Goal: Task Accomplishment & Management: Use online tool/utility

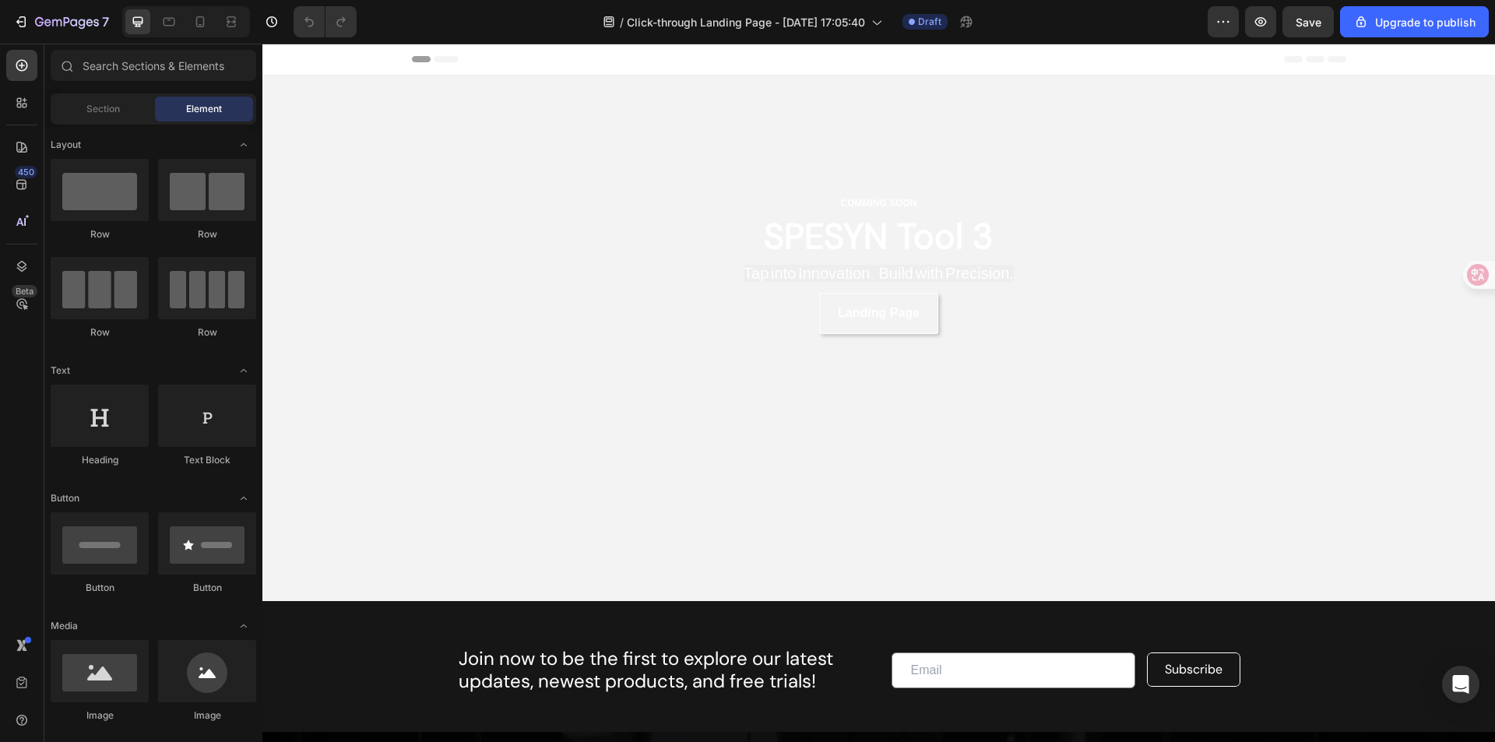
drag, startPoint x: 262, startPoint y: 44, endPoint x: 837, endPoint y: 453, distance: 704.8
click at [837, 453] on video "Background Image" at bounding box center [878, 339] width 1233 height 526
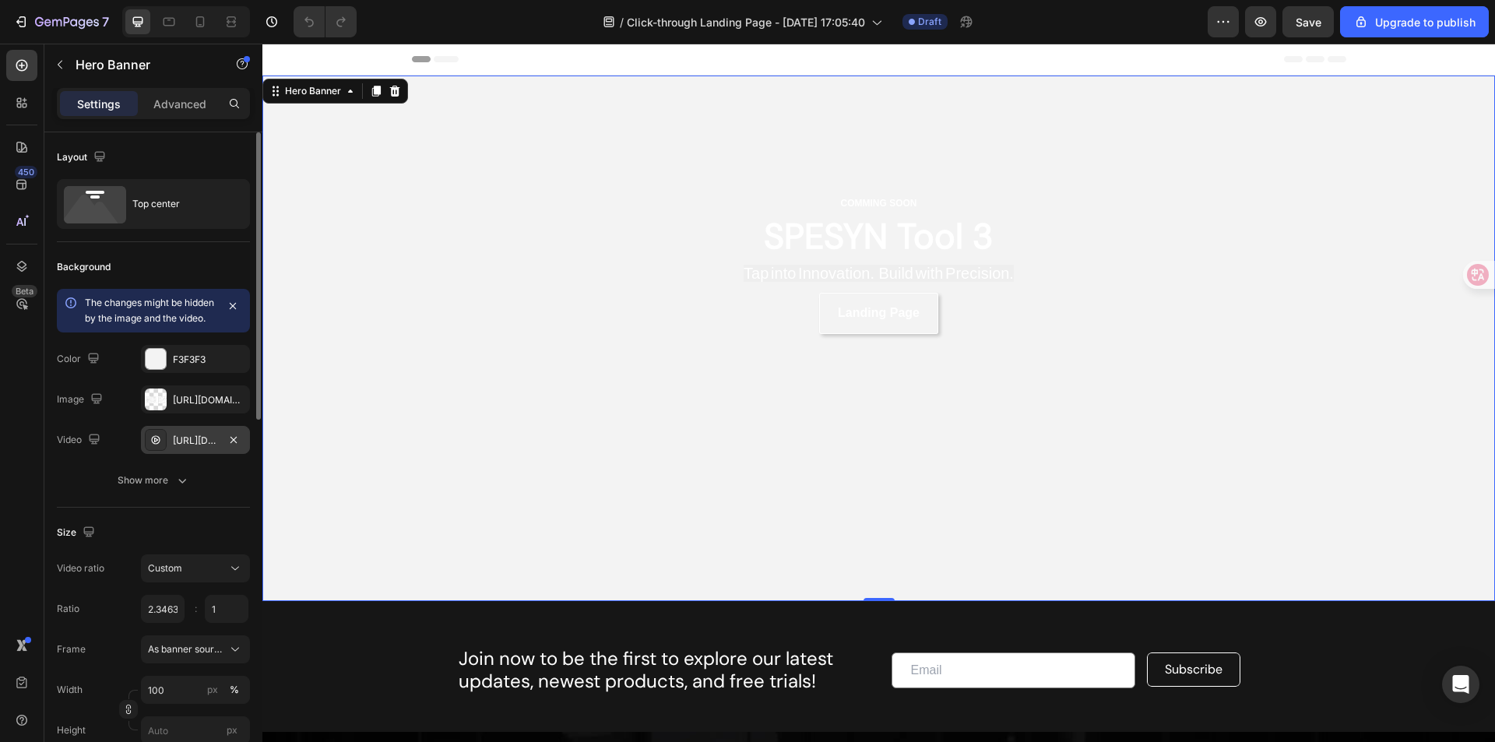
click at [220, 454] on div "https://cdn.shopify.com/videos/c/o/v/2e9abcfc4fb04f139433e3aa72c6dd79.mp4" at bounding box center [195, 440] width 109 height 28
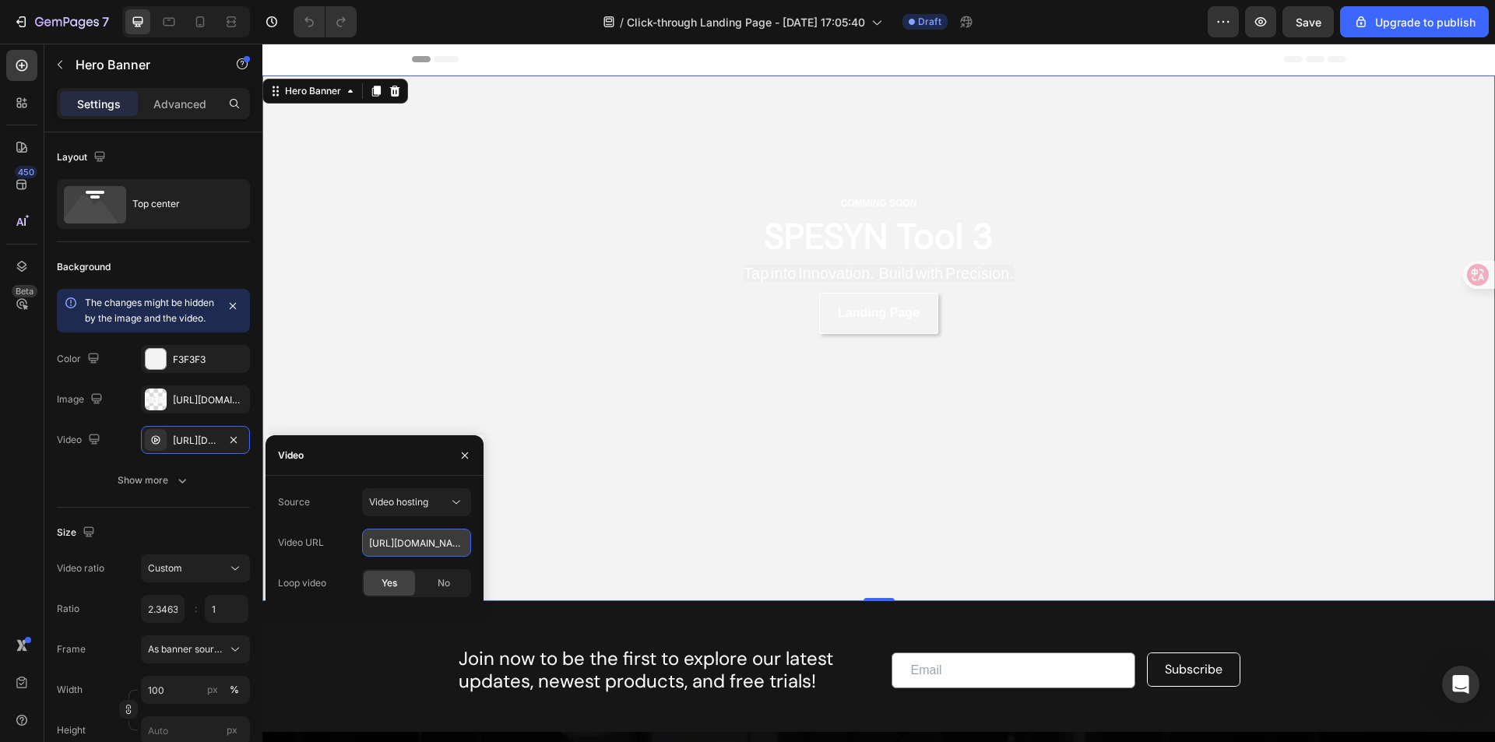
click at [432, 550] on input "https://cdn.shopify.com/videos/c/o/v/2e9abcfc4fb04f139433e3aa72c6dd79.mp4" at bounding box center [416, 543] width 109 height 28
click at [424, 545] on input "https://cdn.shopify.com/videos/c/o/v/2e9abcfc4fb04f139433e3aa72c6dd79.mp4" at bounding box center [416, 543] width 109 height 28
click at [424, 543] on input "https://cdn.shopify.com/videos/c/o/v/2e9abcfc4fb04f139433e3aa72c6dd79.mp4" at bounding box center [416, 543] width 109 height 28
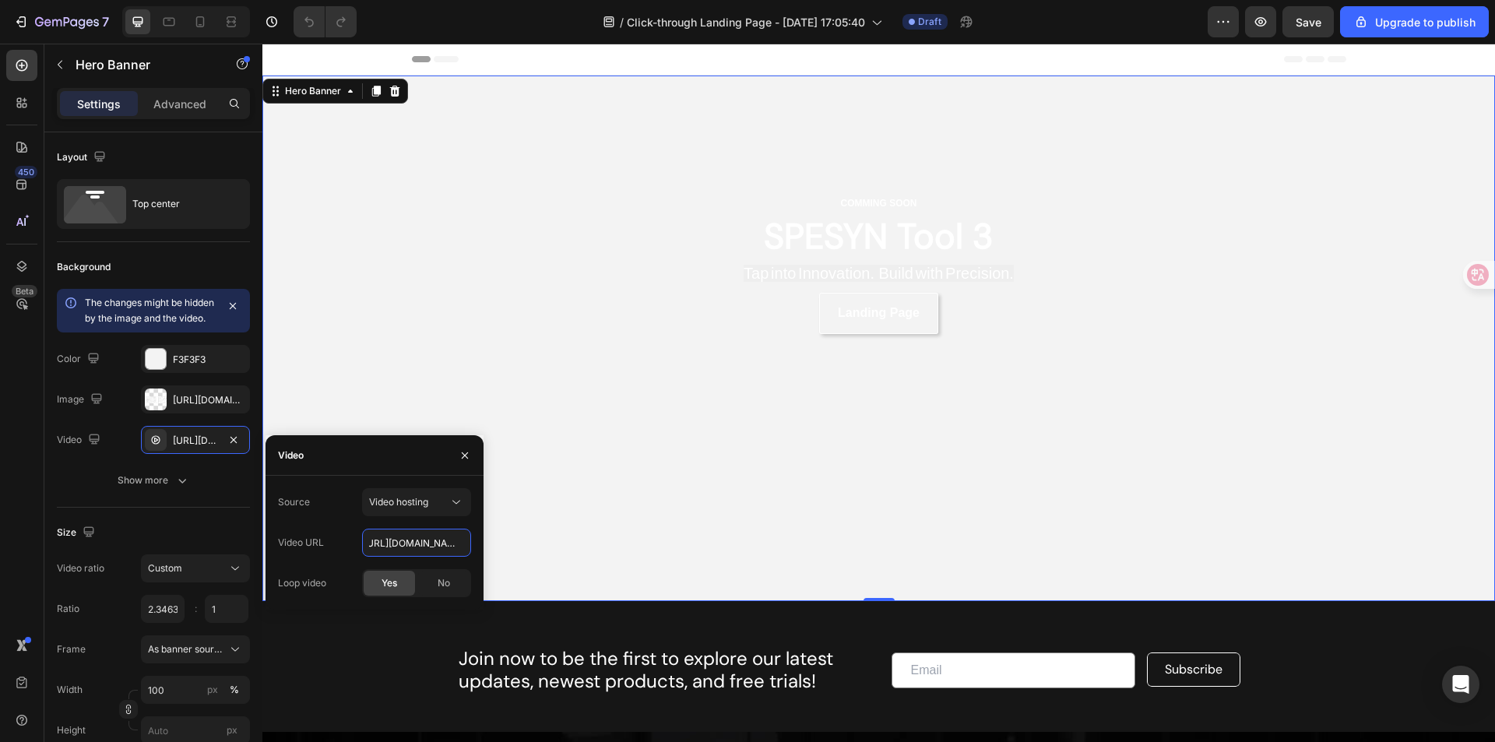
drag, startPoint x: 671, startPoint y: 586, endPoint x: 516, endPoint y: 545, distance: 160.2
click at [432, 548] on input "https://cdn.shopify.com/videos/c/o/v/2e9abcfc4fb04f139433e3aa72c6dd79.mp4" at bounding box center [416, 543] width 109 height 28
paste input "a9be63c21cc14a97b6ab6e7490626f50"
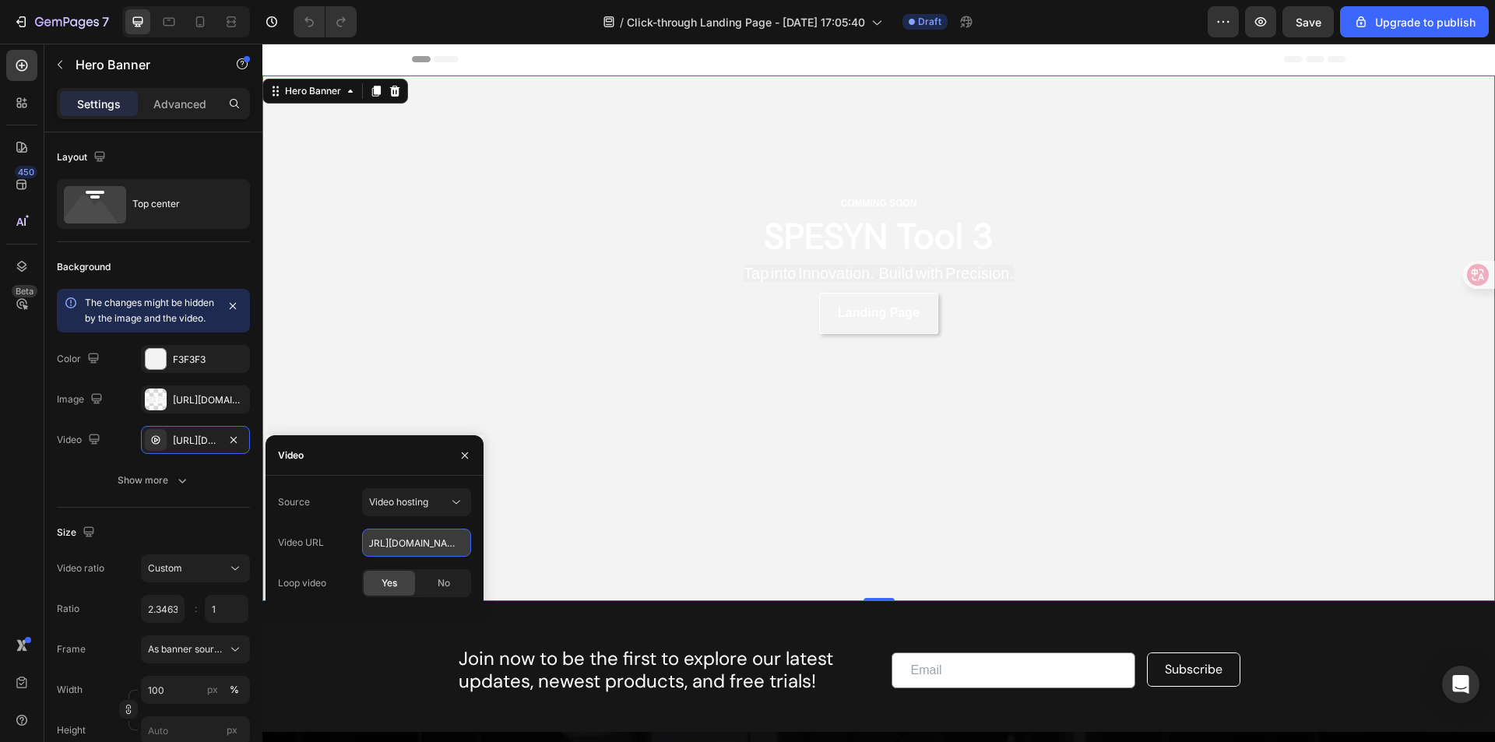
type input "[URL][DOMAIN_NAME]"
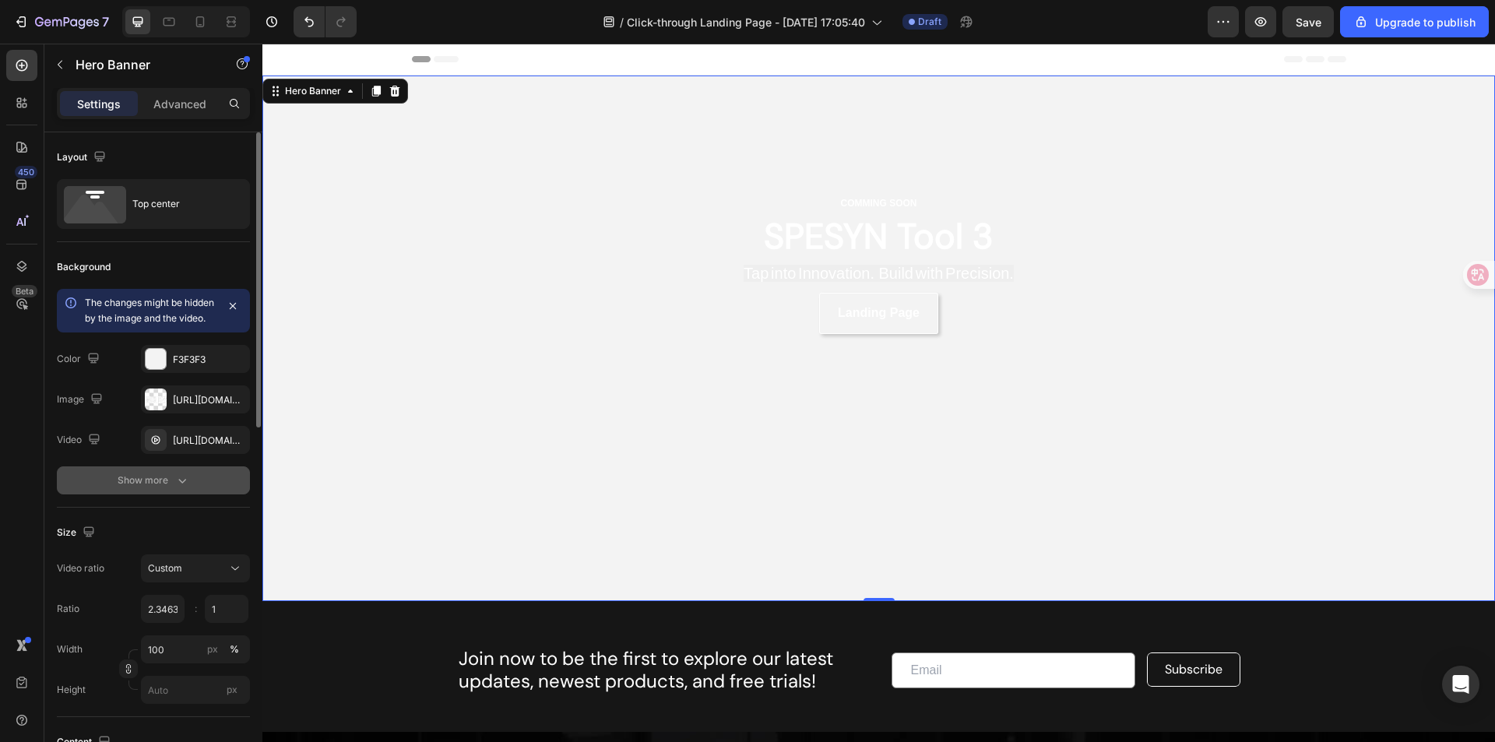
click at [240, 495] on button "Show more" at bounding box center [153, 481] width 193 height 28
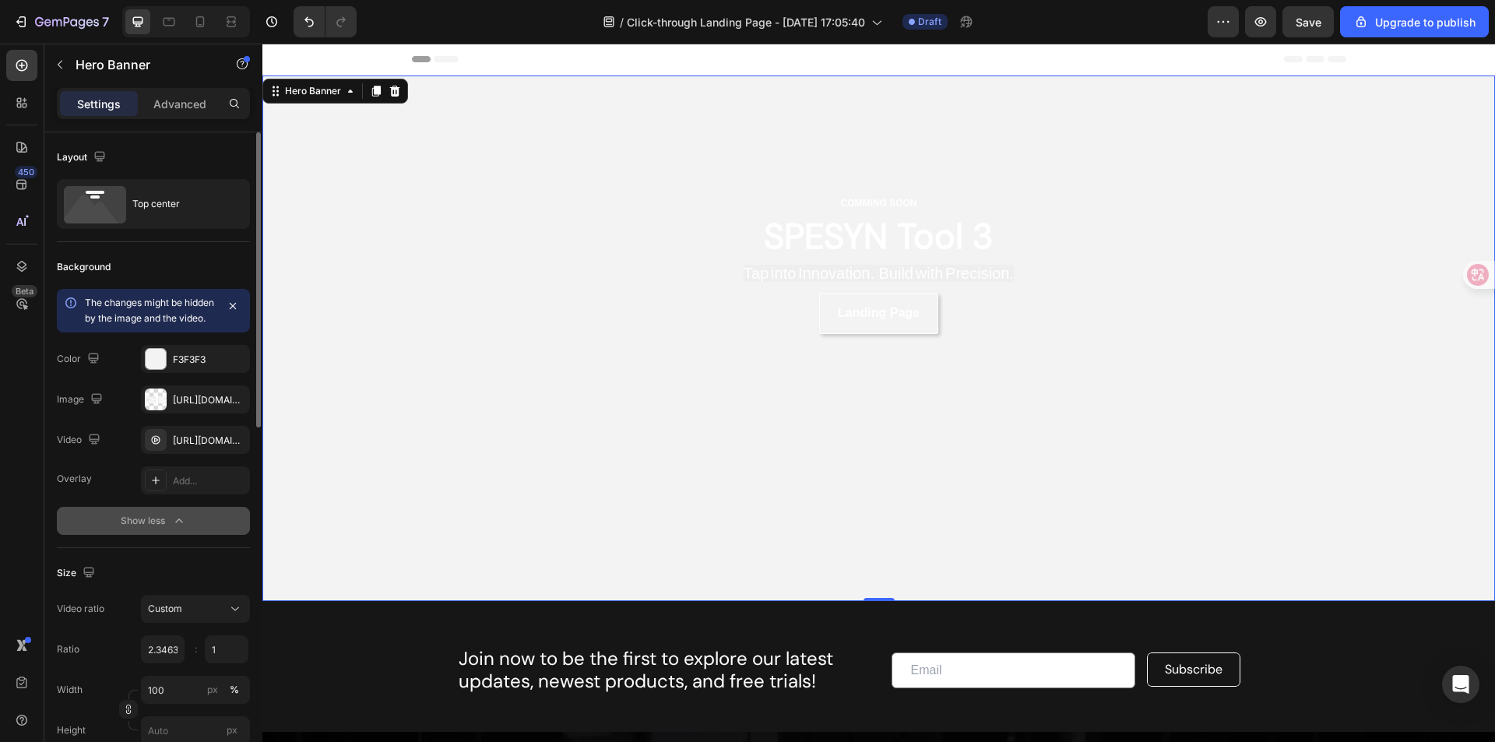
click at [93, 530] on button "Show less" at bounding box center [153, 521] width 193 height 28
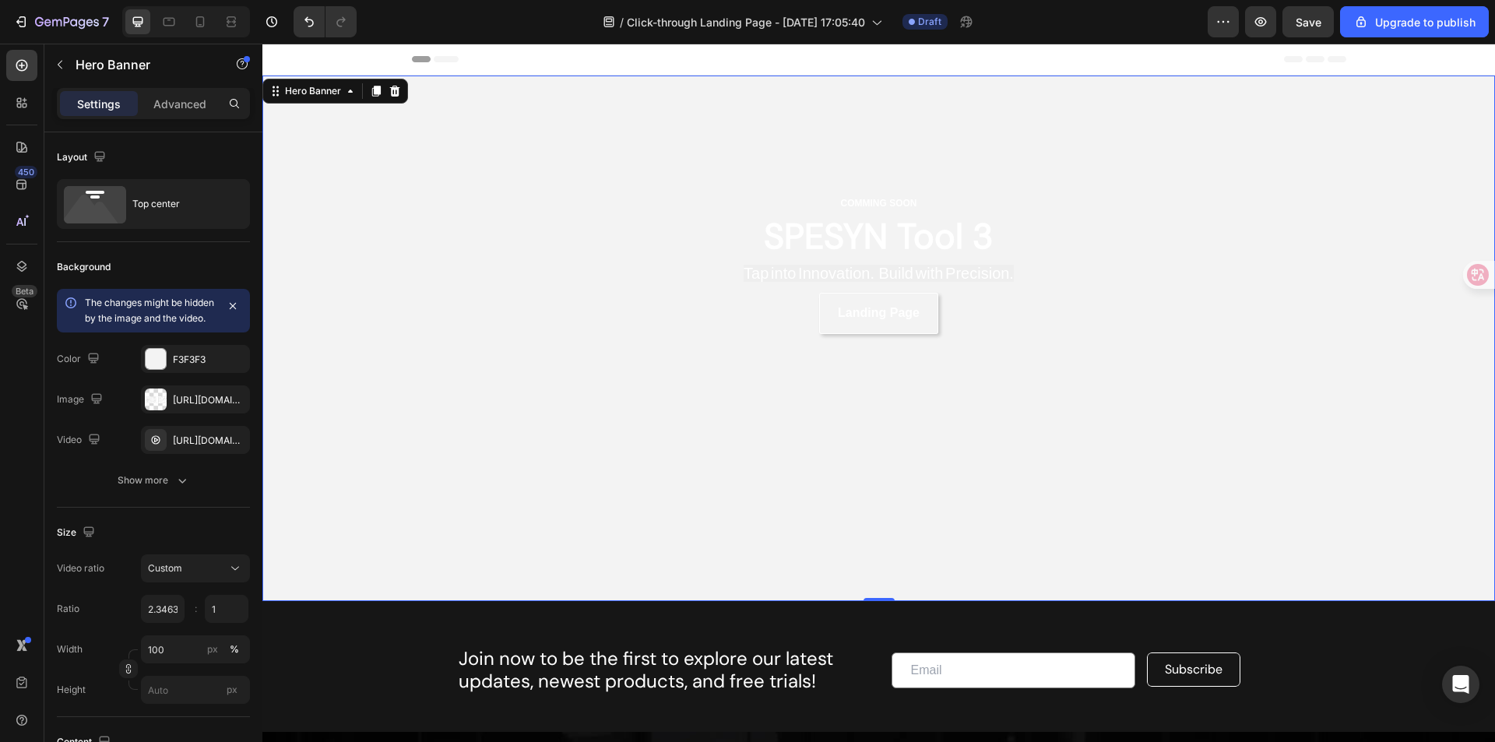
click at [421, 408] on div "COMMING SOON Text Block SPESYN Tool 3 Heading Tap into Innovation. Build with P…" at bounding box center [879, 264] width 935 height 377
click at [200, 576] on div "Custom" at bounding box center [187, 569] width 79 height 14
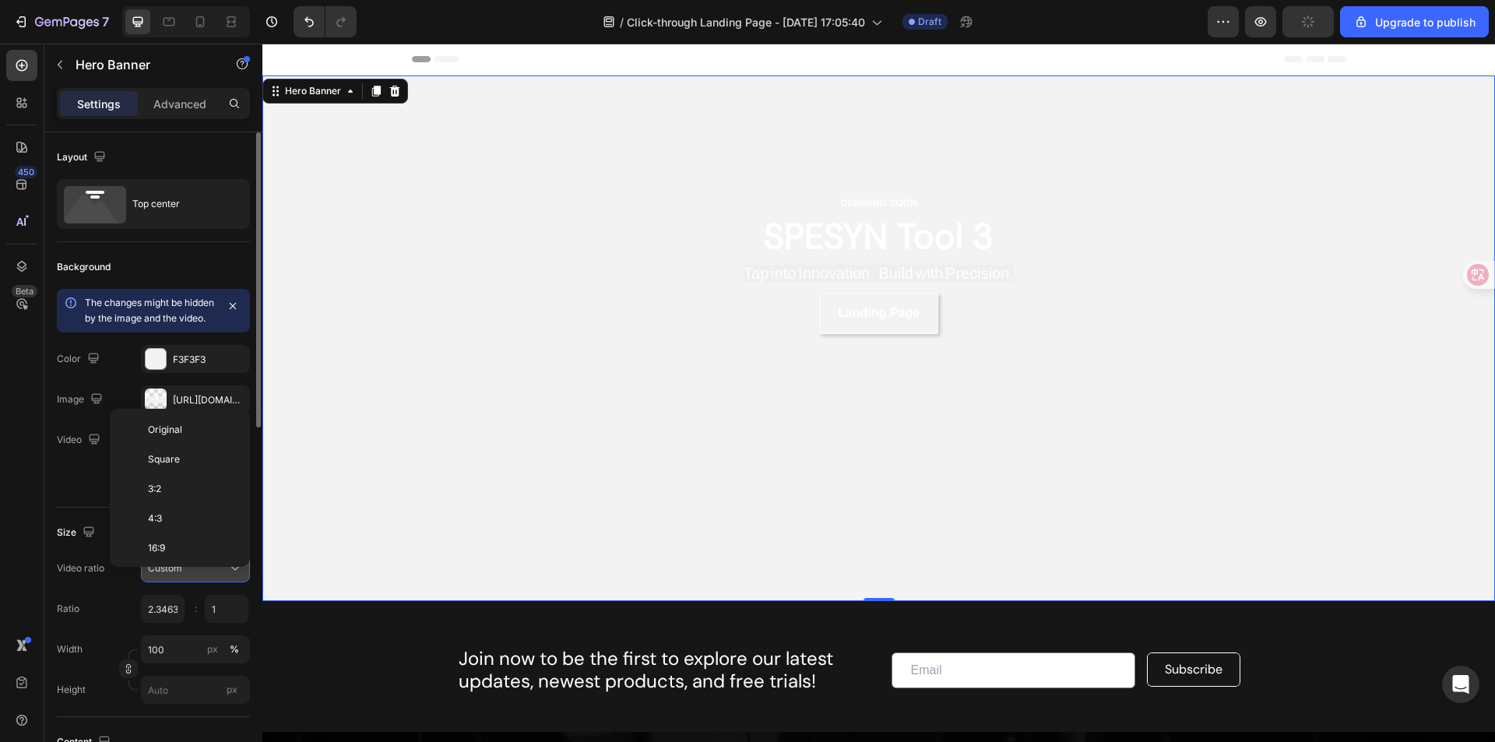
scroll to position [180, 0]
click at [199, 527] on div "Cover" at bounding box center [177, 517] width 122 height 30
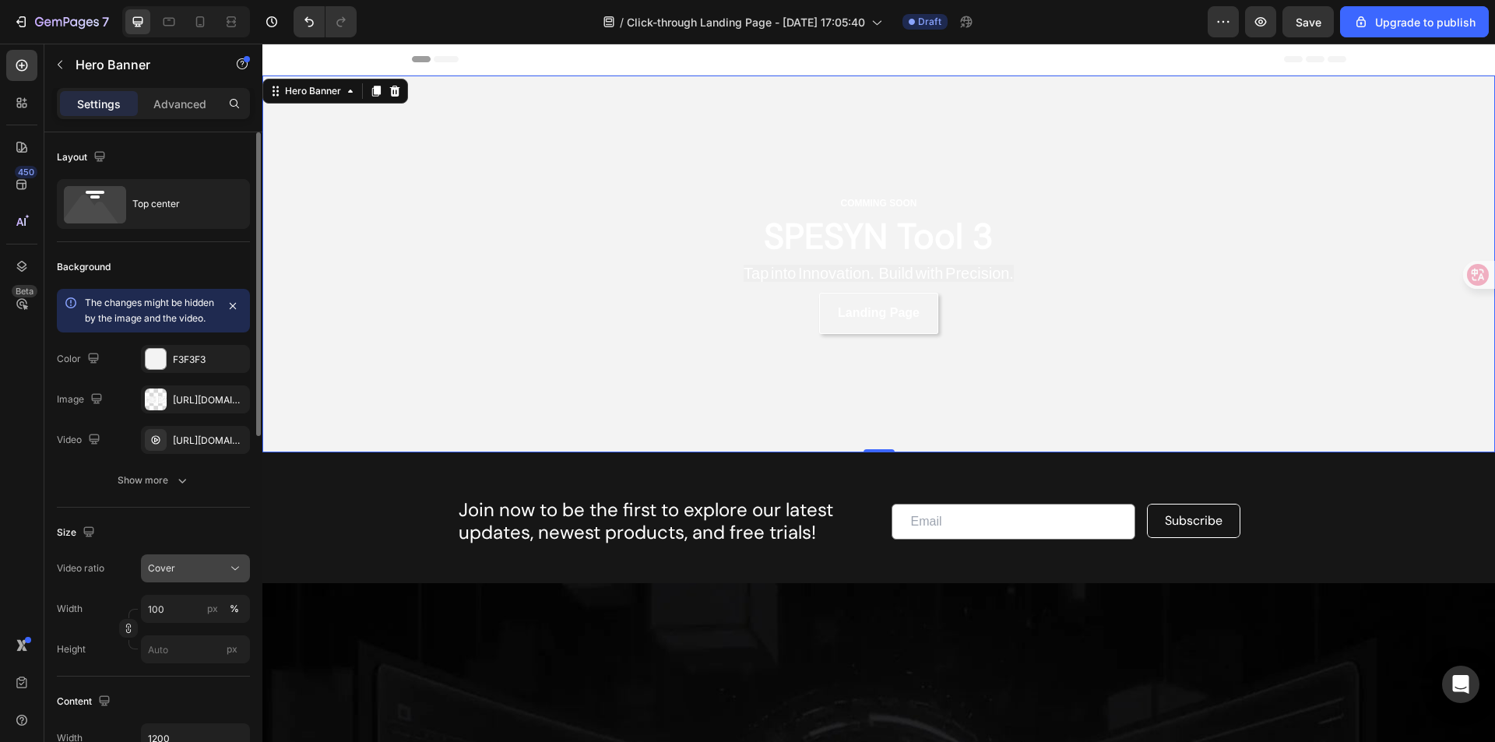
click at [198, 576] on div "Cover" at bounding box center [187, 569] width 79 height 14
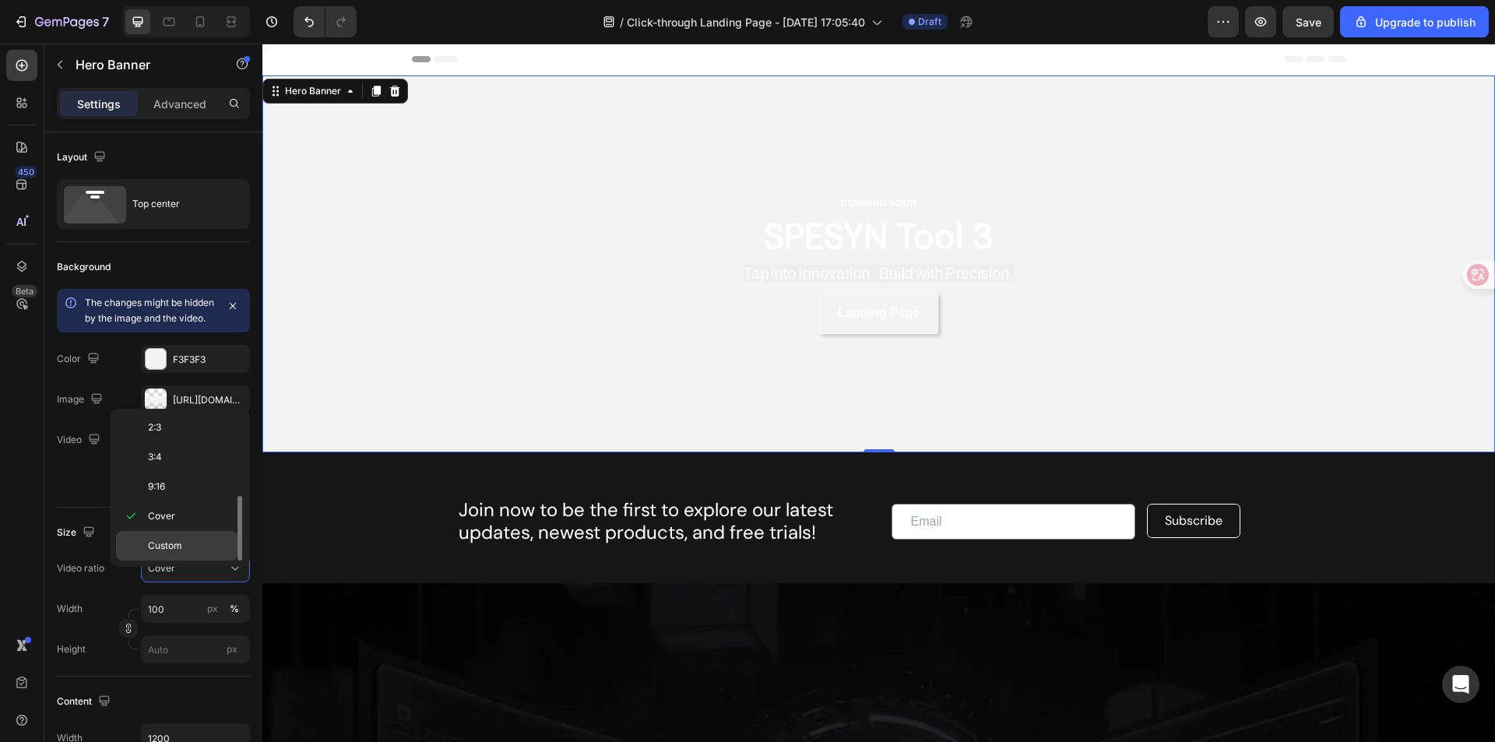
click at [189, 545] on p "Custom" at bounding box center [189, 546] width 83 height 14
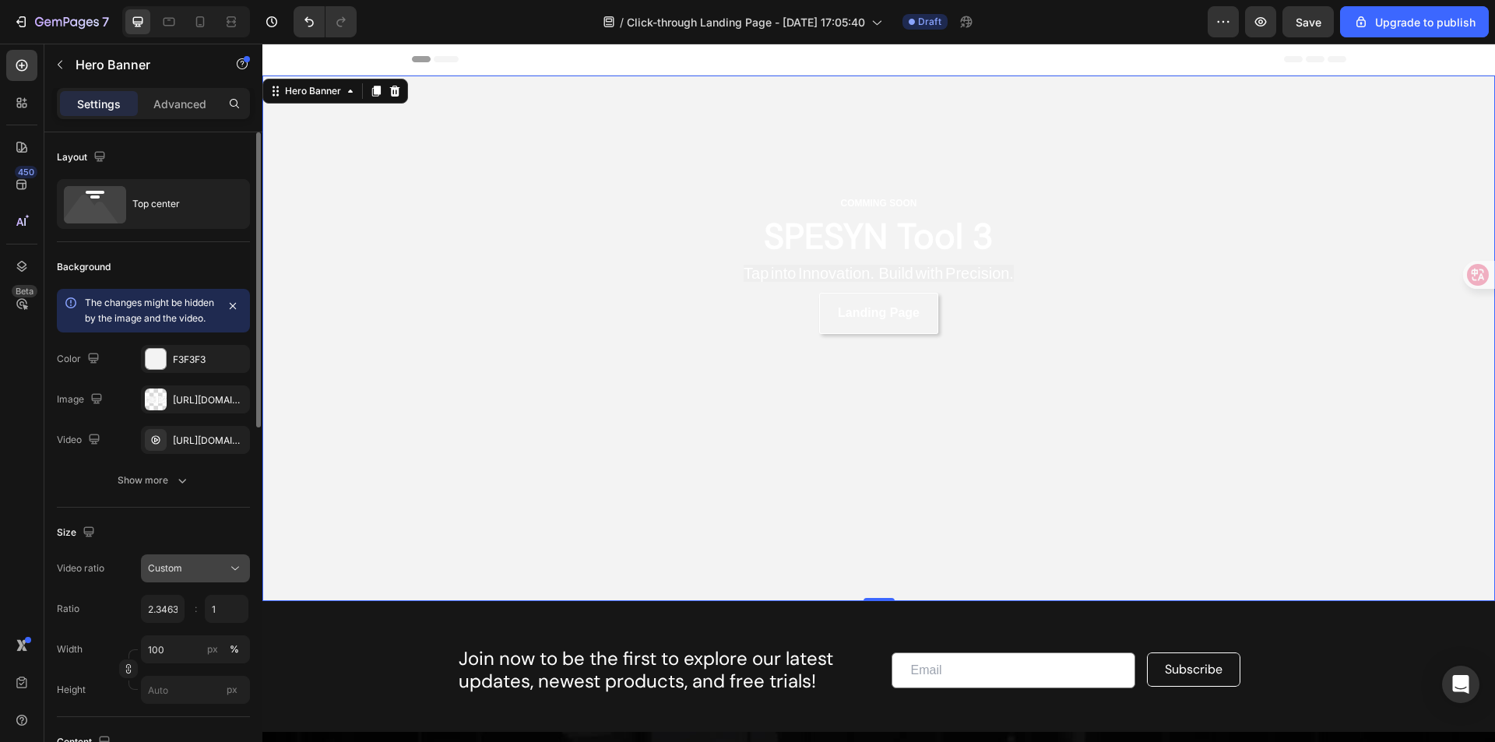
click at [203, 576] on div "Custom" at bounding box center [187, 569] width 79 height 14
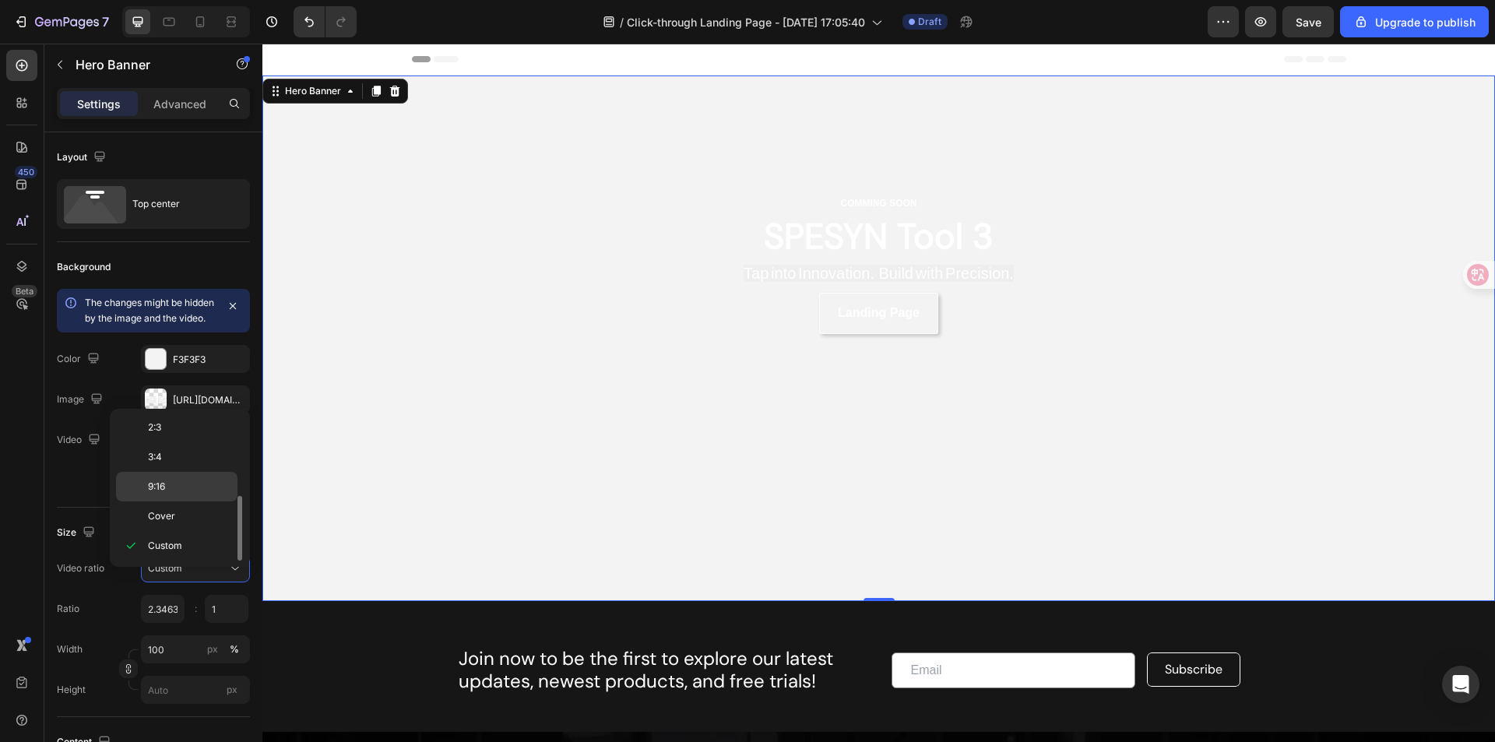
click at [197, 488] on p "9:16" at bounding box center [189, 487] width 83 height 14
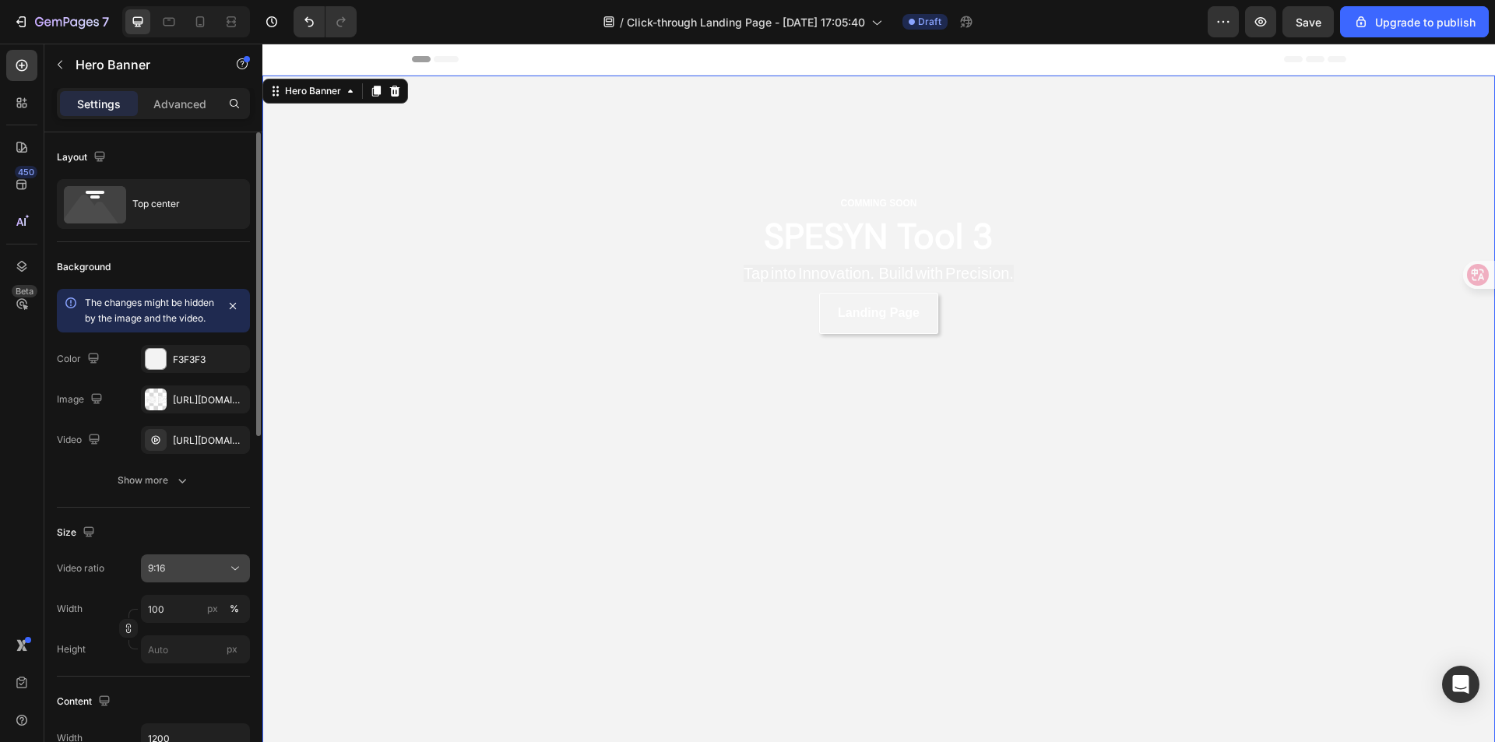
click at [204, 576] on div "9:16" at bounding box center [187, 569] width 79 height 14
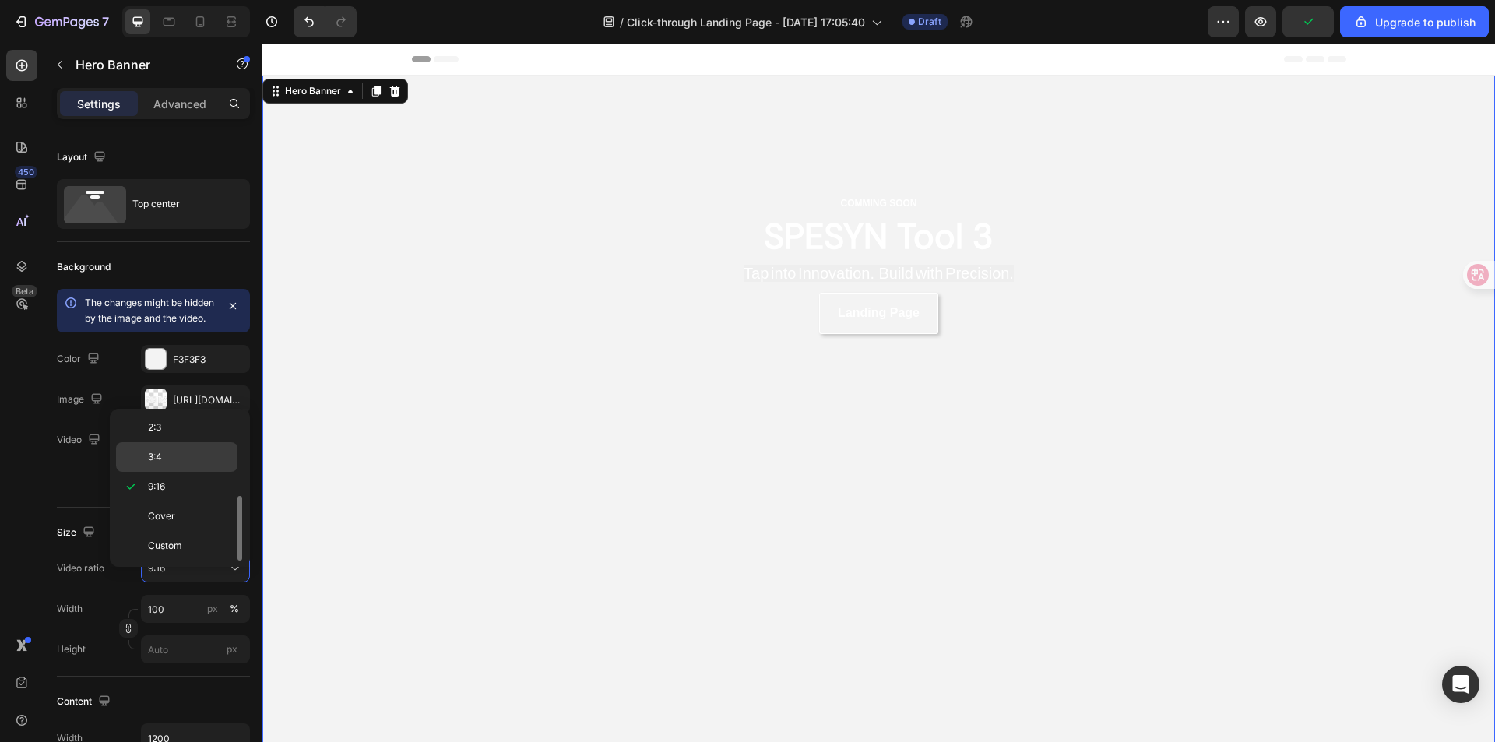
click at [192, 464] on div "3:4" at bounding box center [177, 457] width 122 height 30
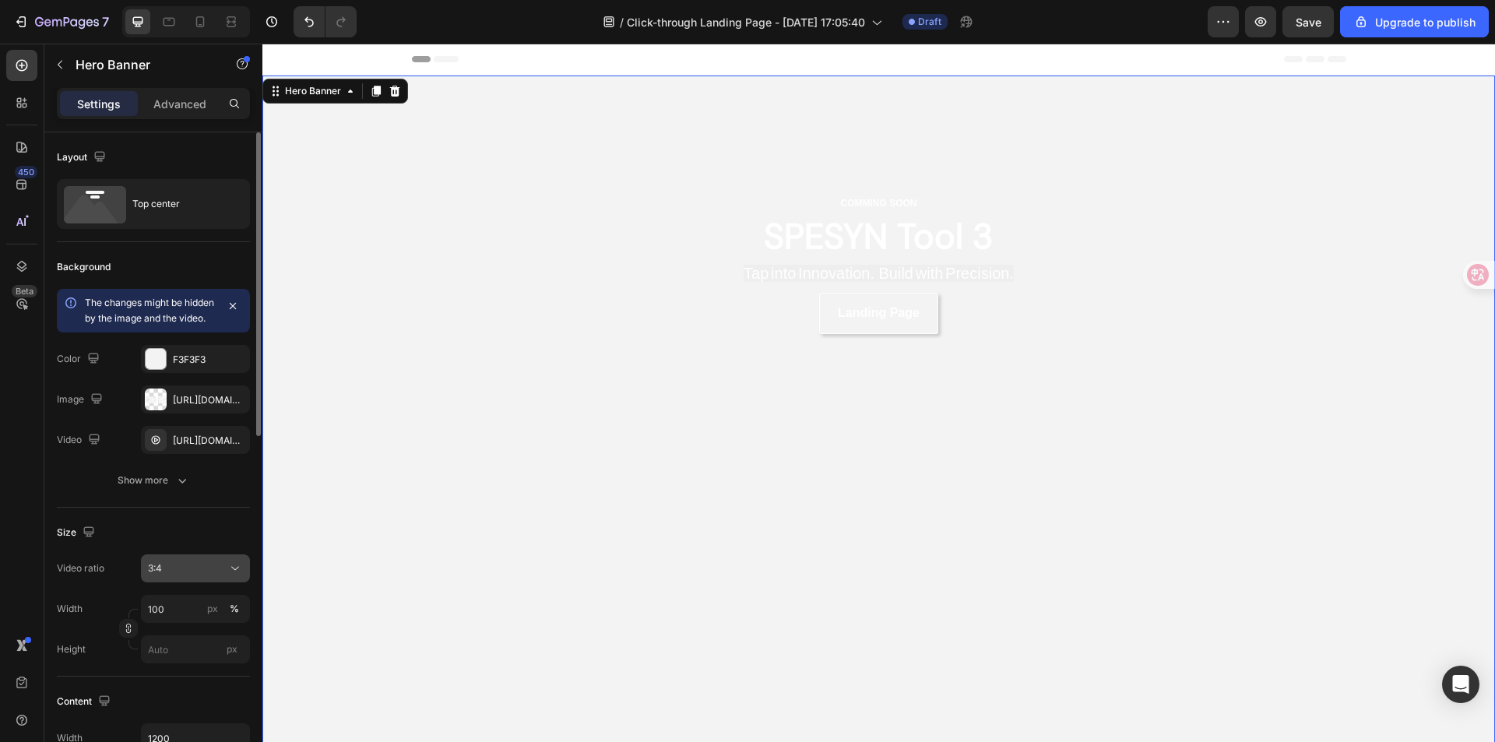
click at [198, 576] on div "3:4" at bounding box center [187, 569] width 79 height 14
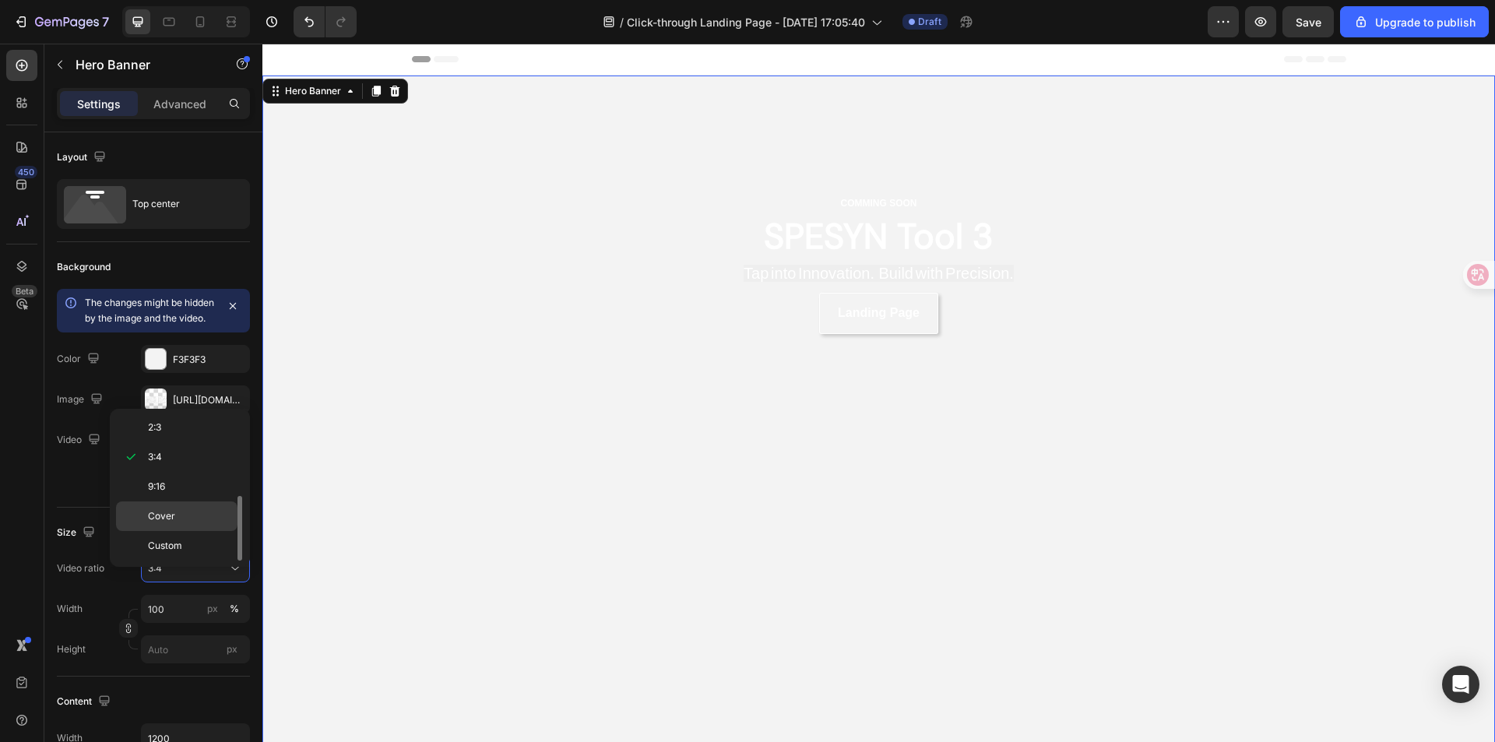
click at [196, 521] on p "Cover" at bounding box center [189, 516] width 83 height 14
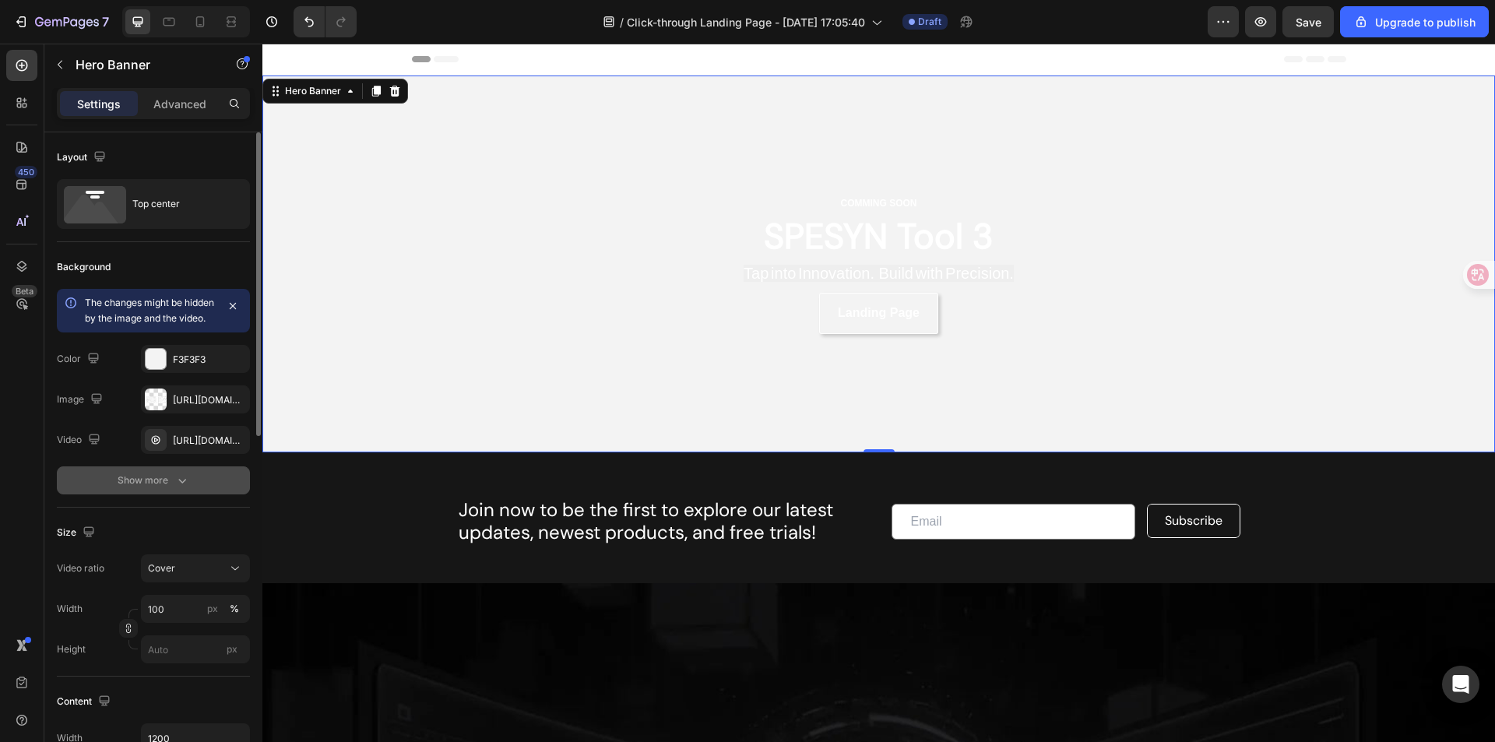
click at [185, 488] on icon "button" at bounding box center [182, 481] width 16 height 16
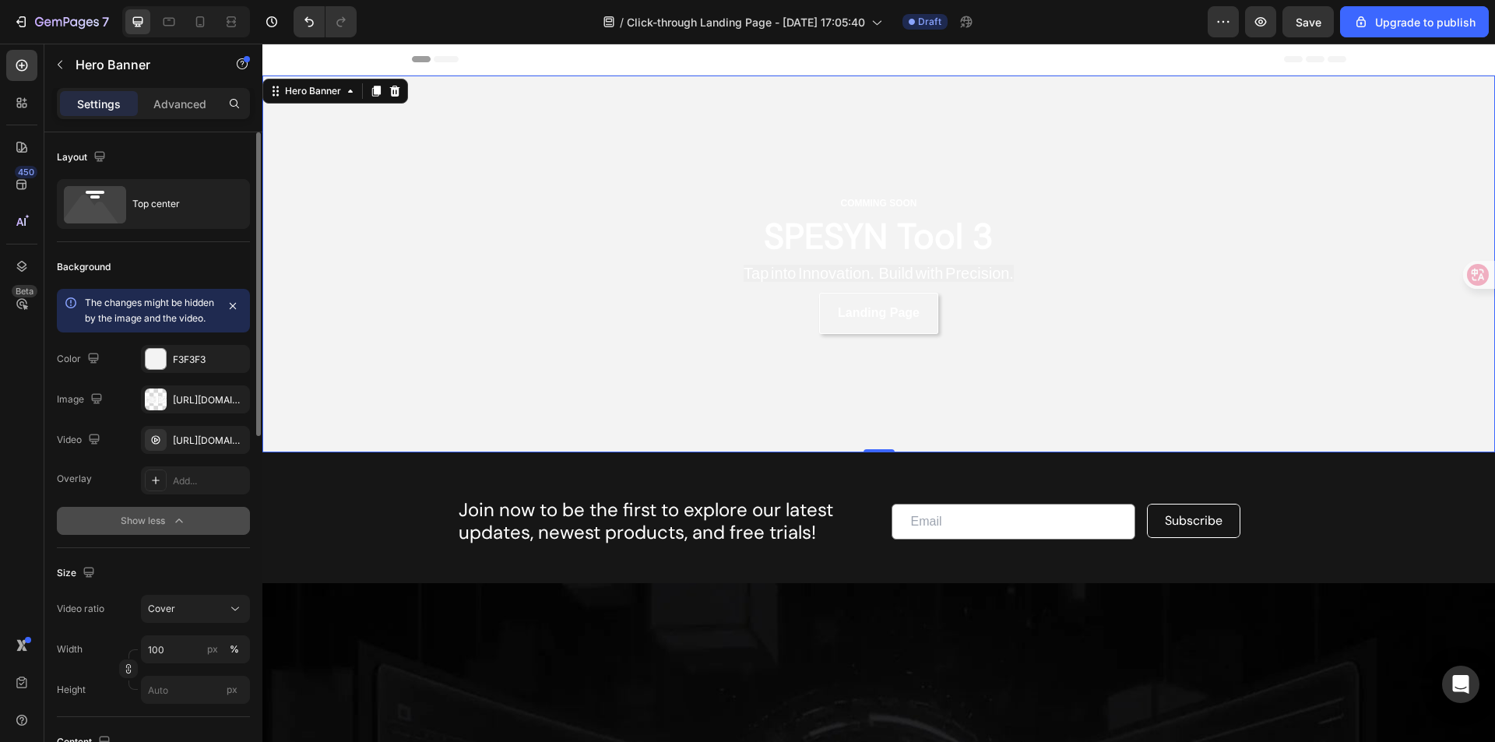
click at [159, 535] on button "Show less" at bounding box center [153, 521] width 193 height 28
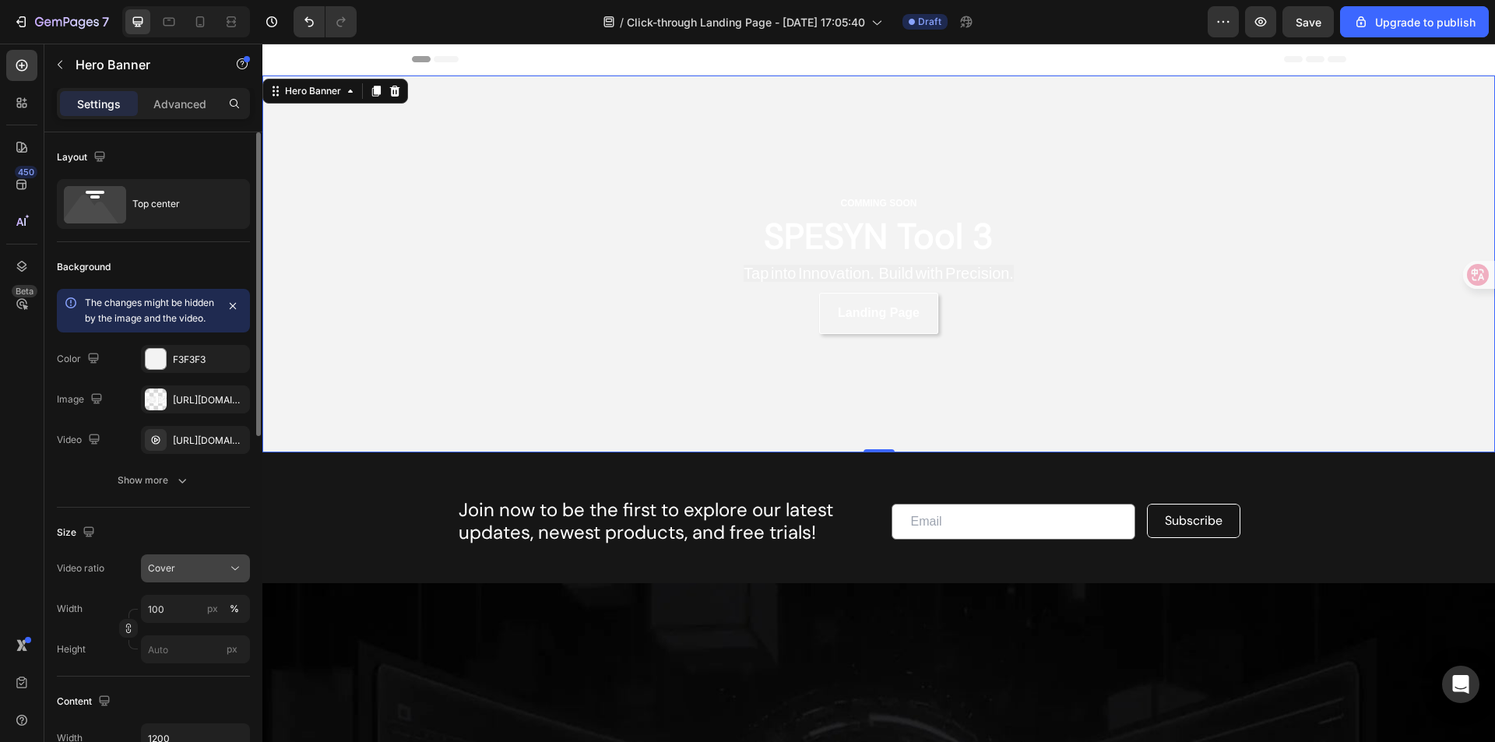
click at [206, 576] on div "Cover" at bounding box center [187, 569] width 79 height 14
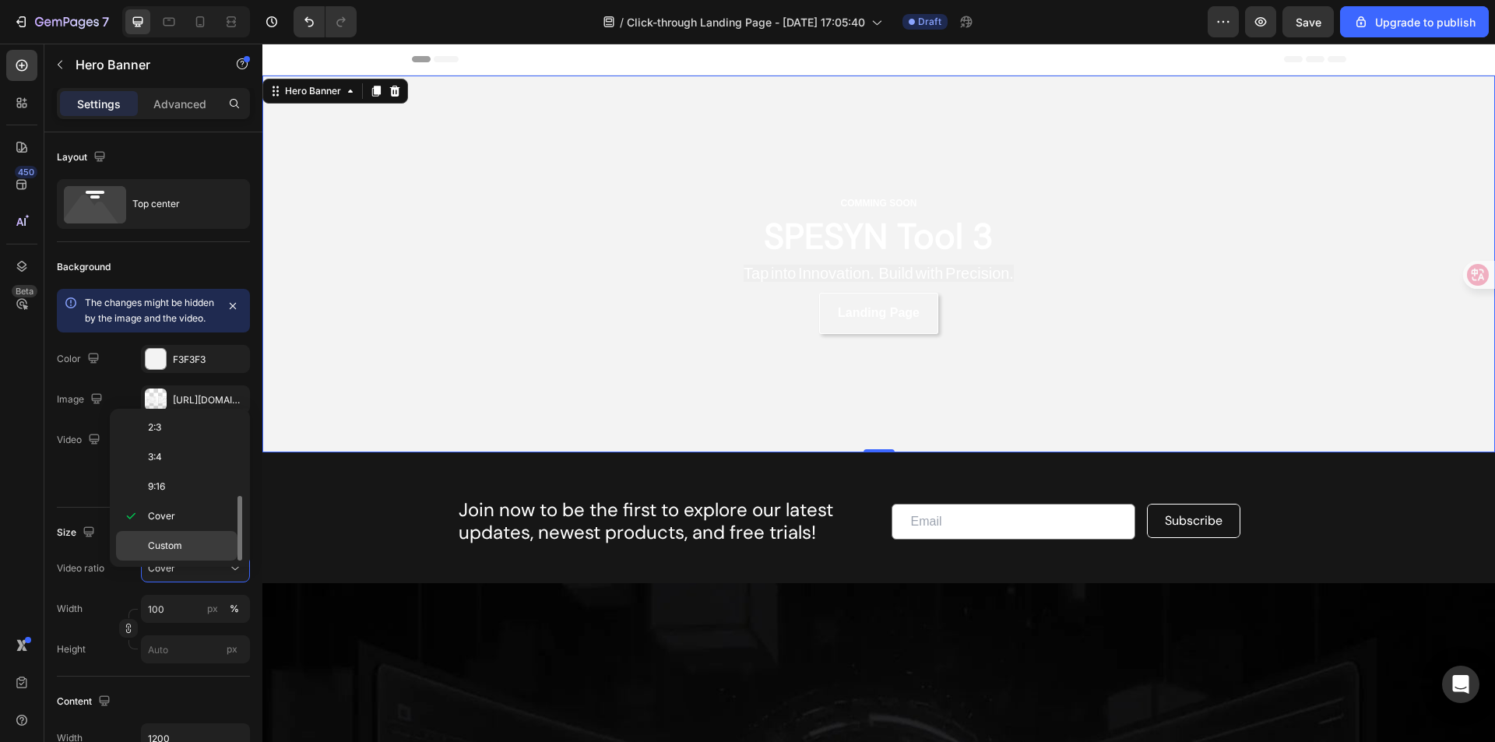
click at [196, 550] on p "Custom" at bounding box center [189, 546] width 83 height 14
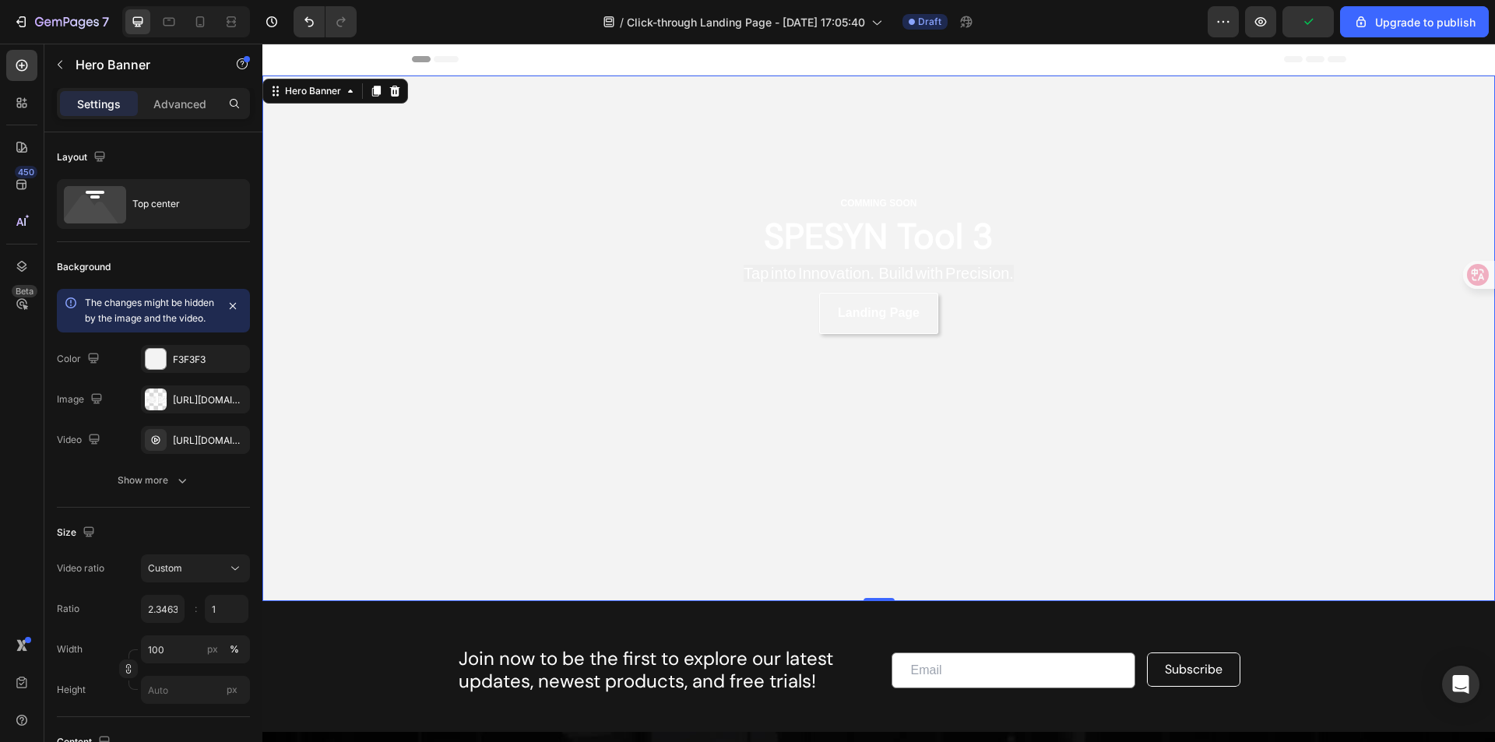
click at [429, 362] on div "COMMING SOON Text Block SPESYN Tool 3 Heading Tap into Innovation. Build with P…" at bounding box center [879, 264] width 935 height 377
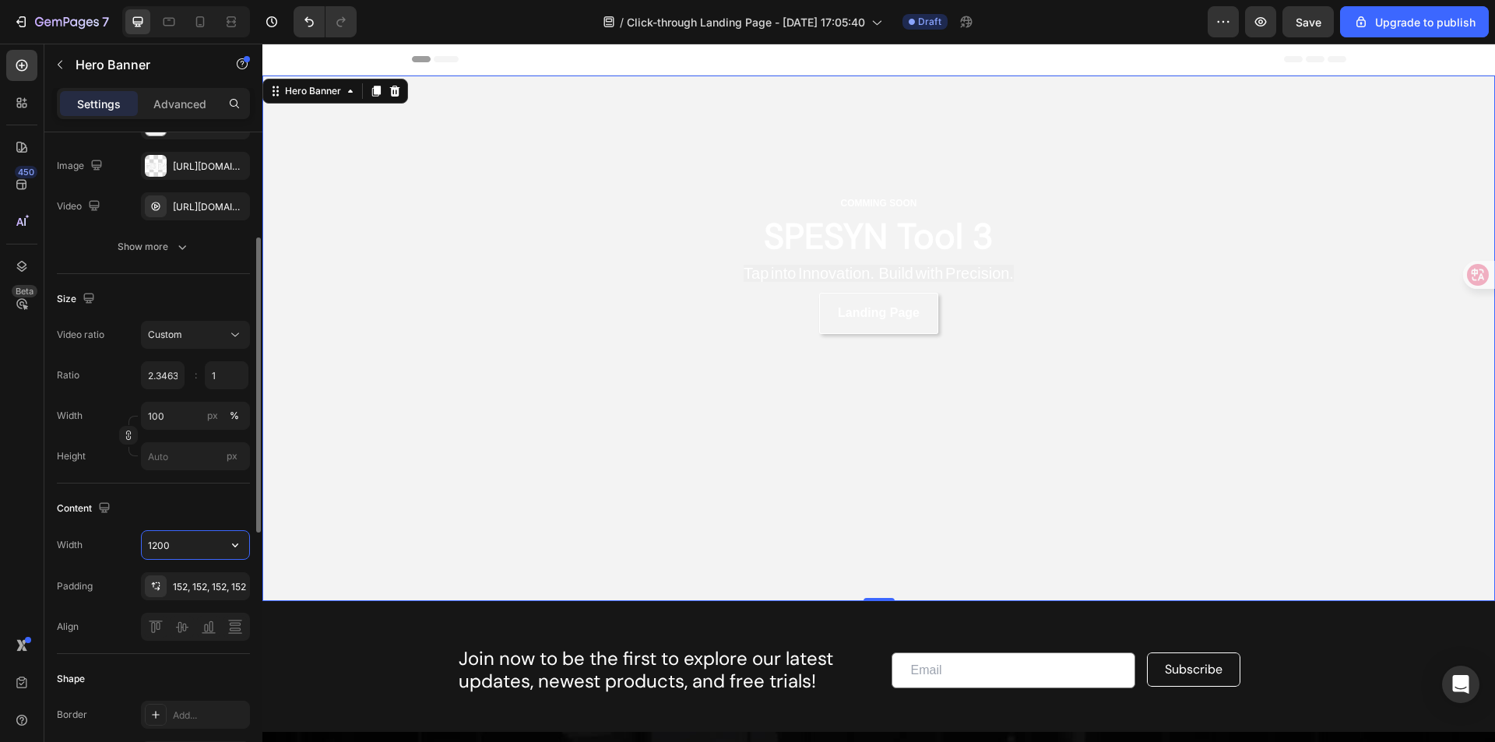
click at [195, 559] on input "1200" at bounding box center [195, 545] width 107 height 28
click at [224, 559] on button "button" at bounding box center [235, 545] width 28 height 28
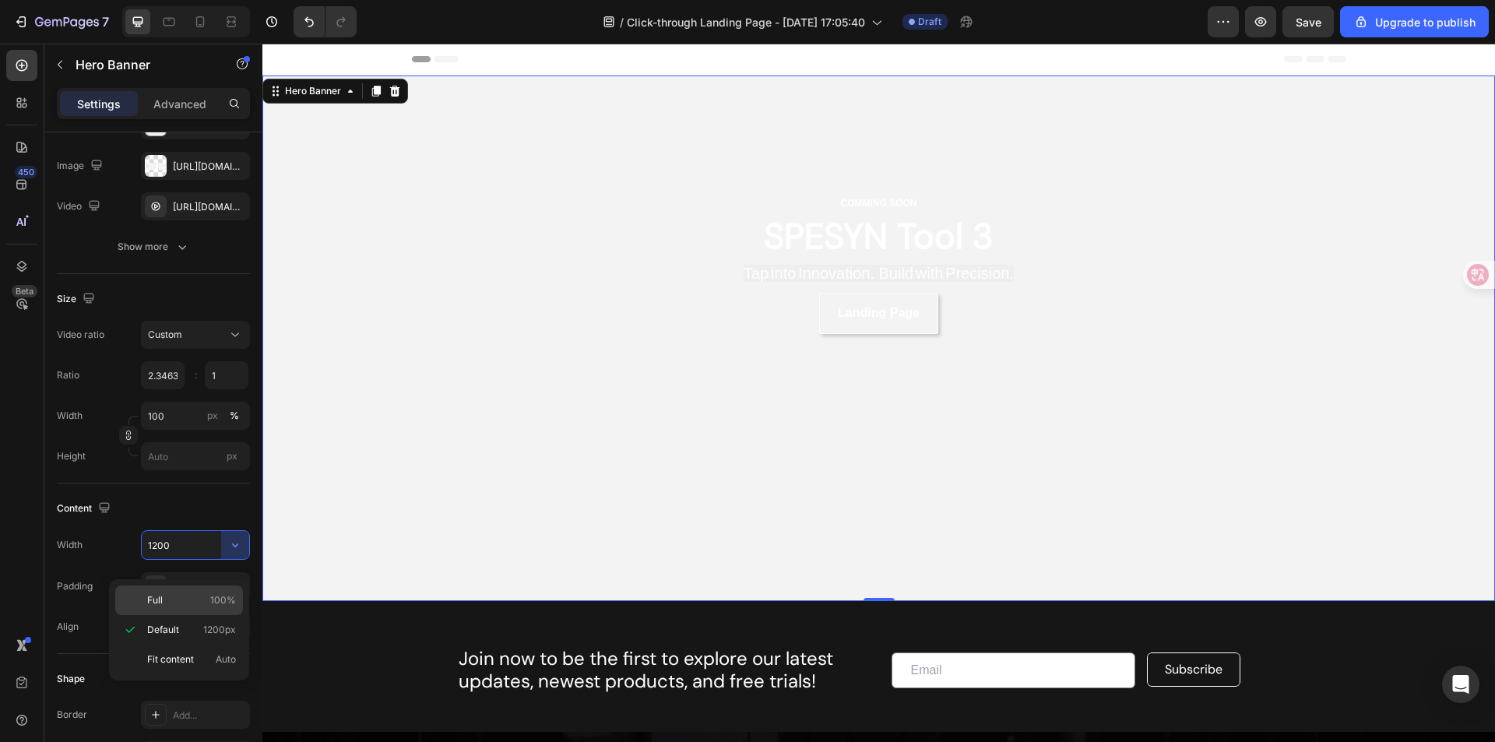
click at [215, 589] on div "Full 100%" at bounding box center [179, 601] width 128 height 30
type input "100%"
click at [347, 302] on div "COMMING SOON Text Block SPESYN Tool 3 Heading Tap into Innovation. Build with P…" at bounding box center [878, 264] width 1233 height 377
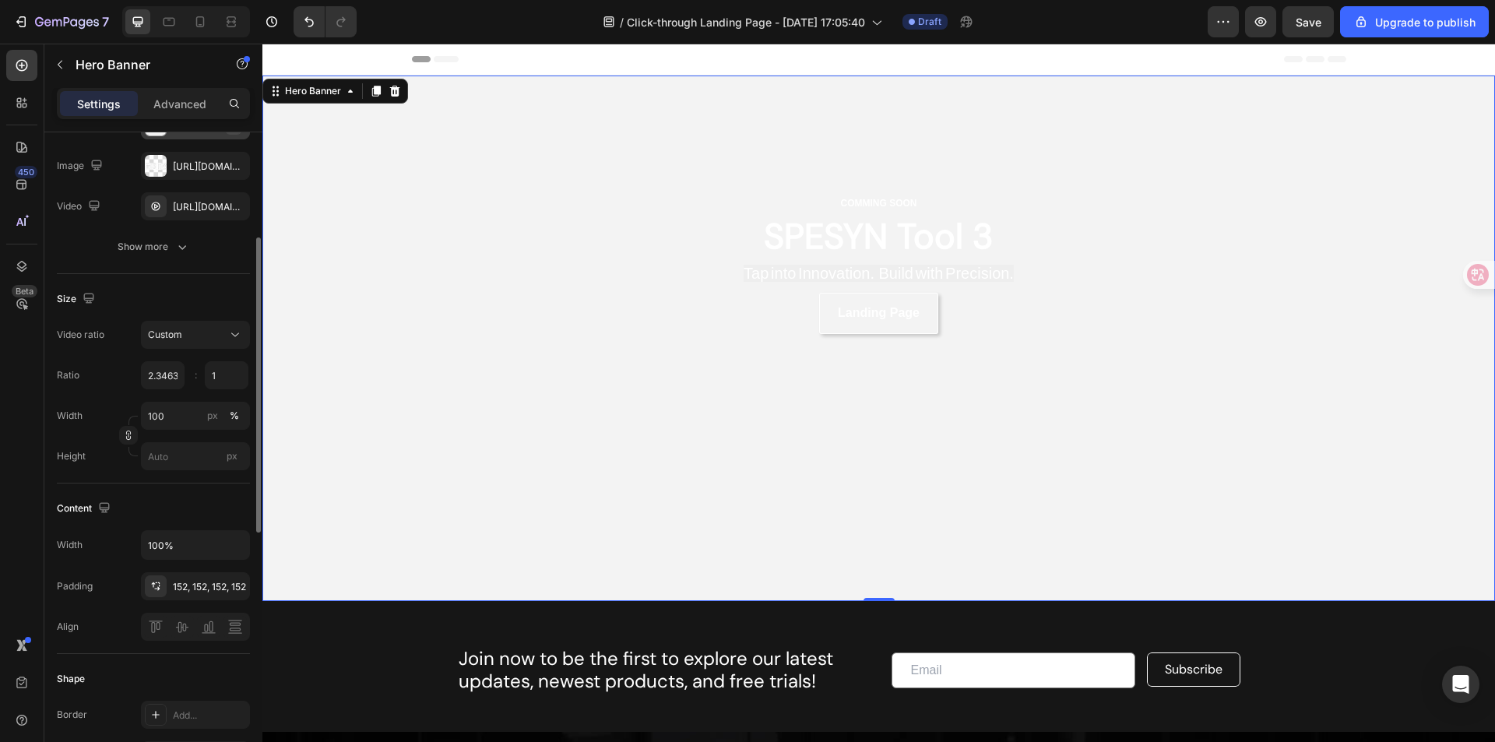
scroll to position [0, 0]
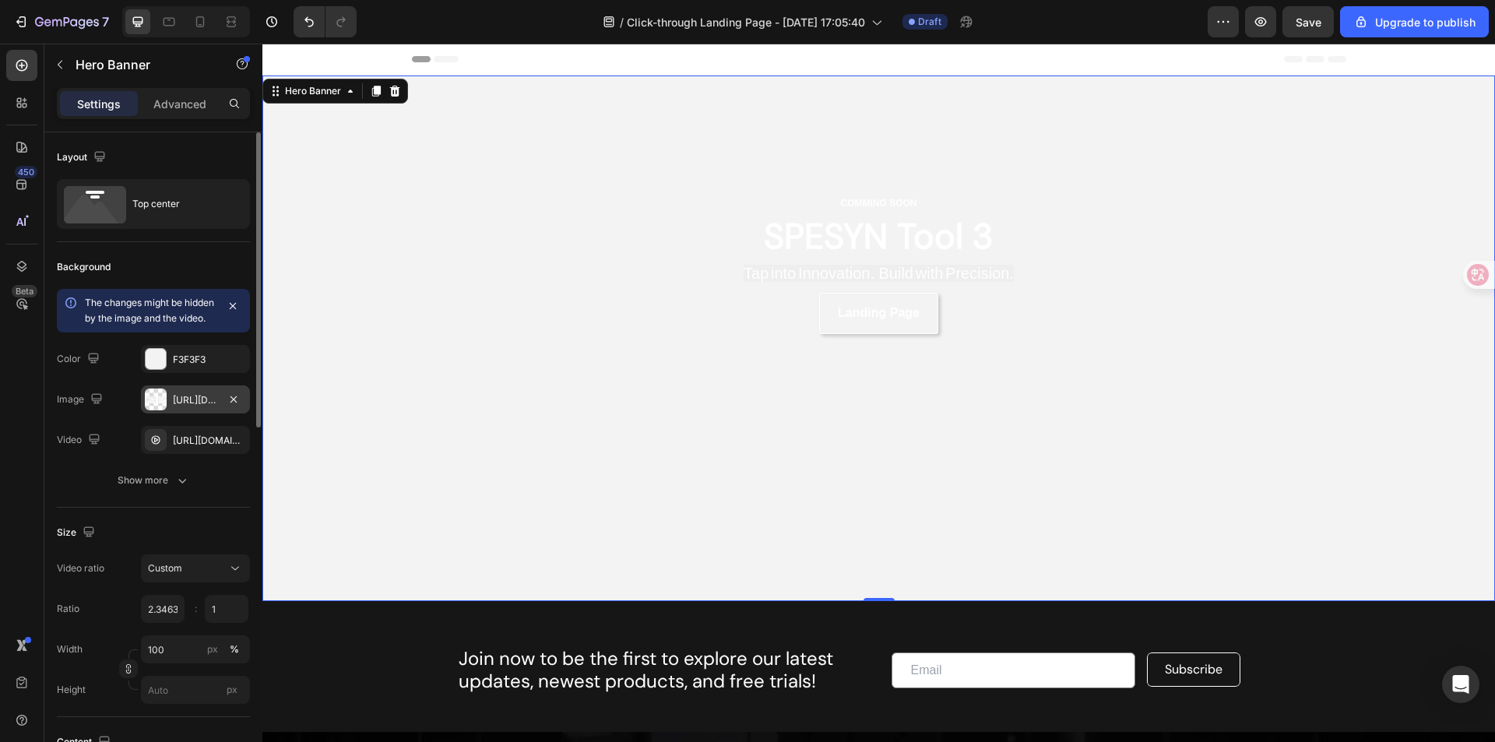
click at [209, 407] on div "[URL][DOMAIN_NAME]" at bounding box center [195, 400] width 45 height 14
click at [175, 451] on div "[URL][DOMAIN_NAME]" at bounding box center [195, 440] width 109 height 28
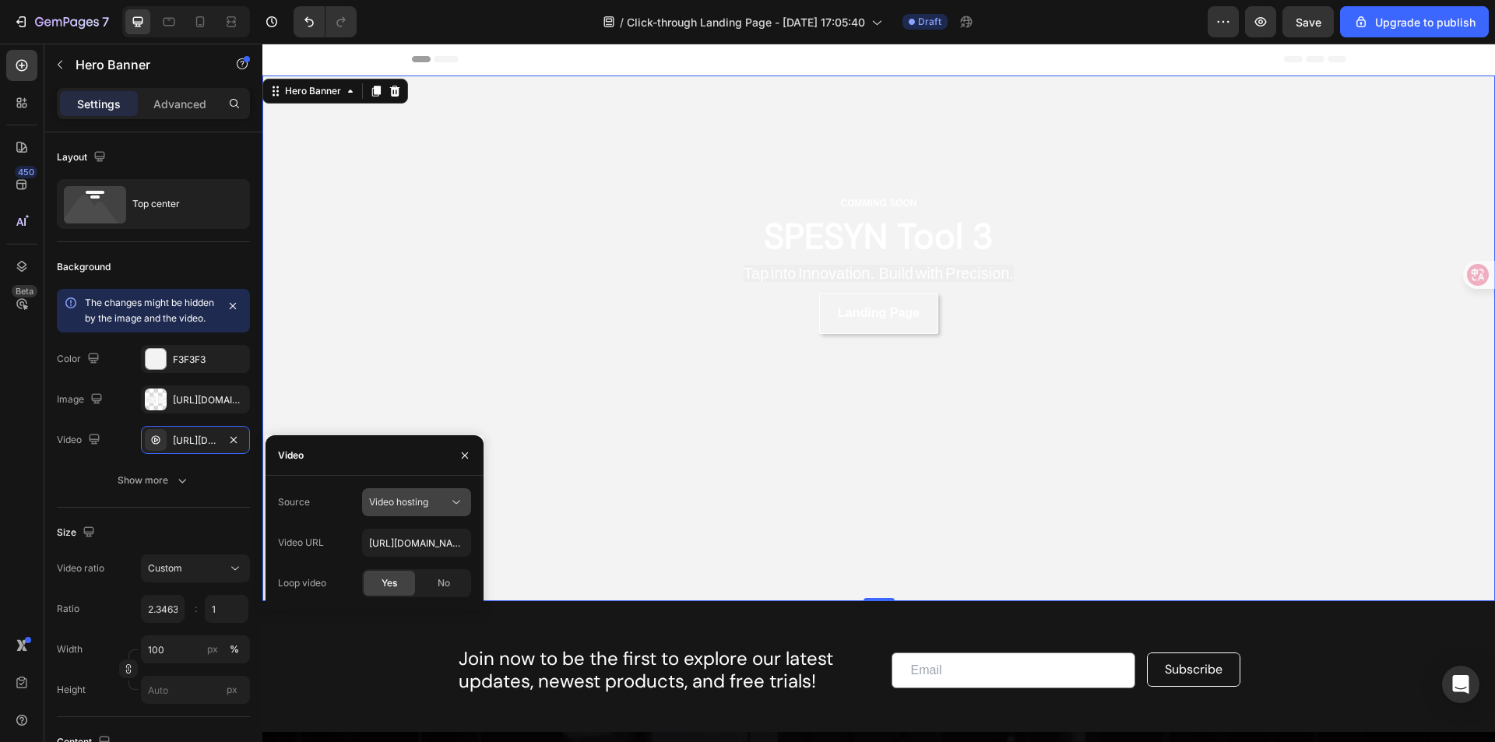
click at [427, 494] on button "Video hosting" at bounding box center [416, 502] width 109 height 28
click at [427, 500] on span "Video hosting" at bounding box center [398, 502] width 59 height 12
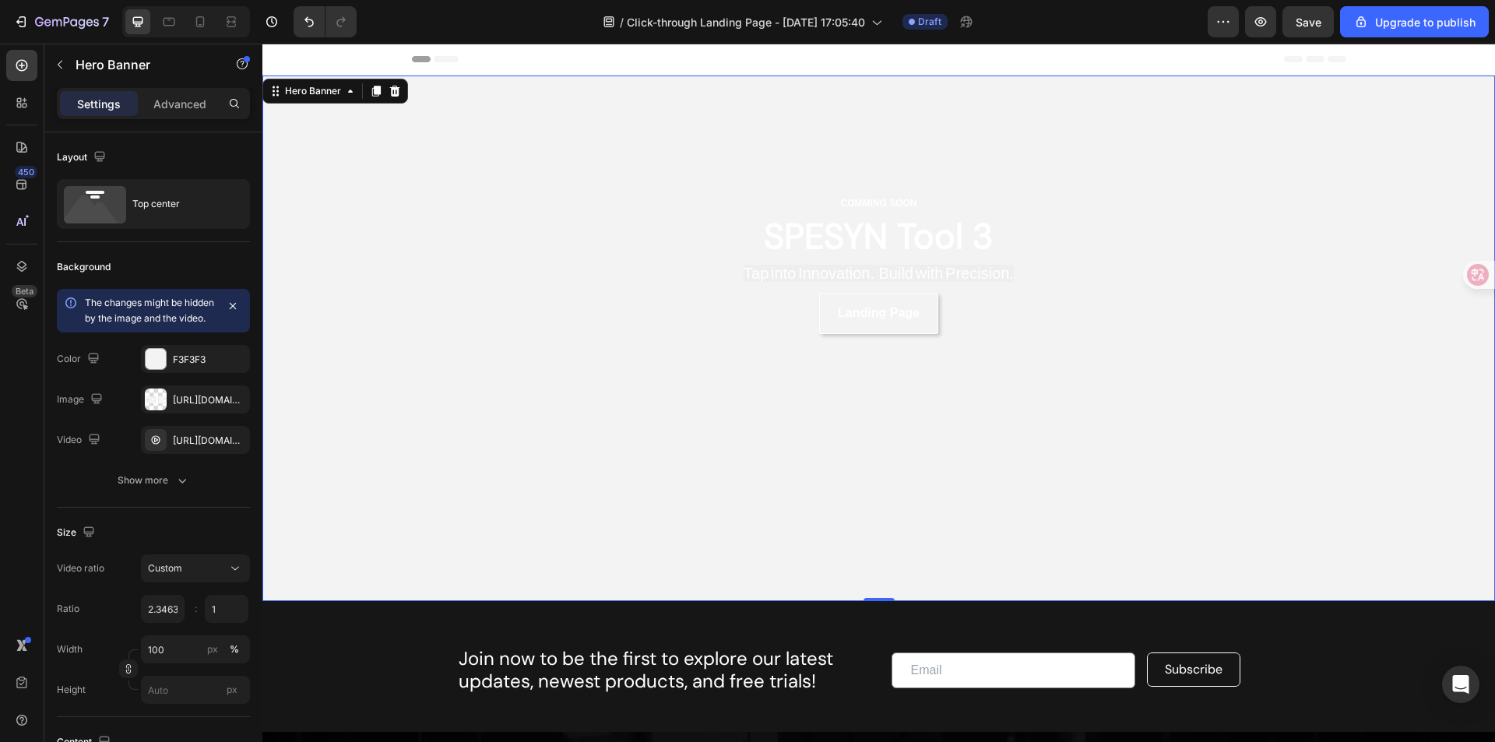
click at [335, 355] on div "COMMING SOON Text Block SPESYN Tool 3 Heading Tap into Innovation. Build with P…" at bounding box center [878, 264] width 1233 height 377
click at [1297, 185] on div "COMMING SOON Text Block SPESYN Tool 3 Heading Tap into Innovation. Build with P…" at bounding box center [878, 264] width 1233 height 377
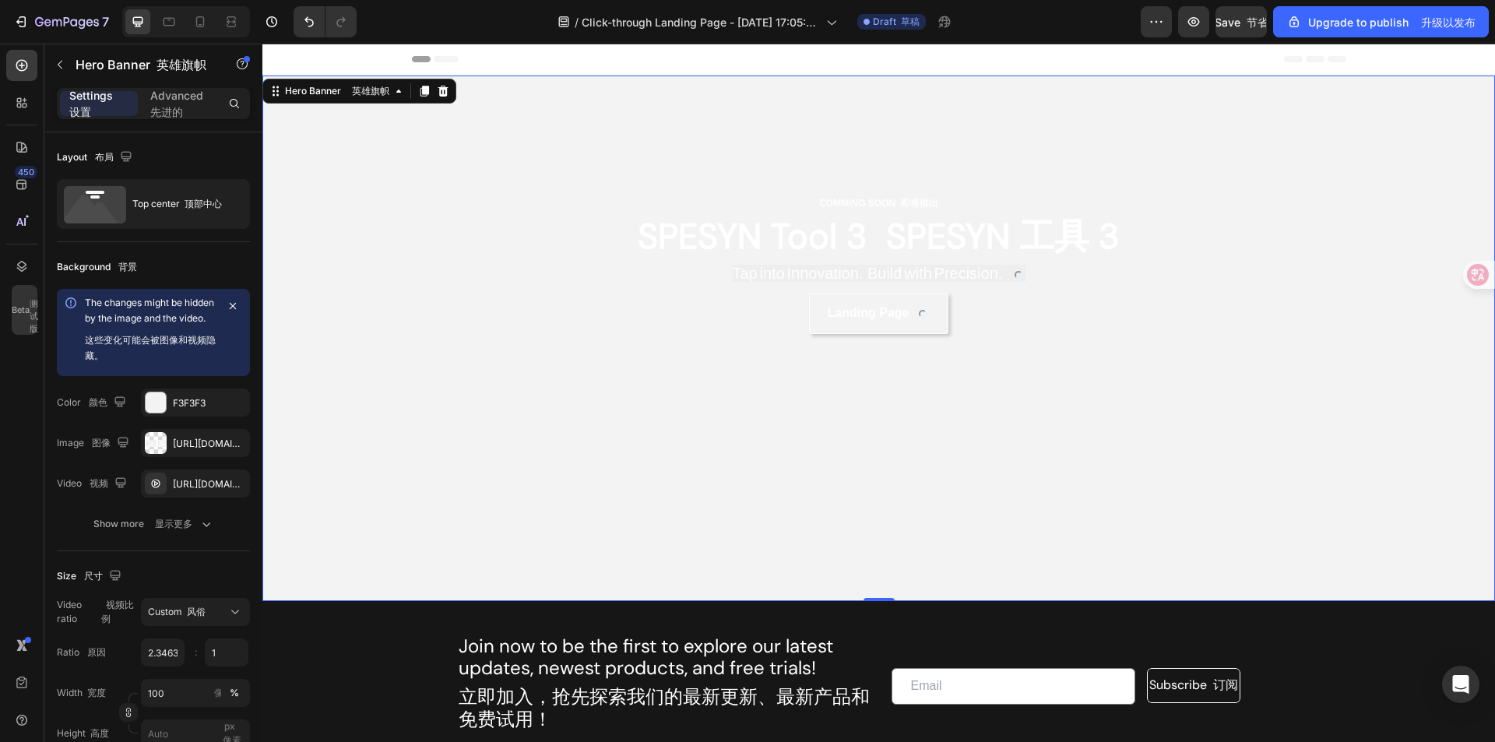
click at [203, 532] on icon "button" at bounding box center [207, 524] width 16 height 16
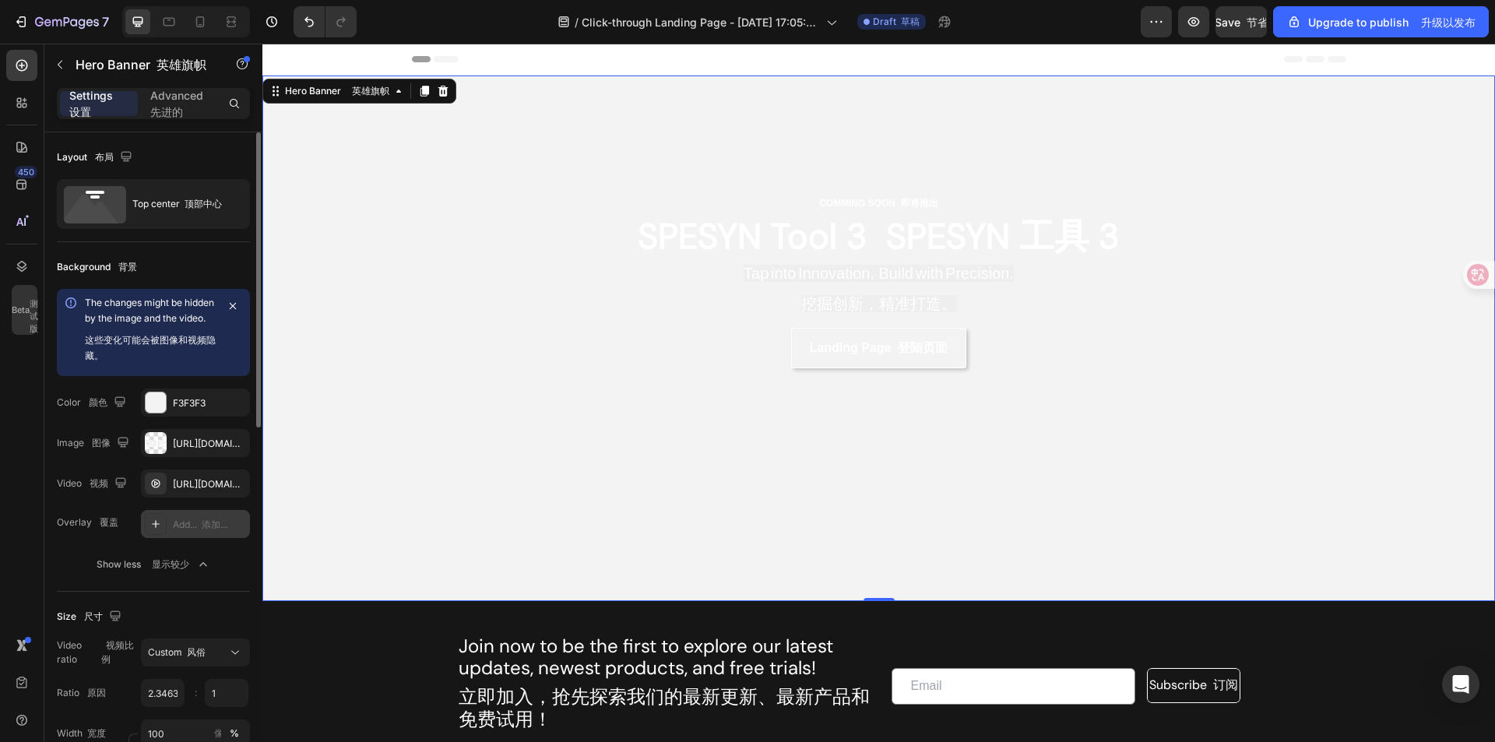
click at [216, 530] on font "添加..." at bounding box center [215, 525] width 26 height 12
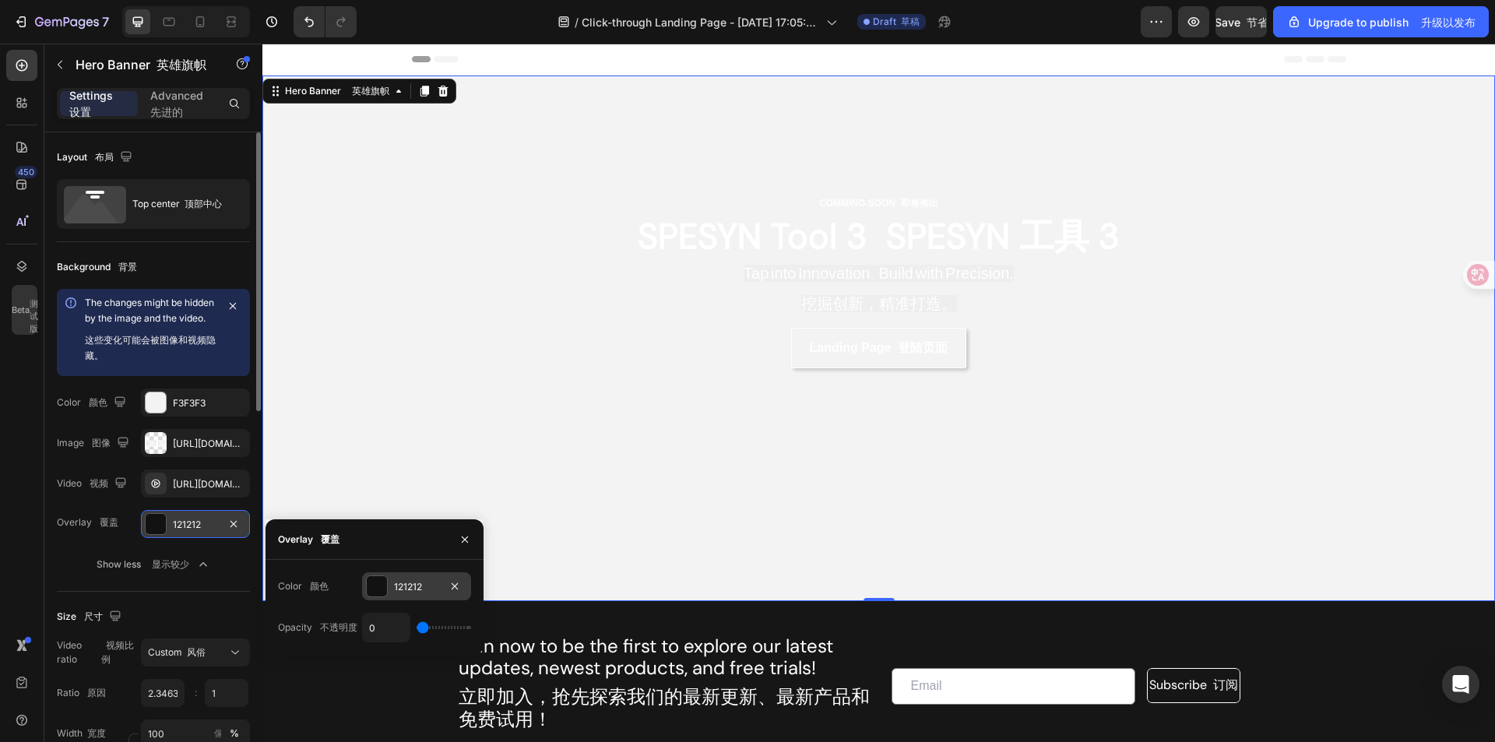
click at [379, 584] on div at bounding box center [377, 586] width 20 height 20
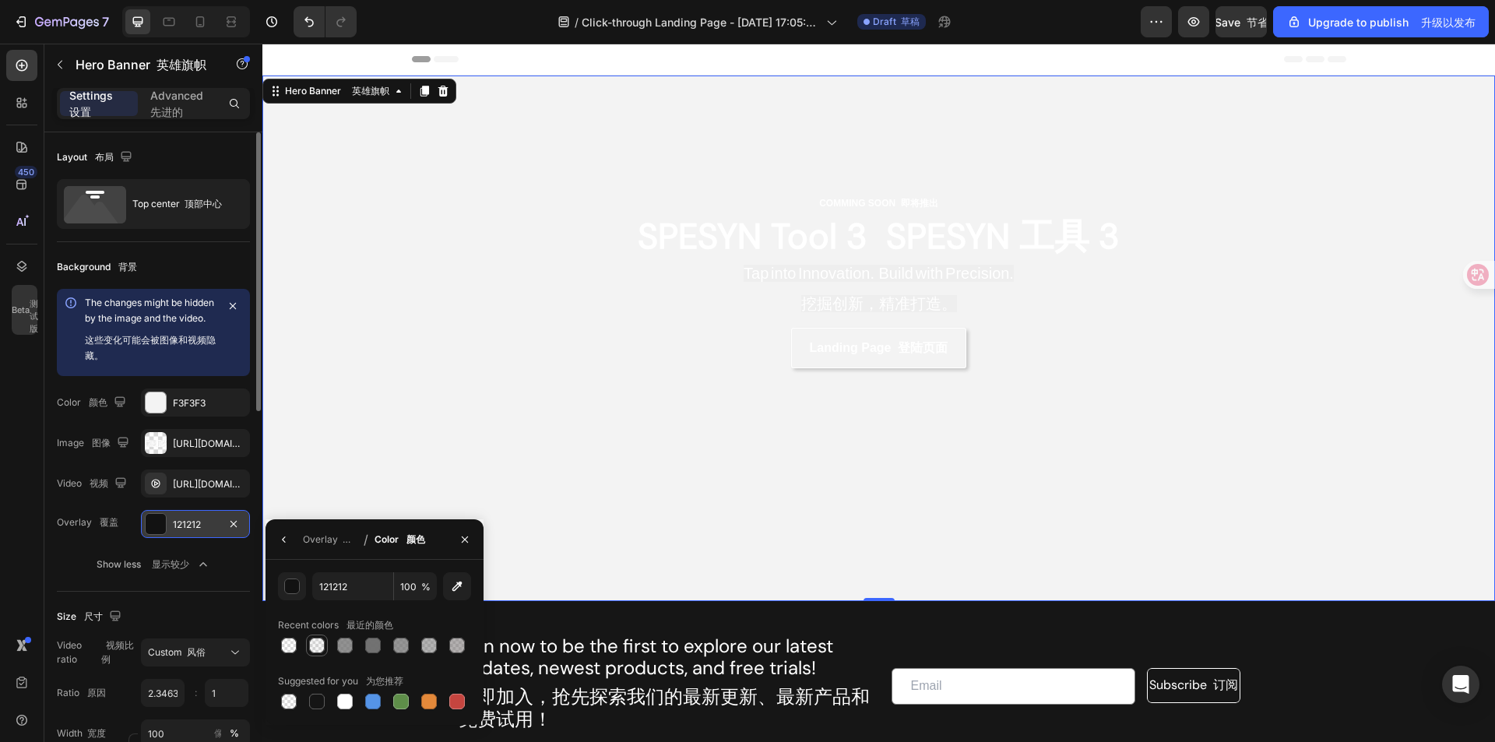
click at [319, 639] on div at bounding box center [317, 646] width 16 height 16
type input "6D6D6D"
type input "6"
click at [60, 554] on div "Overlay 覆盖 6D6D6D Show less 显示较少" at bounding box center [153, 544] width 193 height 69
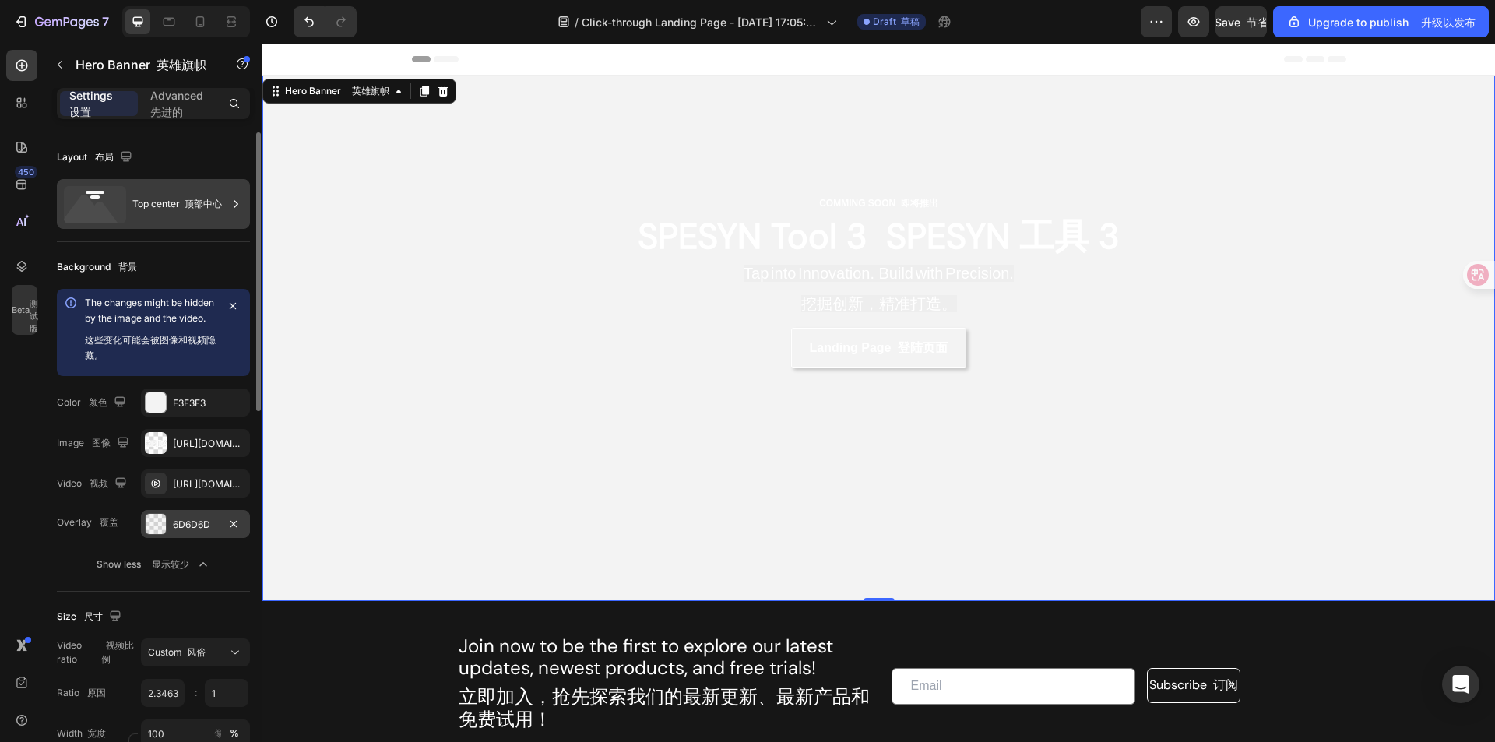
click at [138, 202] on div "Top center 顶部中心" at bounding box center [179, 204] width 95 height 36
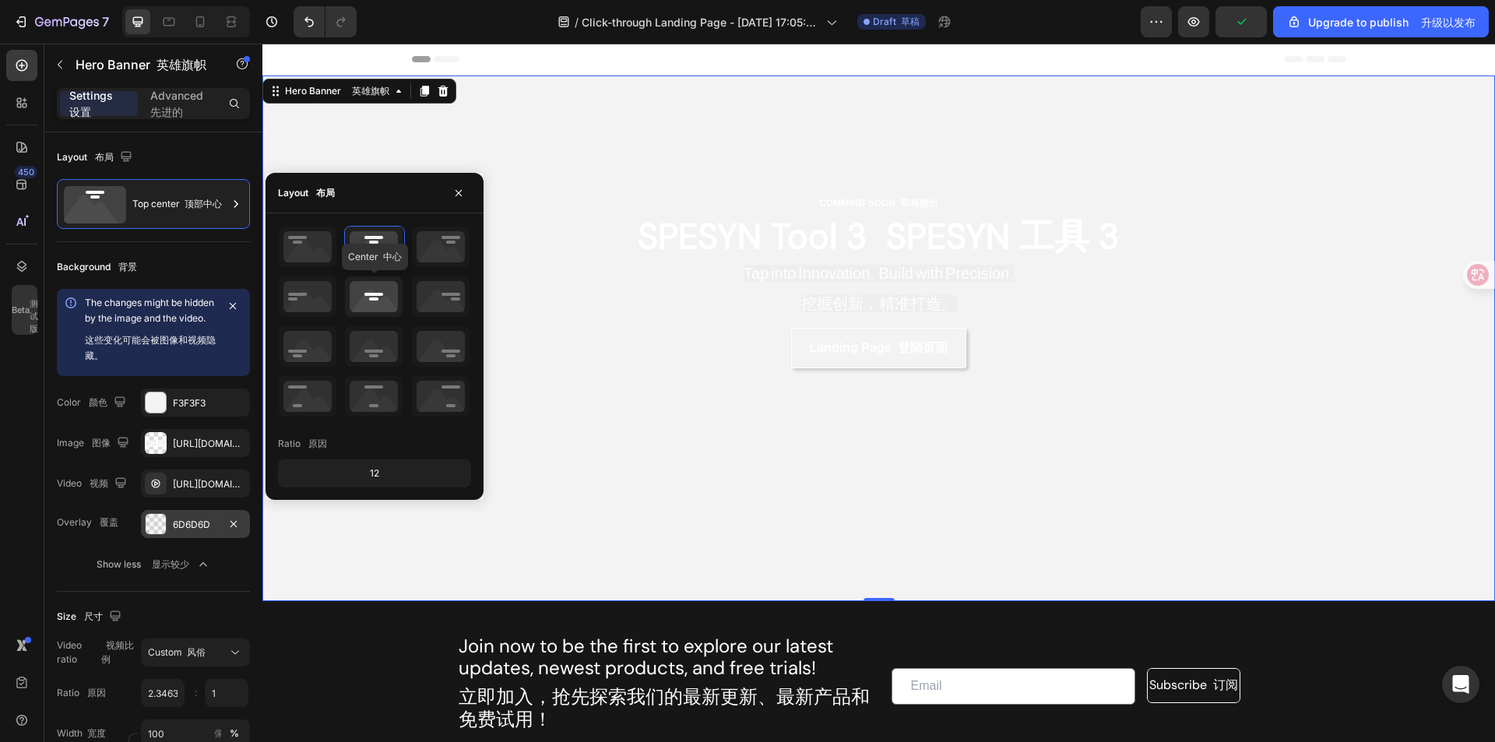
click at [377, 297] on icon at bounding box center [374, 296] width 58 height 41
click at [377, 254] on icon at bounding box center [374, 247] width 58 height 41
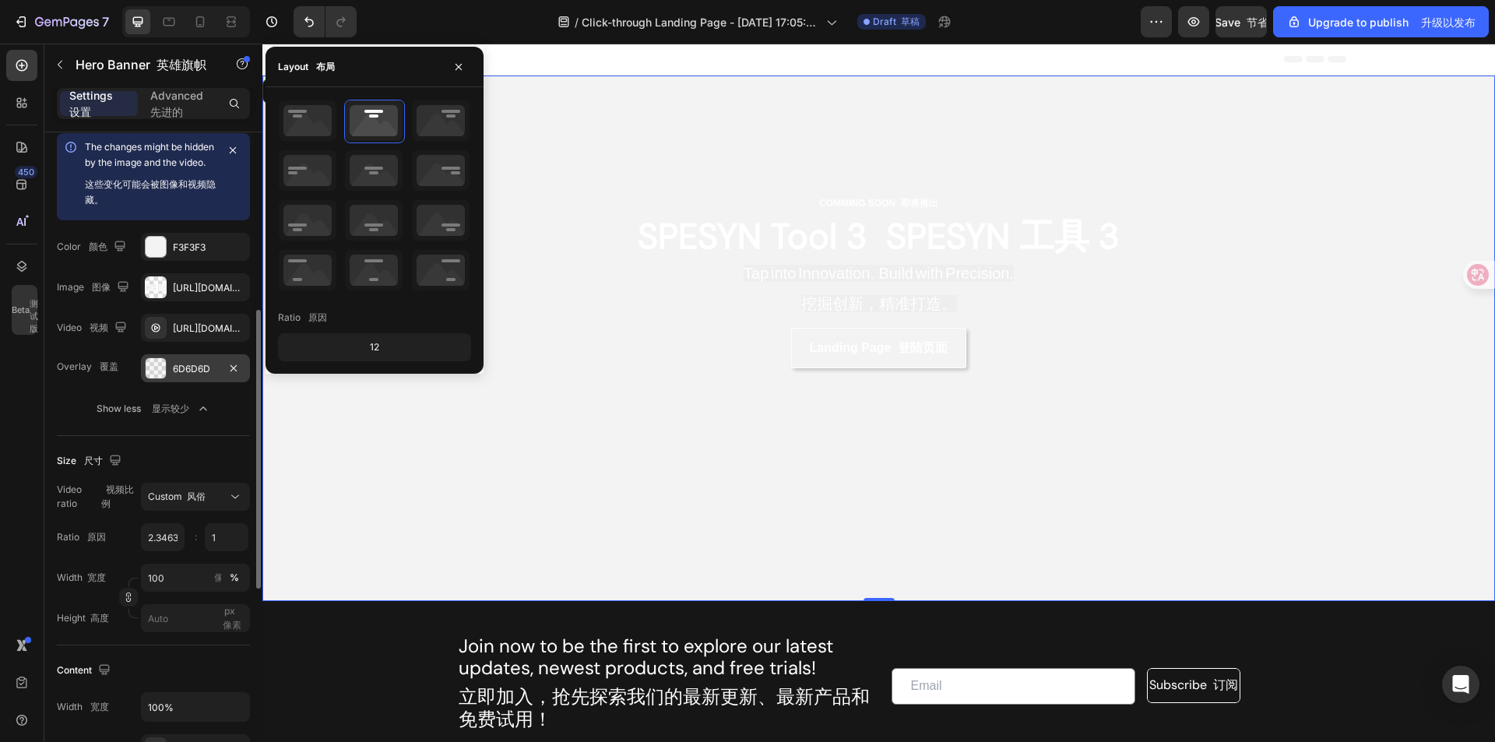
scroll to position [234, 0]
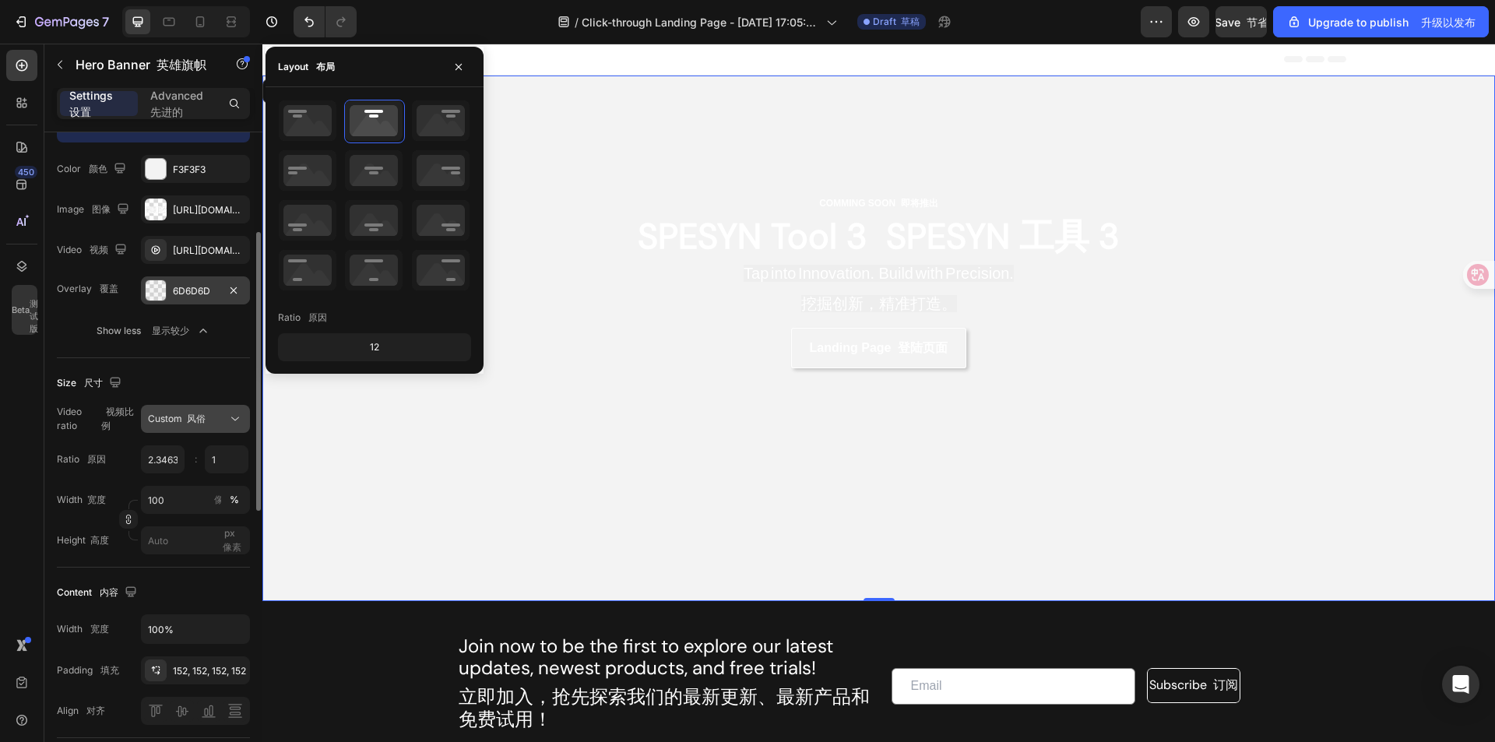
click at [216, 426] on div "Custom 风俗" at bounding box center [187, 419] width 79 height 14
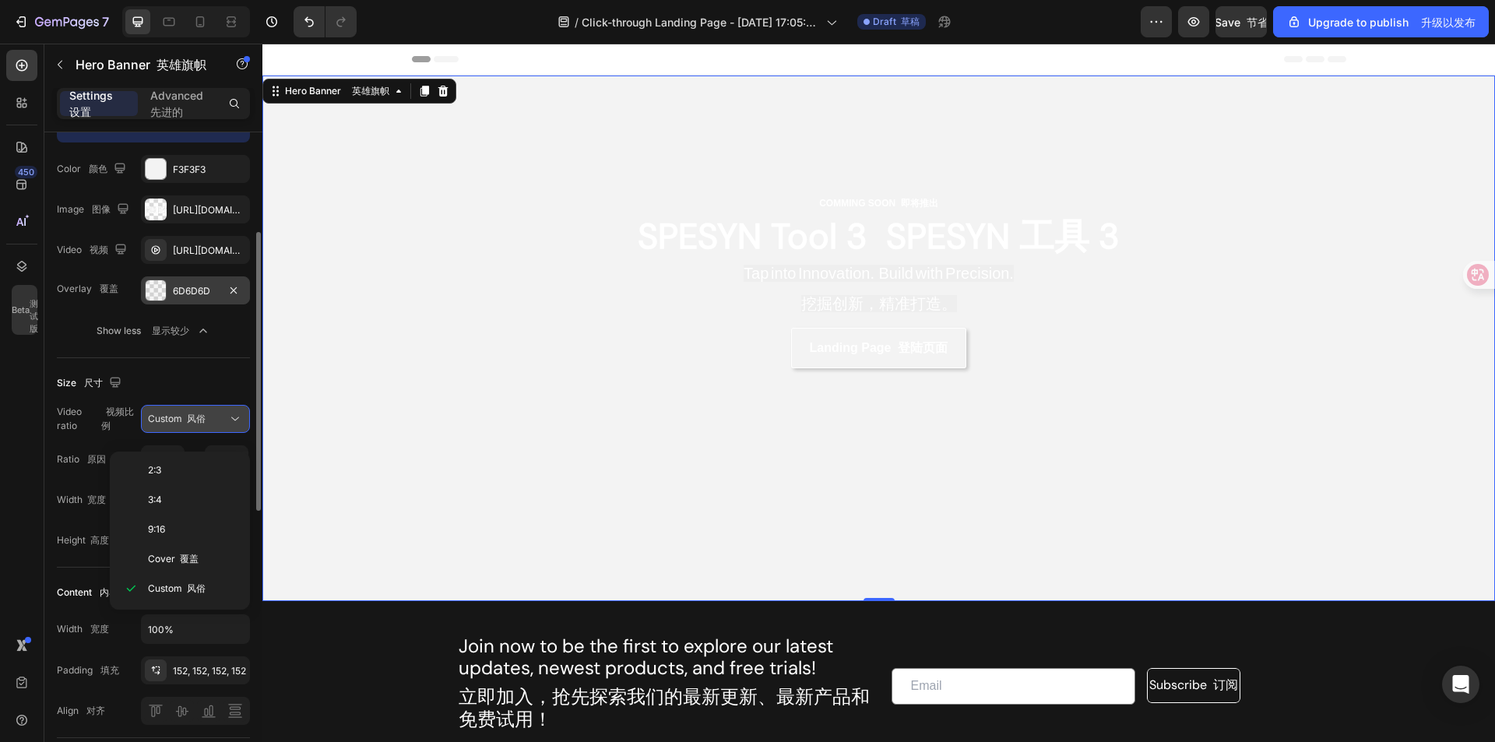
click at [216, 426] on div "Custom 风俗" at bounding box center [187, 419] width 79 height 14
click at [174, 472] on input "2.346336" at bounding box center [163, 460] width 44 height 28
type input "2.346336"
click at [175, 510] on input "100" at bounding box center [195, 500] width 109 height 28
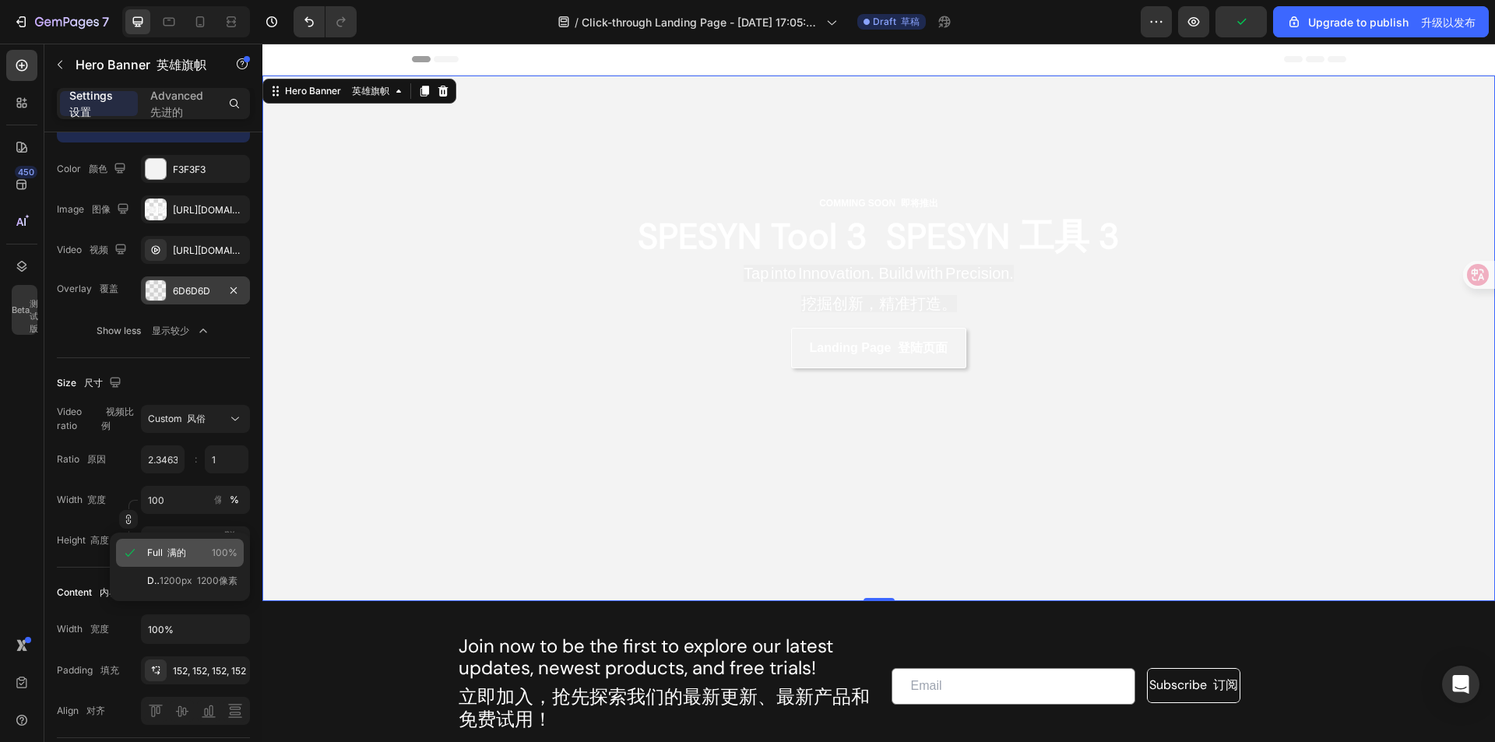
click at [179, 549] on font "满的" at bounding box center [176, 553] width 19 height 12
click at [181, 514] on input "100" at bounding box center [195, 500] width 109 height 28
click at [181, 578] on span "1200px 1200像素" at bounding box center [199, 581] width 78 height 14
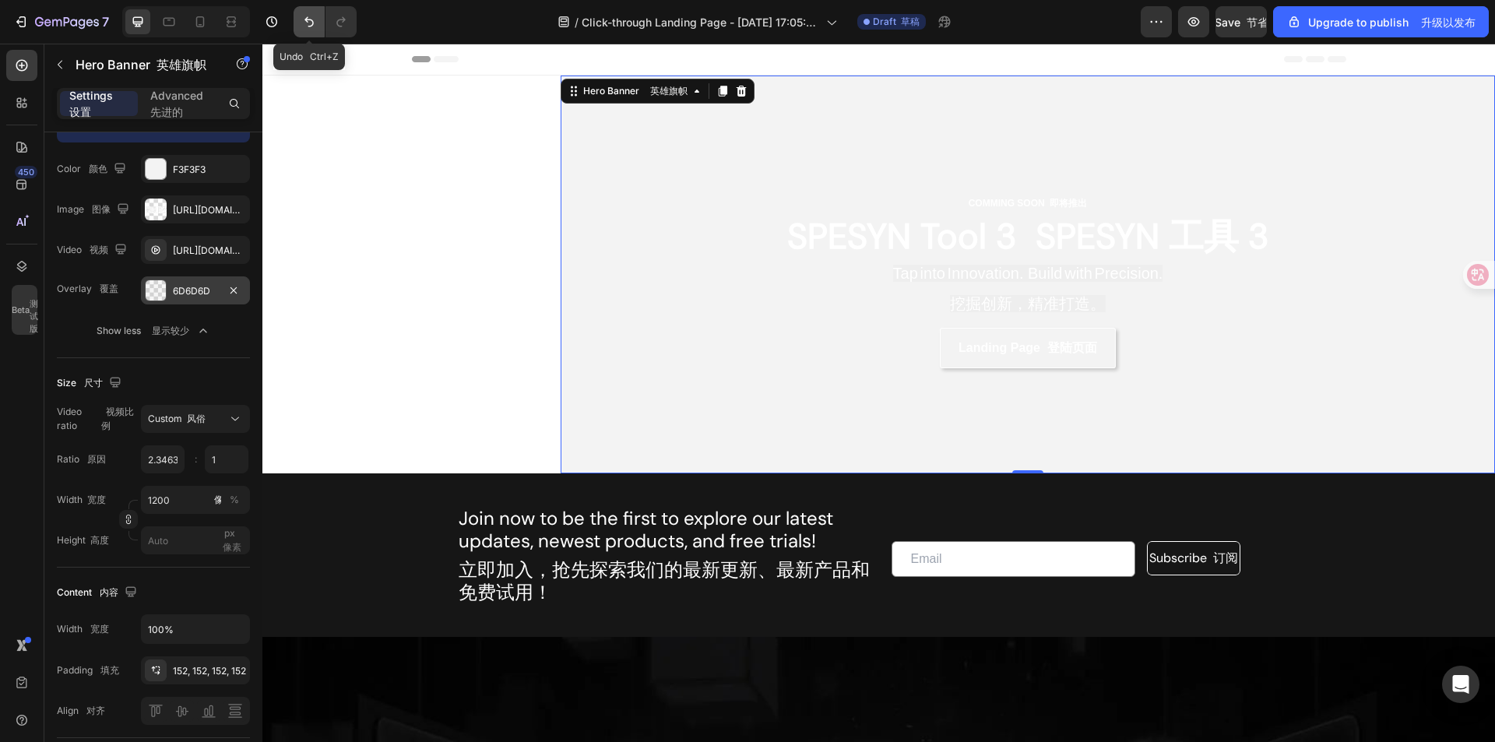
click at [305, 17] on icon "Undo/Redo" at bounding box center [309, 22] width 16 height 16
type input "100"
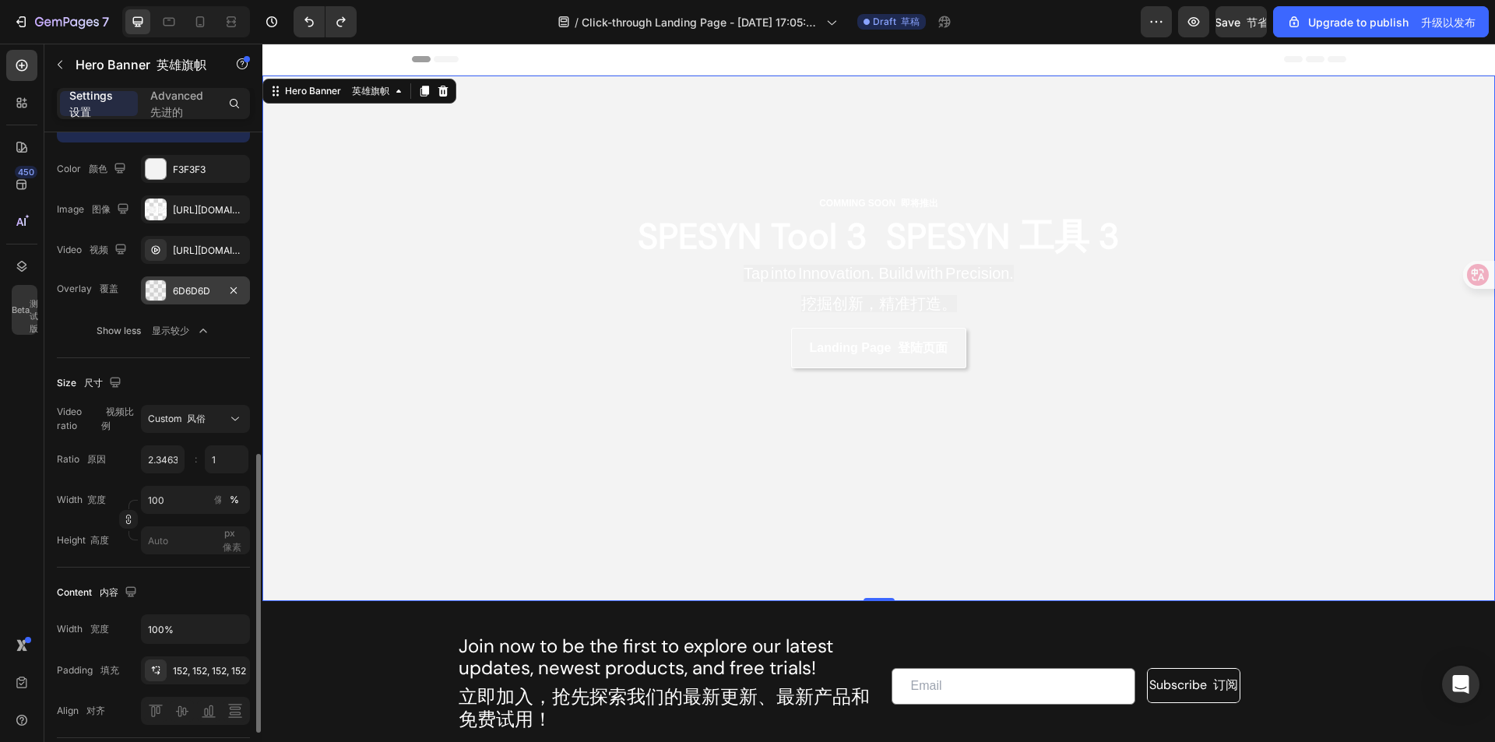
scroll to position [389, 0]
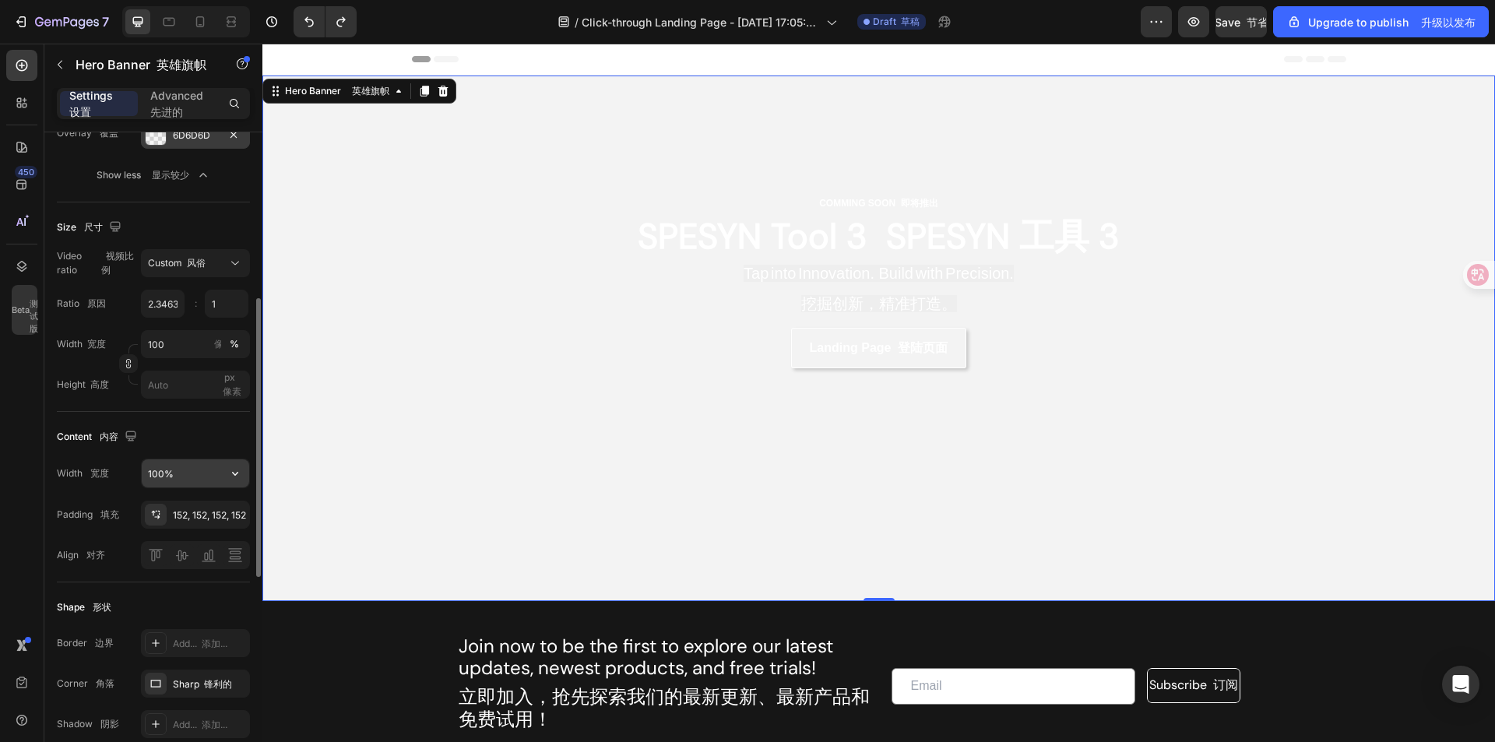
click at [186, 485] on input "100%" at bounding box center [195, 474] width 107 height 28
click at [227, 488] on button "button" at bounding box center [235, 474] width 28 height 28
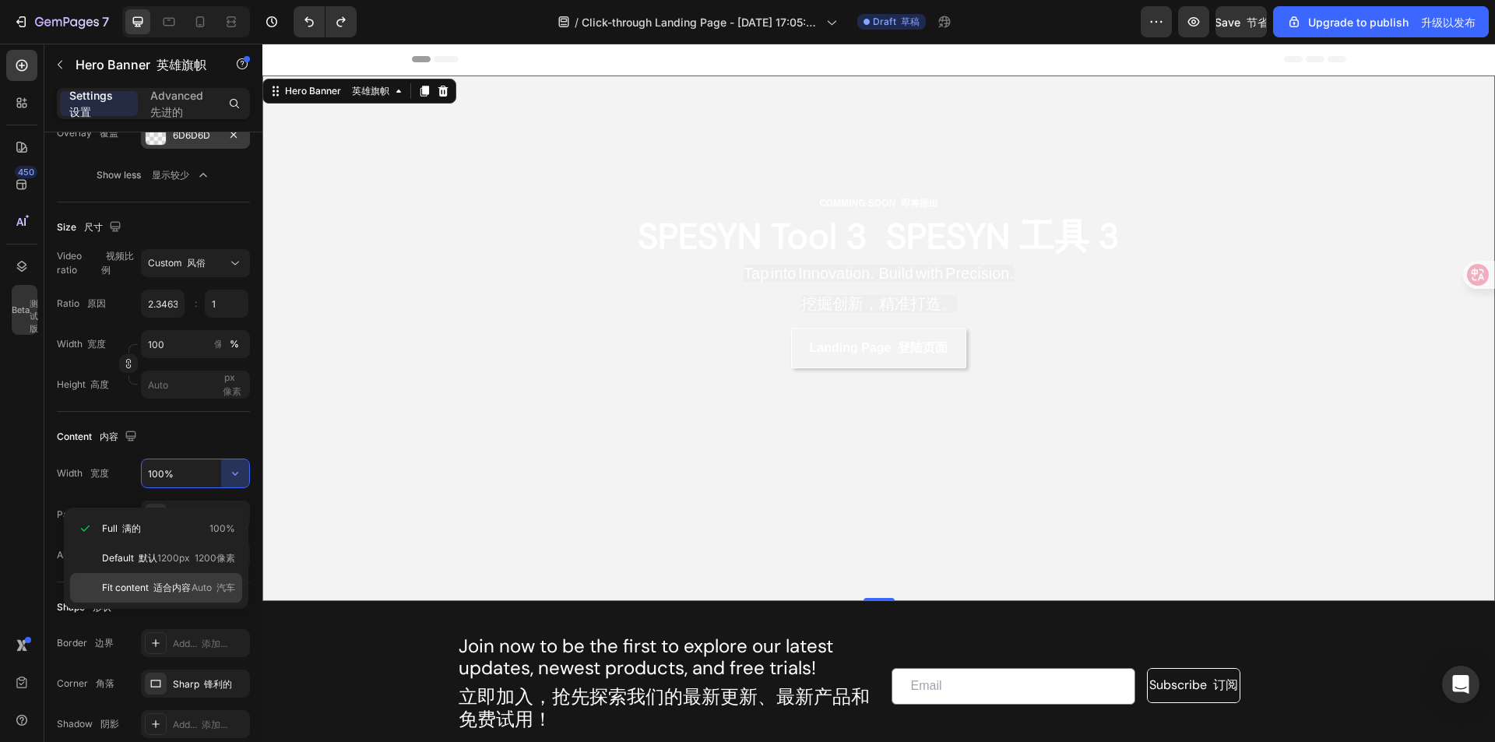
click at [192, 591] on span "Auto 汽车" at bounding box center [214, 588] width 44 height 14
type input "Auto"
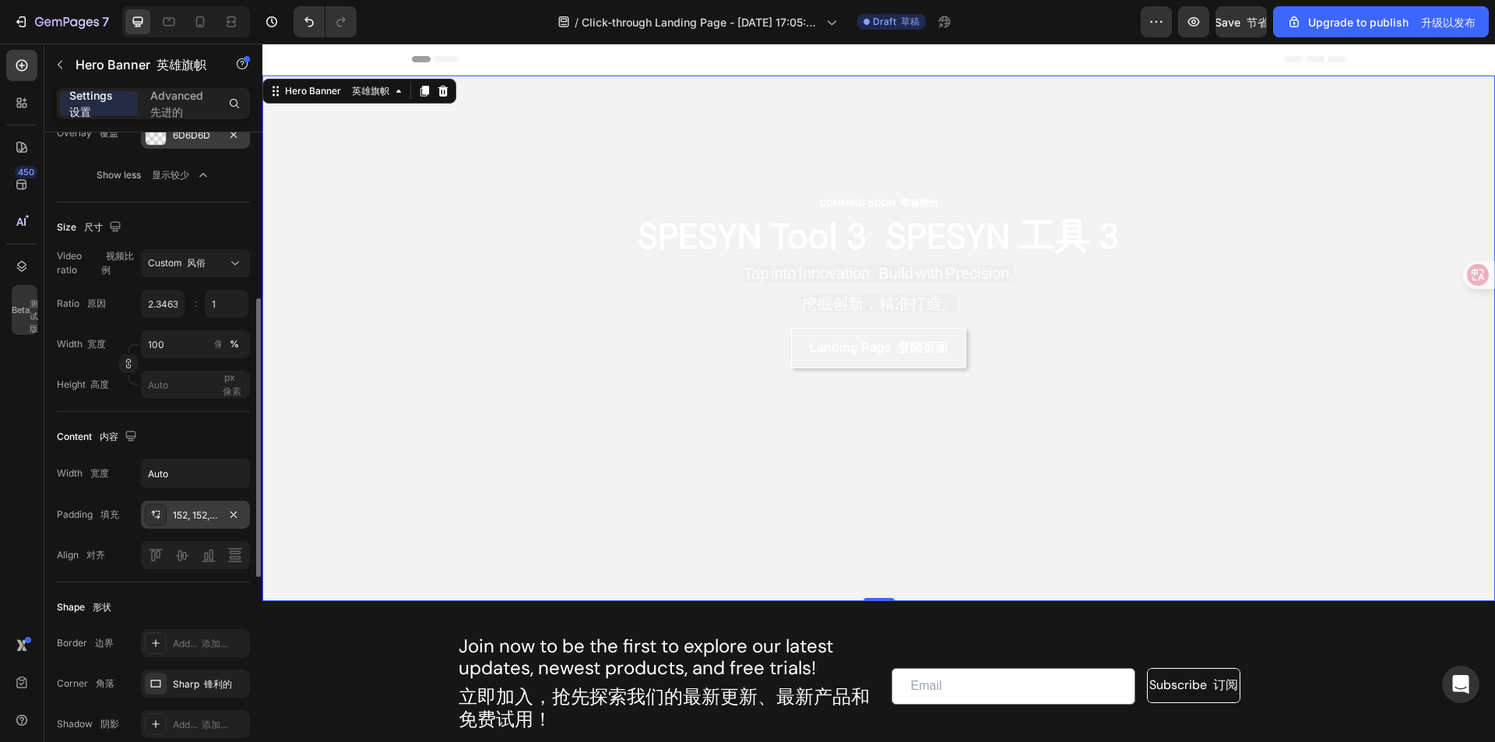
click at [185, 529] on div "152, 152, 152, 152" at bounding box center [195, 515] width 109 height 28
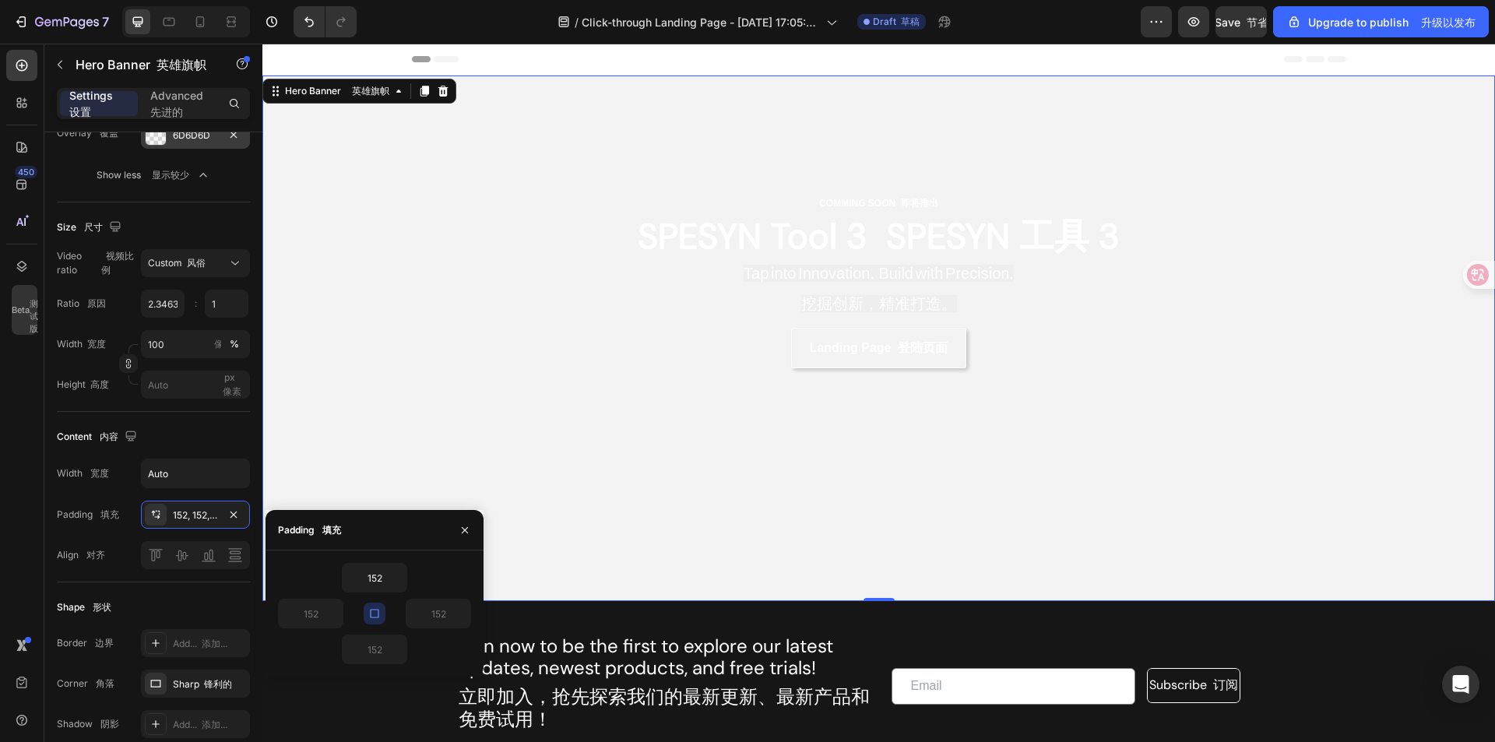
click at [379, 615] on icon "button" at bounding box center [374, 613] width 9 height 9
click at [457, 616] on icon "button" at bounding box center [462, 614] width 12 height 12
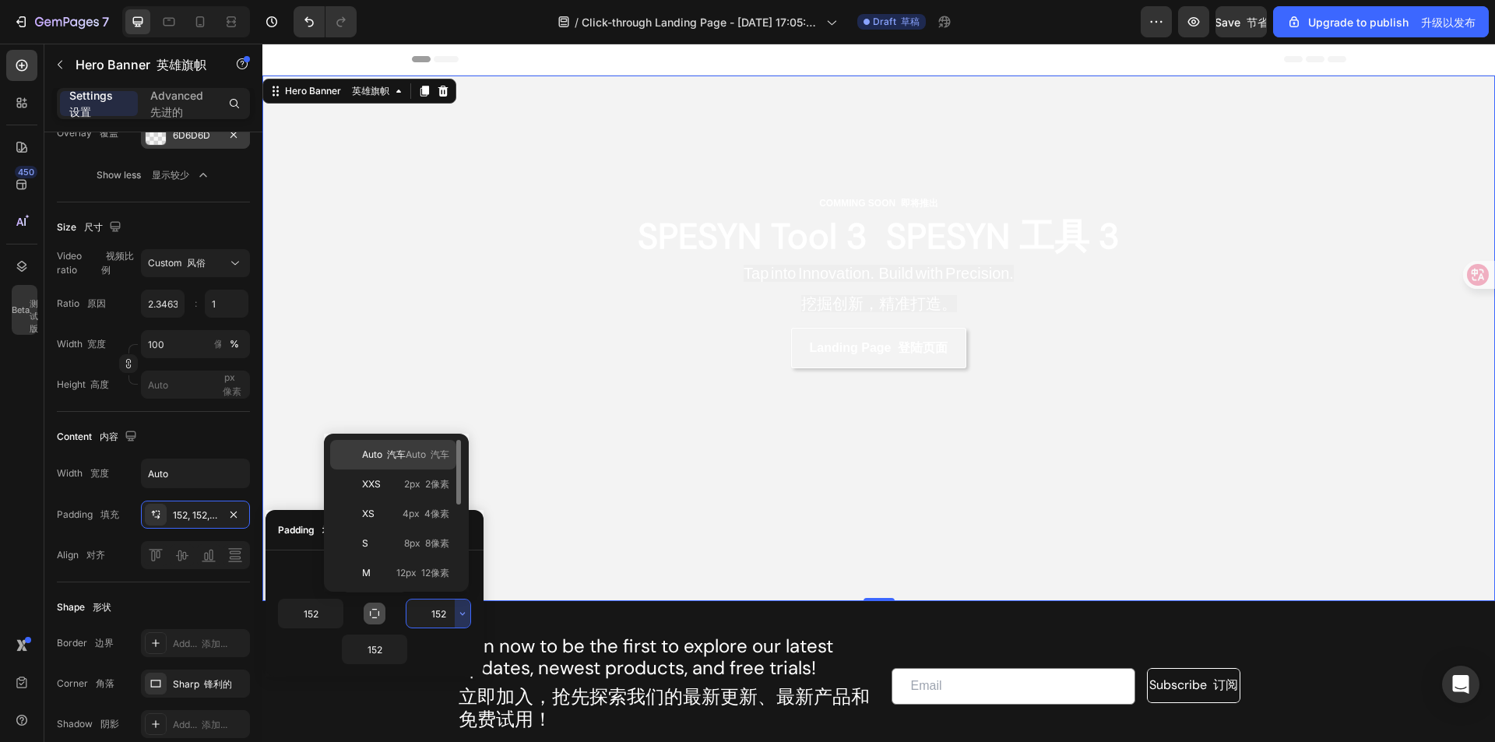
click at [432, 466] on div "Auto 汽车 Auto 汽车" at bounding box center [393, 455] width 126 height 30
type input "Auto"
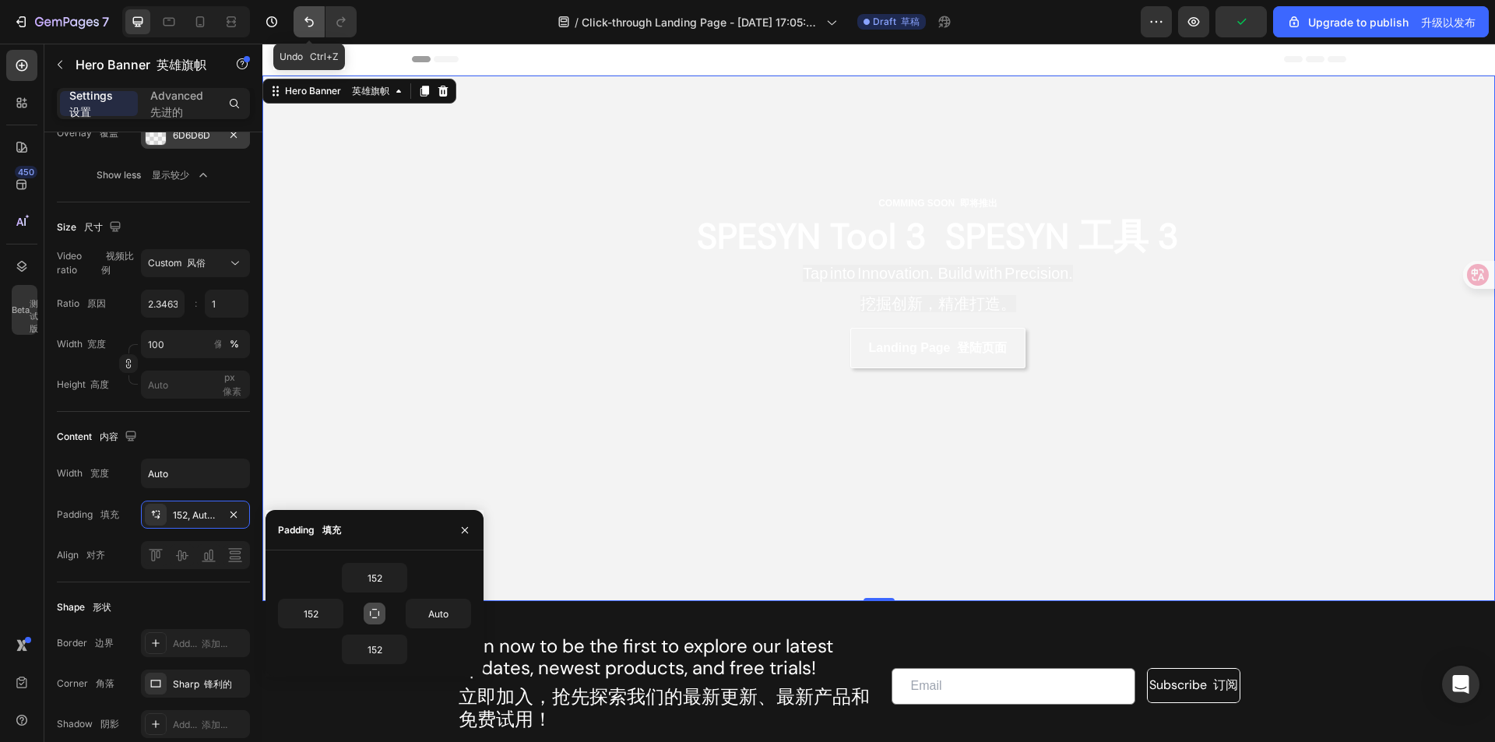
click at [308, 24] on icon "Undo/Redo" at bounding box center [309, 22] width 16 height 16
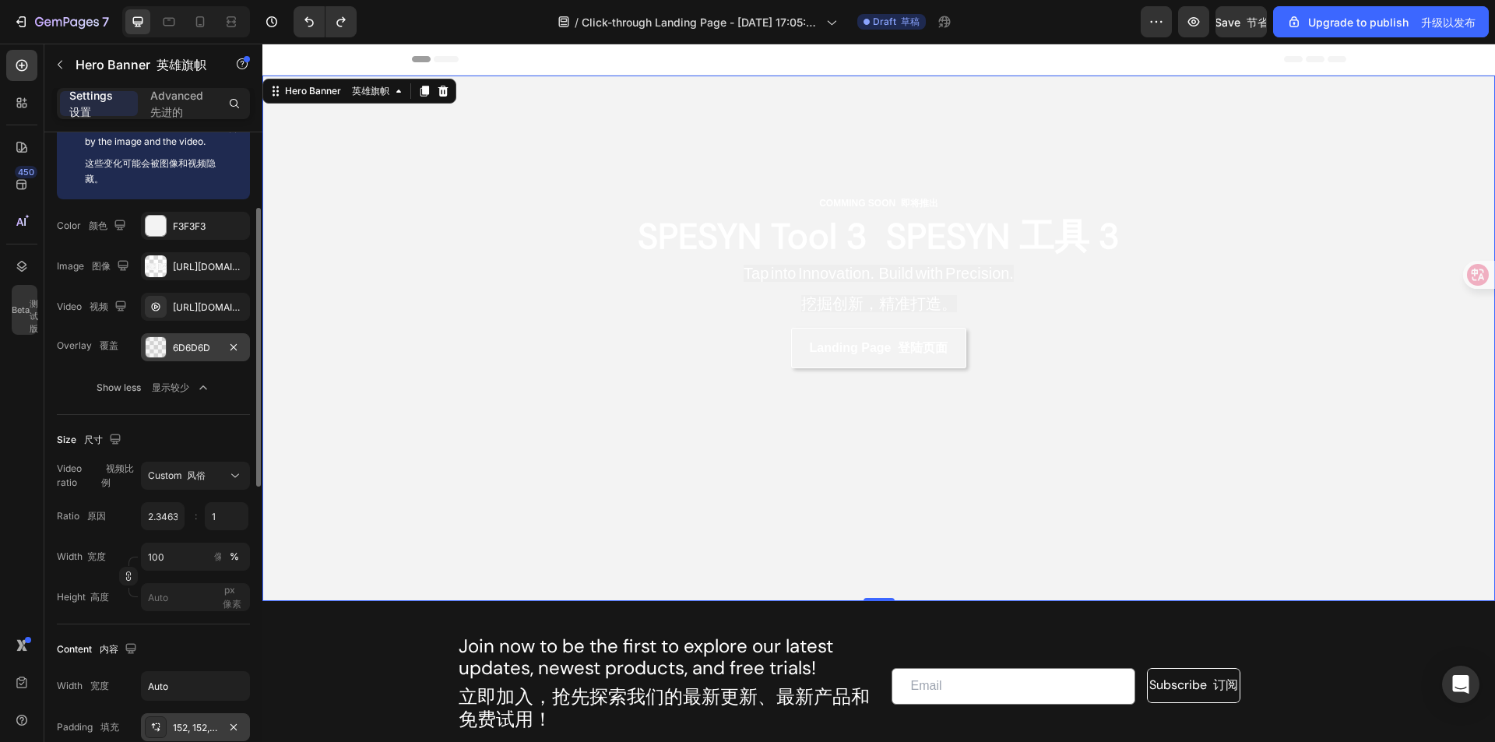
scroll to position [0, 0]
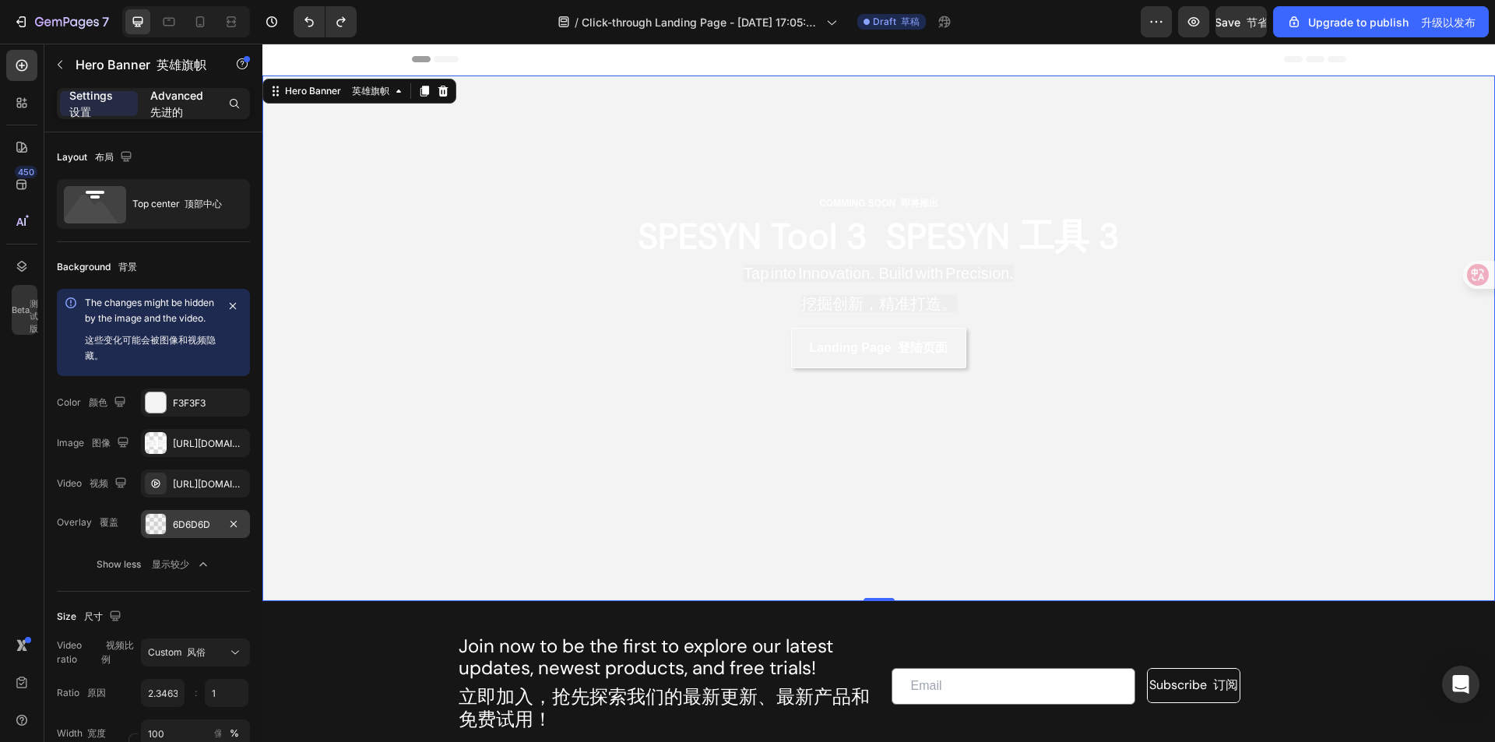
click at [198, 93] on p "Advanced 先进的" at bounding box center [179, 103] width 59 height 33
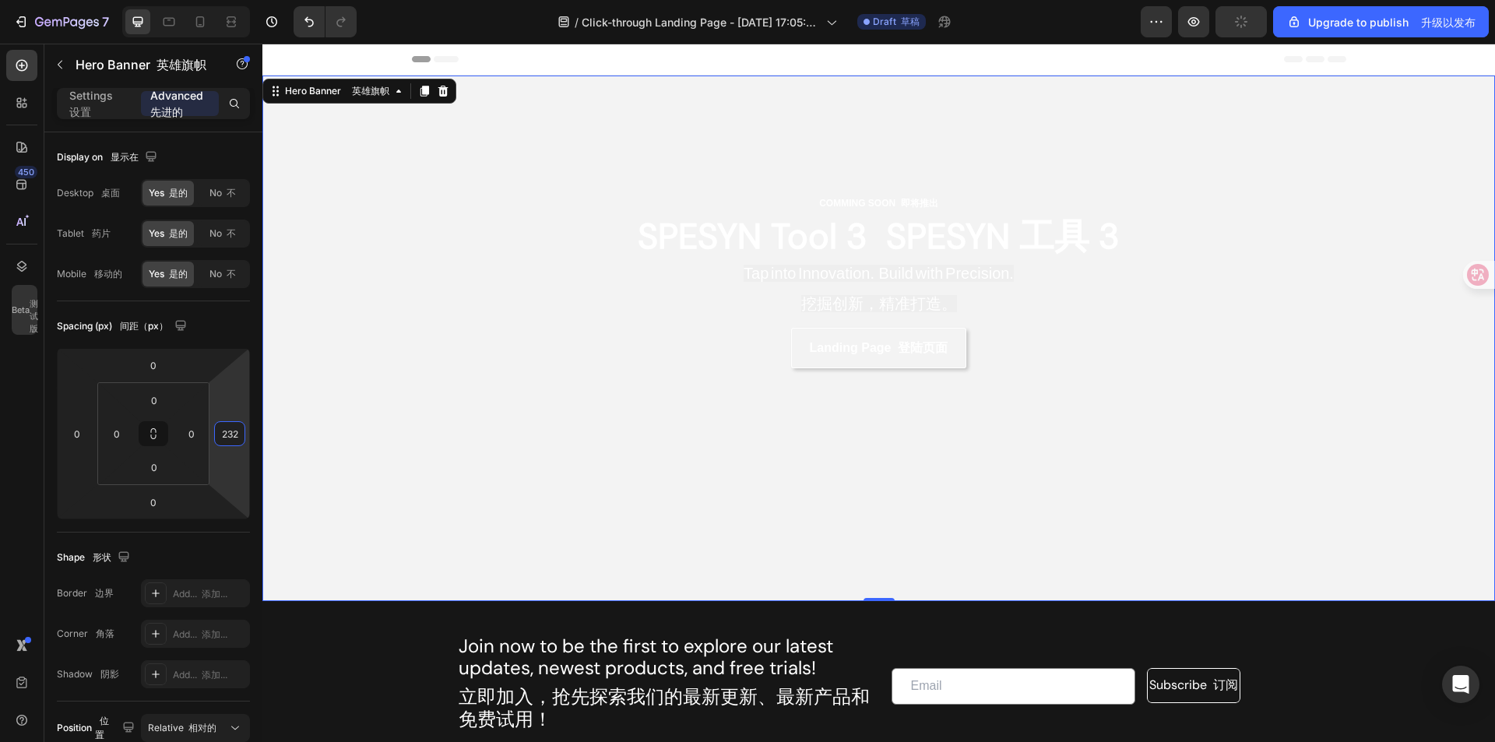
drag, startPoint x: 230, startPoint y: 413, endPoint x: 245, endPoint y: 322, distance: 91.6
click at [245, 0] on html "7 / Click-through Landing Page - Apr 1, 17:05:40 点击登陆页面 - 4 月 1 日 17:05:40 Draf…" at bounding box center [747, 0] width 1495 height 0
drag, startPoint x: 237, startPoint y: 398, endPoint x: 228, endPoint y: 500, distance: 102.4
click at [228, 0] on html "7 / Click-through Landing Page - Apr 1, 17:05:40 点击登陆页面 - 4 月 1 日 17:05:40 Draf…" at bounding box center [747, 0] width 1495 height 0
drag, startPoint x: 241, startPoint y: 381, endPoint x: 230, endPoint y: 262, distance: 119.7
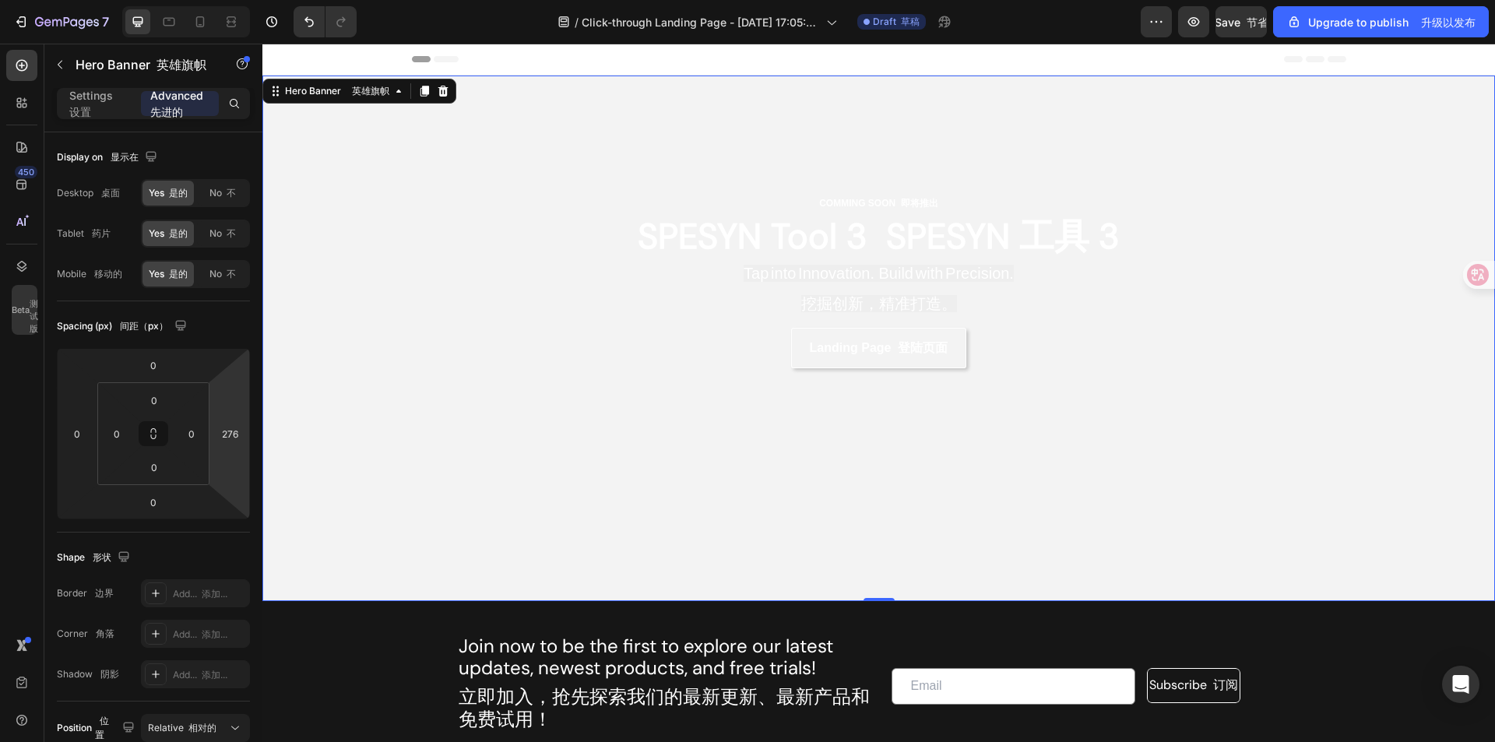
click at [230, 0] on html "7 / Click-through Landing Page - Apr 1, 17:05:40 点击登陆页面 - 4 月 1 日 17:05:40 Draf…" at bounding box center [747, 0] width 1495 height 0
drag, startPoint x: 227, startPoint y: 403, endPoint x: 210, endPoint y: 511, distance: 108.8
click at [210, 0] on html "7 / Click-through Landing Page - Apr 1, 17:05:40 点击登陆页面 - 4 月 1 日 17:05:40 Draf…" at bounding box center [747, 0] width 1495 height 0
type input "-2"
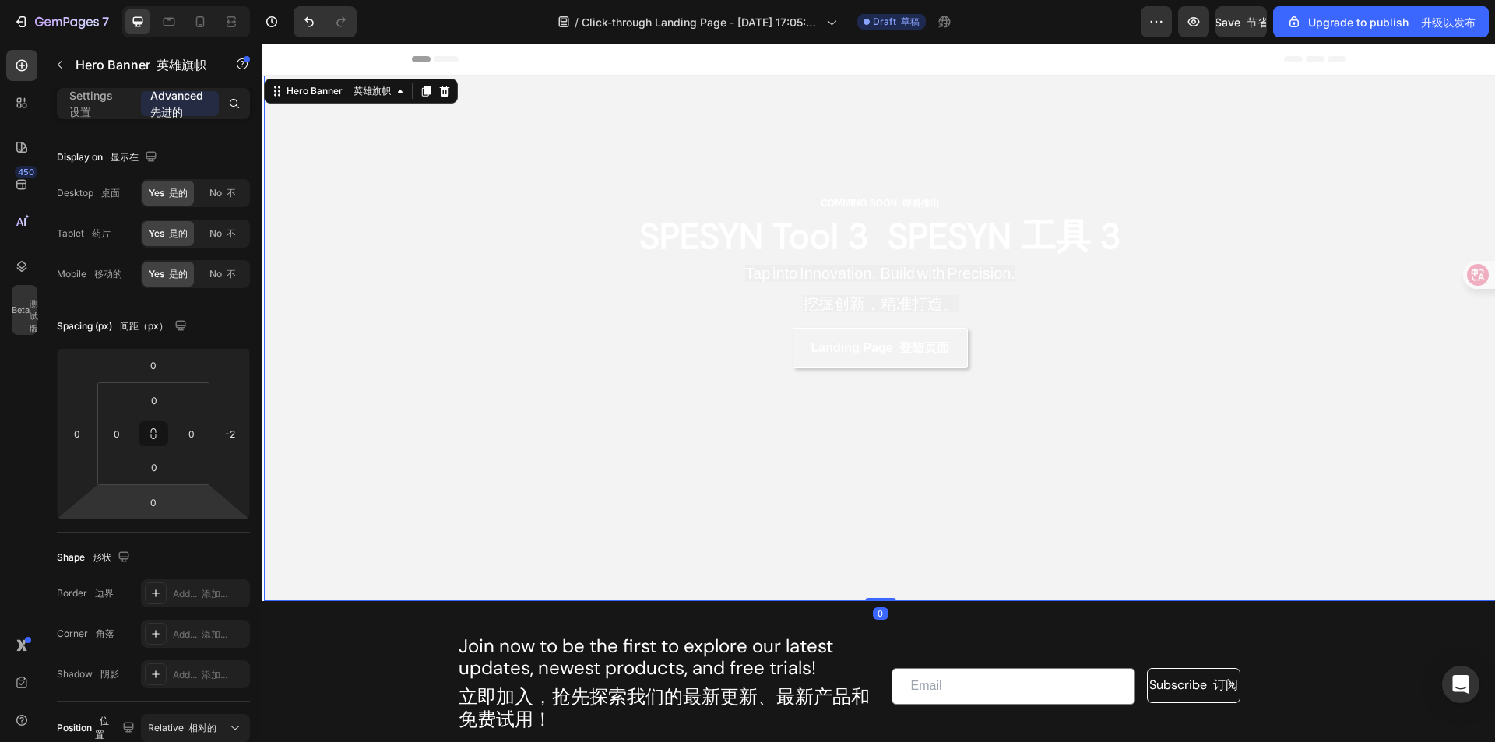
click at [210, 0] on html "7 / Click-through Landing Page - Apr 1, 17:05:40 点击登陆页面 - 4 月 1 日 17:05:40 Draf…" at bounding box center [747, 0] width 1495 height 0
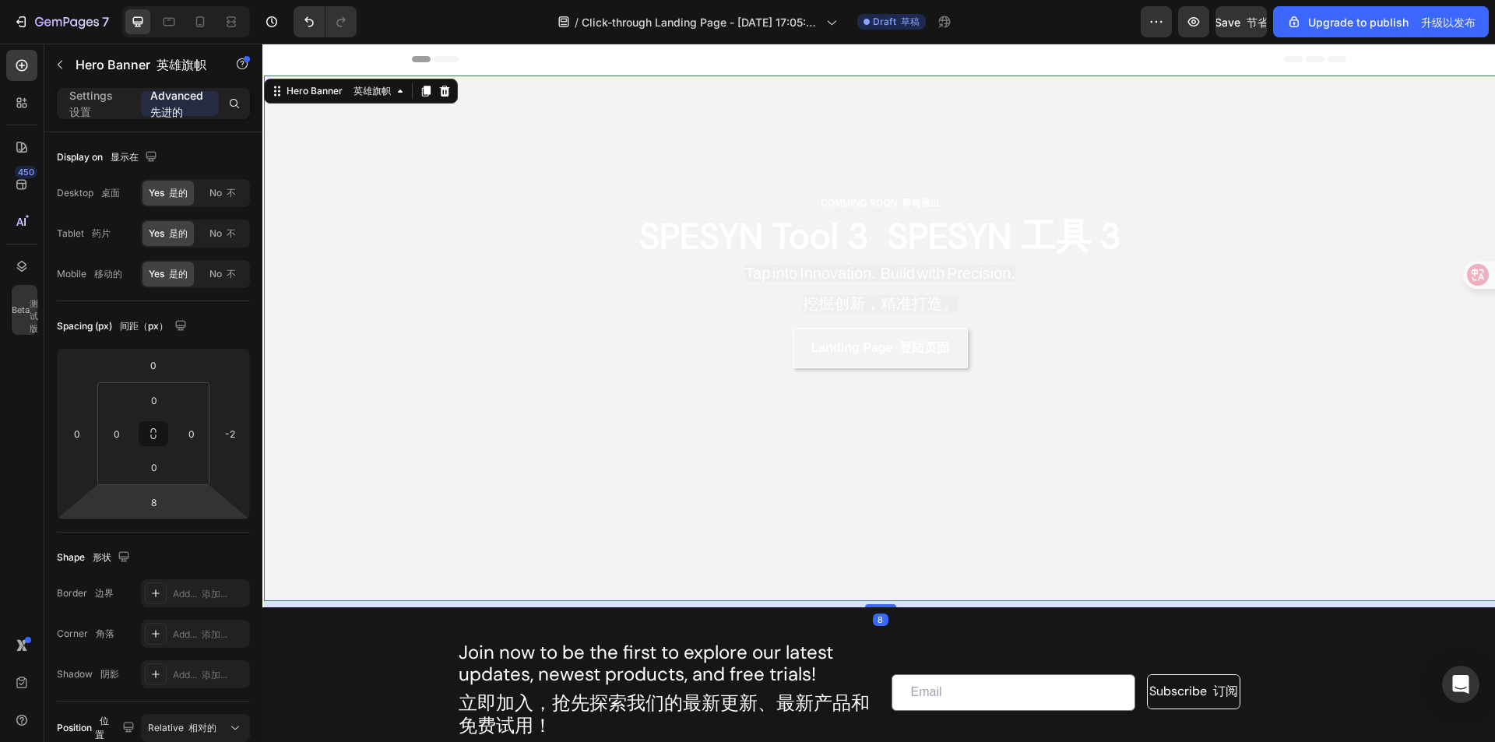
click at [207, 0] on html "7 / Click-through Landing Page - Apr 1, 17:05:40 点击登陆页面 - 4 月 1 日 17:05:40 Draf…" at bounding box center [747, 0] width 1495 height 0
click at [156, 500] on input "8" at bounding box center [153, 502] width 31 height 23
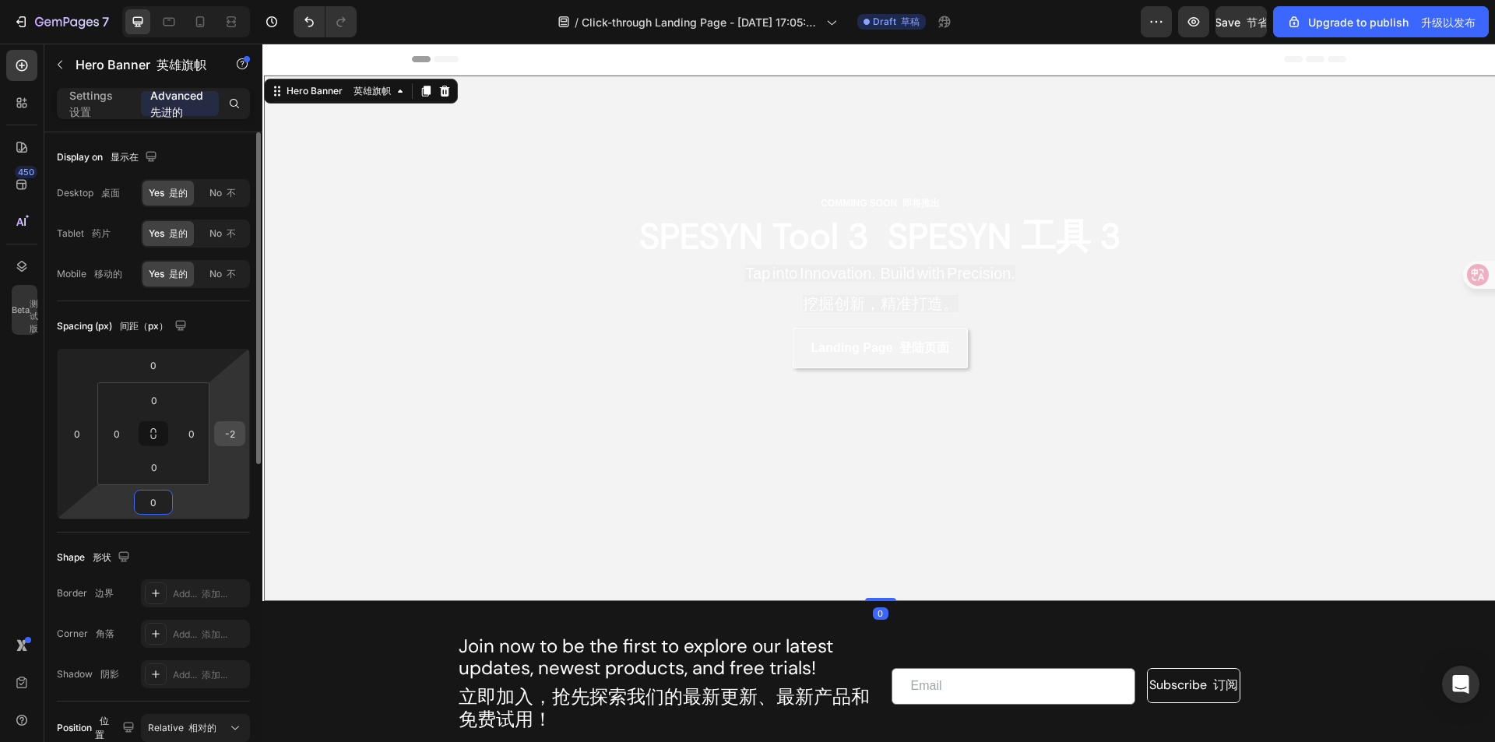
type input "0"
click at [232, 432] on input "-2" at bounding box center [229, 433] width 23 height 23
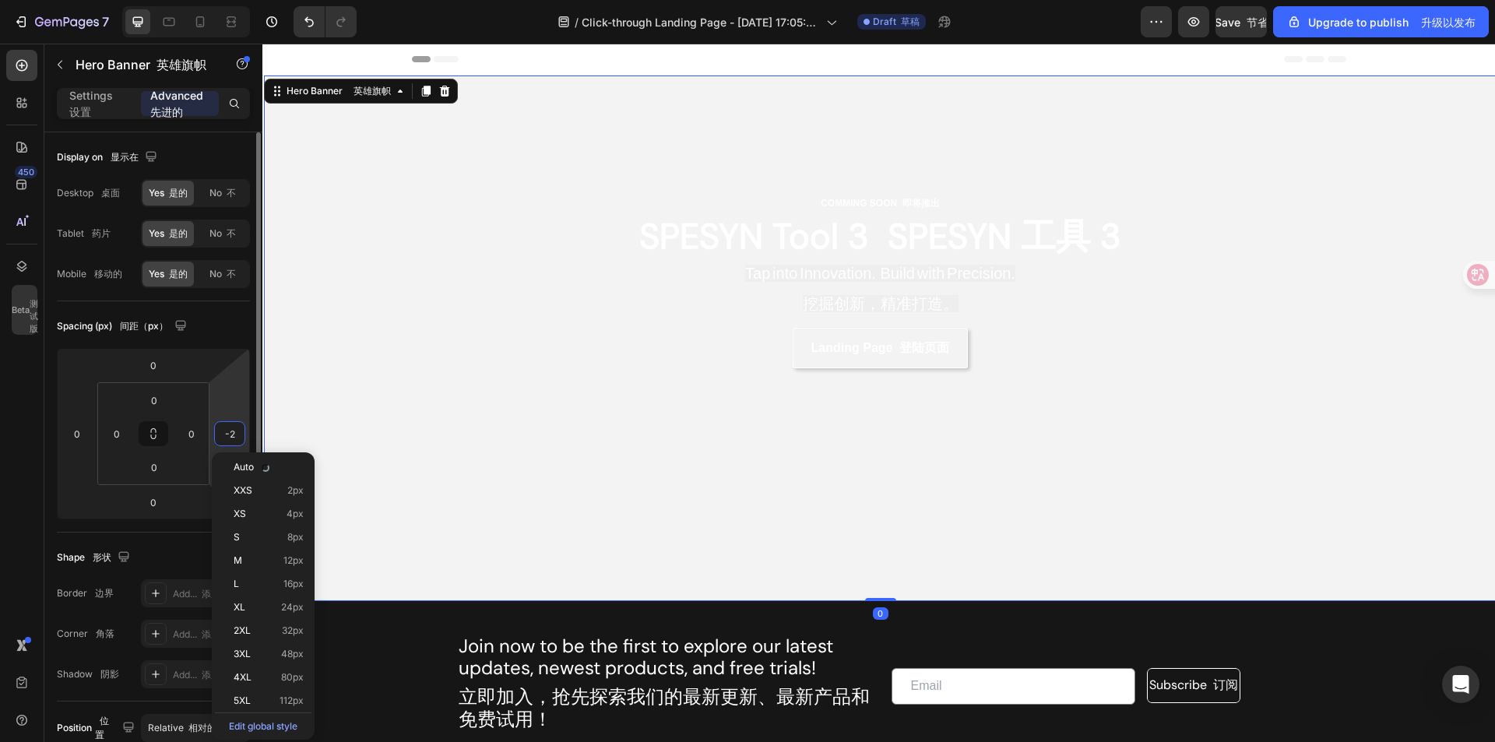
click at [234, 431] on input "-2" at bounding box center [229, 433] width 23 height 23
type input "0"
click at [192, 433] on input "0" at bounding box center [191, 433] width 23 height 23
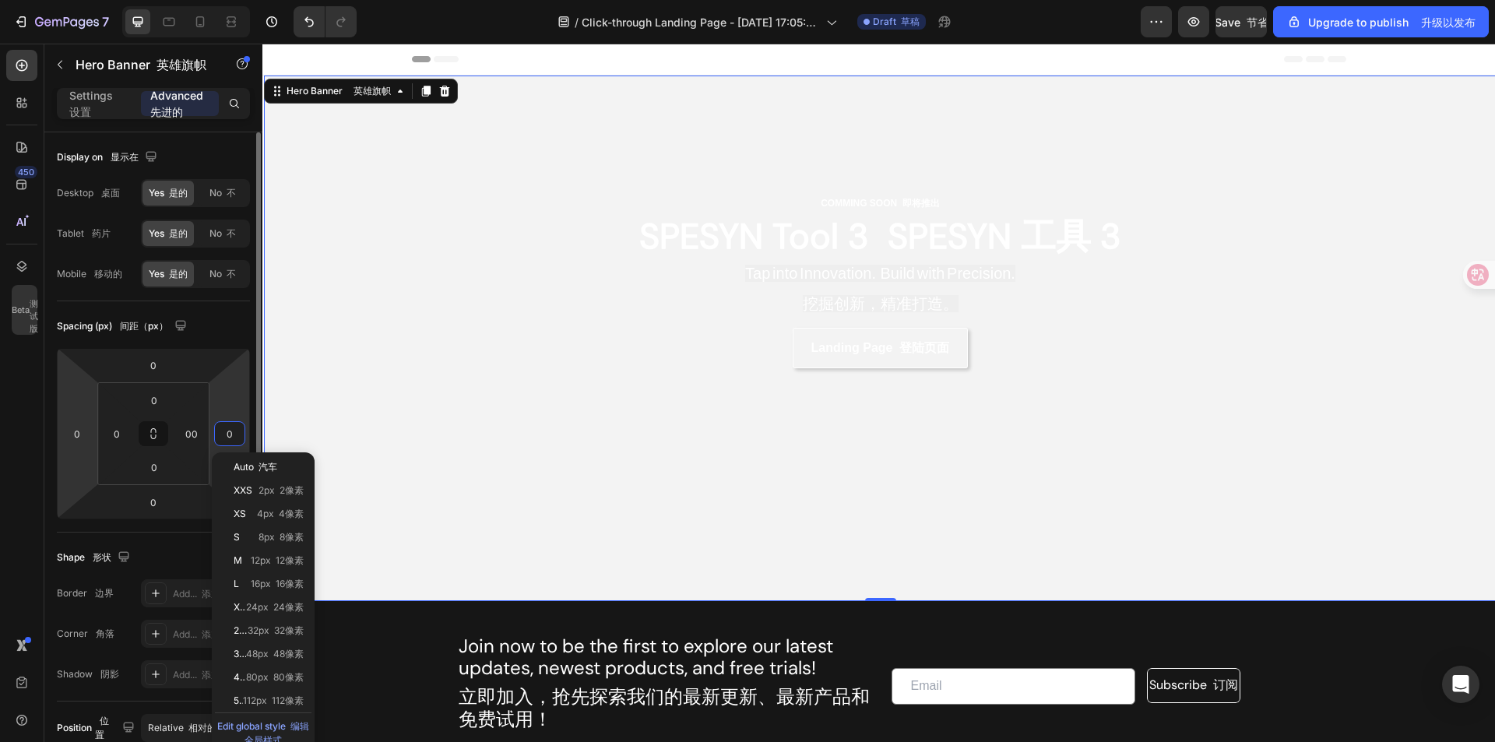
type input "00"
click at [237, 0] on html "7 / Click-through Landing Page - Apr 1, 17:05:40 点击登陆页面 - 4 月 1 日 17:05:40 Draf…" at bounding box center [747, 0] width 1495 height 0
click at [82, 0] on html "7 / Click-through Landing Page - Apr 1, 17:05:40 点击登陆页面 - 4 月 1 日 17:05:40 Draf…" at bounding box center [747, 0] width 1495 height 0
type input "-2"
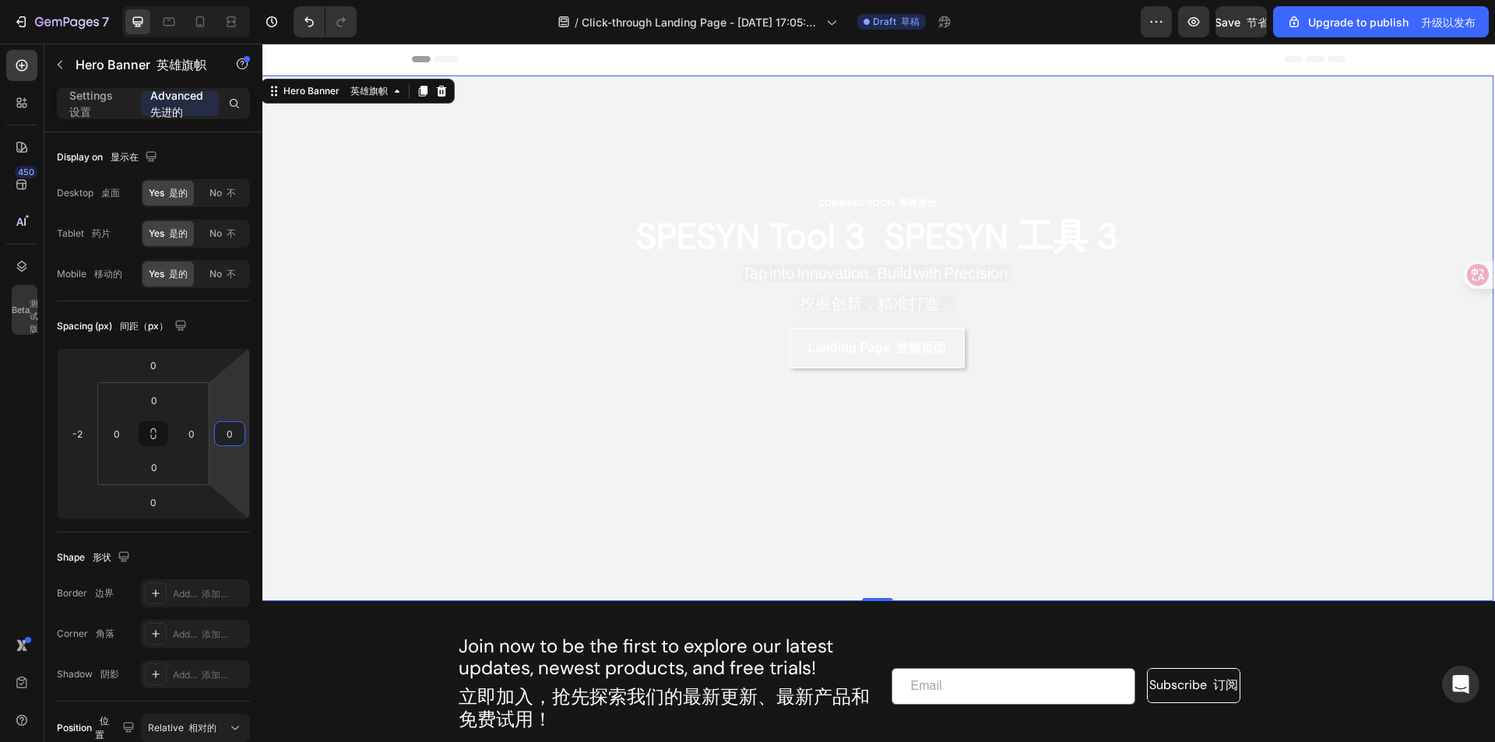
click at [191, 0] on html "7 / Click-through Landing Page - Apr 1, 17:05:40 点击登陆页面 - 4 月 1 日 17:05:40 Draf…" at bounding box center [747, 0] width 1495 height 0
click at [206, 0] on html "7 / Click-through Landing Page - Apr 1, 17:05:40 点击登陆页面 - 4 月 1 日 17:05:40 Draf…" at bounding box center [747, 0] width 1495 height 0
click at [95, 0] on html "7 / Click-through Landing Page - Apr 1, 17:05:40 点击登陆页面 - 4 月 1 日 17:05:40 Draf…" at bounding box center [747, 0] width 1495 height 0
click at [91, 428] on div "-2" at bounding box center [77, 433] width 31 height 25
click at [65, 434] on div "-2" at bounding box center [77, 433] width 31 height 25
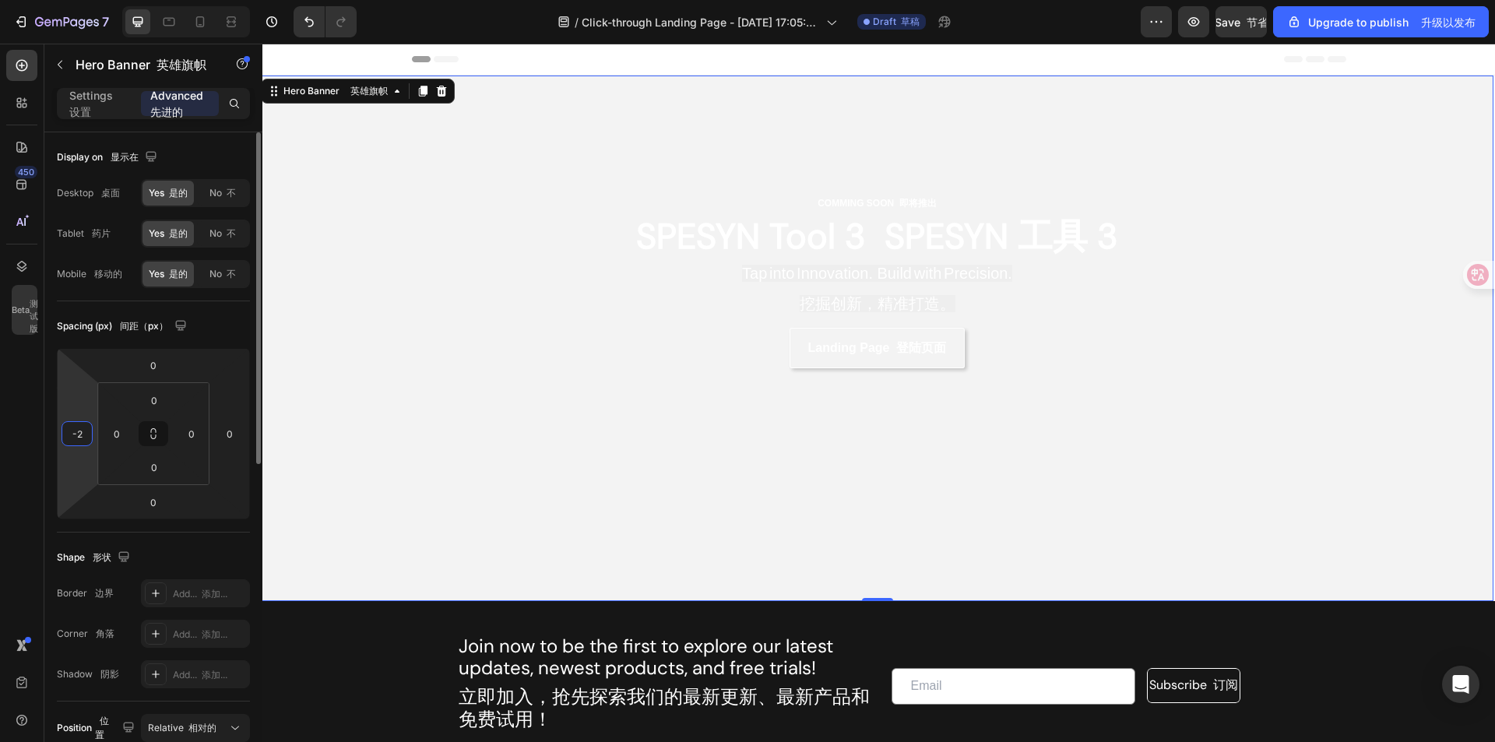
click at [65, 434] on div "-2" at bounding box center [77, 433] width 31 height 25
type input "78"
click at [317, 35] on button "Undo/Redo" at bounding box center [309, 21] width 31 height 31
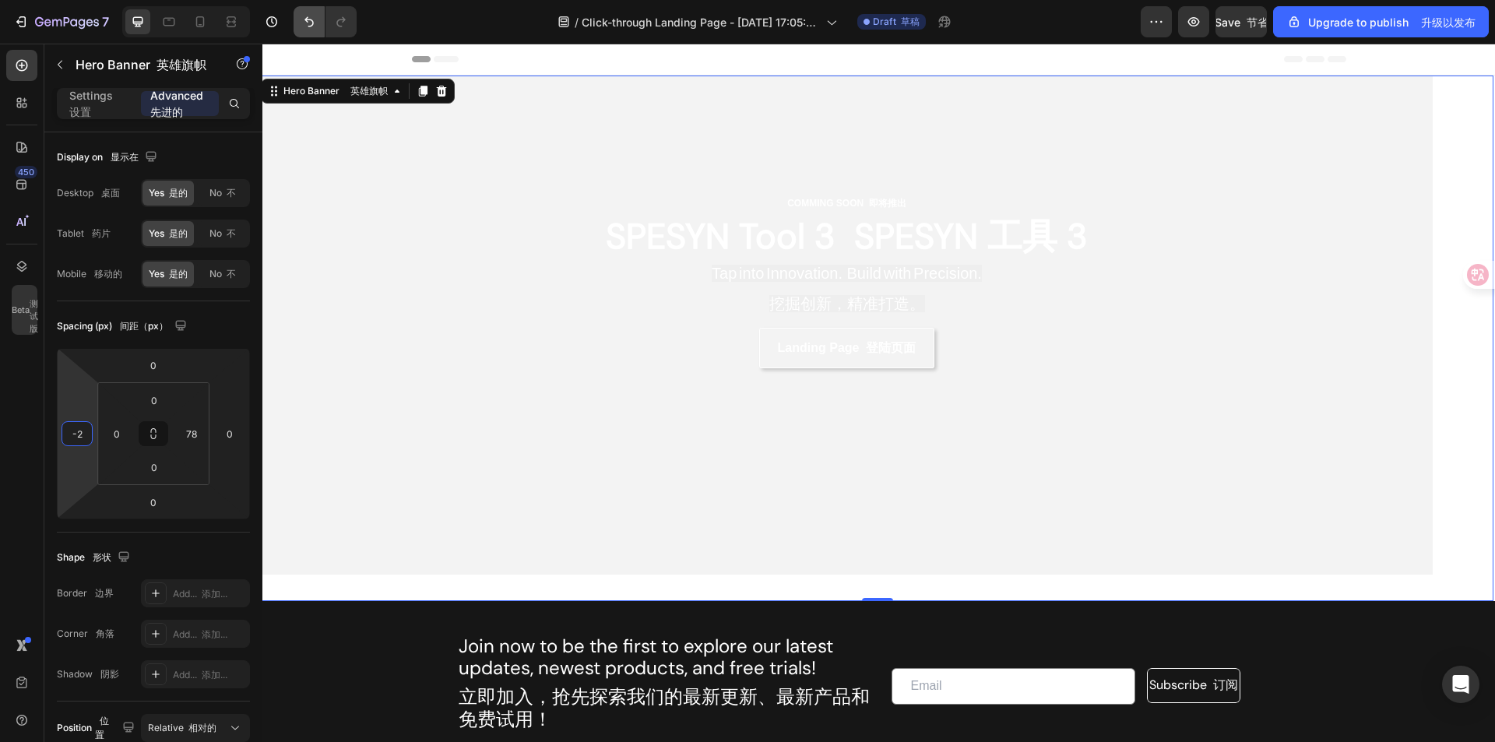
click at [318, 26] on button "Undo/Redo" at bounding box center [309, 21] width 31 height 31
drag, startPoint x: 357, startPoint y: 67, endPoint x: 455, endPoint y: 213, distance: 175.8
click at [455, 213] on div "Overlay" at bounding box center [847, 325] width 1172 height 499
click at [314, 24] on icon "Undo/Redo" at bounding box center [309, 22] width 16 height 16
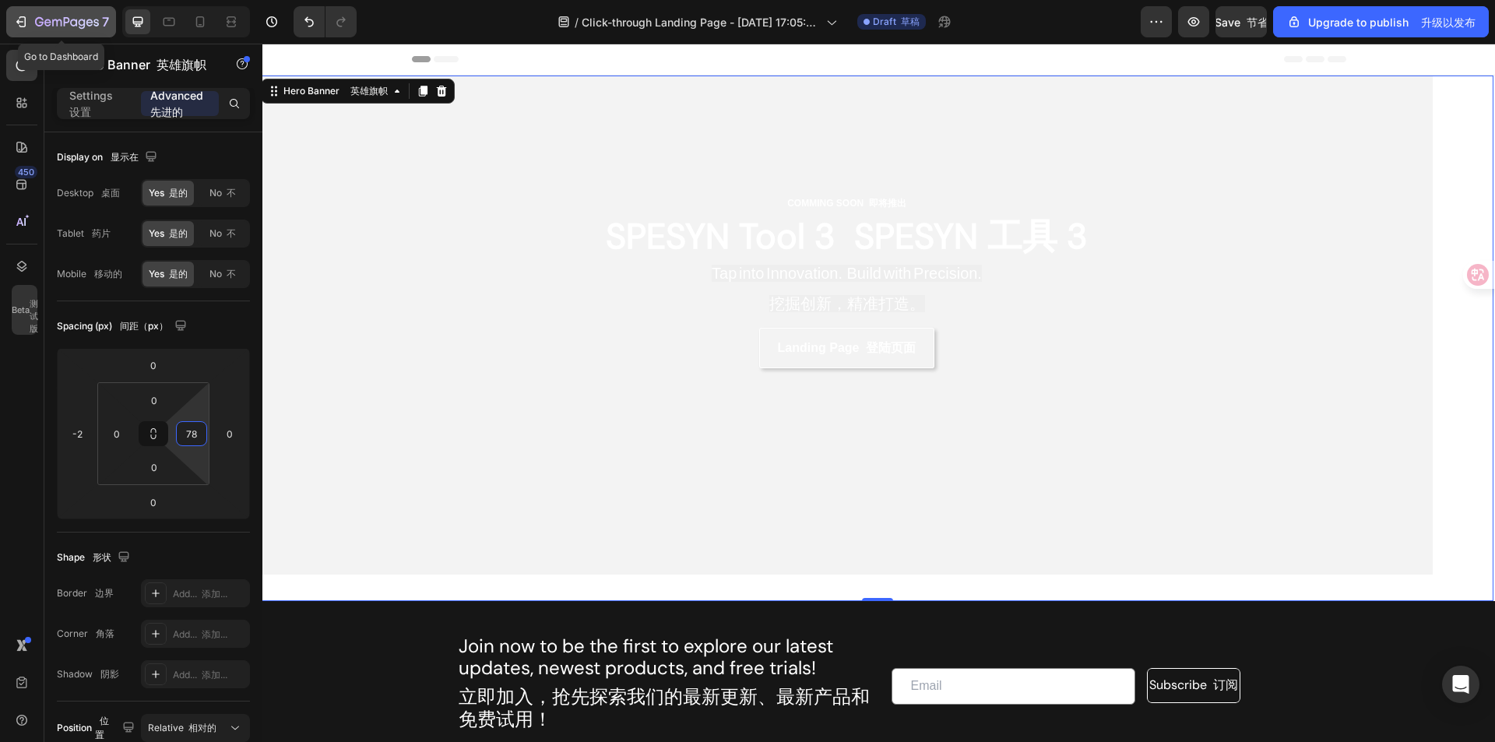
click at [25, 24] on icon "button" at bounding box center [22, 21] width 7 height 11
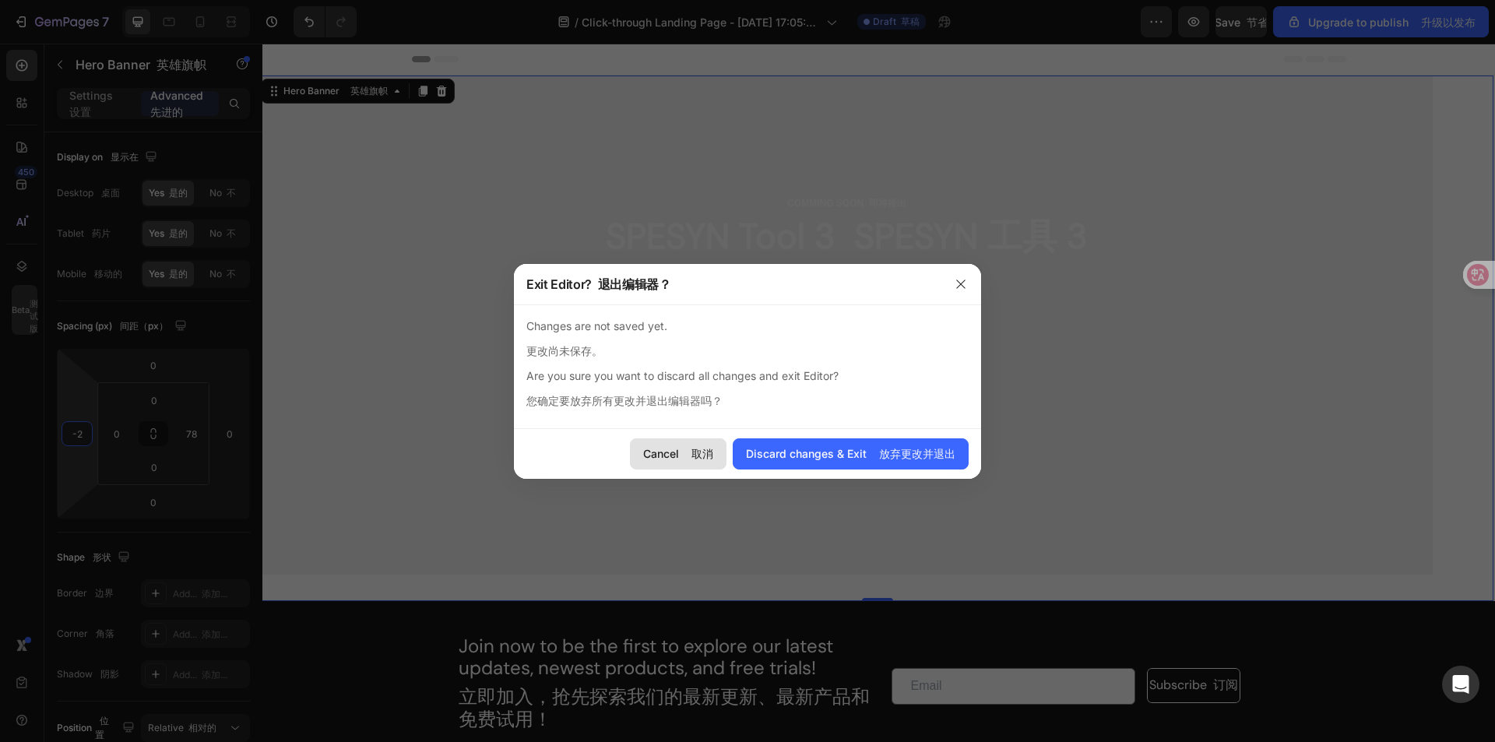
click at [685, 460] on div "Cancel 取消" at bounding box center [678, 454] width 70 height 16
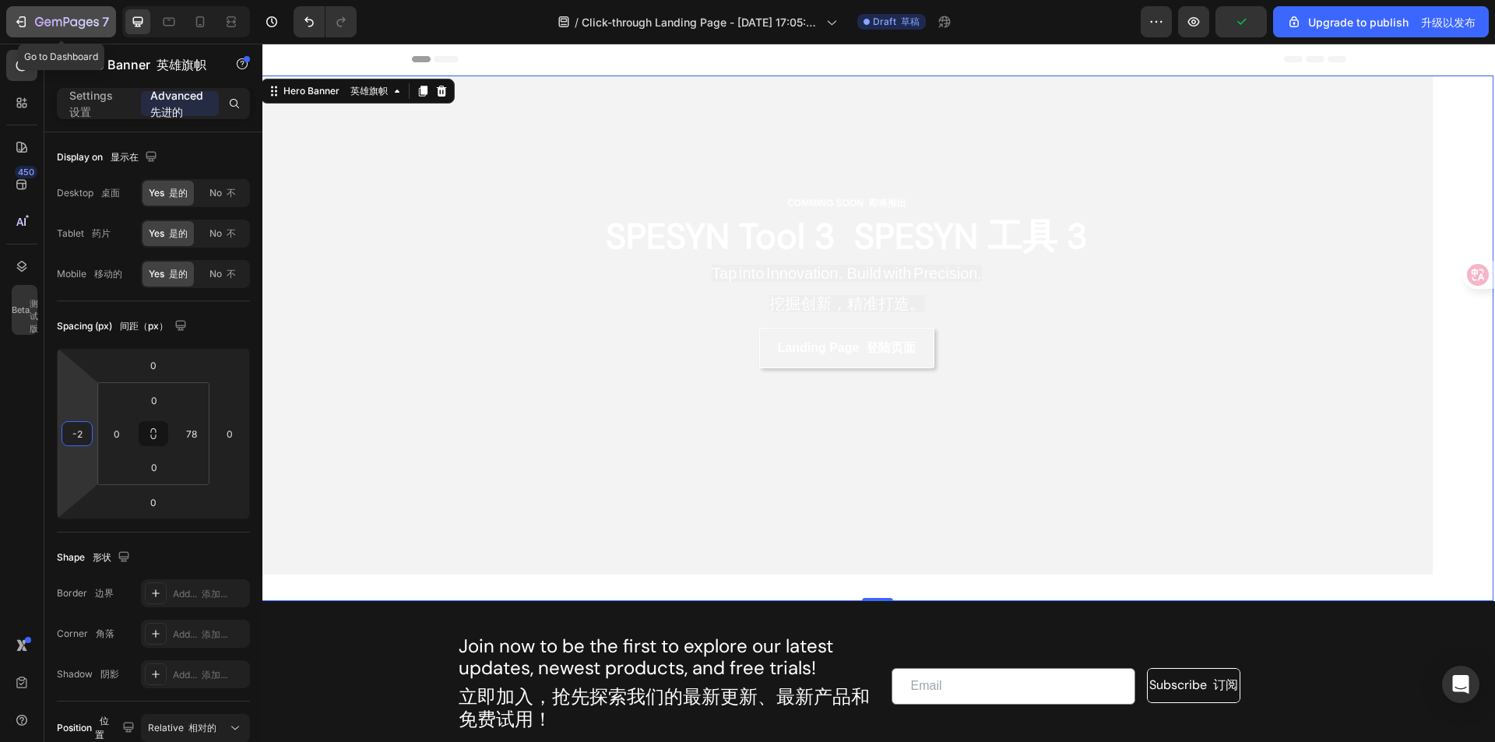
click at [24, 26] on icon "button" at bounding box center [21, 22] width 16 height 16
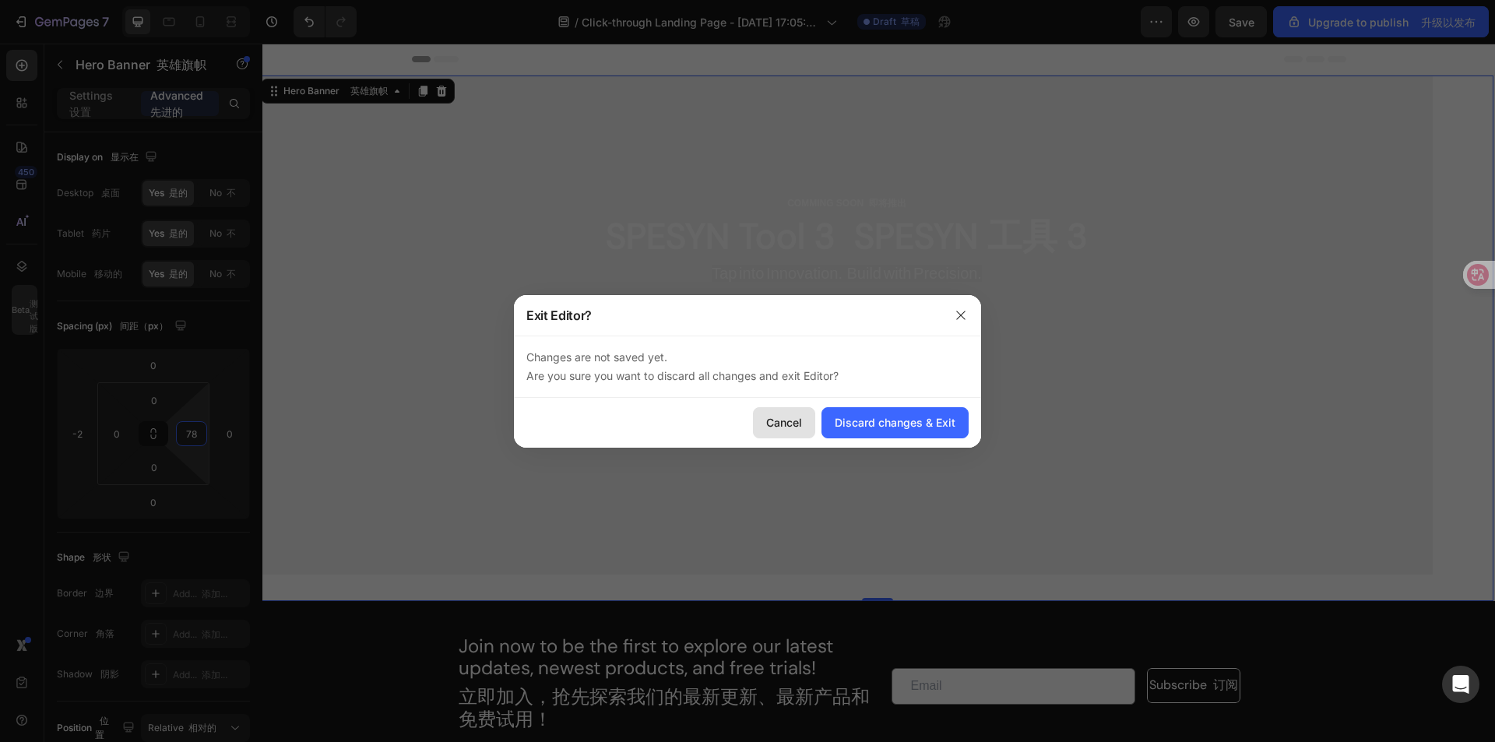
click at [784, 425] on div "Cancel" at bounding box center [784, 422] width 36 height 16
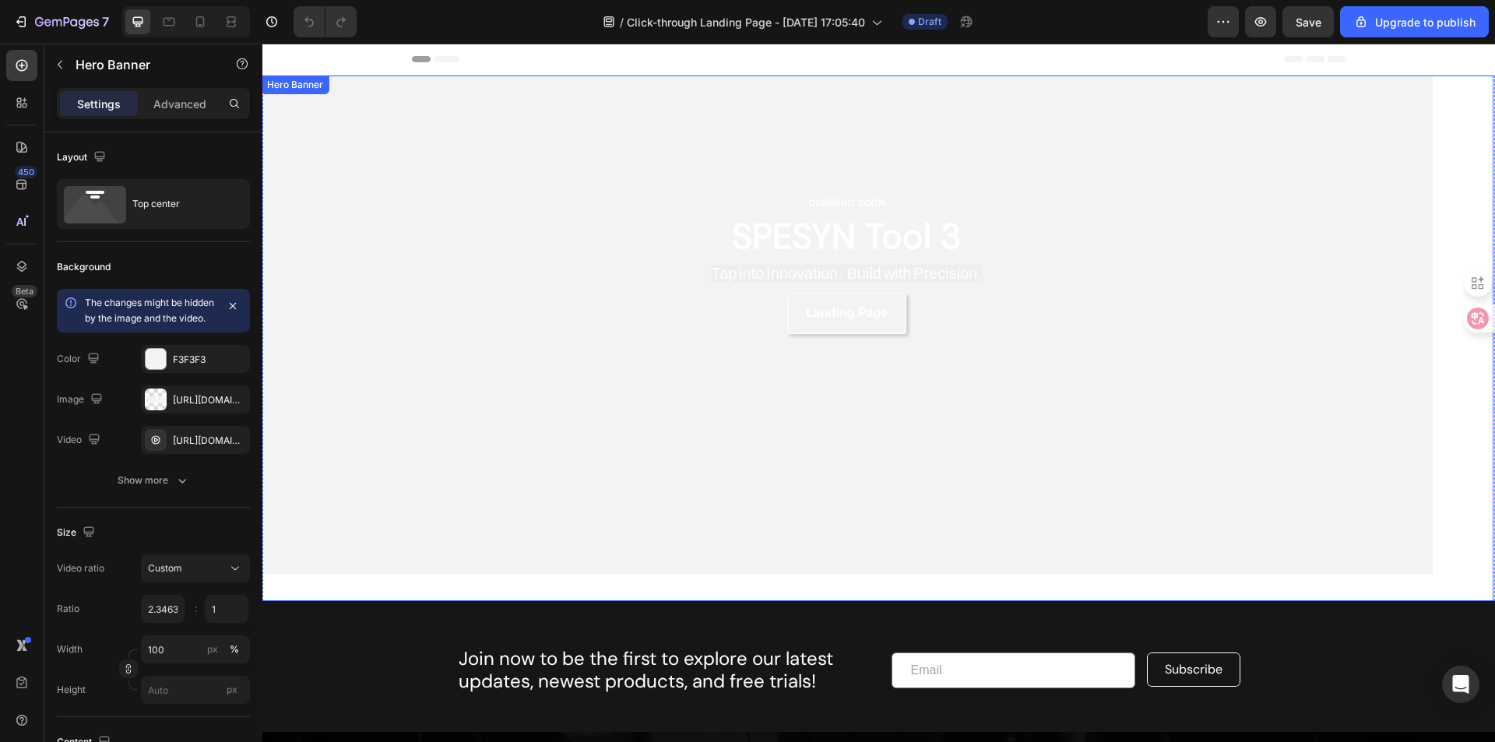
click at [495, 443] on div "Overlay" at bounding box center [847, 325] width 1172 height 499
drag, startPoint x: 861, startPoint y: 593, endPoint x: 875, endPoint y: 563, distance: 32.7
click at [875, 563] on div "COMMING SOON Text Block SPESYN Tool 3 Heading Tap into Innovation. Build with P…" at bounding box center [877, 339] width 1233 height 526
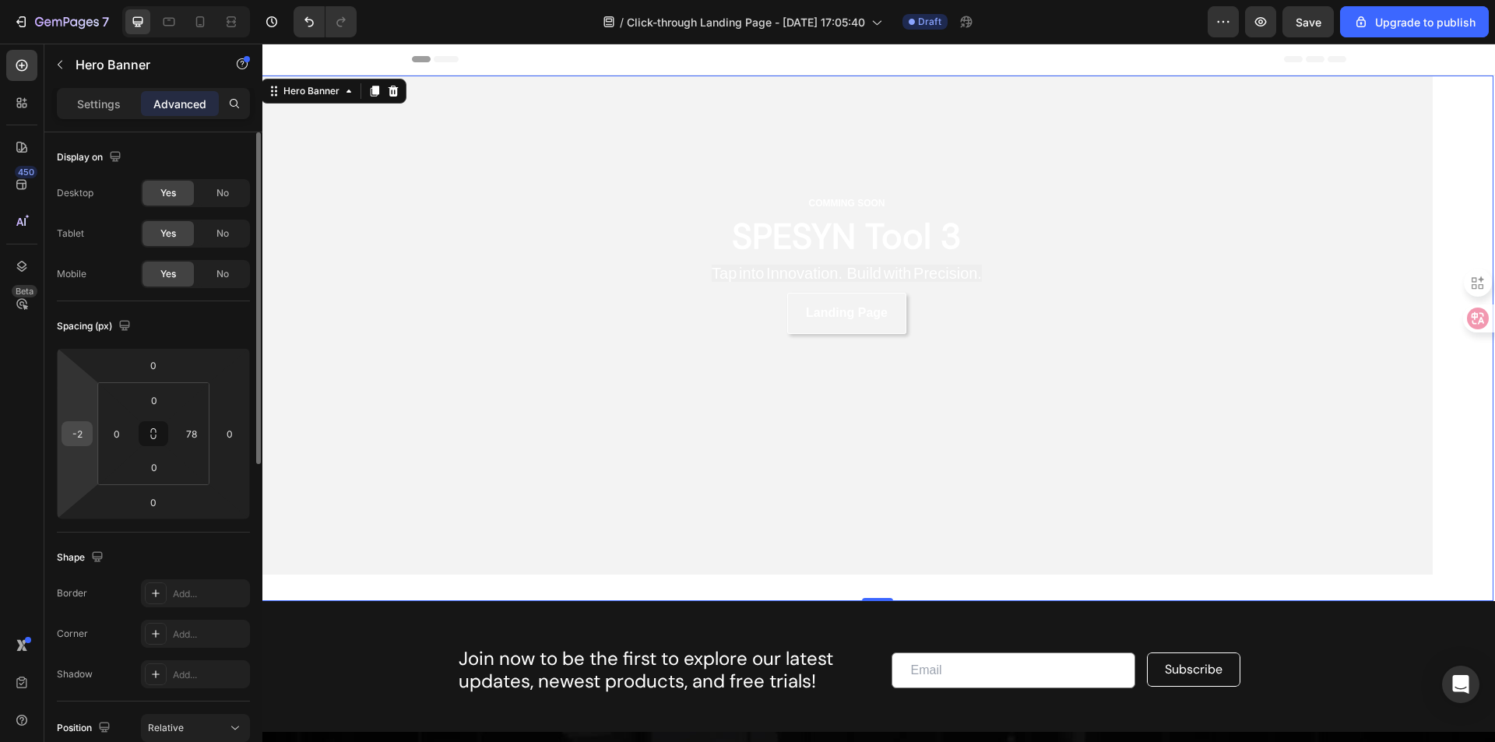
click at [80, 434] on input "-2" at bounding box center [76, 433] width 23 height 23
type input "0"
click at [187, 431] on input "78" at bounding box center [191, 433] width 23 height 23
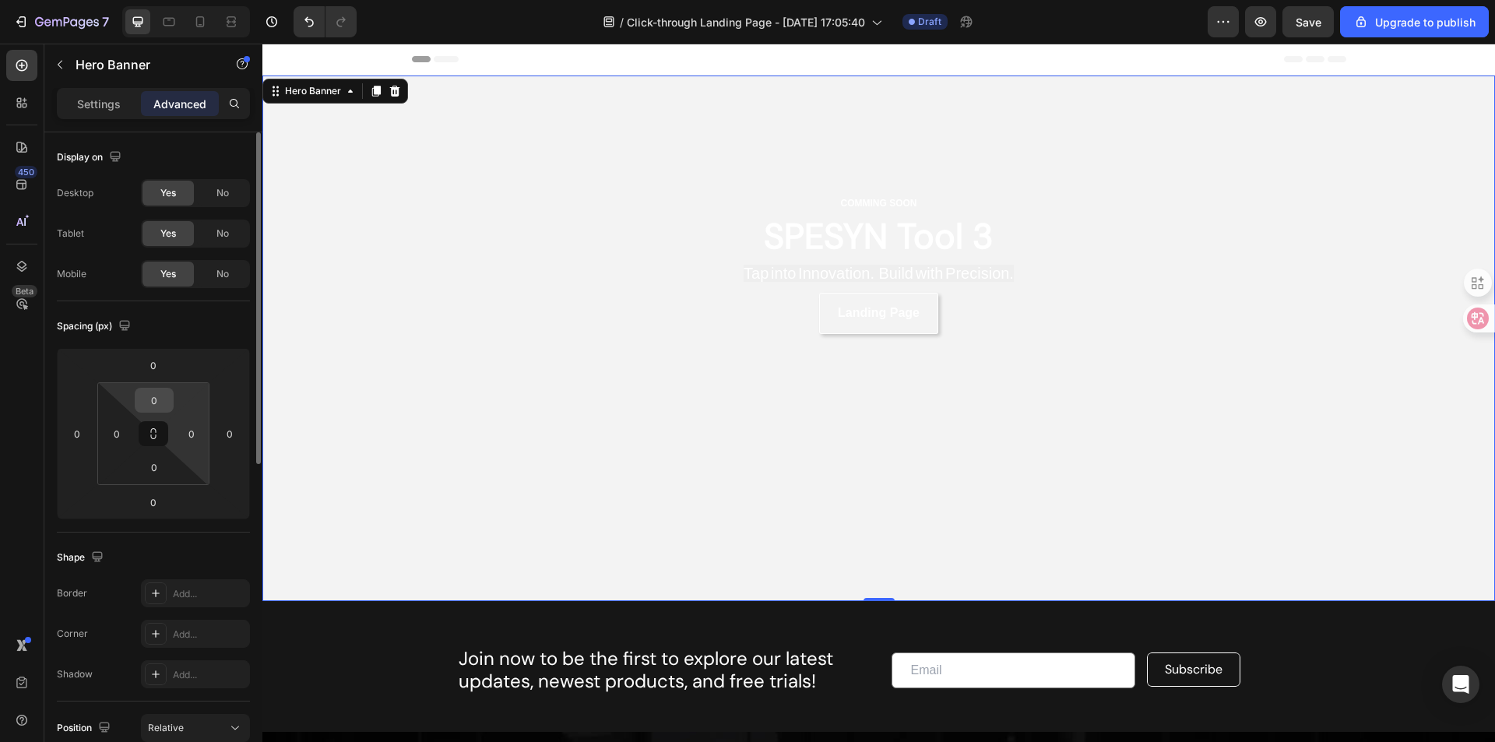
click at [170, 402] on div "0" at bounding box center [154, 400] width 39 height 25
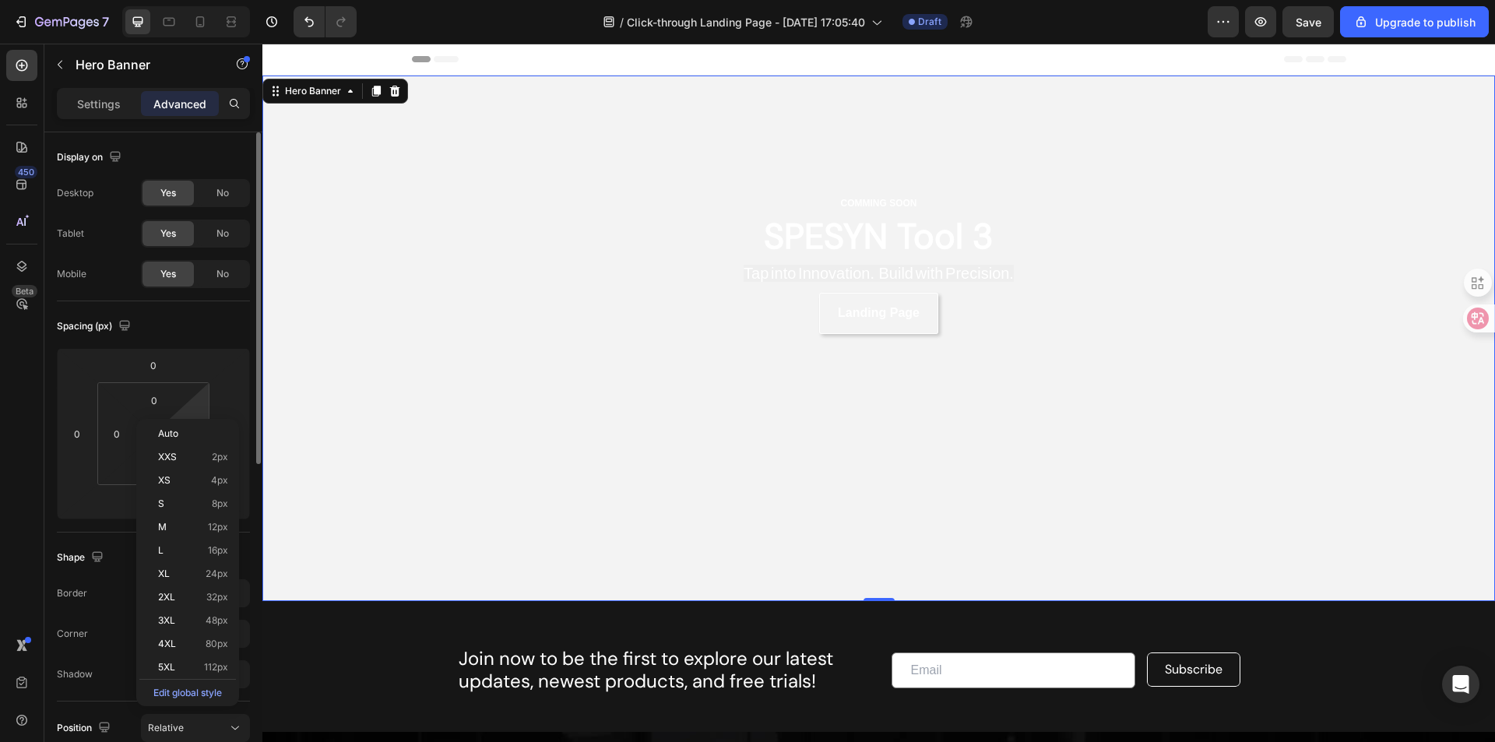
click at [204, 0] on html "7 / Click-through Landing Page - Apr 1, 17:05:40 Draft Preview Save Upgrade to …" at bounding box center [747, 0] width 1495 height 0
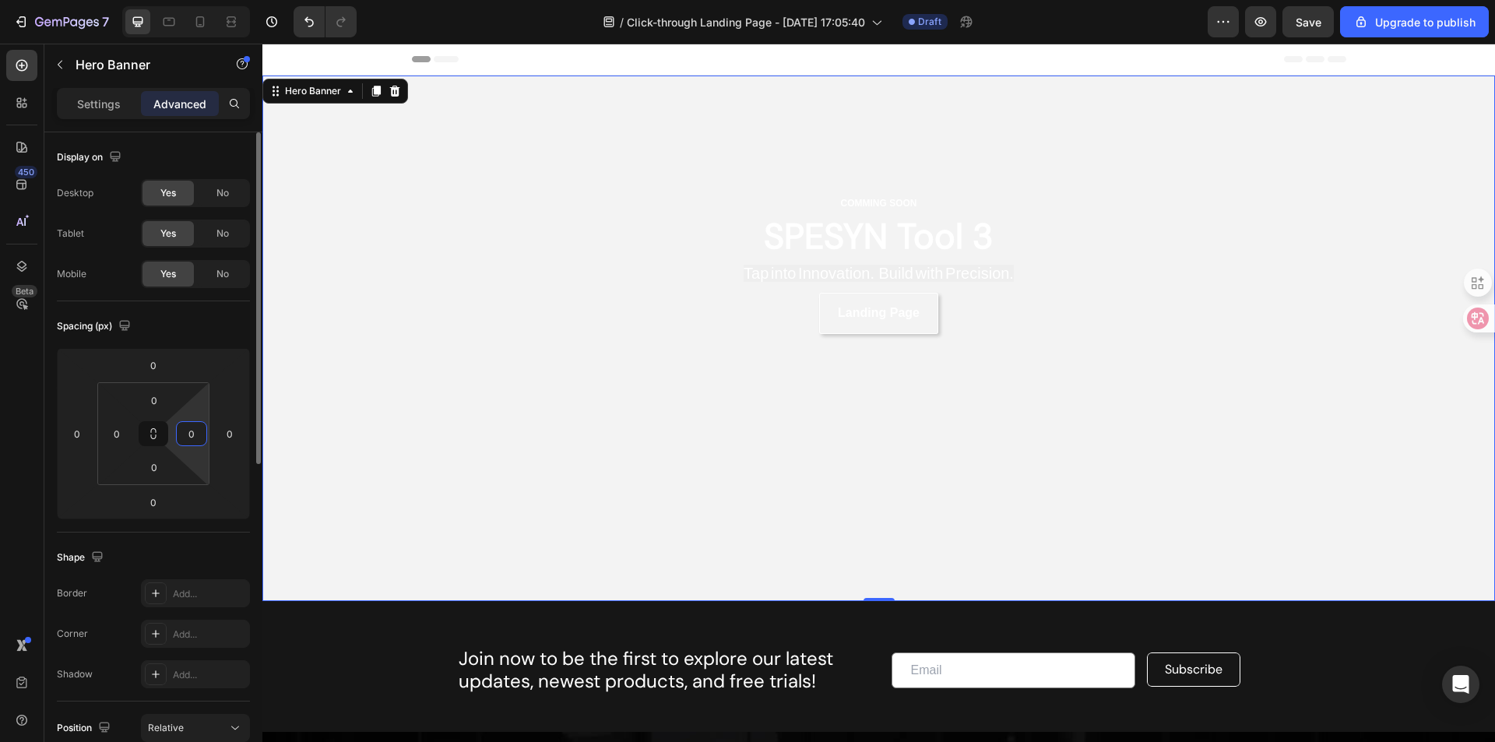
click at [196, 428] on input "0" at bounding box center [191, 433] width 23 height 23
drag, startPoint x: 196, startPoint y: 418, endPoint x: 185, endPoint y: 477, distance: 59.4
click at [185, 0] on html "7 / Click-through Landing Page - Apr 1, 17:05:40 Draft Preview Upgrade to publi…" at bounding box center [747, 0] width 1495 height 0
click at [199, 436] on input "0" at bounding box center [191, 433] width 23 height 23
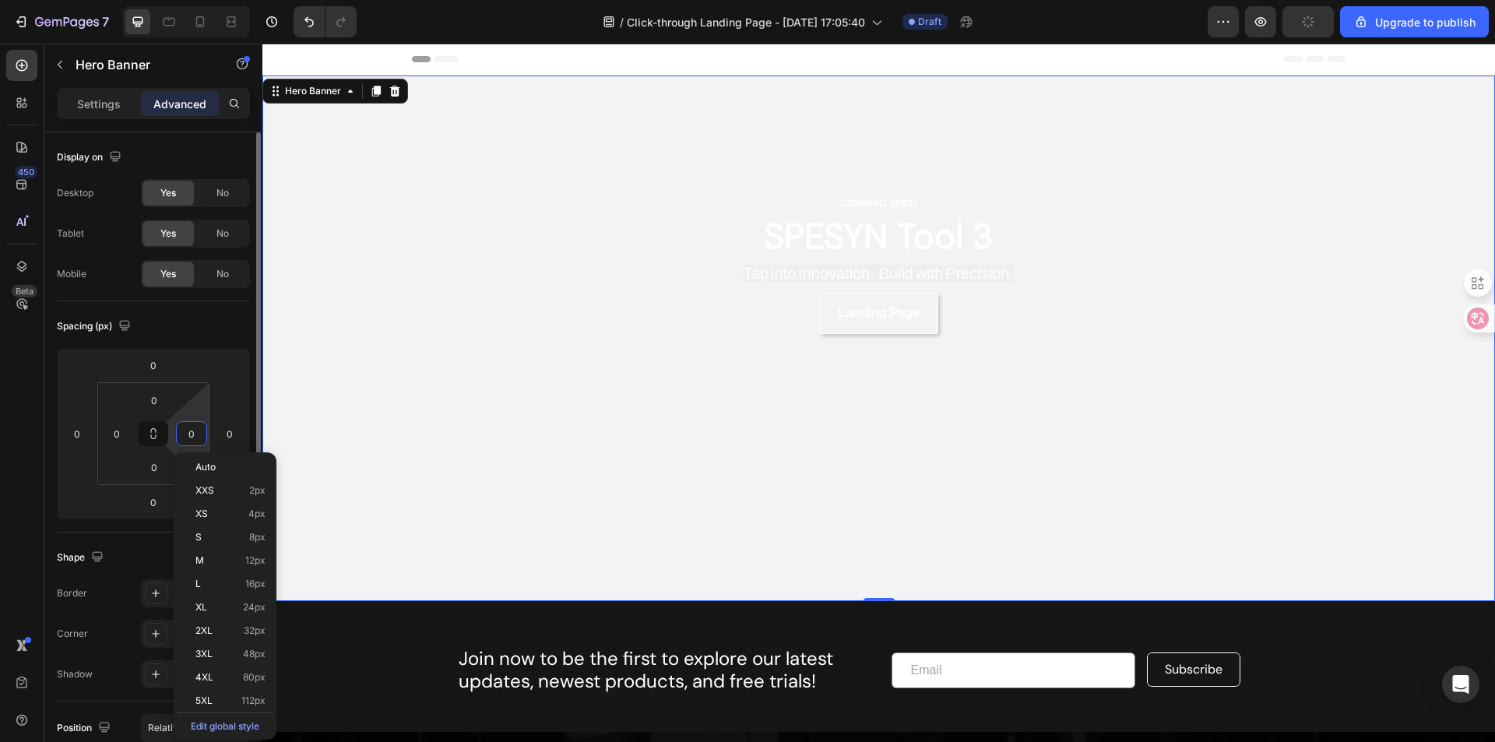
click at [199, 436] on input "0" at bounding box center [191, 433] width 23 height 23
click at [210, 485] on span "XXS" at bounding box center [204, 490] width 19 height 11
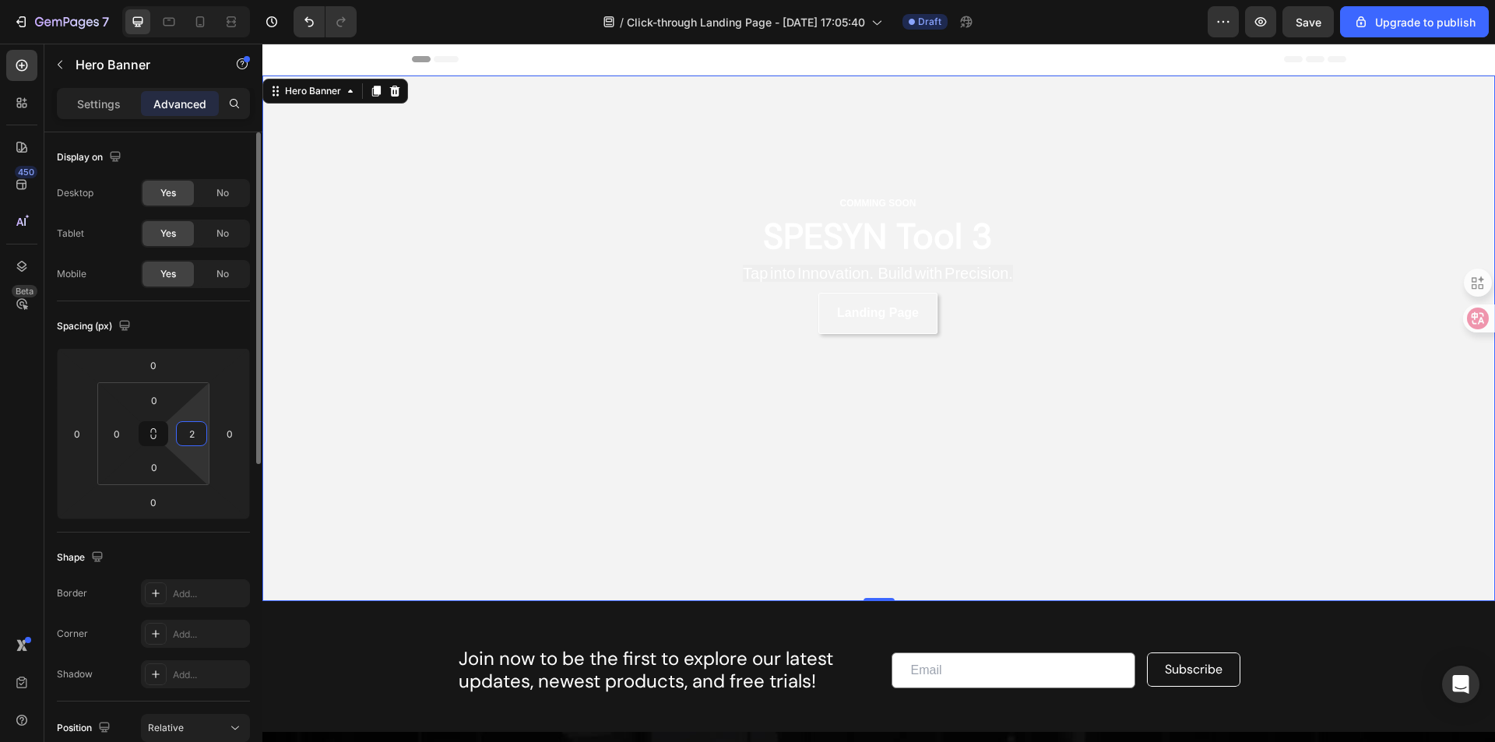
click at [198, 435] on input "2" at bounding box center [191, 433] width 23 height 23
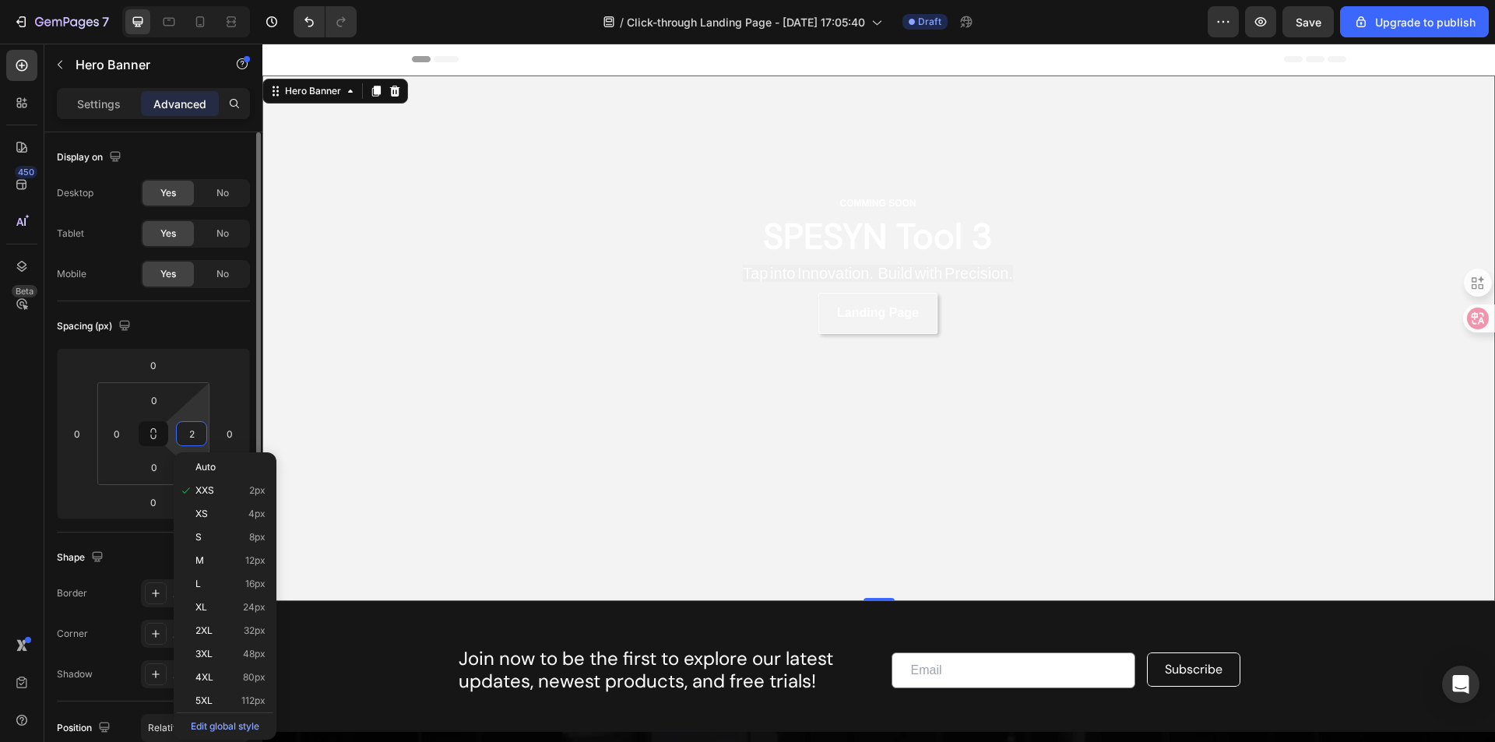
click at [198, 435] on input "2" at bounding box center [191, 433] width 23 height 23
click at [217, 689] on div "5XL 112px" at bounding box center [225, 700] width 97 height 23
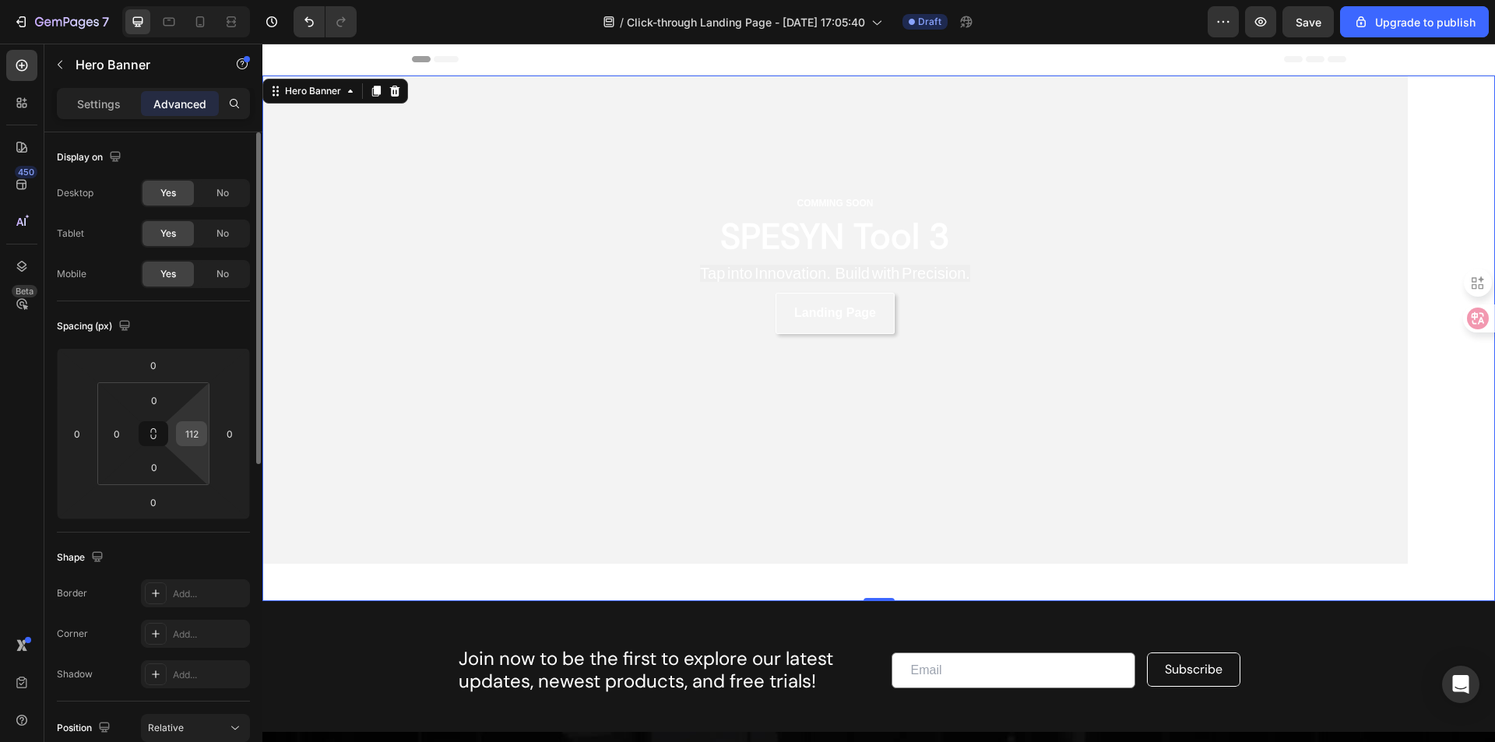
click at [199, 442] on input "112" at bounding box center [191, 433] width 23 height 23
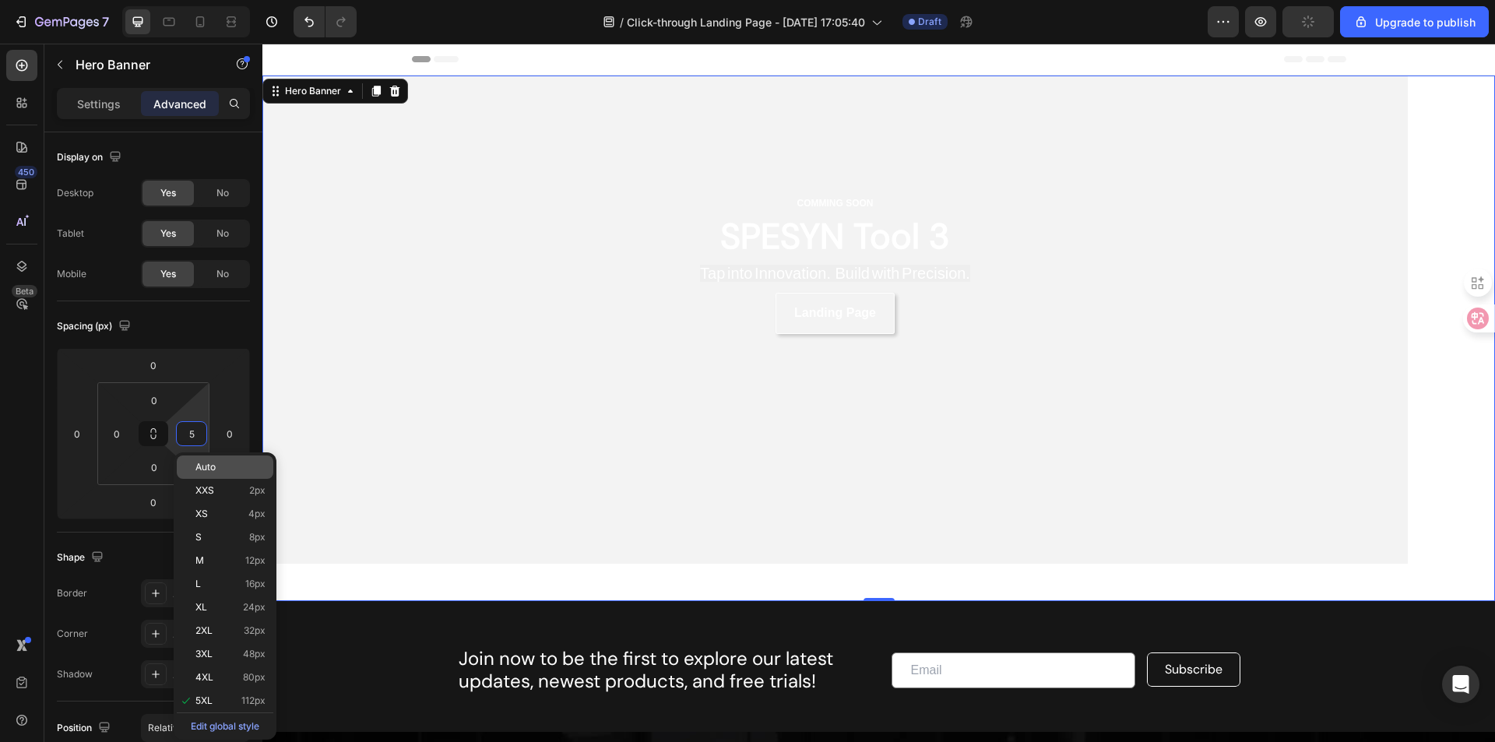
click at [209, 465] on span "Auto" at bounding box center [205, 467] width 20 height 11
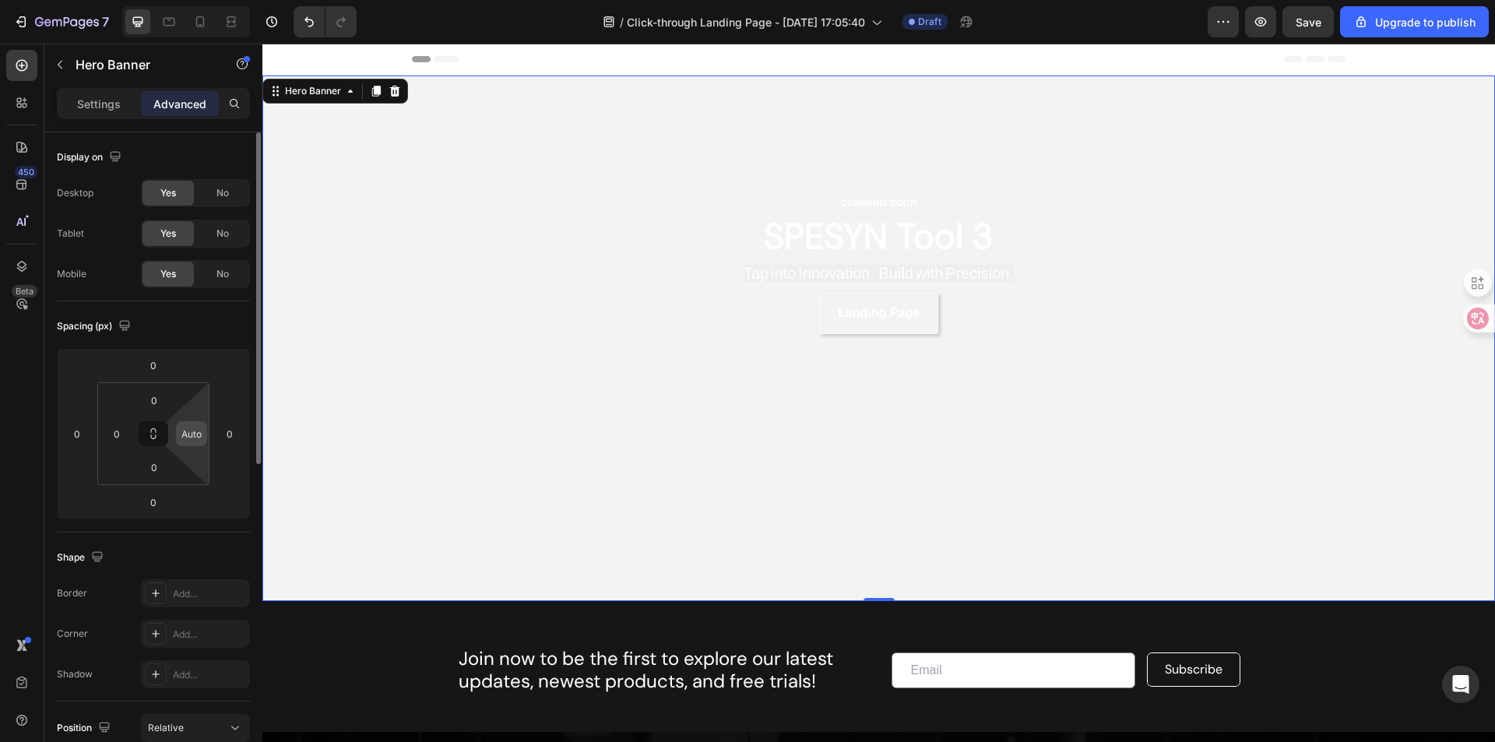
click at [200, 421] on div "Auto" at bounding box center [191, 433] width 31 height 25
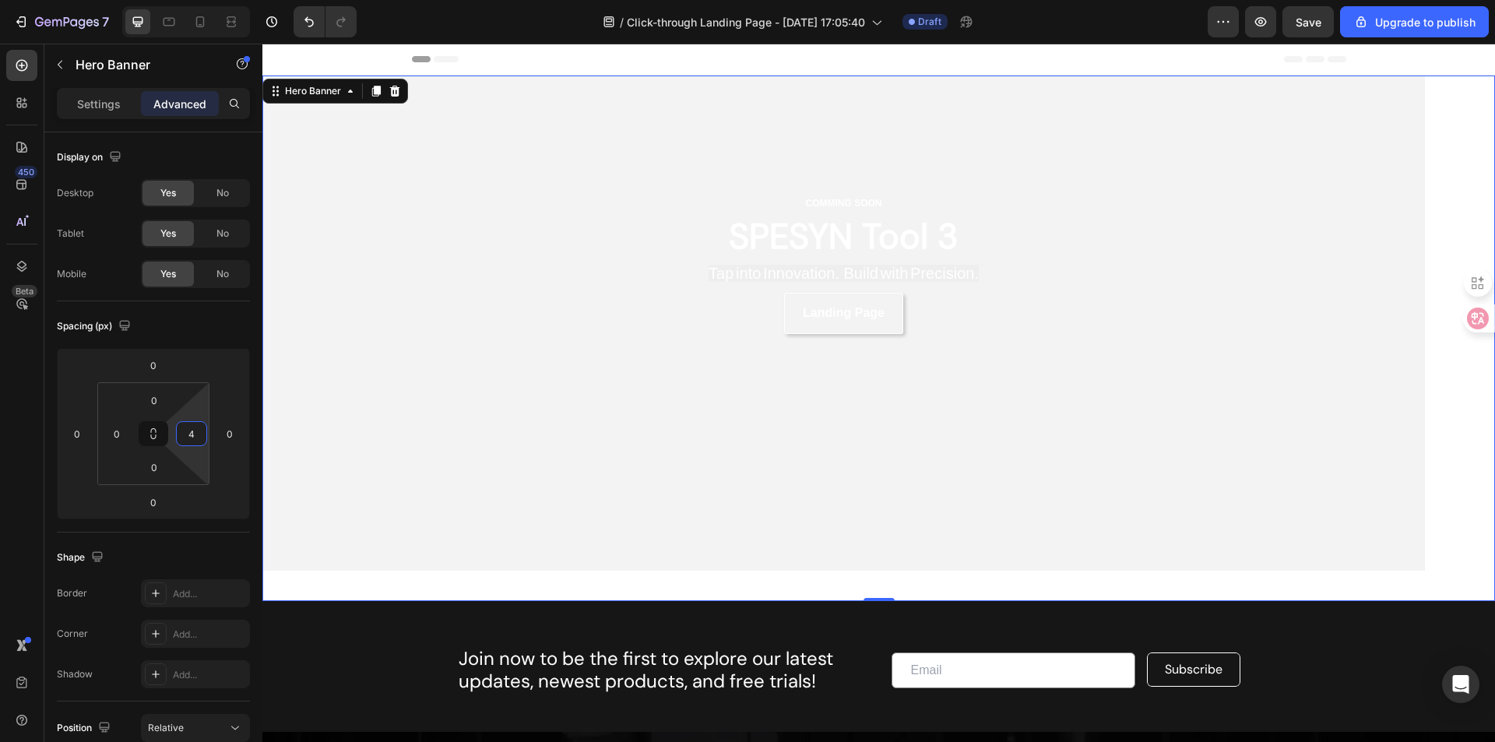
type input "0"
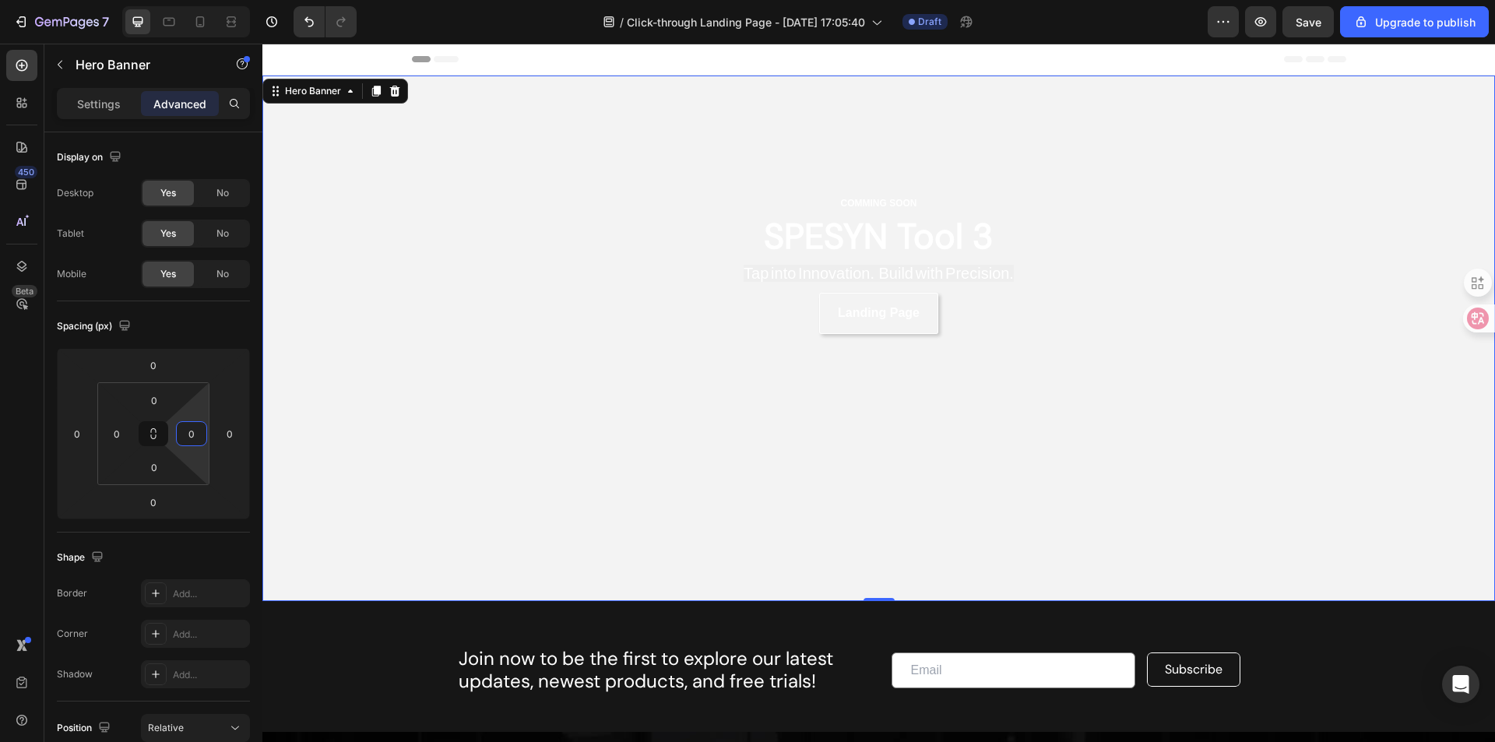
drag, startPoint x: 197, startPoint y: 418, endPoint x: 171, endPoint y: 529, distance: 113.7
click at [171, 0] on html "7 / Click-through Landing Page - Apr 1, 17:05:40 Draft Preview Save Upgrade to …" at bounding box center [747, 0] width 1495 height 0
drag, startPoint x: 127, startPoint y: 420, endPoint x: 119, endPoint y: 473, distance: 53.5
click at [119, 0] on html "7 / Click-through Landing Page - Apr 1, 17:05:40 Draft Preview Save Upgrade to …" at bounding box center [747, 0] width 1495 height 0
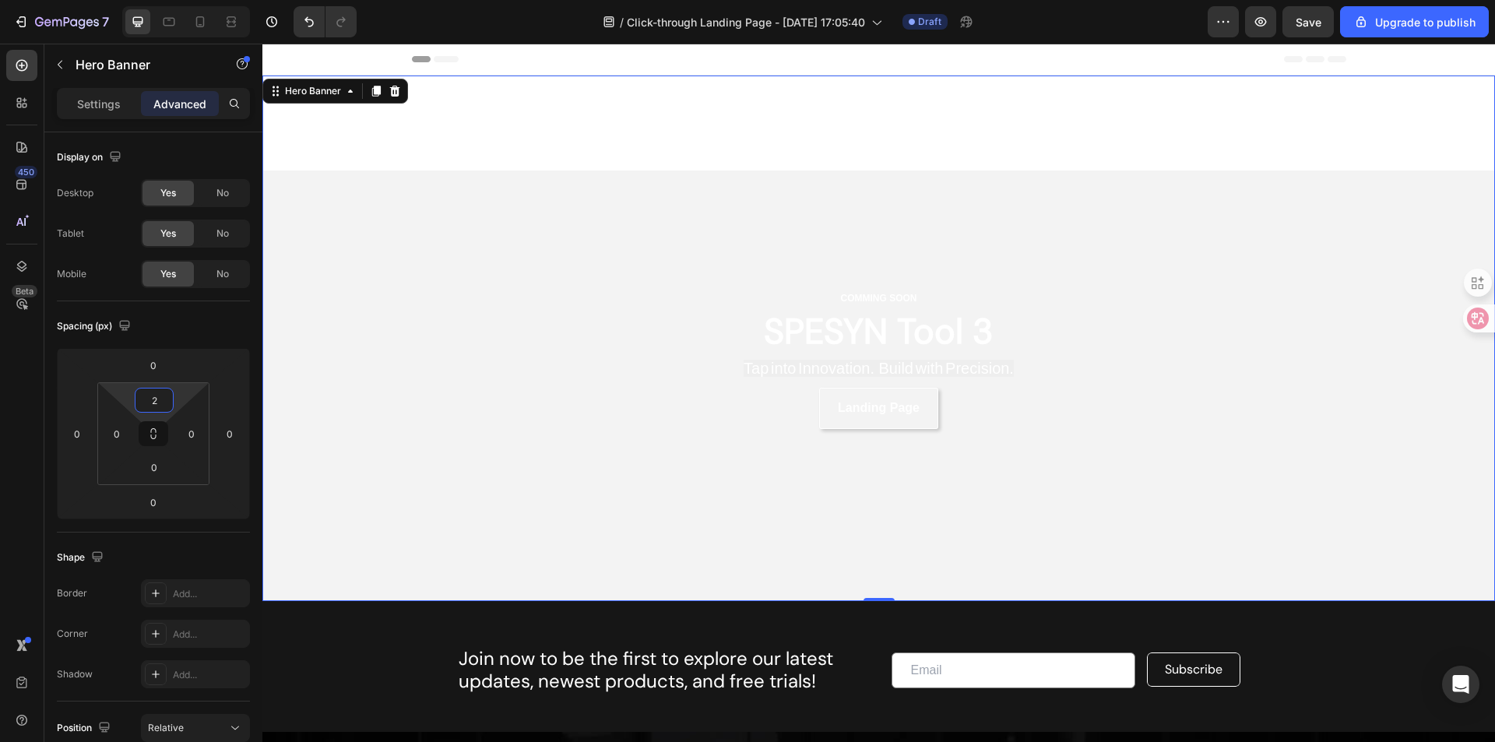
type input "0"
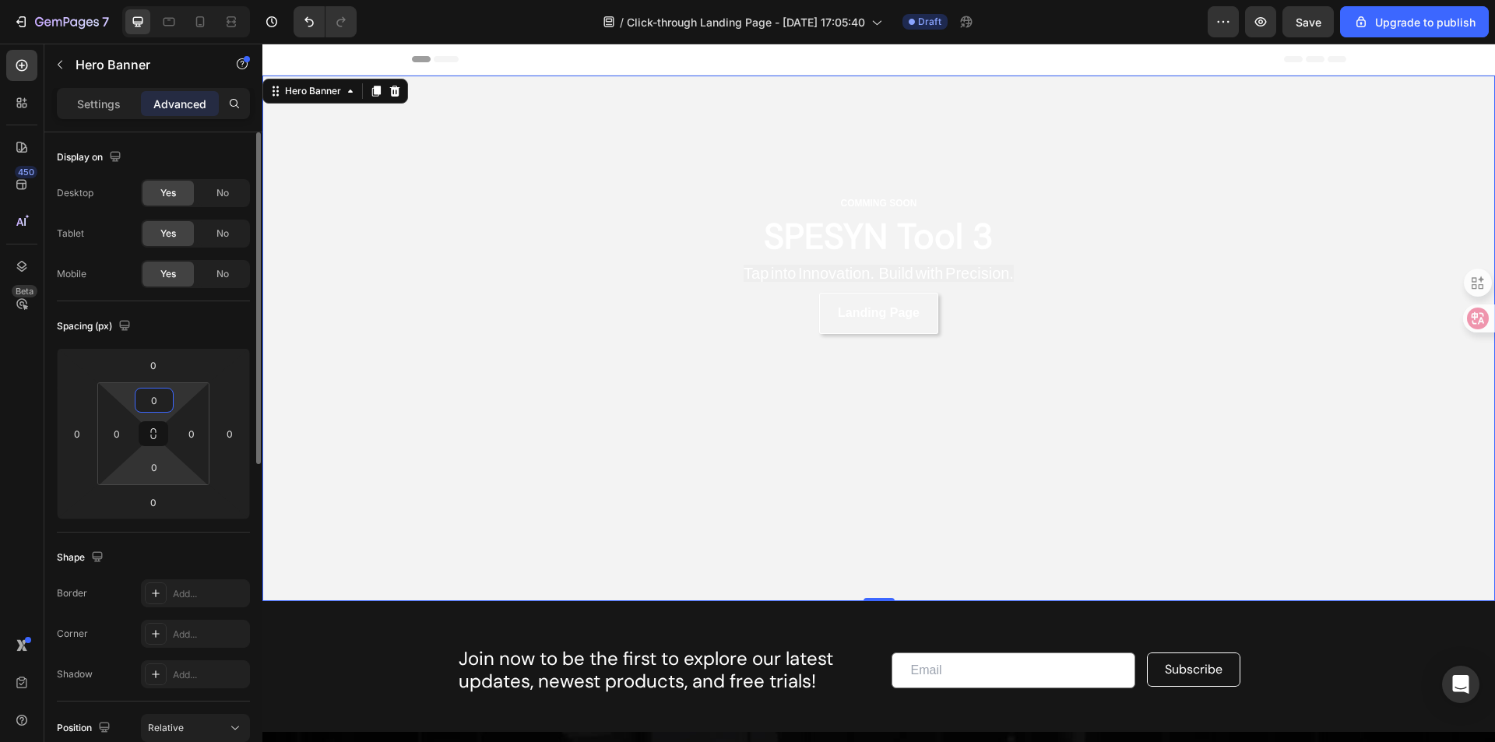
drag, startPoint x: 177, startPoint y: 397, endPoint x: 144, endPoint y: 481, distance: 89.5
click at [144, 0] on html "7 / Click-through Landing Page - Apr 1, 17:05:40 Draft Preview Save Upgrade to …" at bounding box center [747, 0] width 1495 height 0
drag, startPoint x: 495, startPoint y: 449, endPoint x: 280, endPoint y: 276, distance: 275.9
type input "0"
click at [235, 0] on html "7 / Click-through Landing Page - Apr 1, 17:05:40 Draft Preview Save Upgrade to …" at bounding box center [747, 0] width 1495 height 0
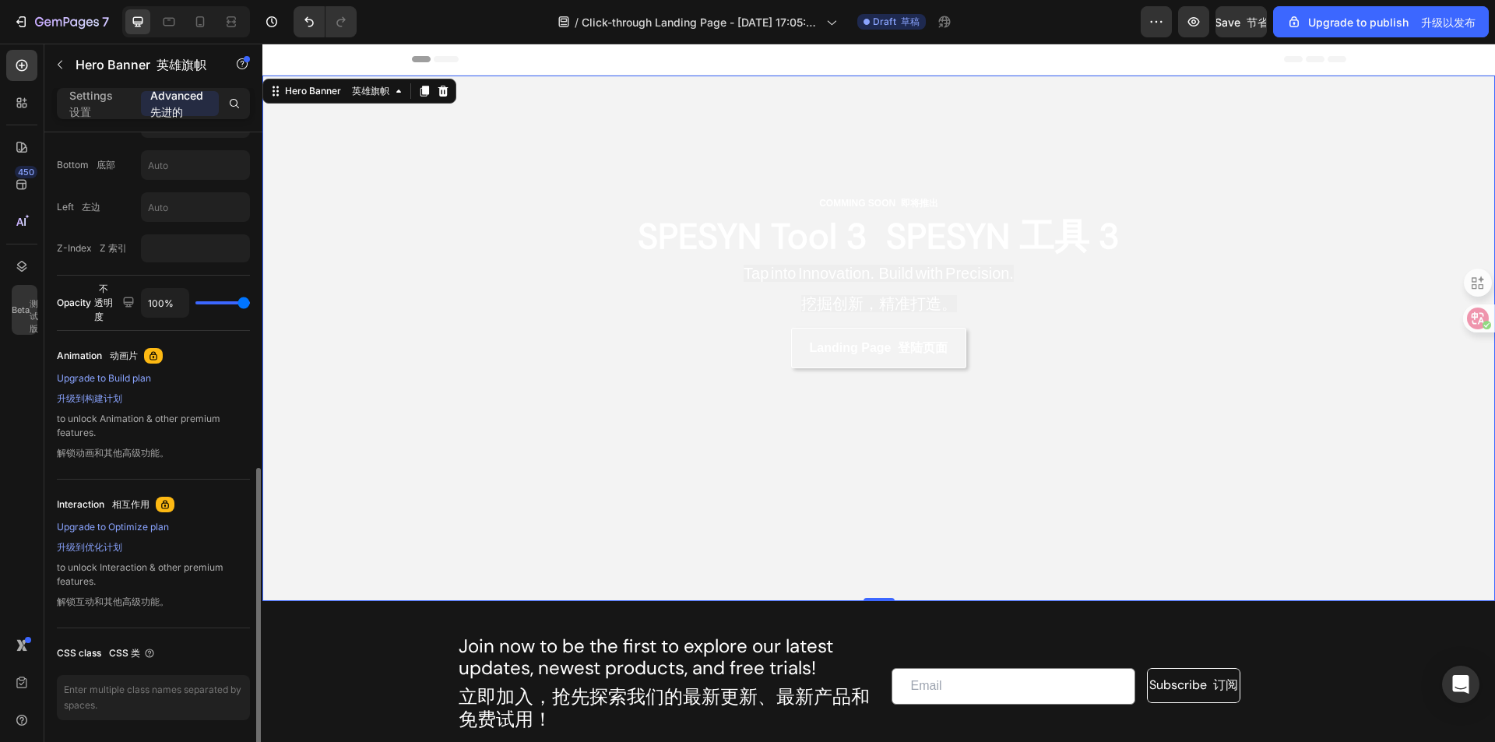
scroll to position [455, 0]
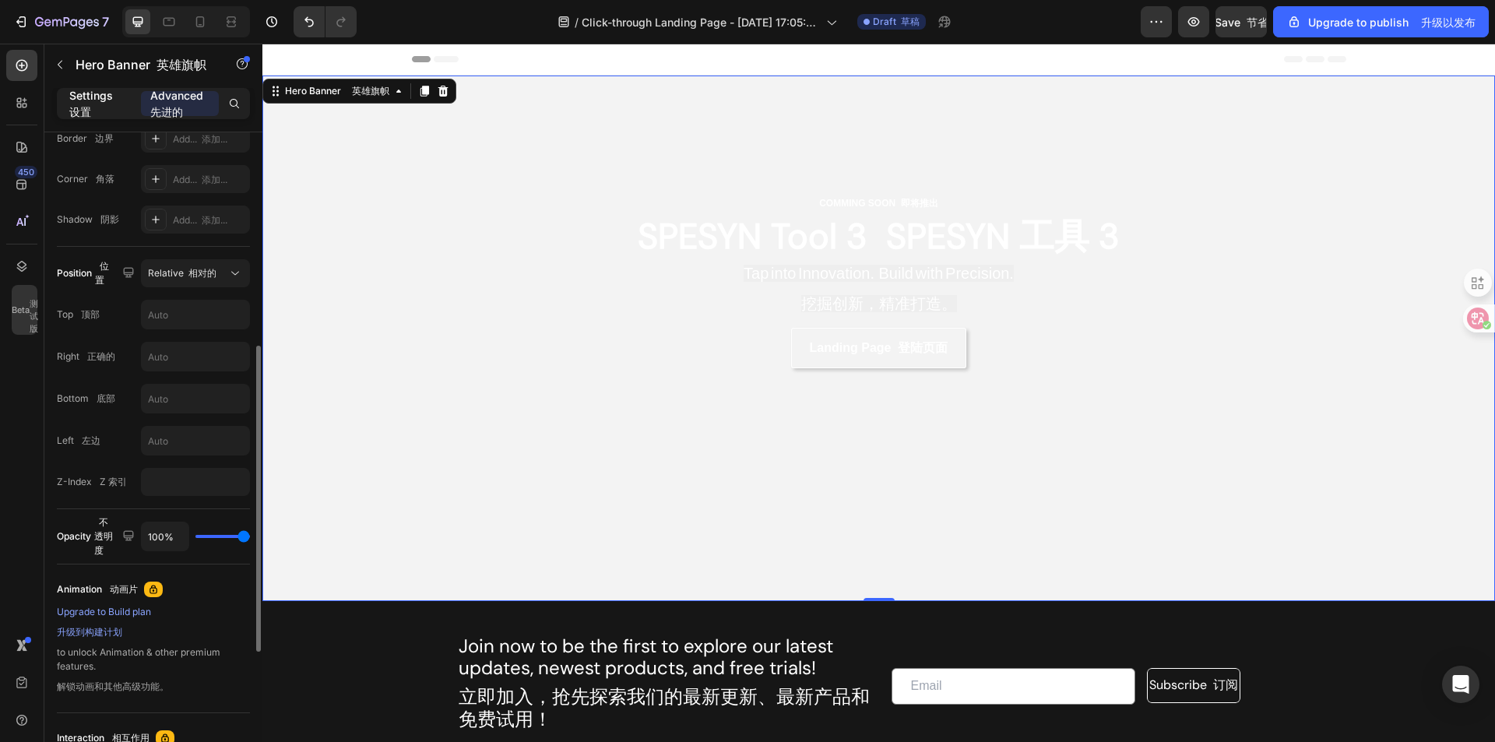
click at [122, 115] on p "Settings 设置" at bounding box center [98, 103] width 59 height 33
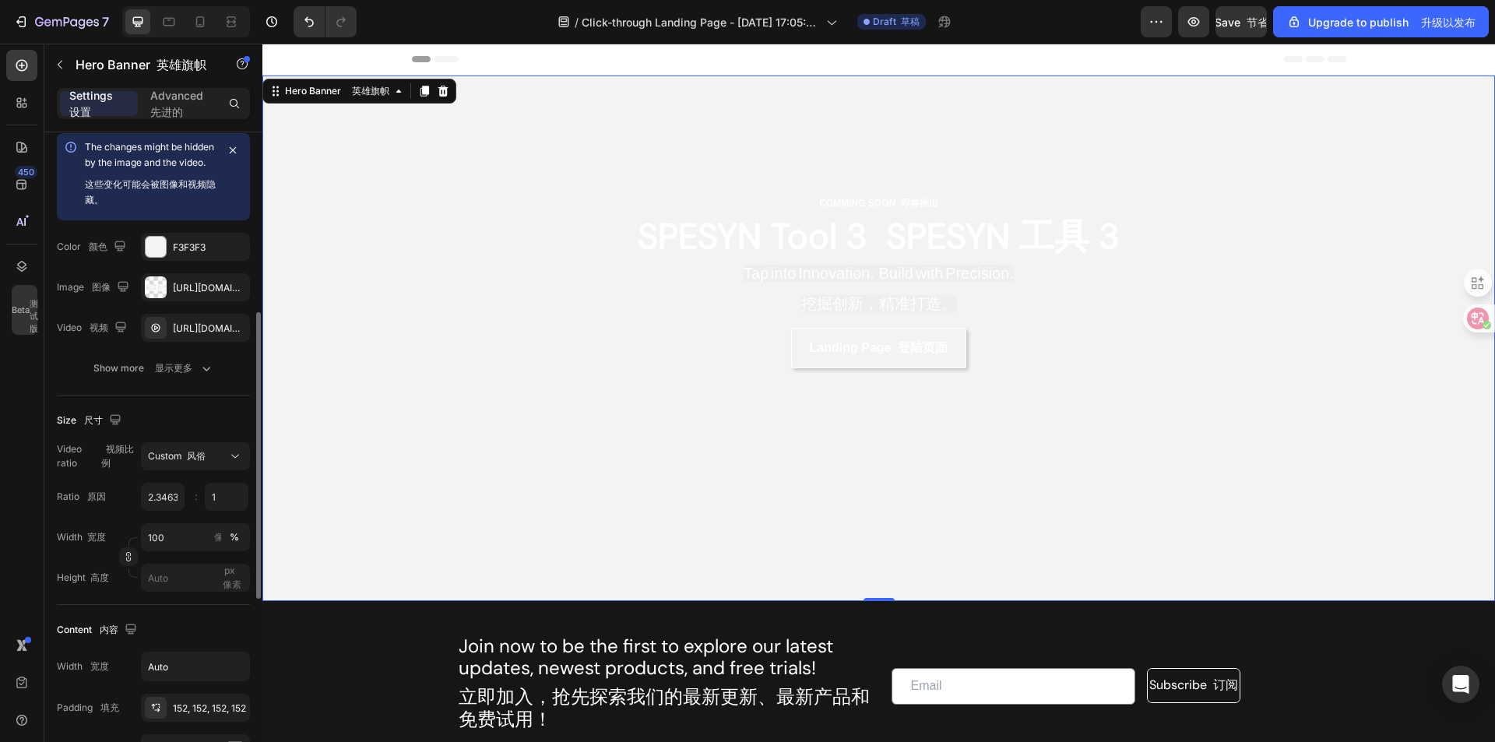
scroll to position [234, 0]
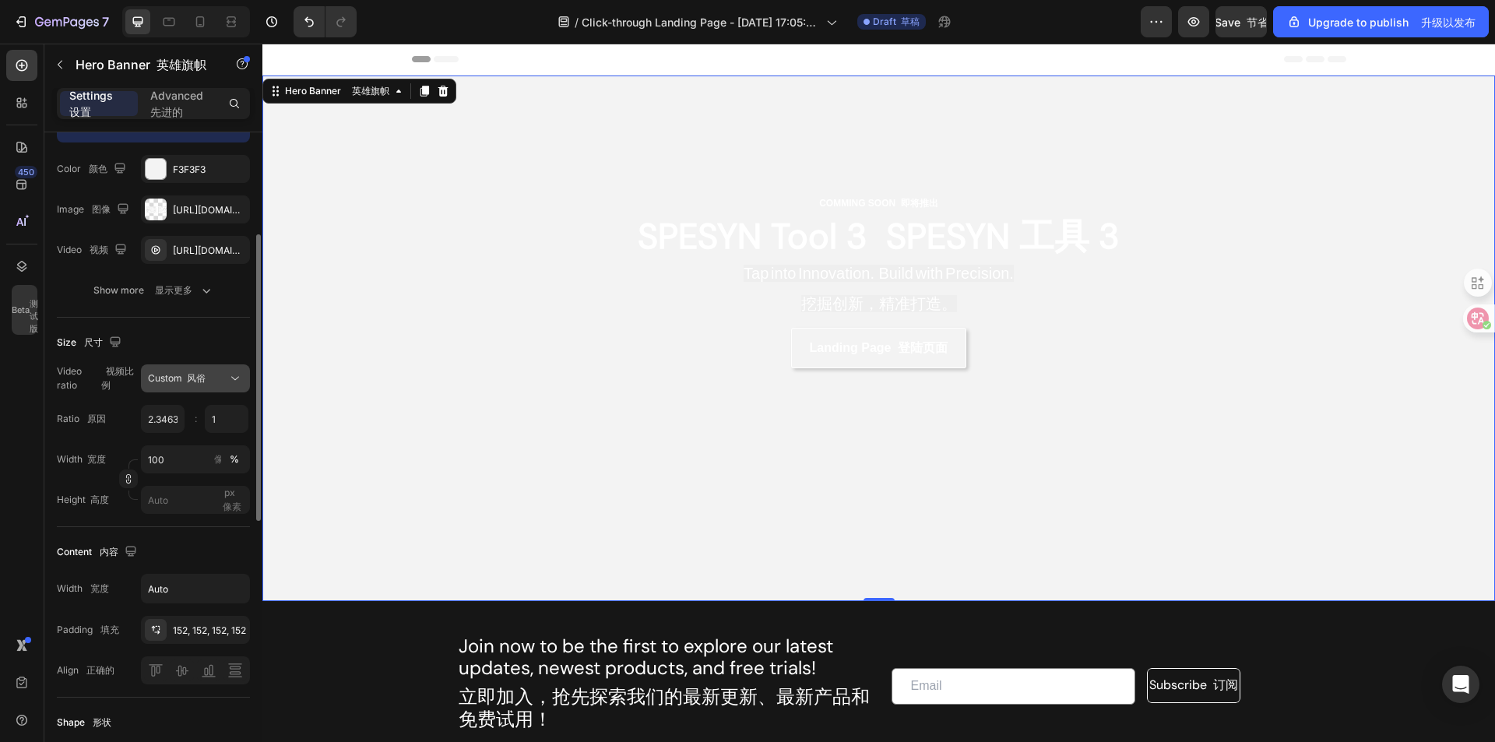
click at [210, 386] on div "Custom 风俗" at bounding box center [187, 379] width 79 height 14
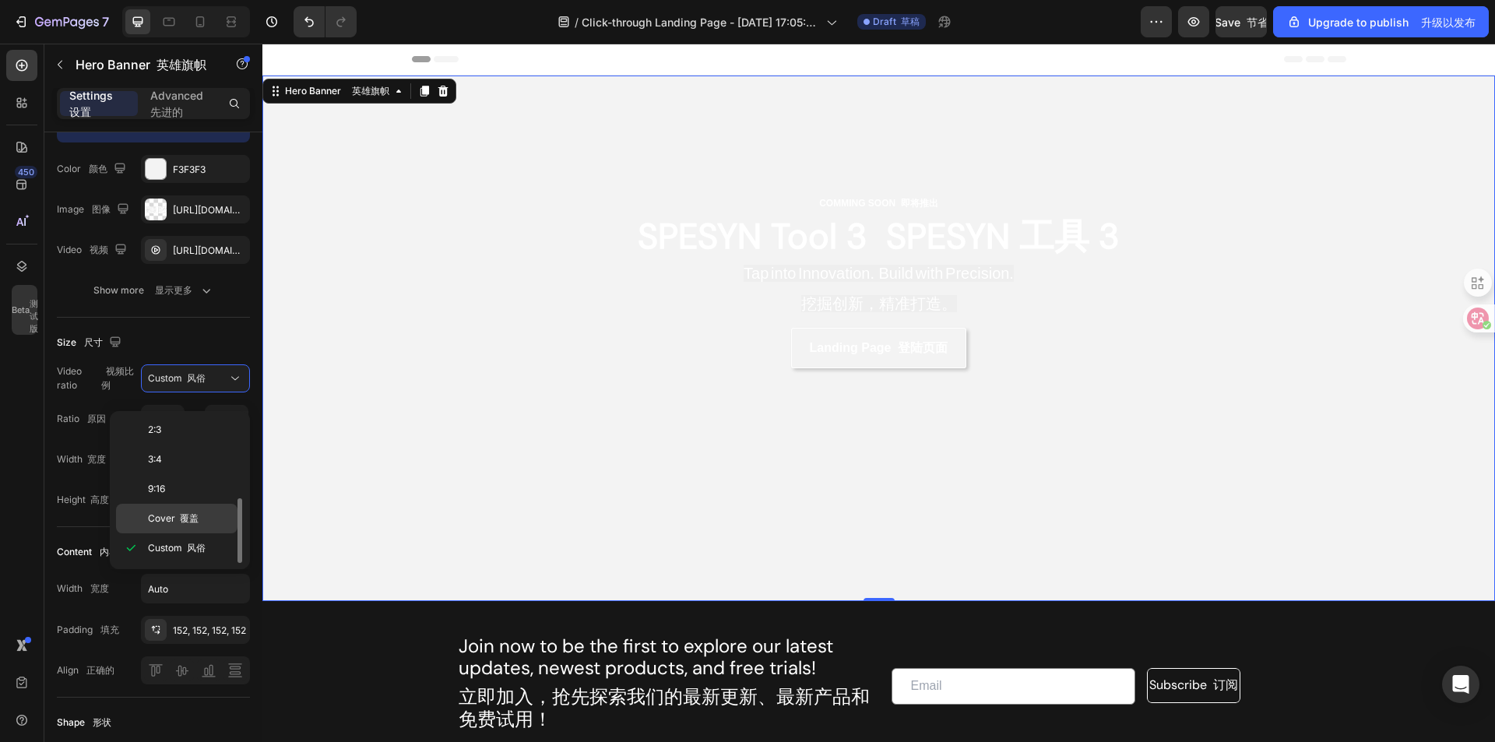
click at [184, 517] on font "覆盖" at bounding box center [189, 518] width 19 height 12
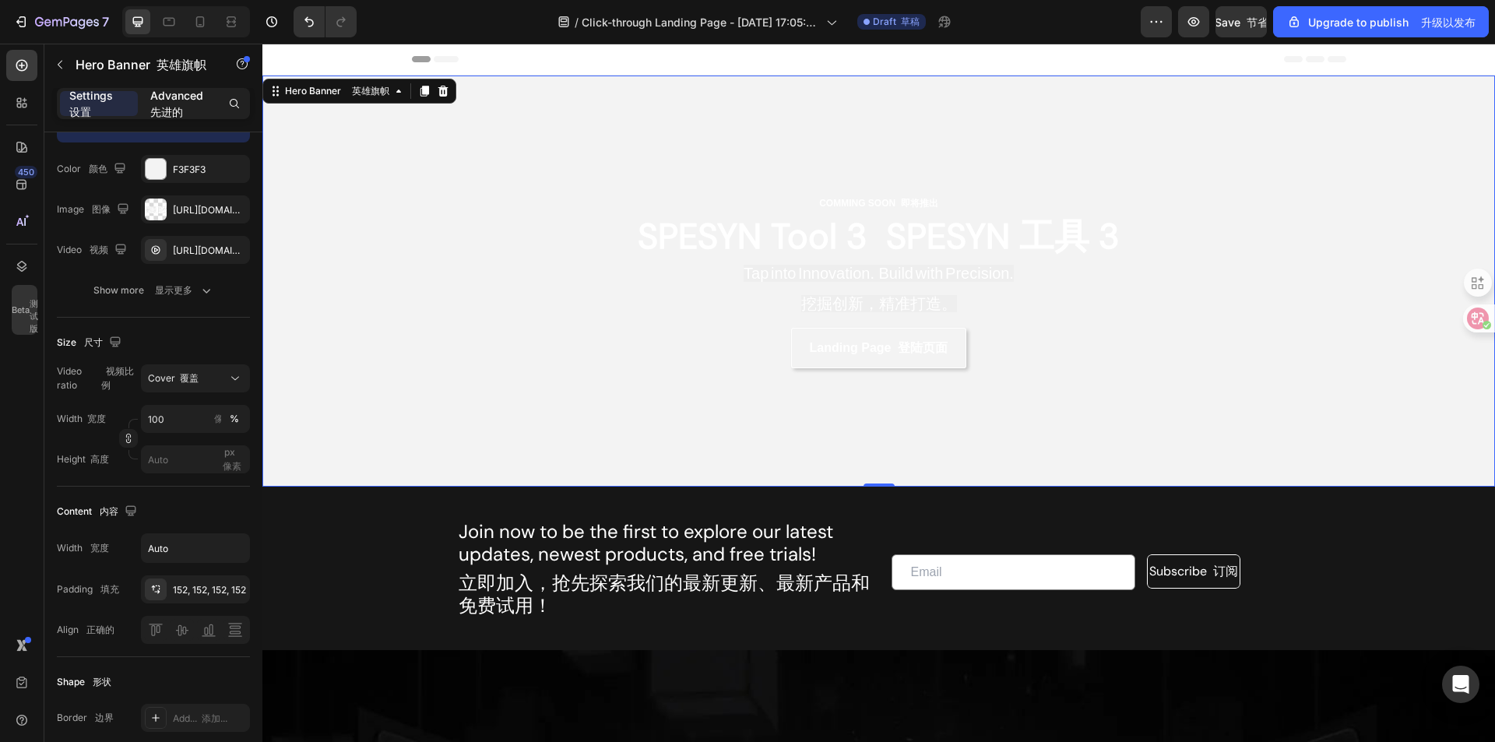
click at [189, 97] on p "Advanced 先进的" at bounding box center [179, 103] width 59 height 33
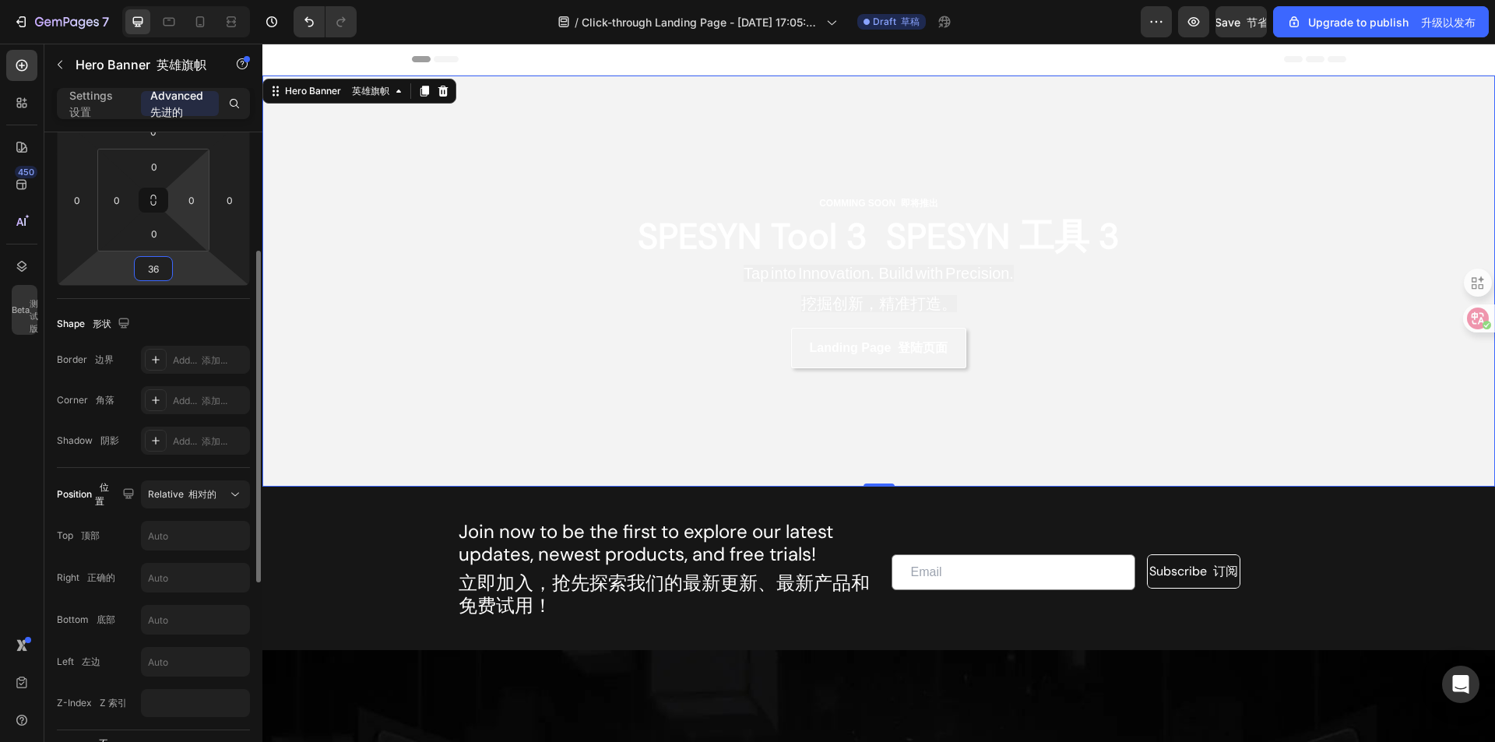
drag, startPoint x: 193, startPoint y: 275, endPoint x: 200, endPoint y: 243, distance: 32.7
click at [195, 0] on html "7 / Click-through Landing Page - Apr 1, 17:05:40 点击登陆页面 - 4 月 1 日 17:05:40 Draf…" at bounding box center [747, 0] width 1495 height 0
type input "38"
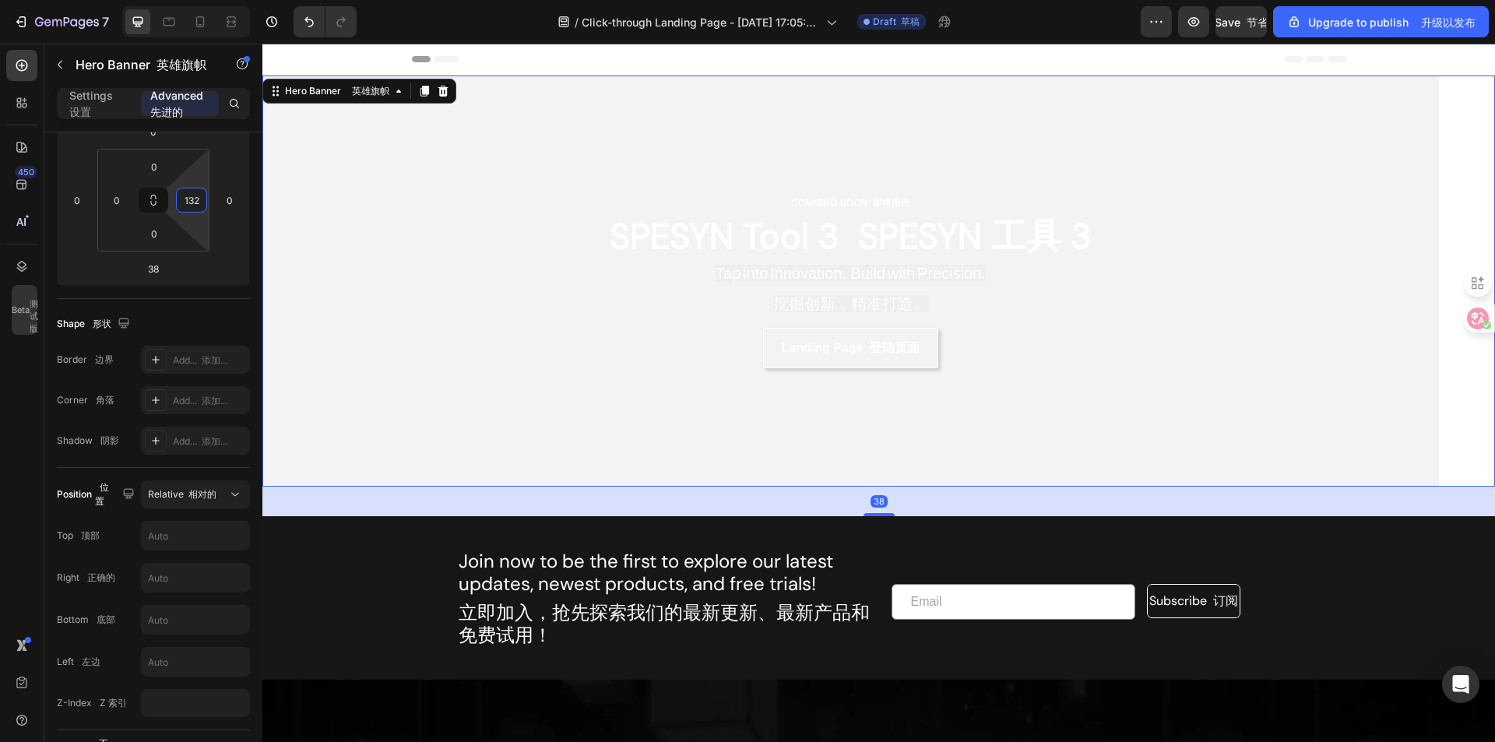
type input "136"
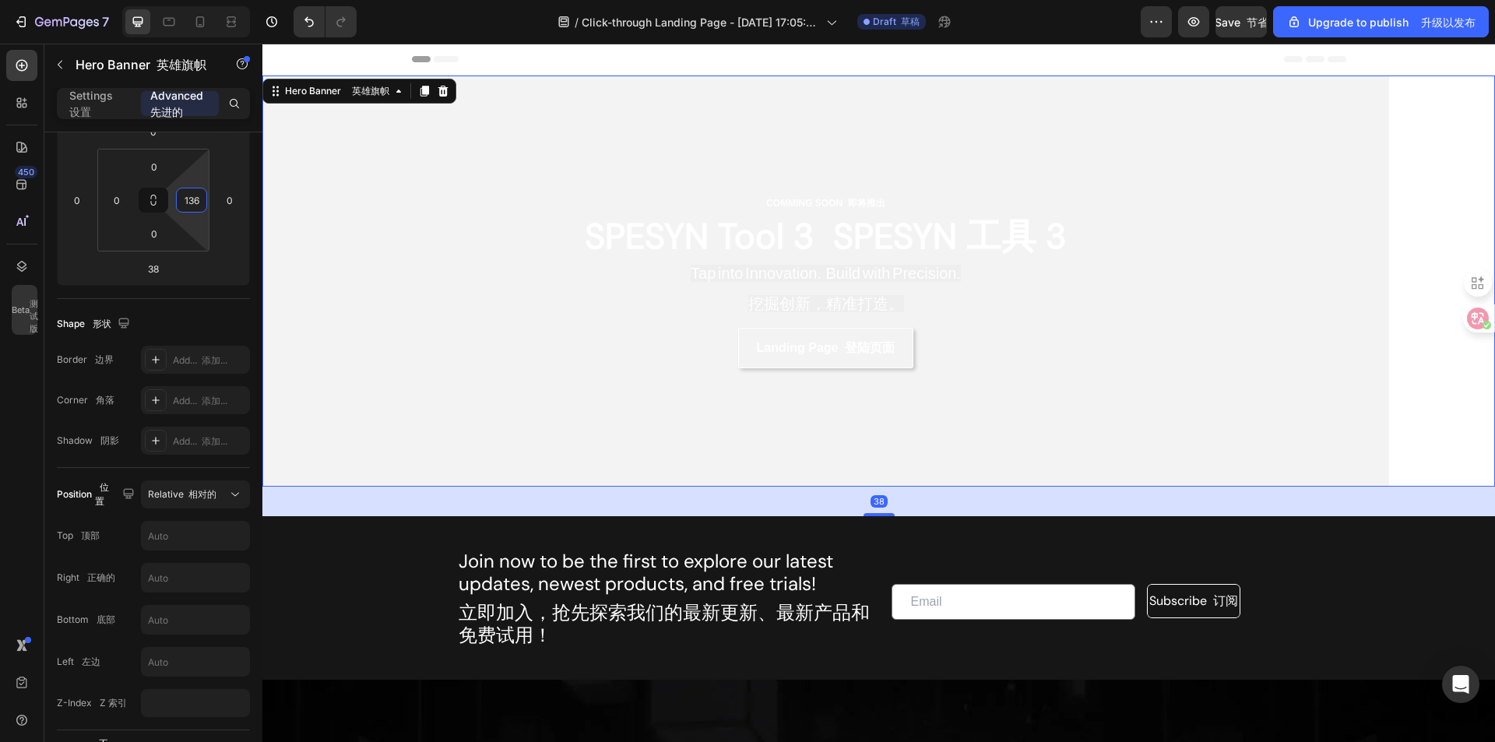
drag, startPoint x: 200, startPoint y: 243, endPoint x: 206, endPoint y: 190, distance: 53.2
click at [206, 0] on html "7 / Click-through Landing Page - Apr 1, 17:05:40 点击登陆页面 - 4 月 1 日 17:05:40 Draf…" at bounding box center [747, 0] width 1495 height 0
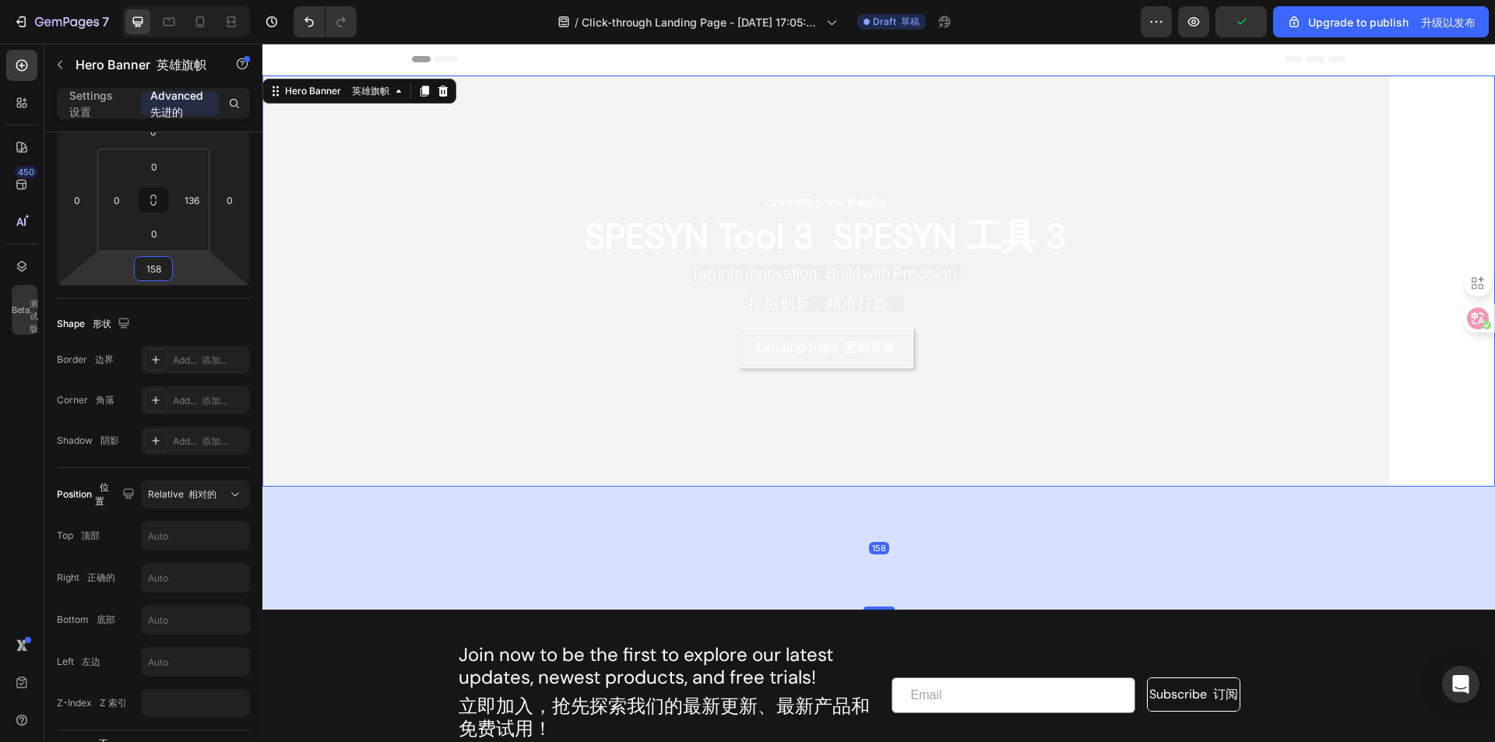
type input "156"
drag, startPoint x: 192, startPoint y: 279, endPoint x: 190, endPoint y: 233, distance: 46.0
click at [190, 0] on html "7 / Click-through Landing Page - Apr 1, 17:05:40 点击登陆页面 - 4 月 1 日 17:05:40 Draf…" at bounding box center [747, 0] width 1495 height 0
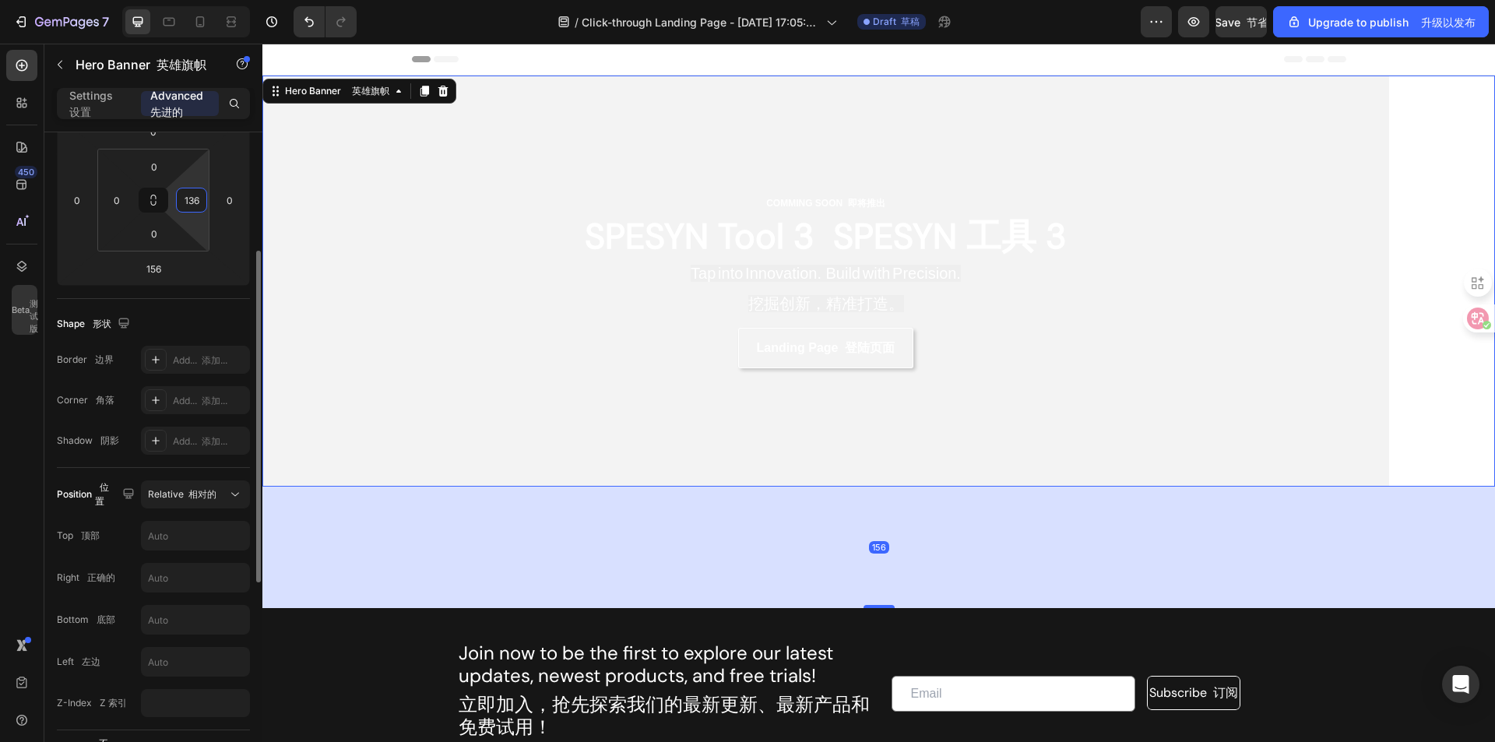
click at [197, 190] on input "136" at bounding box center [191, 199] width 23 height 23
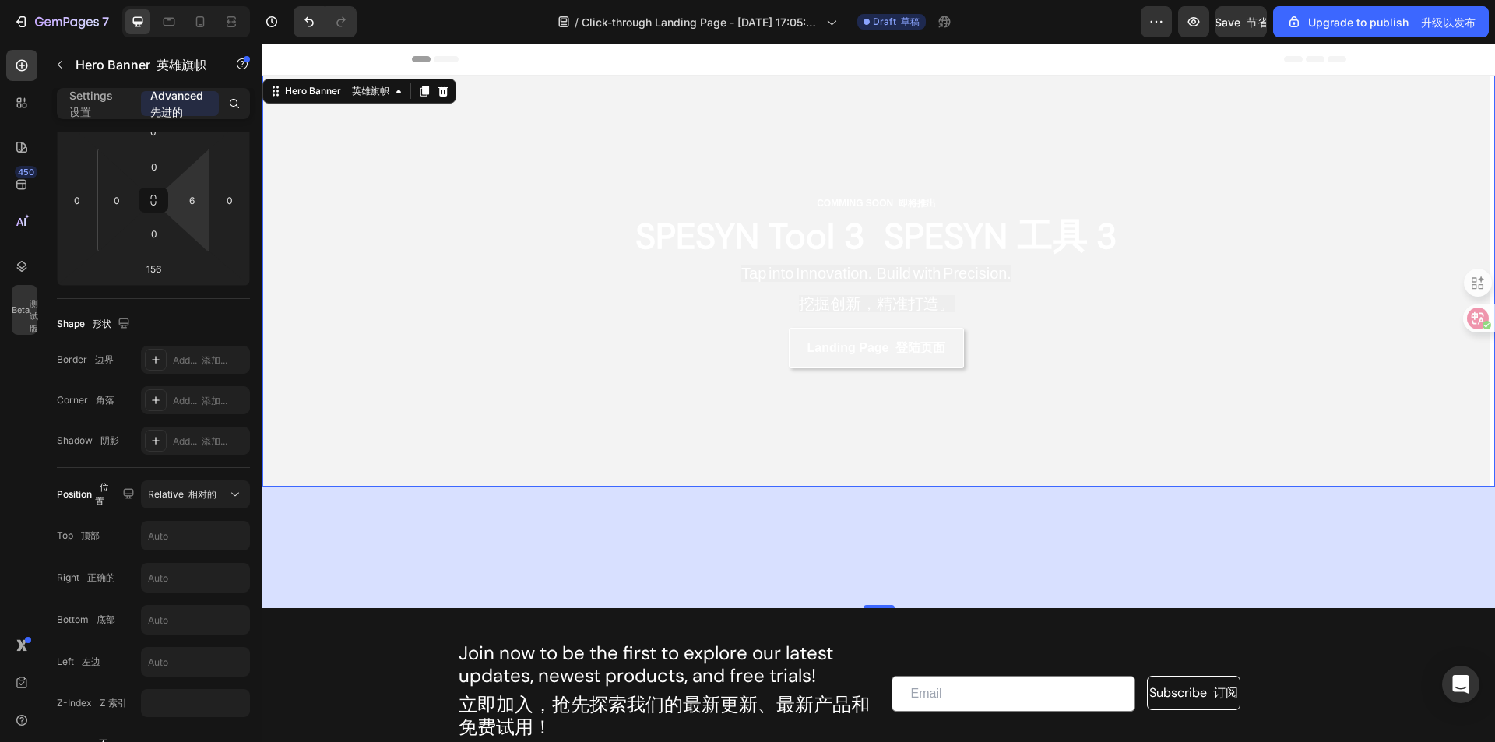
type input "0"
drag, startPoint x: 197, startPoint y: 187, endPoint x: 188, endPoint y: 265, distance: 78.4
click at [188, 0] on html "7 / Click-through Landing Page - Apr 1, 17:05:40 点击登陆页面 - 4 月 1 日 17:05:40 Draf…" at bounding box center [747, 0] width 1495 height 0
click at [545, 533] on div "156" at bounding box center [878, 548] width 1233 height 122
click at [107, 121] on div "Settings 设置 Advanced 先进的" at bounding box center [153, 110] width 218 height 44
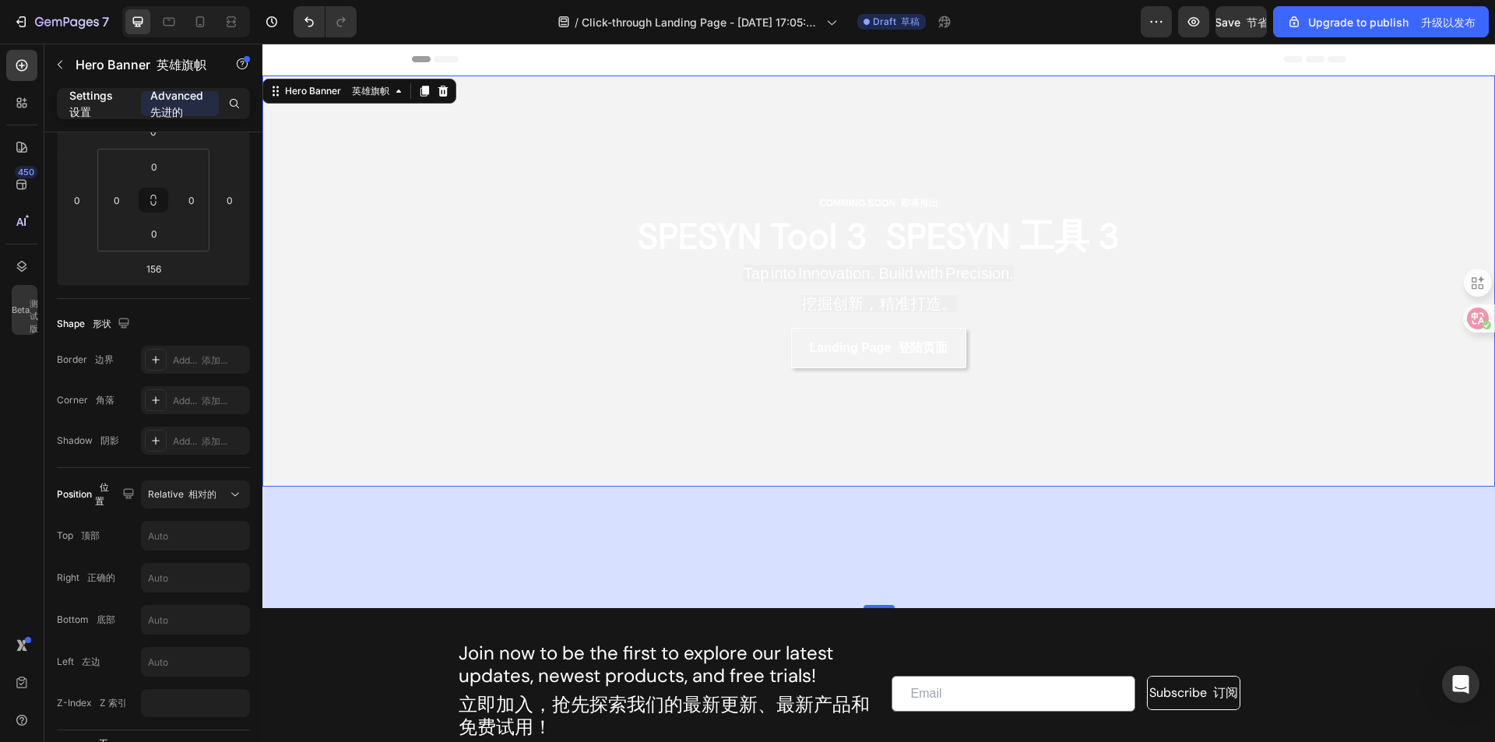
click at [111, 108] on p "Settings 设置" at bounding box center [98, 103] width 59 height 33
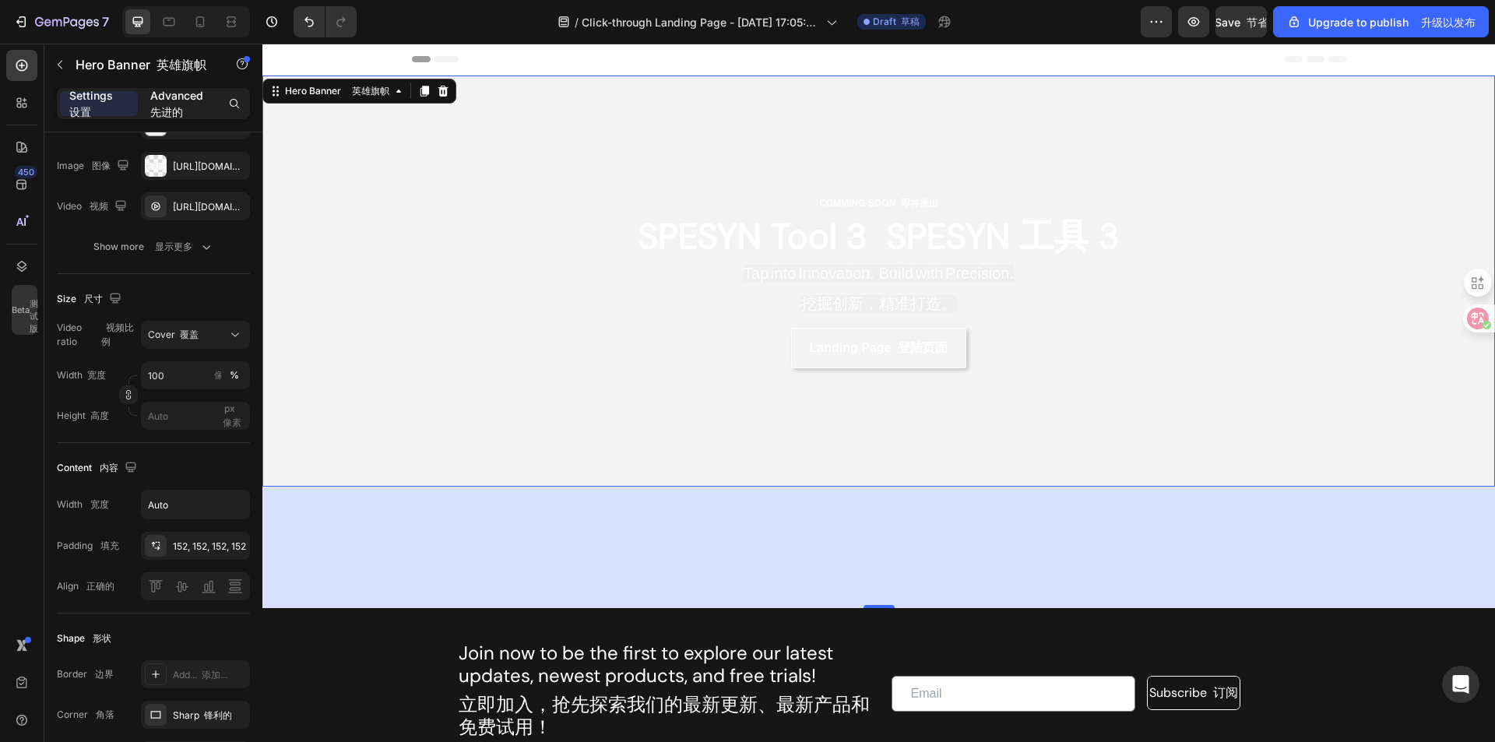
click at [186, 113] on p "Advanced 先进的" at bounding box center [179, 103] width 59 height 33
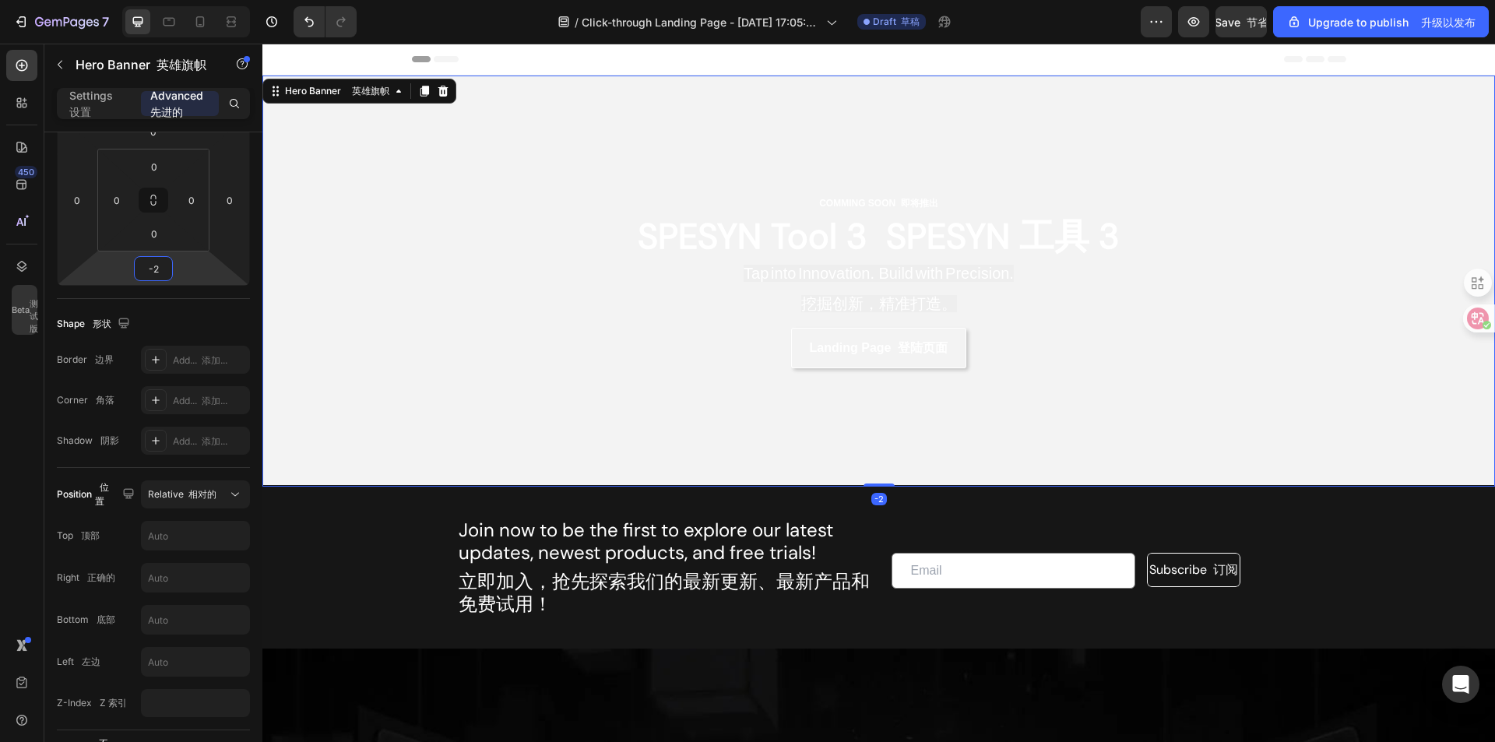
type input "0"
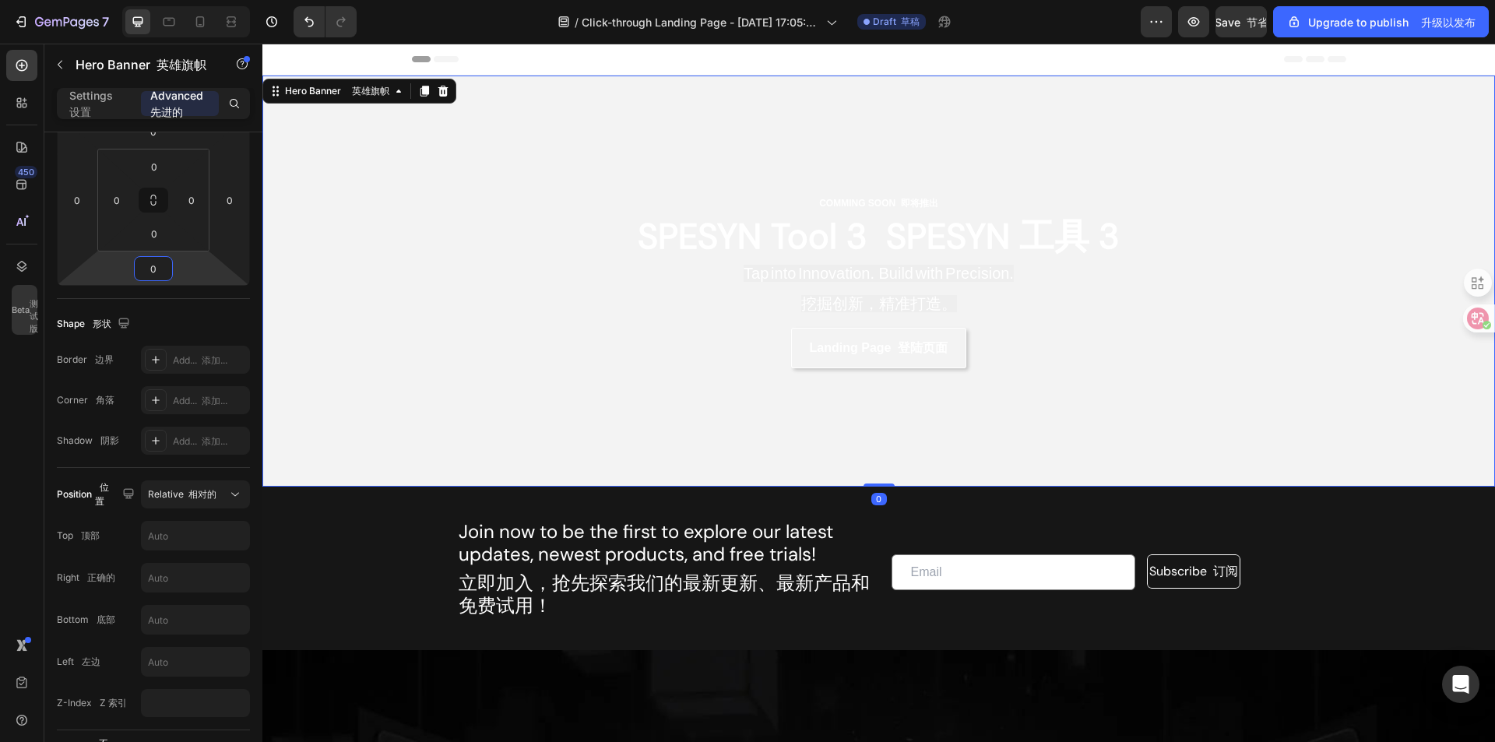
drag, startPoint x: 197, startPoint y: 266, endPoint x: 203, endPoint y: 327, distance: 61.1
click at [203, 0] on html "7 / Click-through Landing Page - Apr 1, 17:05:40 点击登陆页面 - 4 月 1 日 17:05:40 Draf…" at bounding box center [747, 0] width 1495 height 0
click at [83, 114] on font "设置" at bounding box center [80, 111] width 22 height 13
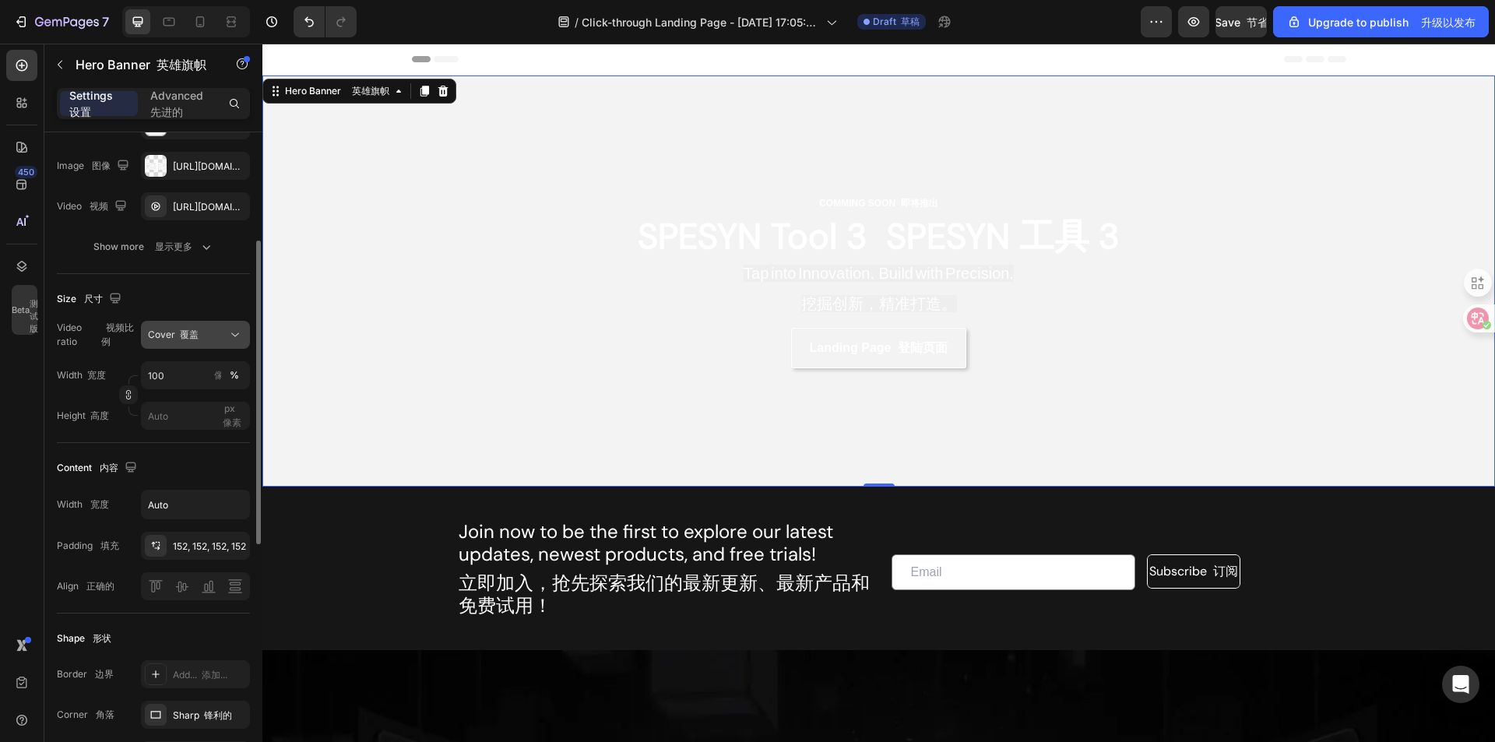
click at [202, 342] on div "Cover 覆盖" at bounding box center [187, 335] width 79 height 14
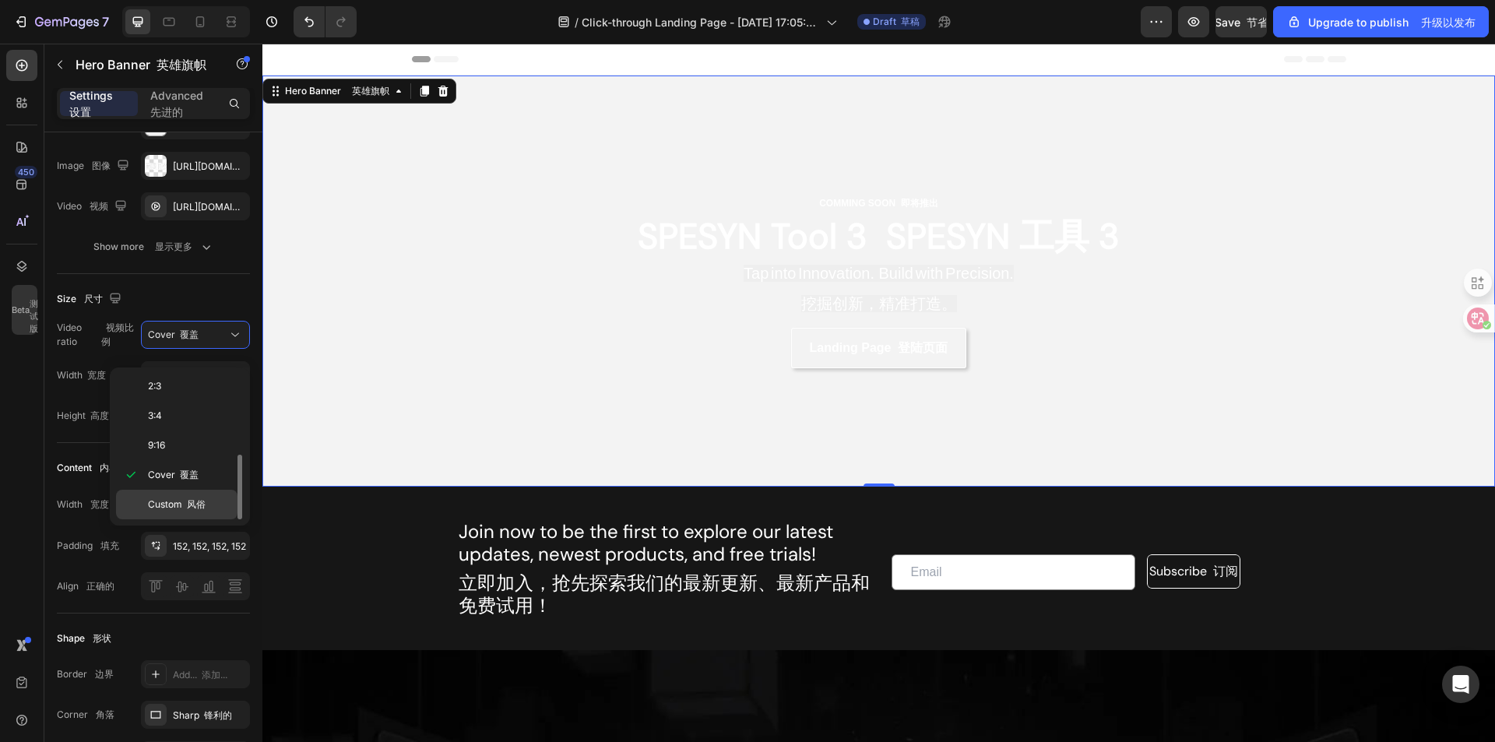
click at [182, 513] on div "Custom 风俗" at bounding box center [177, 505] width 122 height 30
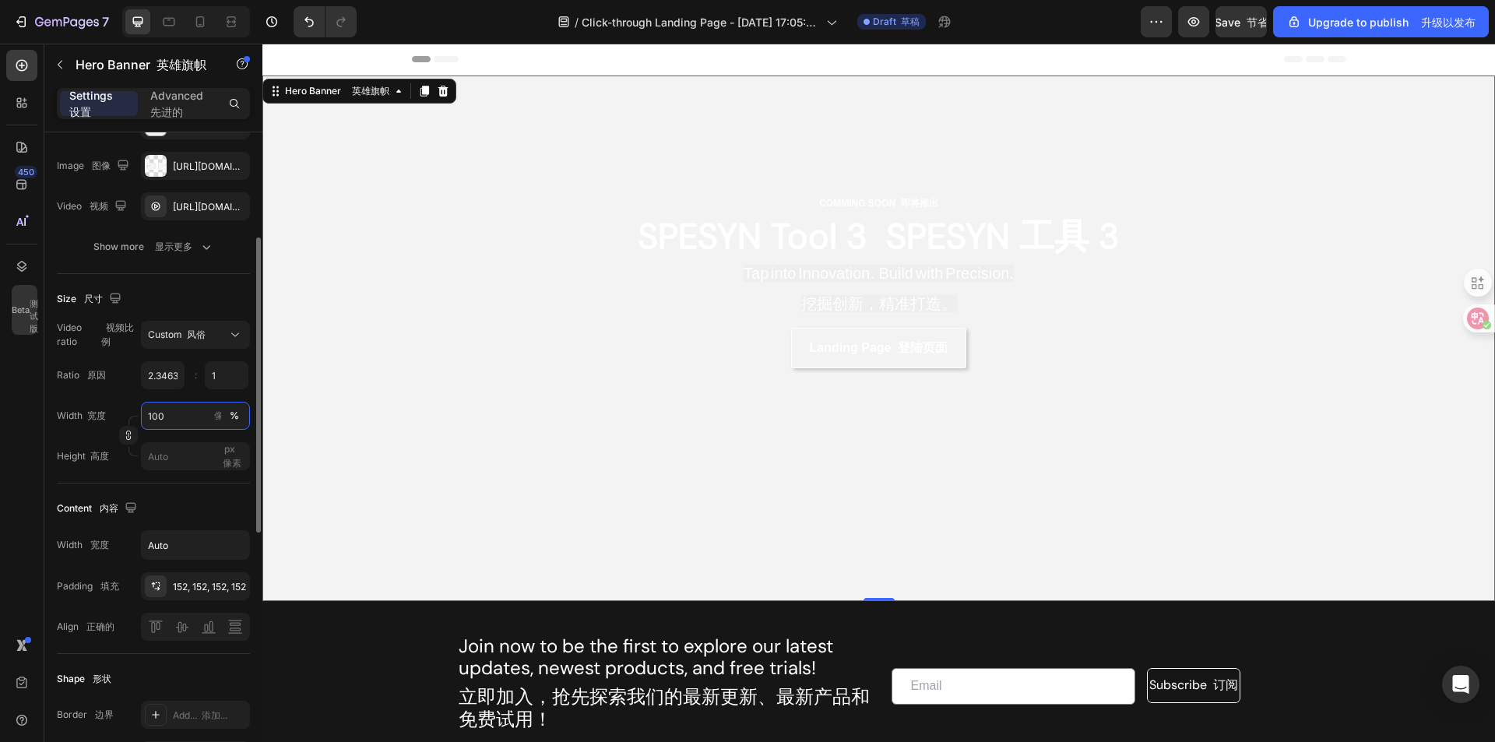
click at [191, 430] on input "100" at bounding box center [195, 416] width 109 height 28
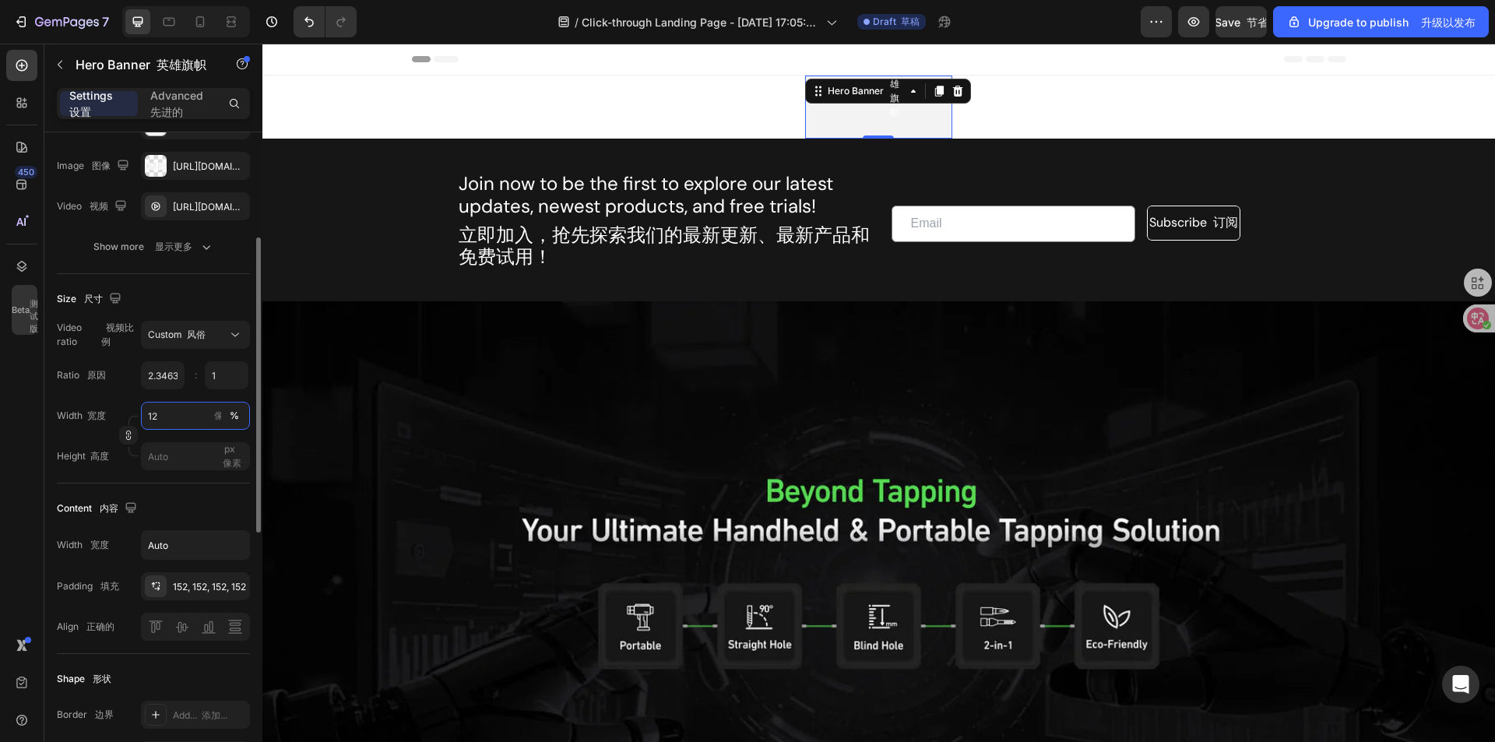
type input "1"
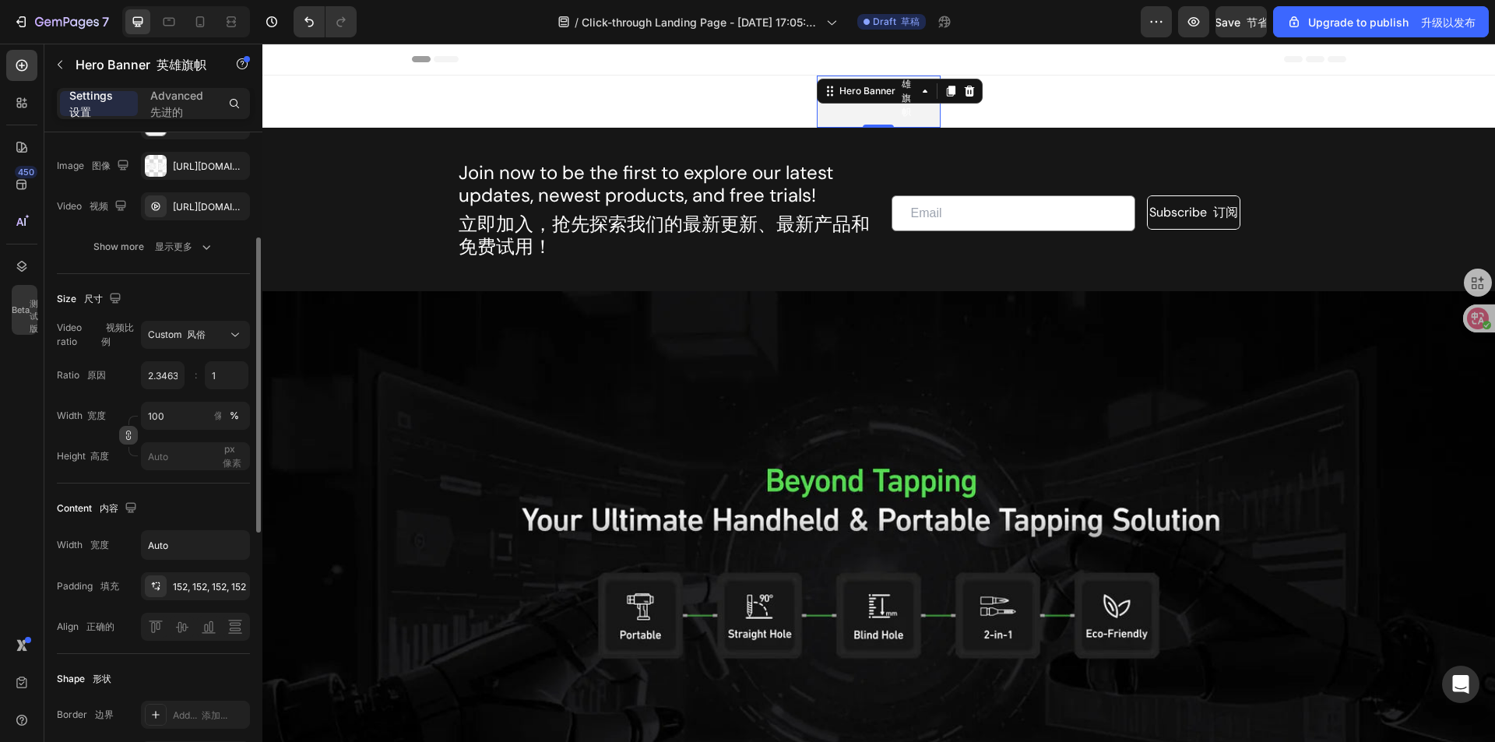
click at [123, 445] on button "button" at bounding box center [128, 435] width 19 height 19
click at [186, 430] on input "10" at bounding box center [195, 416] width 109 height 28
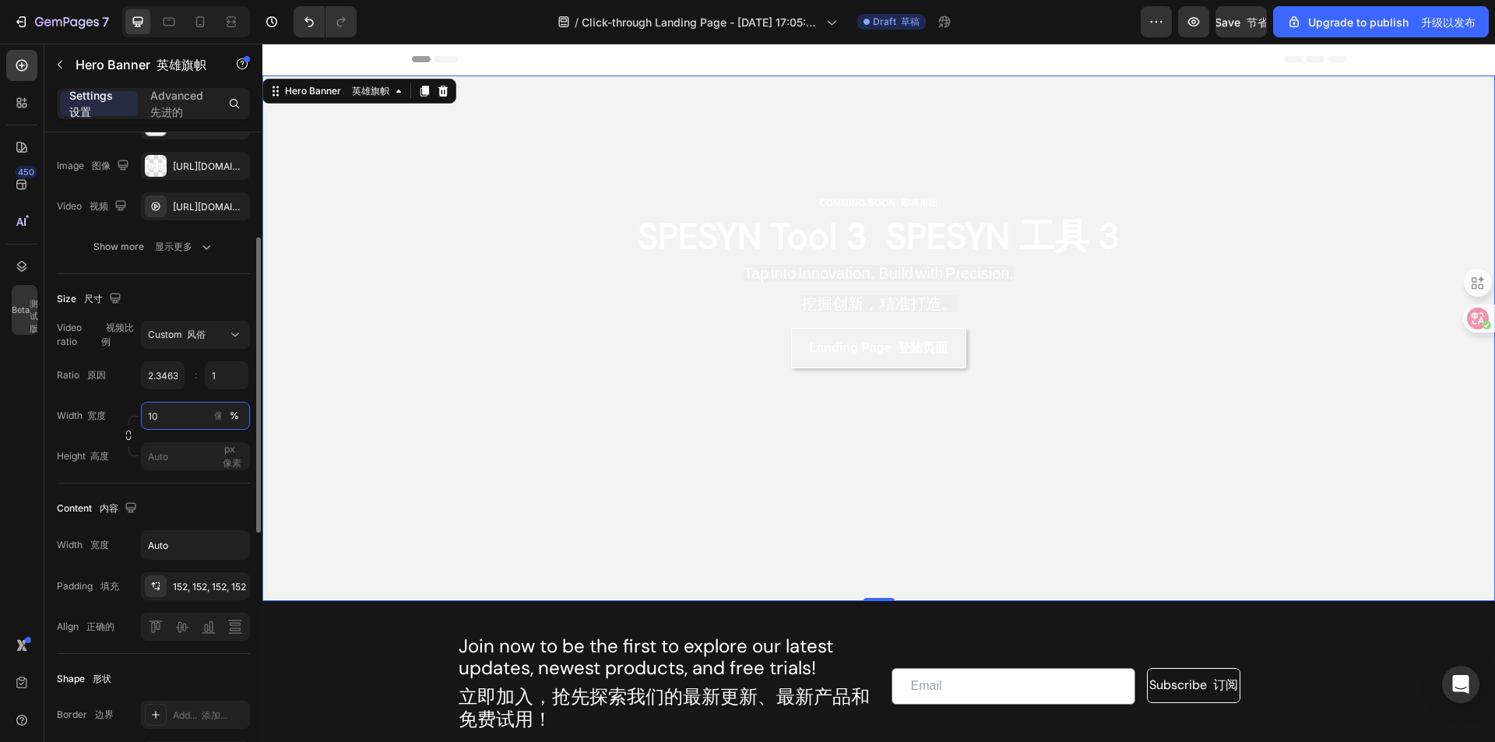
type input "1"
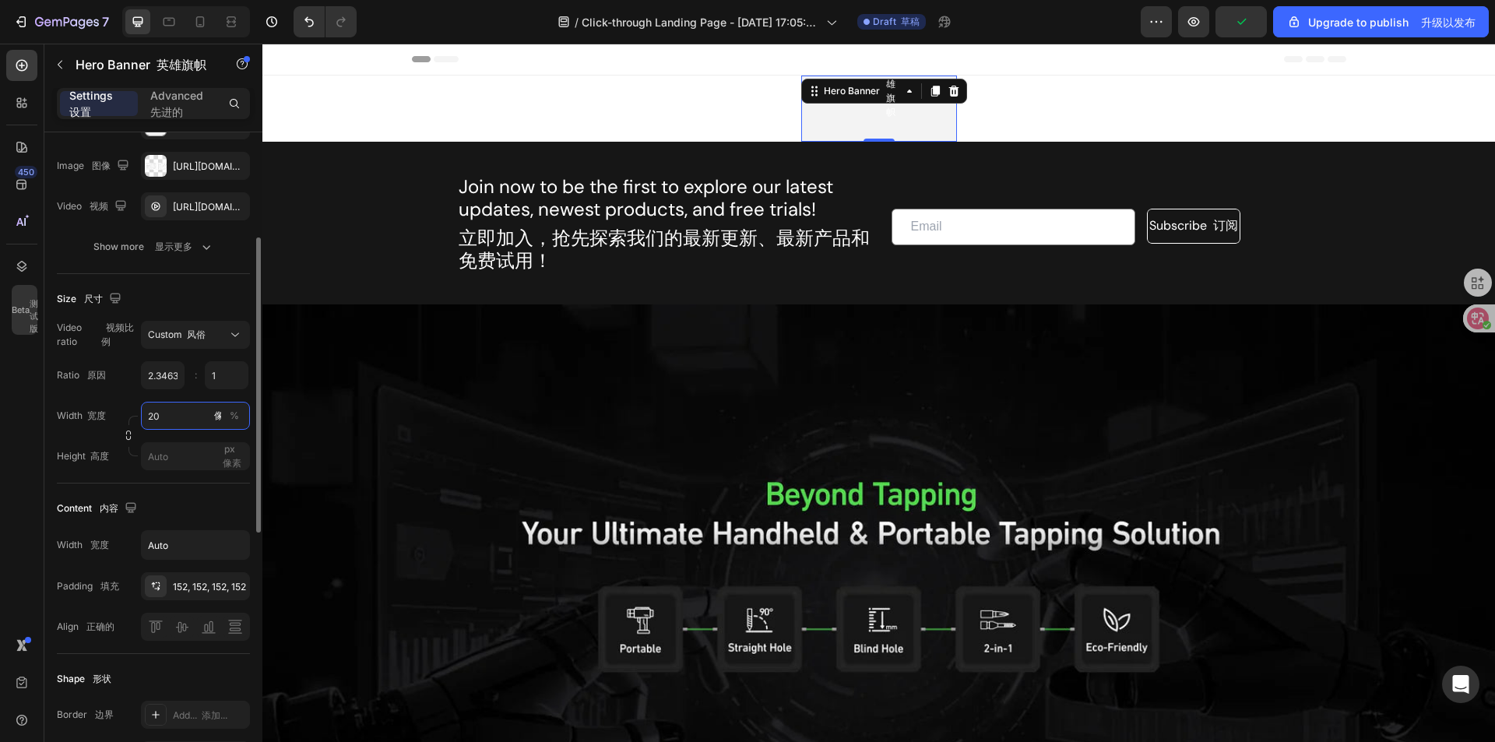
type input "2"
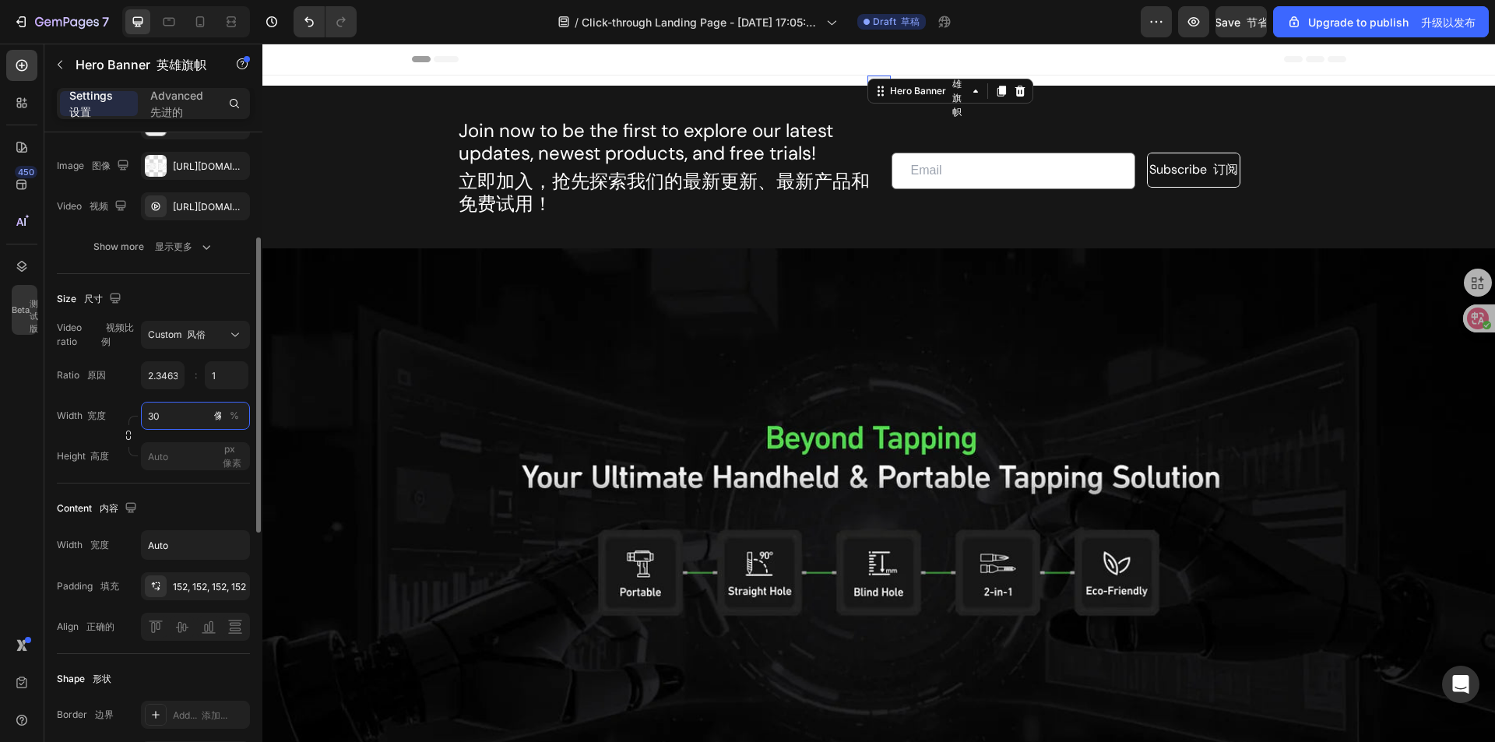
type input "3"
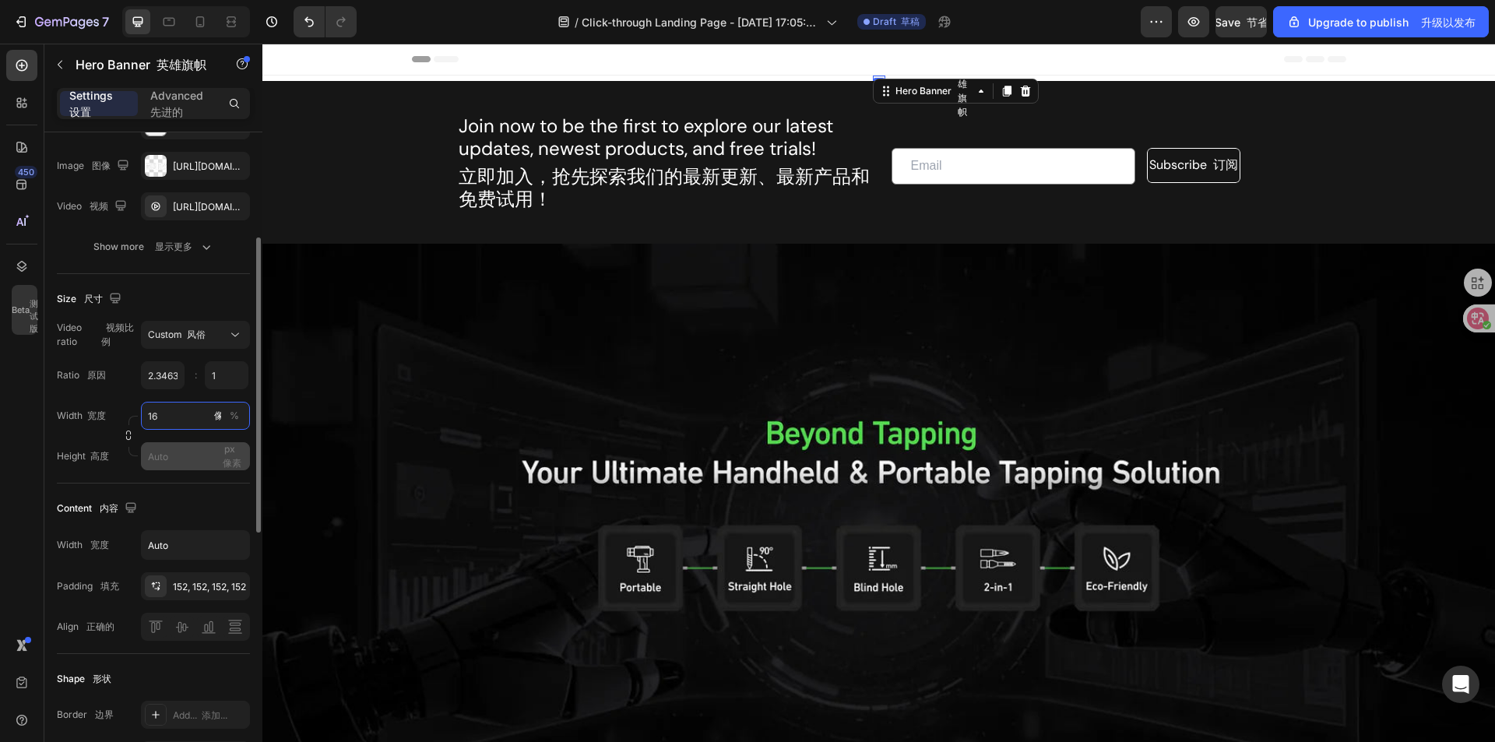
type input "16"
click at [183, 469] on input "px 像素" at bounding box center [195, 456] width 109 height 28
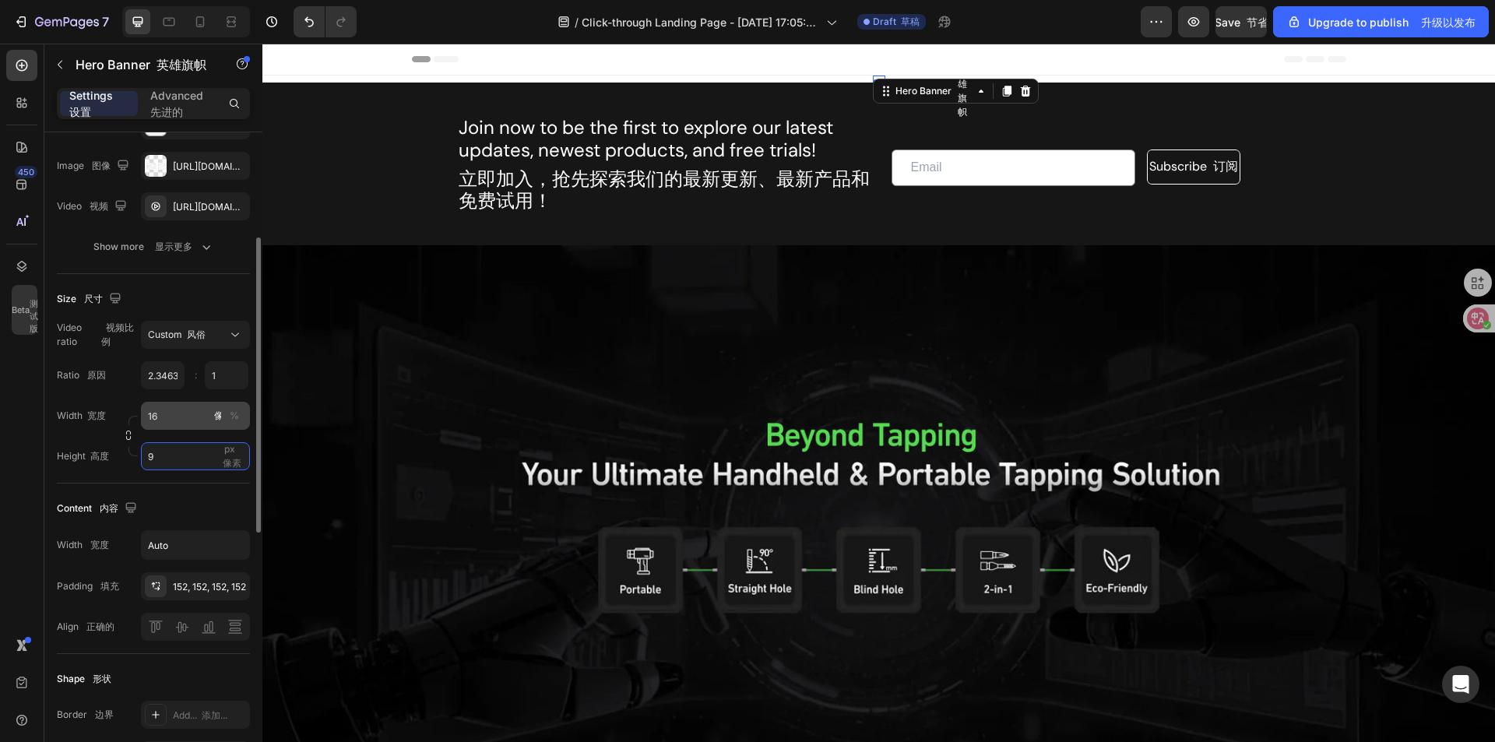
type input "9"
click at [170, 430] on input "16" at bounding box center [195, 416] width 109 height 28
type input "100"
click at [183, 465] on input "9" at bounding box center [195, 456] width 109 height 28
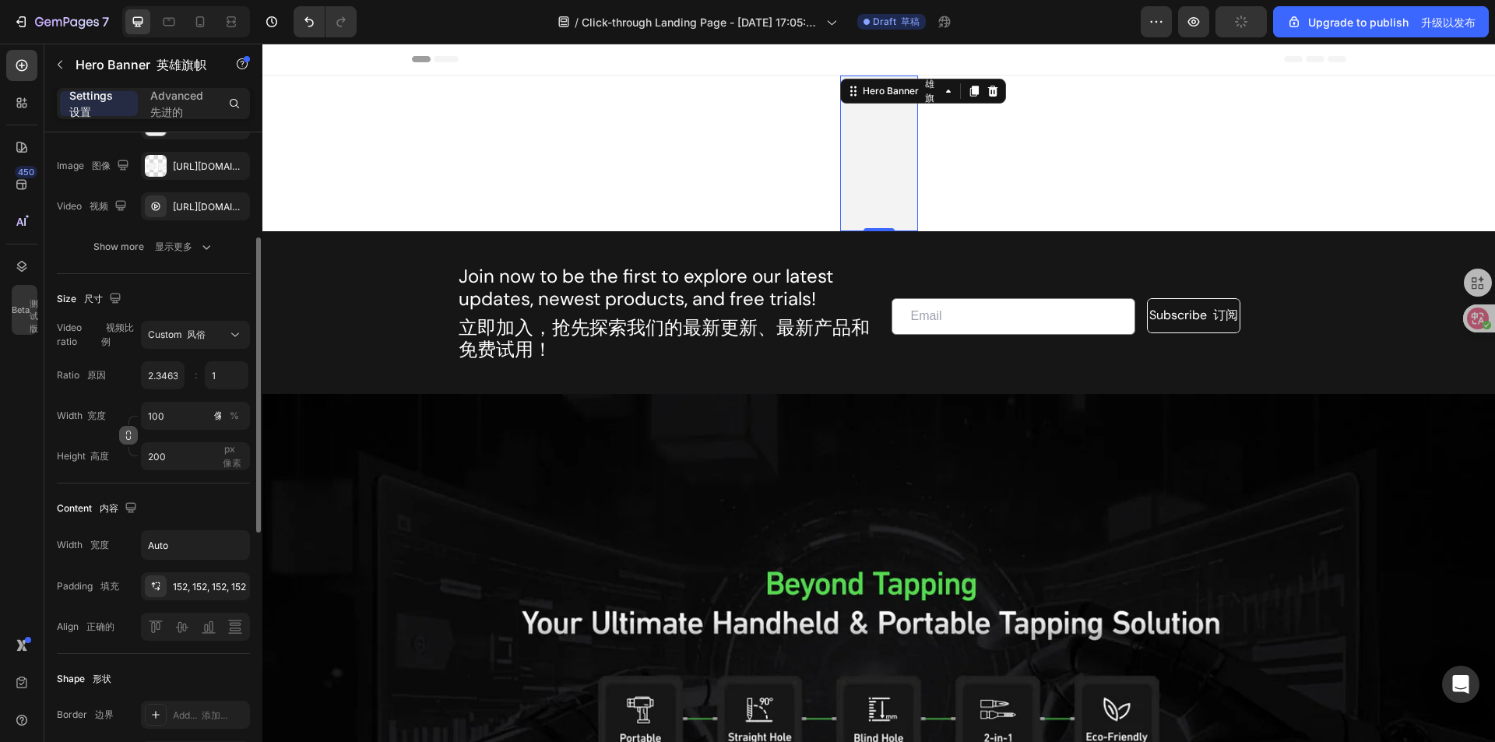
click at [129, 441] on icon "button" at bounding box center [128, 435] width 11 height 11
click at [185, 430] on input "100" at bounding box center [195, 416] width 109 height 28
click at [192, 469] on p "Full 满的 100%" at bounding box center [192, 469] width 90 height 14
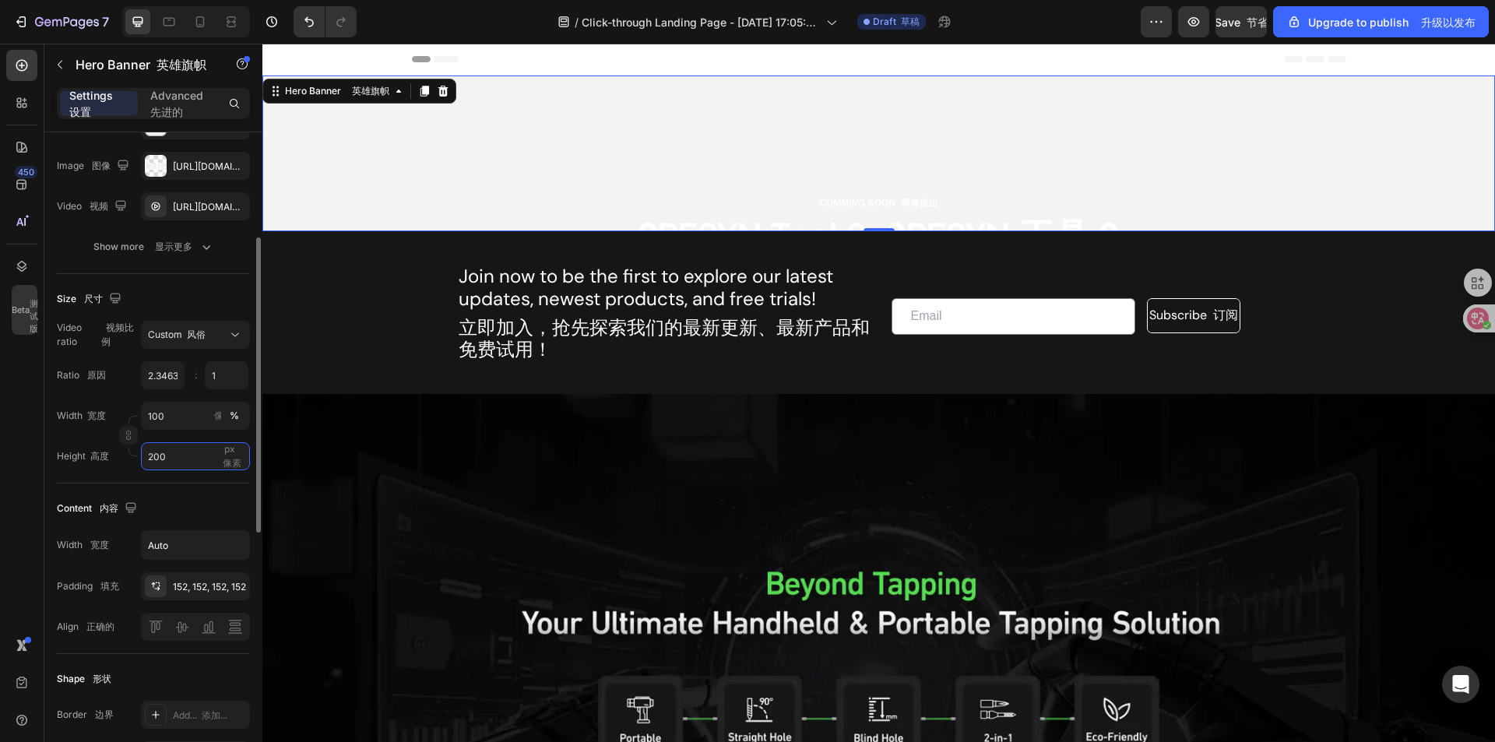
click at [186, 470] on input "200" at bounding box center [195, 456] width 109 height 28
click at [188, 534] on span "Fit screen 适合屏幕" at bounding box center [178, 537] width 63 height 14
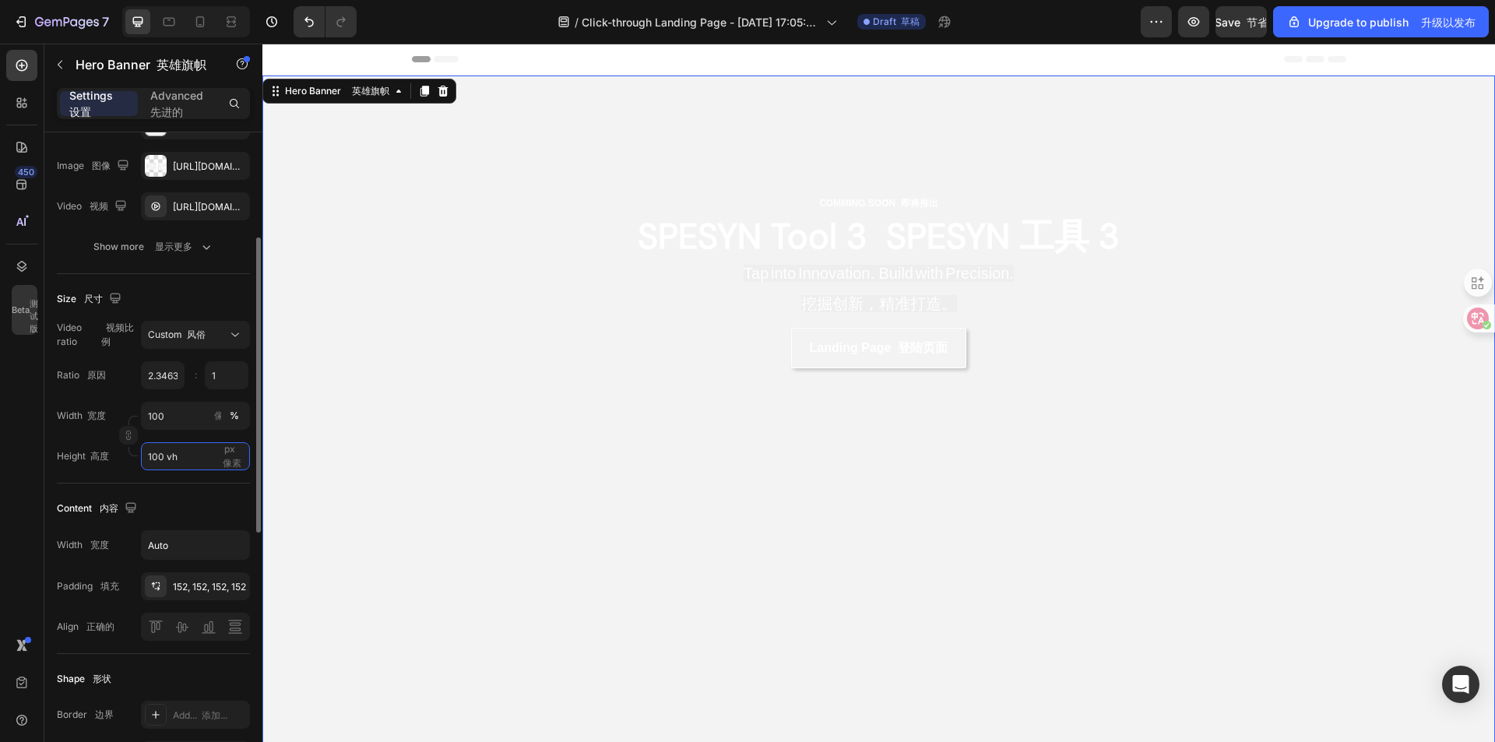
click at [195, 470] on input "100 vh" at bounding box center [195, 456] width 109 height 28
click at [195, 507] on span "Auto 汽车" at bounding box center [216, 509] width 44 height 14
type input "Auto"
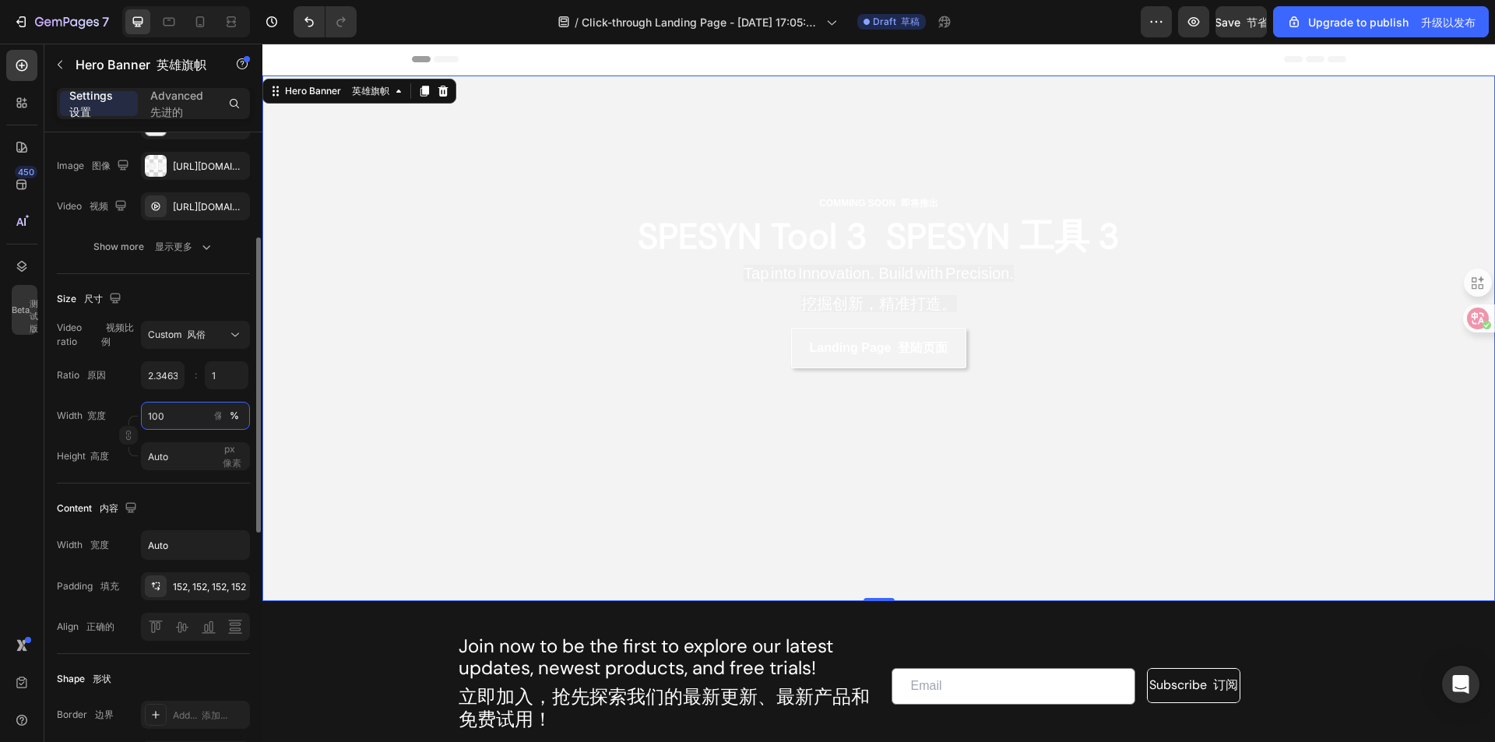
click at [184, 426] on input "100" at bounding box center [195, 416] width 109 height 28
click at [201, 498] on font "1200像素" at bounding box center [217, 497] width 41 height 12
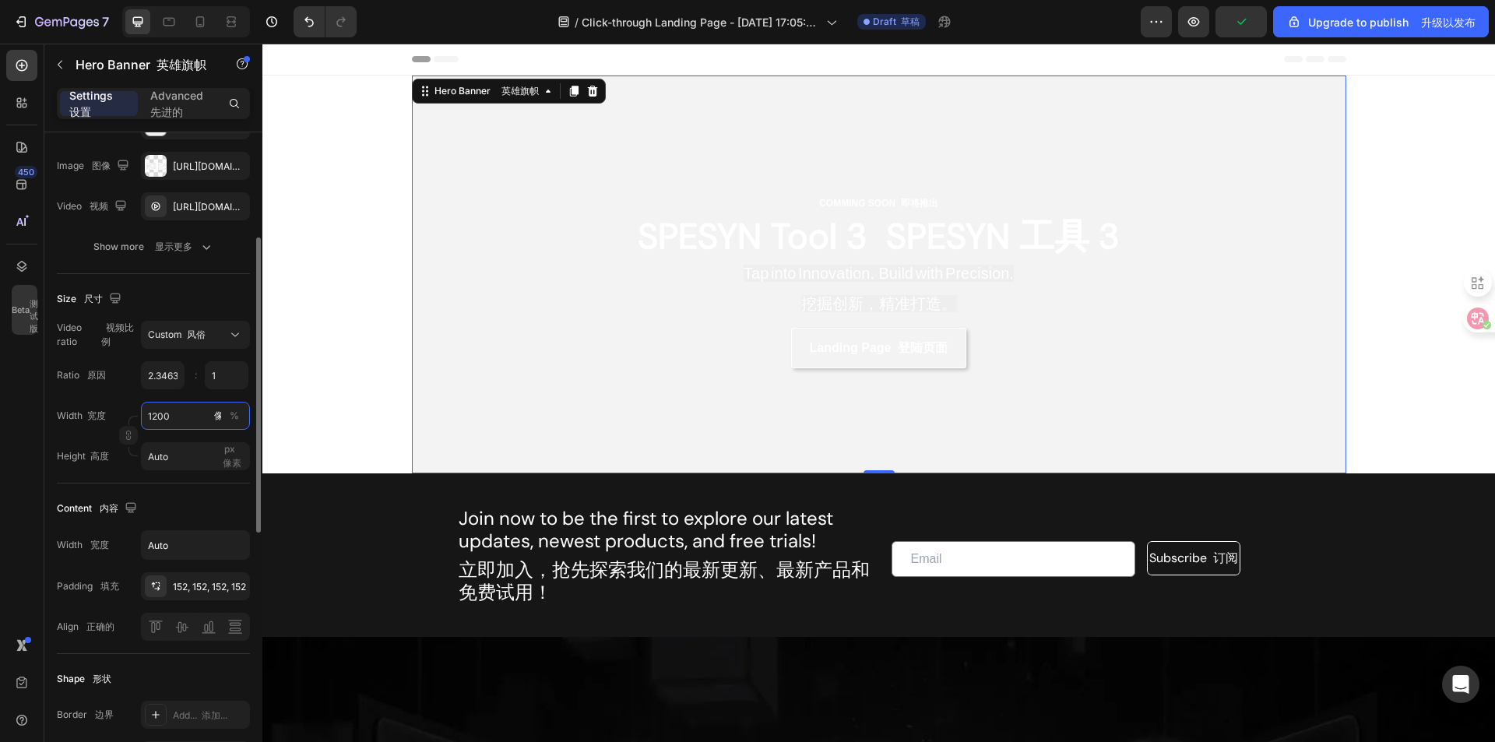
click at [197, 424] on input "1200" at bounding box center [195, 416] width 109 height 28
click at [200, 466] on p "Full 满的 100%" at bounding box center [192, 469] width 90 height 14
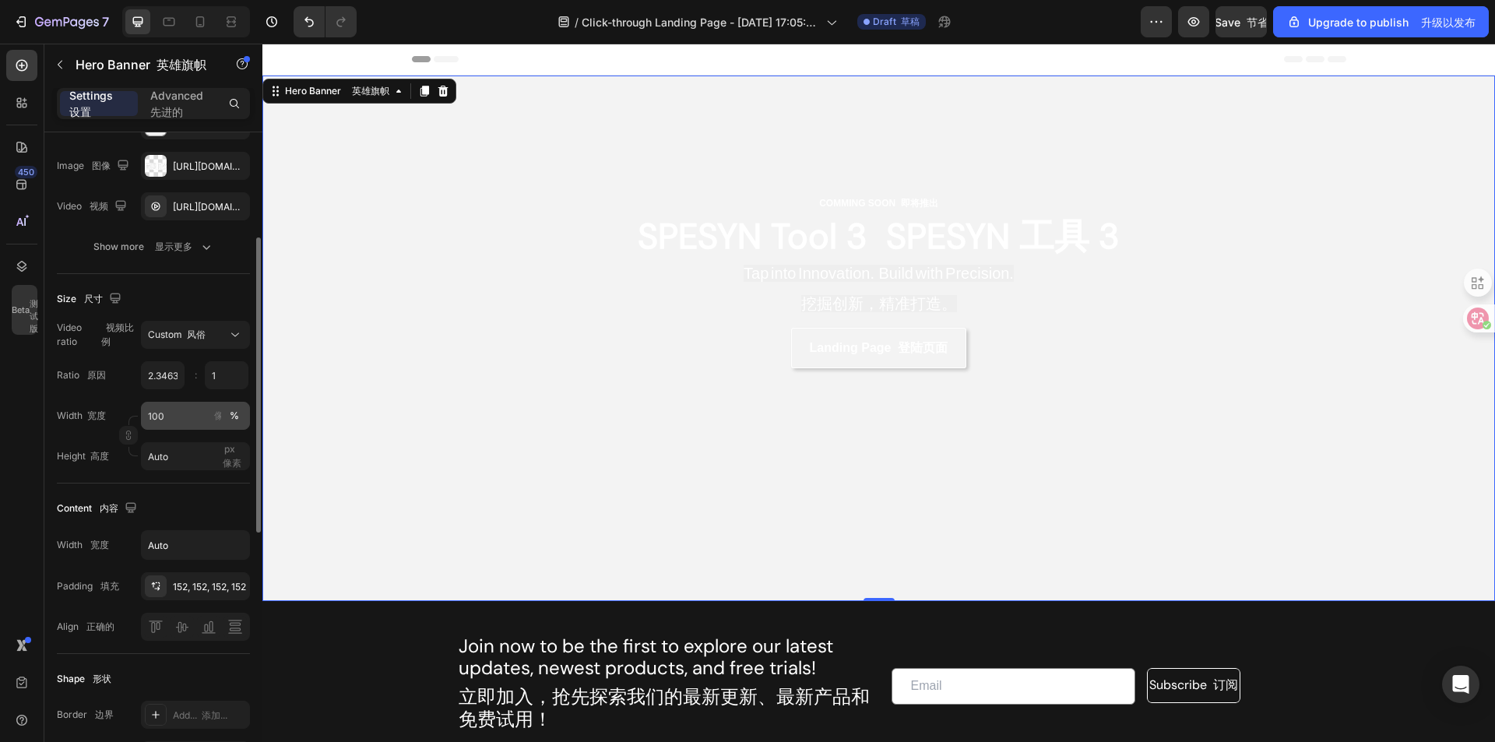
click at [237, 423] on div "%" at bounding box center [234, 416] width 9 height 14
drag, startPoint x: 237, startPoint y: 428, endPoint x: 238, endPoint y: 406, distance: 22.6
click at [238, 406] on div "Video ratio 视频比例 Custom 风俗 Ratio 原因 2.346336 1 : Width 宽度 100 px 像素 % Height 高度…" at bounding box center [153, 396] width 193 height 150
click at [217, 421] on font "像素" at bounding box center [223, 416] width 19 height 12
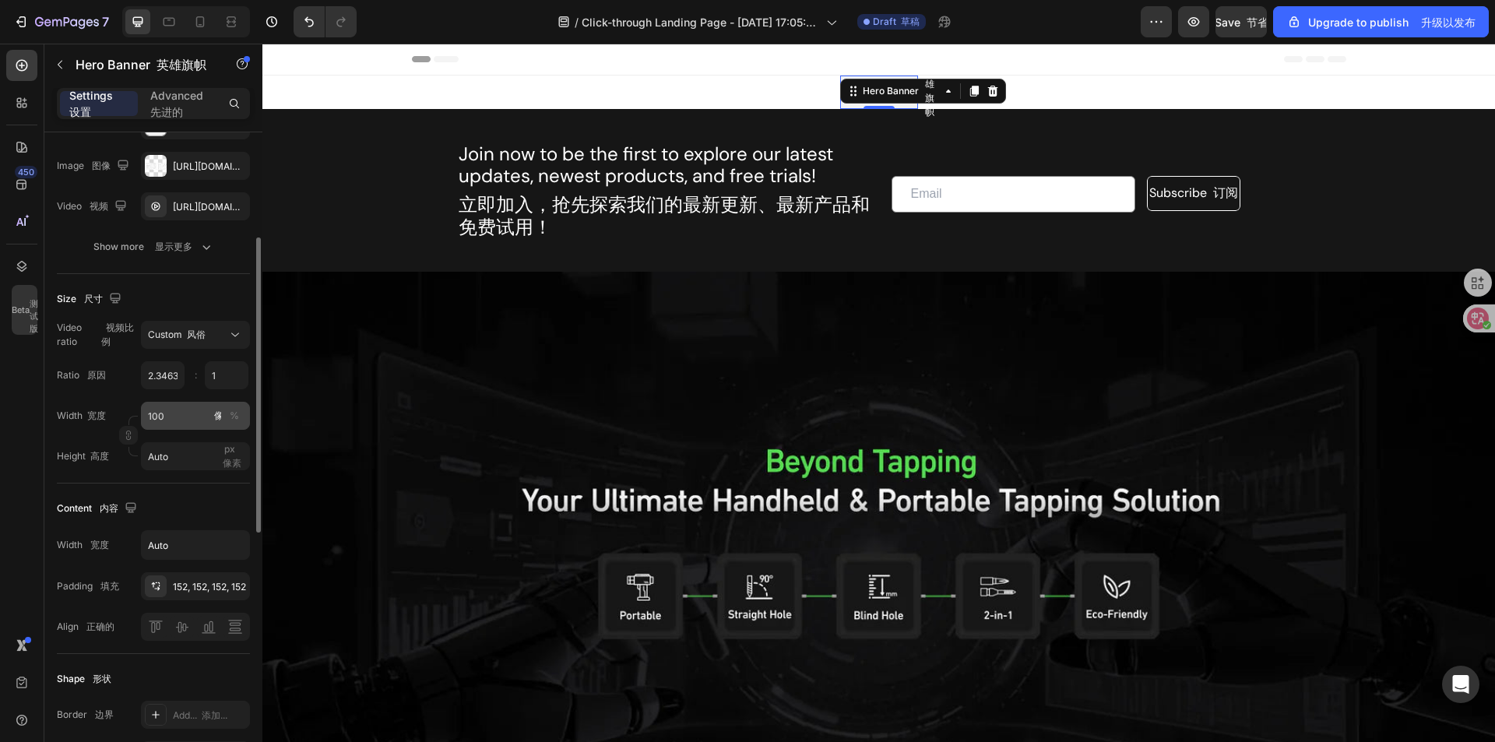
click at [217, 421] on font "像素" at bounding box center [223, 416] width 19 height 12
click at [218, 421] on font "像素" at bounding box center [223, 416] width 19 height 12
click at [236, 423] on div "%" at bounding box center [234, 416] width 9 height 14
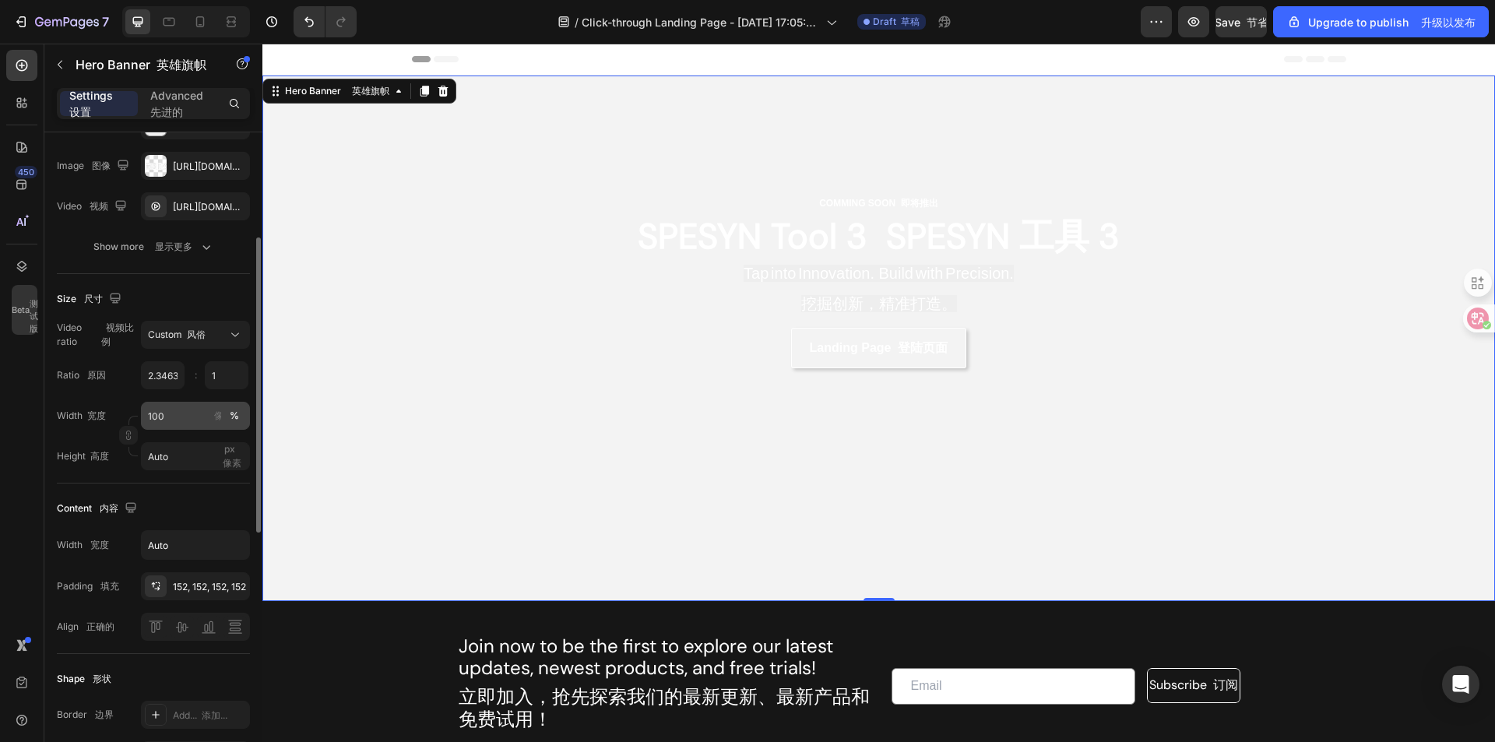
click at [237, 423] on div "%" at bounding box center [234, 416] width 9 height 14
click at [178, 430] on input "100" at bounding box center [195, 416] width 109 height 28
click at [315, 22] on icon "Undo/Redo" at bounding box center [309, 22] width 16 height 16
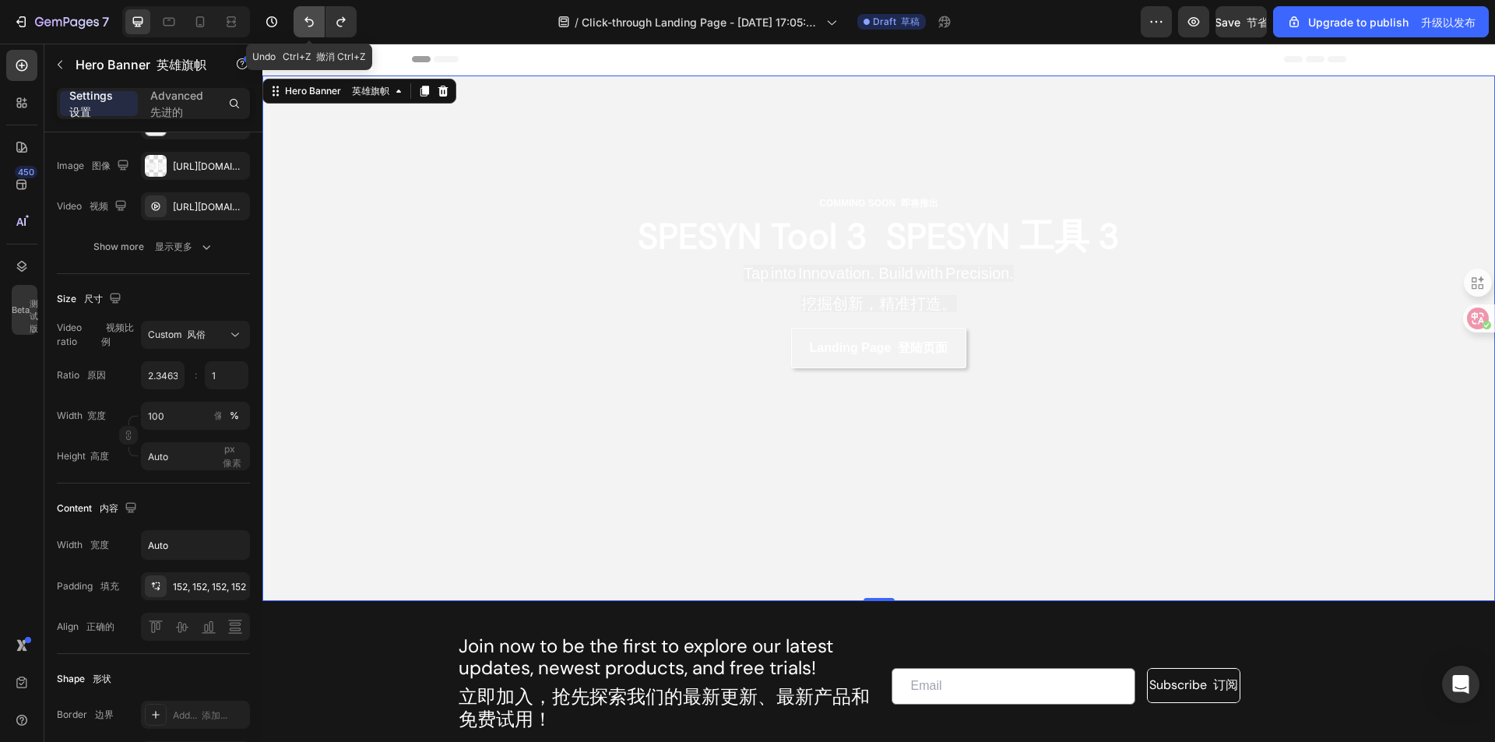
click at [315, 22] on icon "Undo/Redo" at bounding box center [309, 22] width 16 height 16
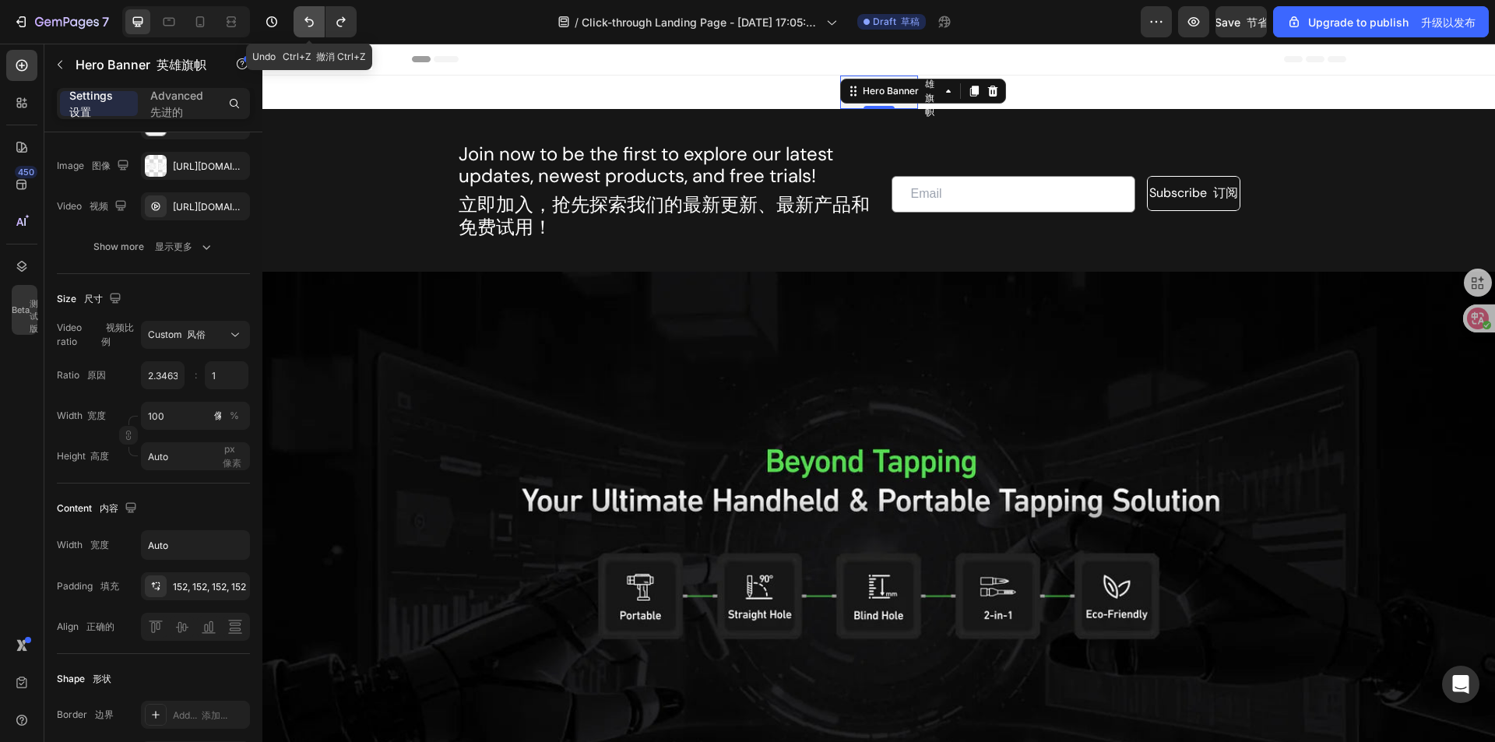
click at [315, 22] on icon "Undo/Redo" at bounding box center [309, 22] width 16 height 16
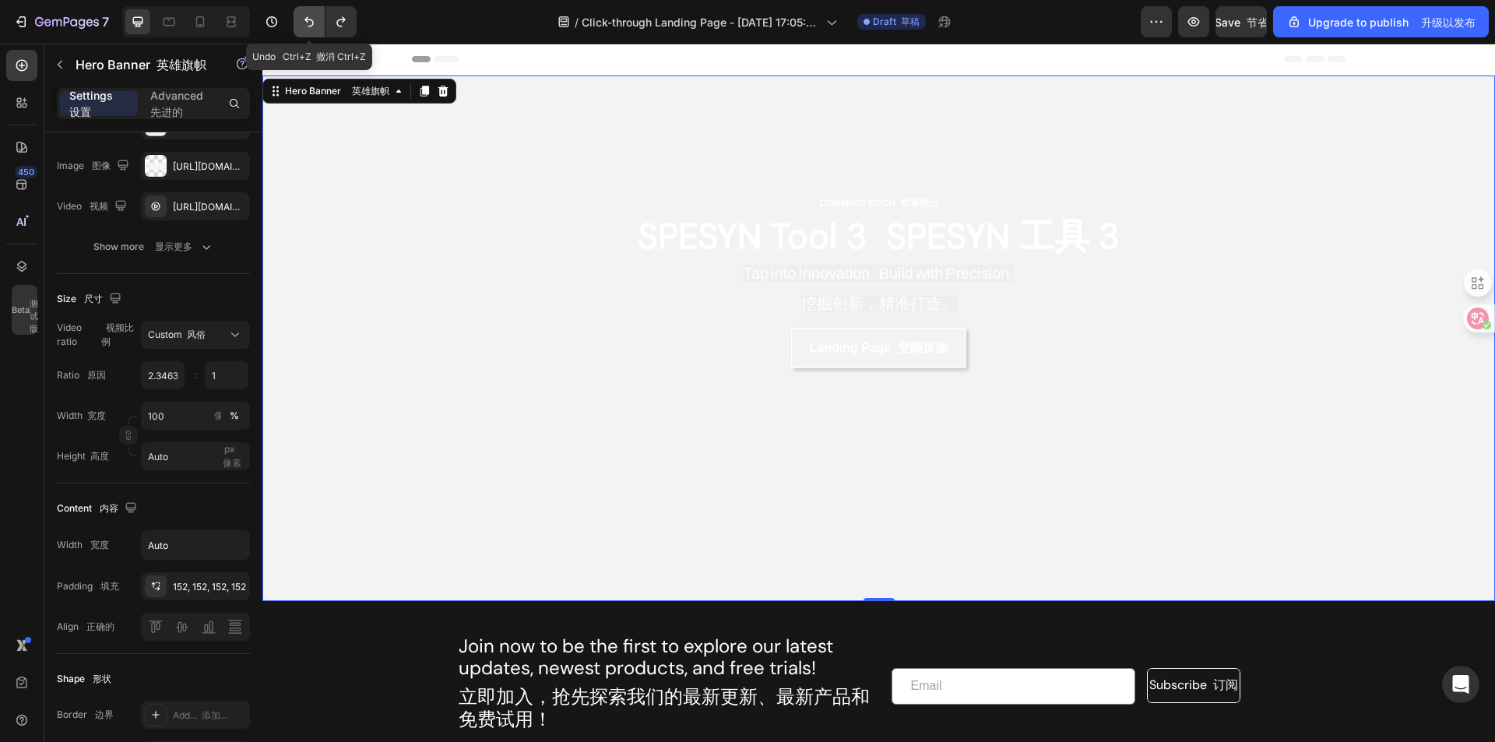
click at [315, 22] on icon "Undo/Redo" at bounding box center [309, 22] width 16 height 16
type input "100"
click at [315, 22] on icon "Undo/Redo" at bounding box center [309, 22] width 16 height 16
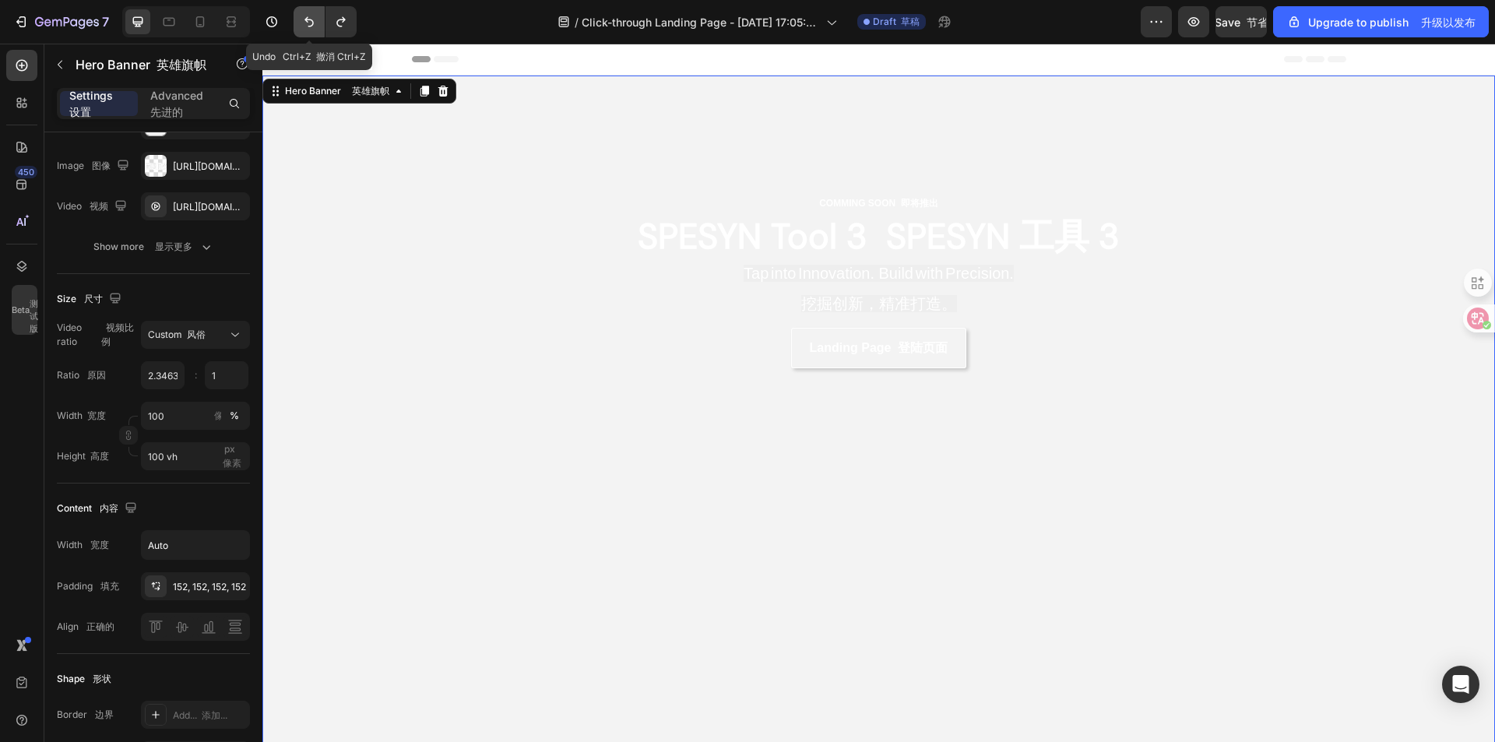
click at [315, 22] on icon "Undo/Redo" at bounding box center [309, 22] width 16 height 16
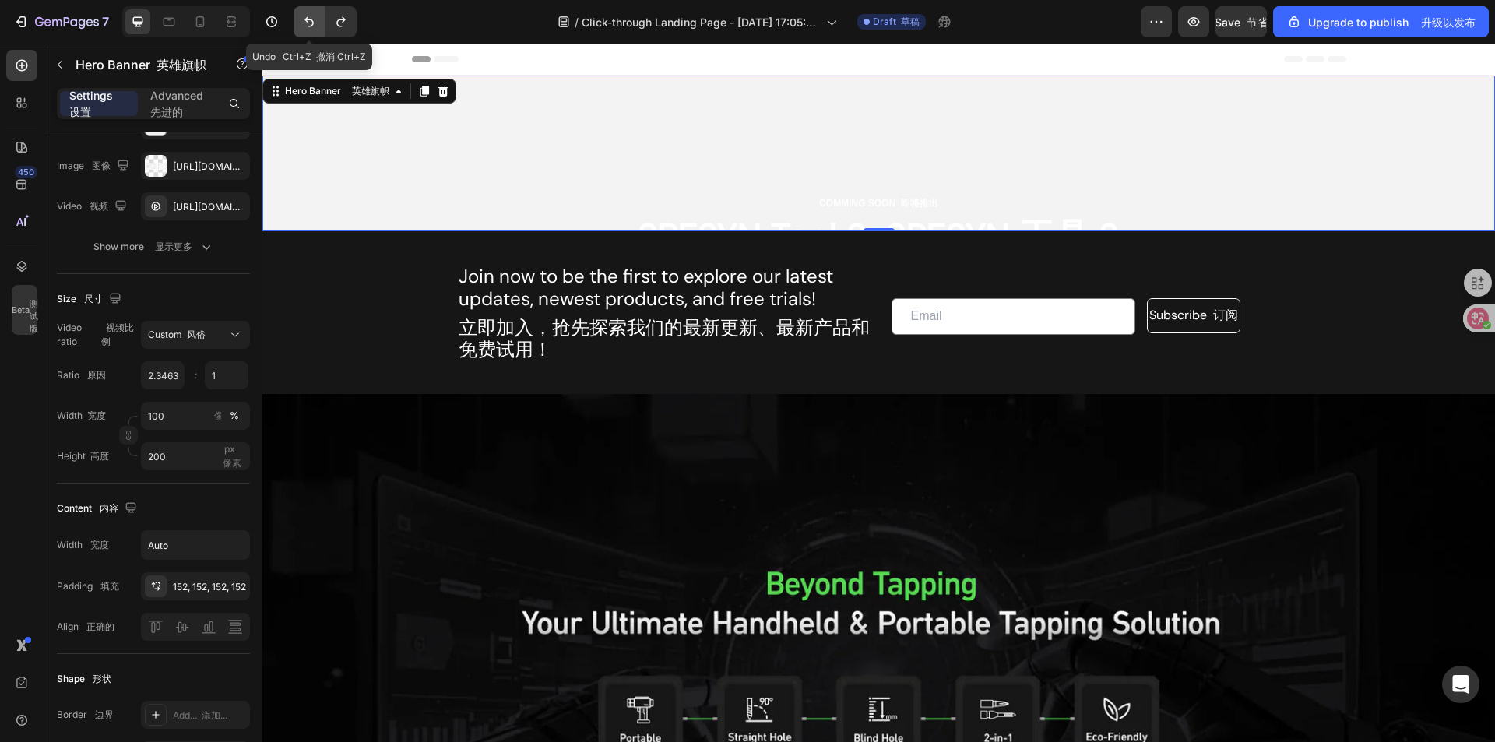
click at [315, 22] on icon "Undo/Redo" at bounding box center [309, 22] width 16 height 16
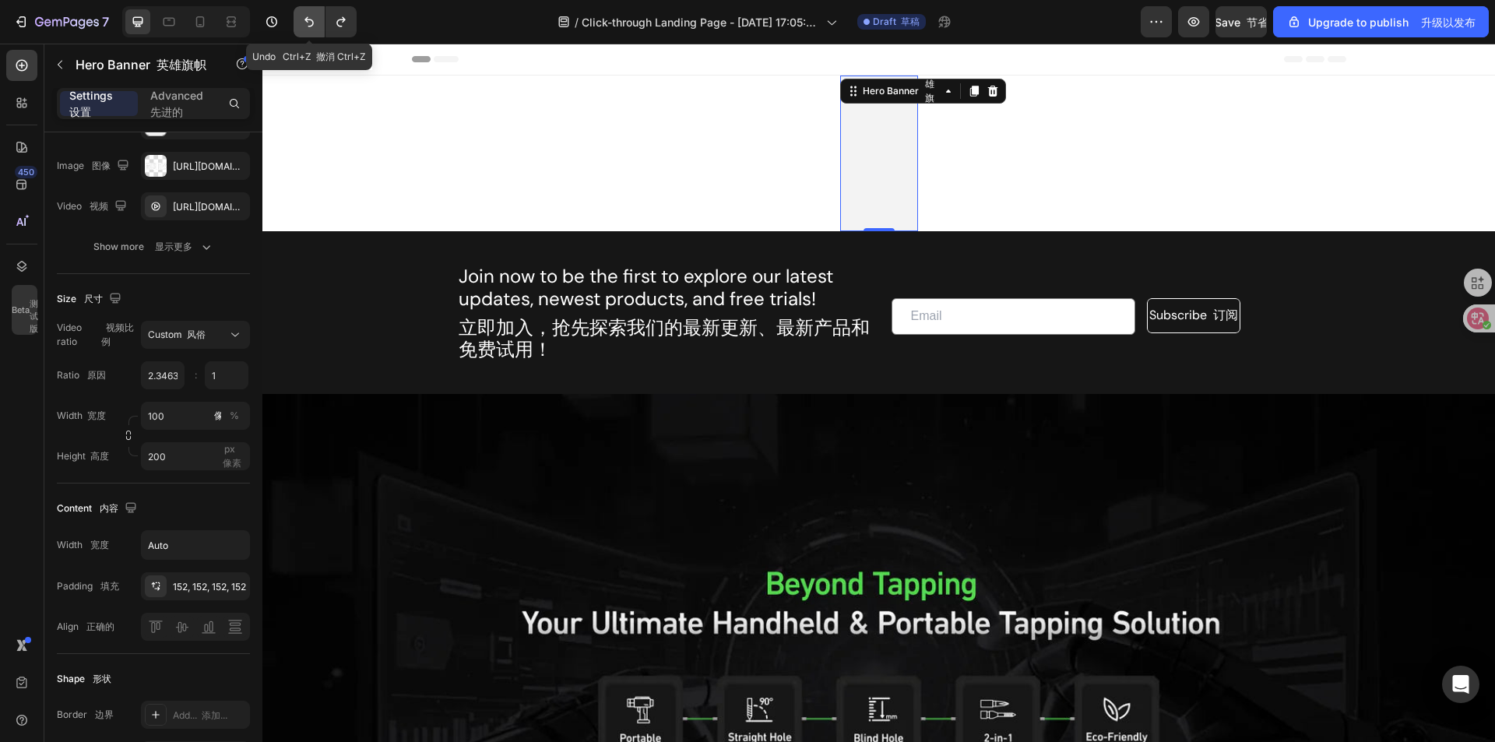
click at [315, 22] on icon "Undo/Redo" at bounding box center [309, 22] width 16 height 16
type input "9"
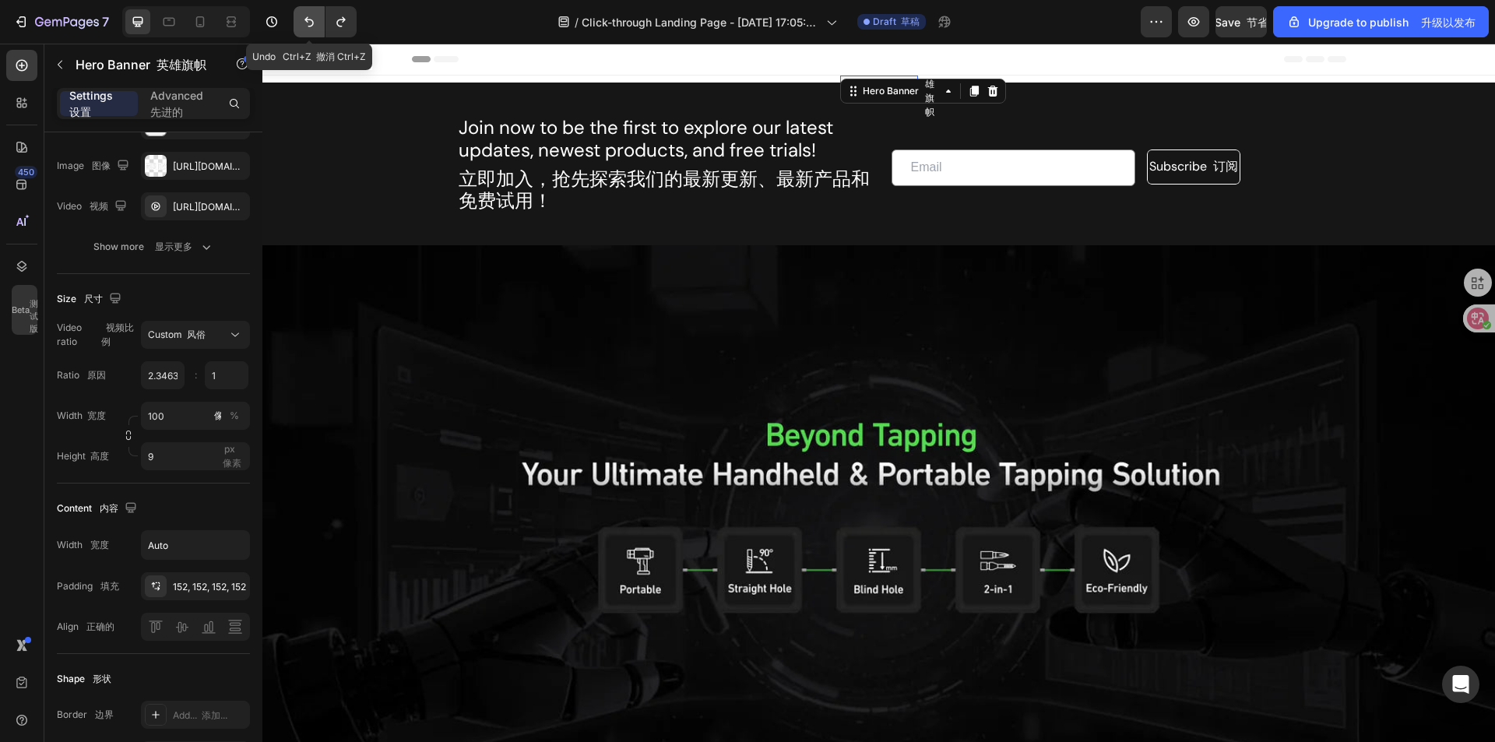
click at [315, 22] on icon "Undo/Redo" at bounding box center [309, 22] width 16 height 16
type input "16"
click at [315, 22] on icon "Undo/Redo" at bounding box center [309, 22] width 16 height 16
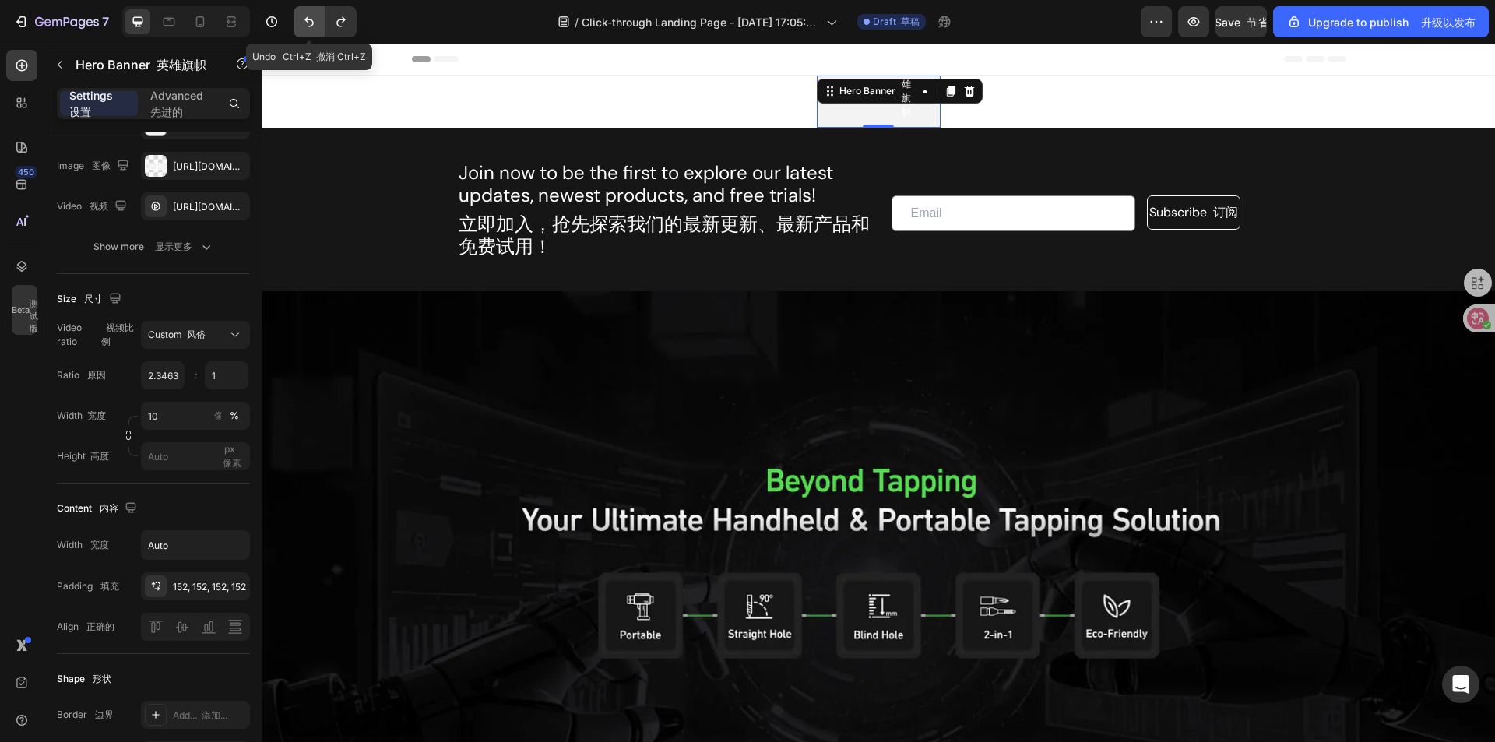
click at [315, 22] on icon "Undo/Redo" at bounding box center [309, 22] width 16 height 16
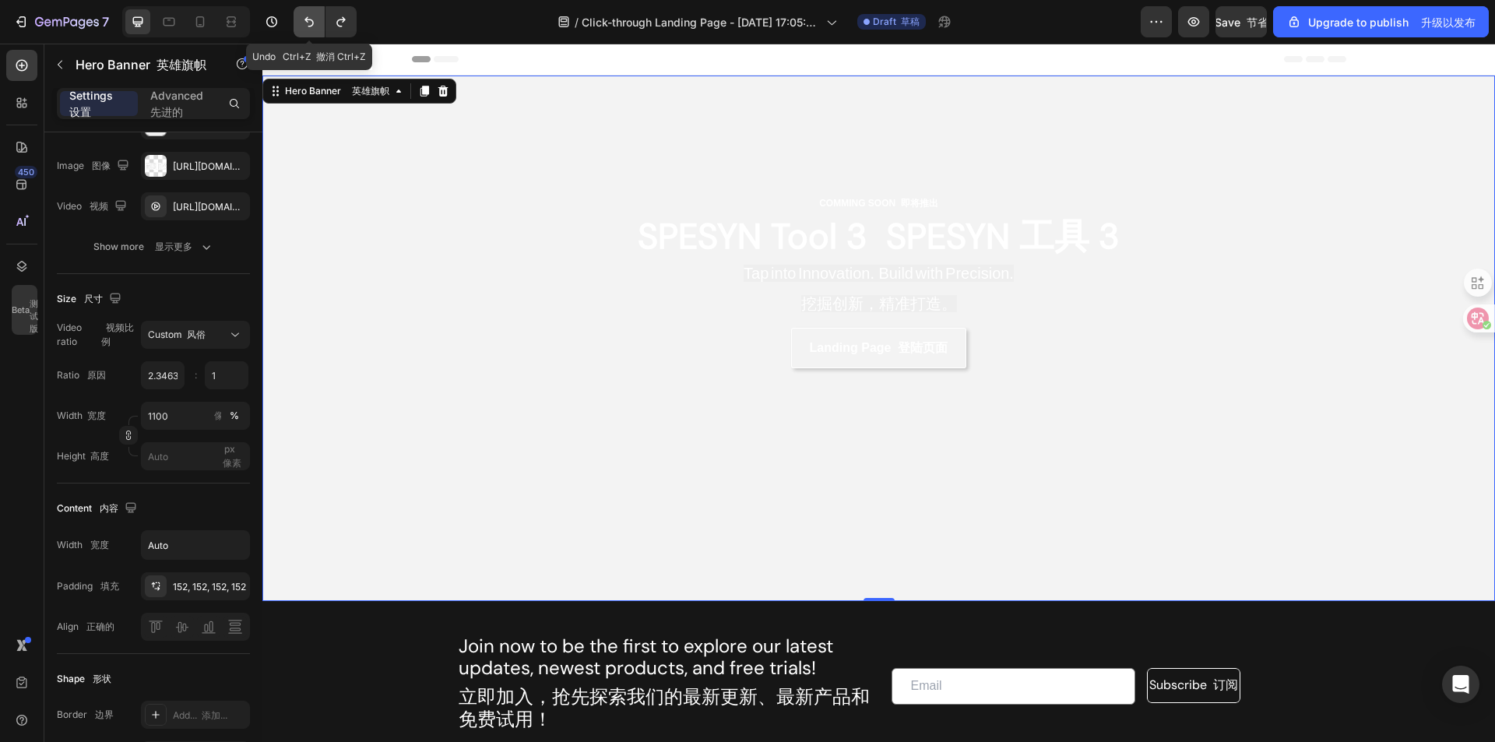
click at [315, 22] on icon "Undo/Redo" at bounding box center [309, 22] width 16 height 16
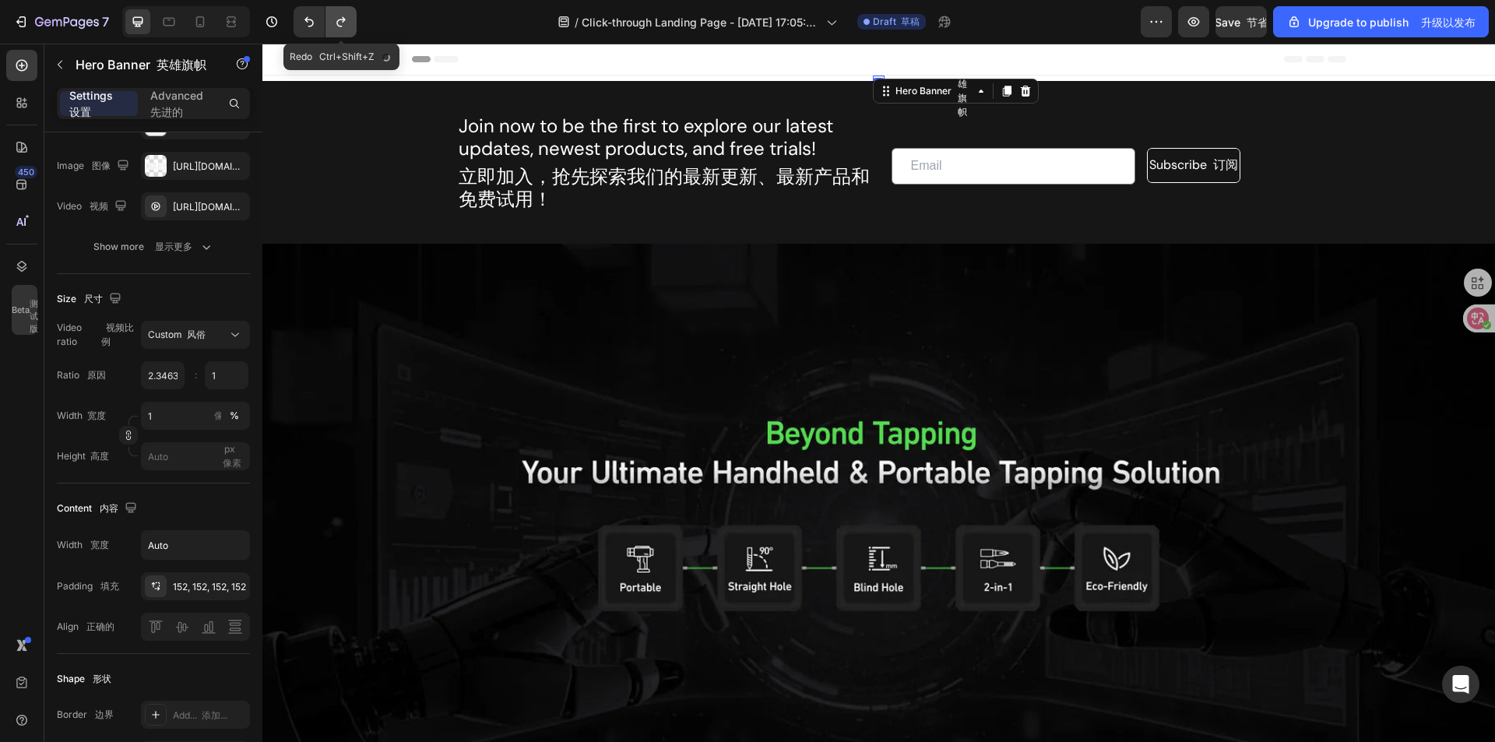
click at [346, 21] on icon "Undo/Redo" at bounding box center [341, 22] width 16 height 16
type input "1100"
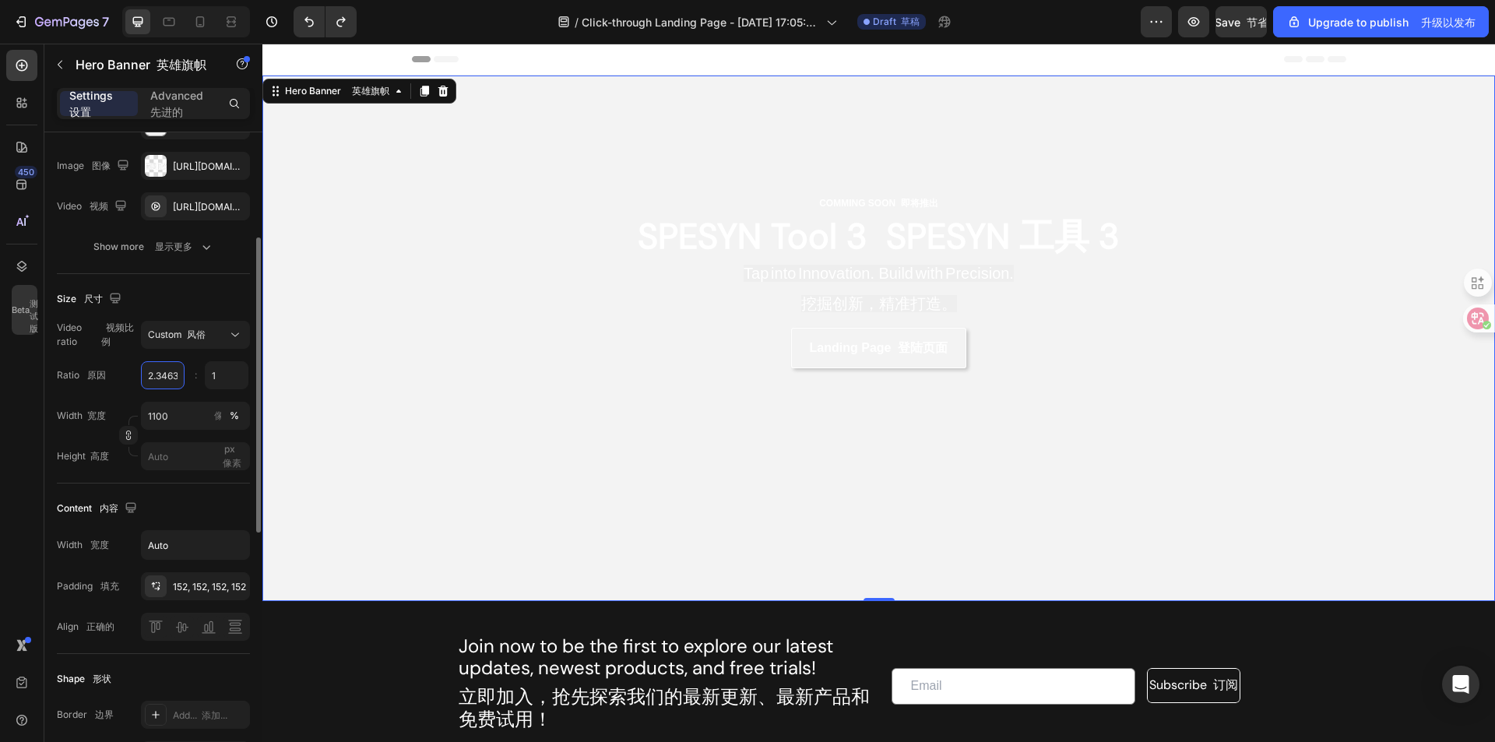
click at [173, 389] on input "2.346336" at bounding box center [163, 375] width 44 height 28
click at [136, 389] on div "Ratio 原因 2.346336 1 :" at bounding box center [153, 375] width 193 height 28
click at [174, 389] on input "2.346336" at bounding box center [163, 375] width 44 height 28
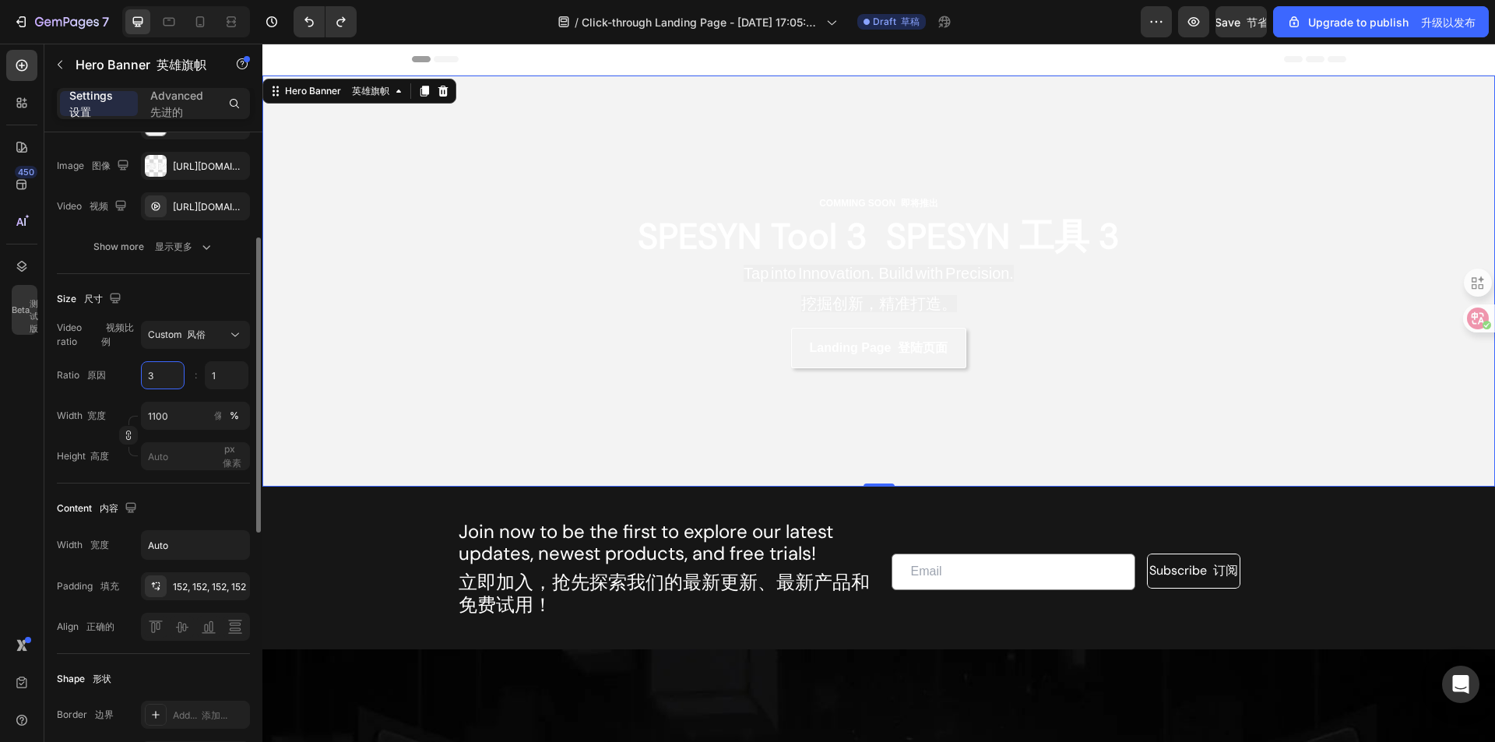
click at [174, 389] on input "3" at bounding box center [163, 375] width 44 height 28
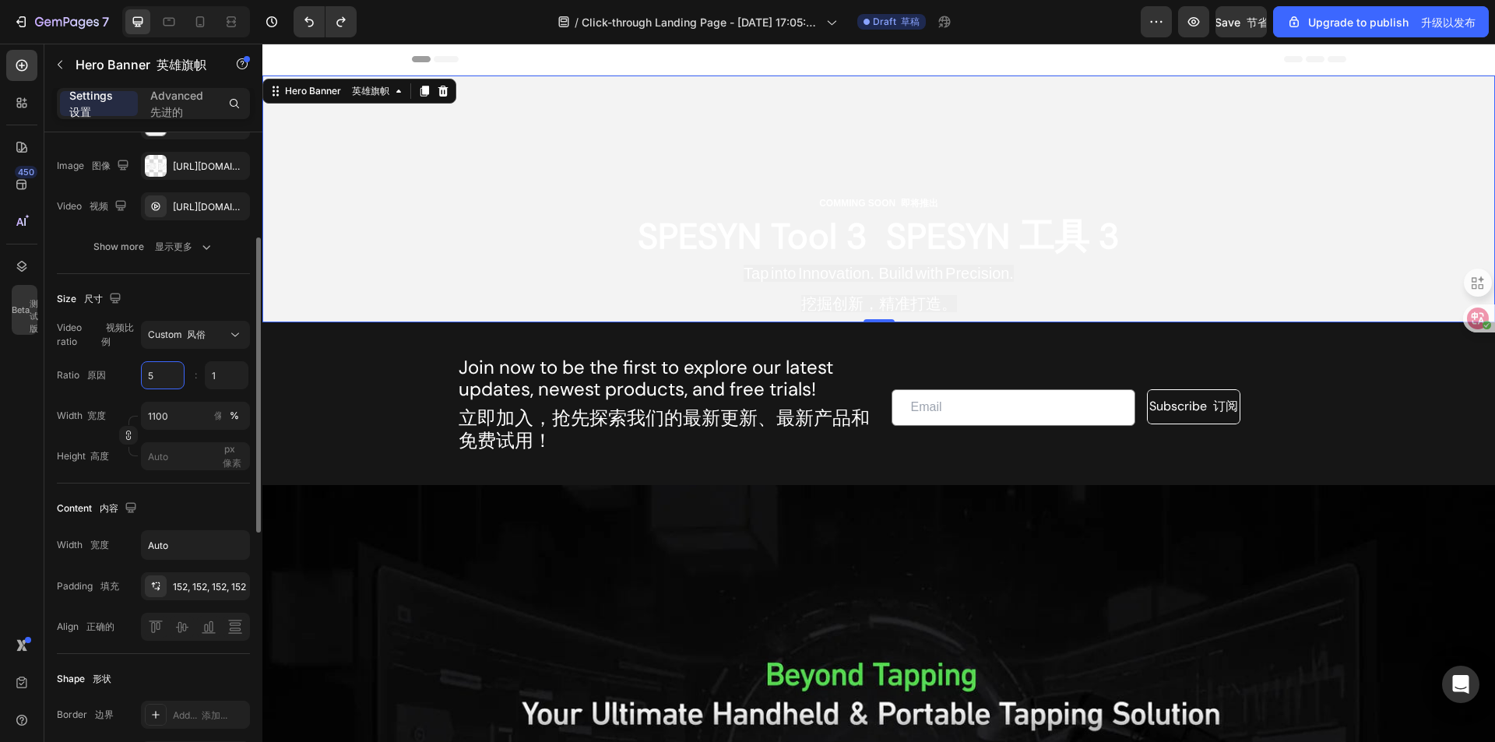
click at [174, 389] on input "5" at bounding box center [163, 375] width 44 height 28
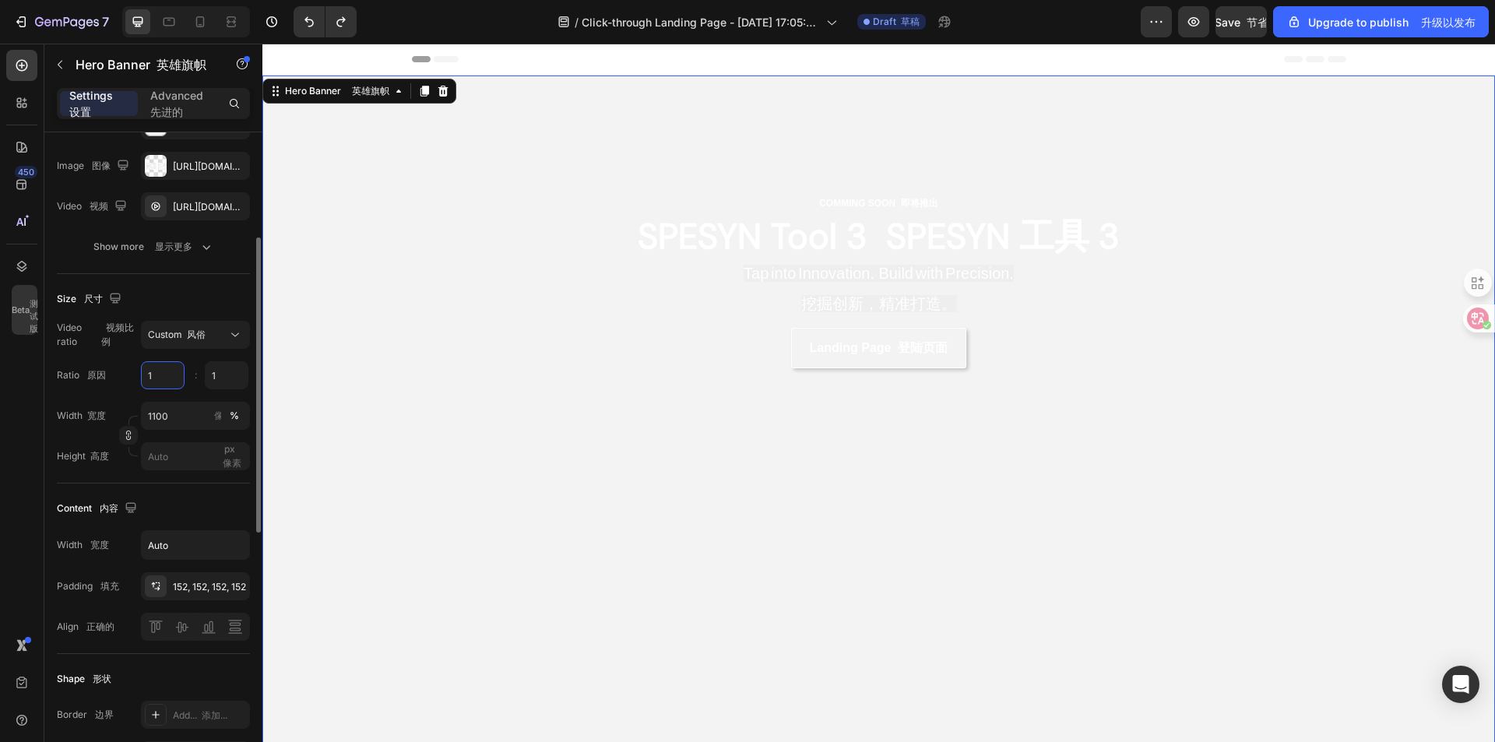
click at [174, 389] on input "1" at bounding box center [163, 375] width 44 height 28
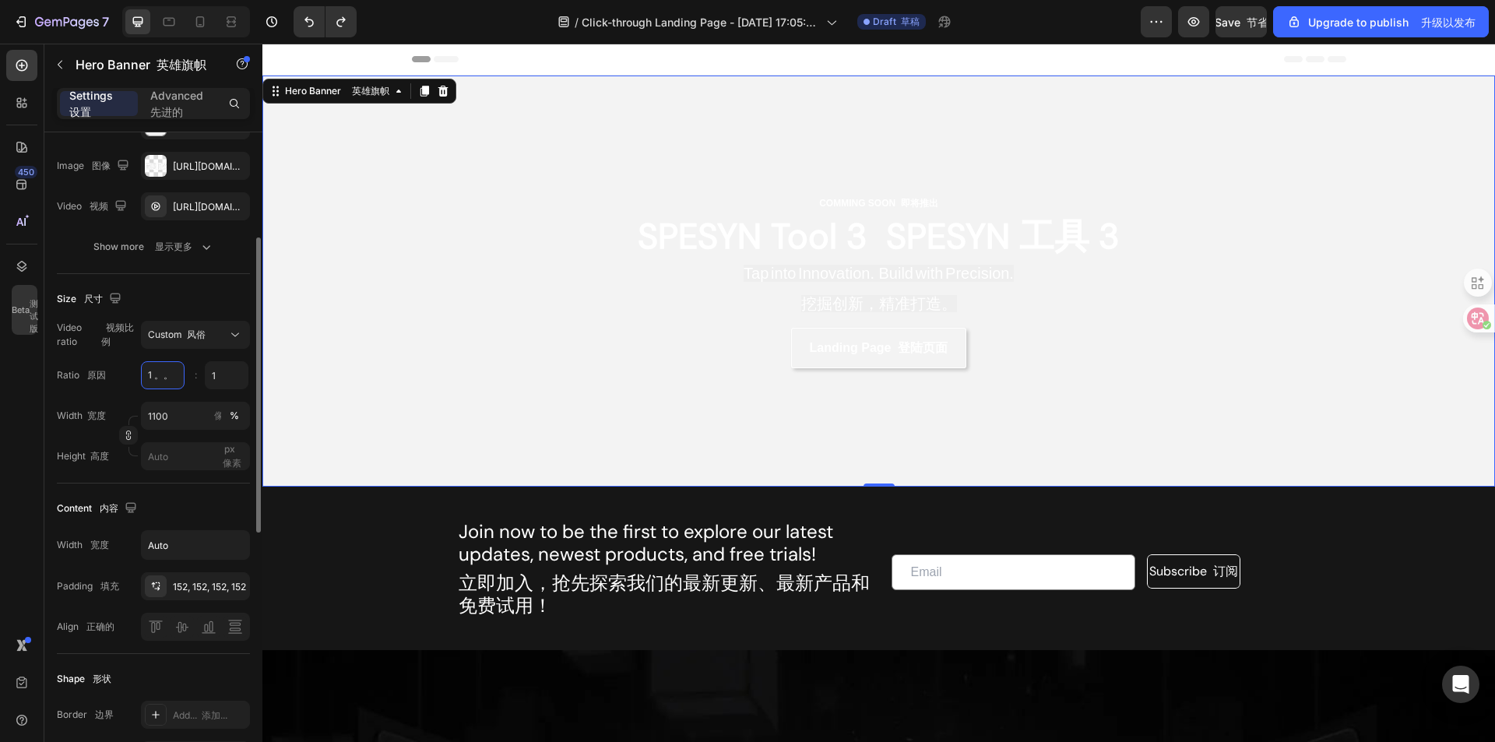
scroll to position [0, 0]
click at [116, 389] on div "Ratio 原因 1 1 :" at bounding box center [153, 375] width 193 height 28
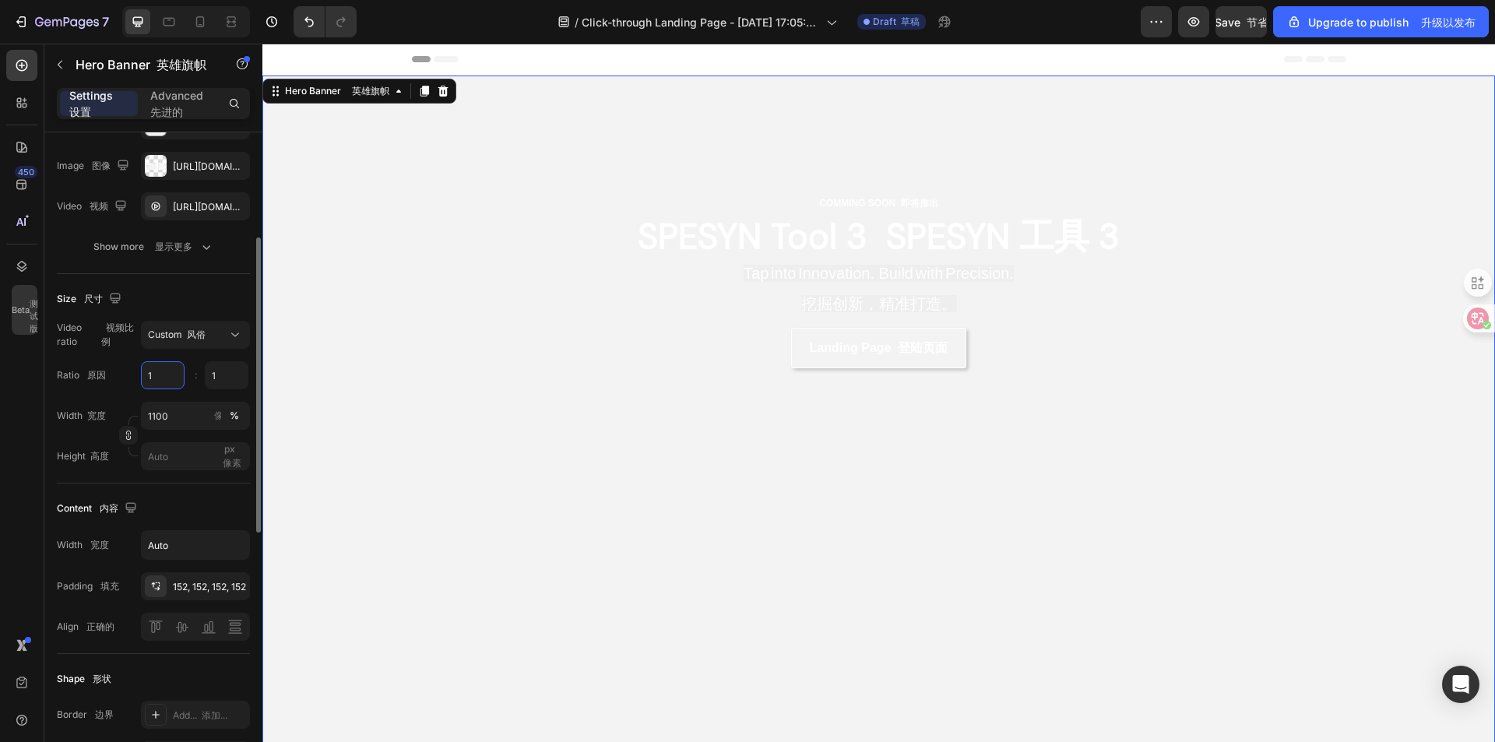
click at [160, 389] on input "1" at bounding box center [163, 375] width 44 height 28
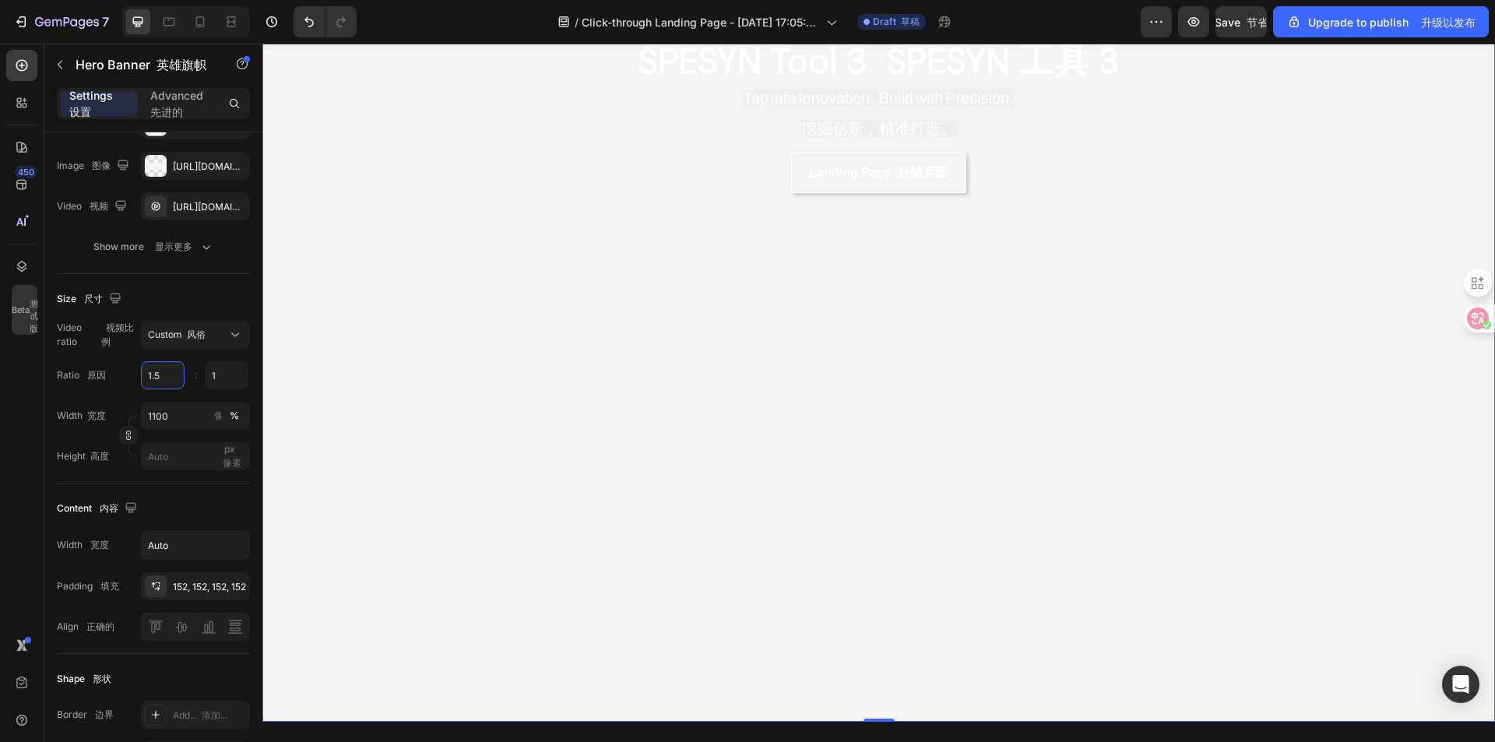
scroll to position [78, 0]
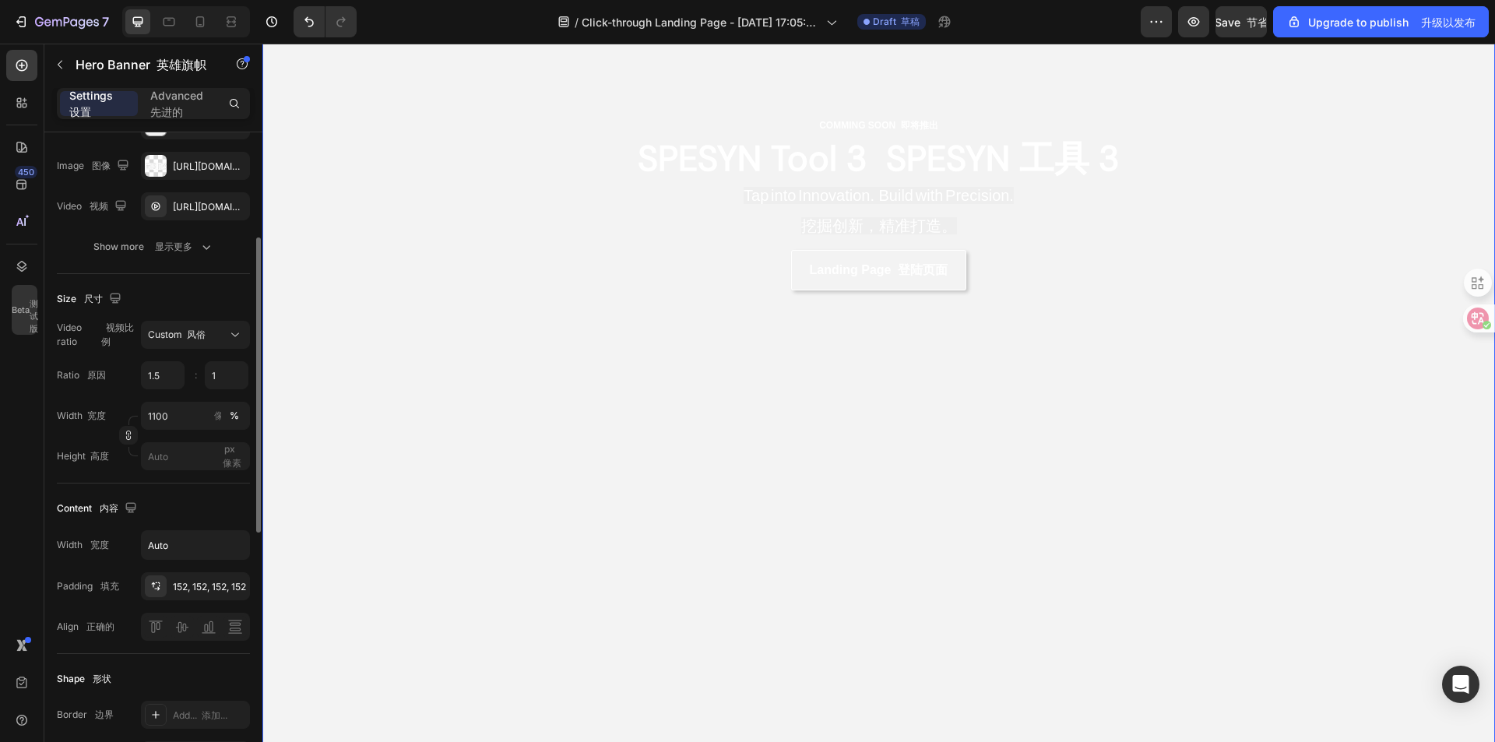
click at [120, 389] on div "Ratio 原因 1.5 1 :" at bounding box center [153, 375] width 193 height 28
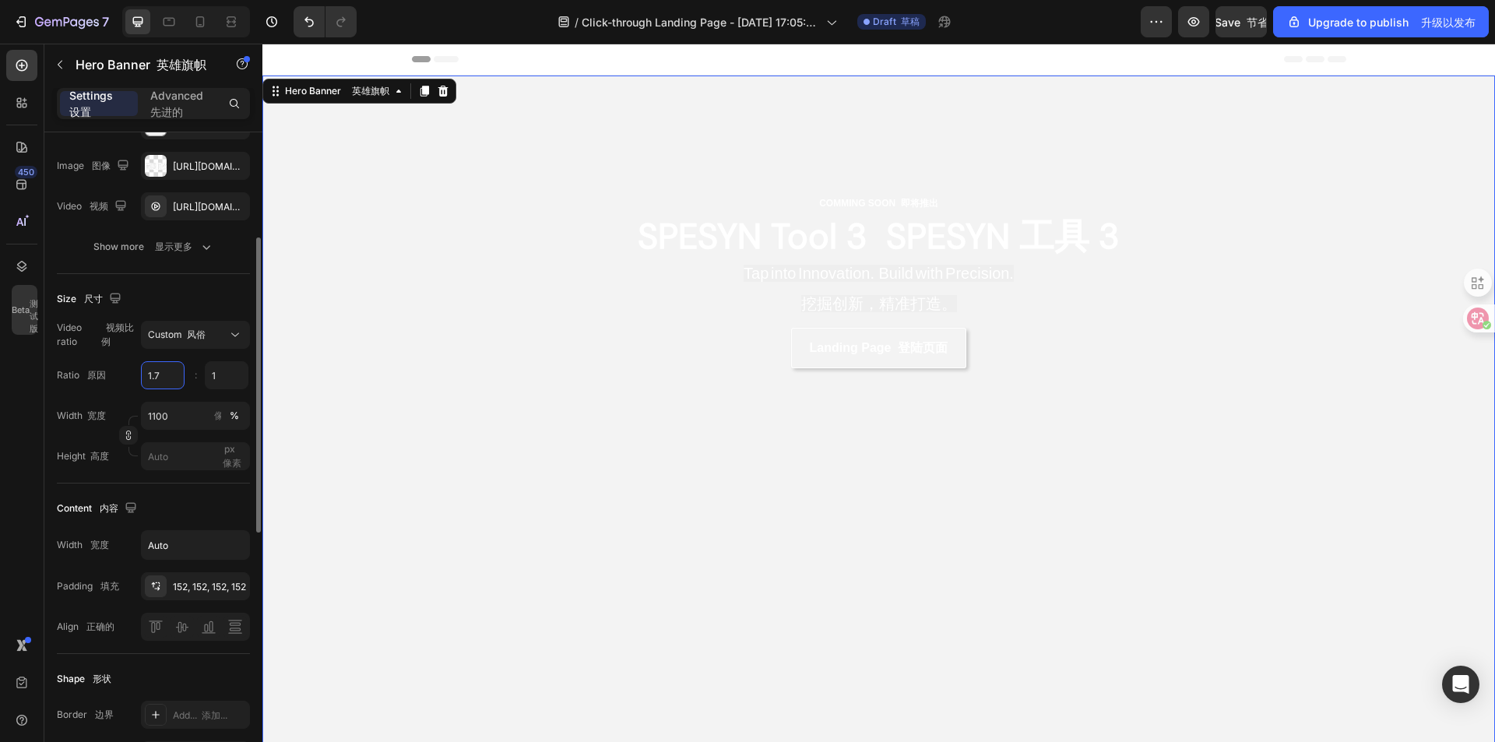
drag, startPoint x: 164, startPoint y: 386, endPoint x: 138, endPoint y: 386, distance: 26.5
click at [138, 386] on div "Ratio 原因 1.7 1 :" at bounding box center [153, 375] width 193 height 28
type input "2"
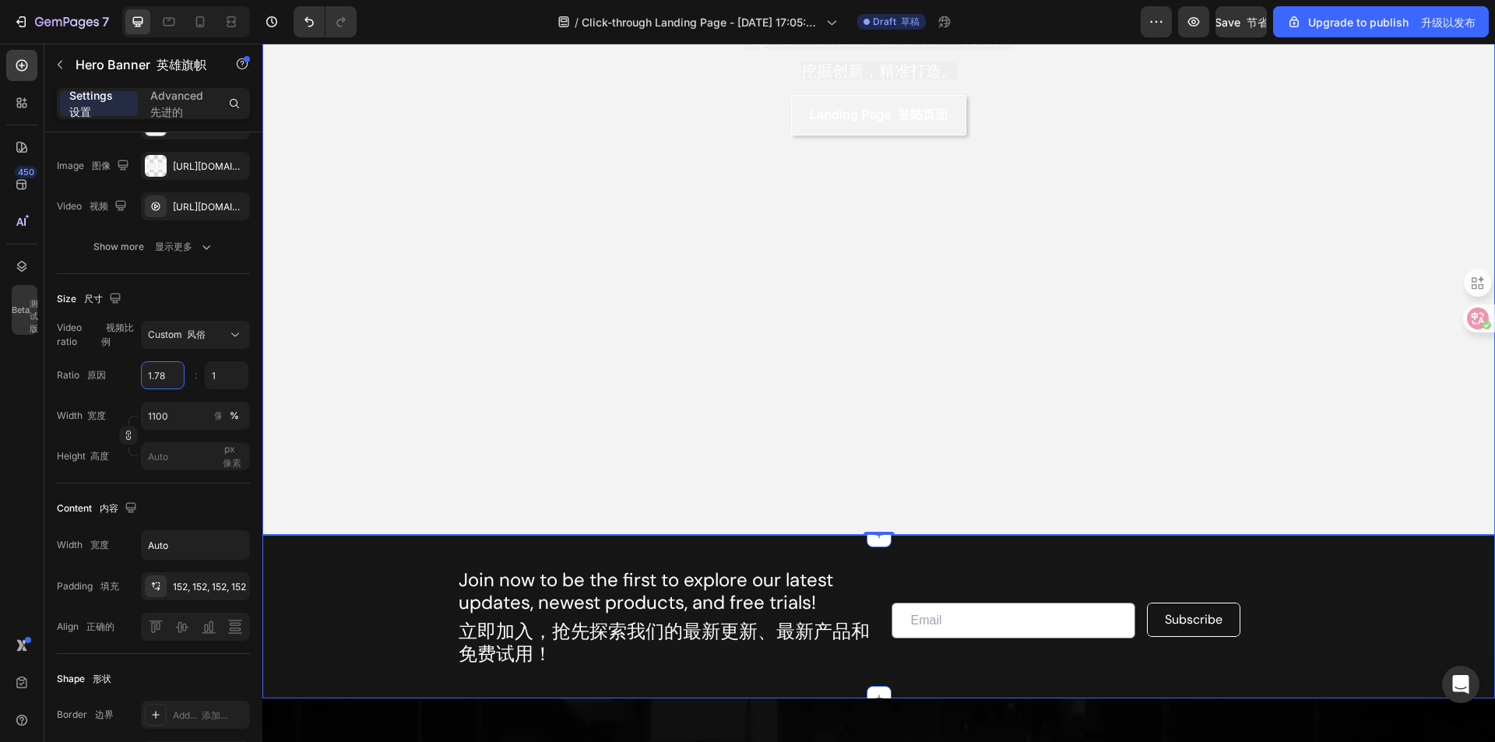
scroll to position [156, 0]
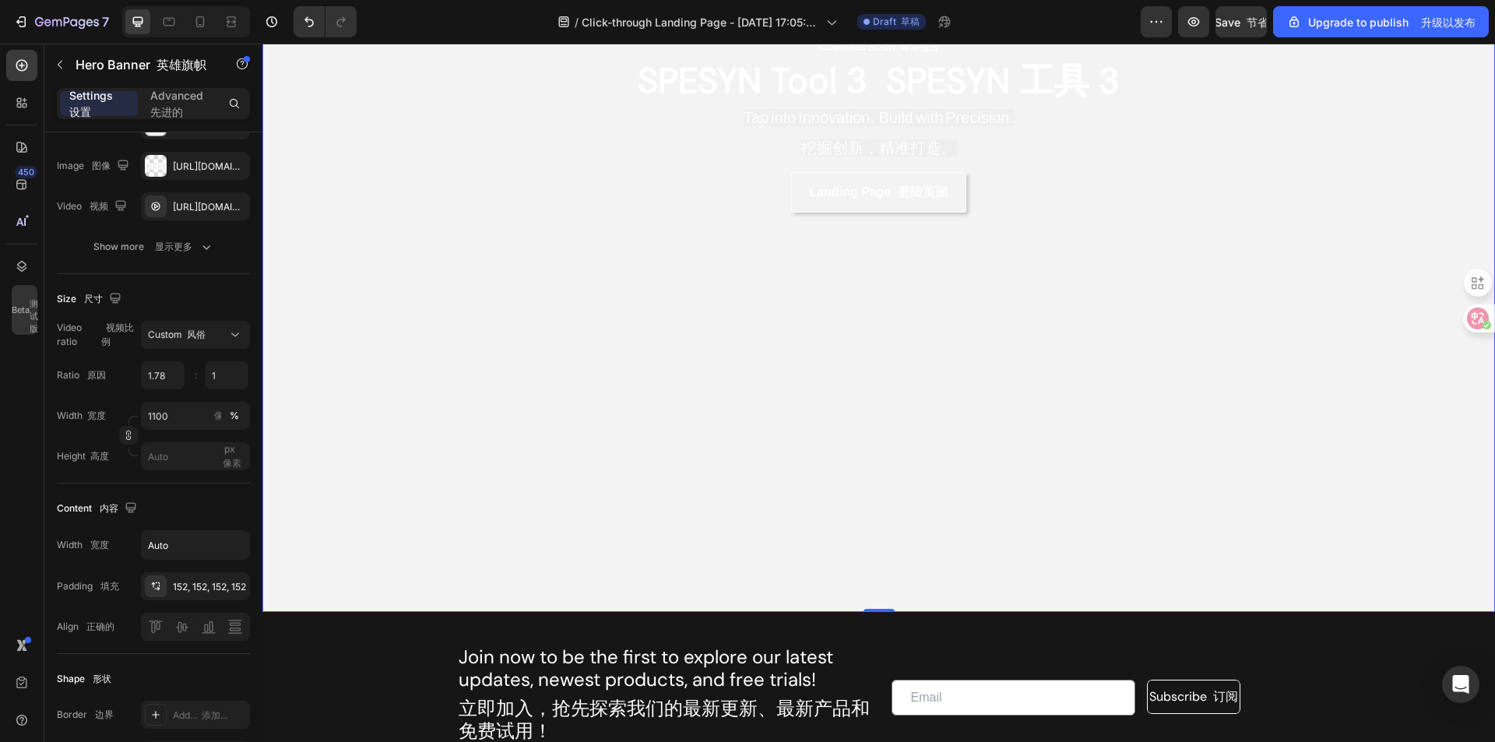
type input "1.78"
click at [867, 481] on div "Overlay" at bounding box center [878, 266] width 1233 height 692
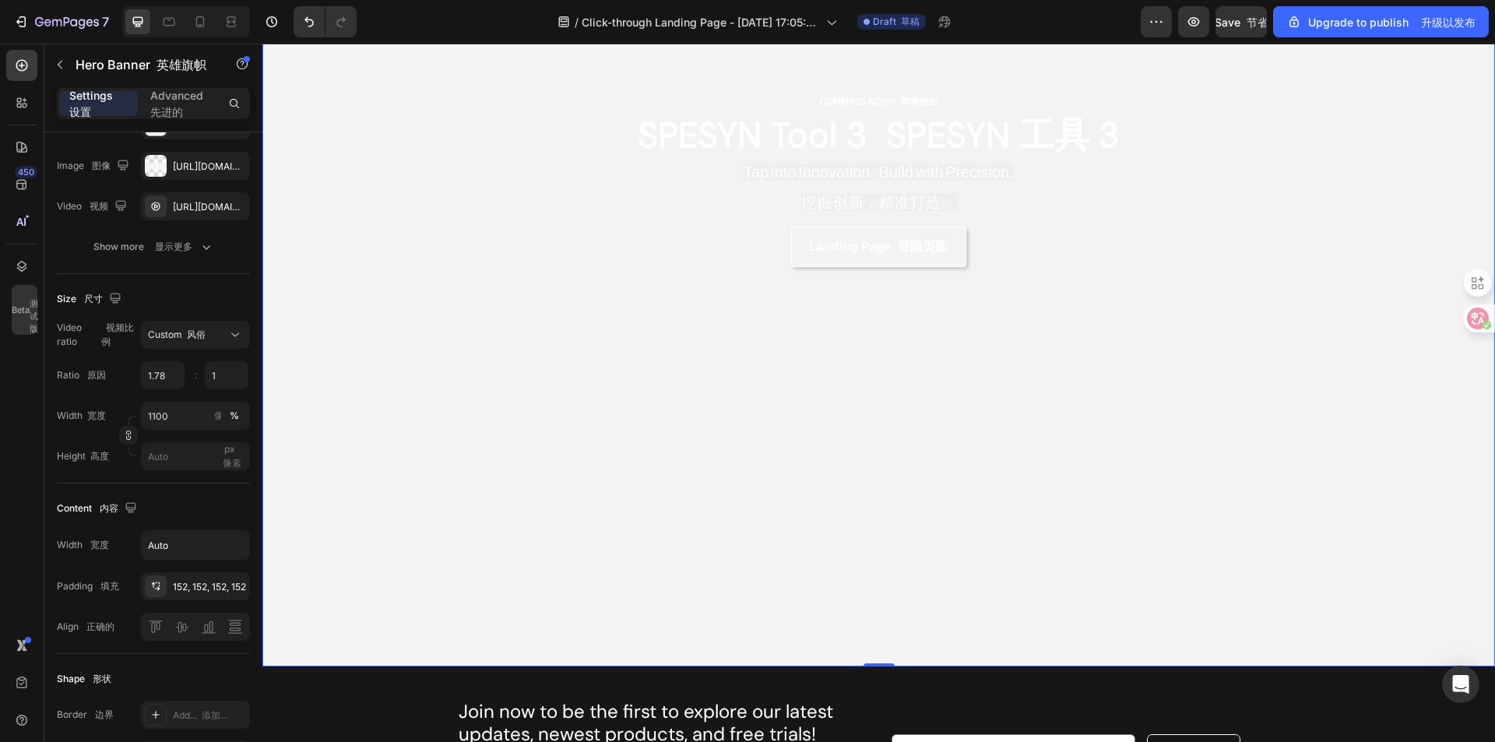
scroll to position [0, 0]
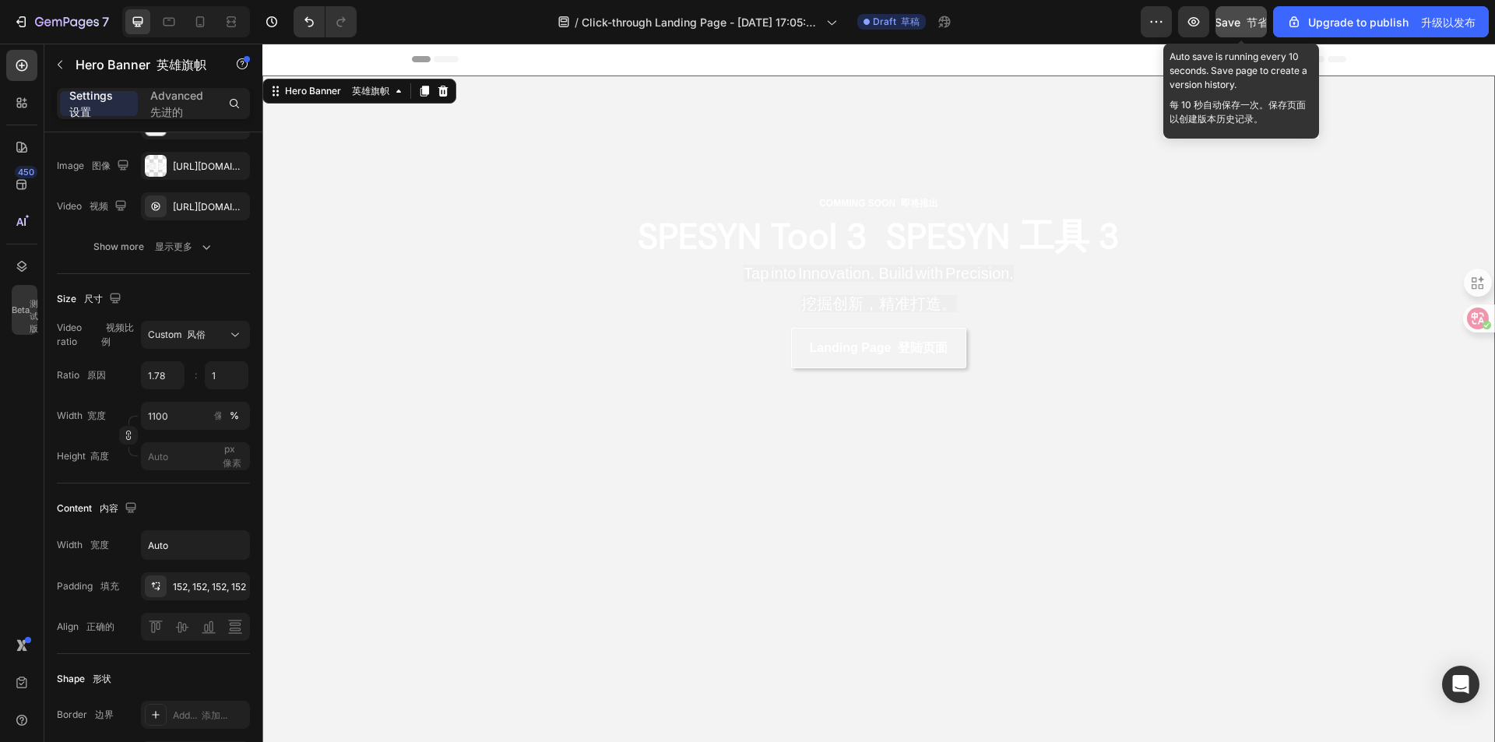
click at [1229, 25] on span "Save 节省" at bounding box center [1242, 22] width 54 height 13
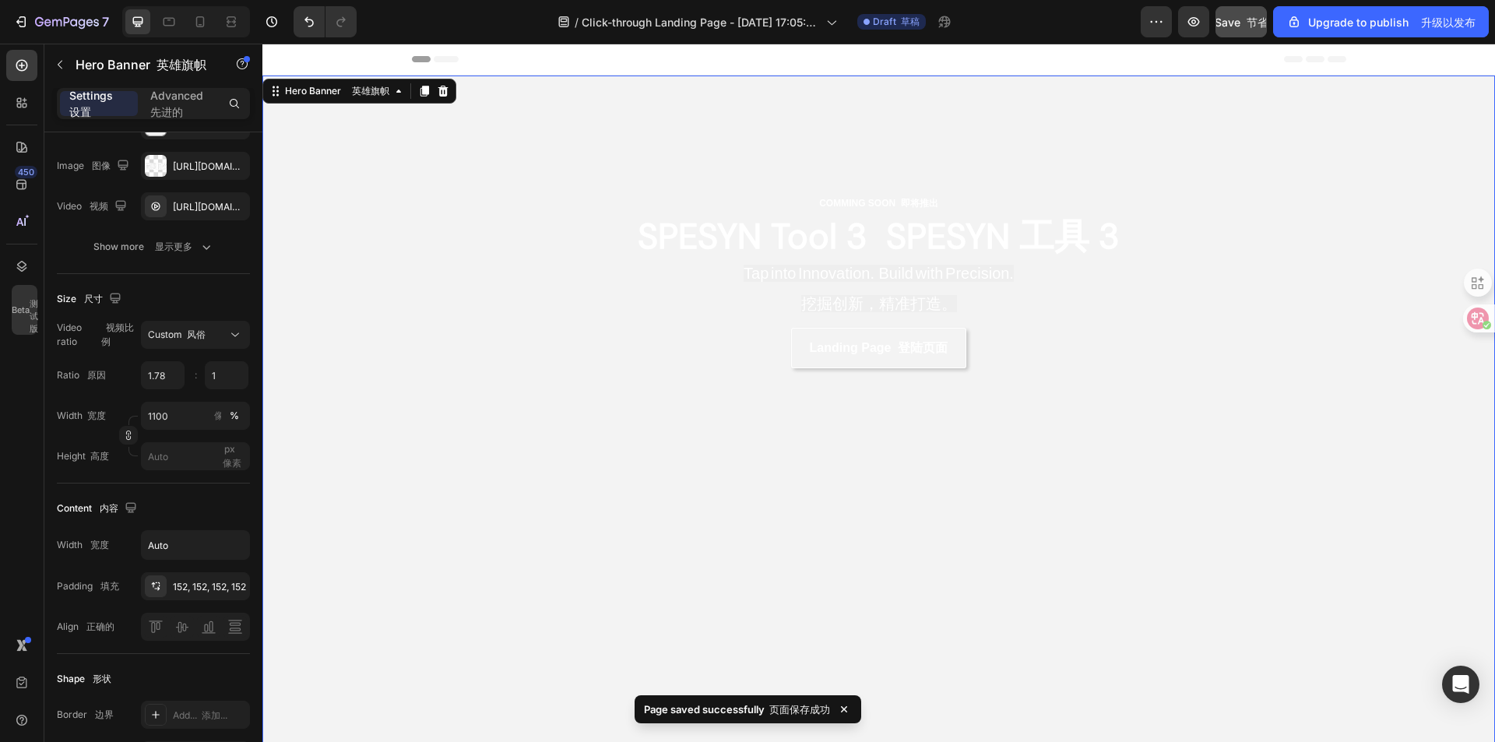
click at [569, 53] on div "Header 标题" at bounding box center [879, 59] width 935 height 31
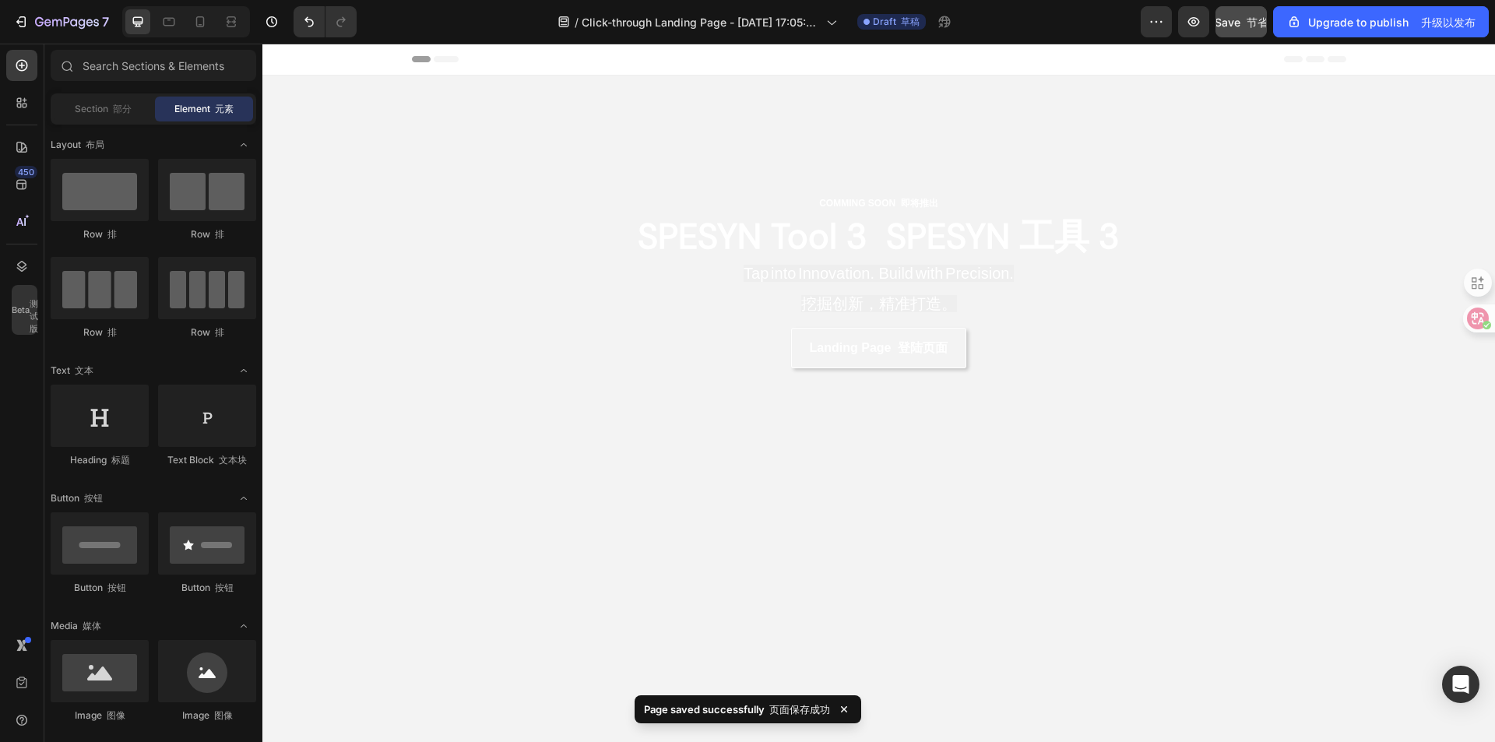
click at [569, 53] on div "Header 标题" at bounding box center [879, 59] width 935 height 31
click at [306, 55] on span "Header 标题" at bounding box center [321, 59] width 58 height 16
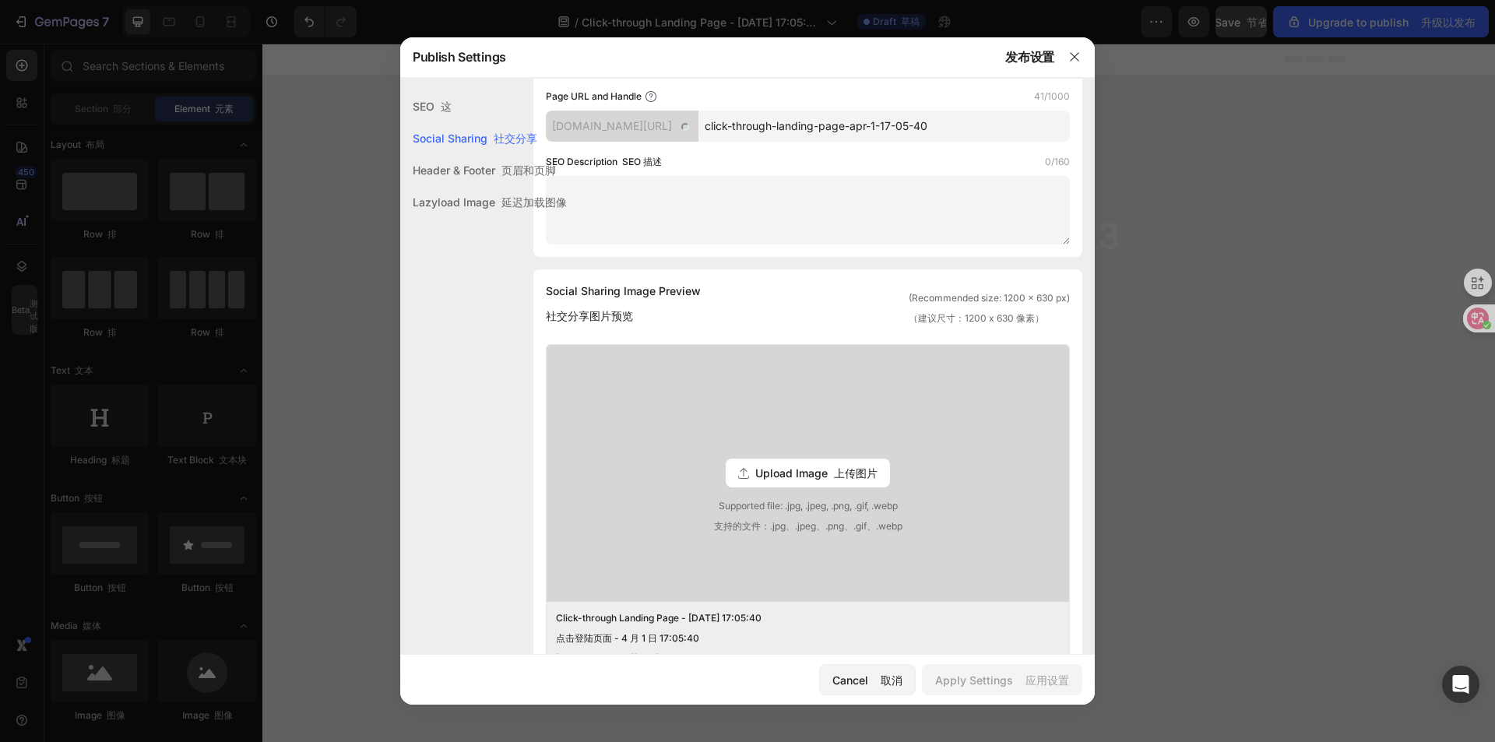
scroll to position [122, 0]
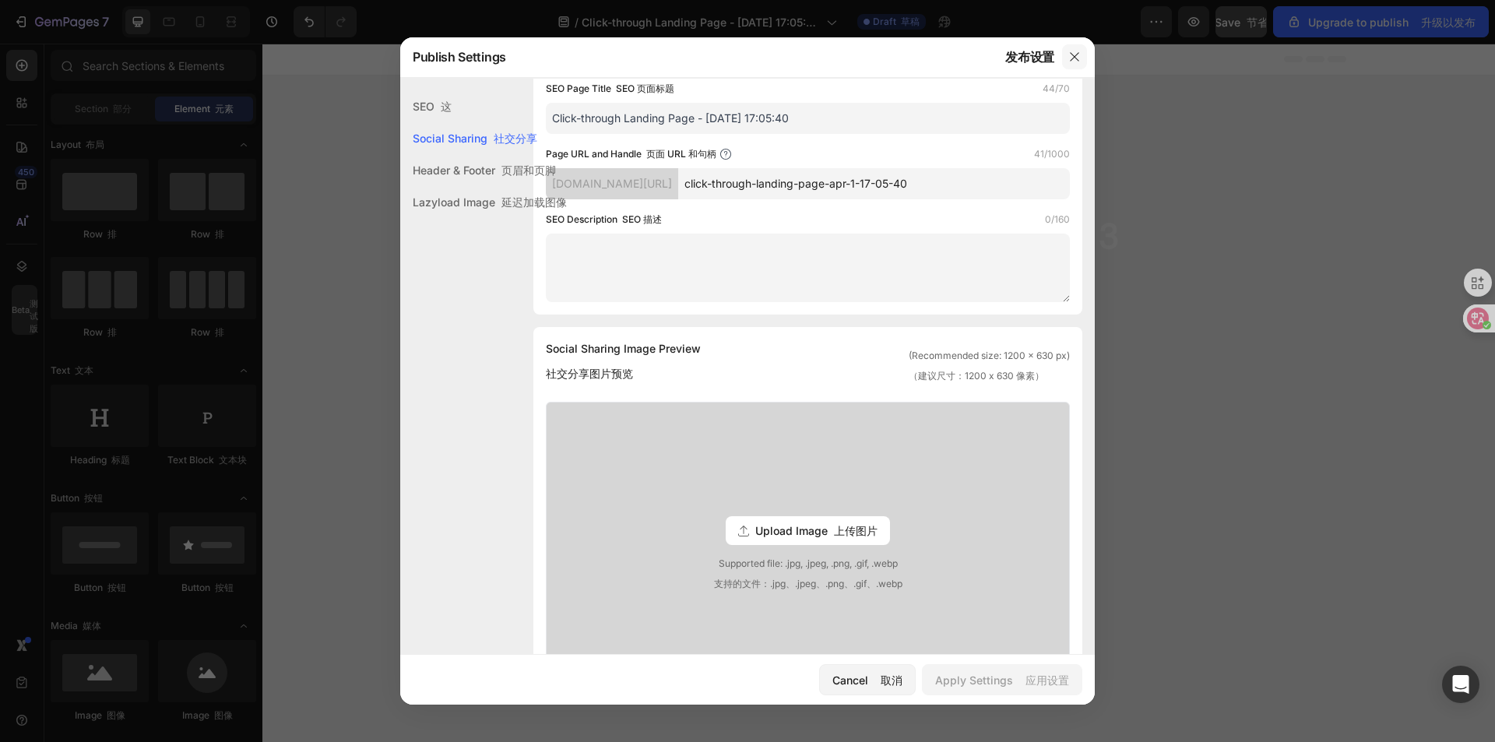
click at [1065, 55] on button "button" at bounding box center [1074, 56] width 25 height 25
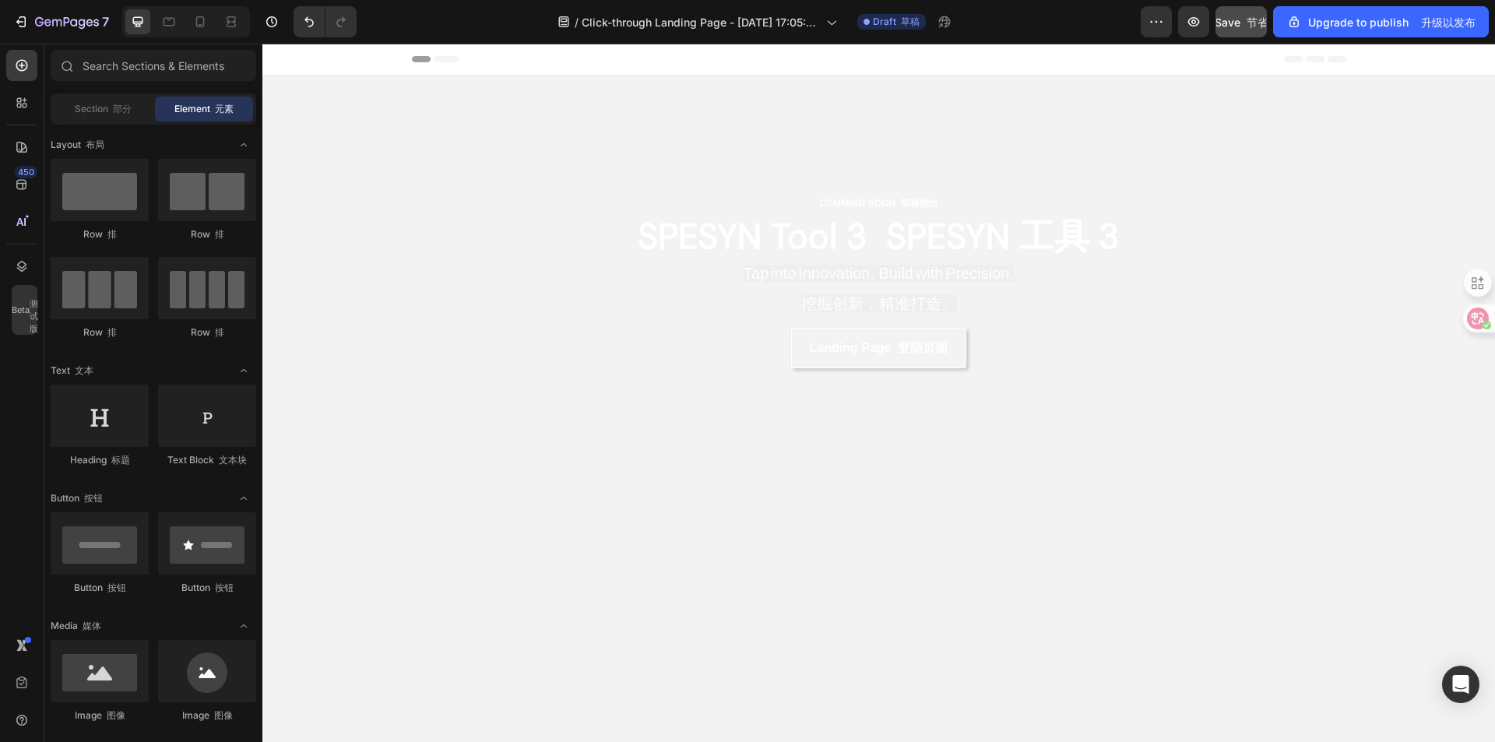
click at [499, 58] on div "Header 标题" at bounding box center [879, 59] width 935 height 31
click at [565, 138] on div "COMMING SOON 即将推出 Text Block 文本块 SPESYN Tool 3 SPESYN 工具 3 Heading 标题 Tap into …" at bounding box center [879, 281] width 722 height 411
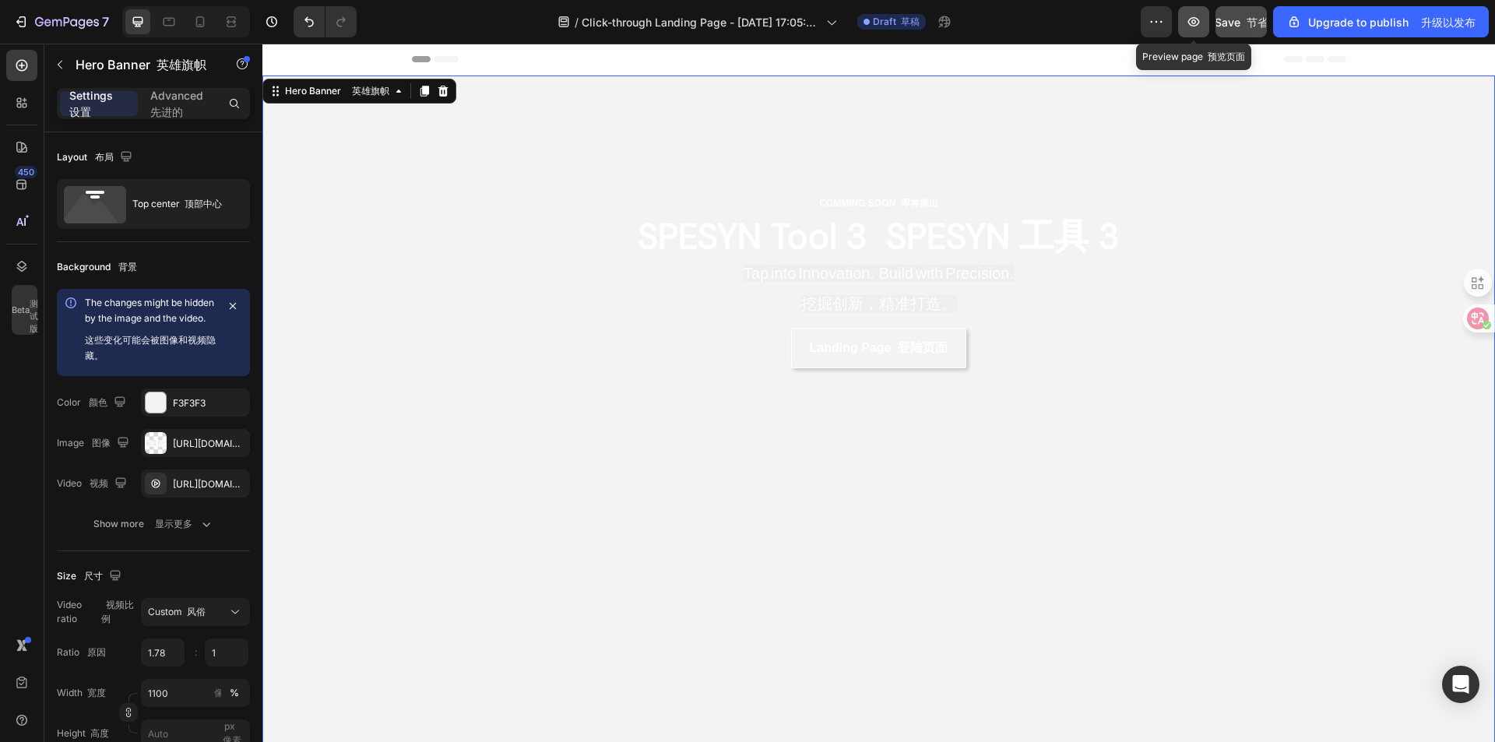
click at [1201, 26] on icon "button" at bounding box center [1194, 22] width 16 height 16
click at [474, 211] on div "Overlay" at bounding box center [878, 422] width 1233 height 692
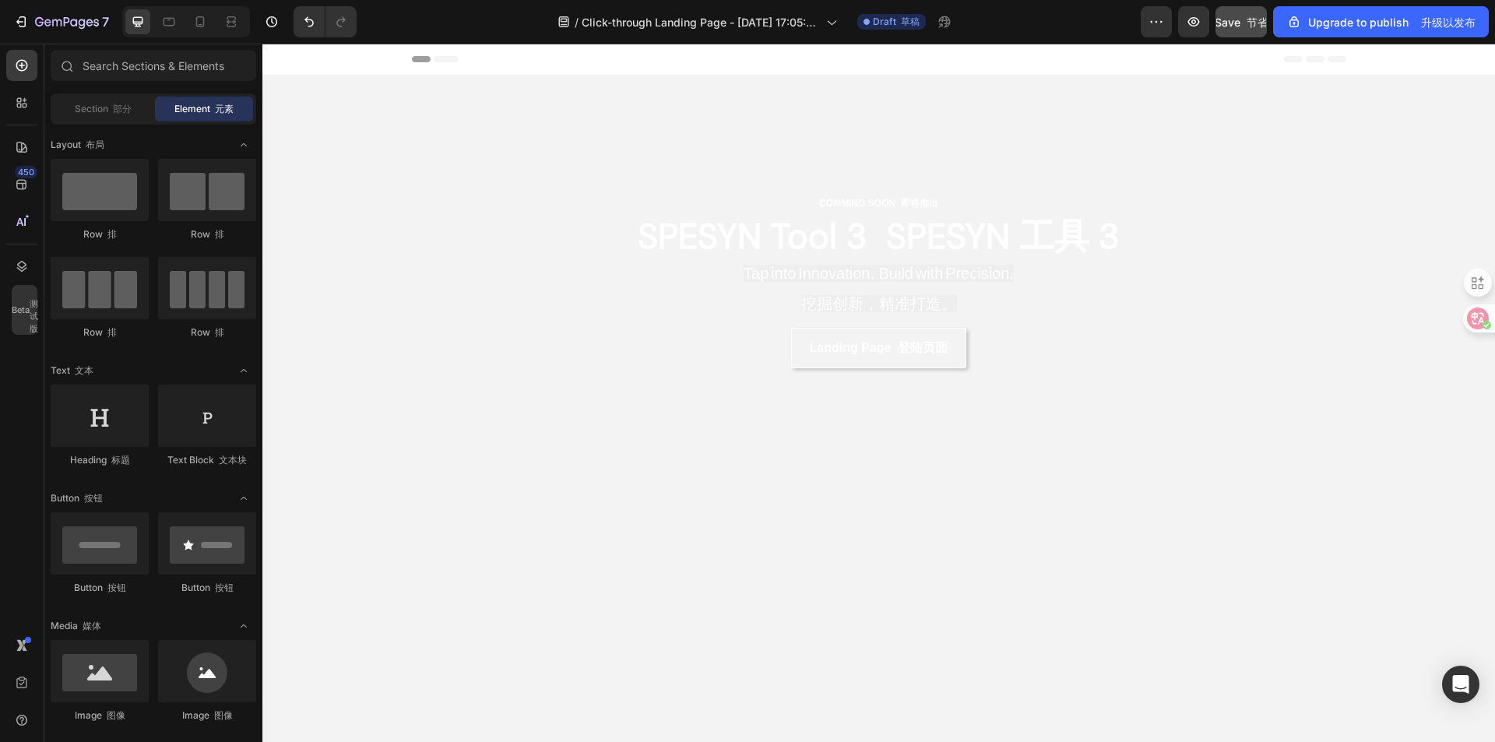
click at [496, 54] on div "Header 标题" at bounding box center [879, 59] width 935 height 31
click at [105, 98] on div "Section 部分" at bounding box center [103, 109] width 98 height 25
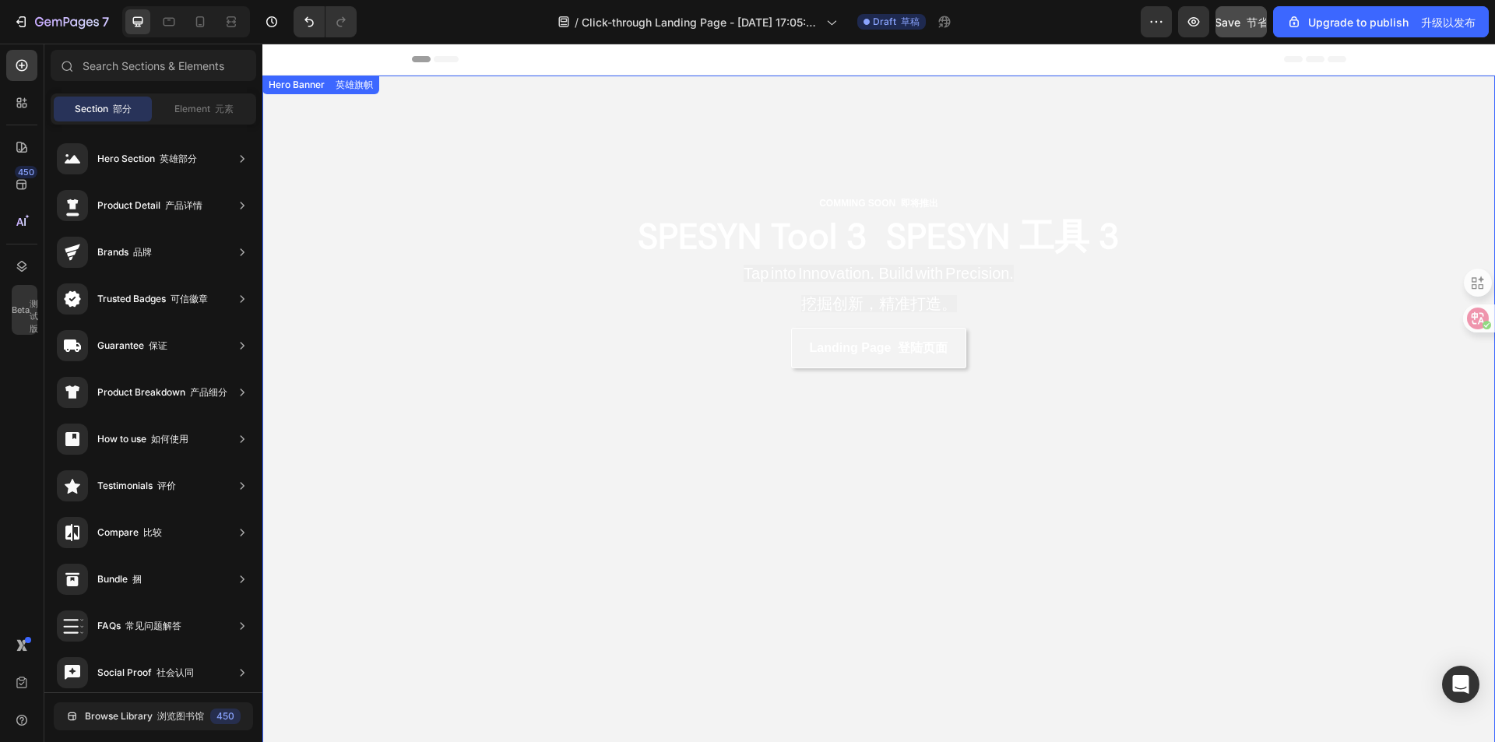
click at [425, 142] on div "Overlay" at bounding box center [878, 422] width 1233 height 692
click at [542, 58] on div "Header 标题" at bounding box center [879, 59] width 935 height 31
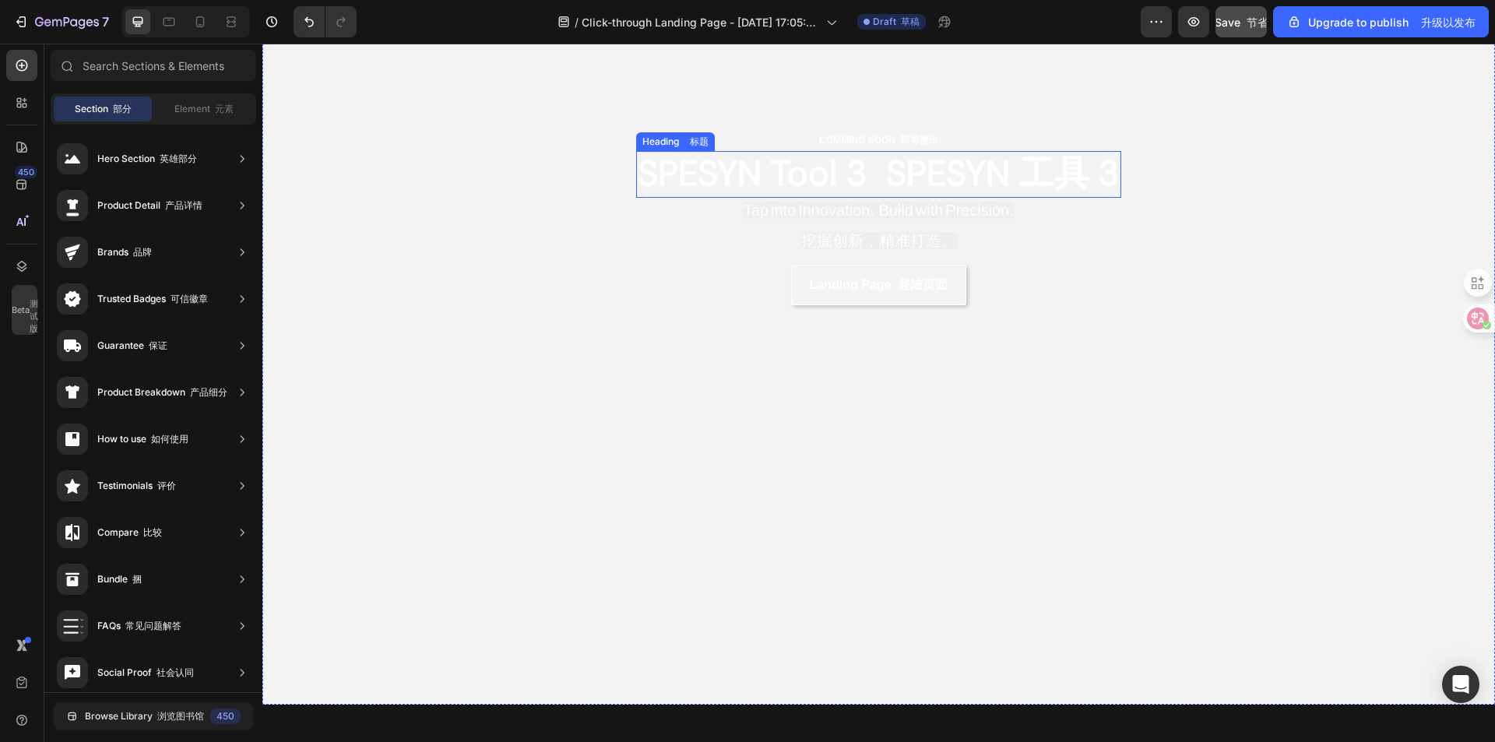
scroll to position [234, 0]
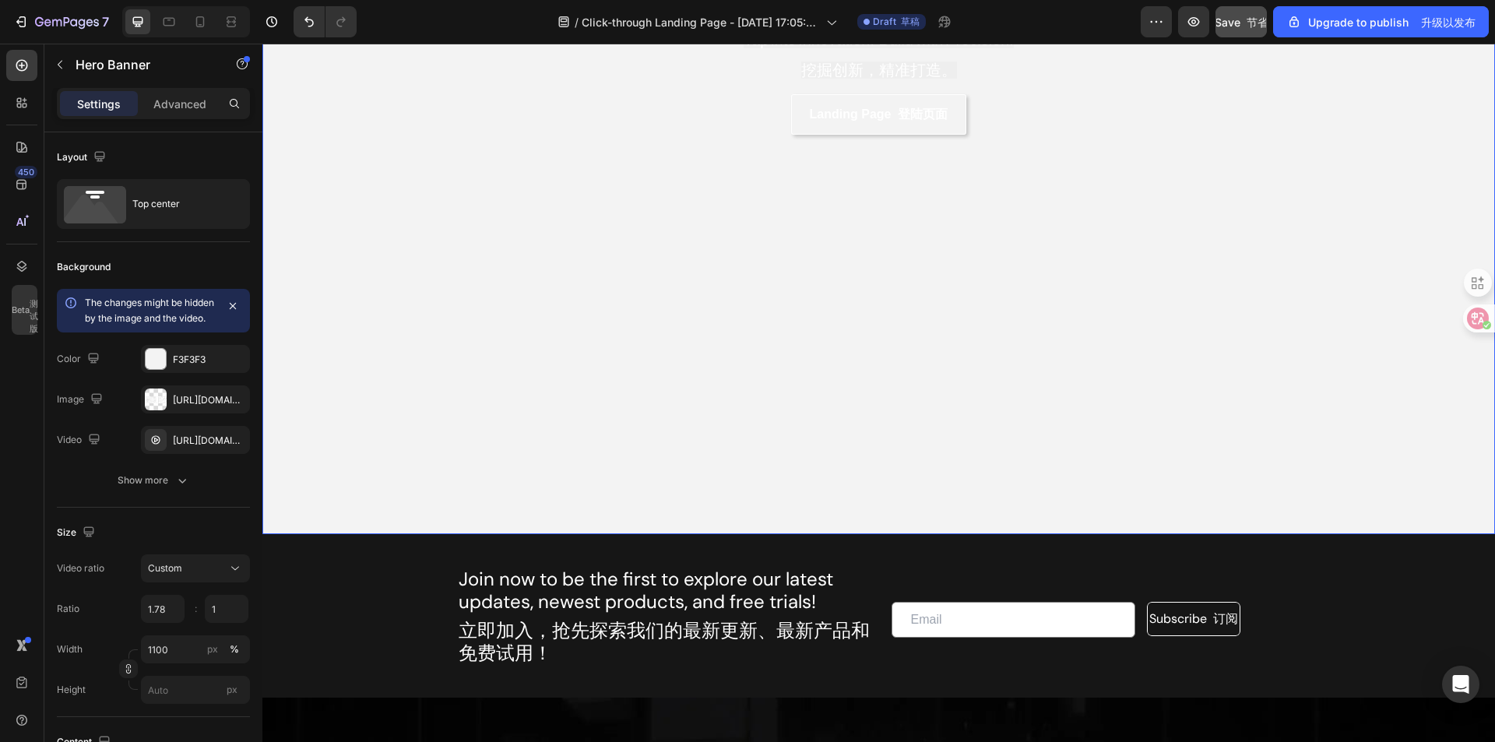
click at [576, 382] on div "Overlay" at bounding box center [878, 188] width 1233 height 692
click at [408, 238] on div "Overlay" at bounding box center [878, 188] width 1233 height 692
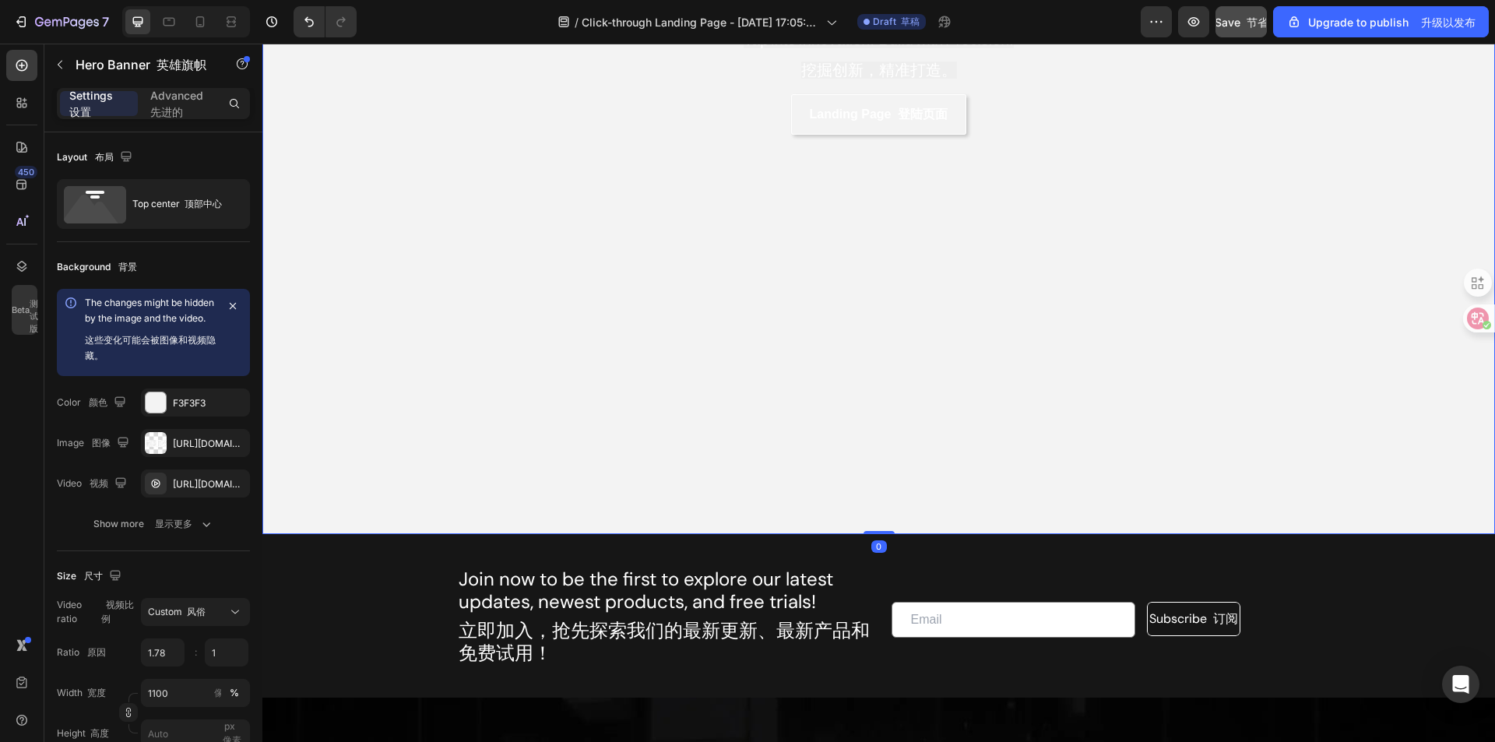
scroll to position [0, 0]
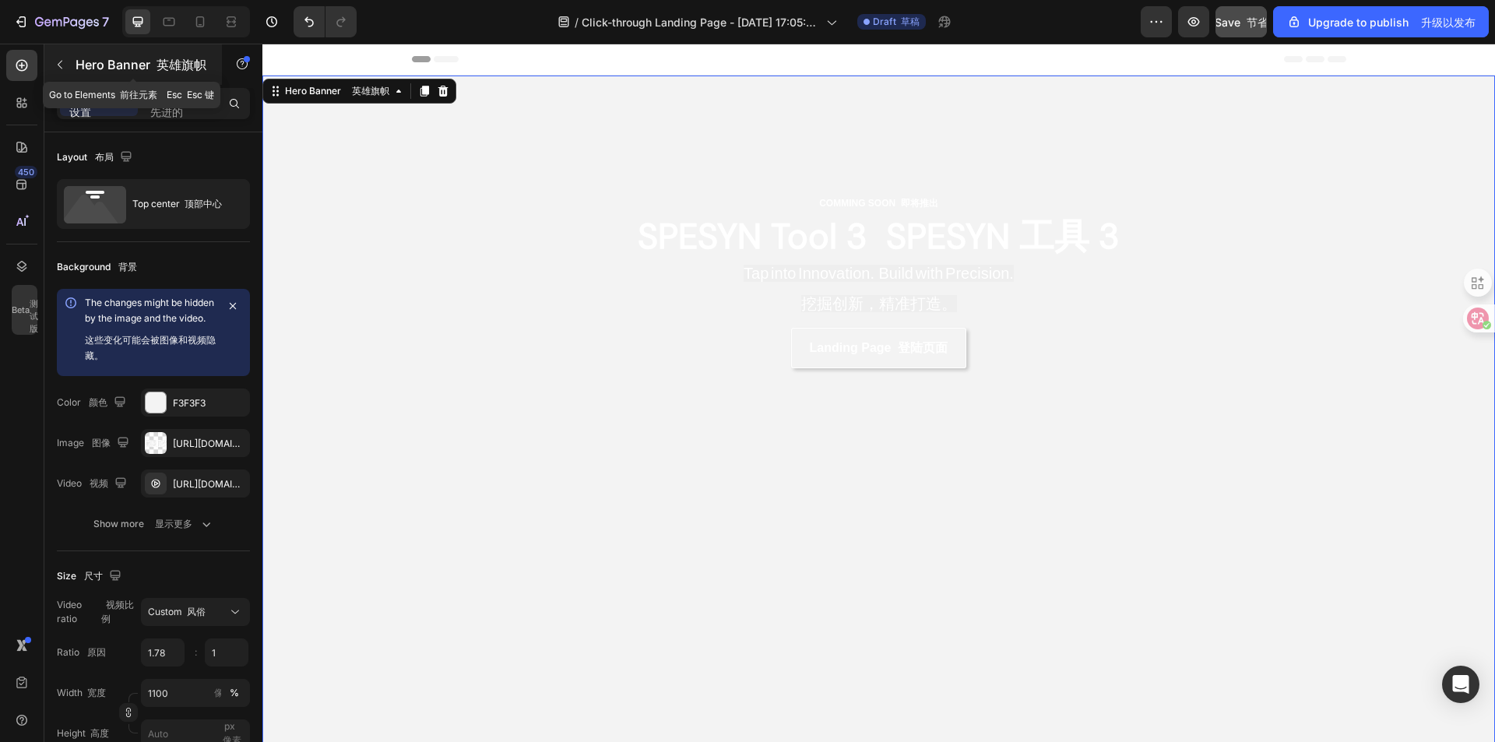
click at [52, 72] on button "button" at bounding box center [60, 64] width 25 height 25
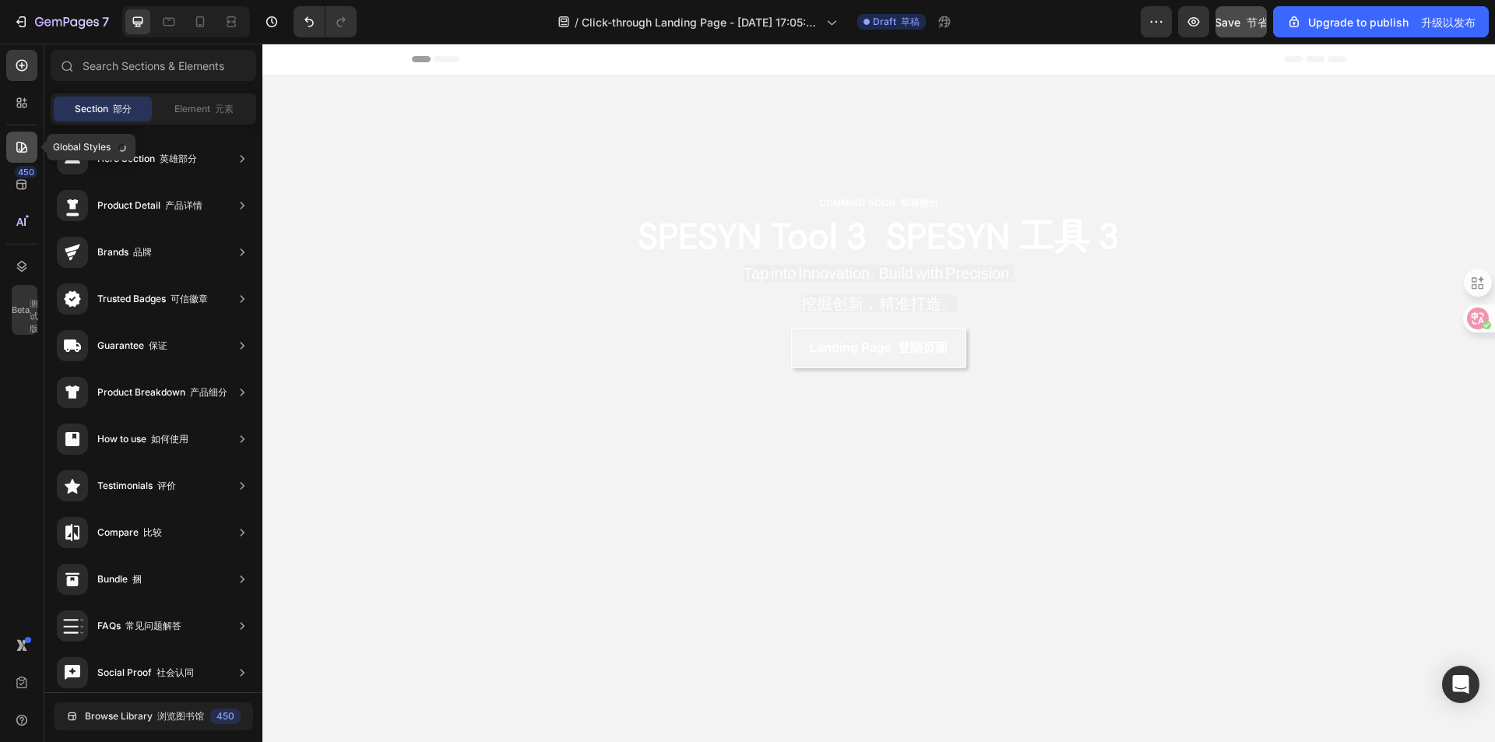
click at [23, 146] on icon at bounding box center [22, 147] width 16 height 16
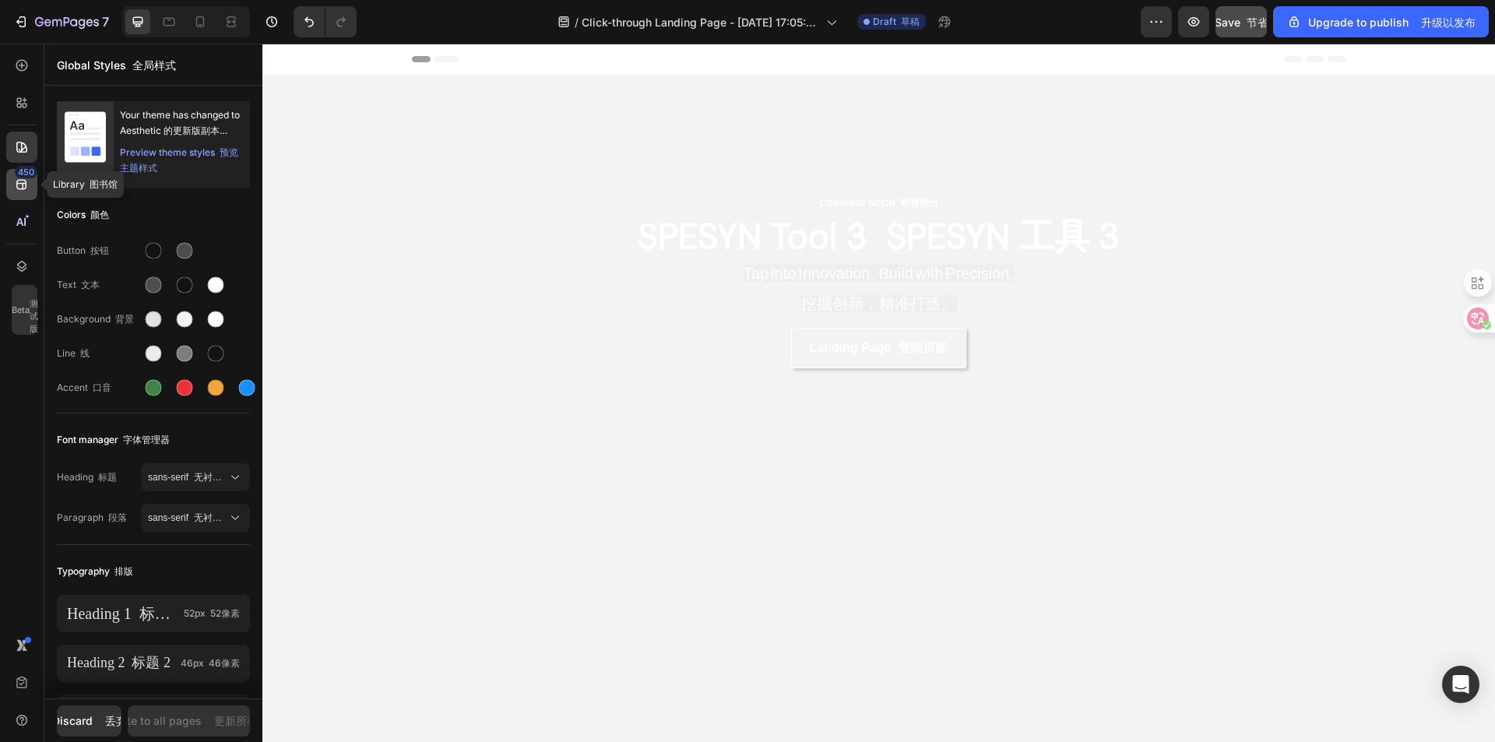
click at [23, 178] on div "450" at bounding box center [26, 172] width 23 height 12
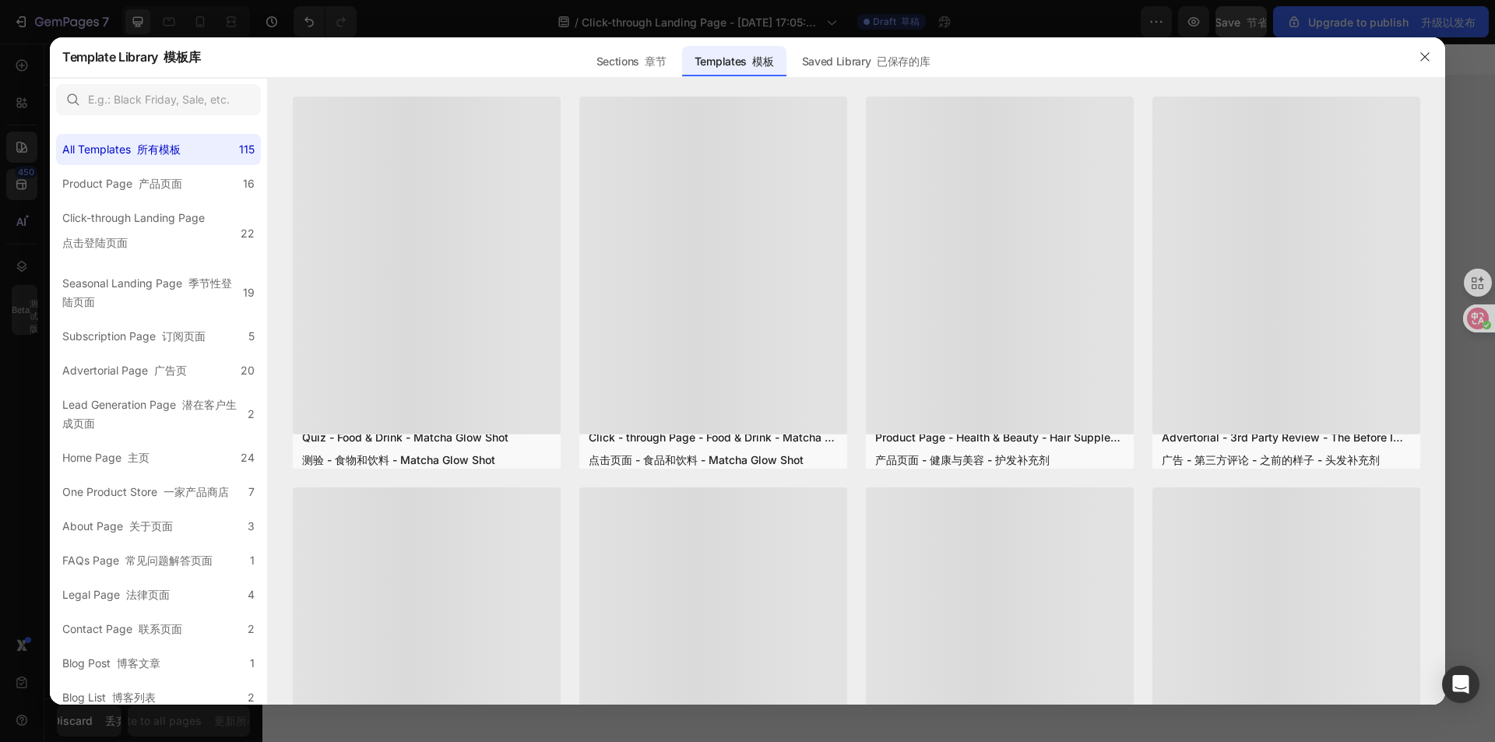
click at [19, 593] on div at bounding box center [747, 371] width 1495 height 742
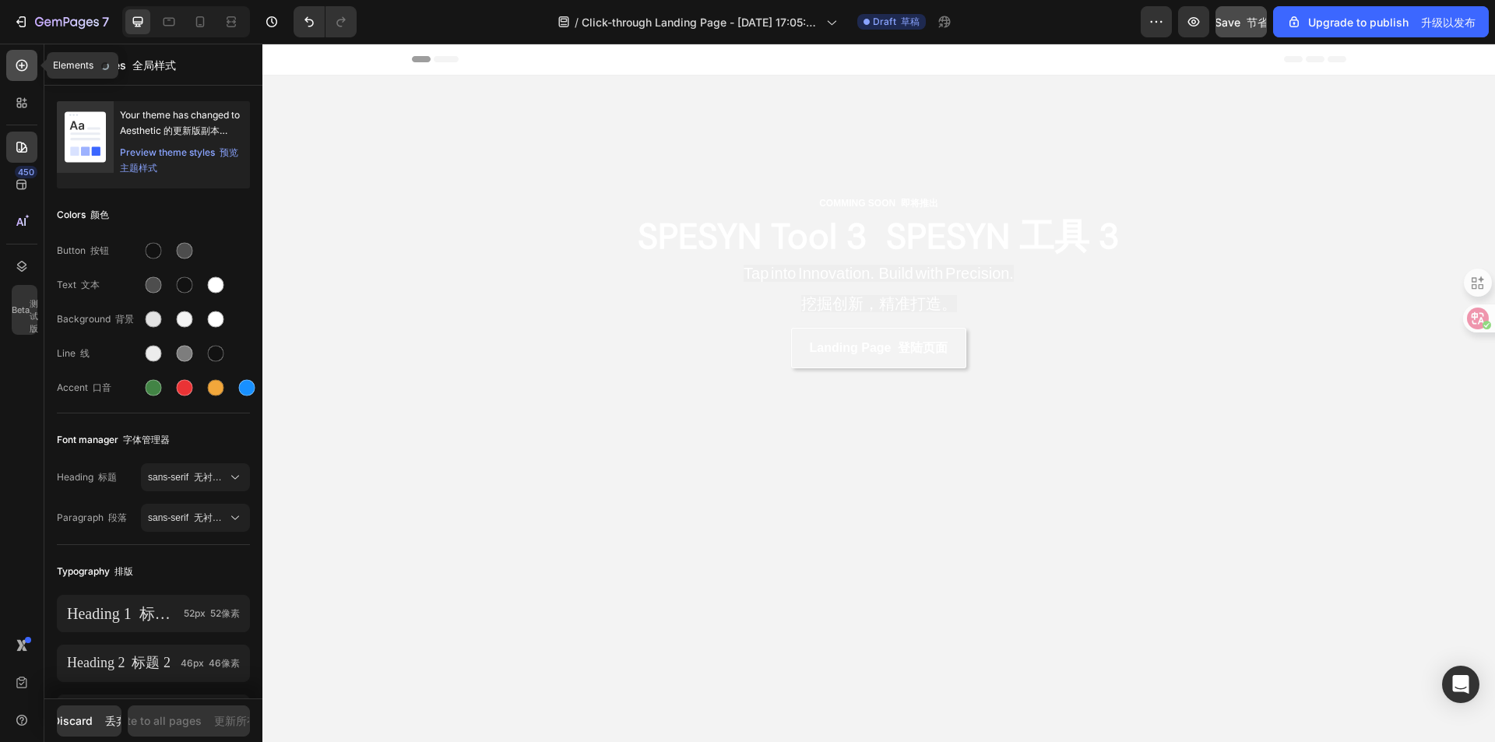
click at [23, 58] on icon at bounding box center [22, 66] width 16 height 16
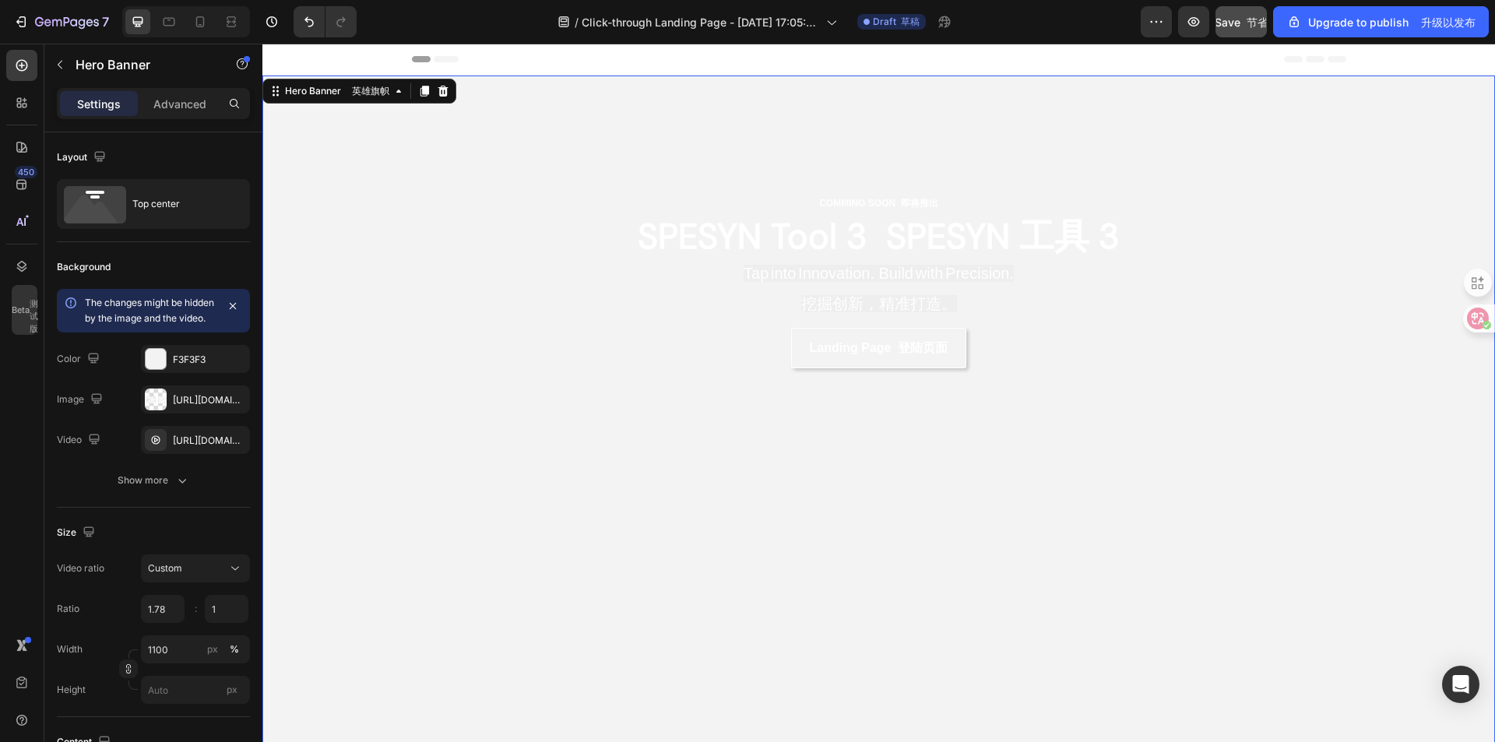
click at [913, 391] on div "COMMING SOON 即将推出 Text Block 文本块 SPESYN Tool 3 SPESYN 工具 3 Heading 标题 Tap into …" at bounding box center [879, 281] width 722 height 411
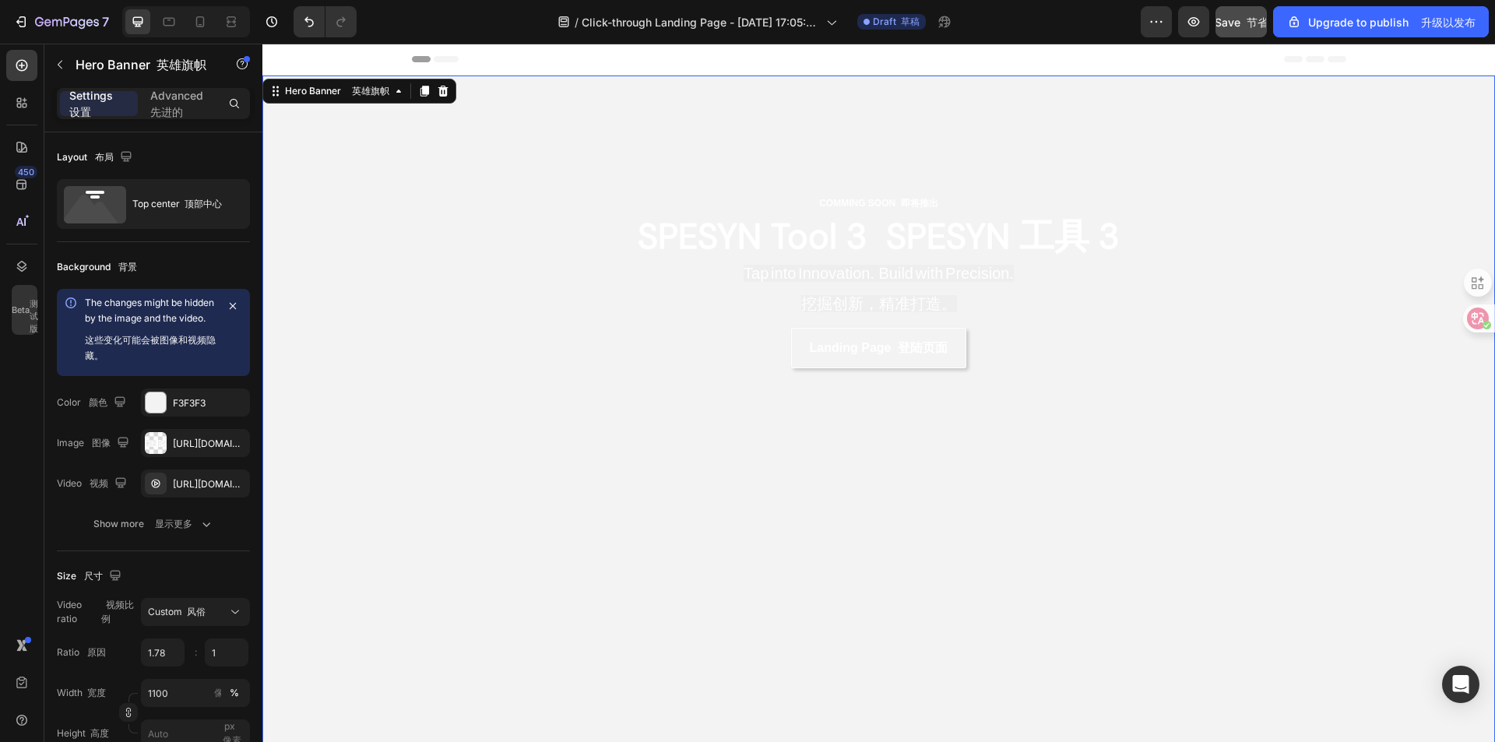
click at [523, 375] on div "COMMING SOON 即将推出 Text Block 文本块 SPESYN Tool 3 SPESYN 工具 3 Heading 标题 Tap into …" at bounding box center [879, 281] width 722 height 411
click at [163, 667] on input "1.78" at bounding box center [163, 653] width 44 height 28
click at [171, 667] on input "1.78" at bounding box center [163, 653] width 44 height 28
click at [648, 577] on div "Overlay" at bounding box center [878, 438] width 1233 height 725
click at [2, 485] on div "450 Beta 测试版" at bounding box center [22, 393] width 44 height 699
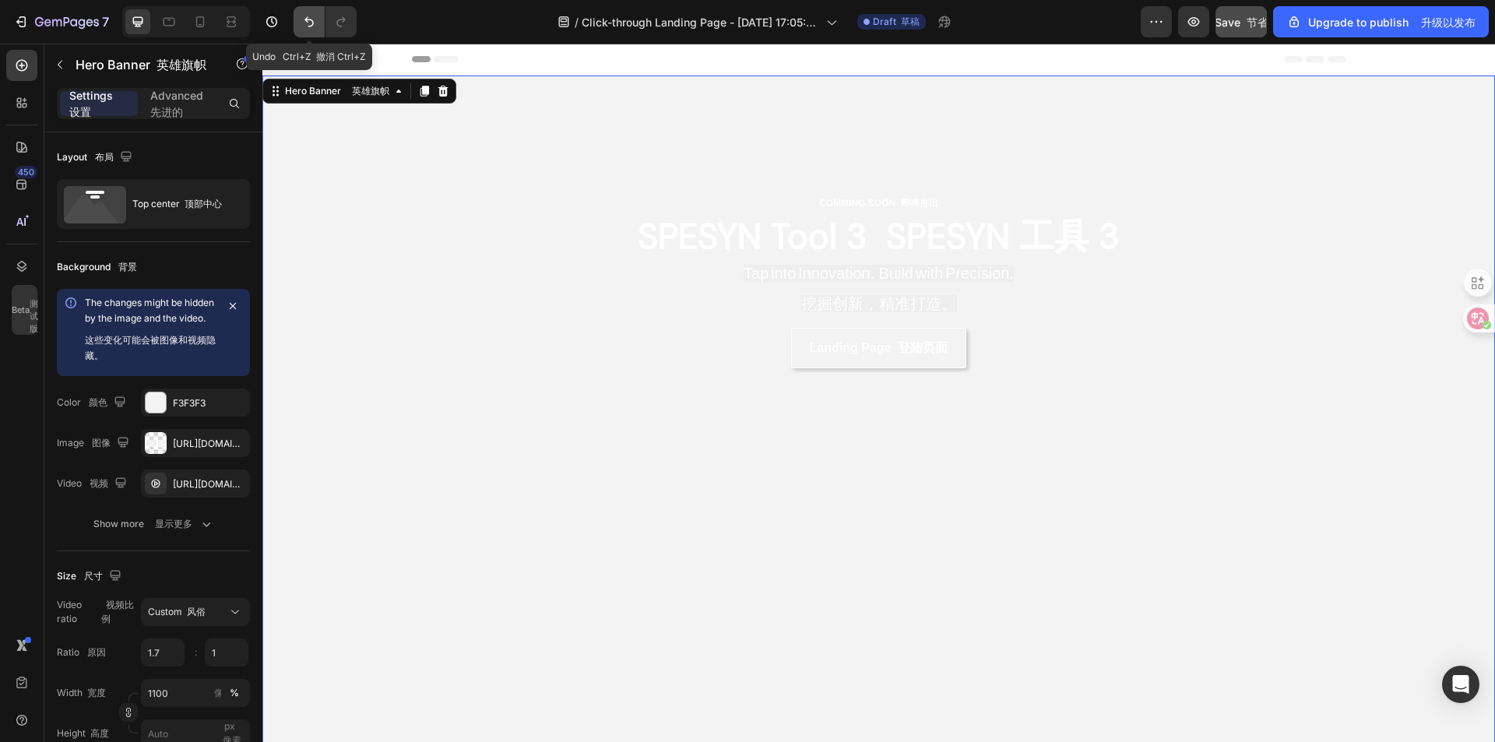
click at [316, 29] on icon "Undo/Redo" at bounding box center [309, 22] width 16 height 16
type input "2.346336"
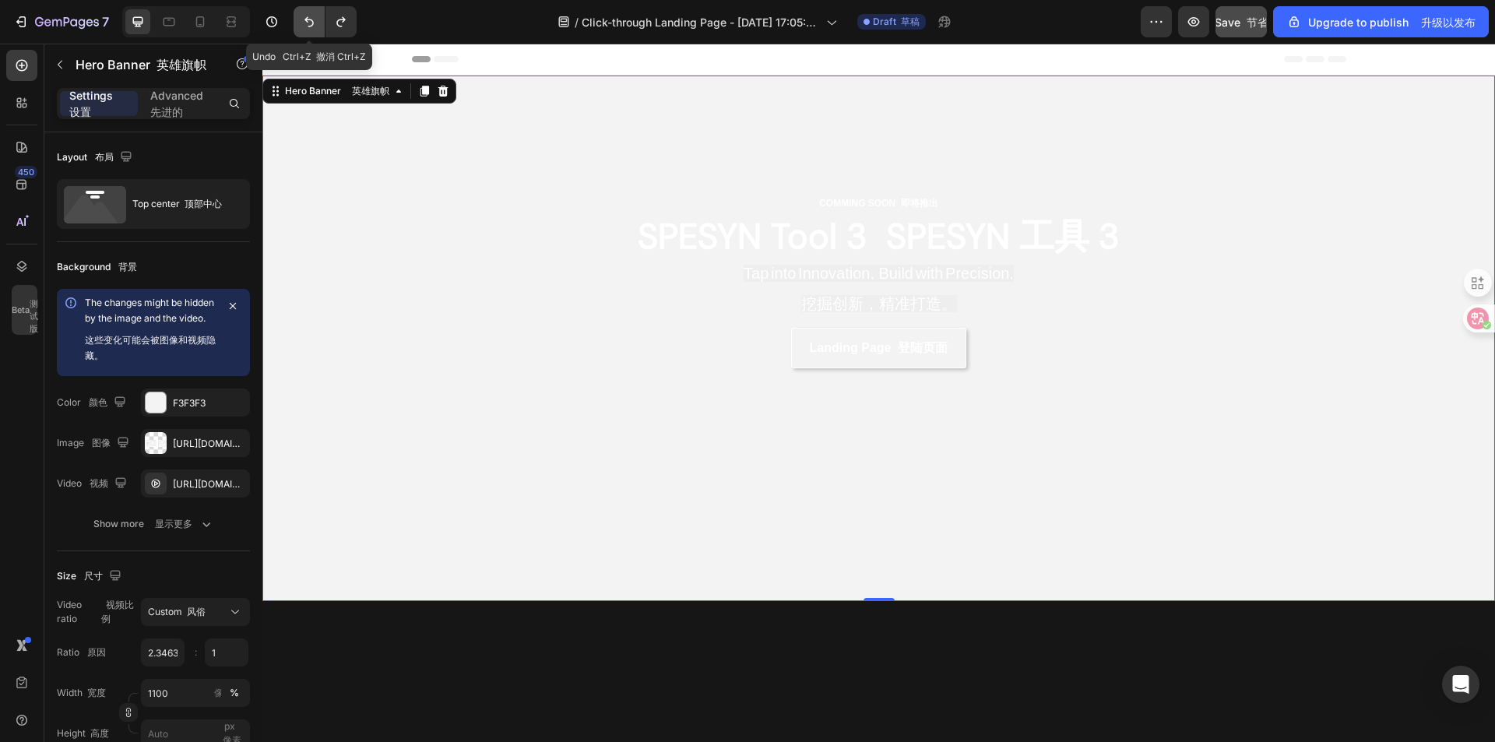
click at [316, 29] on icon "Undo/Redo" at bounding box center [309, 22] width 16 height 16
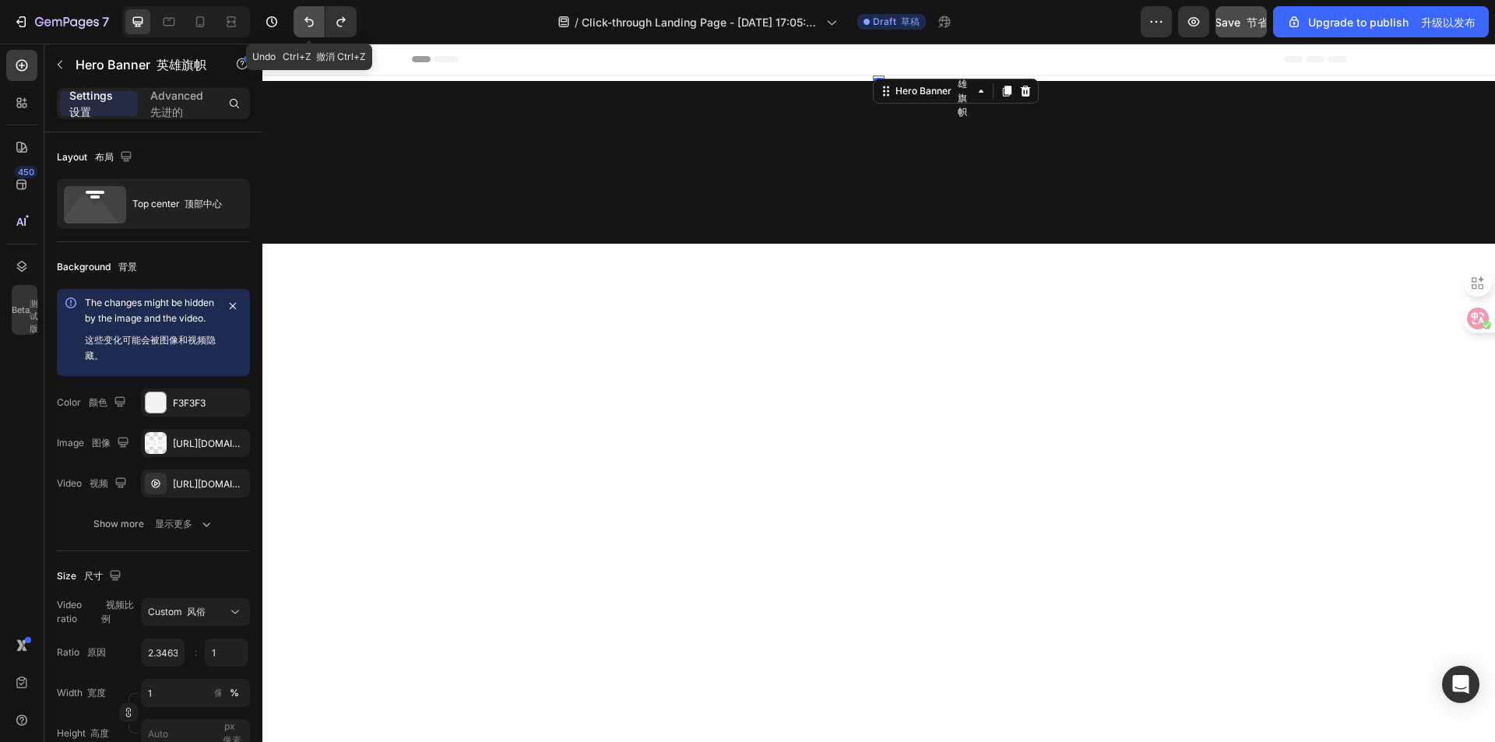
click at [316, 29] on icon "Undo/Redo" at bounding box center [309, 22] width 16 height 16
type input "100"
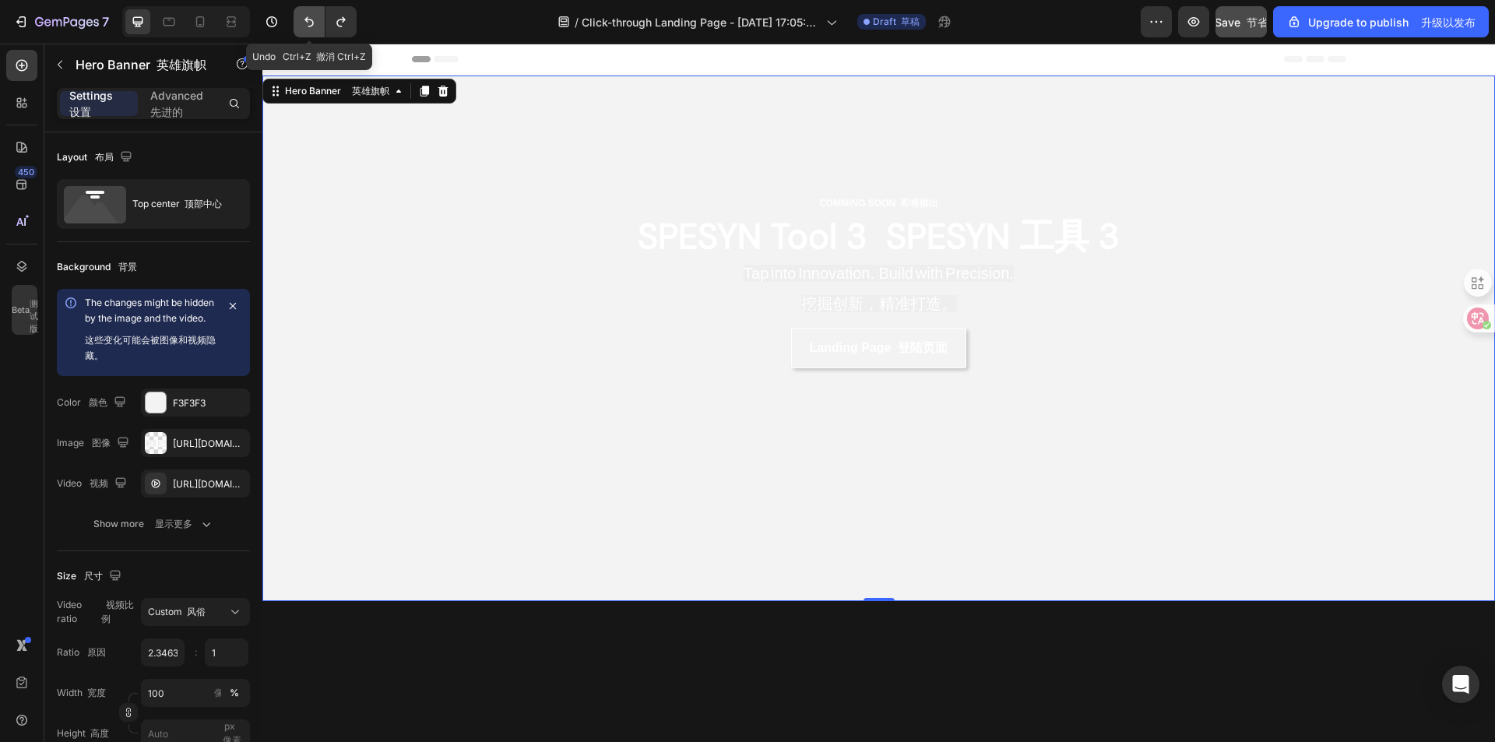
click at [316, 29] on icon "Undo/Redo" at bounding box center [309, 22] width 16 height 16
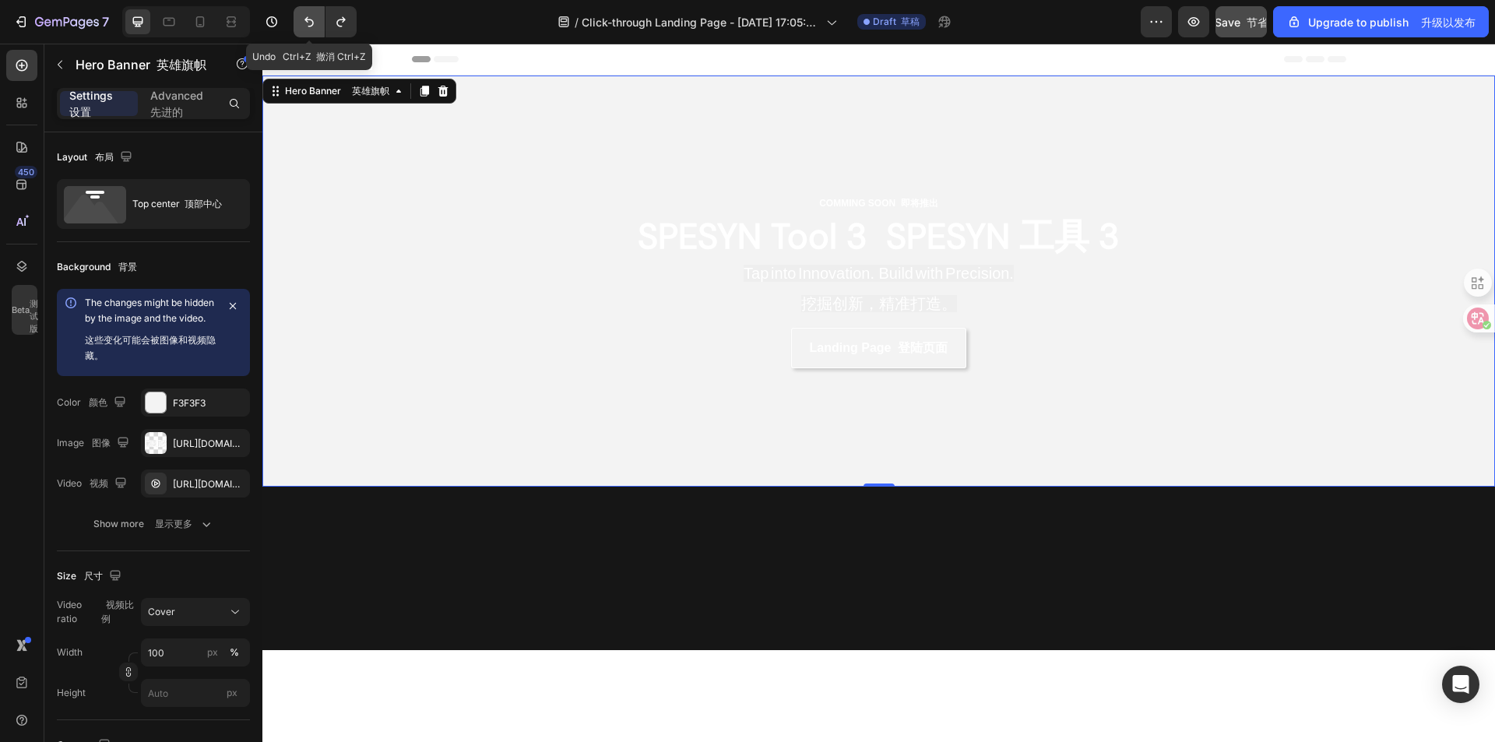
click at [316, 29] on icon "Undo/Redo" at bounding box center [309, 22] width 16 height 16
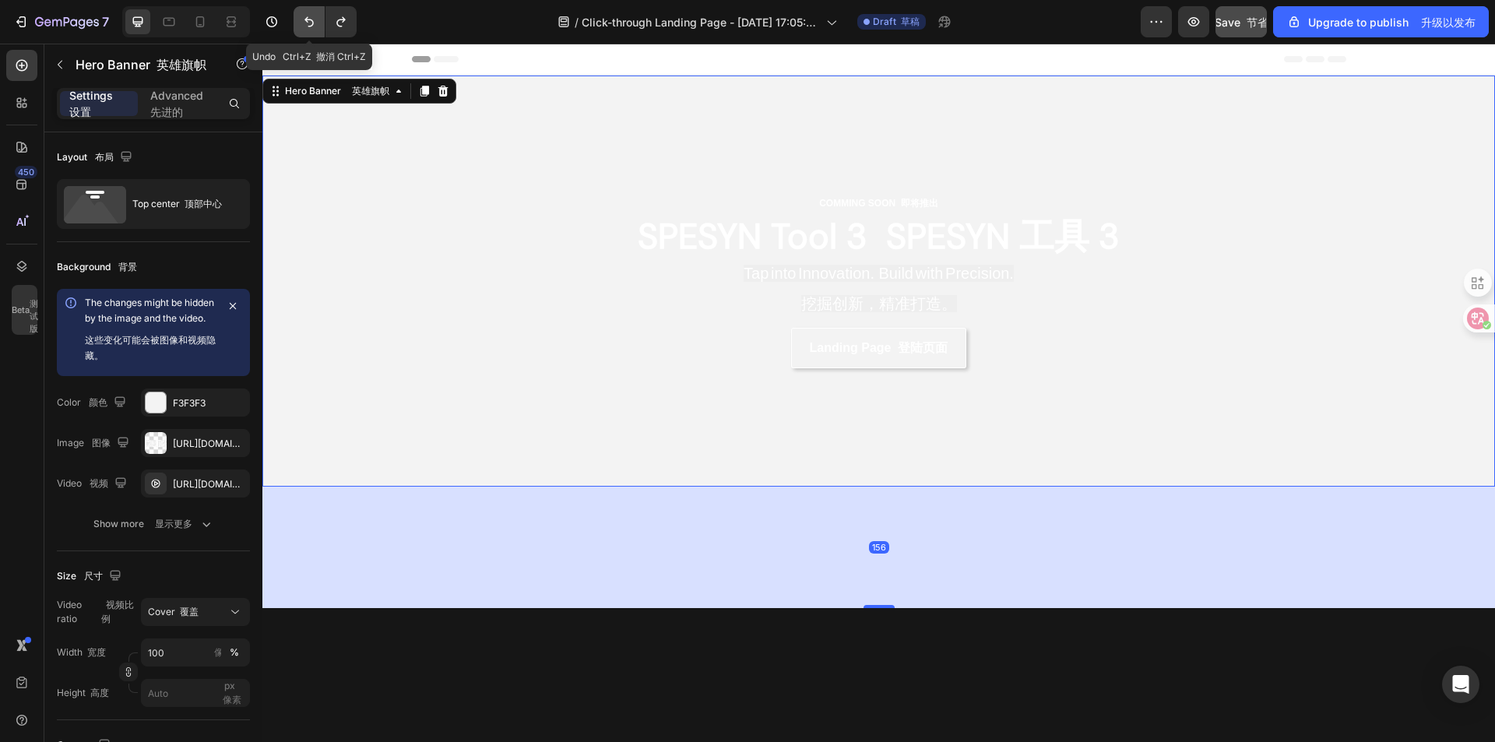
click at [316, 29] on icon "Undo/Redo" at bounding box center [309, 22] width 16 height 16
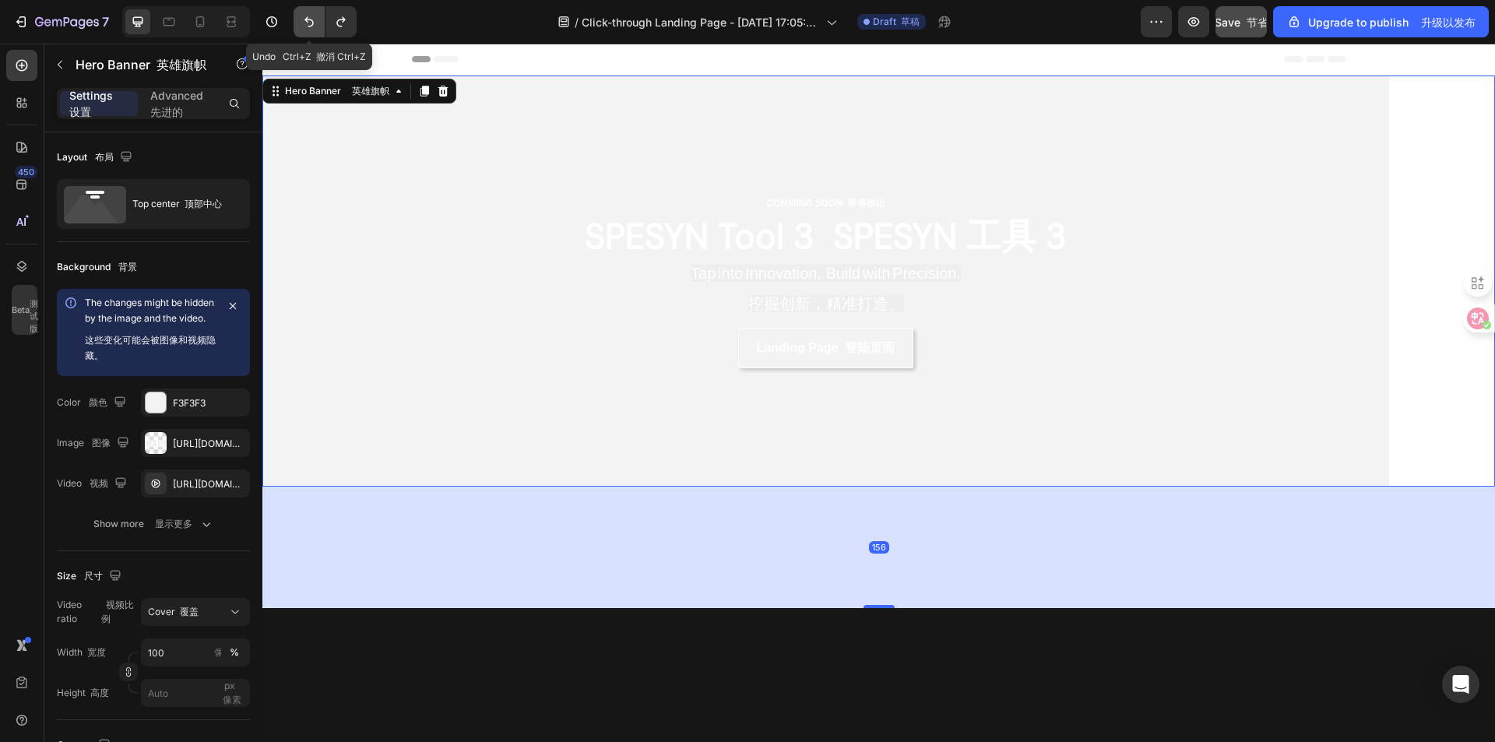
click at [316, 29] on icon "Undo/Redo" at bounding box center [309, 22] width 16 height 16
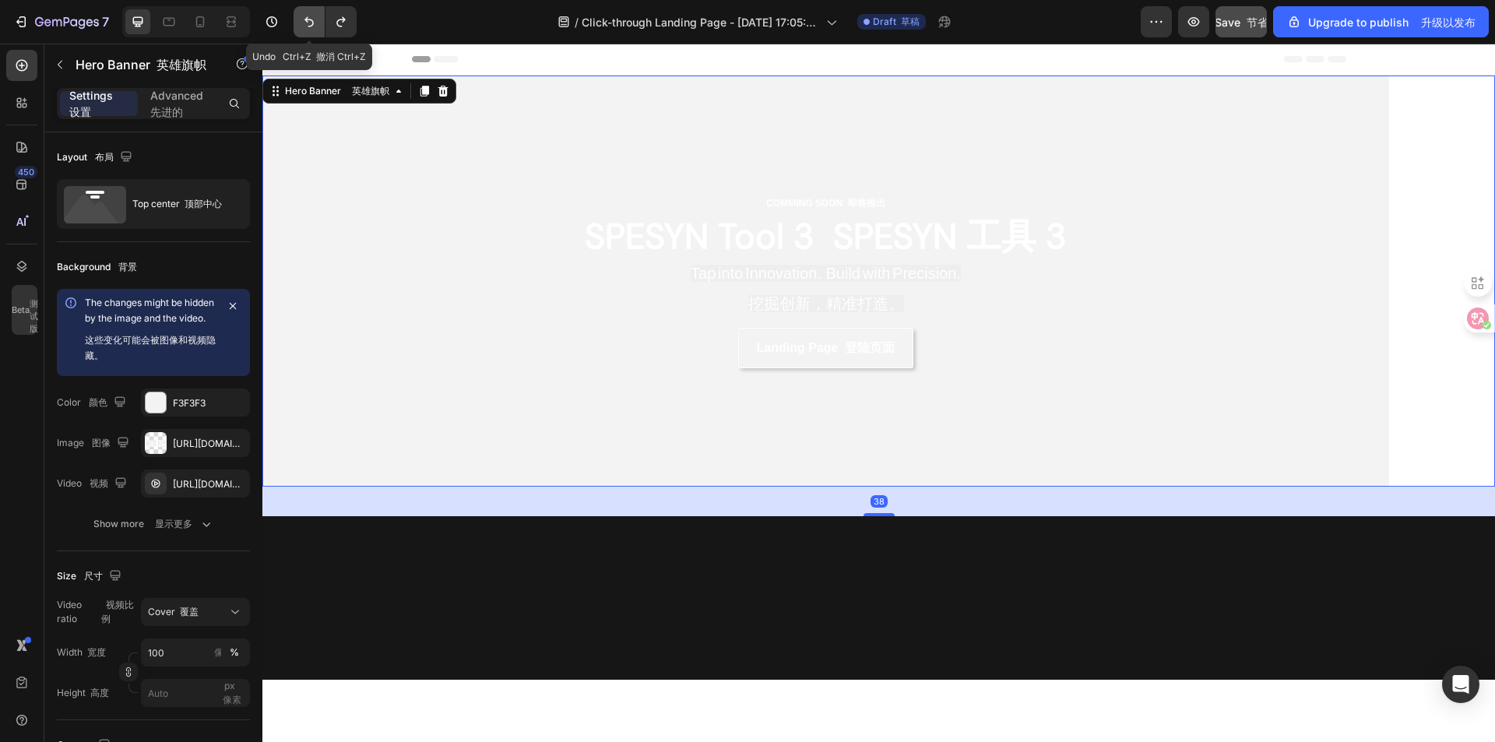
click at [316, 29] on icon "Undo/Redo" at bounding box center [309, 22] width 16 height 16
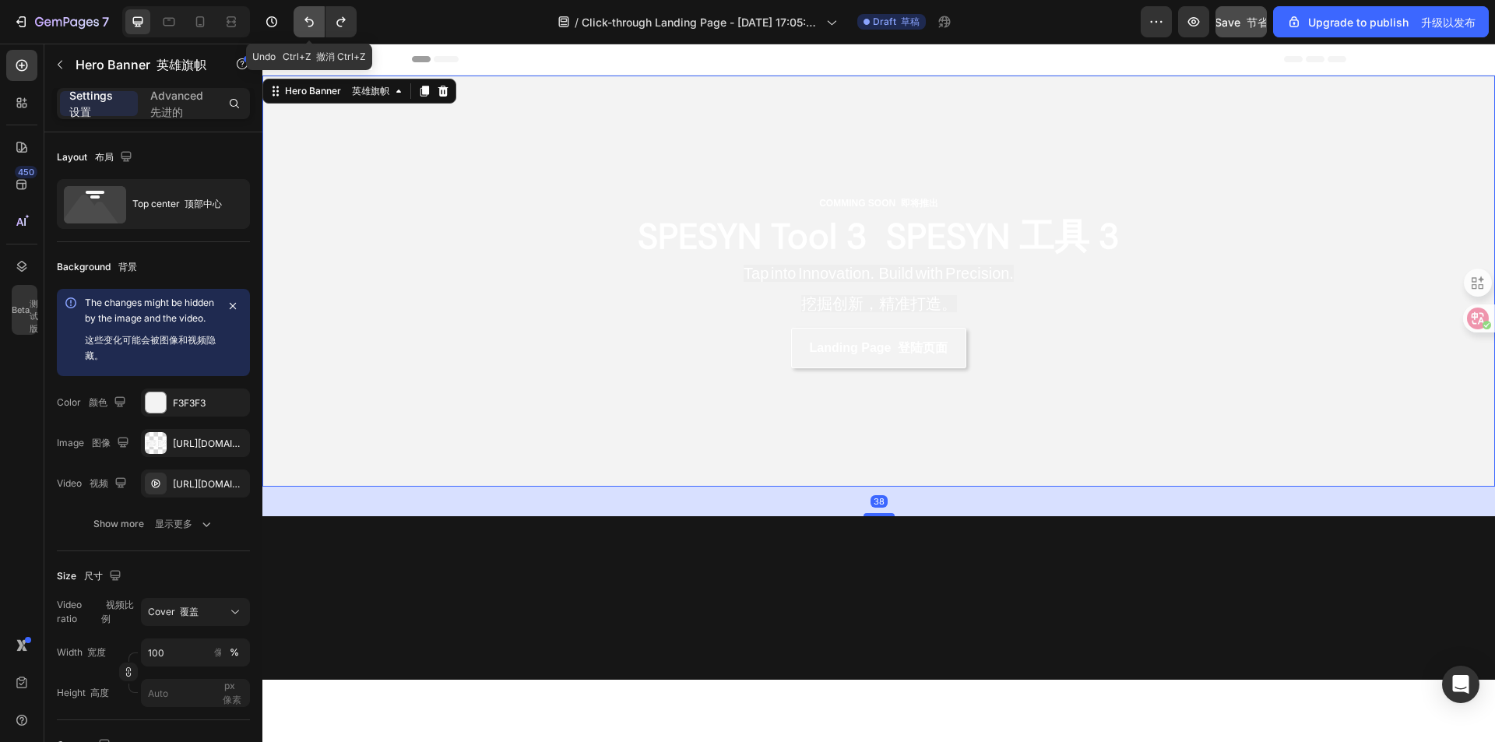
click at [316, 29] on icon "Undo/Redo" at bounding box center [309, 22] width 16 height 16
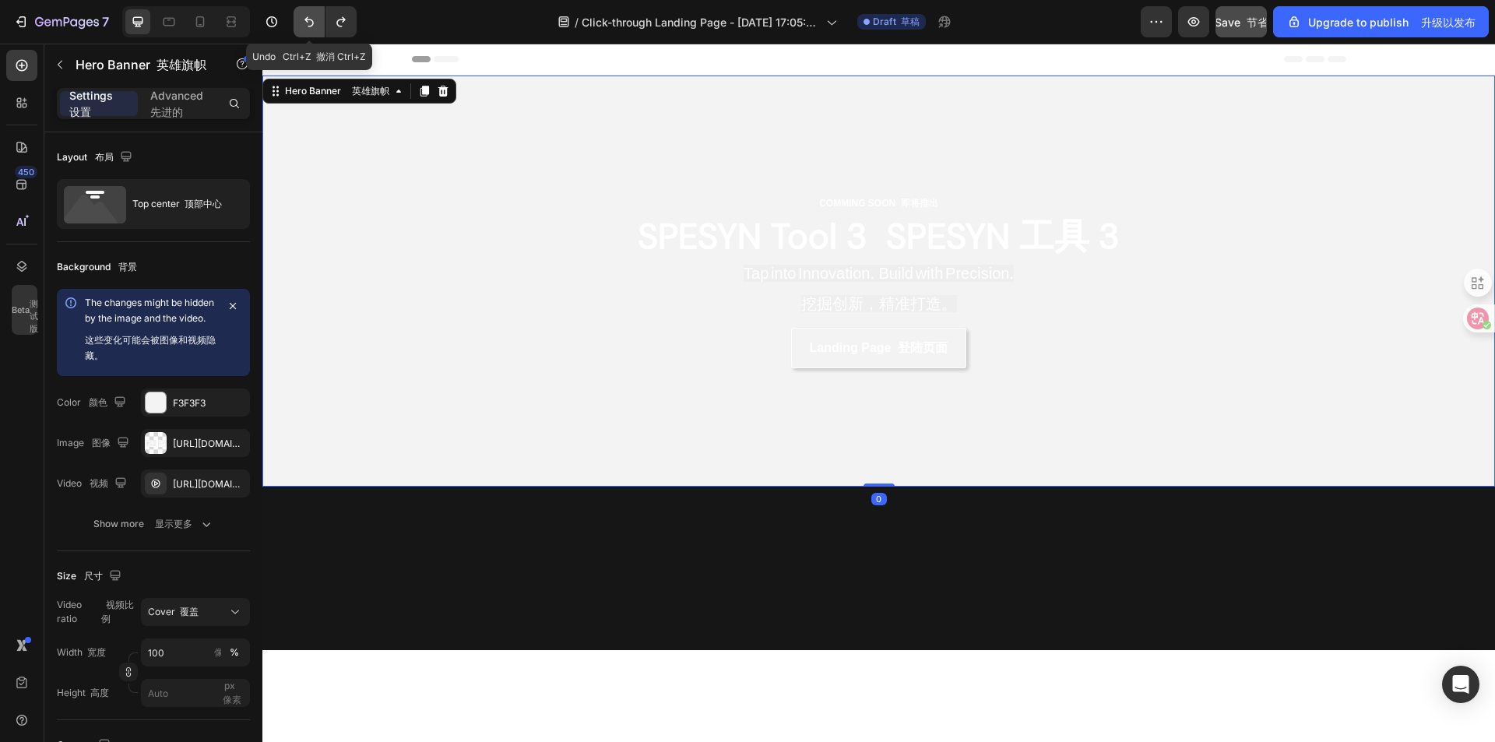
click at [316, 29] on icon "Undo/Redo" at bounding box center [309, 22] width 16 height 16
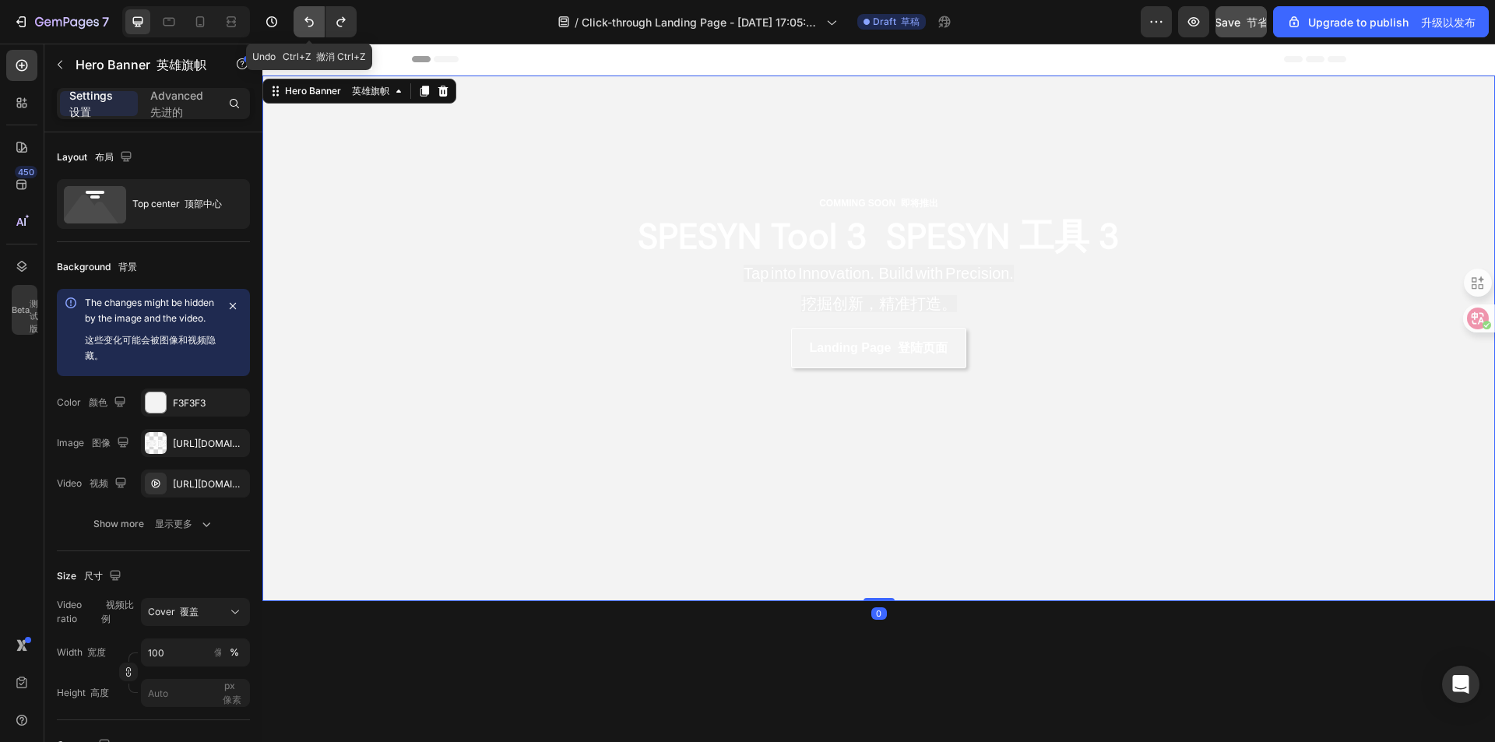
click at [316, 29] on icon "Undo/Redo" at bounding box center [309, 22] width 16 height 16
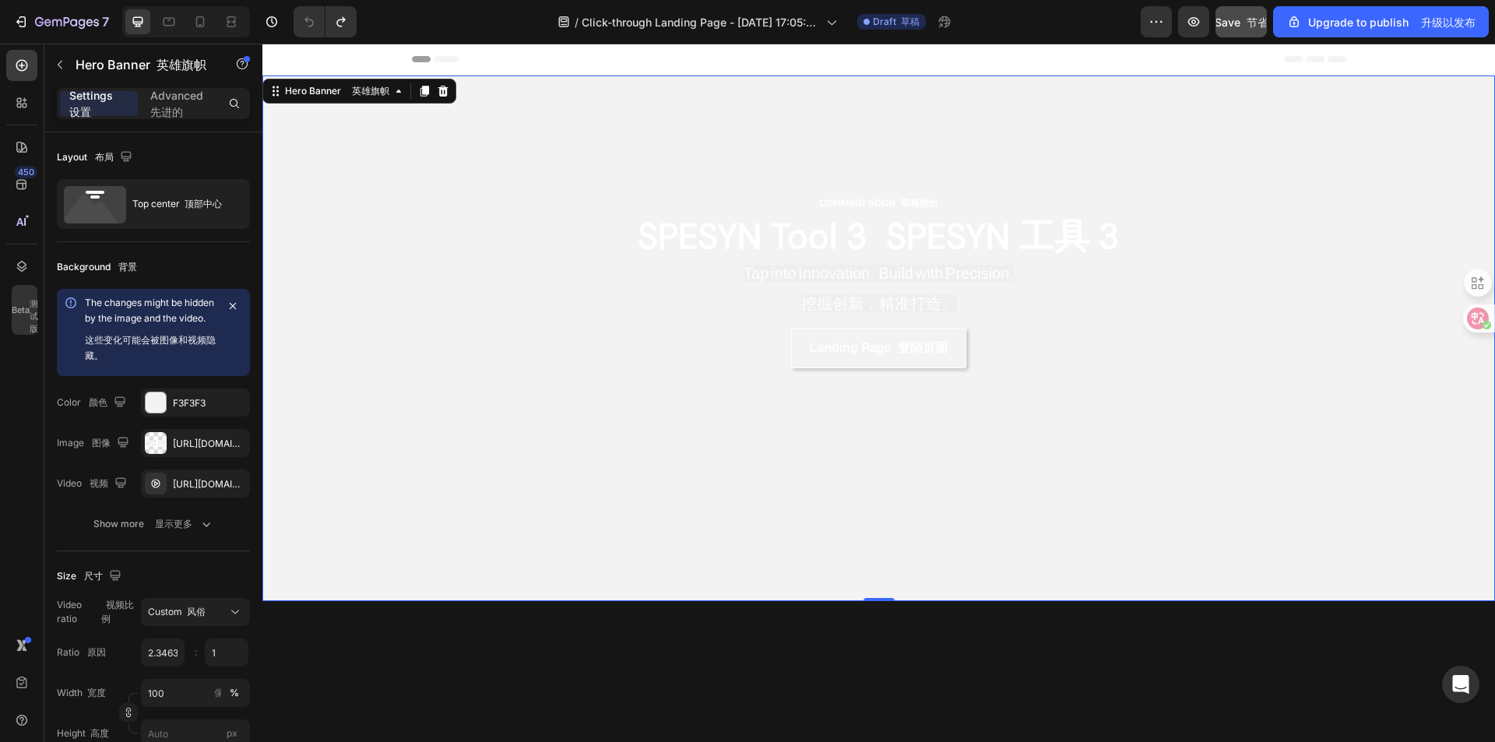
click at [569, 315] on div "COMMING SOON 即将推出 Text Block 文本块 SPESYN Tool 3 SPESYN 工具 3 Heading 标题 Tap into …" at bounding box center [879, 281] width 722 height 411
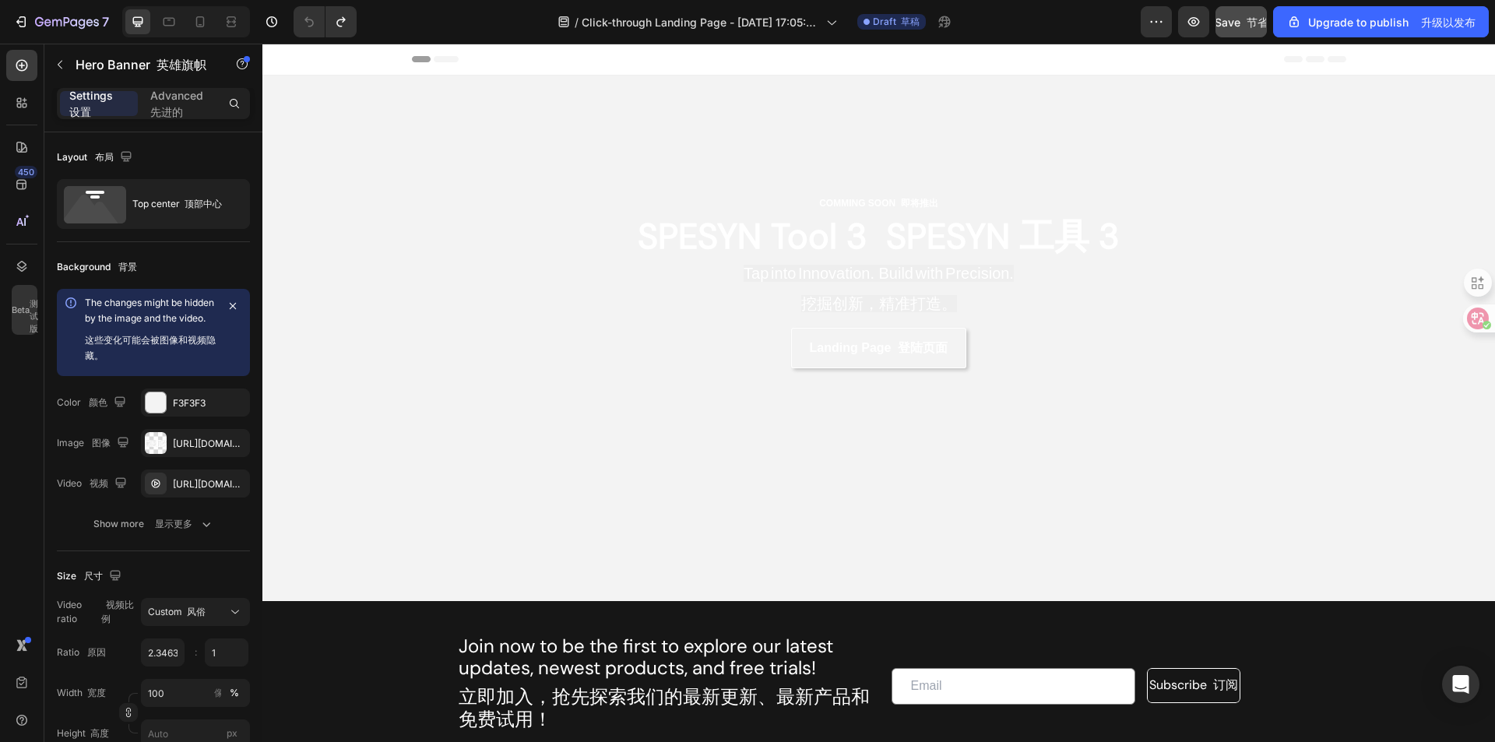
click at [400, 55] on div "Header 标题" at bounding box center [878, 60] width 1233 height 32
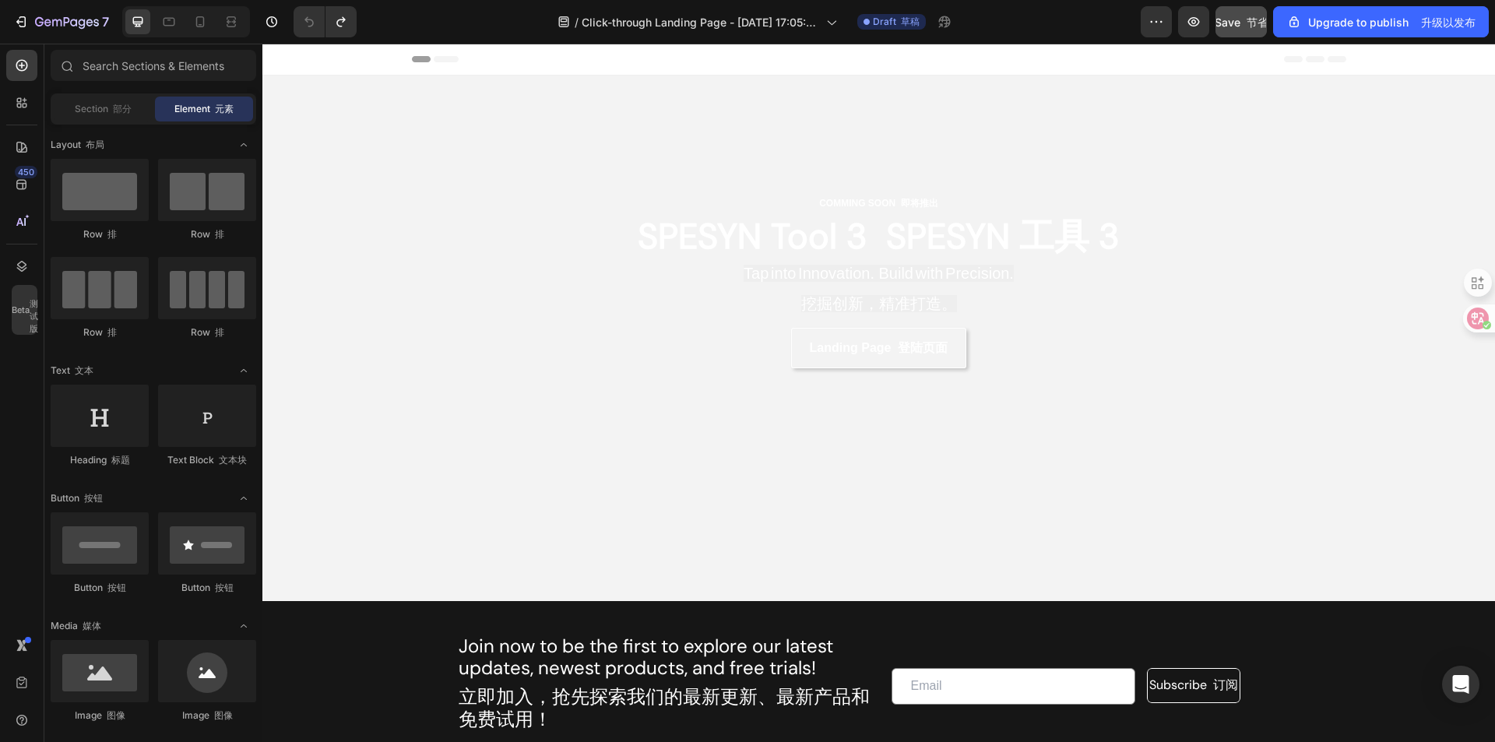
click at [397, 55] on div "Header 标题" at bounding box center [878, 60] width 1233 height 32
click at [1064, 199] on p "COMMING SOON 即将推出" at bounding box center [879, 203] width 482 height 17
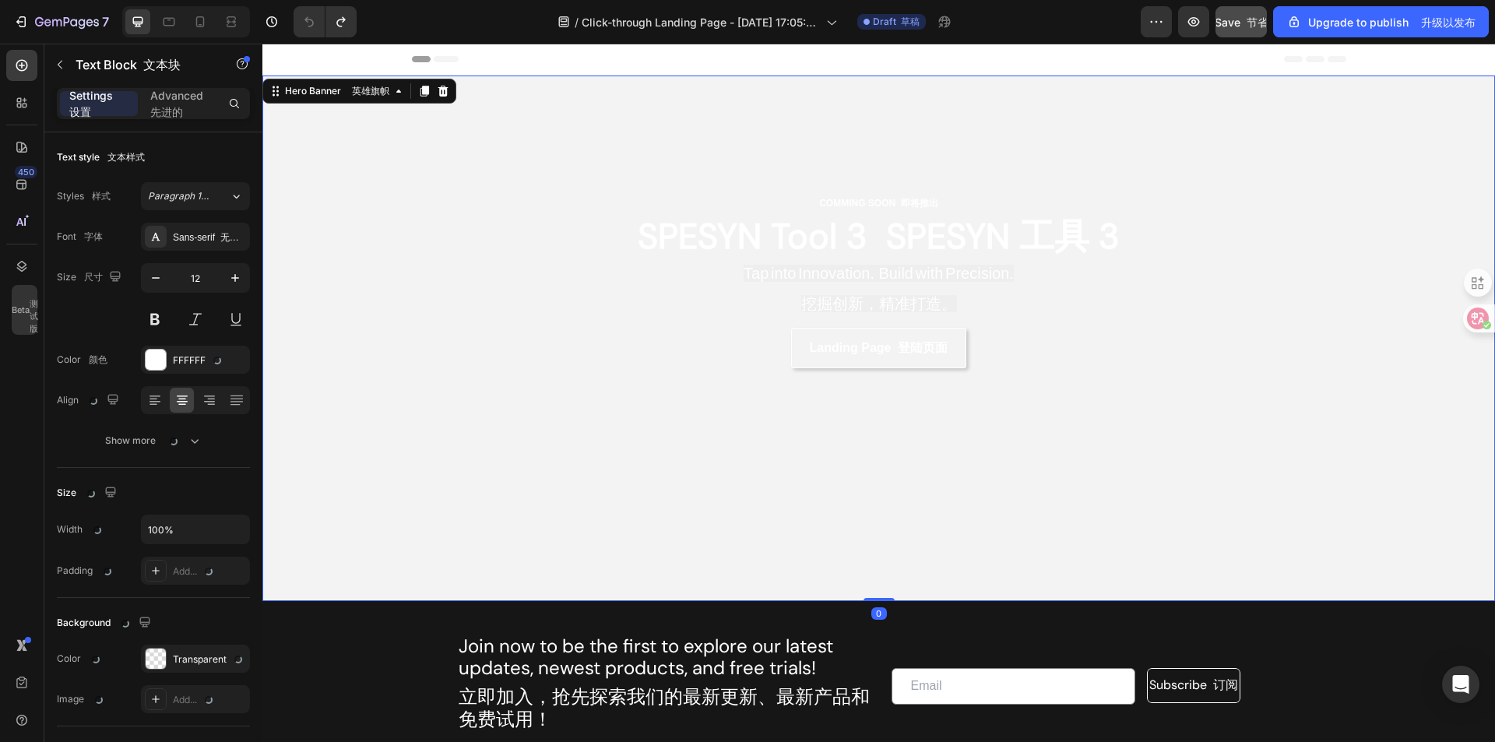
click at [1107, 161] on div "COMMING SOON 即将推出 Text Block 文本块 SPESYN Tool 3 SPESYN 工具 3 Heading 标题 Tap into …" at bounding box center [879, 281] width 722 height 411
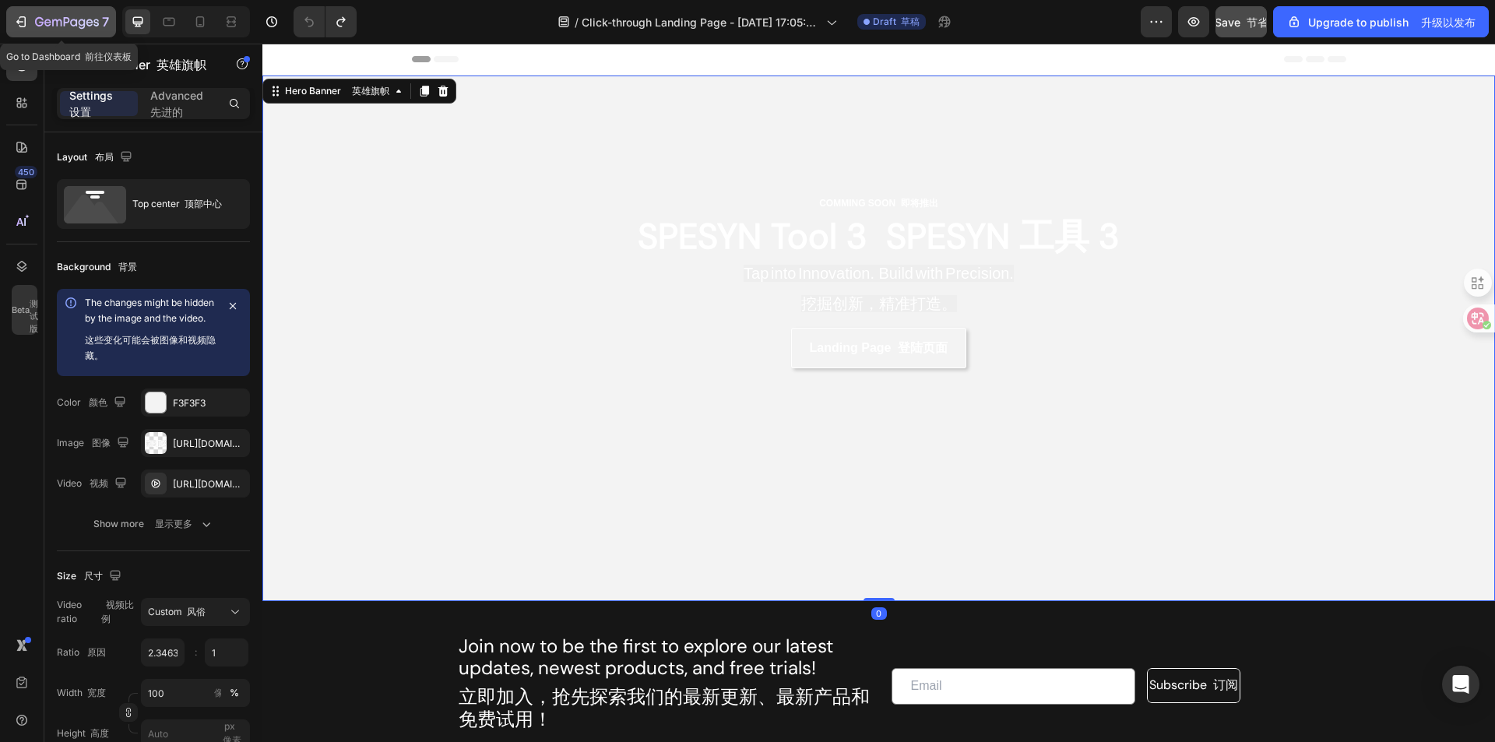
click at [34, 23] on div "7" at bounding box center [61, 21] width 96 height 19
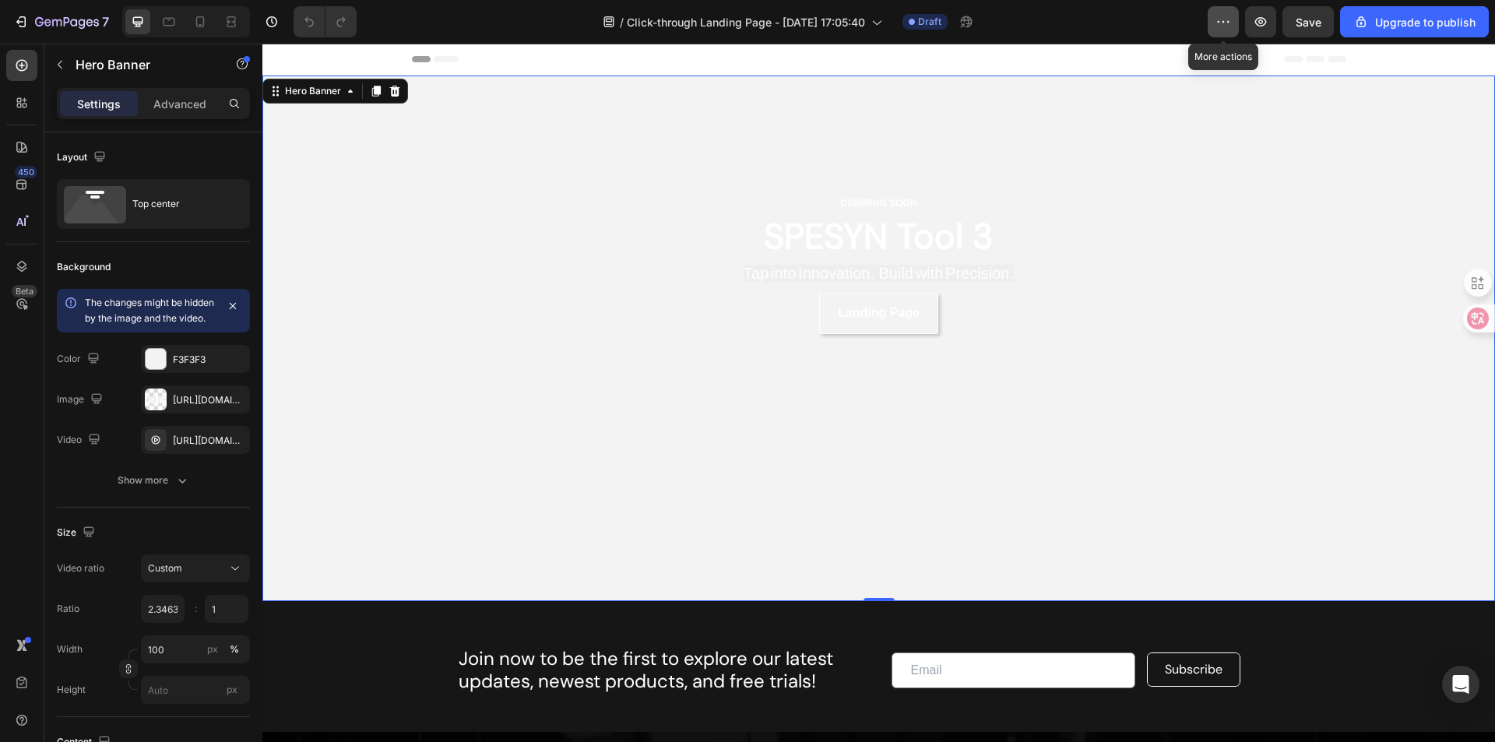
click at [1225, 26] on icon "button" at bounding box center [1224, 22] width 16 height 16
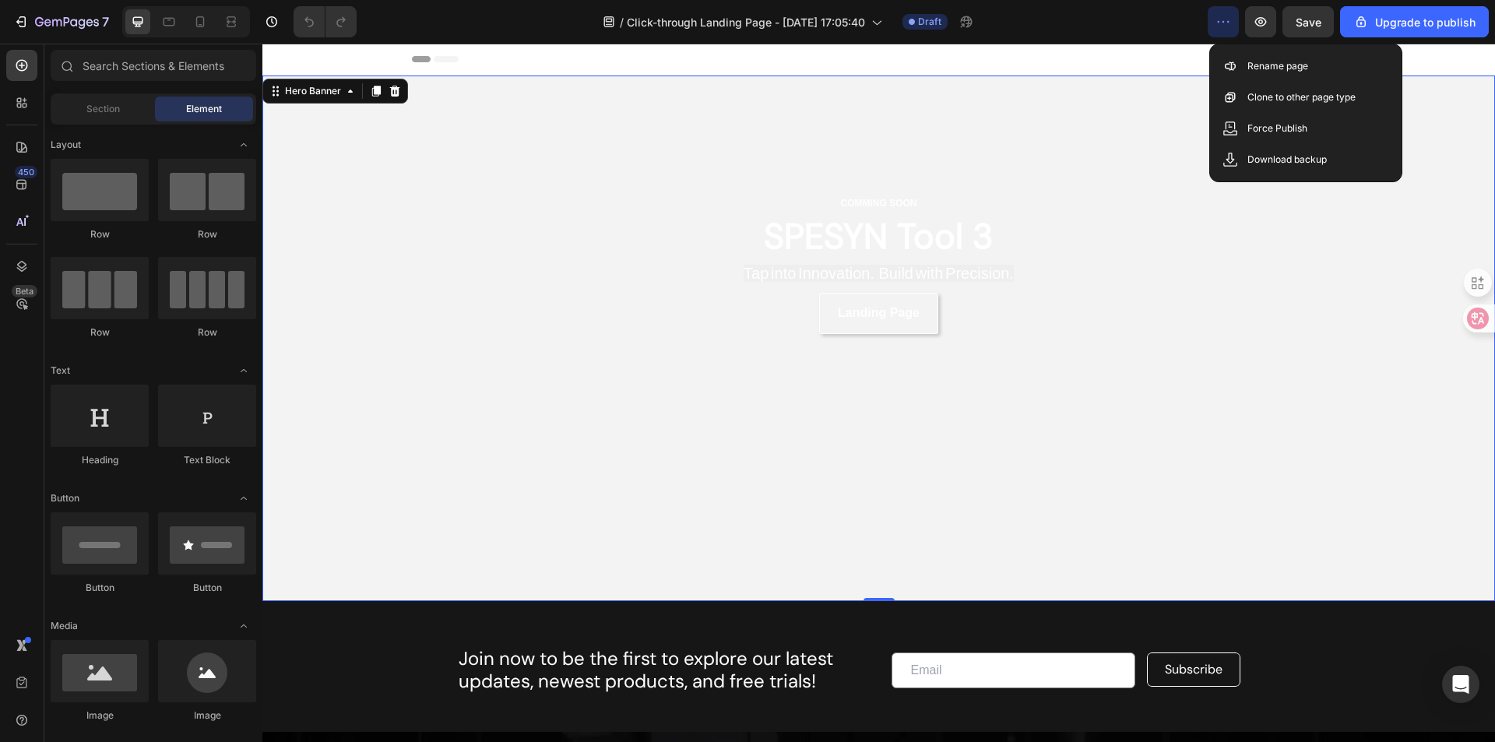
click at [819, 58] on div "Header" at bounding box center [879, 59] width 935 height 31
click at [287, 63] on div "Header" at bounding box center [301, 59] width 58 height 19
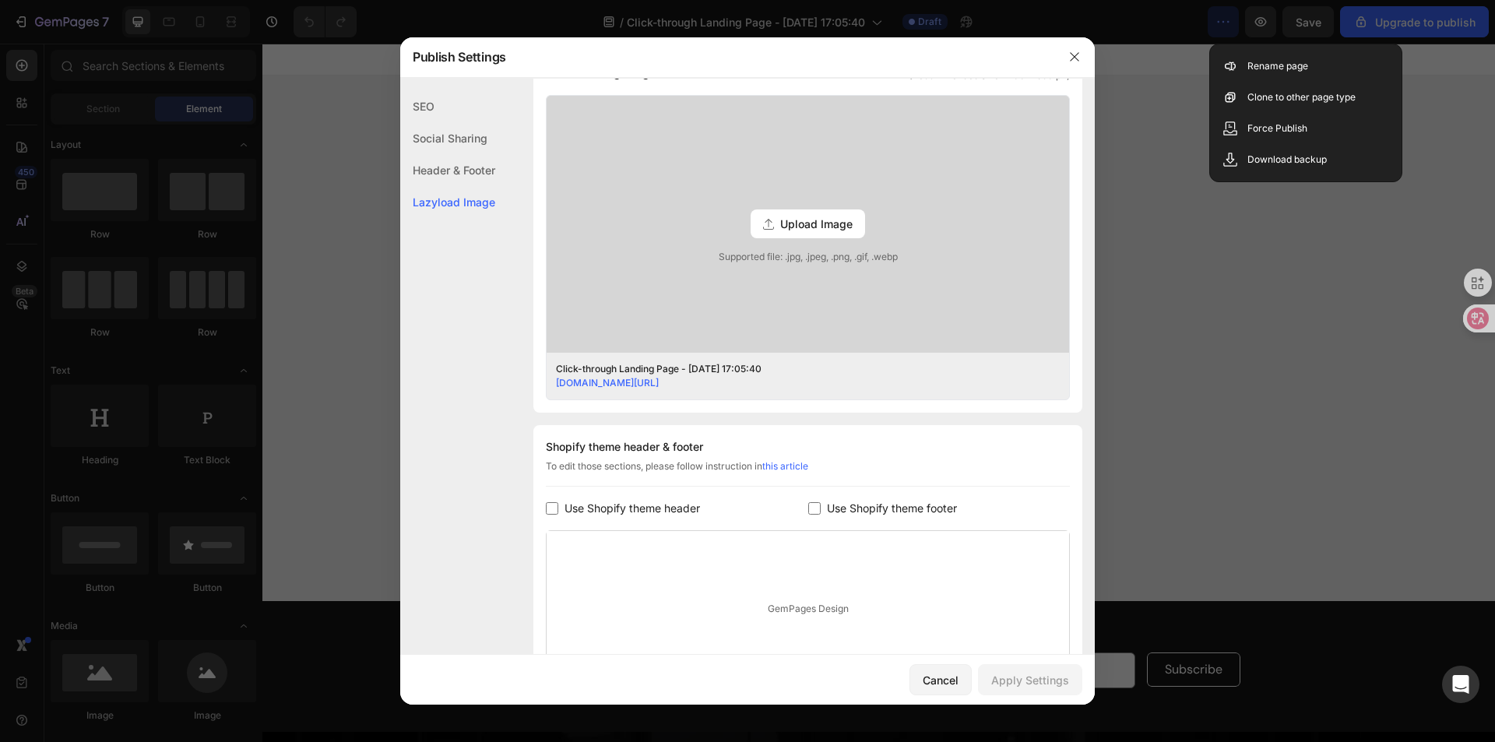
scroll to position [545, 0]
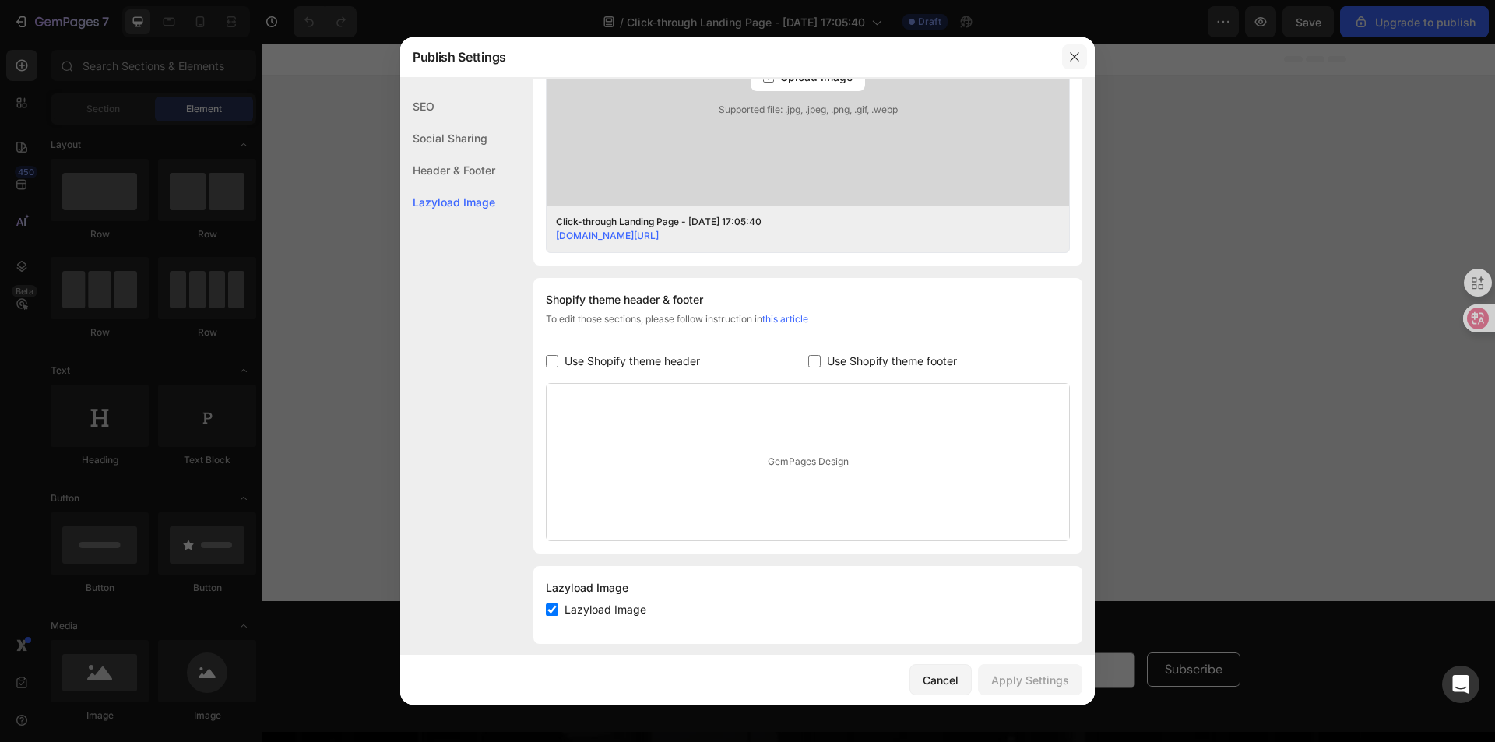
click at [1070, 53] on icon "button" at bounding box center [1075, 57] width 12 height 12
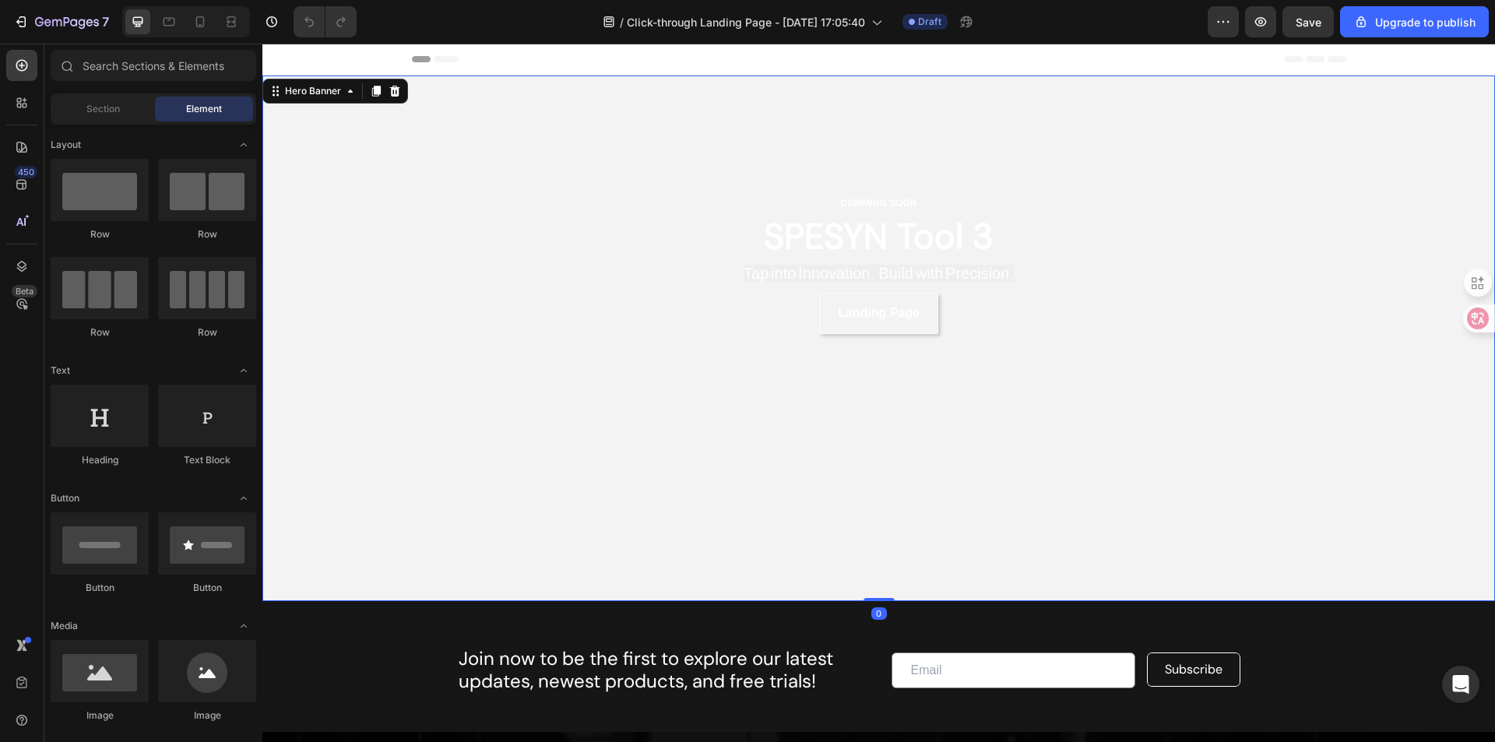
click at [460, 262] on div "Overlay" at bounding box center [878, 339] width 1233 height 526
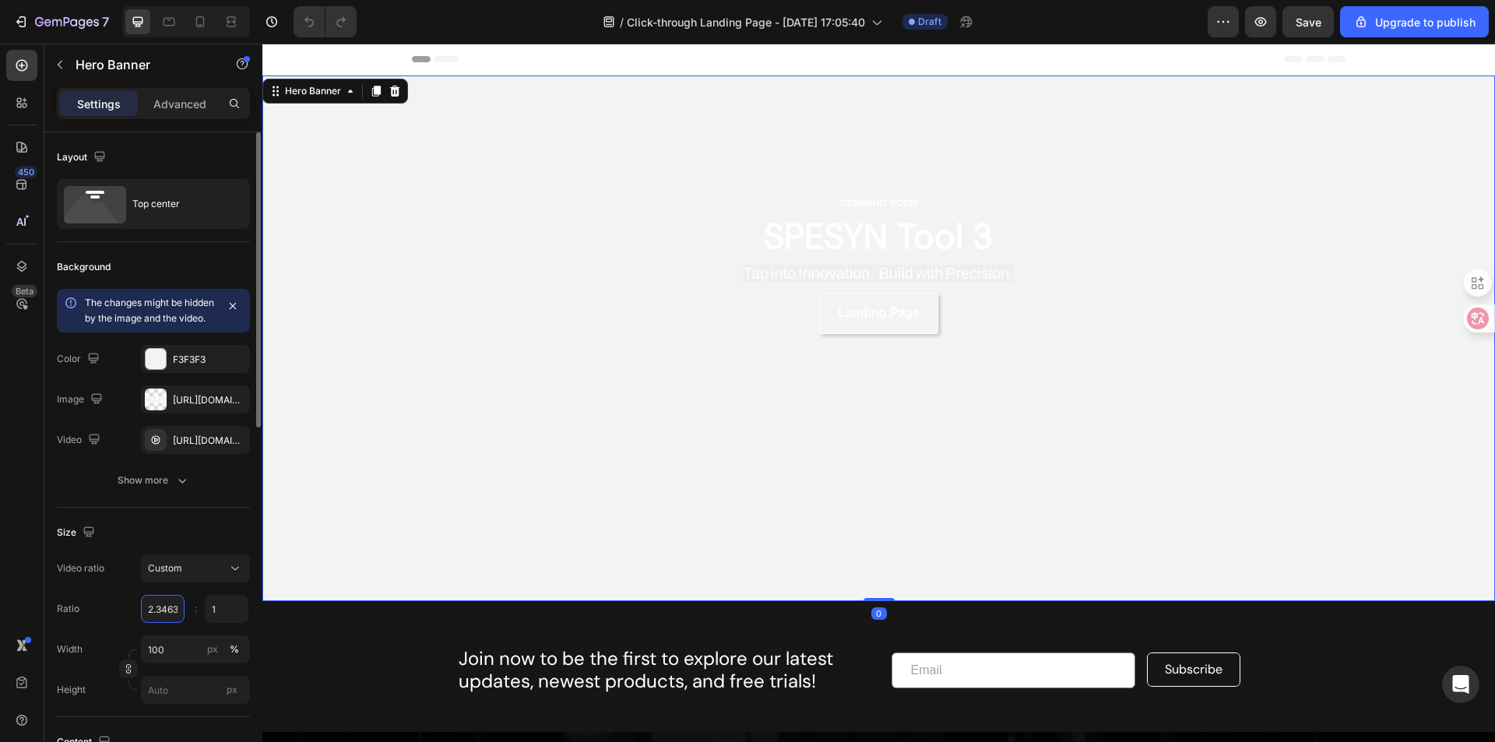
click at [161, 623] on input "2.346336" at bounding box center [163, 609] width 44 height 28
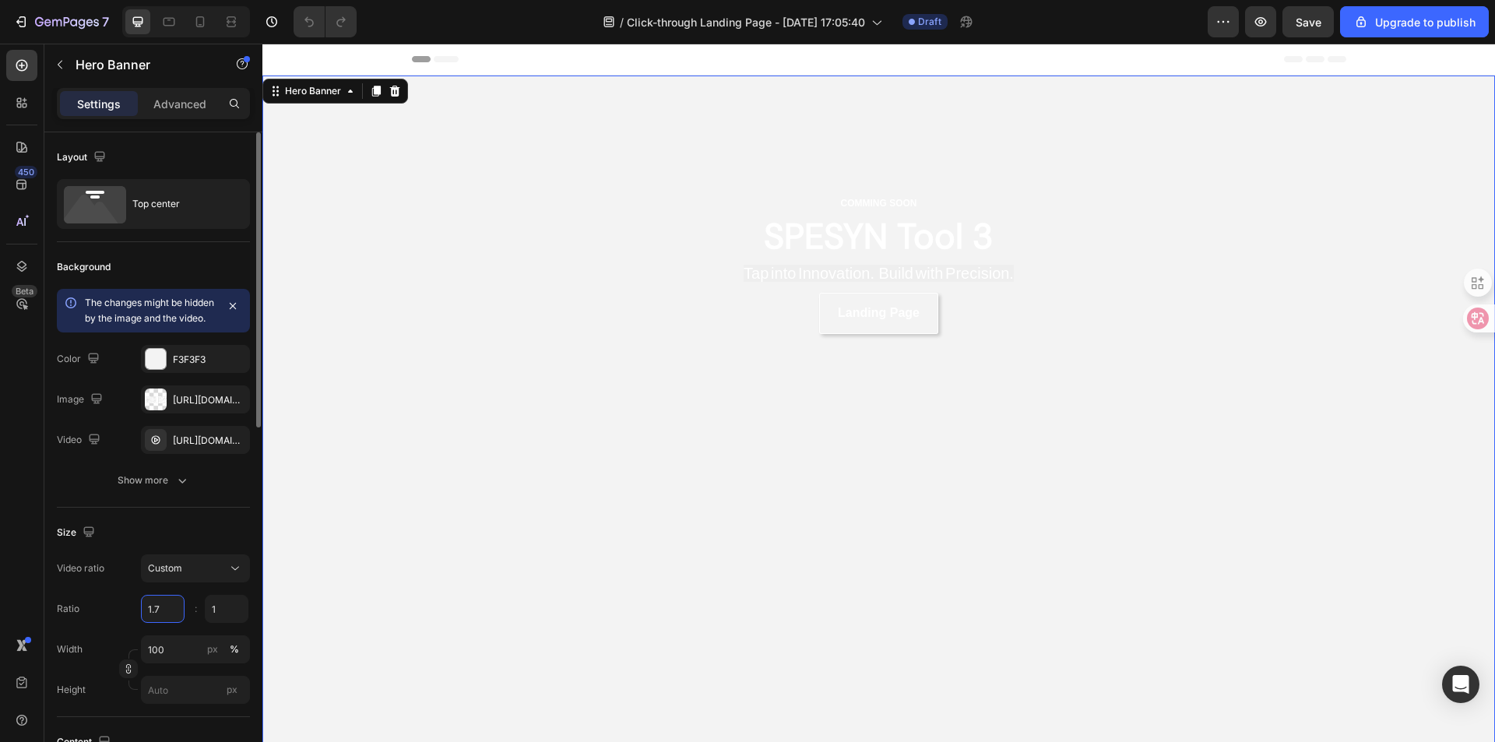
type input "1.78"
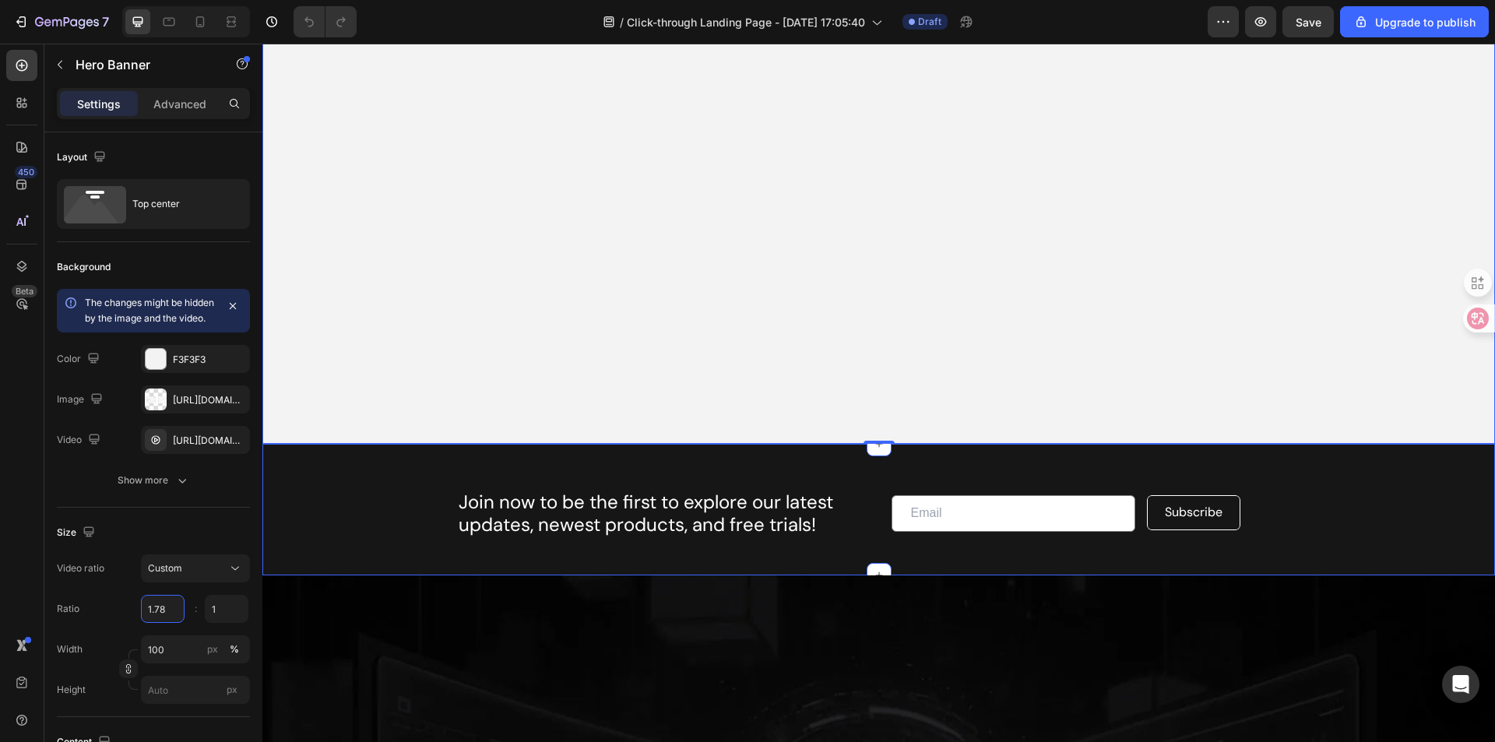
scroll to position [234, 0]
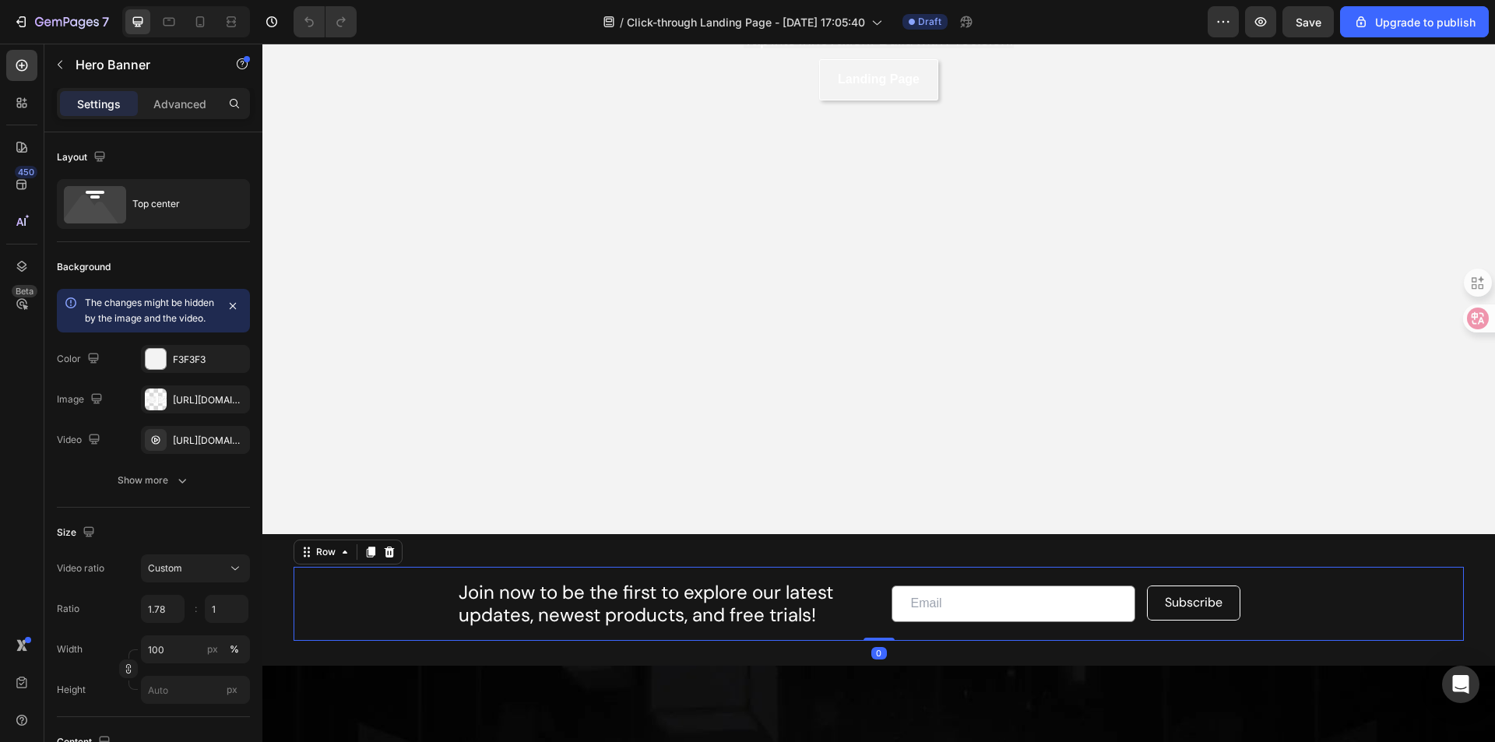
click at [600, 567] on div "Join now to be the first to explore our latest updates, newest products, and fr…" at bounding box center [879, 604] width 1171 height 74
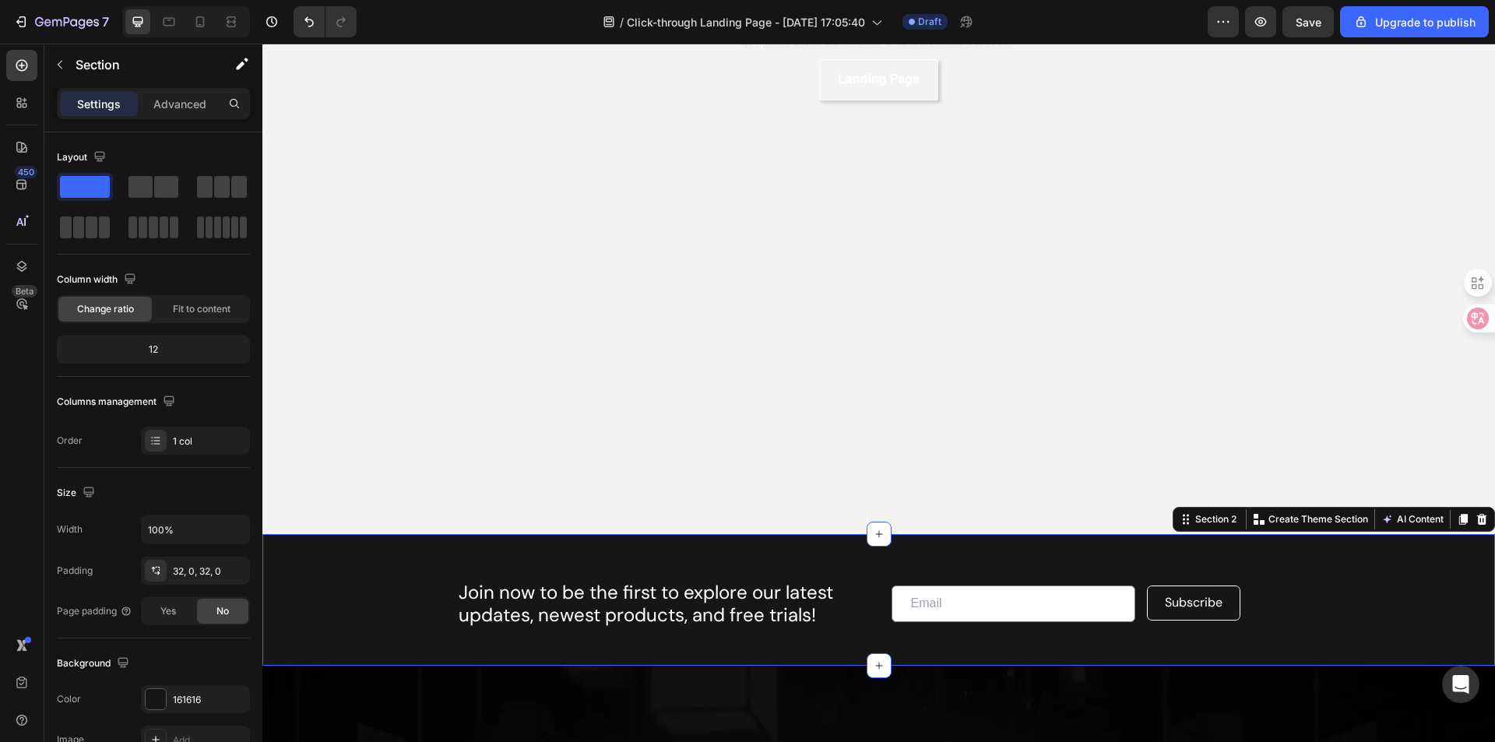
click at [278, 557] on div "Join now to be the first to explore our latest updates, newest products, and fr…" at bounding box center [878, 600] width 1233 height 132
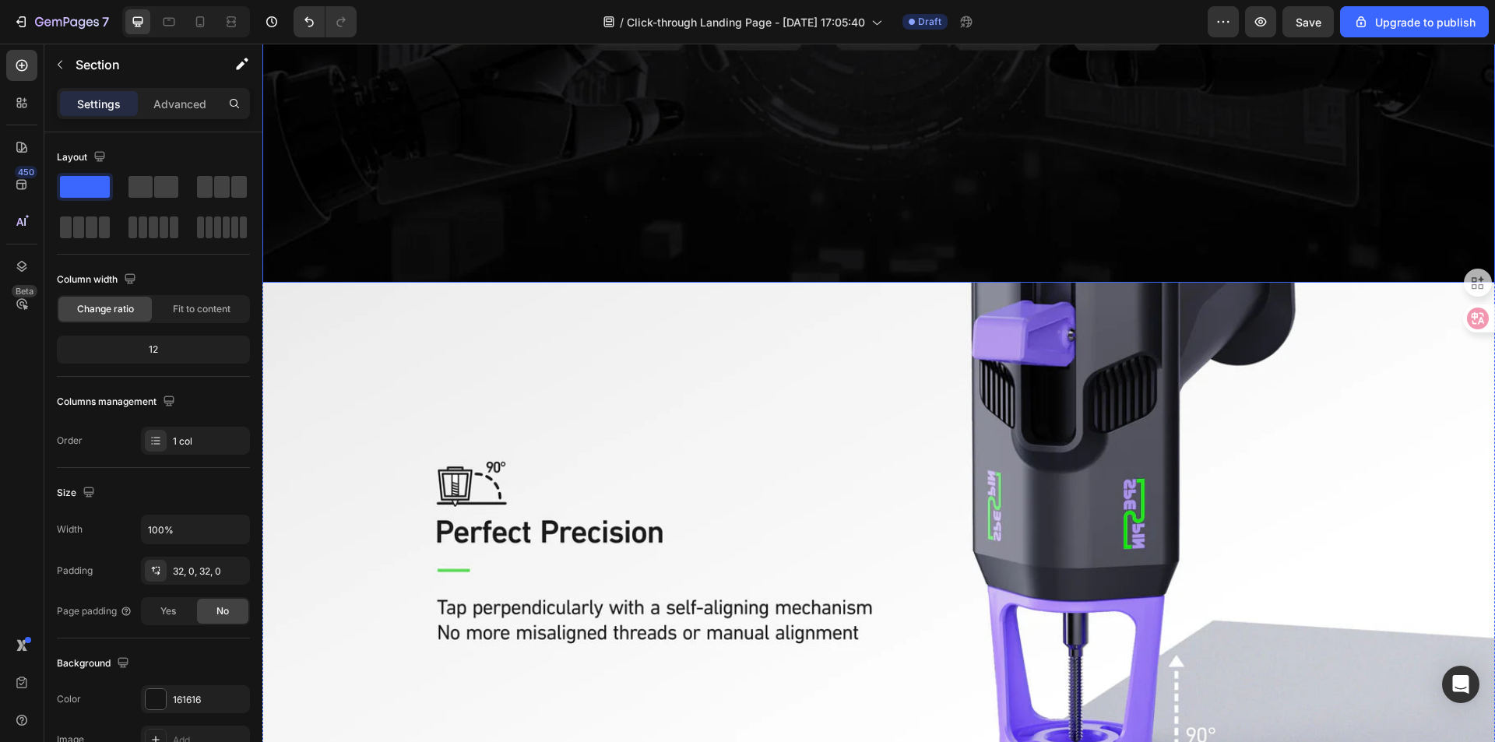
scroll to position [1402, 0]
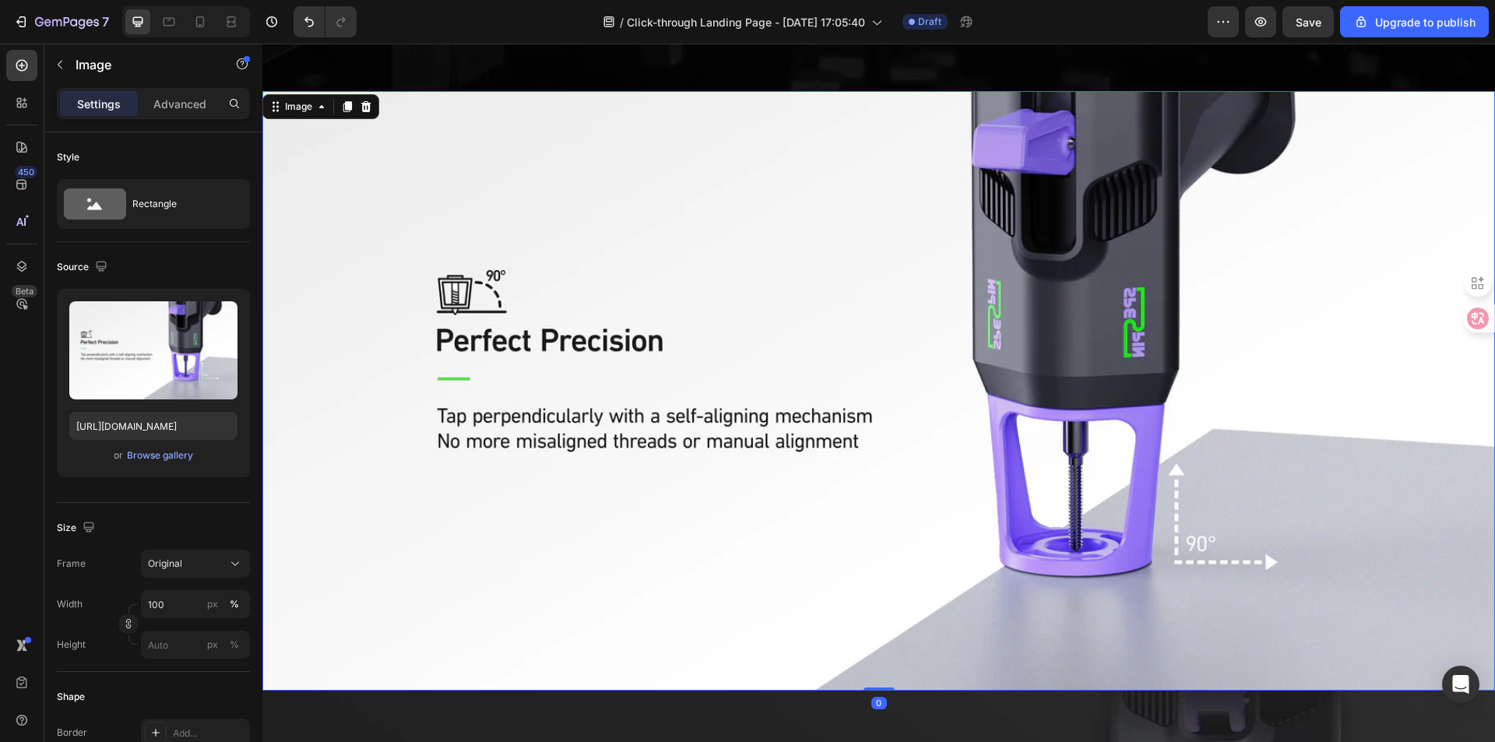
click at [893, 469] on img at bounding box center [878, 391] width 1233 height 600
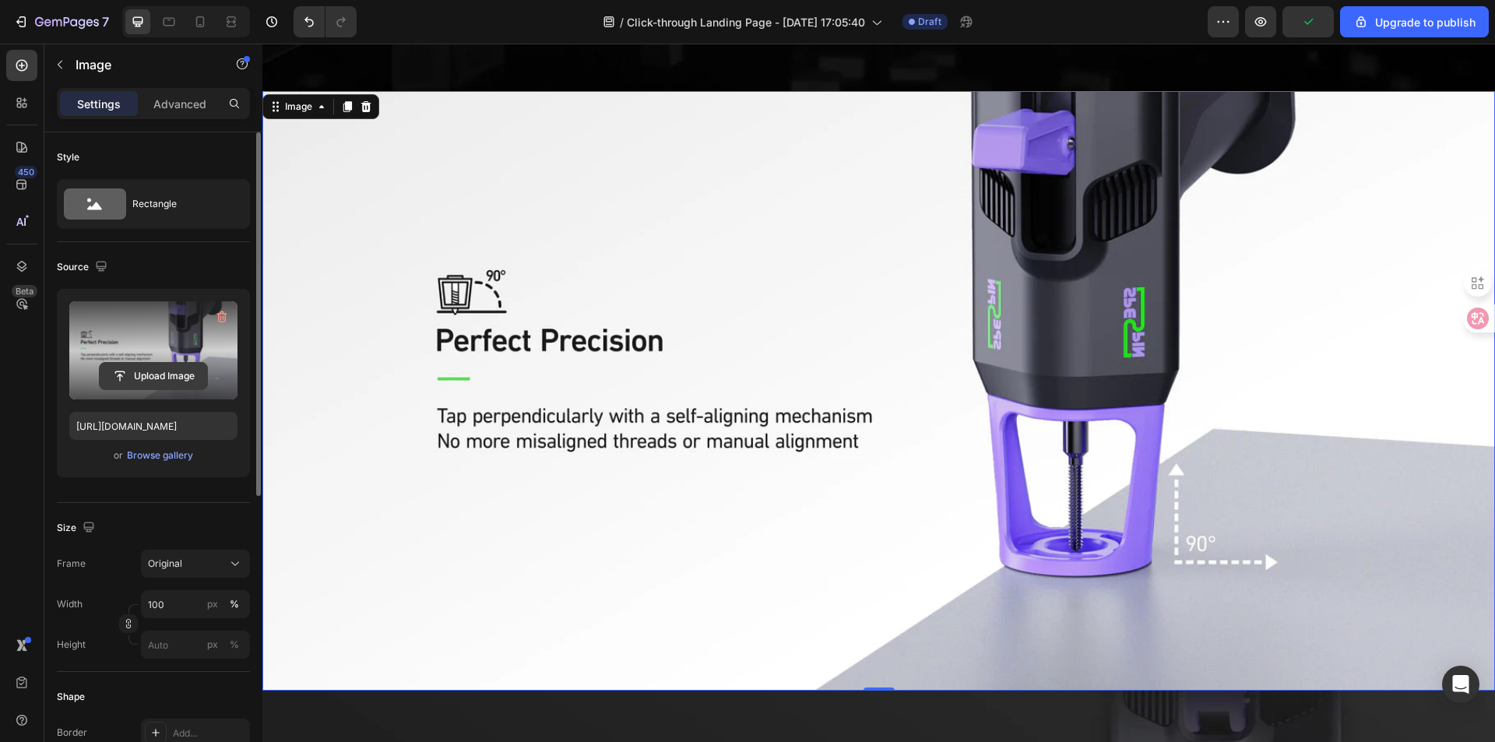
click at [181, 372] on input "file" at bounding box center [153, 376] width 107 height 26
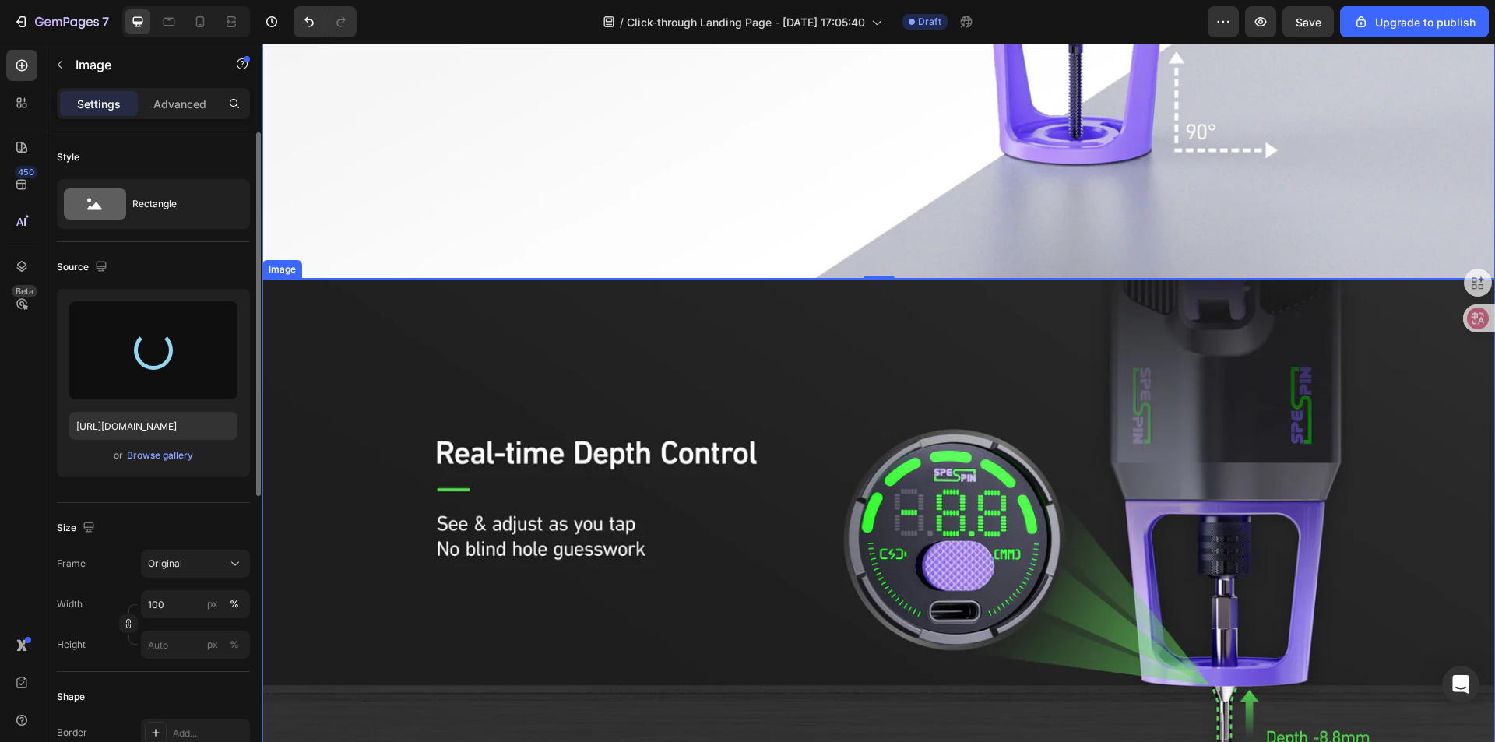
scroll to position [2025, 0]
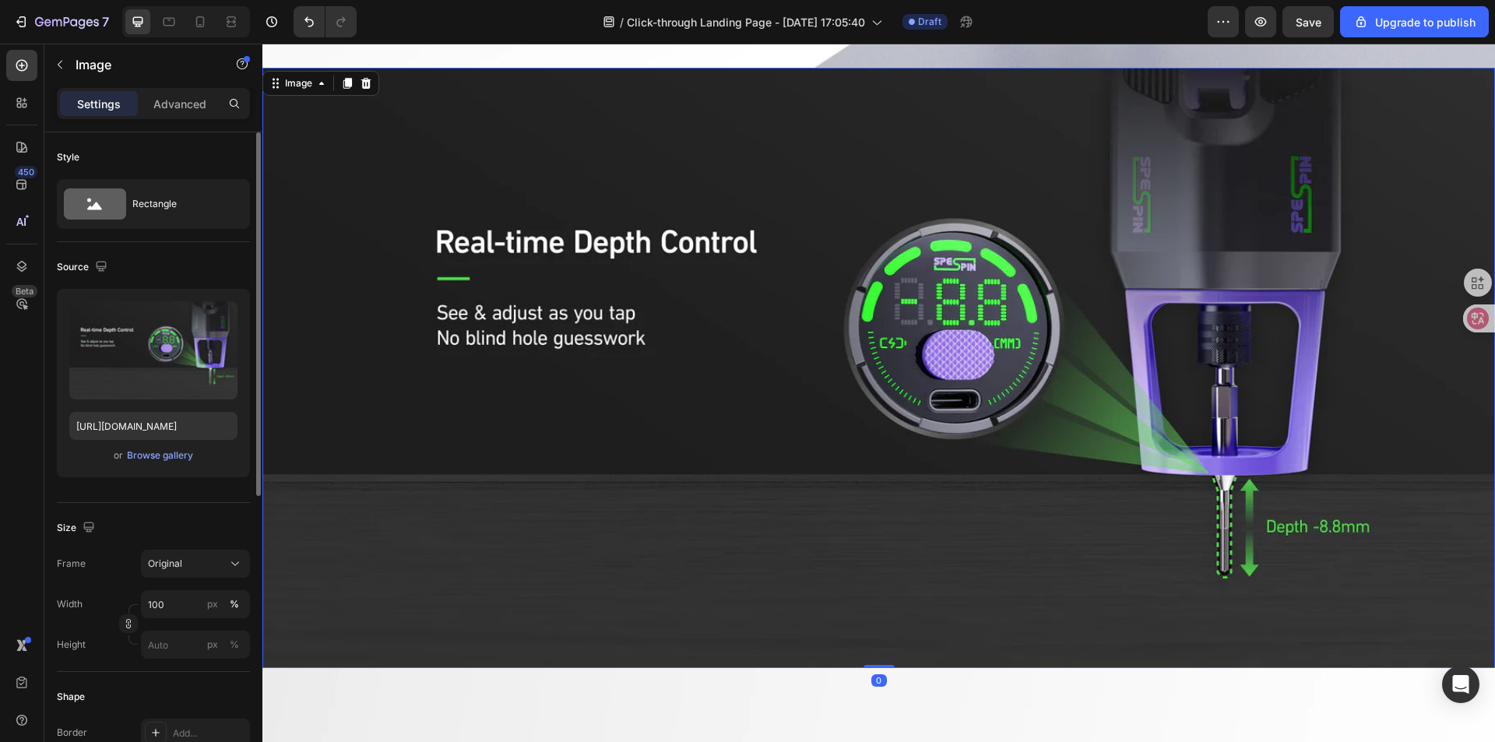
click at [749, 397] on img at bounding box center [878, 368] width 1233 height 600
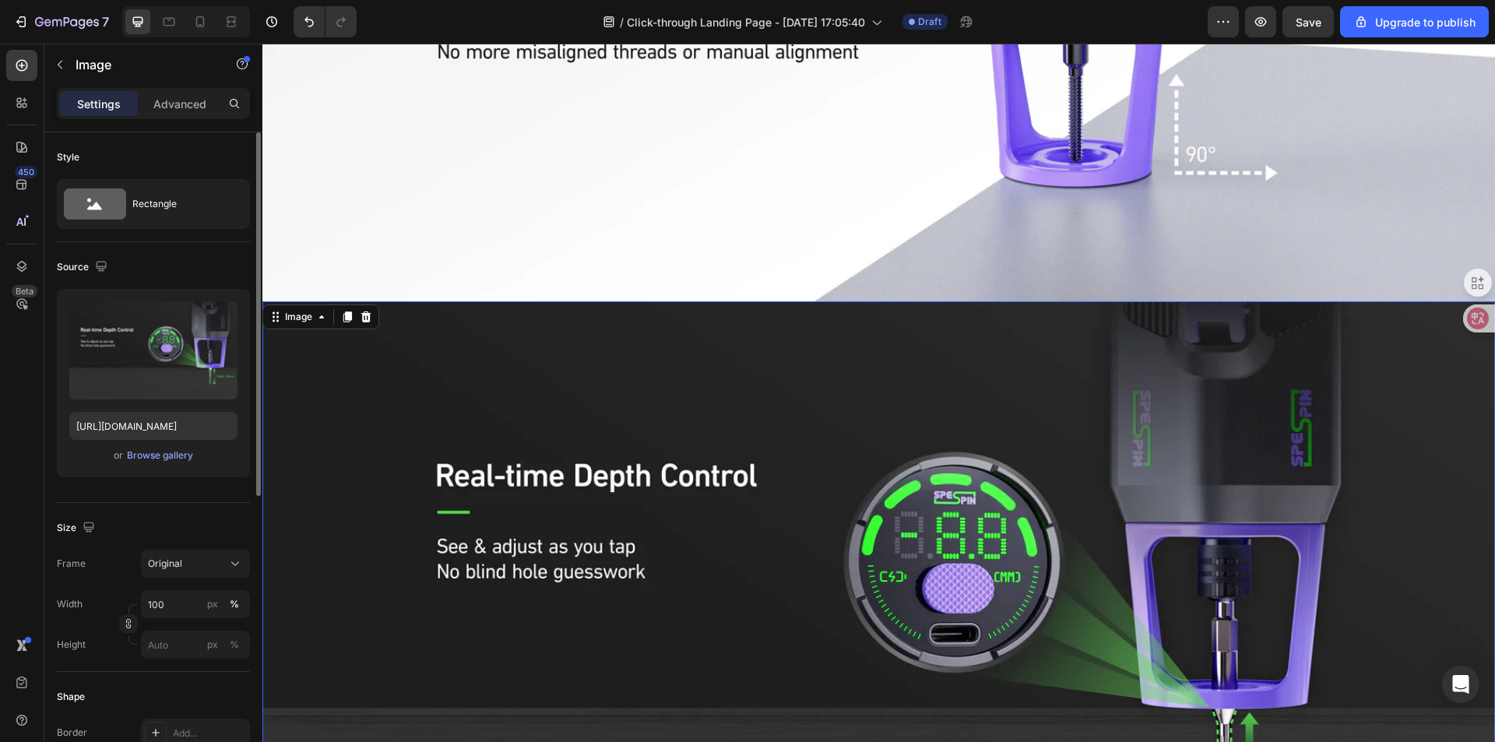
scroll to position [1480, 0]
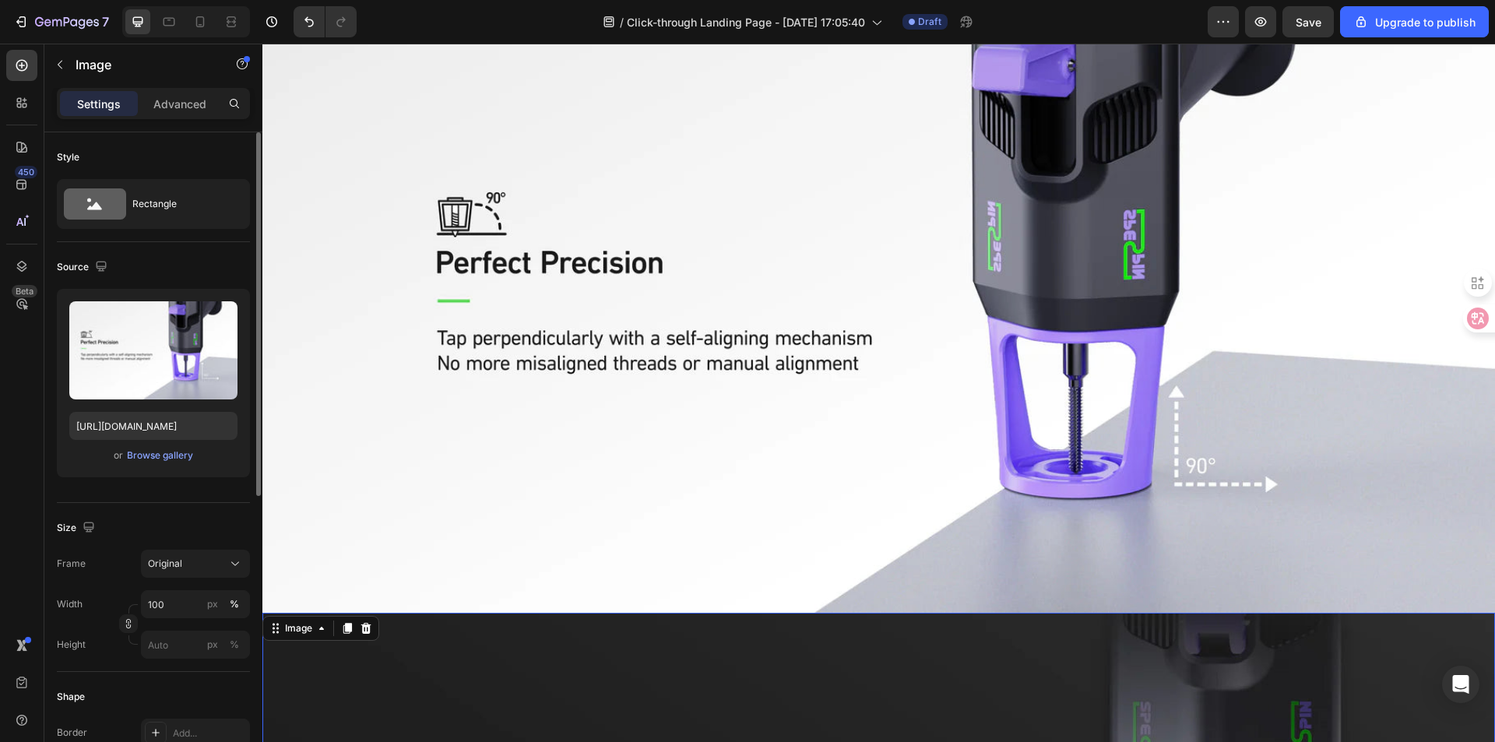
click at [749, 397] on img at bounding box center [878, 313] width 1233 height 600
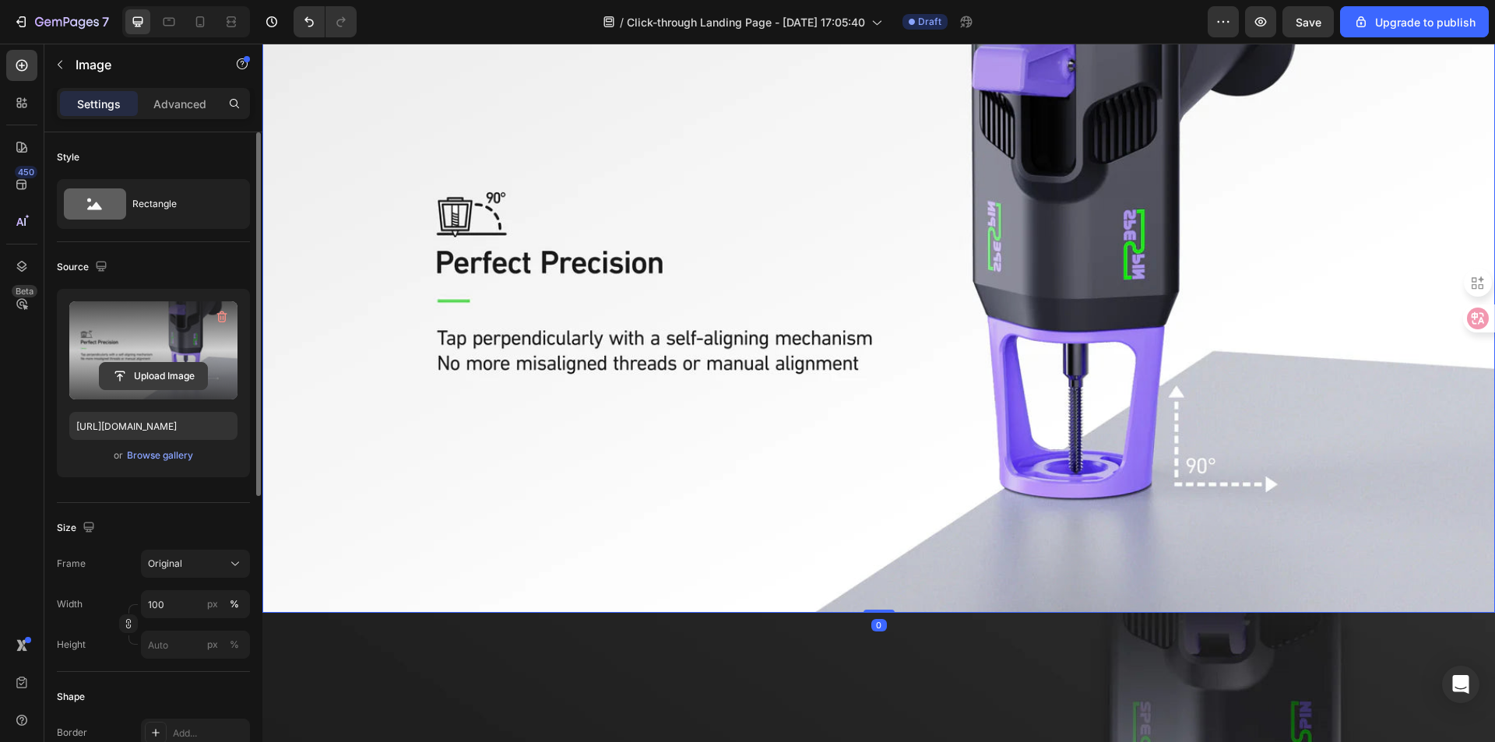
click at [153, 375] on input "file" at bounding box center [153, 376] width 107 height 26
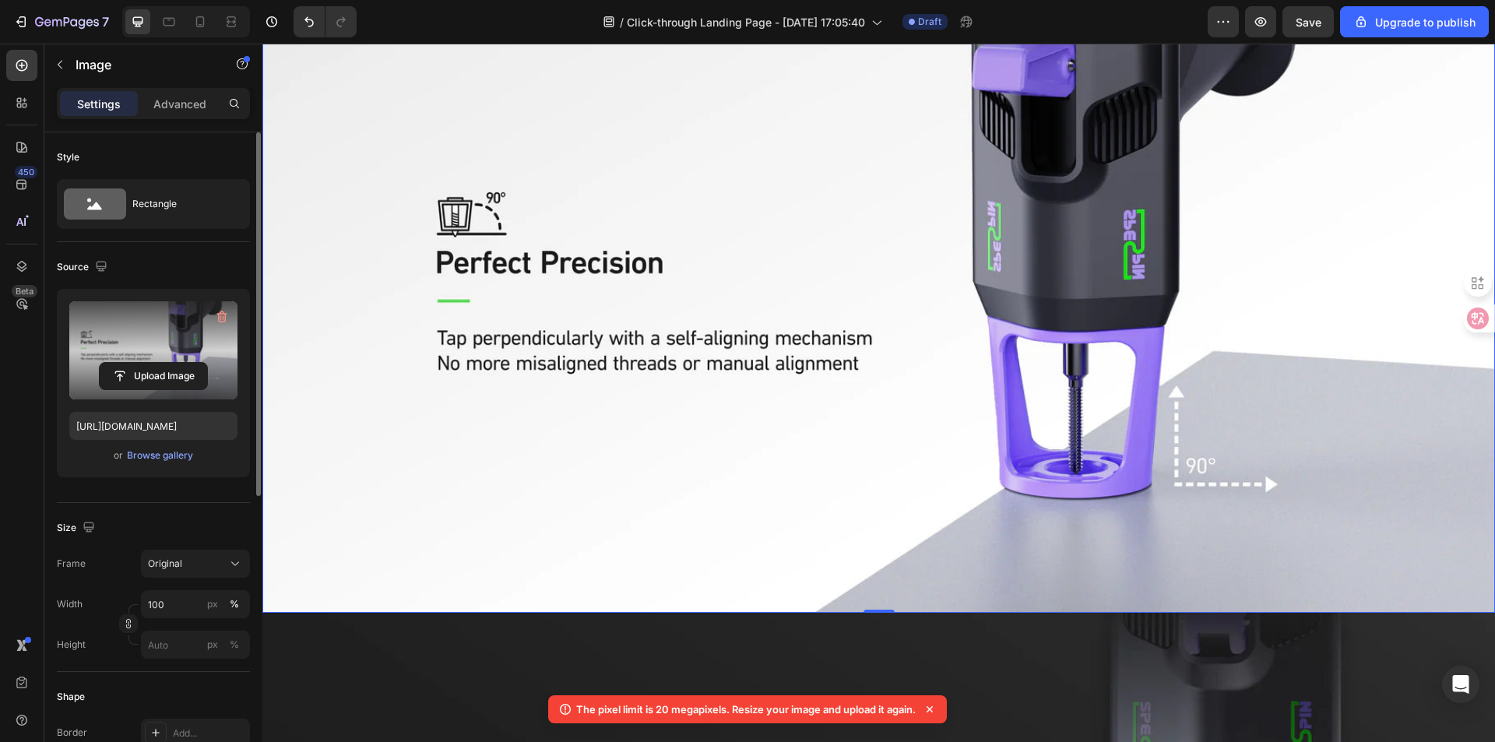
click at [657, 710] on p "The pixel limit is 20 megapixels. Resize your image and upload it again." at bounding box center [746, 710] width 340 height 16
click at [186, 424] on input "https://cdn.shopify.com/s/files/1/0617/2501/6143/files/gempages_550595727491859…" at bounding box center [153, 426] width 168 height 28
click at [188, 380] on input "file" at bounding box center [153, 376] width 107 height 26
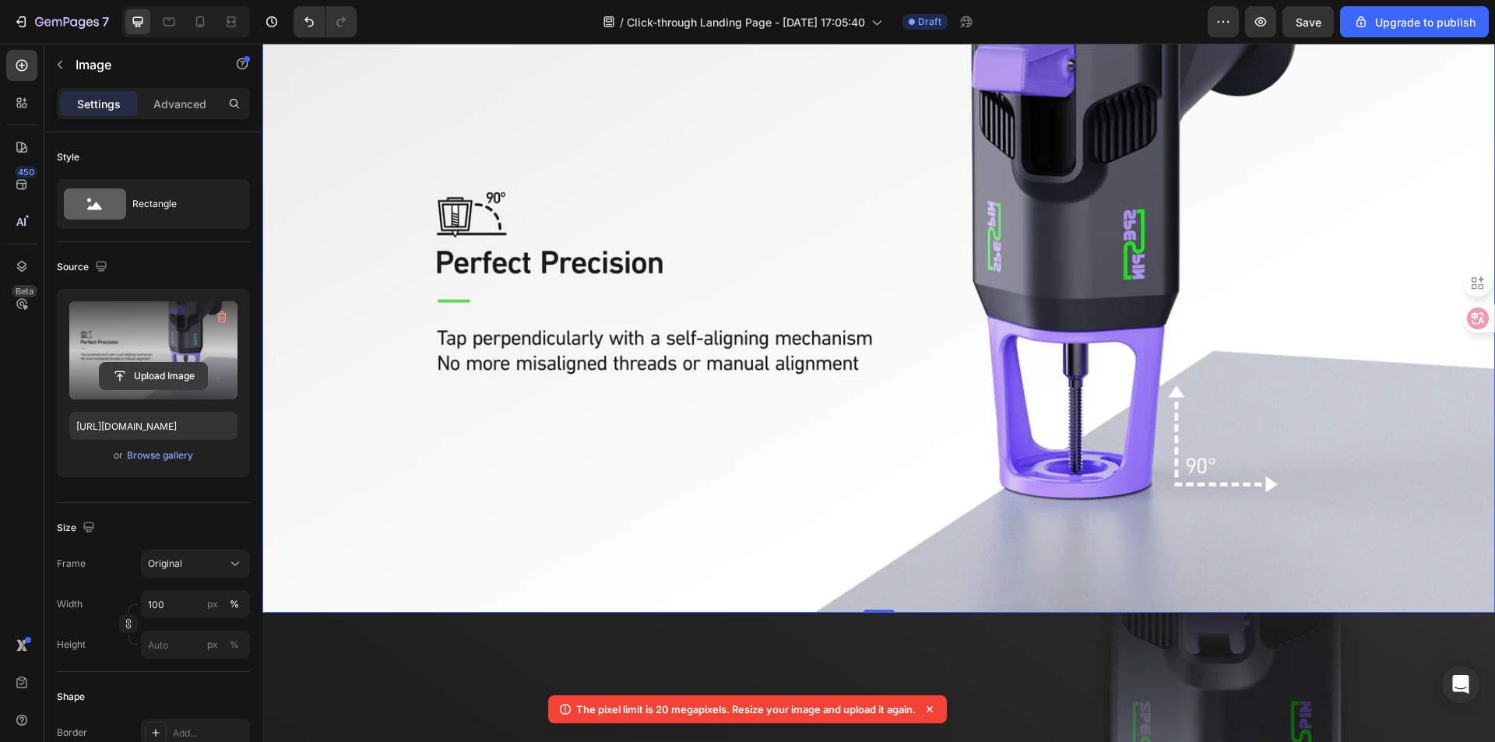
type input "C:\fakepath\金属骨架-带标注.png"
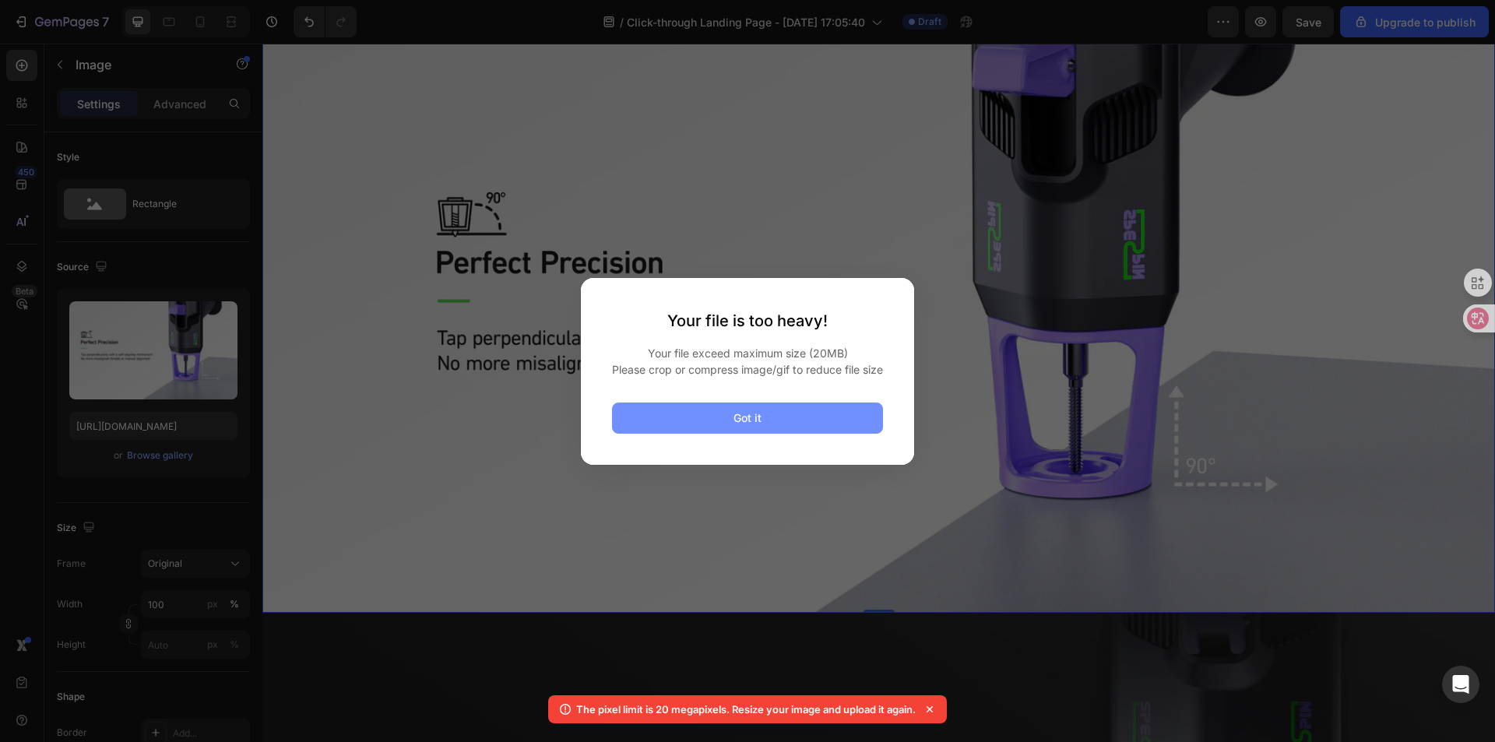
click at [799, 424] on button "Got it" at bounding box center [747, 418] width 271 height 31
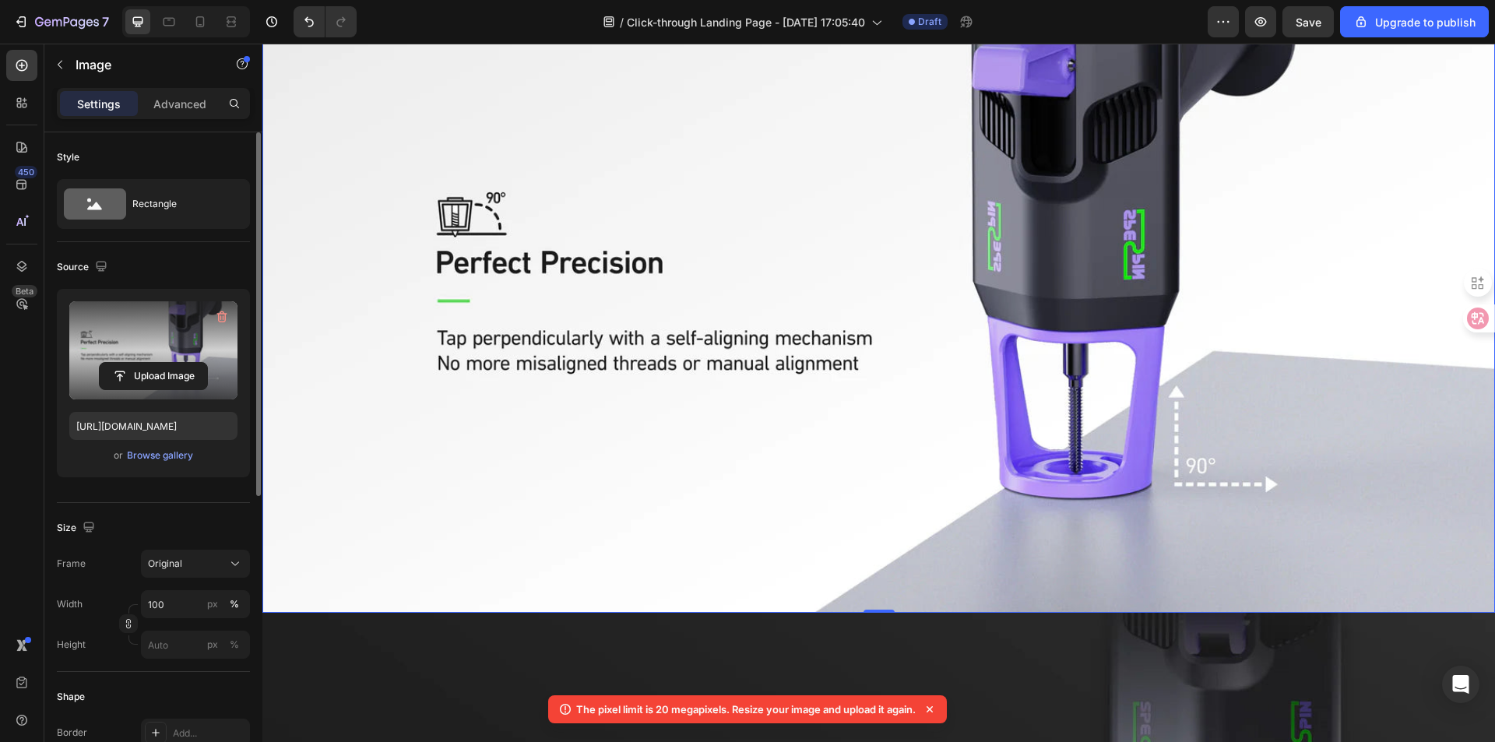
click at [168, 359] on label at bounding box center [153, 350] width 168 height 98
click at [168, 363] on input "file" at bounding box center [153, 376] width 107 height 26
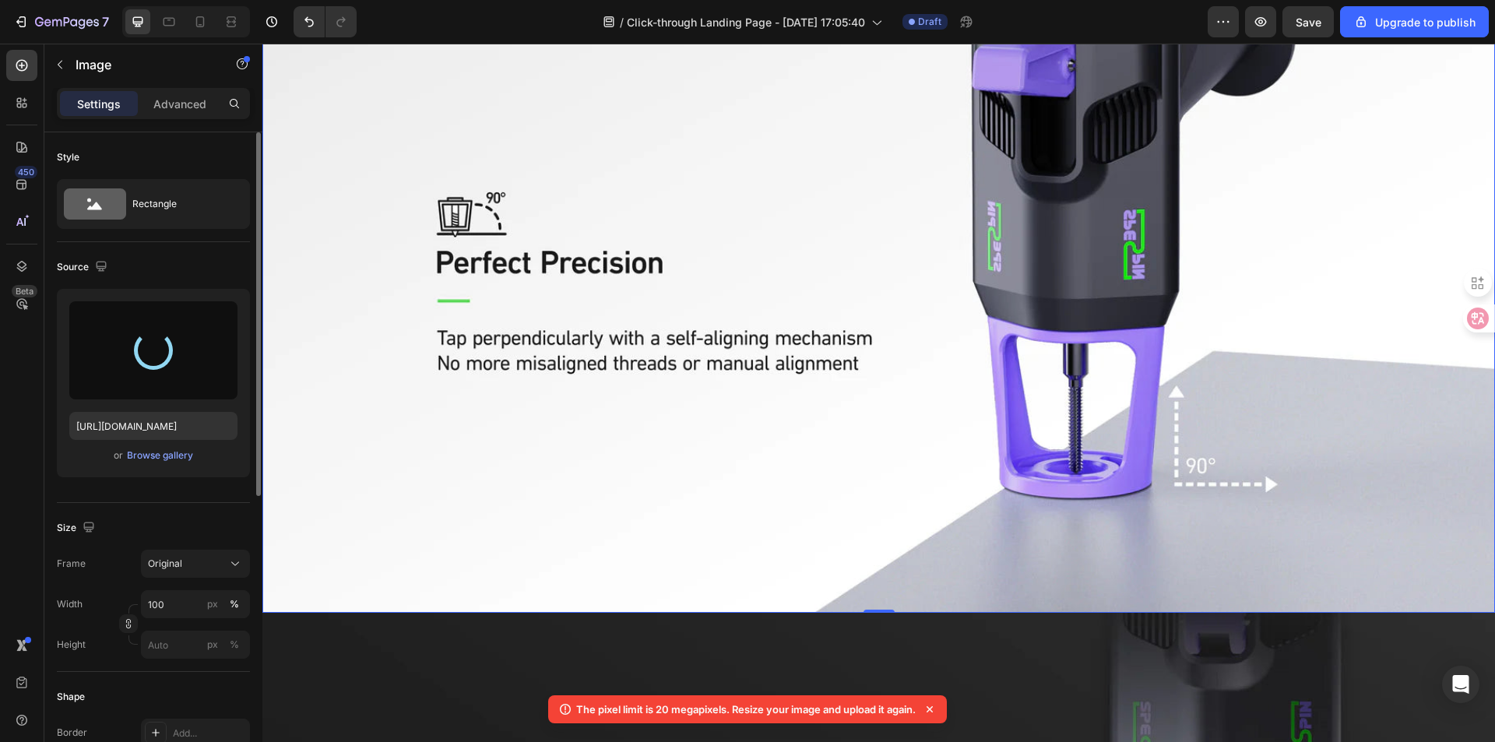
type input "https://cdn.shopify.com/s/files/1/0617/2501/6143/files/gempages_550595727491859…"
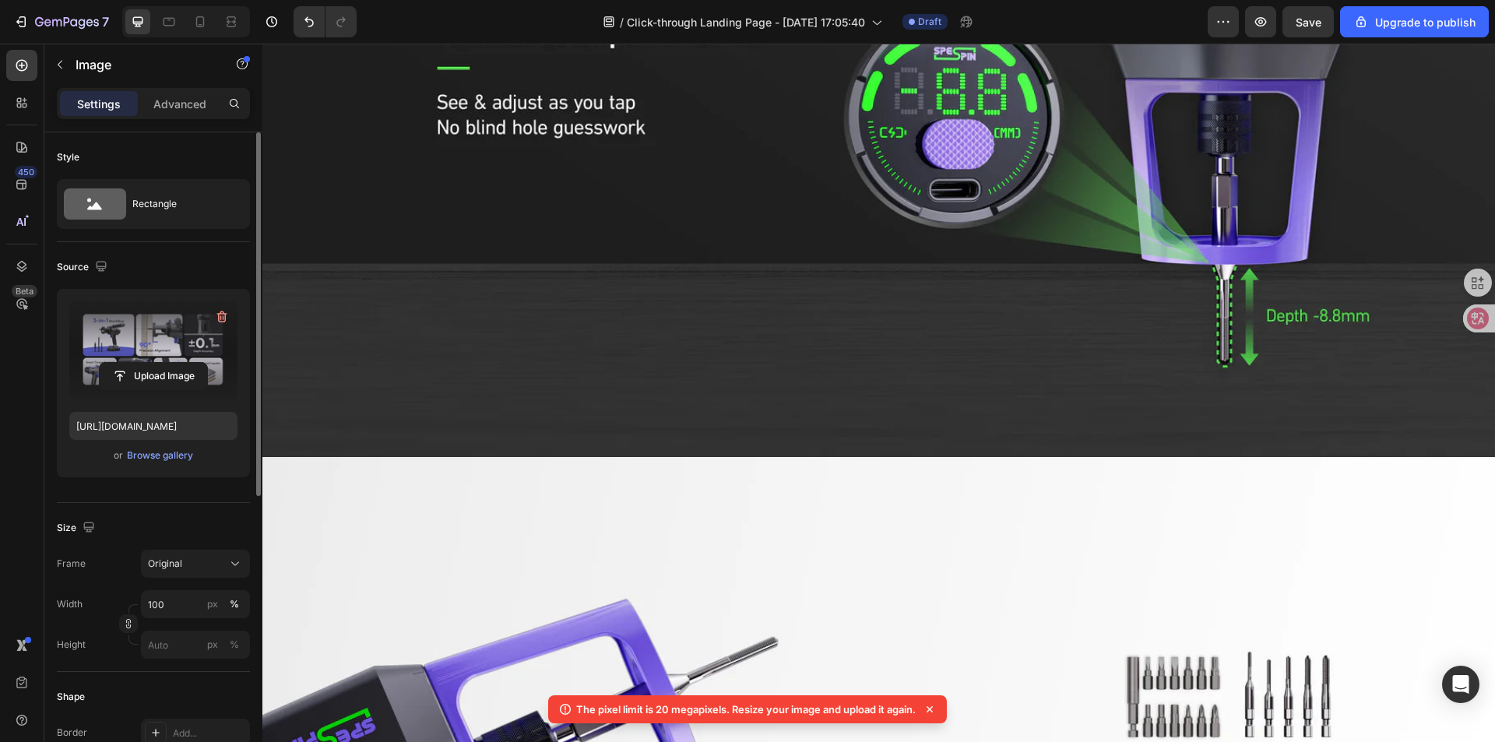
scroll to position [2181, 0]
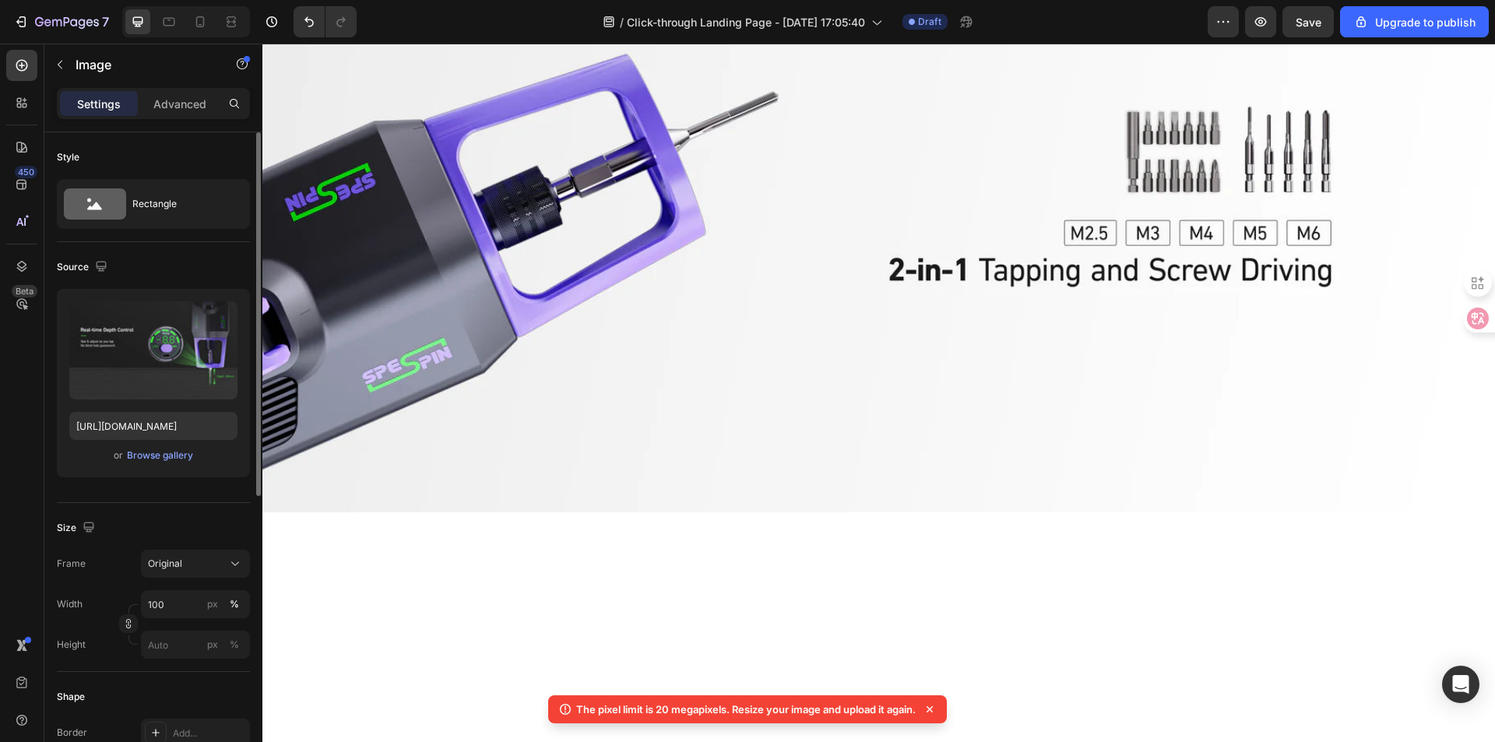
click at [153, 375] on input "file" at bounding box center [153, 376] width 107 height 26
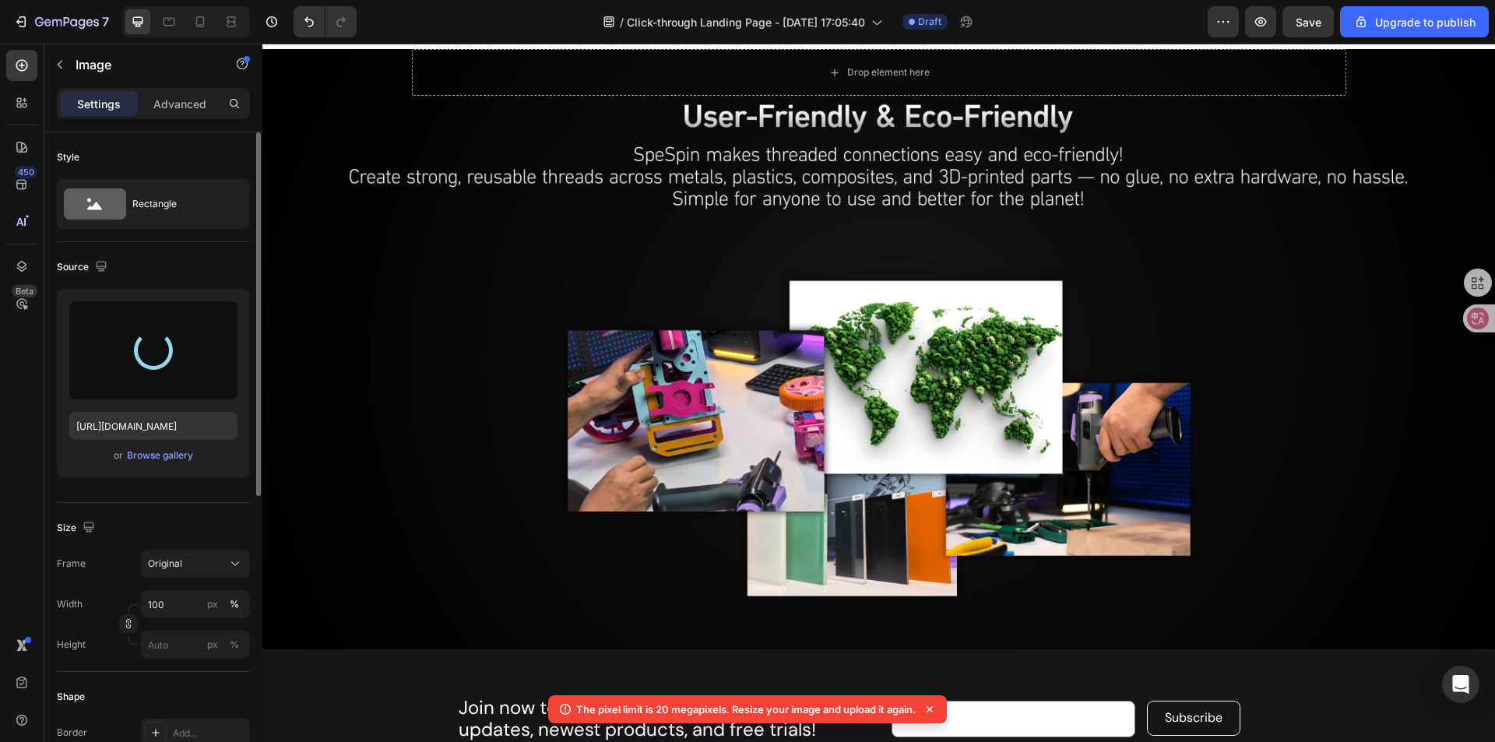
scroll to position [3337, 0]
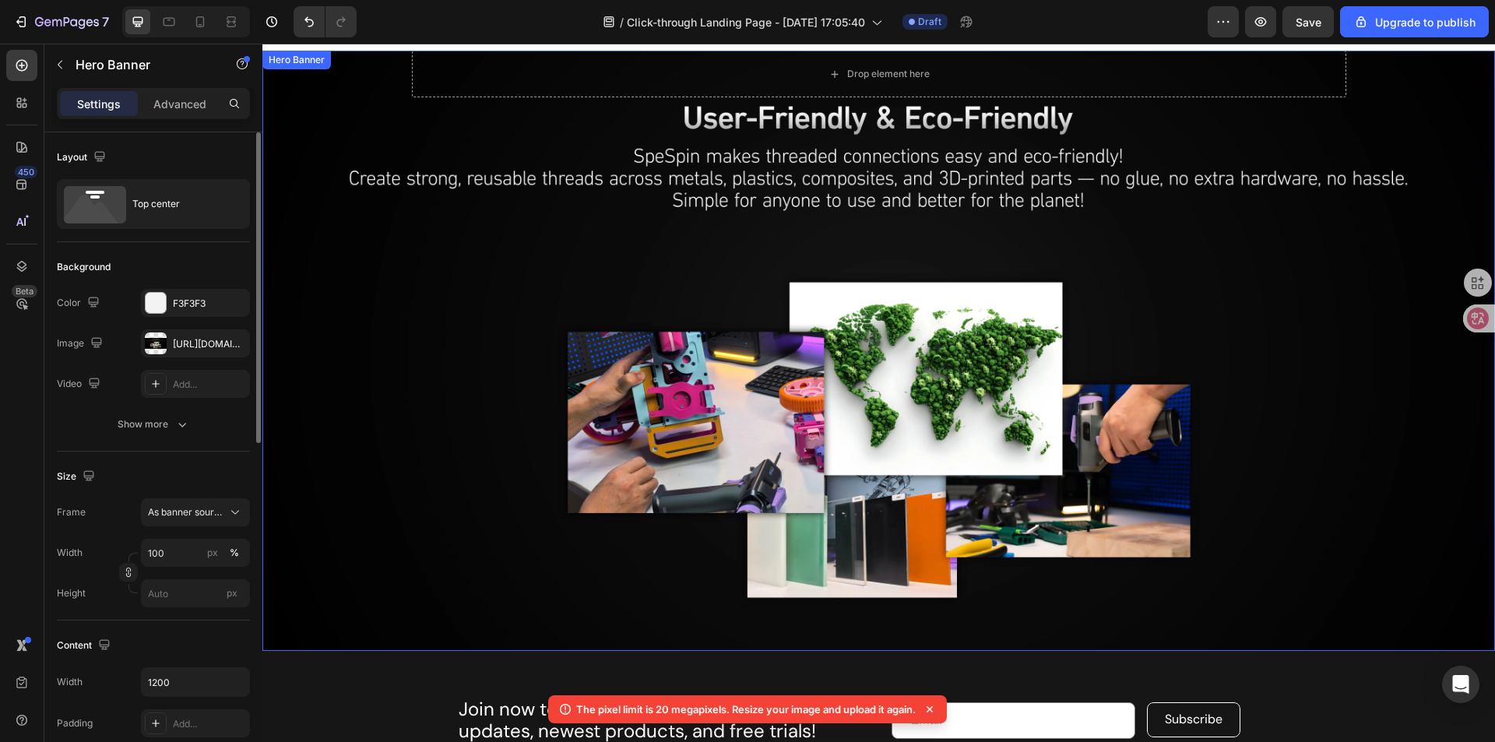
click at [622, 457] on div "Background Image" at bounding box center [878, 351] width 1233 height 601
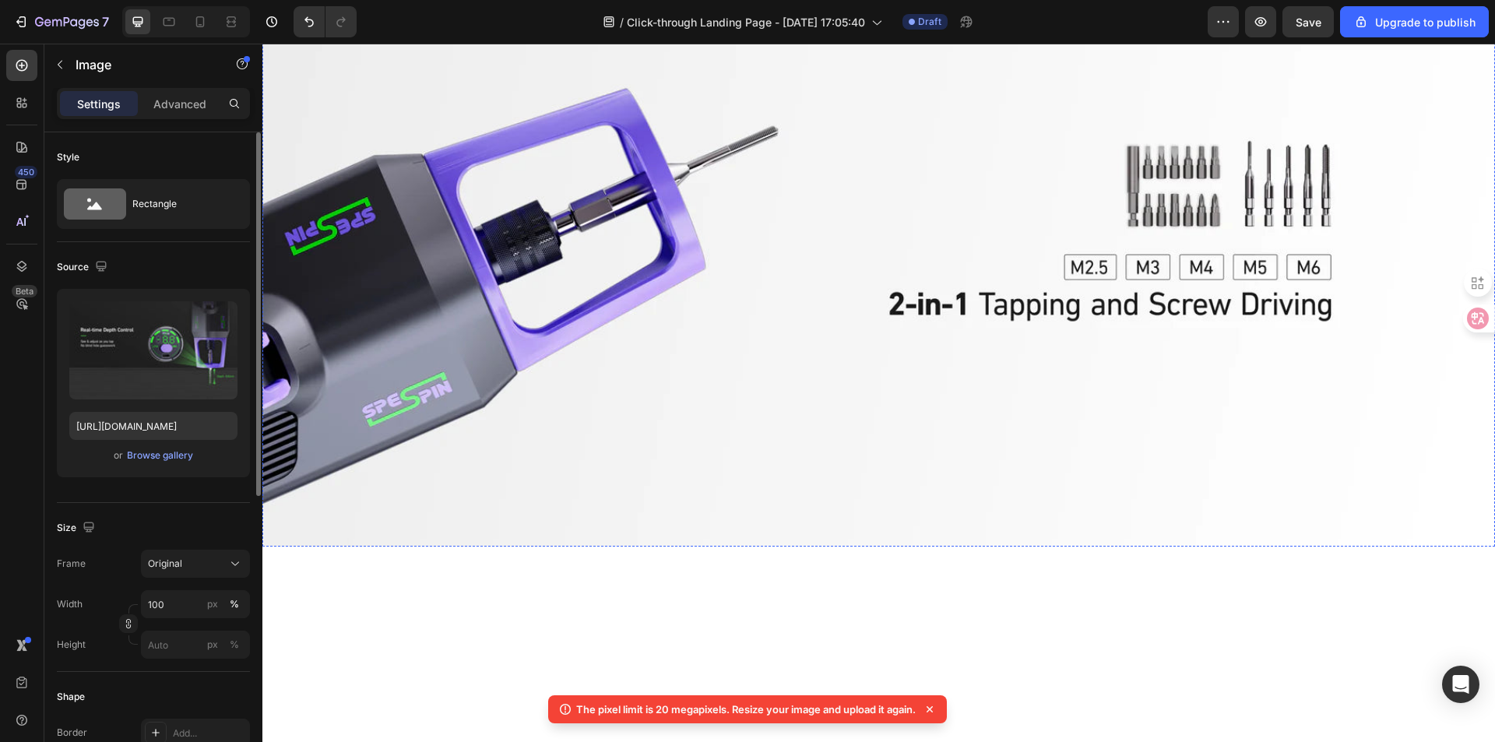
scroll to position [2403, 0]
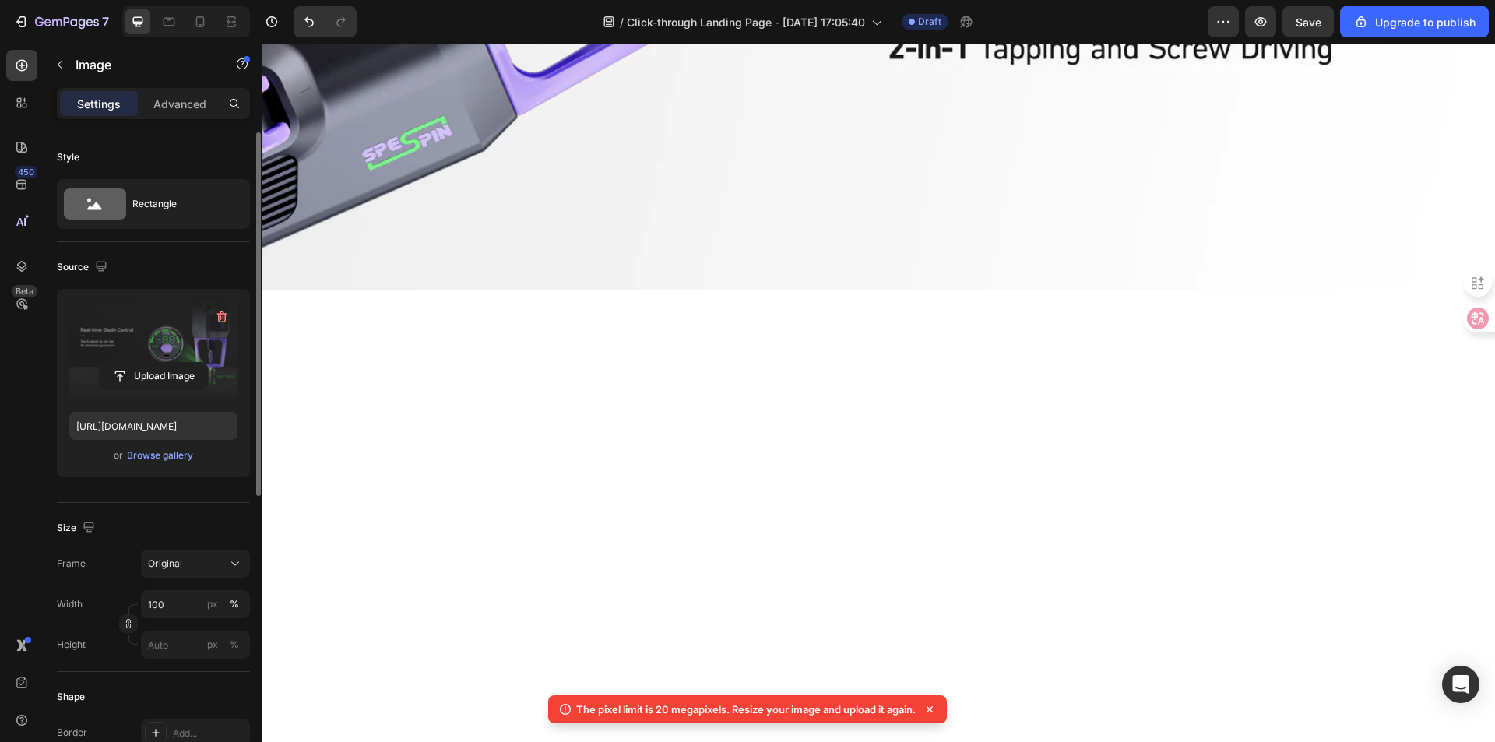
click at [132, 340] on label at bounding box center [153, 350] width 168 height 98
click at [132, 363] on input "file" at bounding box center [153, 376] width 107 height 26
click at [152, 361] on label at bounding box center [153, 350] width 168 height 98
click at [152, 363] on input "file" at bounding box center [153, 376] width 107 height 26
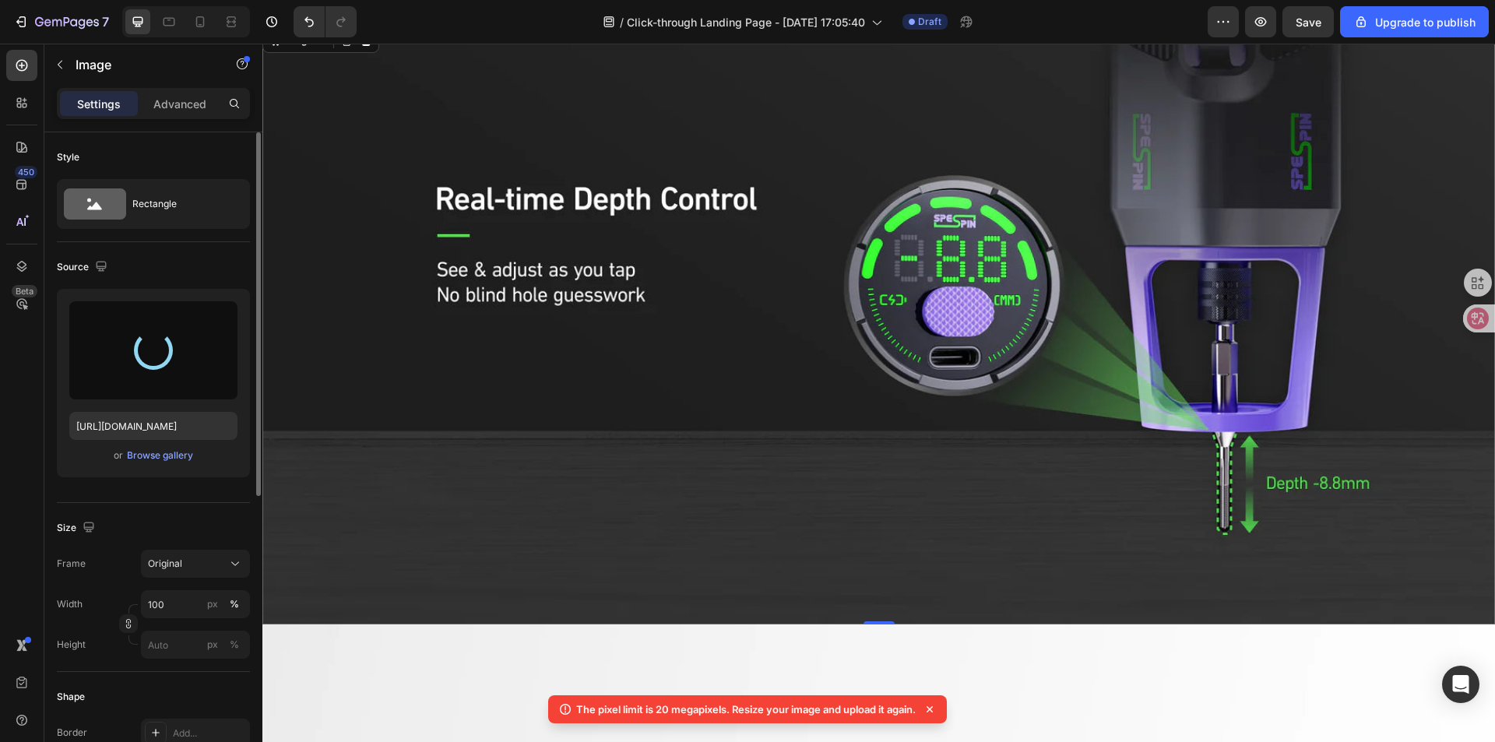
scroll to position [2013, 0]
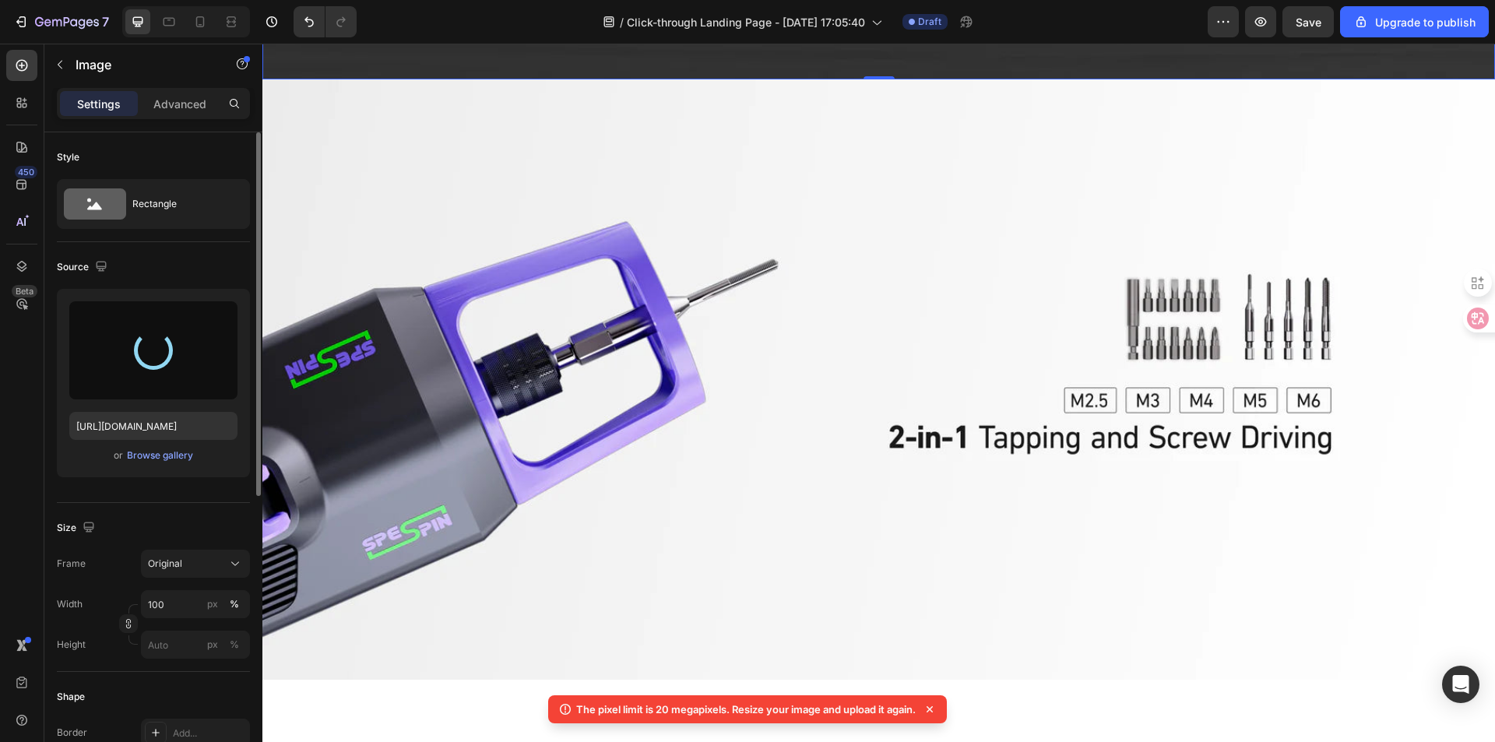
type input "https://cdn.shopify.com/s/files/1/0617/2501/6143/files/gempages_550595727491859…"
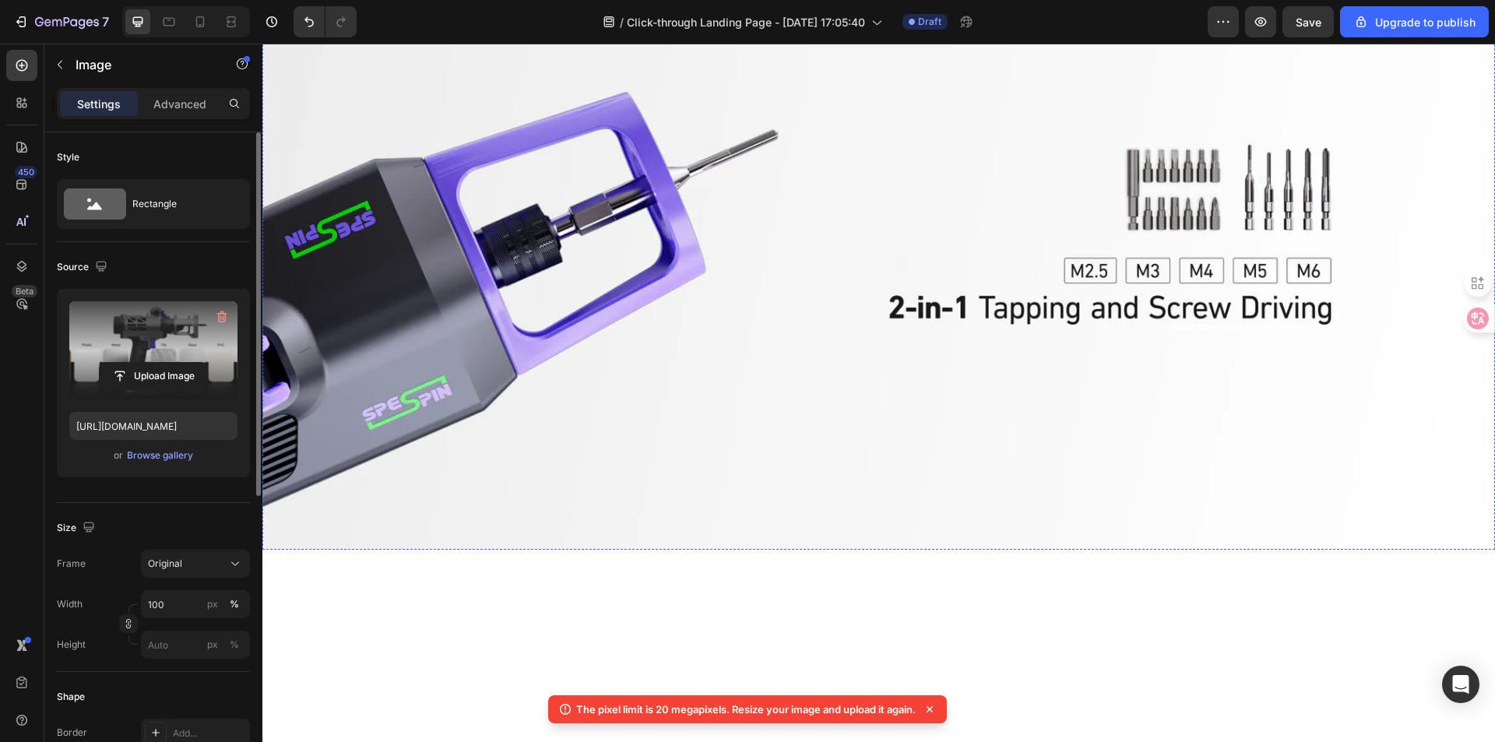
scroll to position [1341, 0]
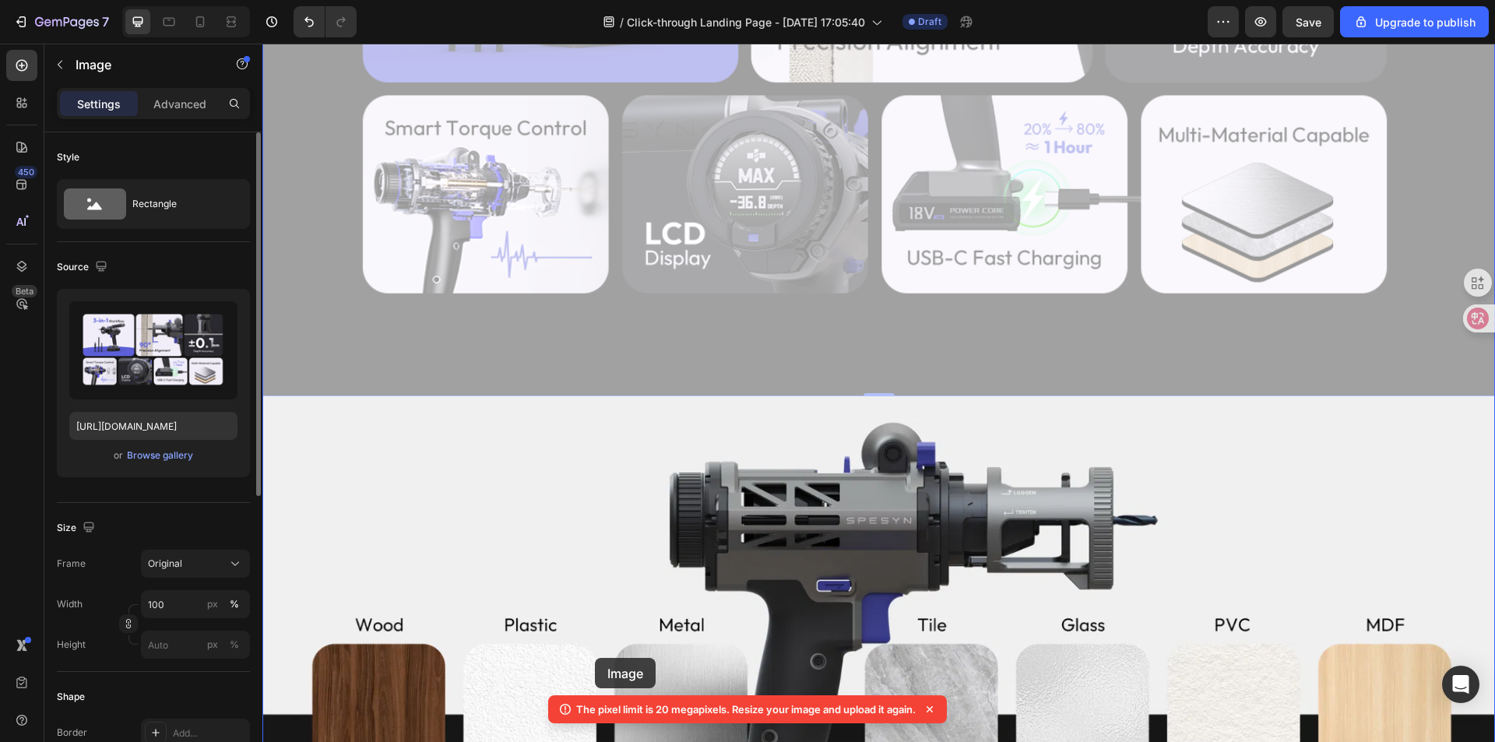
drag, startPoint x: 595, startPoint y: 377, endPoint x: 596, endPoint y: 662, distance: 285.1
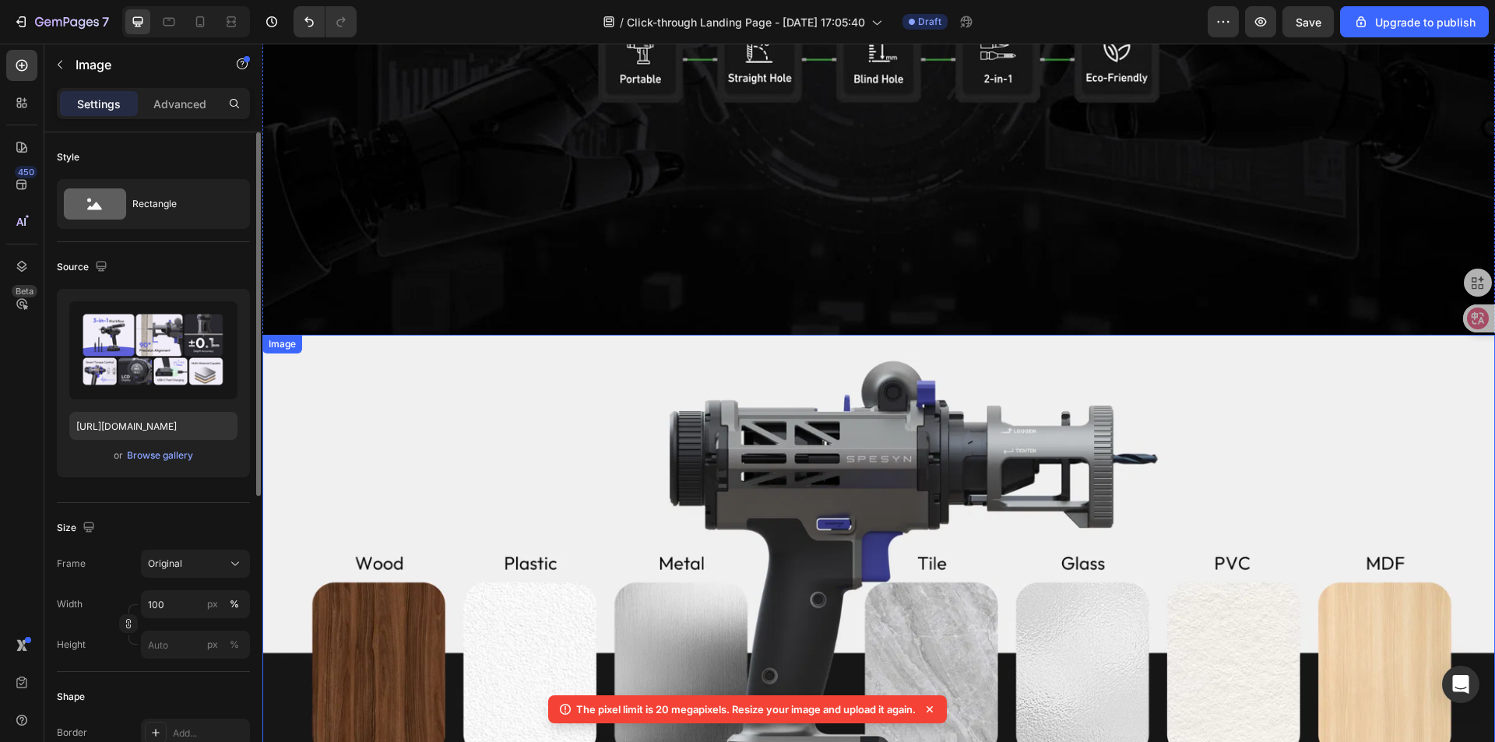
scroll to position [941, 0]
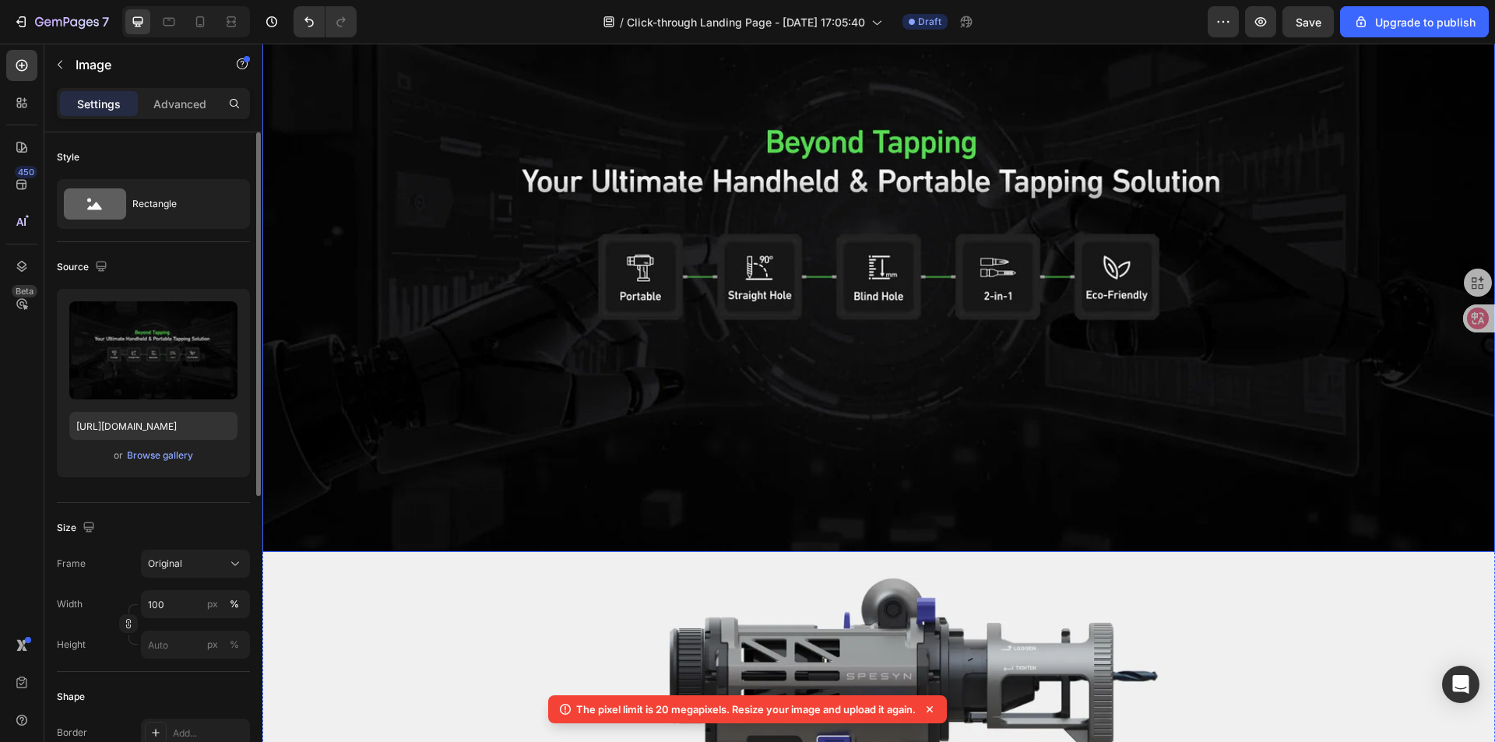
click at [551, 382] on img at bounding box center [878, 252] width 1233 height 600
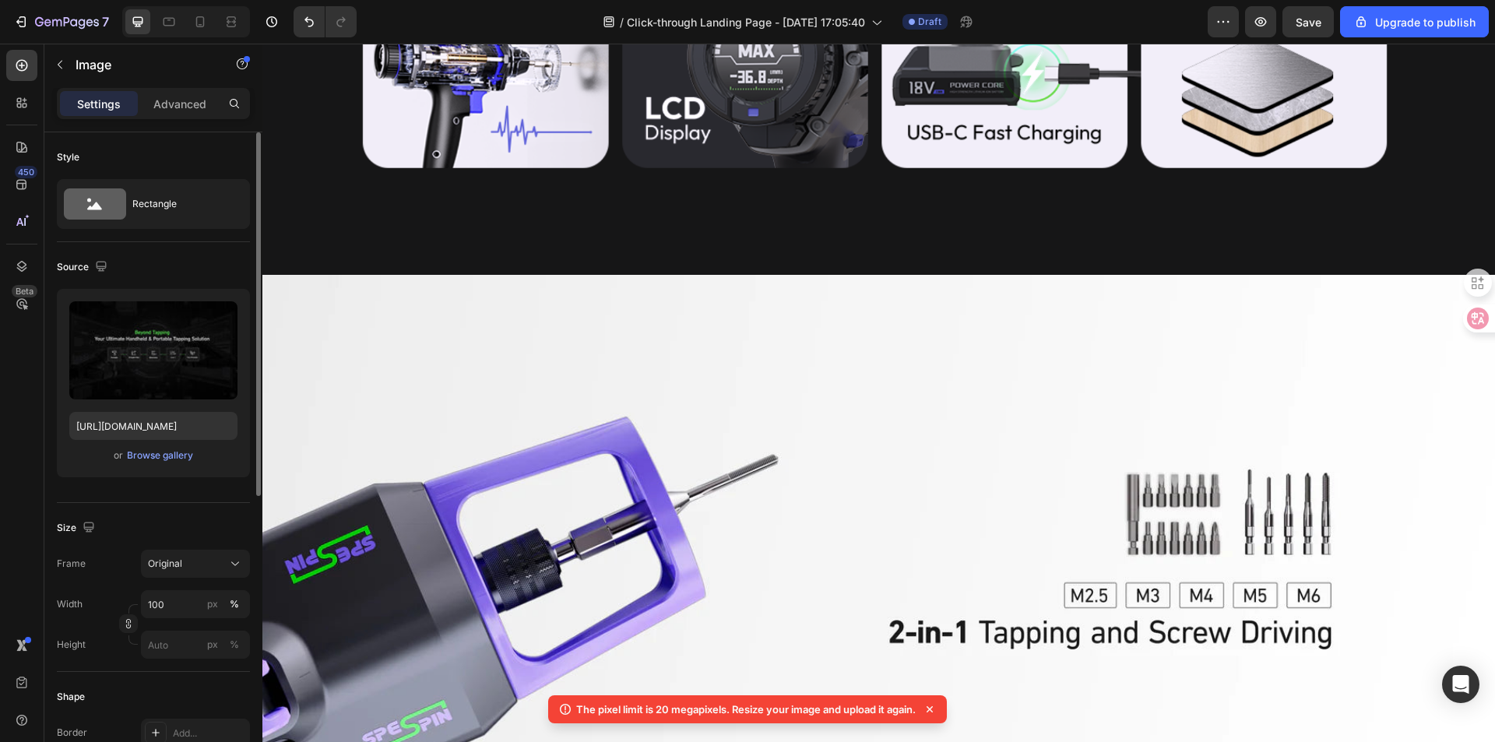
scroll to position [2241, 0]
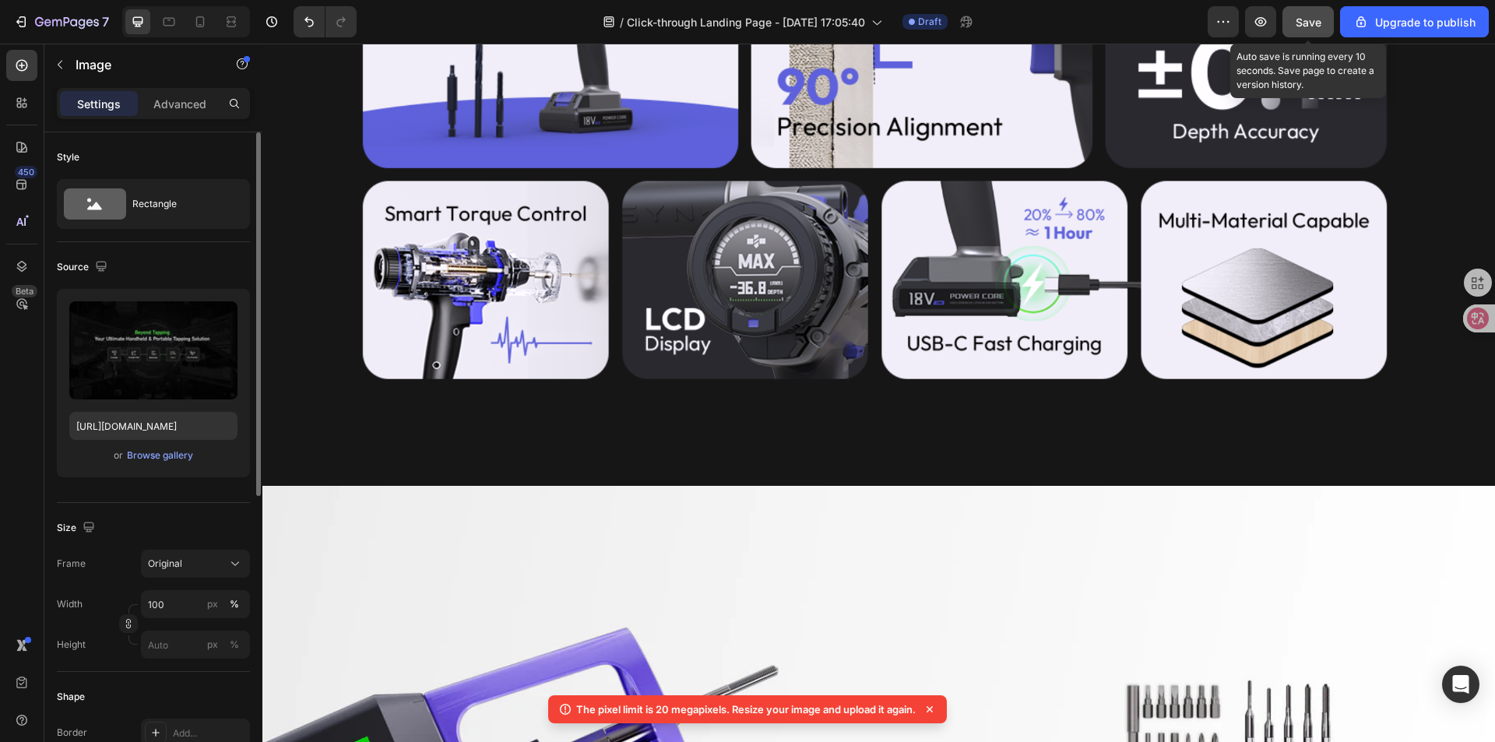
click at [1322, 20] on span "Save" at bounding box center [1309, 22] width 26 height 13
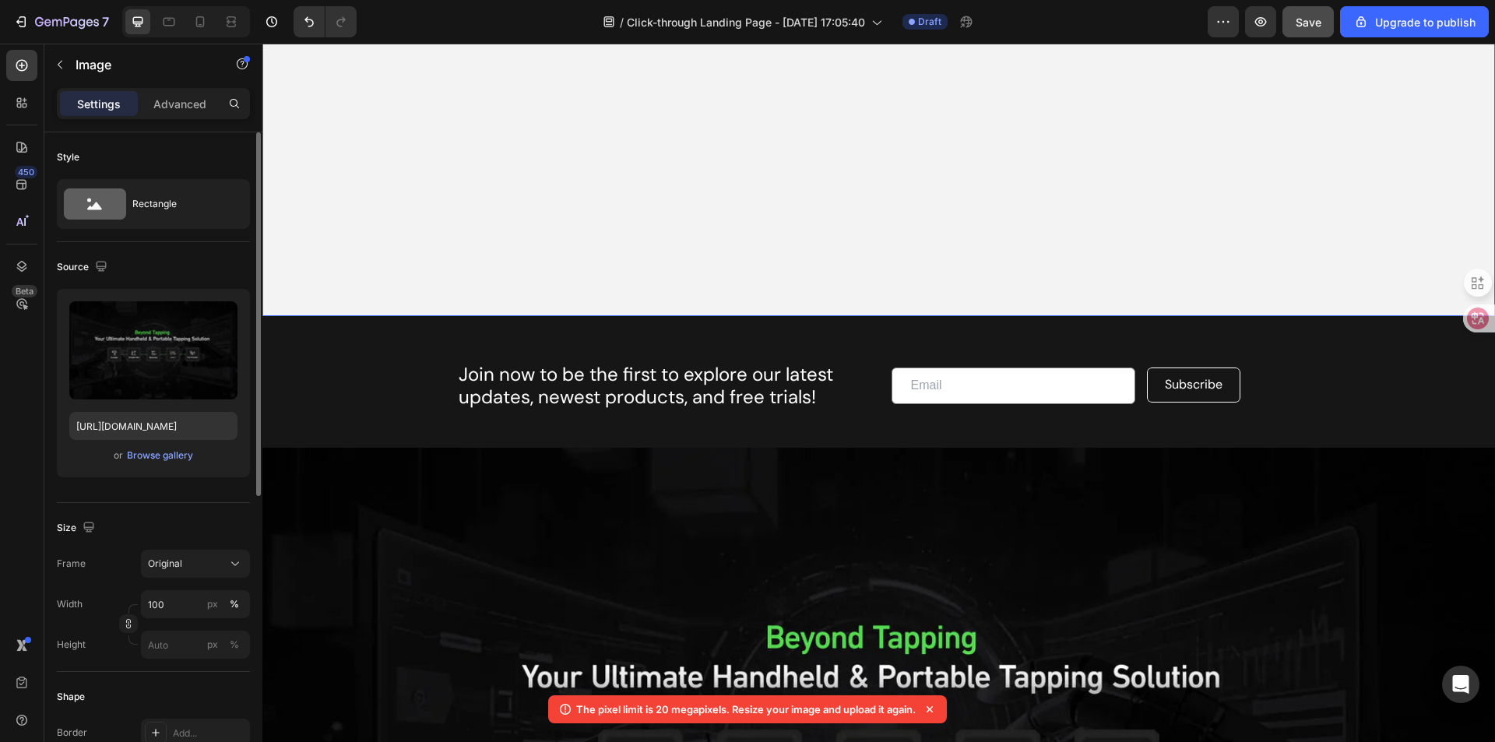
scroll to position [467, 0]
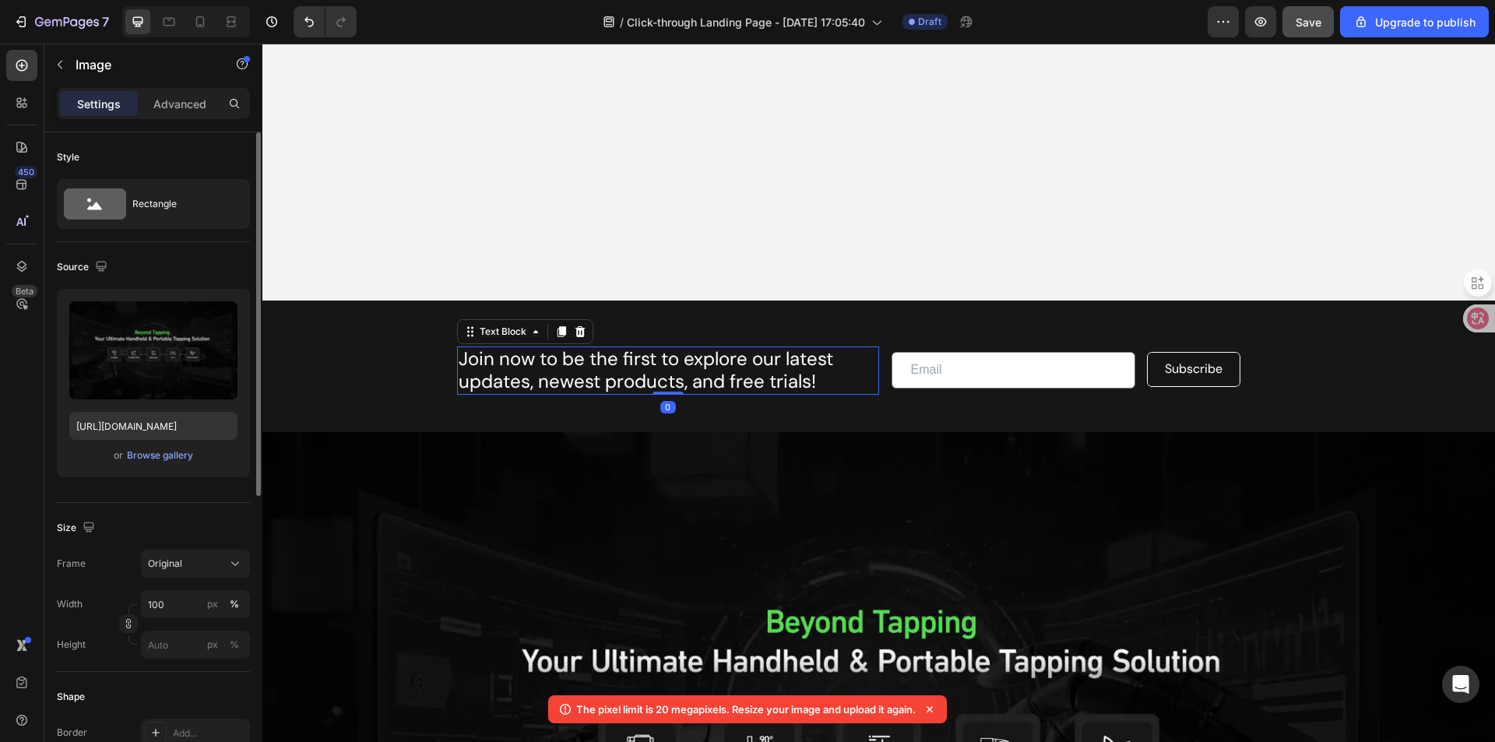
click at [674, 367] on p "Join now to be the first to explore our latest updates, newest products, and fr…" at bounding box center [668, 370] width 419 height 45
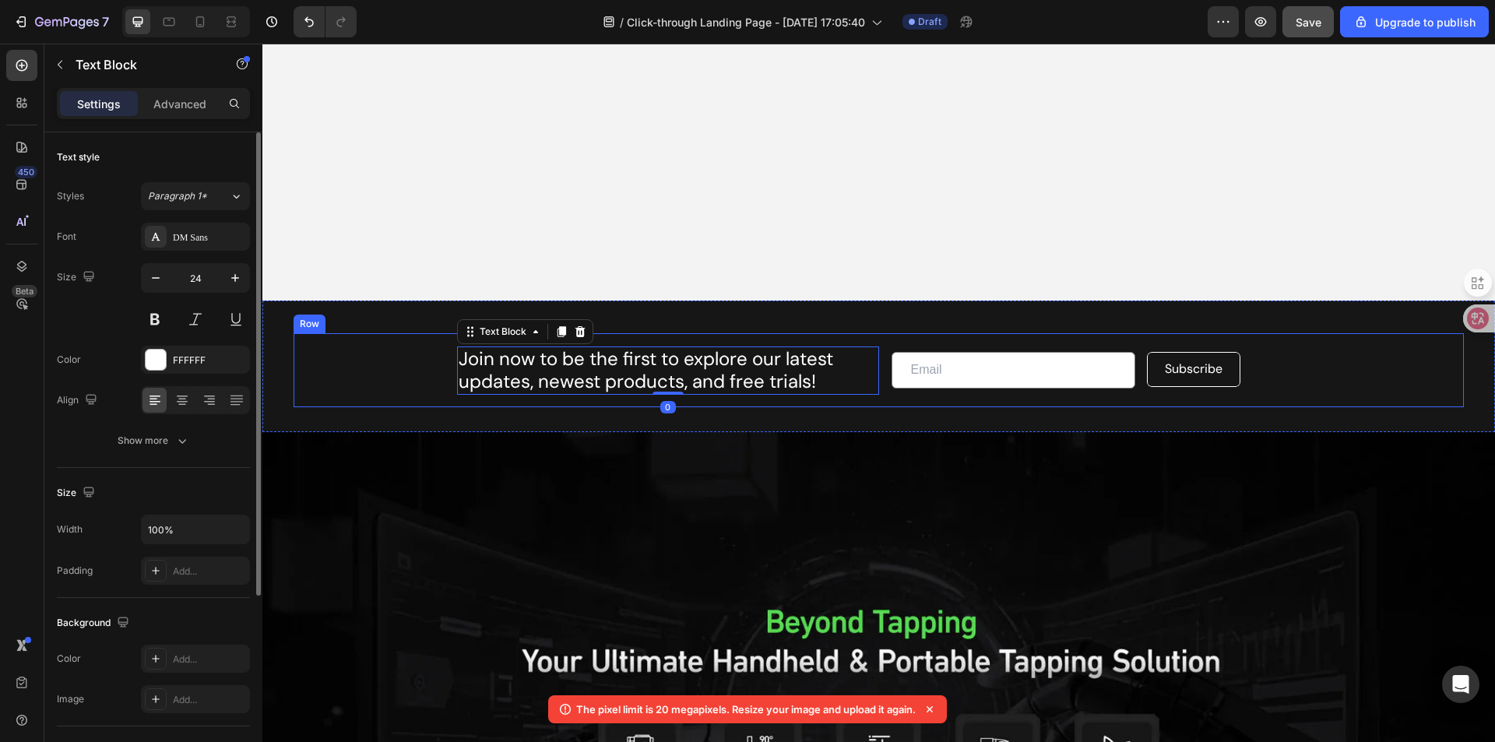
click at [409, 370] on div "Join now to be the first to explore our latest updates, newest products, and fr…" at bounding box center [587, 371] width 586 height 48
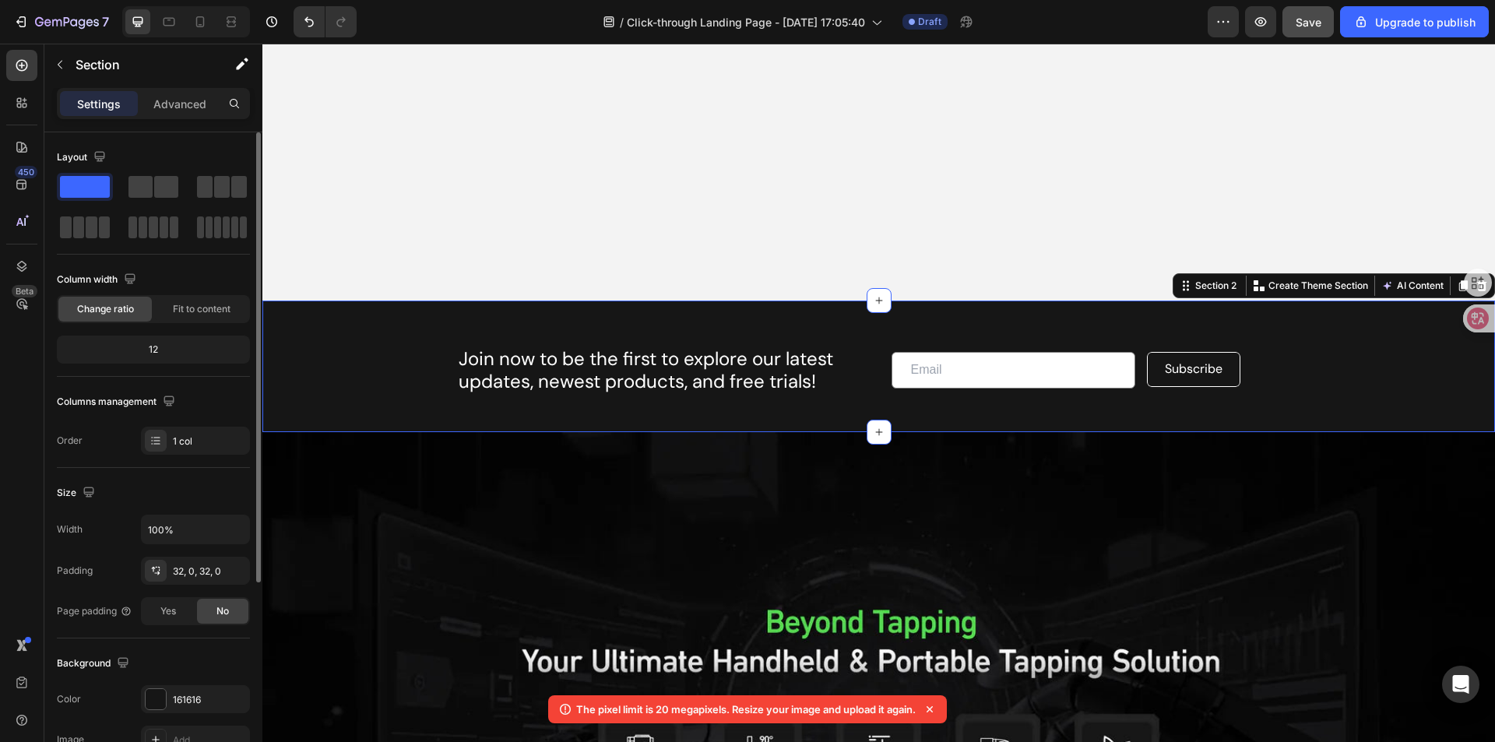
click at [277, 353] on div "Join now to be the first to explore our latest updates, newest products, and fr…" at bounding box center [878, 367] width 1233 height 132
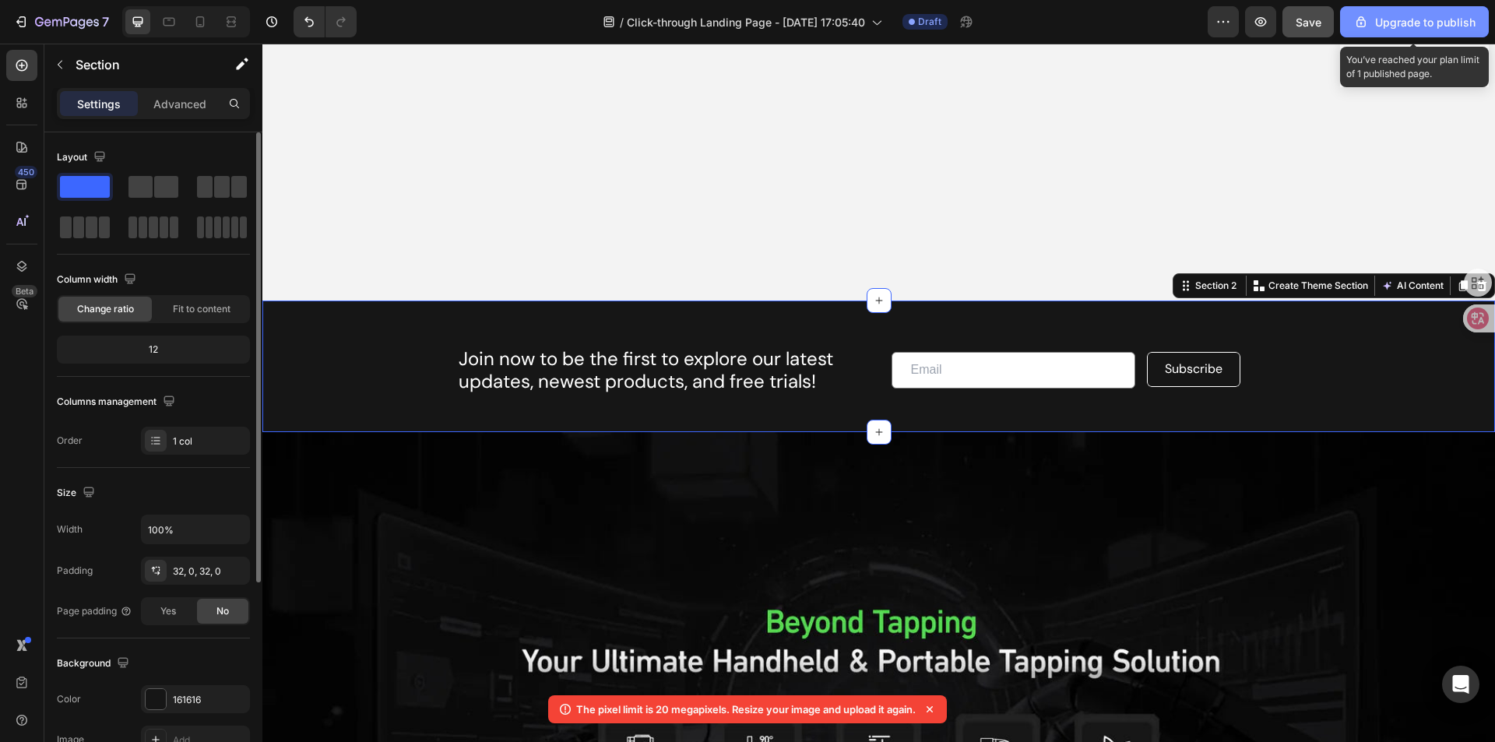
click at [1390, 29] on div "Upgrade to publish" at bounding box center [1415, 22] width 122 height 16
click at [1424, 18] on div "Upgrade to publish" at bounding box center [1415, 22] width 122 height 16
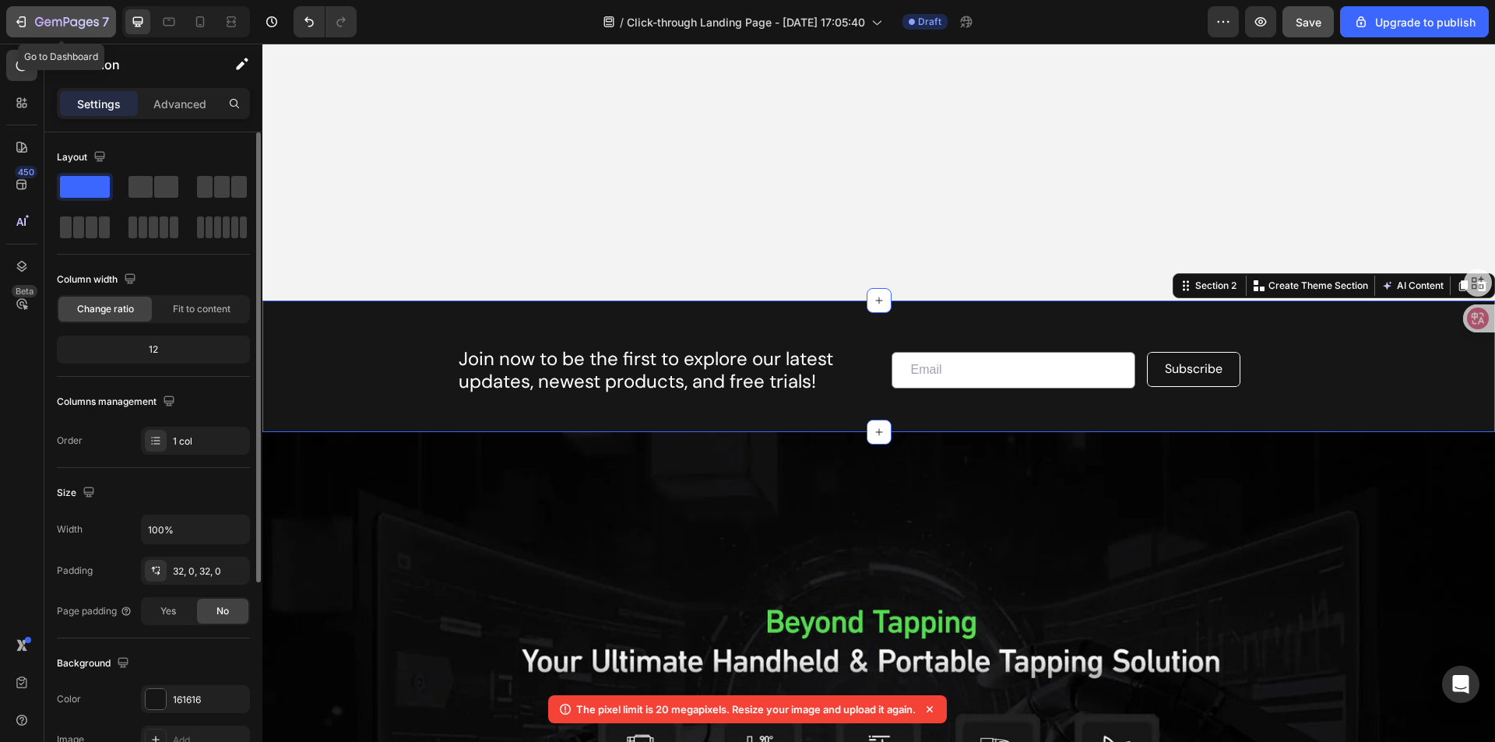
click at [11, 19] on button "7" at bounding box center [61, 21] width 110 height 31
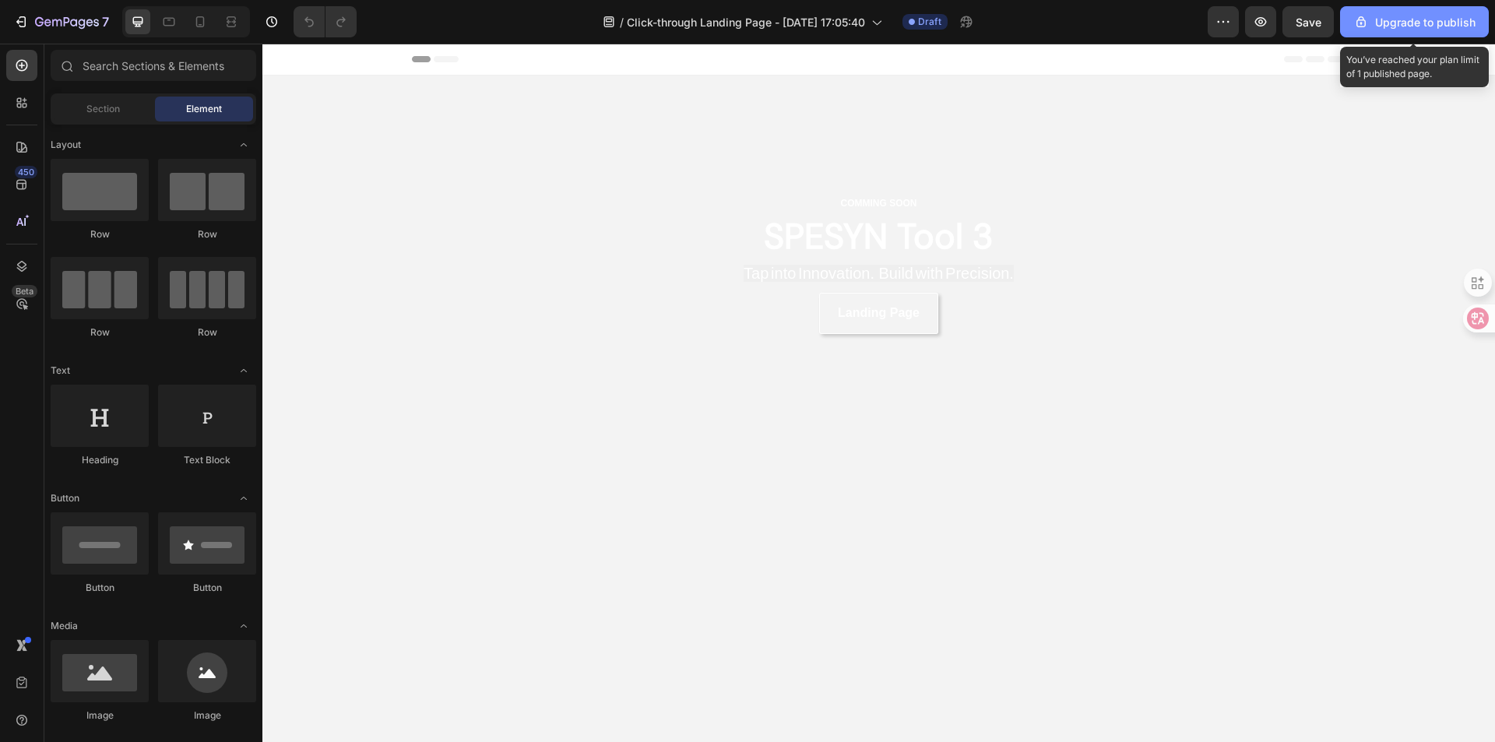
click at [1415, 20] on div "Upgrade to publish" at bounding box center [1415, 22] width 122 height 16
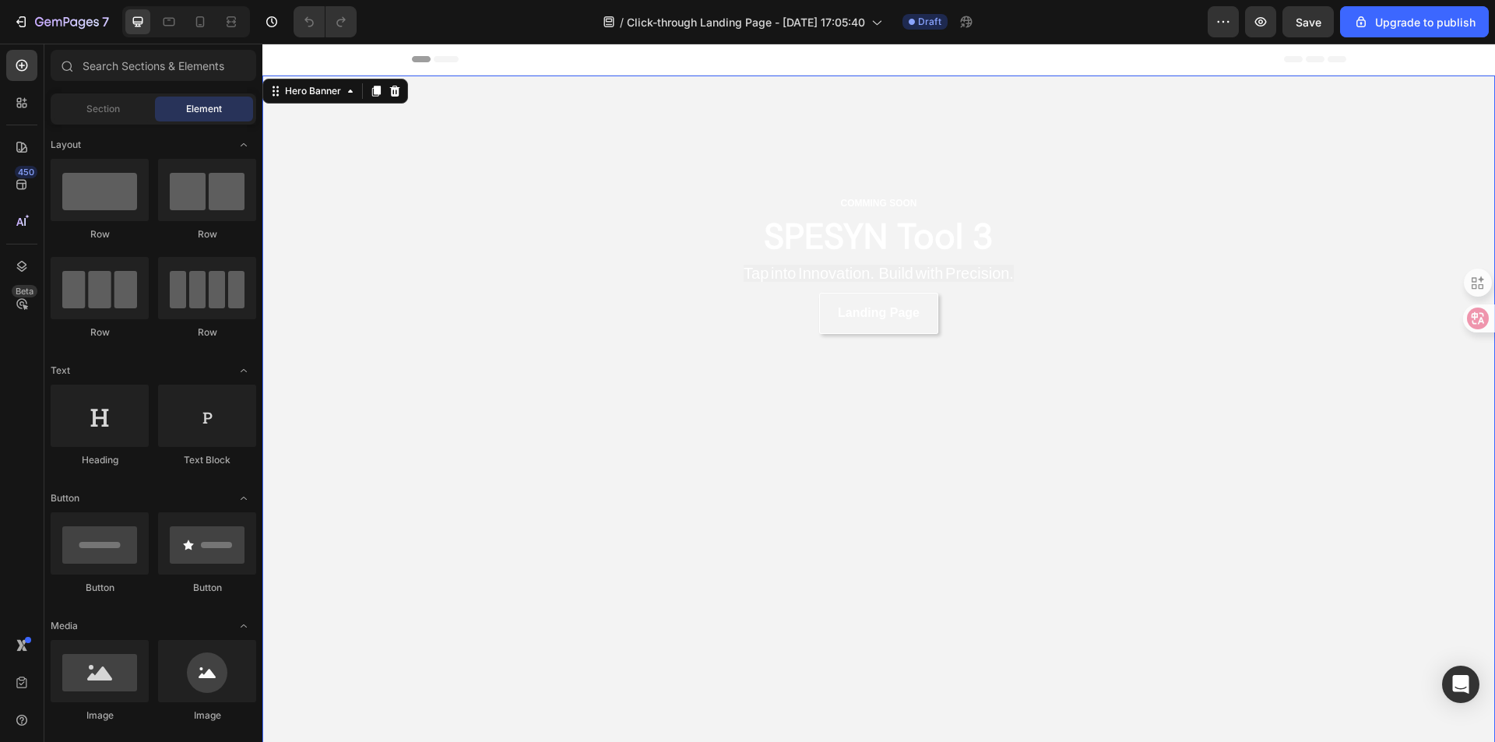
click at [465, 359] on div "Overlay" at bounding box center [878, 422] width 1233 height 692
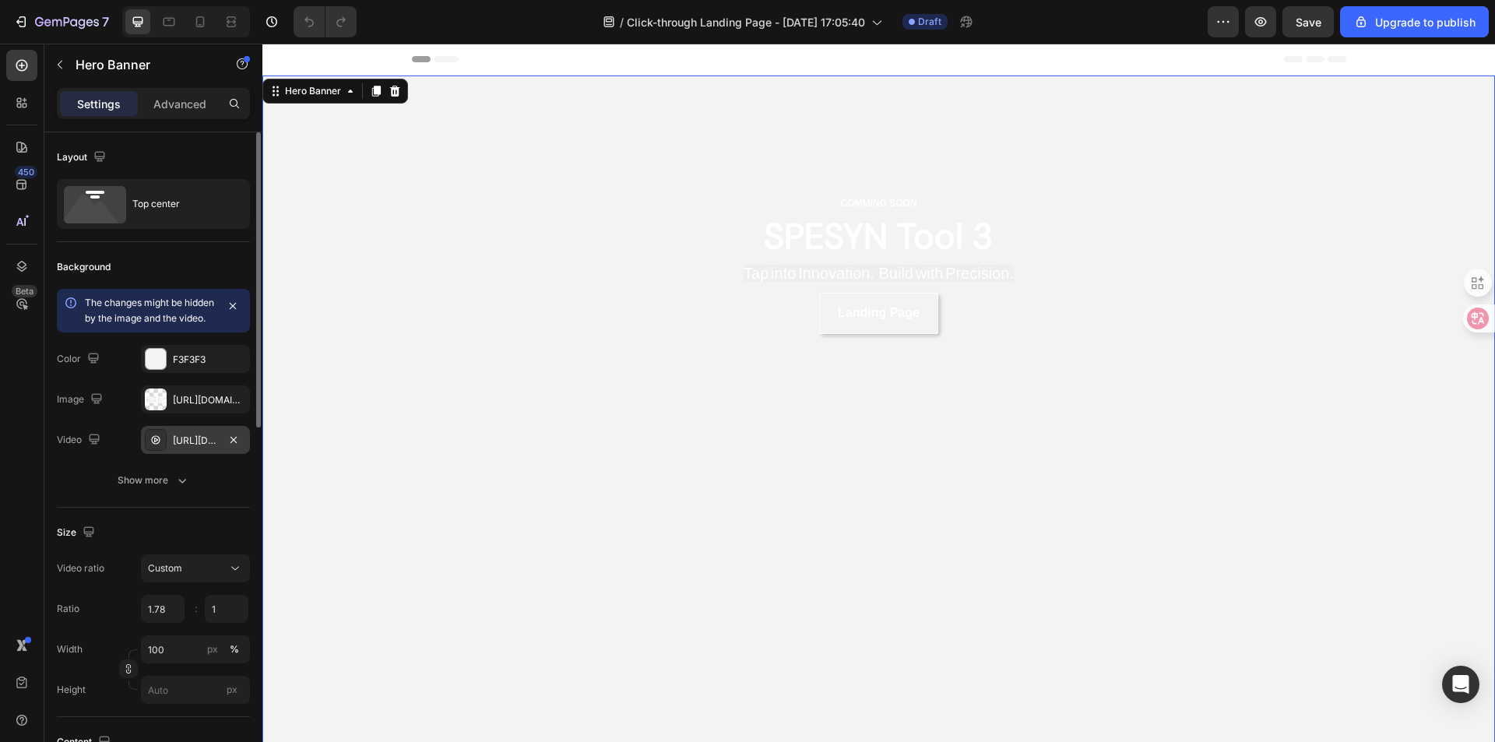
click at [210, 448] on div "[URL][DOMAIN_NAME]" at bounding box center [195, 440] width 109 height 28
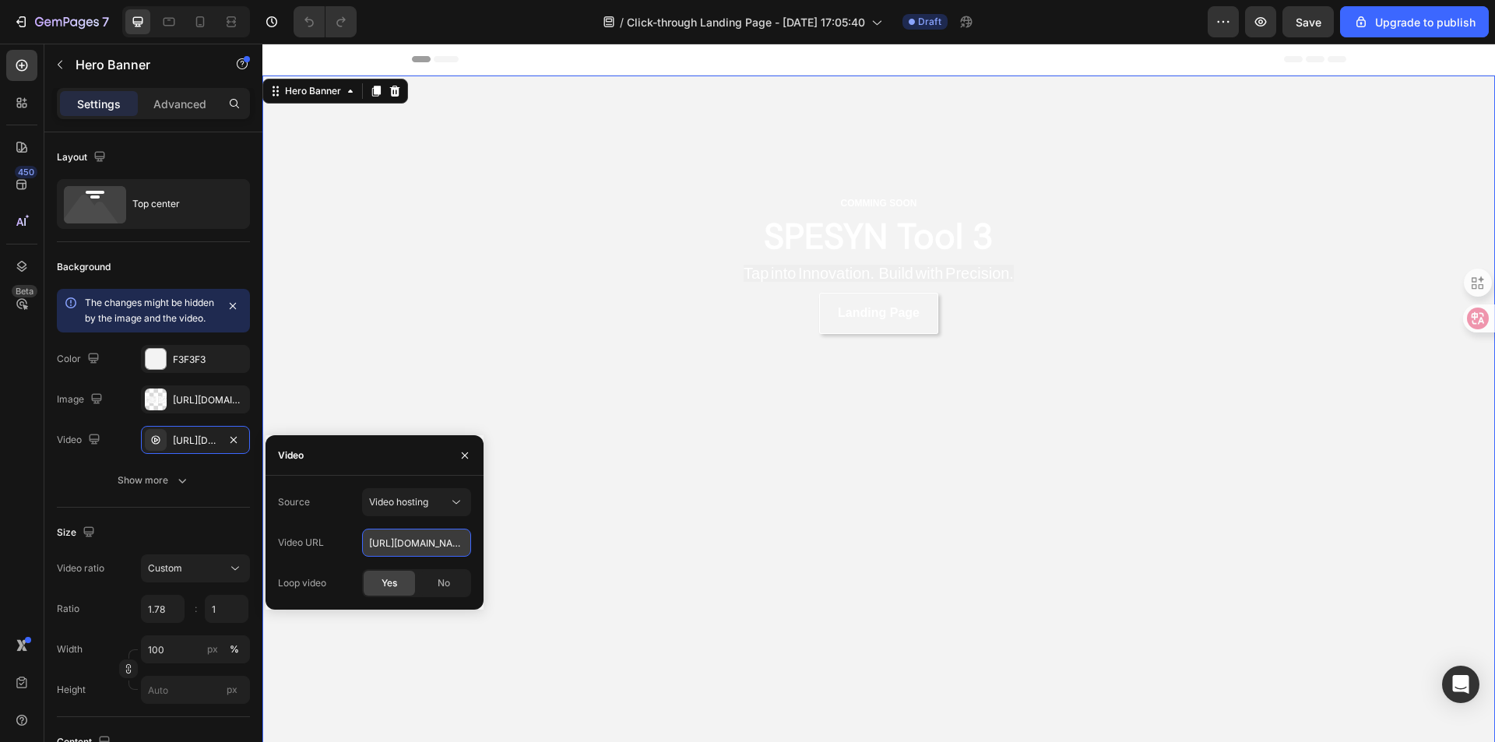
click at [452, 545] on input "[URL][DOMAIN_NAME]" at bounding box center [416, 543] width 109 height 28
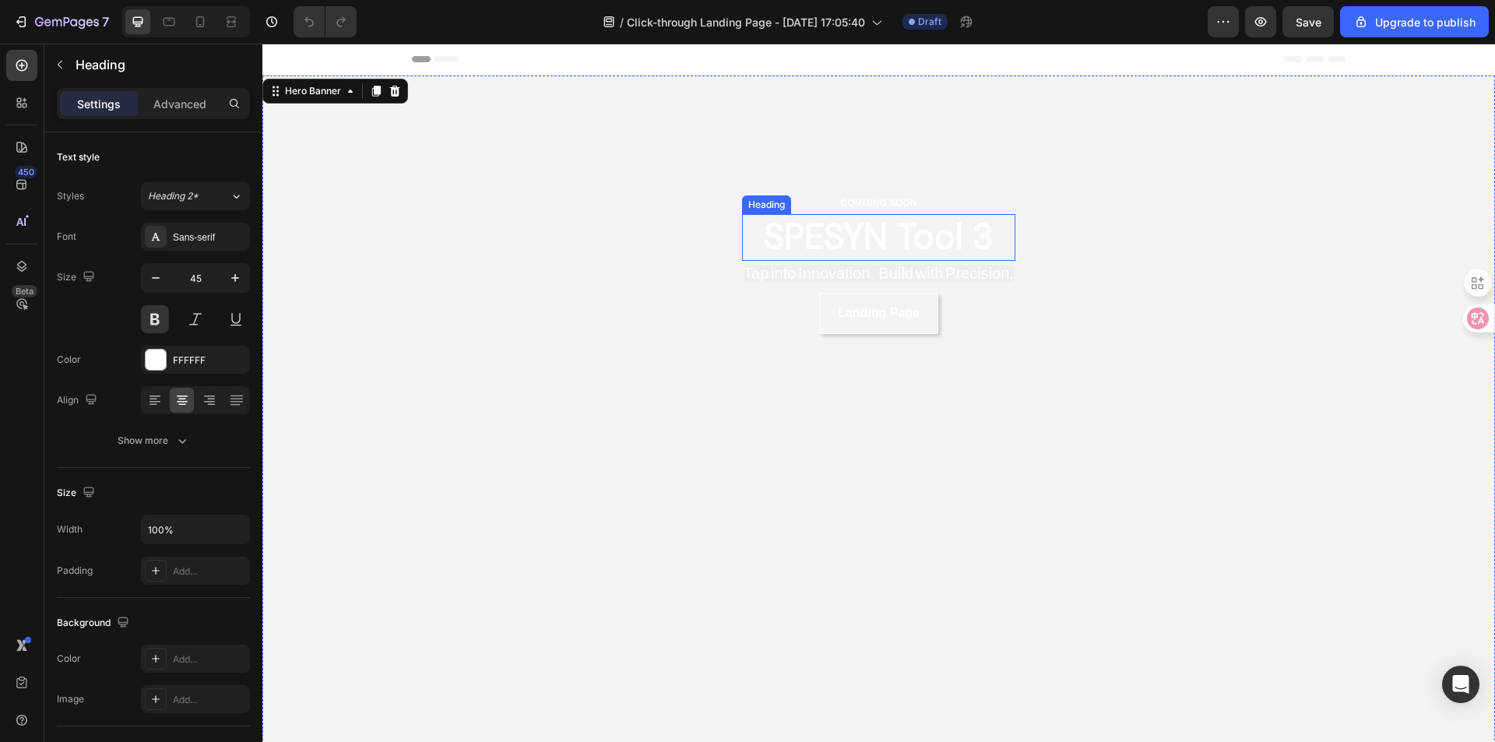
click at [925, 241] on h2 "SPESYN Tool 3" at bounding box center [878, 238] width 273 height 48
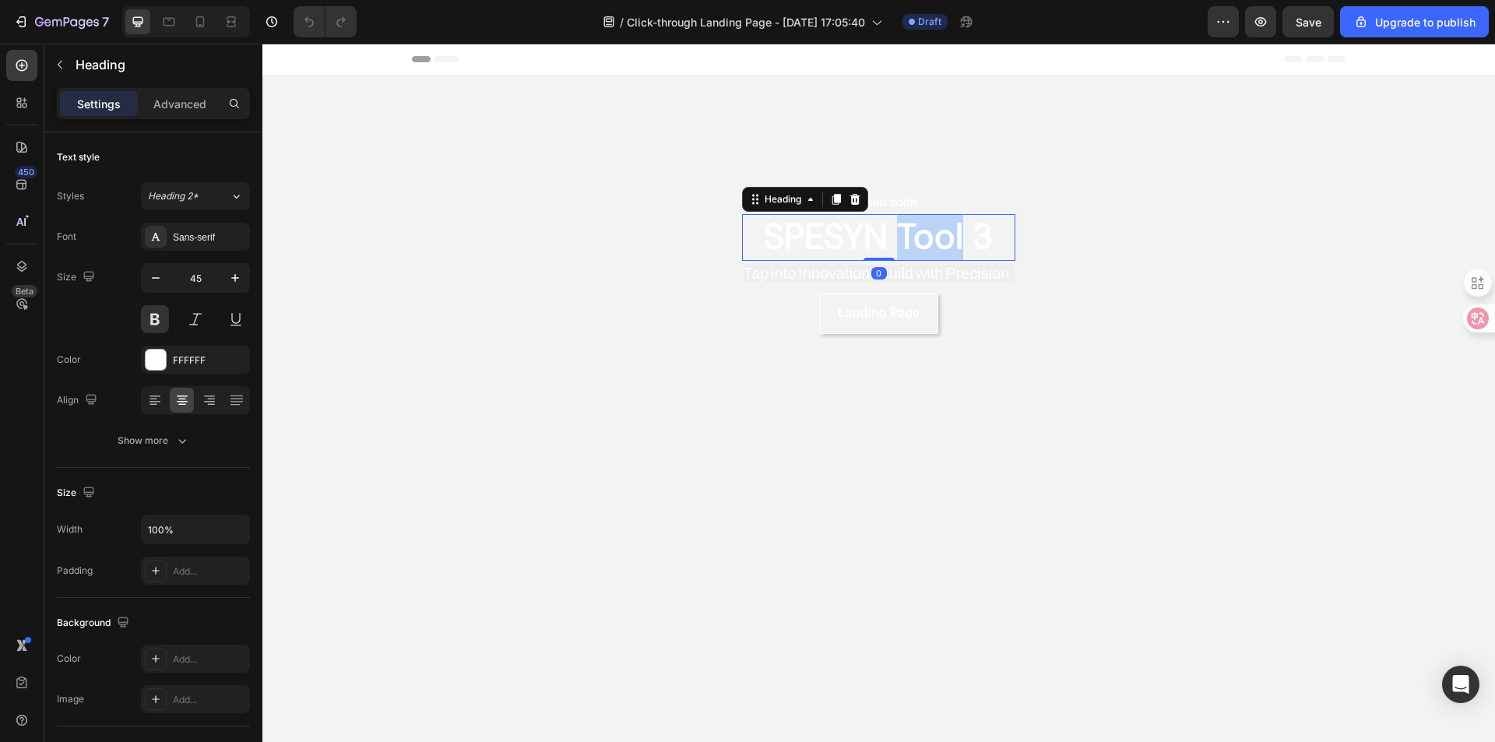
click at [925, 241] on h2 "SPESYN Tool 3" at bounding box center [878, 238] width 273 height 48
click at [925, 241] on p "SPESYN Tool 3" at bounding box center [879, 237] width 270 height 46
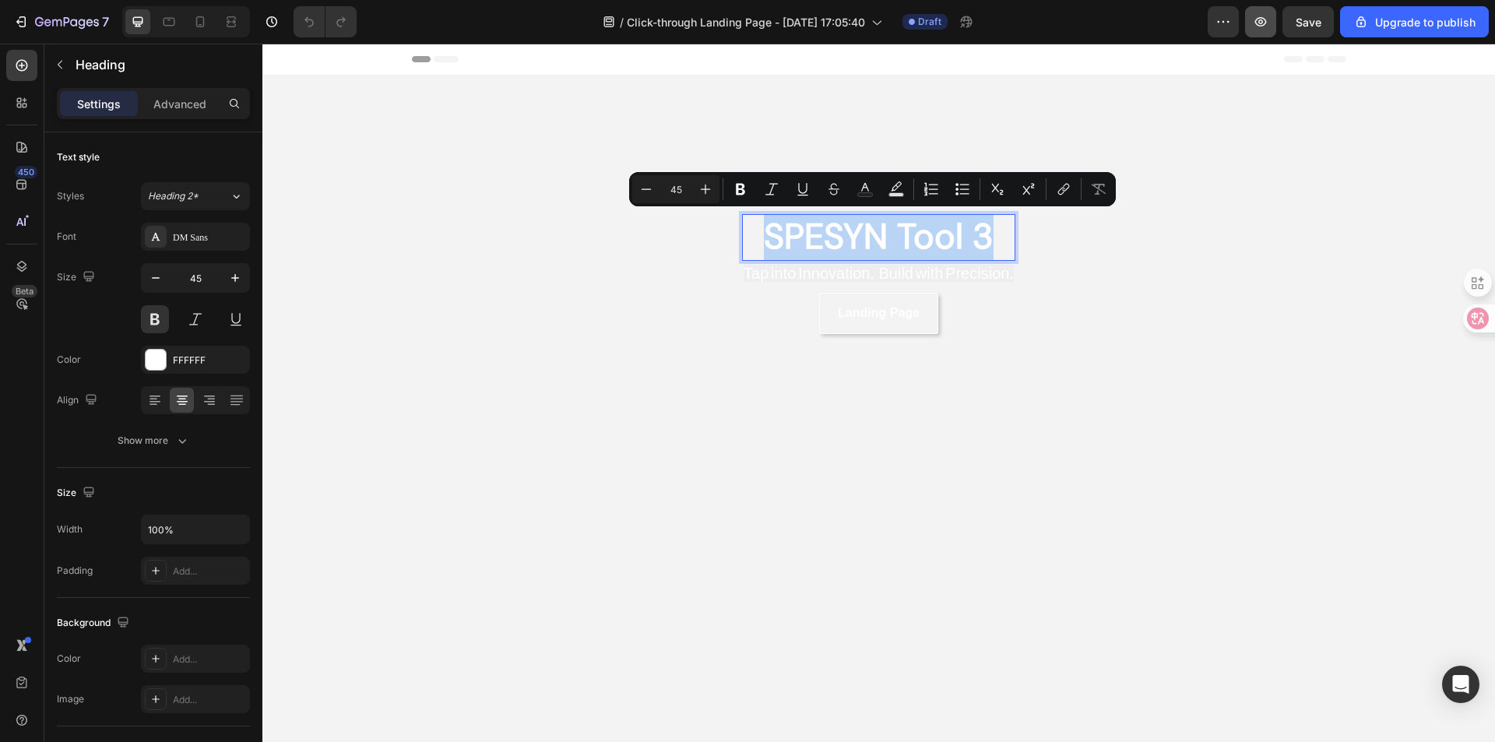
copy p "SPESYN Tool 3"
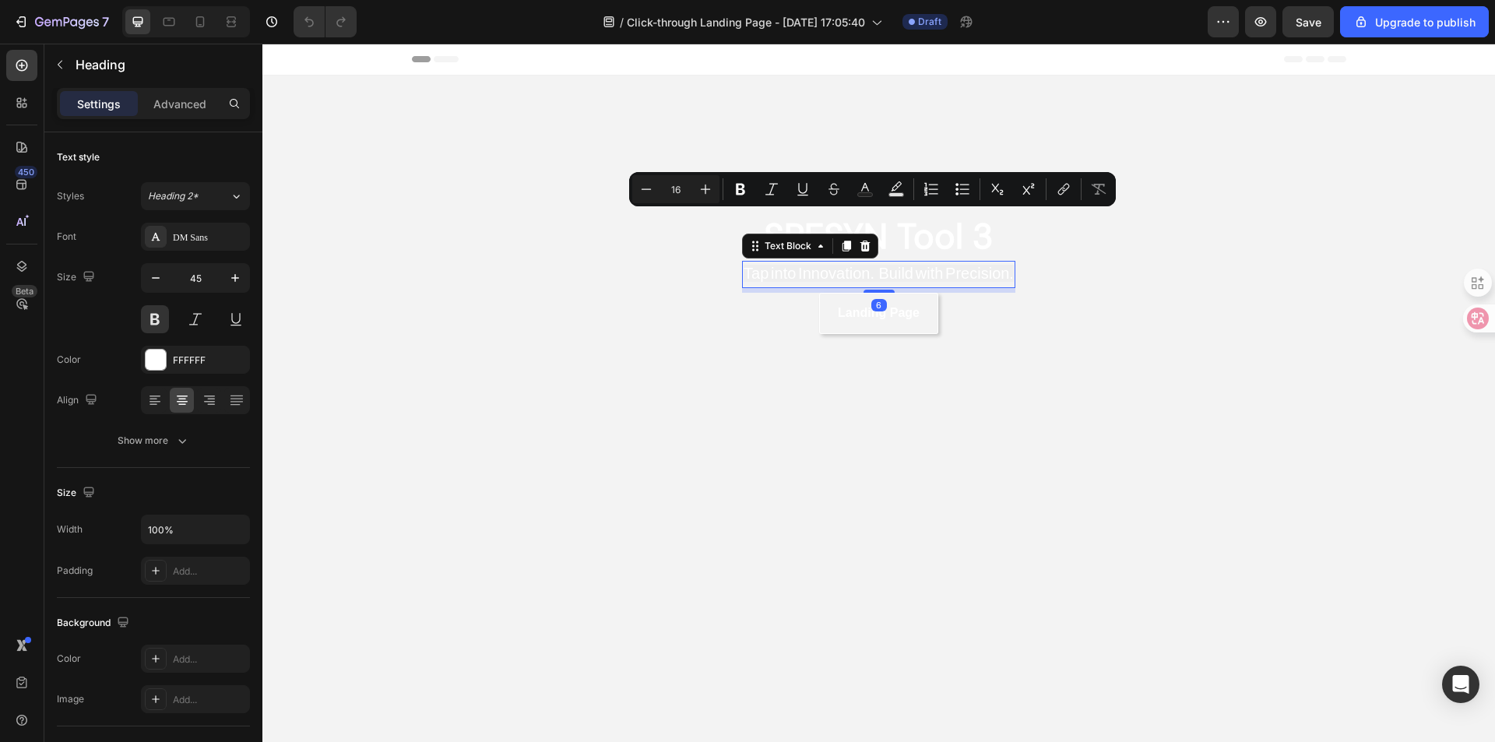
click at [971, 278] on span "Tap into Innovation. Build with Precision." at bounding box center [879, 273] width 270 height 17
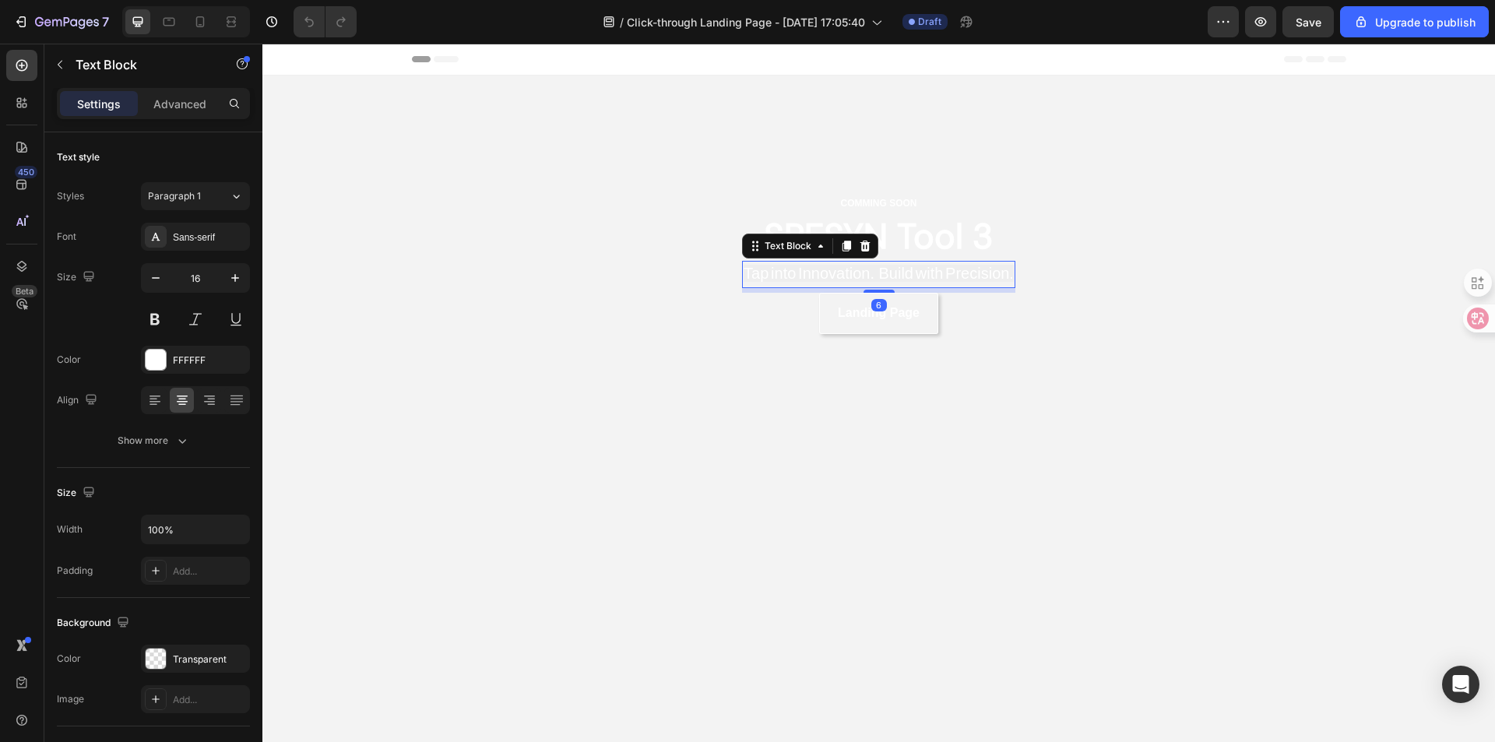
click at [971, 278] on span "Tap into Innovation. Build with Precision." at bounding box center [879, 273] width 270 height 17
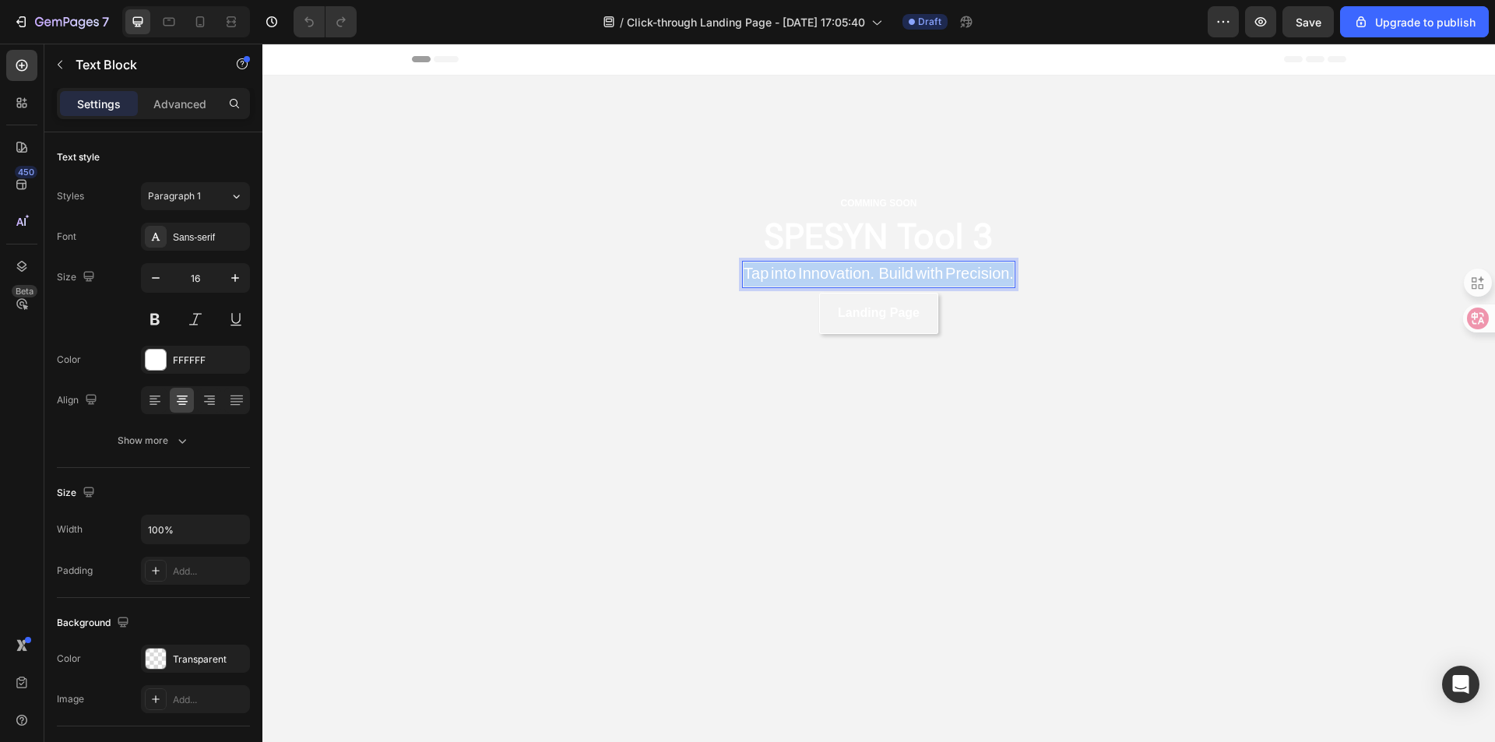
click at [971, 278] on span "Tap into Innovation. Build with Precision." at bounding box center [879, 273] width 270 height 17
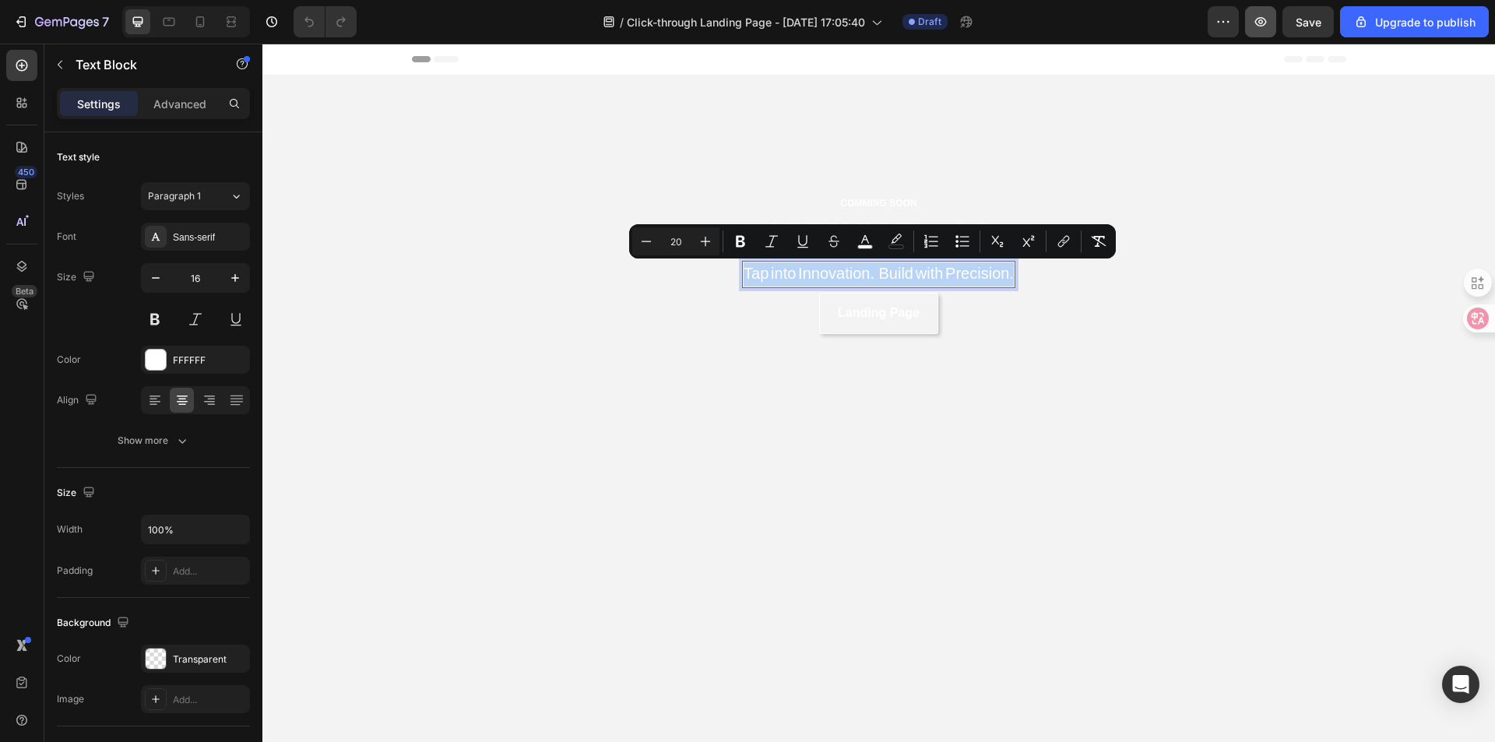
copy span "Tap into Innovation. Build with Precision."
click at [34, 17] on div "7" at bounding box center [61, 21] width 96 height 19
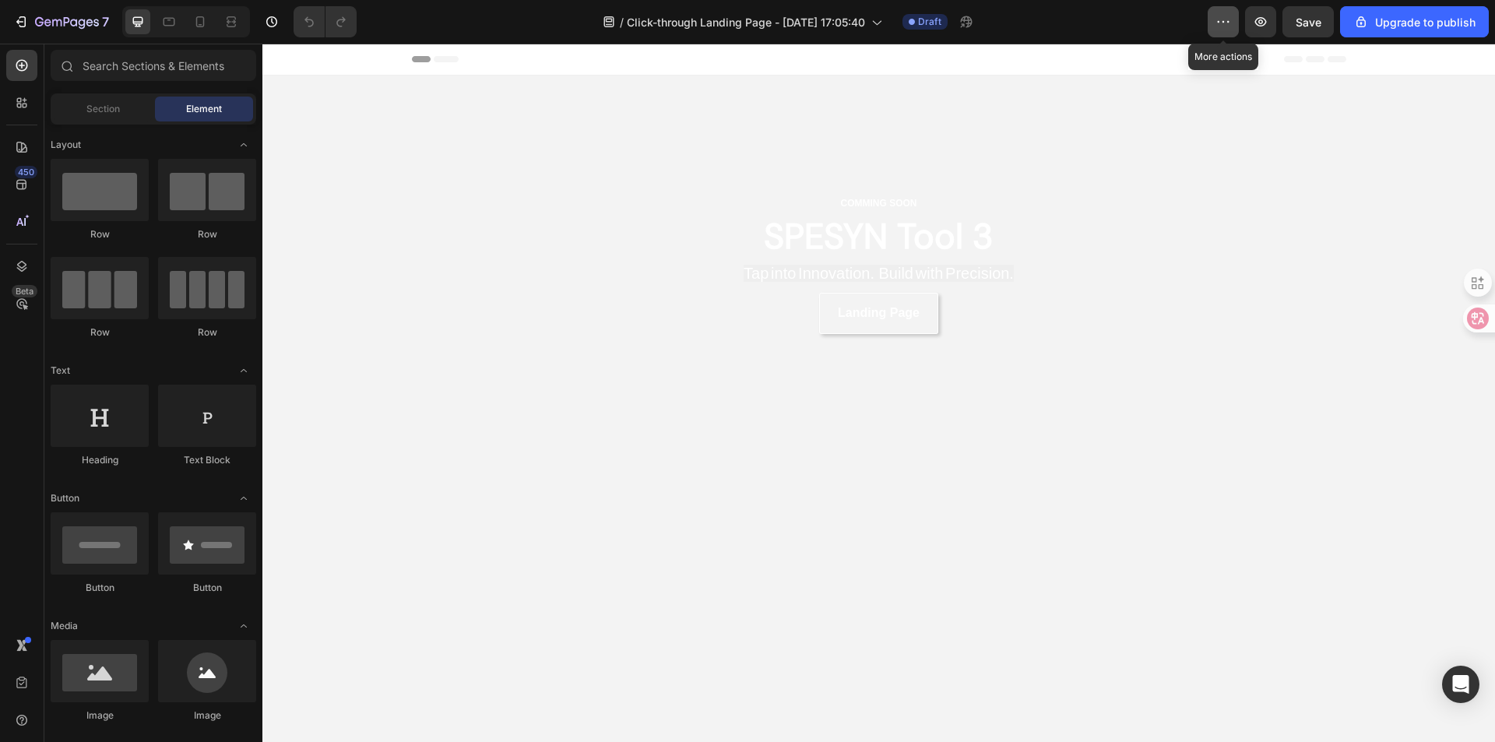
click at [1237, 30] on button "button" at bounding box center [1223, 21] width 31 height 31
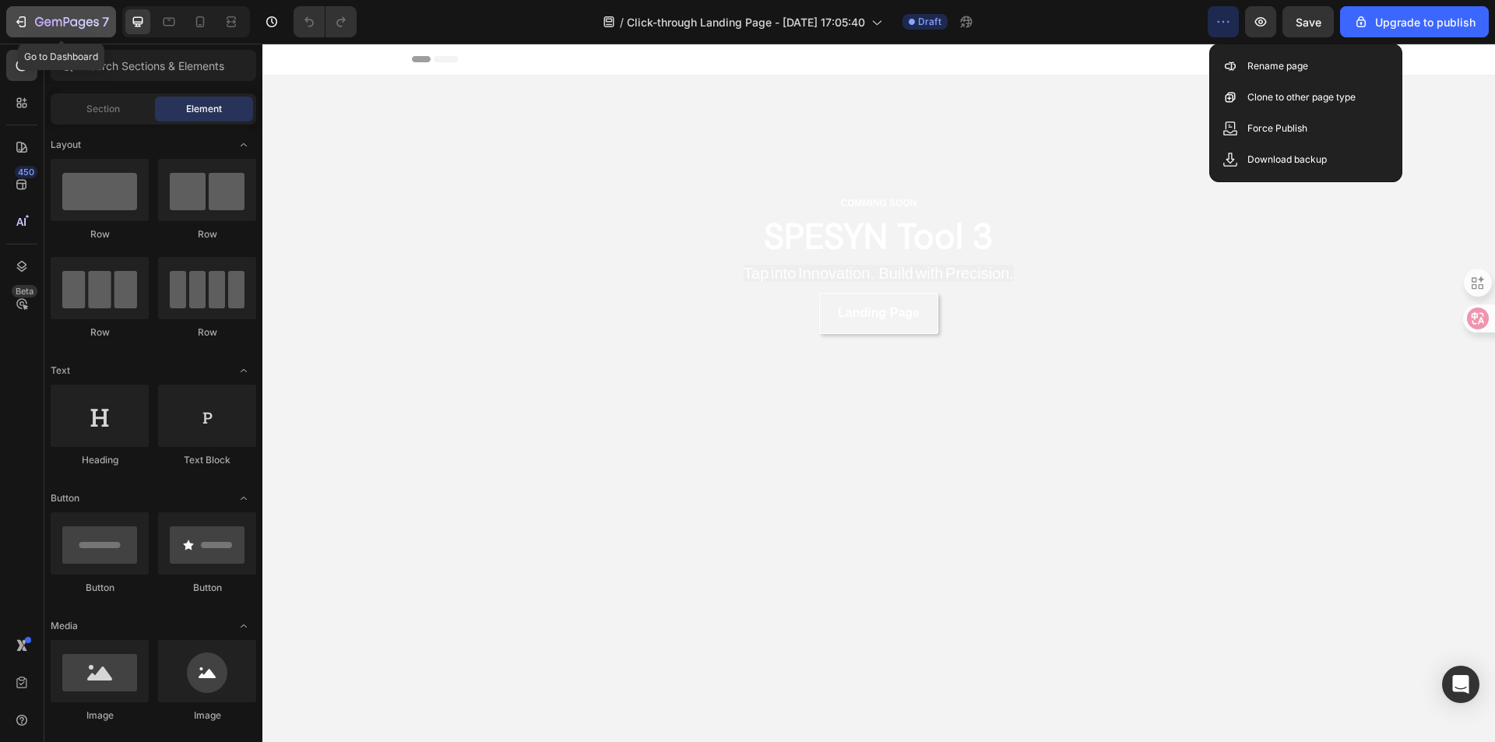
click at [14, 17] on icon "button" at bounding box center [21, 22] width 16 height 16
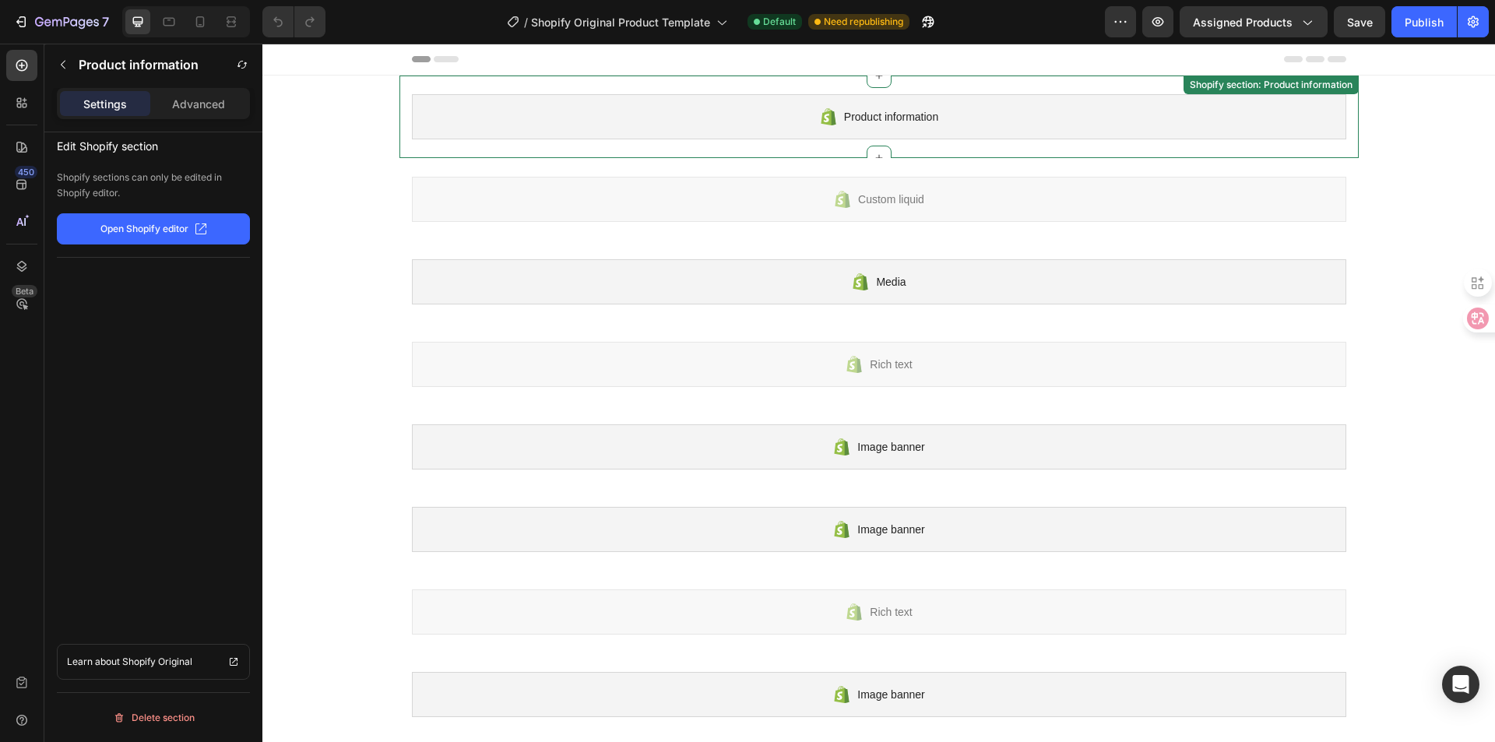
click at [952, 132] on div "Product information" at bounding box center [879, 116] width 935 height 45
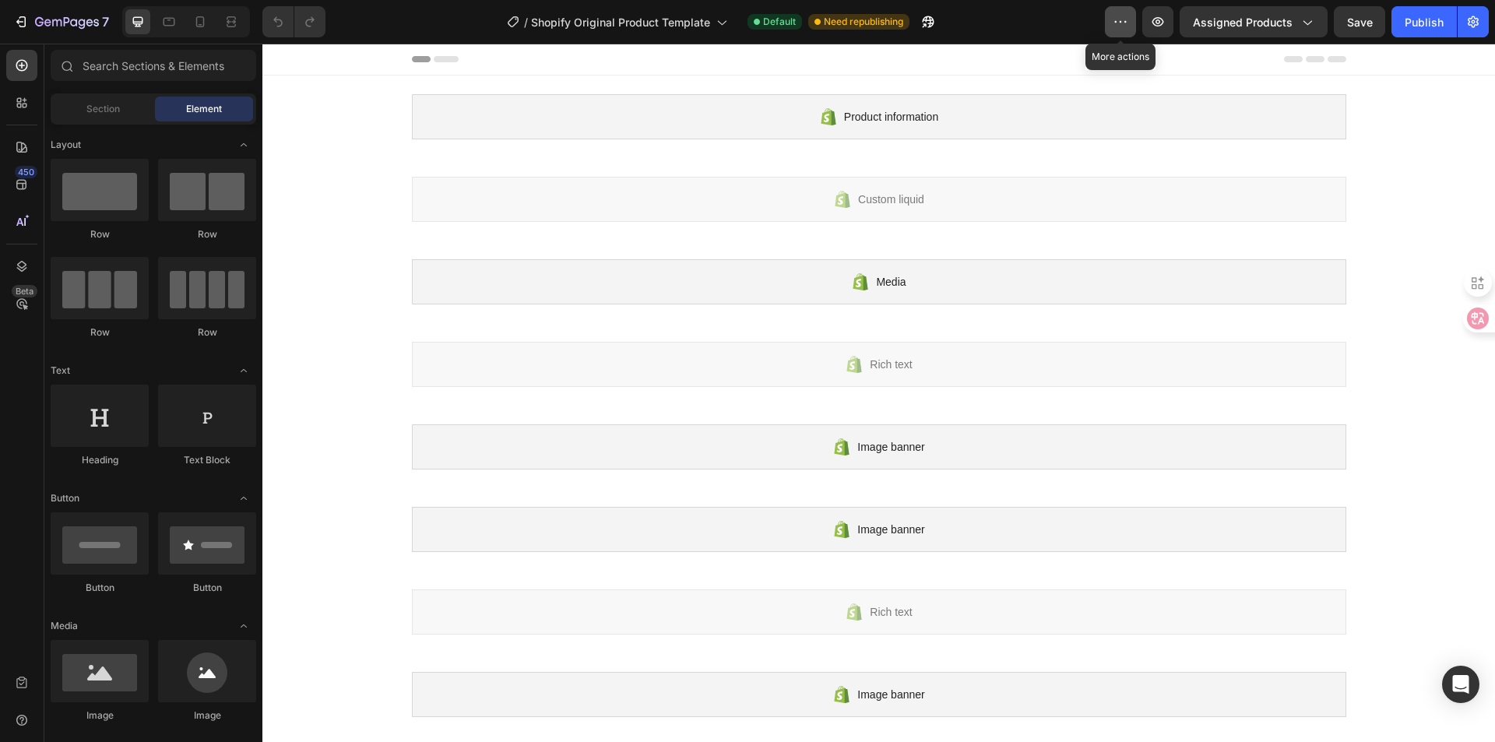
click at [1115, 26] on icon "button" at bounding box center [1121, 22] width 16 height 16
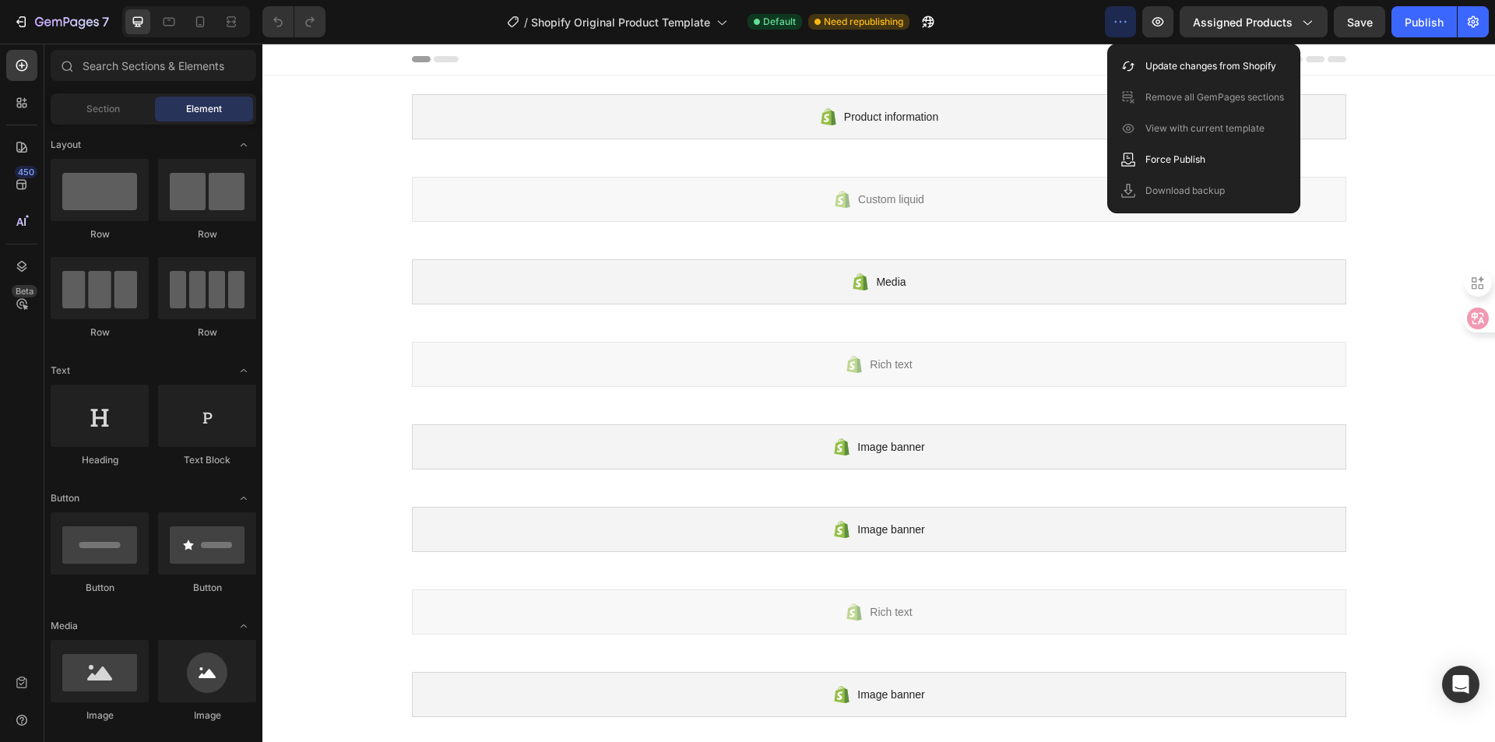
click at [1115, 26] on icon "button" at bounding box center [1121, 22] width 16 height 16
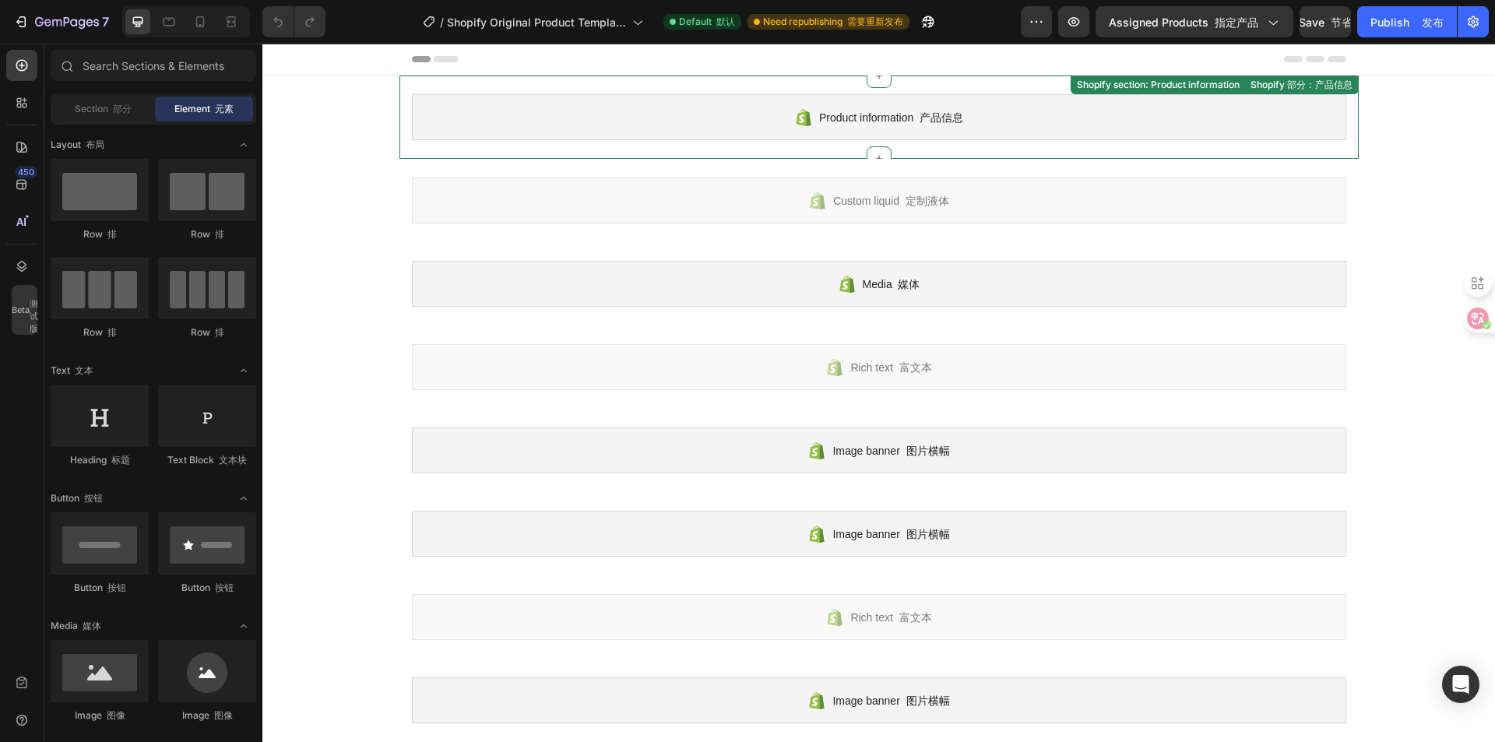
click at [875, 125] on span "Product information 产品信息" at bounding box center [891, 117] width 144 height 19
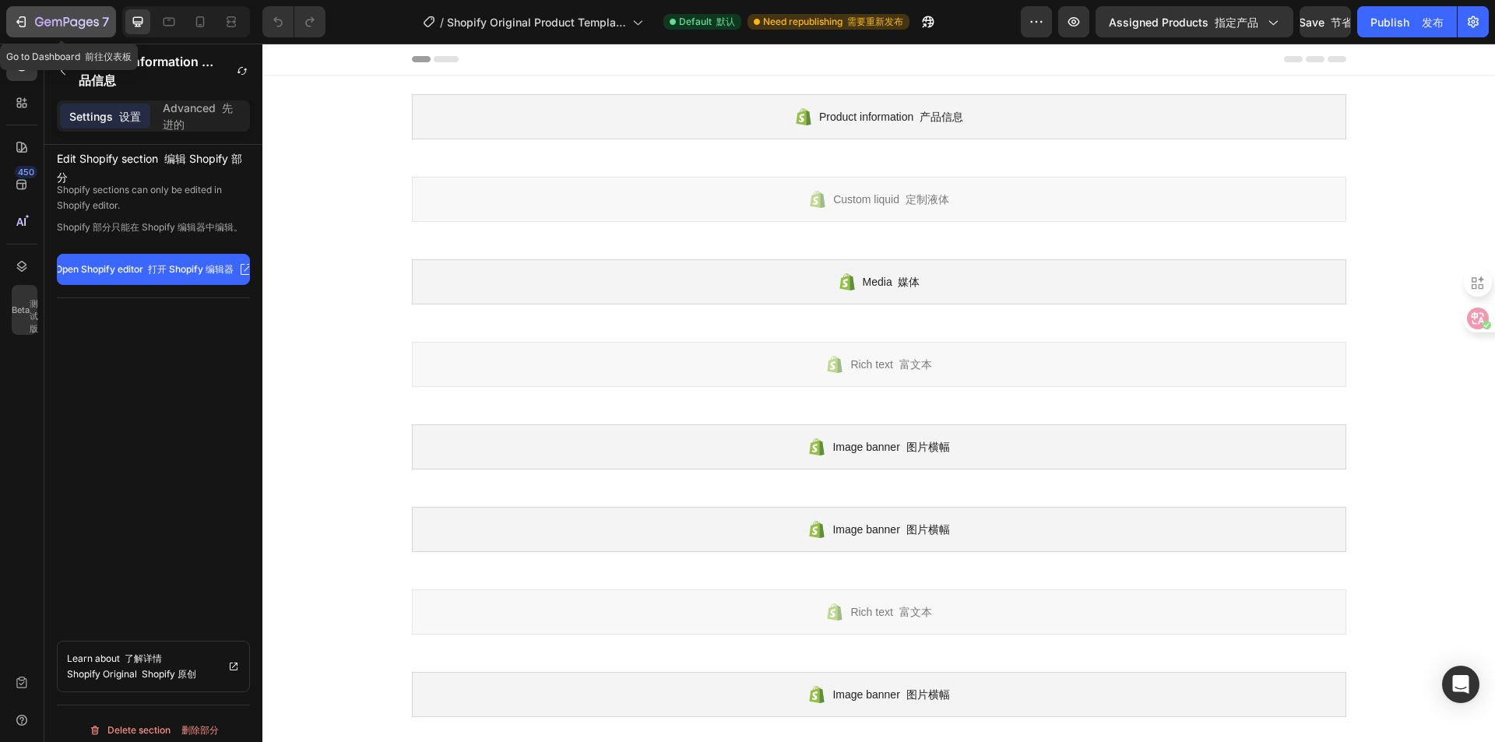
click at [23, 23] on icon "button" at bounding box center [21, 22] width 16 height 16
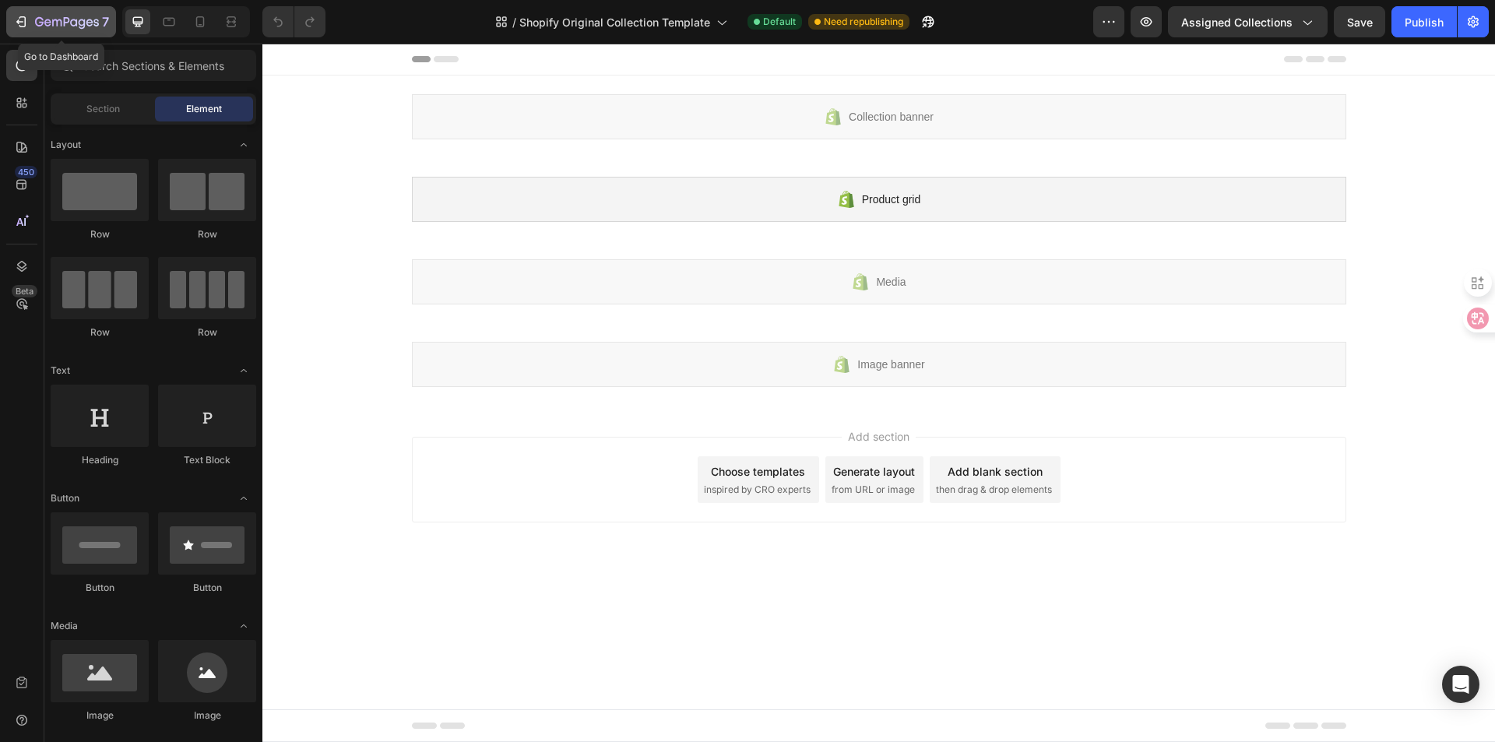
click at [31, 17] on div "7" at bounding box center [61, 21] width 96 height 19
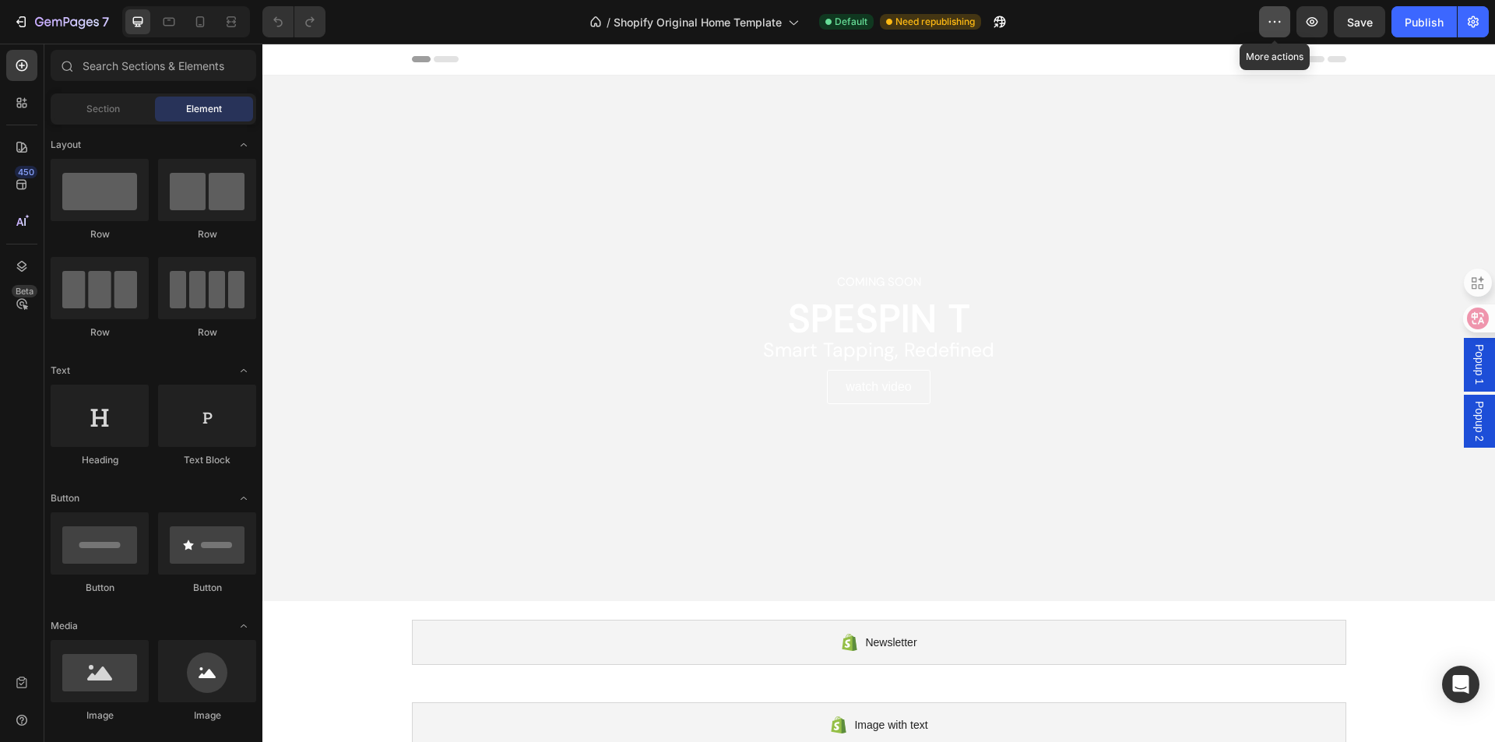
click at [1273, 8] on button "button" at bounding box center [1274, 21] width 31 height 31
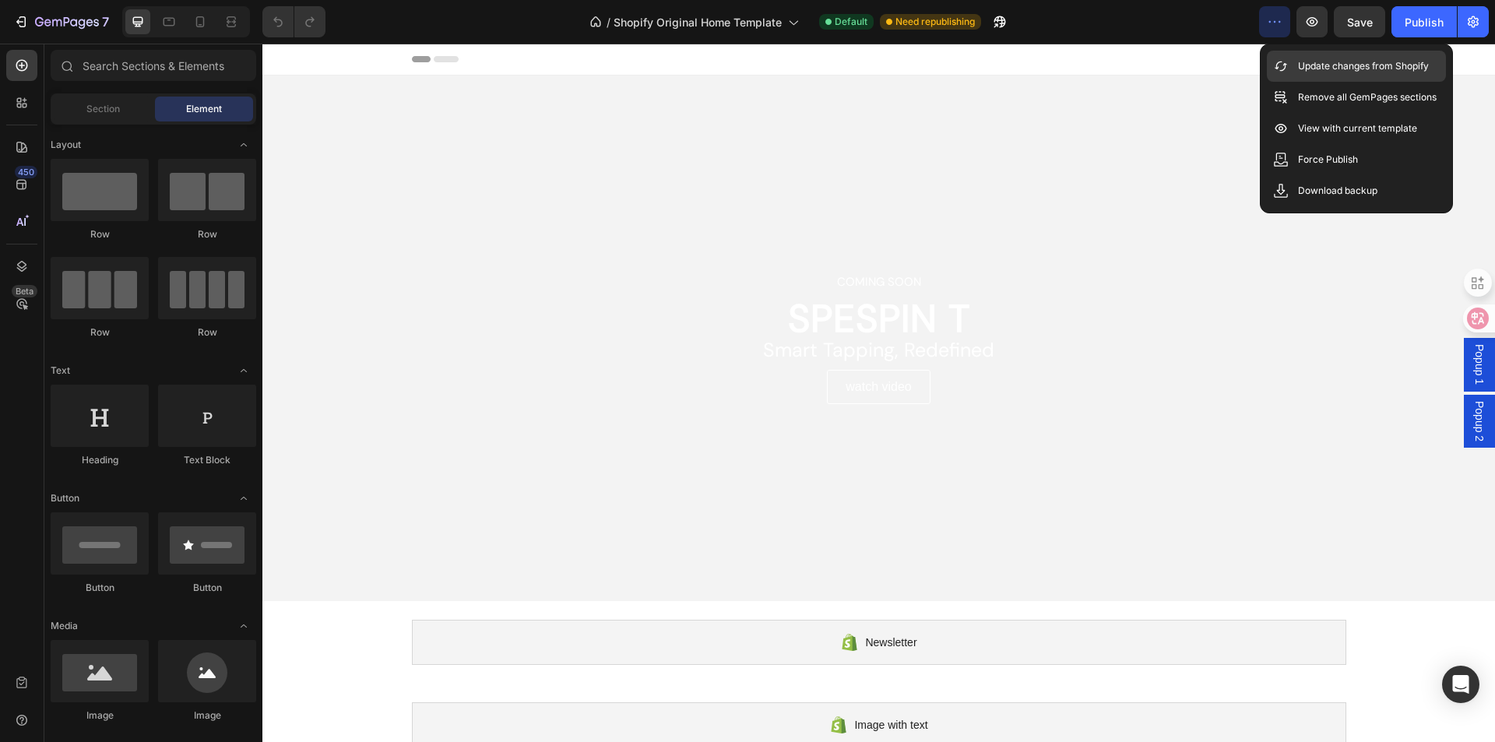
click at [1324, 53] on div "Update changes from Shopify" at bounding box center [1356, 66] width 179 height 31
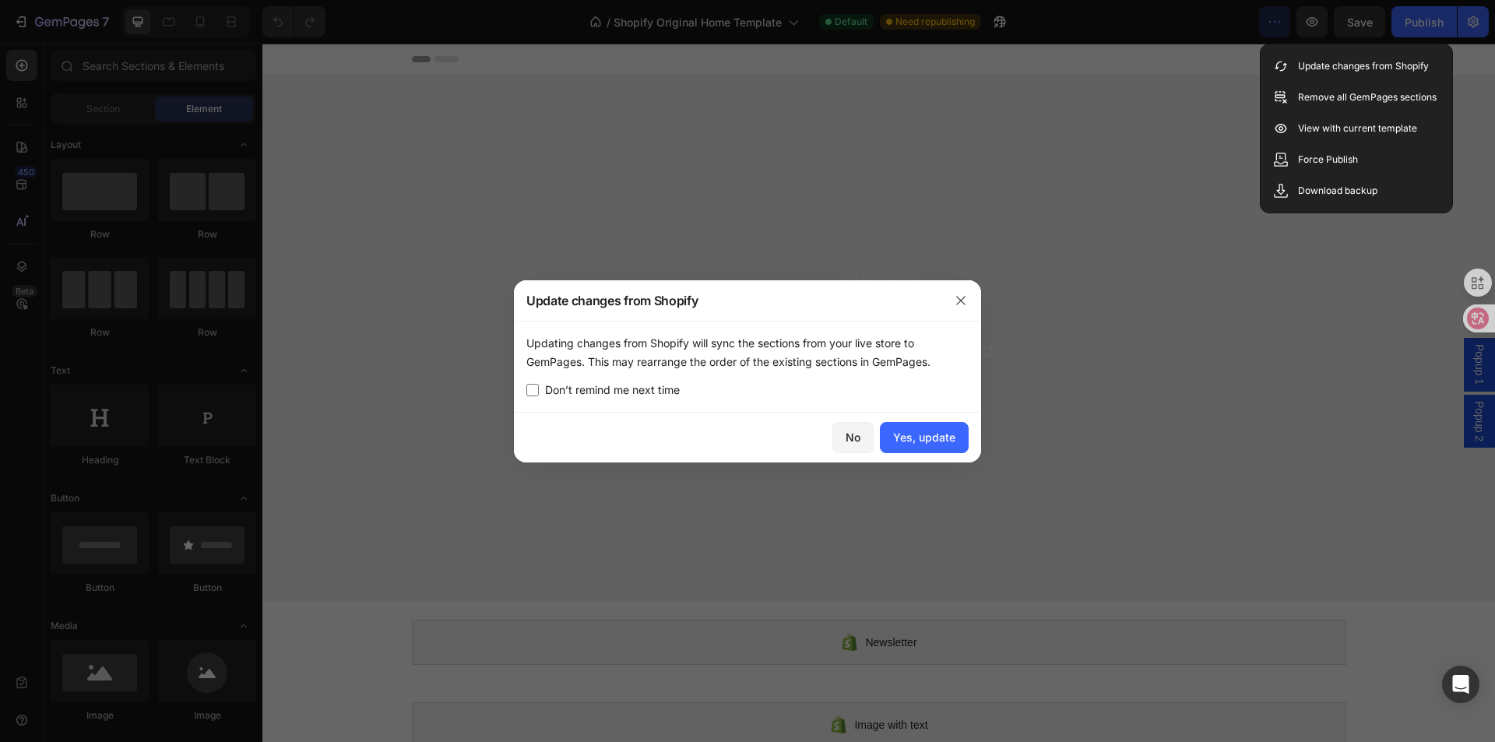
click at [625, 391] on span "Don’t remind me next time" at bounding box center [612, 390] width 135 height 19
checkbox input "true"
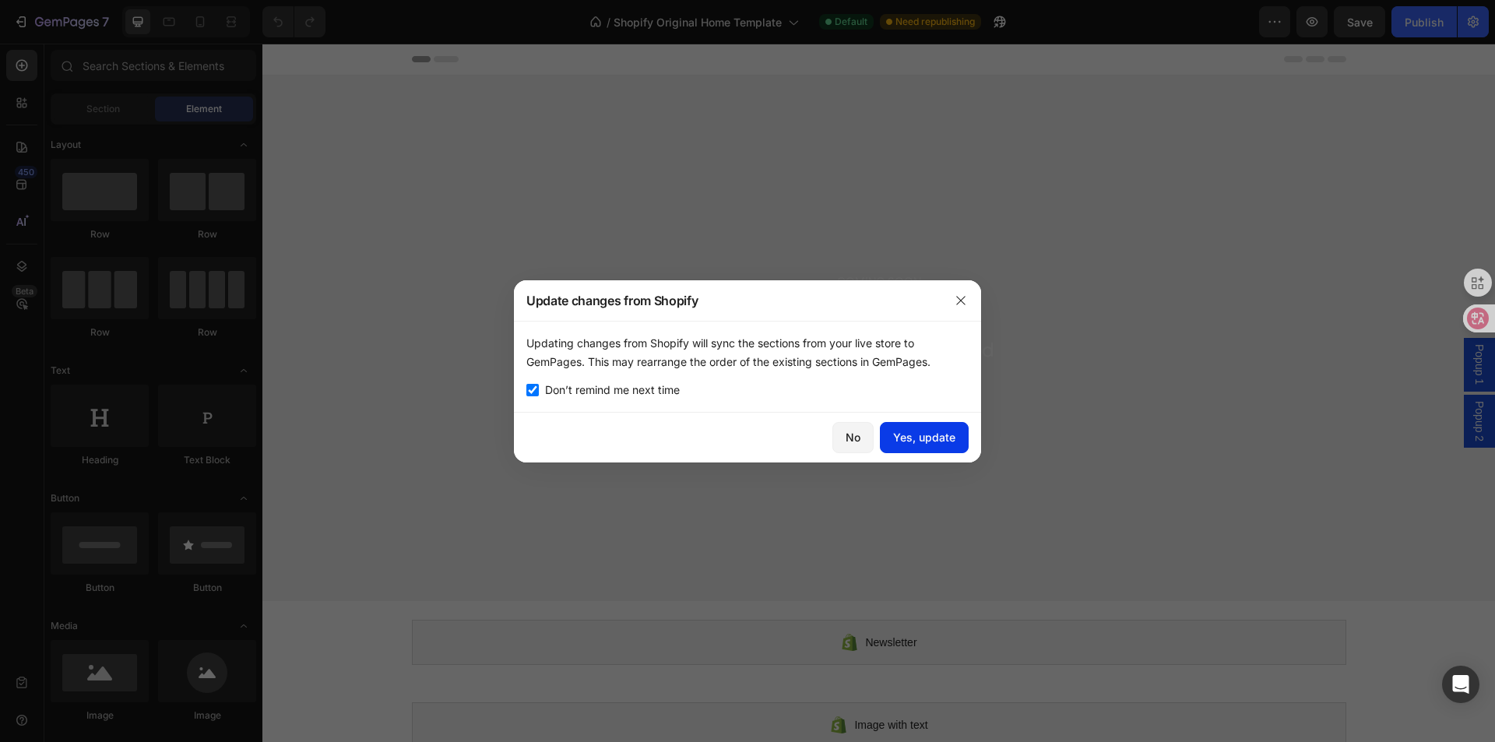
click at [936, 427] on button "Yes, update" at bounding box center [924, 437] width 89 height 31
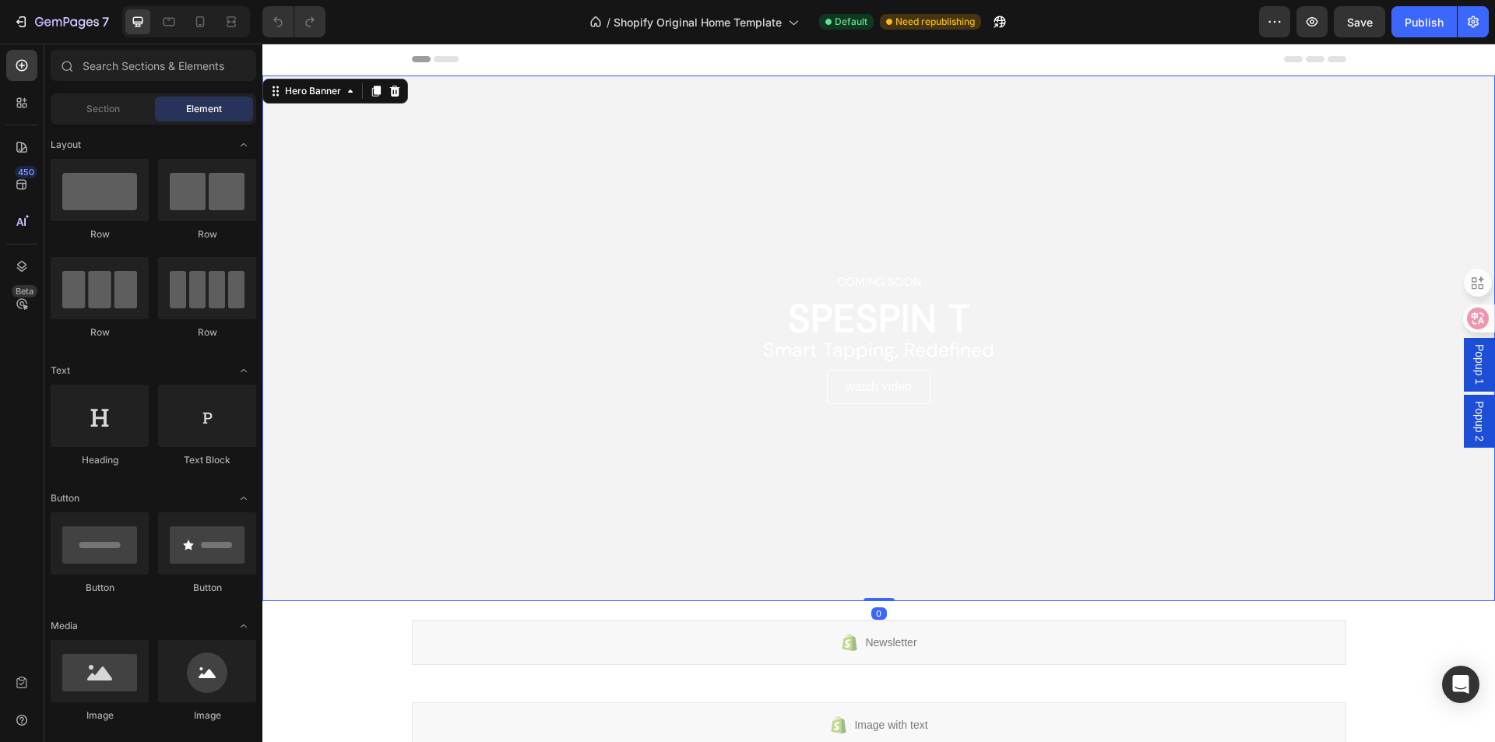
click at [628, 205] on div "Overlay" at bounding box center [878, 339] width 1233 height 526
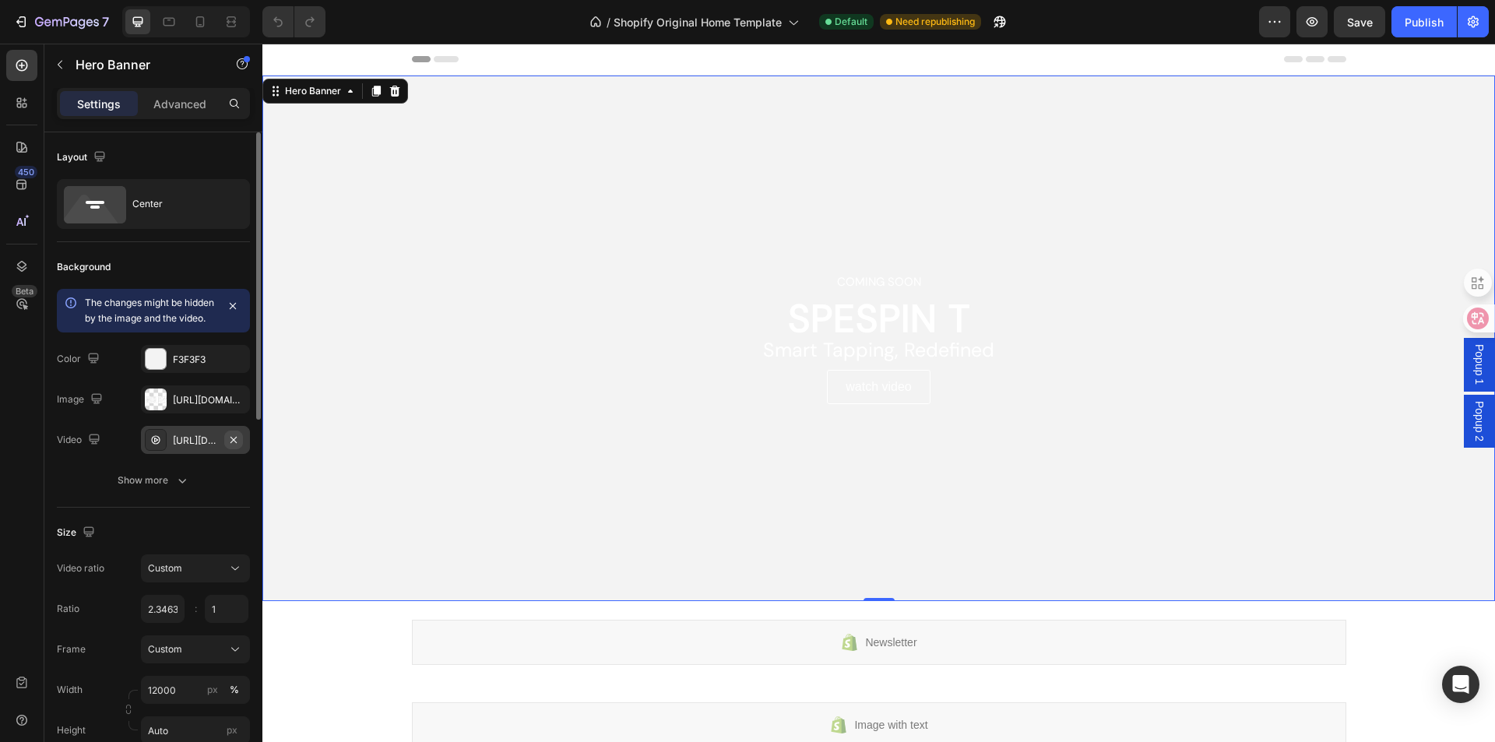
click at [238, 446] on icon "button" at bounding box center [233, 440] width 12 height 12
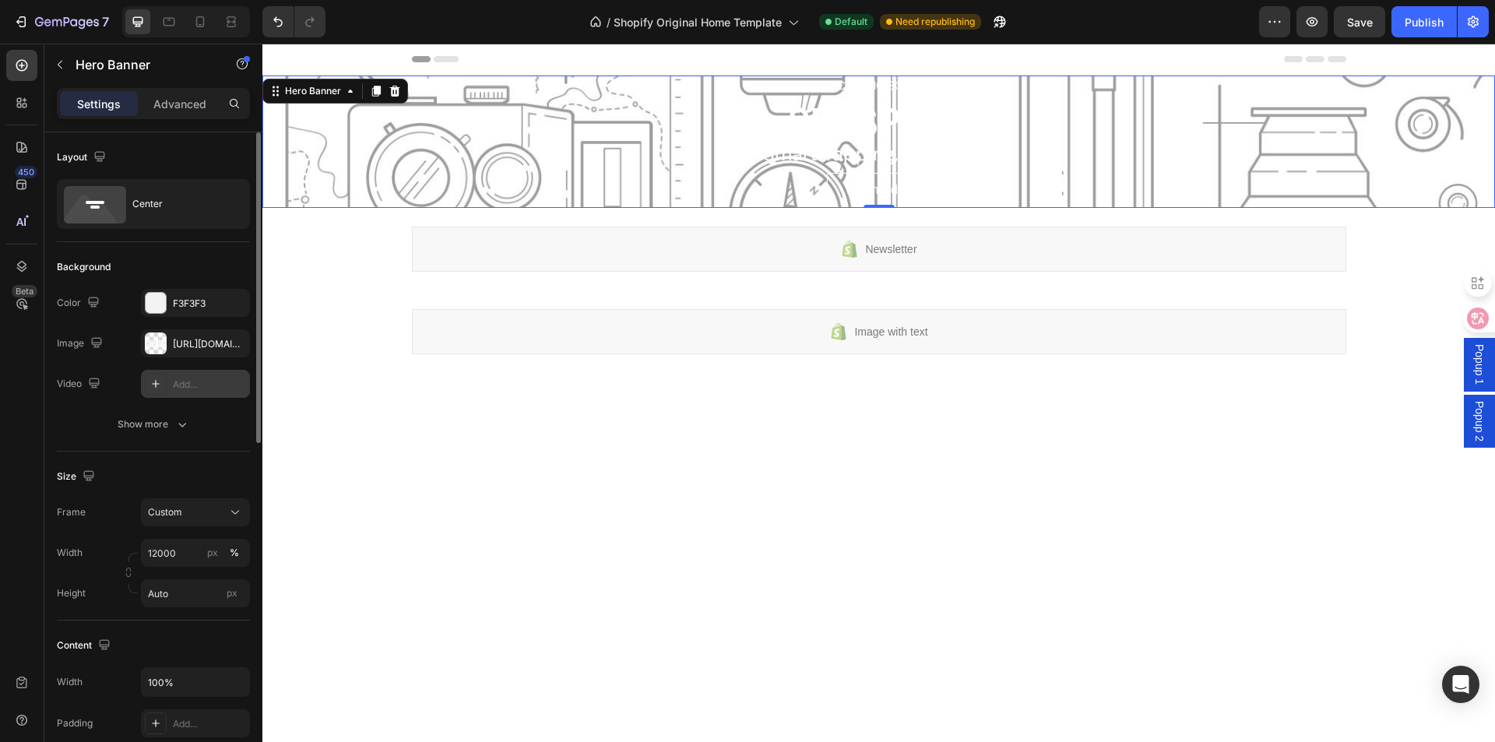
click at [213, 380] on div "Add..." at bounding box center [209, 385] width 73 height 14
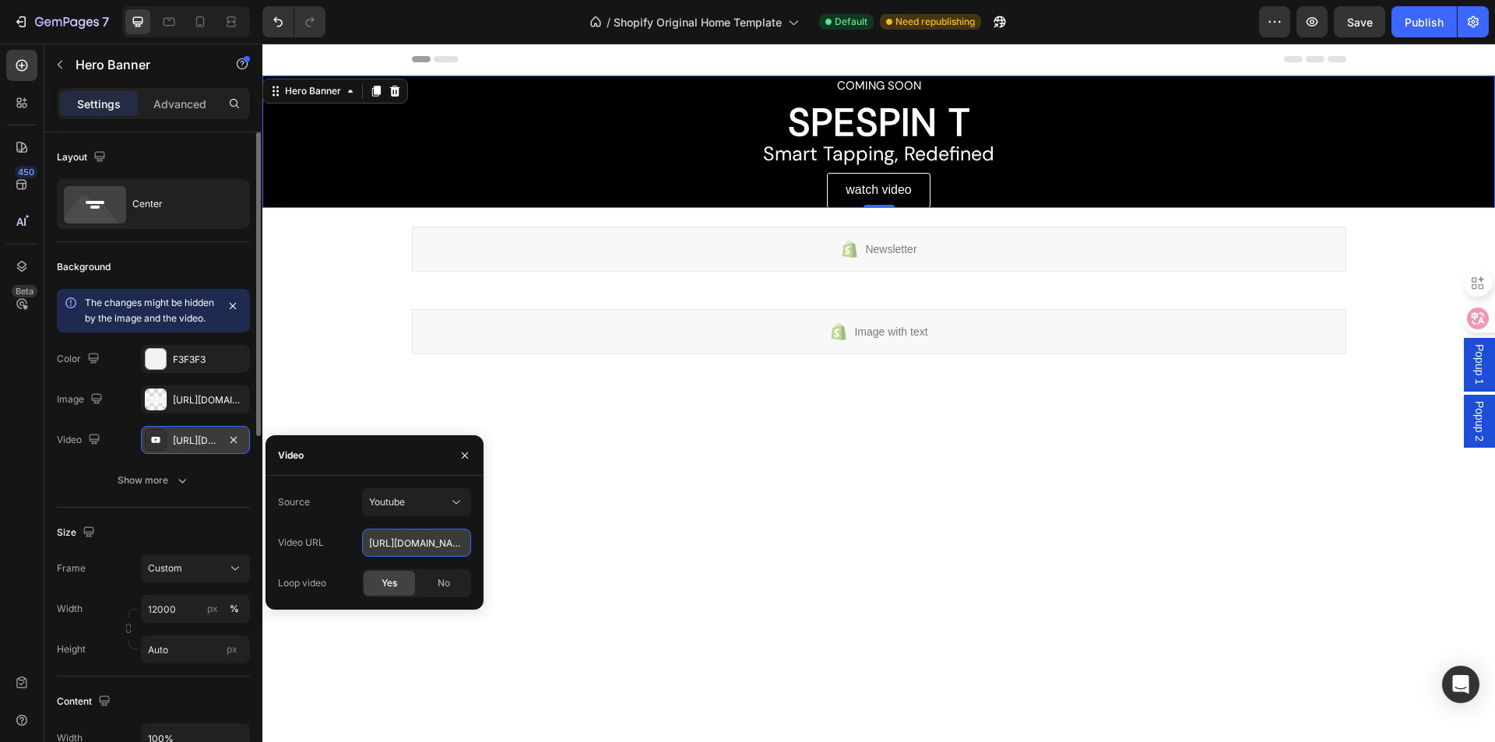
click at [414, 541] on input "[URL][DOMAIN_NAME]" at bounding box center [416, 543] width 109 height 28
click at [392, 501] on span "Youtube" at bounding box center [387, 502] width 36 height 12
click at [412, 543] on span "Video hosting" at bounding box center [398, 541] width 59 height 14
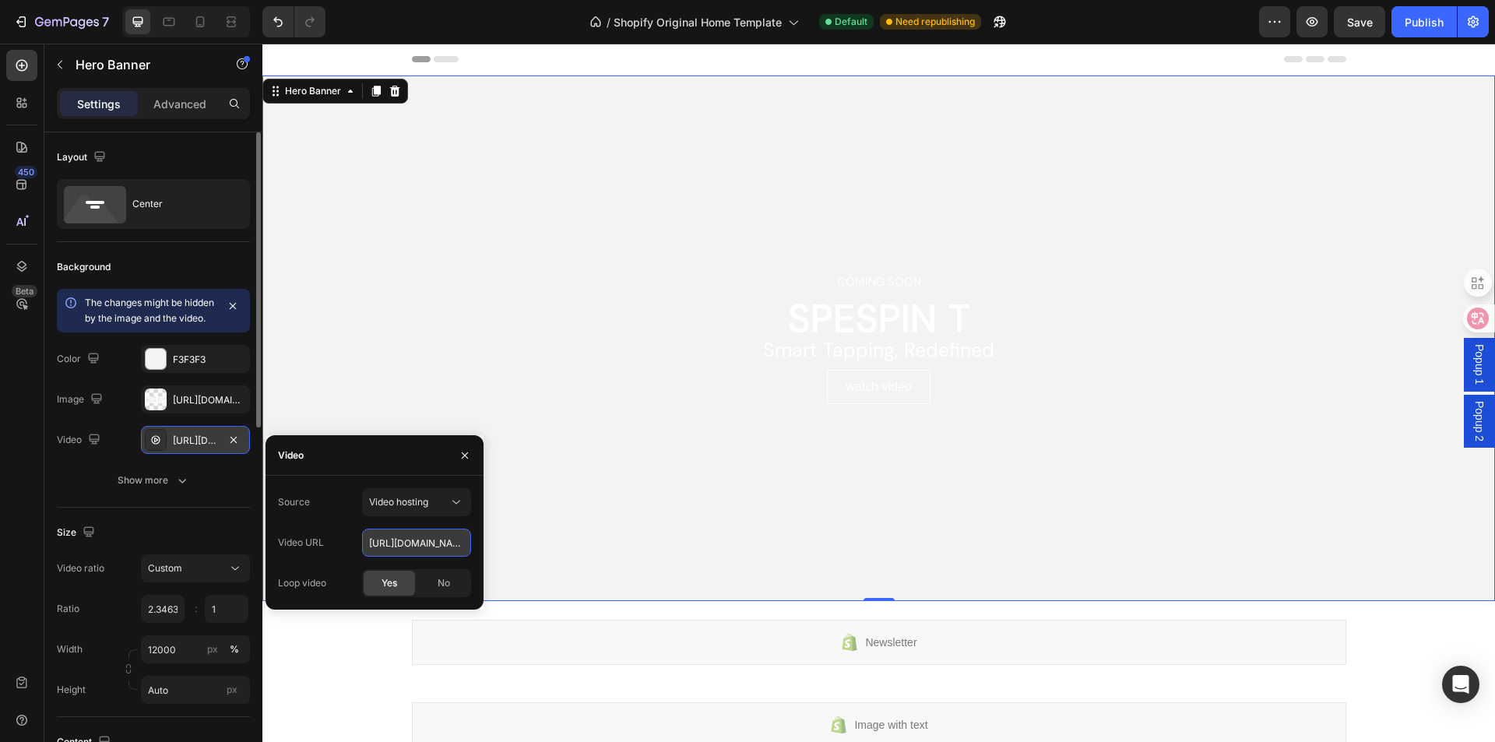
click at [417, 537] on input "[URL][DOMAIN_NAME]" at bounding box center [416, 543] width 109 height 28
paste input "text"
click at [417, 537] on input "text" at bounding box center [416, 543] width 109 height 28
paste input "text"
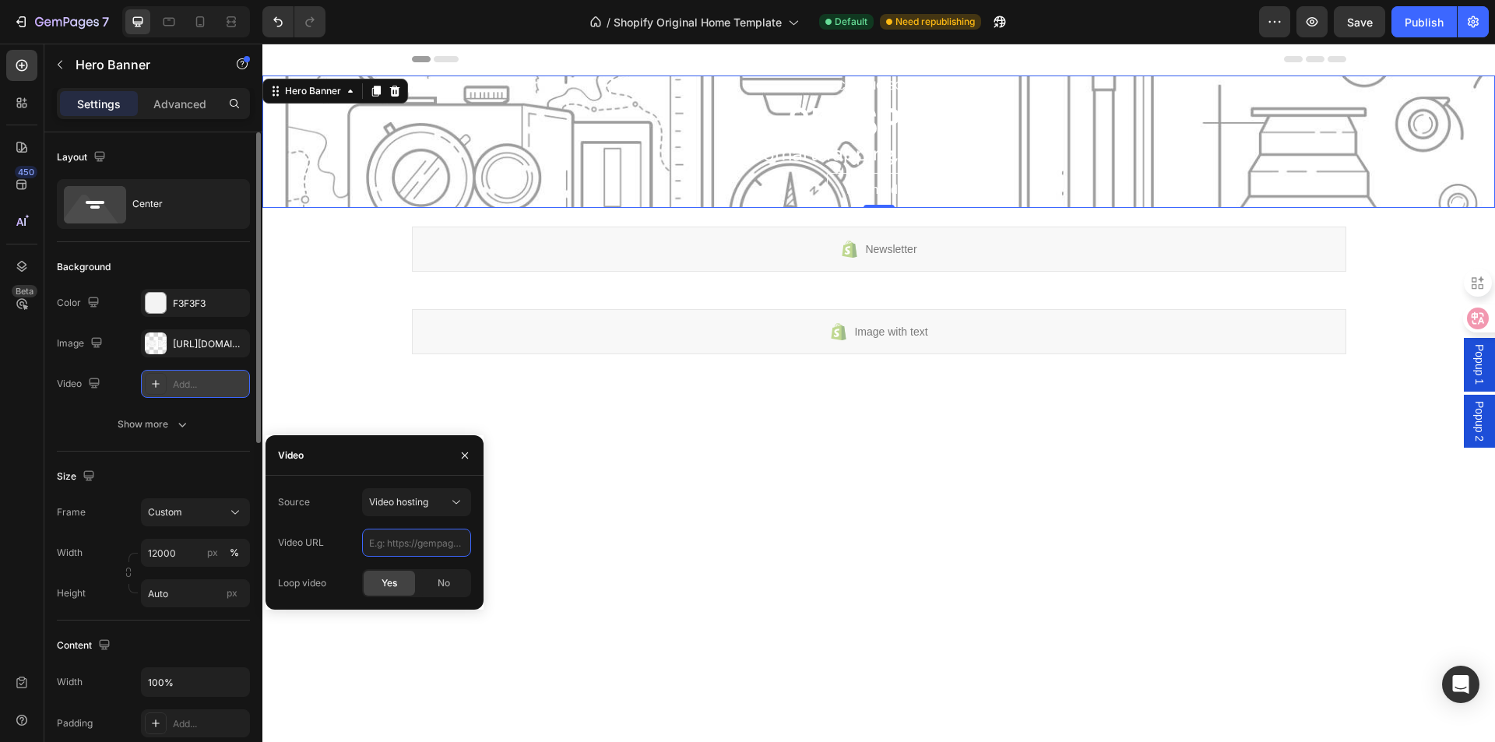
paste input "[URL][DOMAIN_NAME]"
type input "[URL][DOMAIN_NAME]"
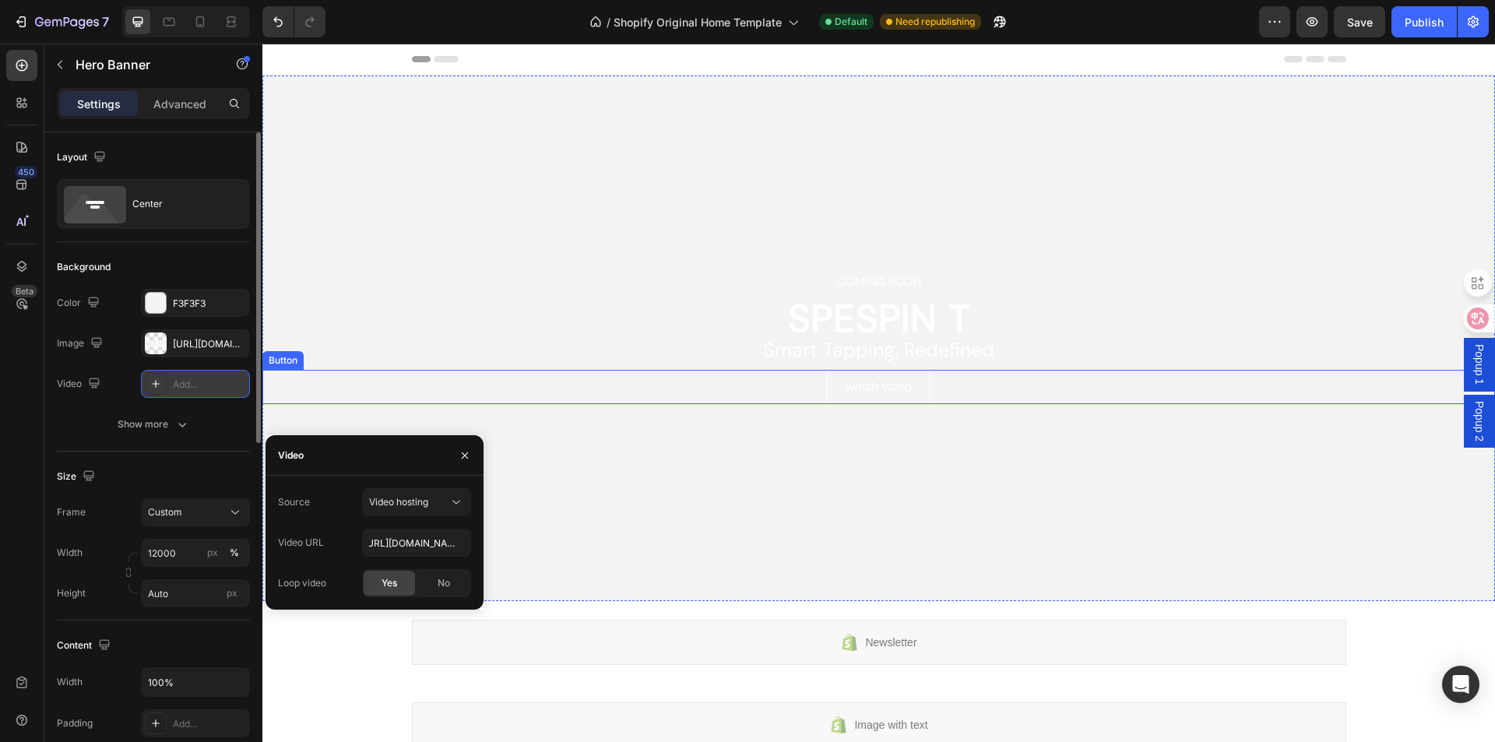
scroll to position [0, 0]
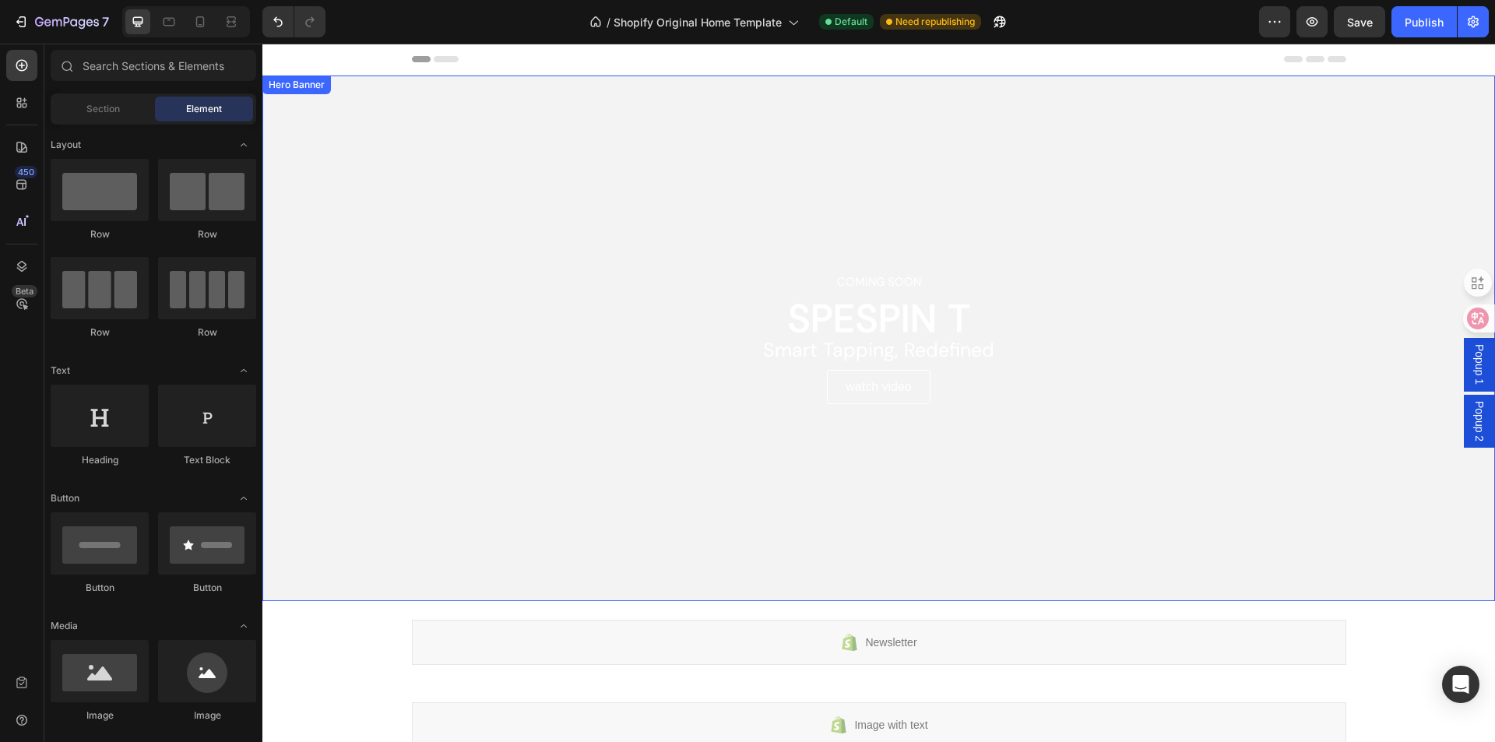
click at [1411, 230] on div "Overlay" at bounding box center [878, 339] width 1233 height 526
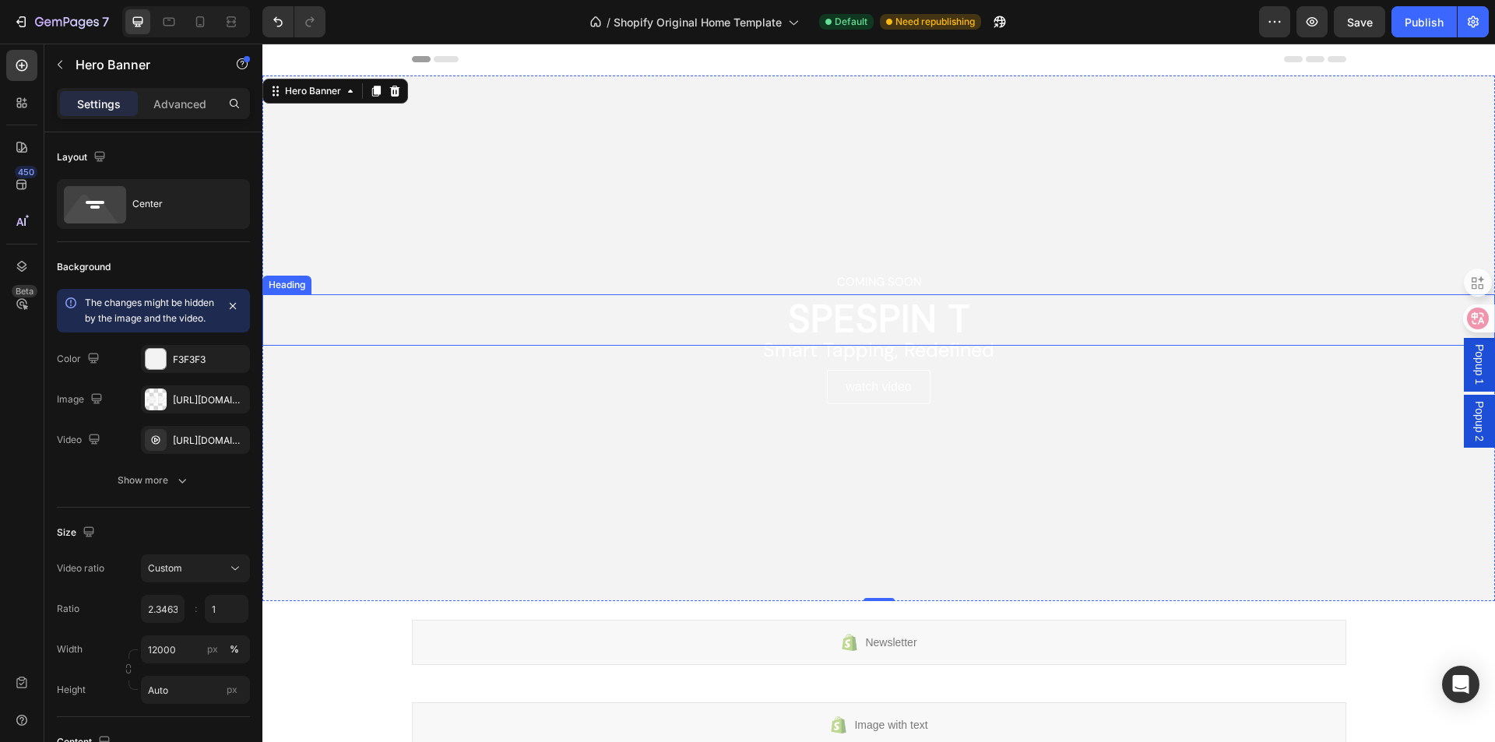
click at [922, 321] on h2 "SPESPIN T" at bounding box center [878, 319] width 1233 height 51
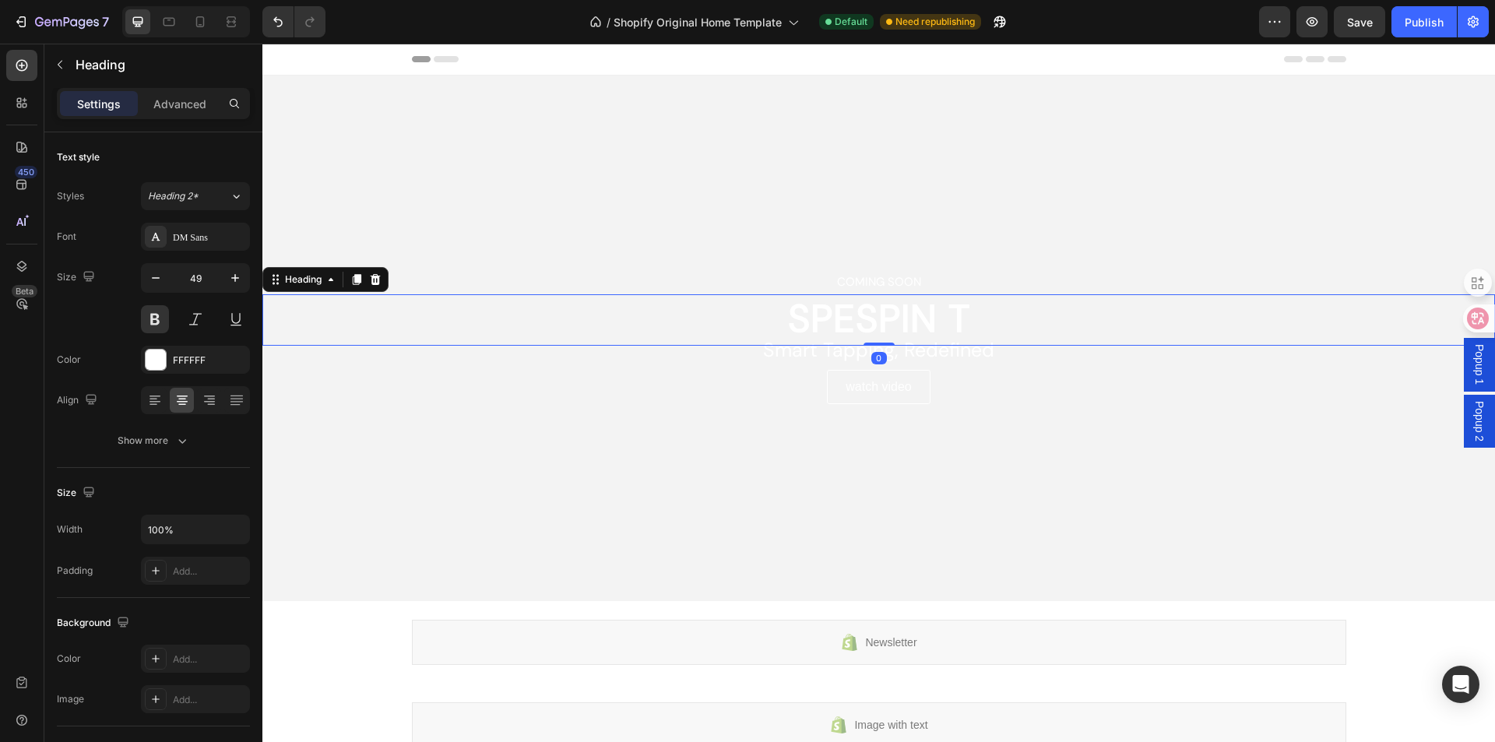
click at [922, 321] on h2 "SPESPIN T" at bounding box center [878, 319] width 1233 height 51
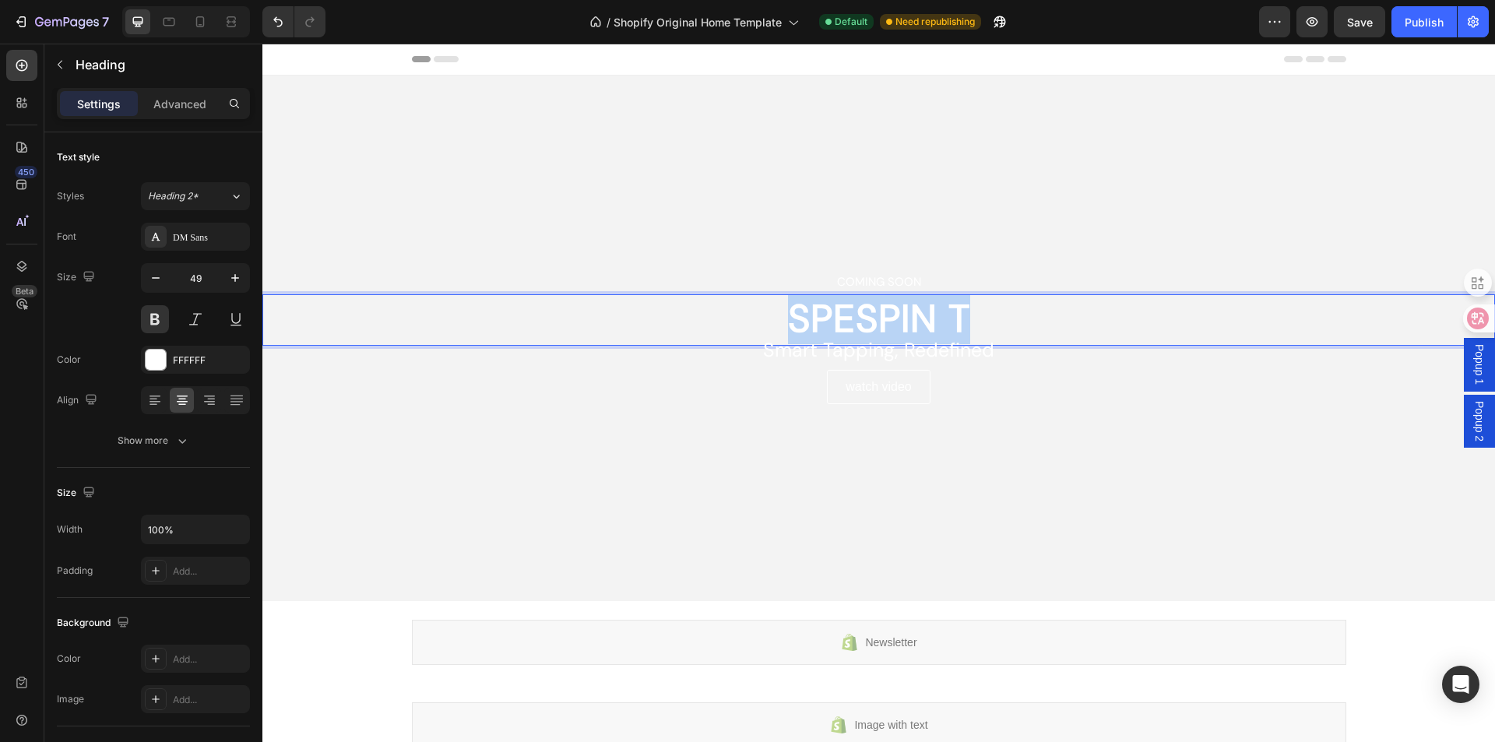
click at [922, 321] on p "SPESPIN T" at bounding box center [879, 319] width 1230 height 50
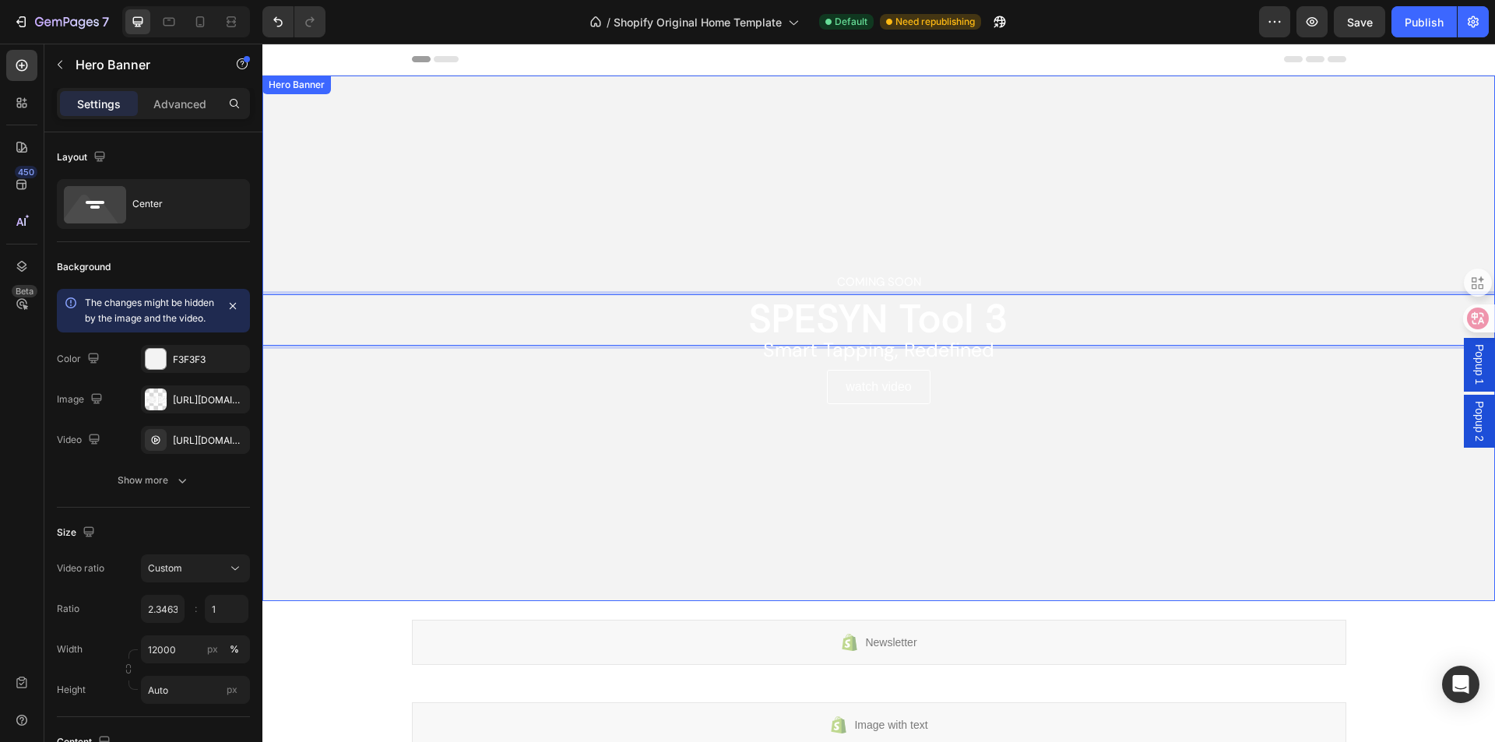
click at [1231, 498] on div "Overlay" at bounding box center [878, 339] width 1233 height 526
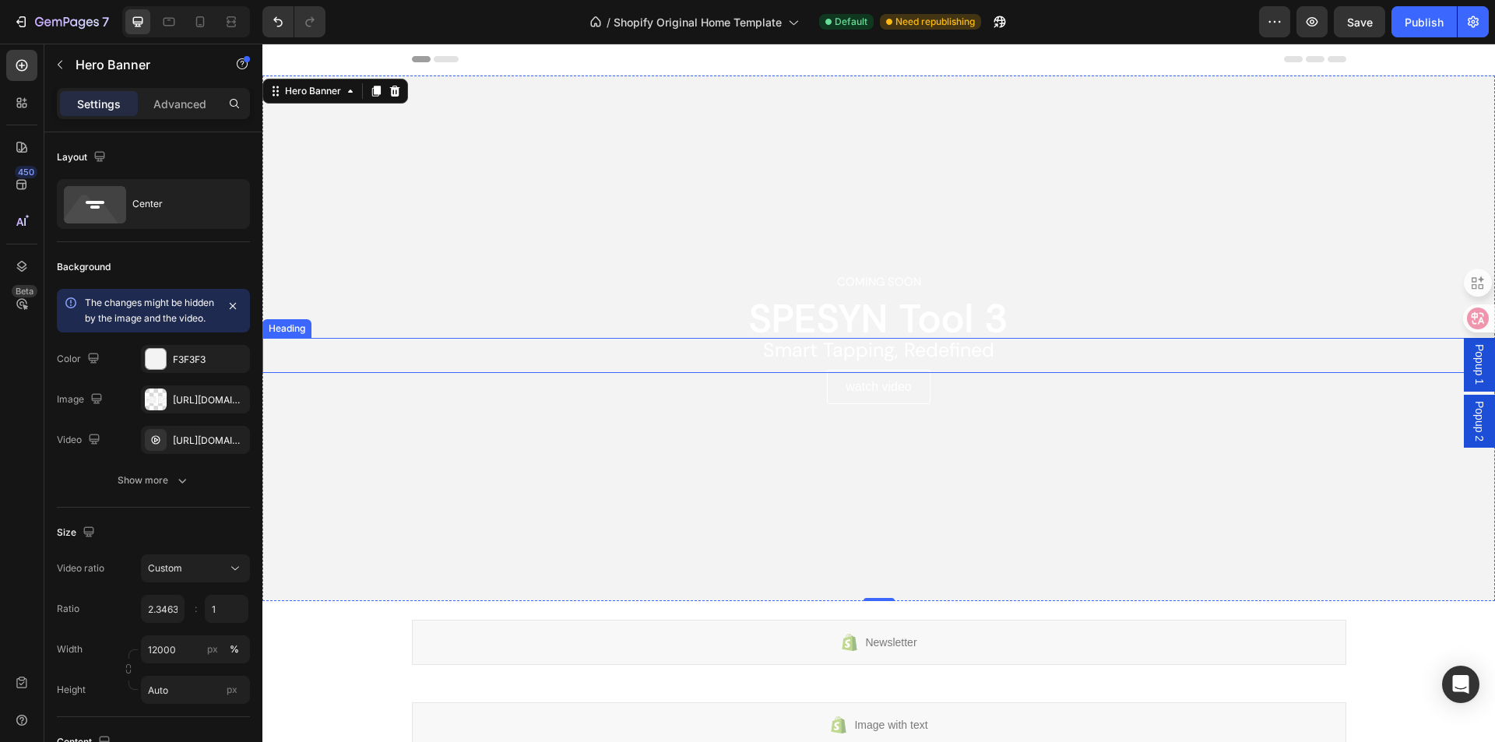
click at [914, 343] on h2 "Smart Tapping, Redefined" at bounding box center [878, 355] width 1233 height 35
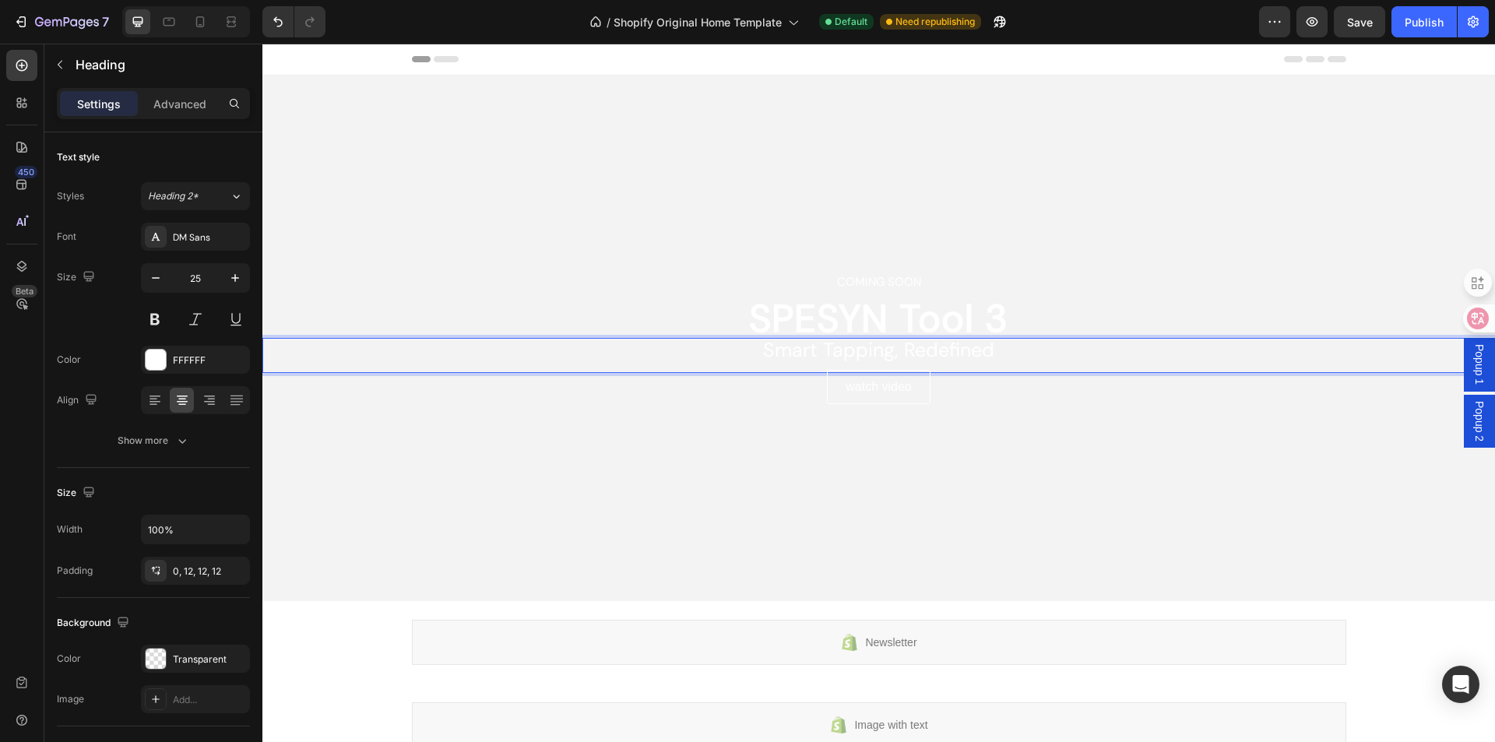
click at [914, 343] on h2 "Smart Tapping, Redefined" at bounding box center [878, 355] width 1233 height 35
click at [914, 343] on p "Smart Tapping, Redefined" at bounding box center [879, 351] width 1214 height 26
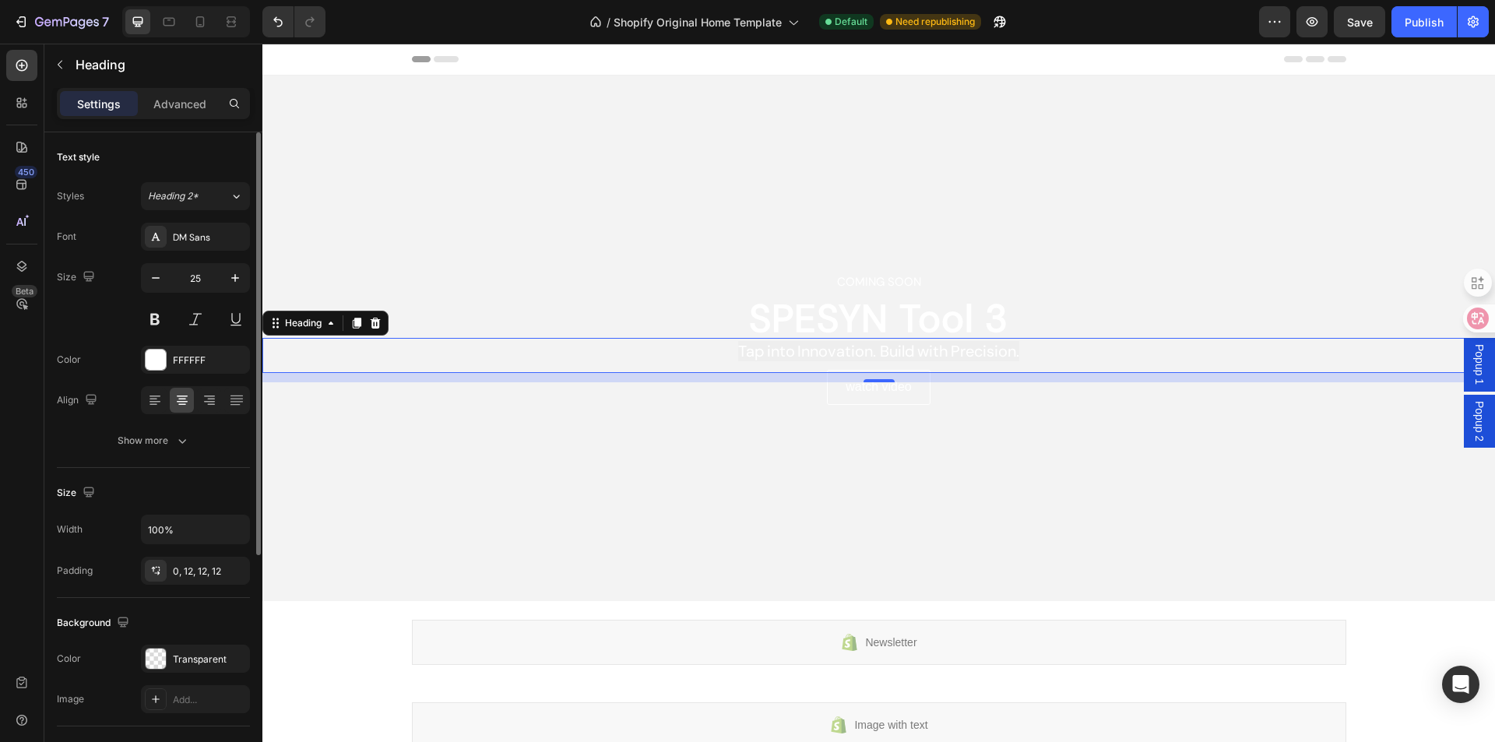
click at [154, 160] on div "Text style" at bounding box center [153, 157] width 193 height 25
click at [174, 445] on icon "button" at bounding box center [182, 441] width 16 height 16
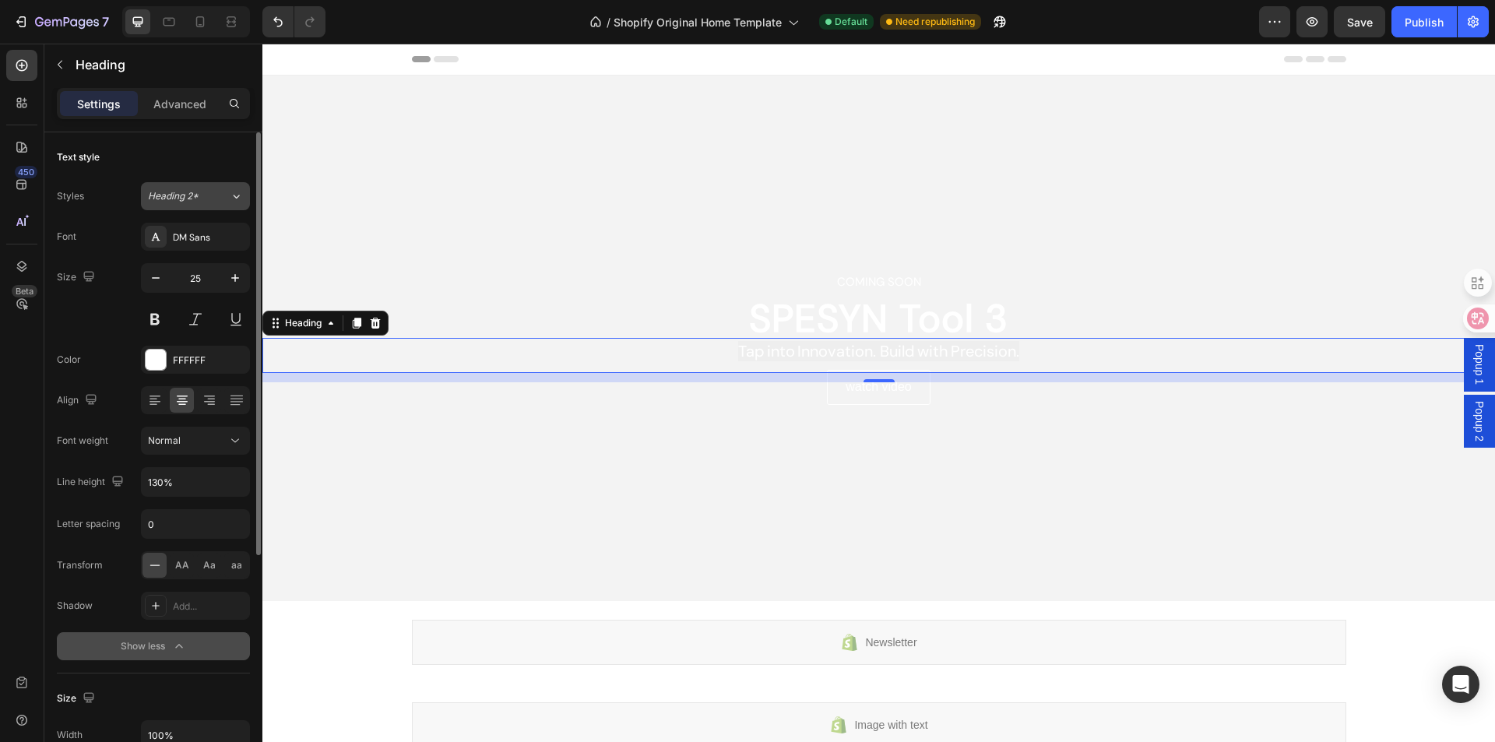
click at [212, 200] on div "Heading 2*" at bounding box center [189, 196] width 82 height 14
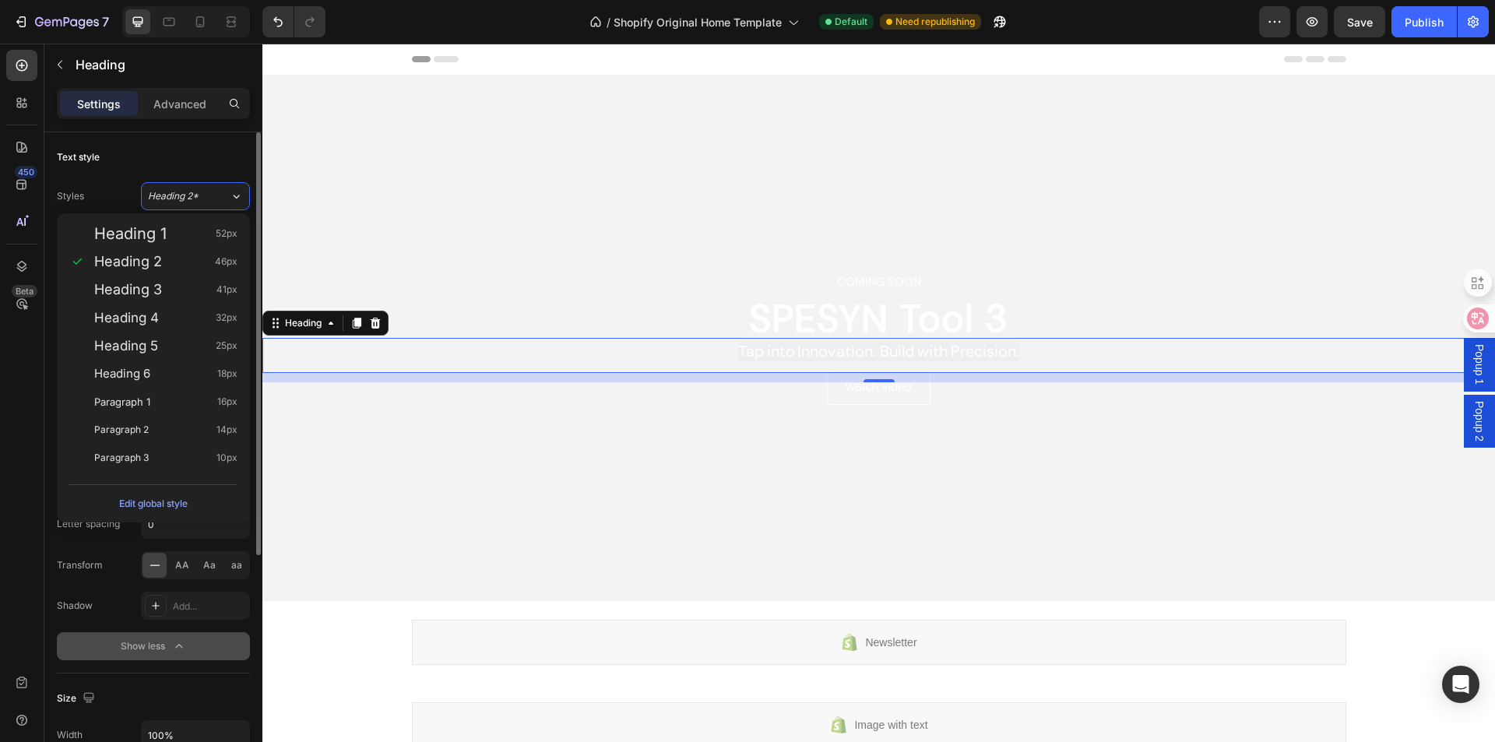
click at [230, 132] on div "Text style Styles Heading 2* Font DM Sans Size 25 Color FFFFFF Align Font weigh…" at bounding box center [153, 402] width 193 height 541
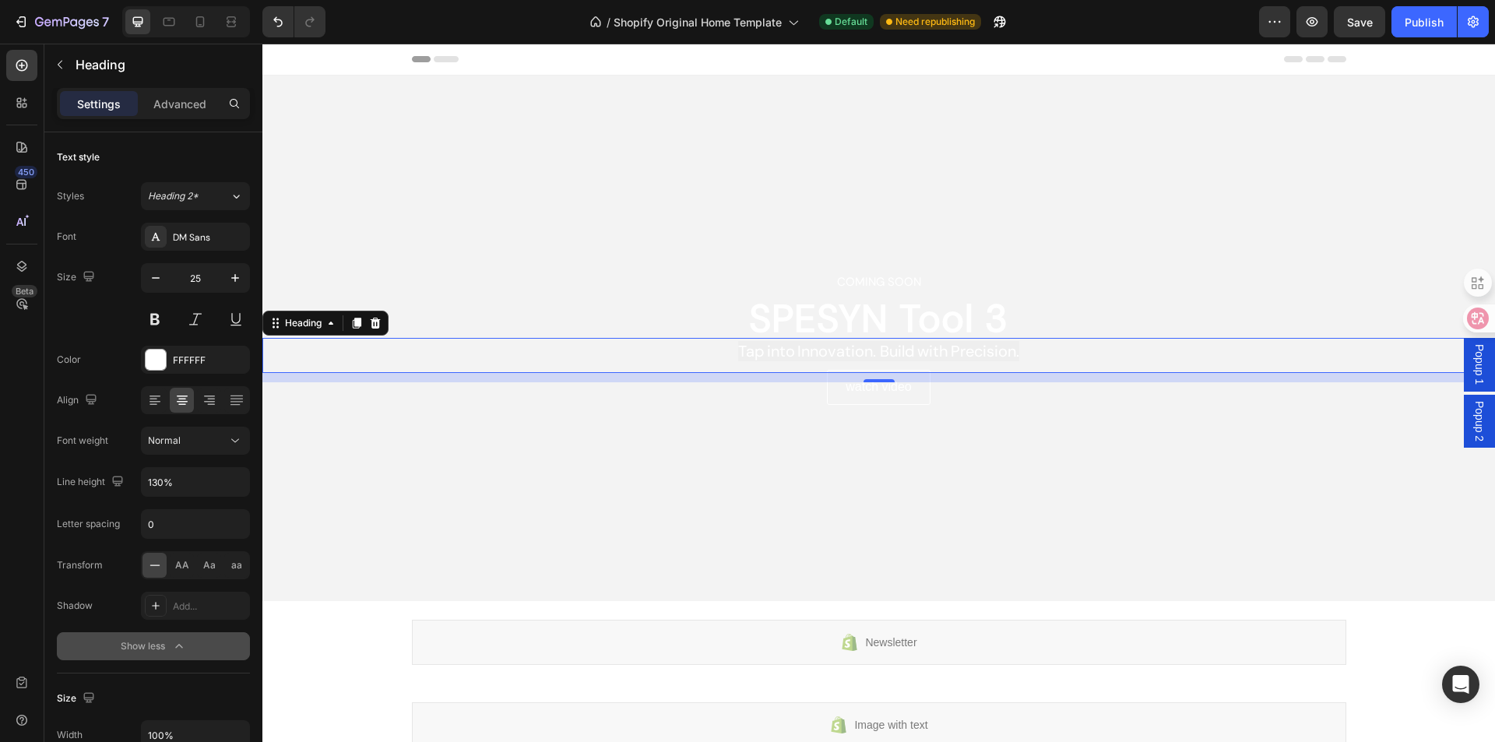
click at [492, 165] on div "Overlay" at bounding box center [878, 339] width 1233 height 526
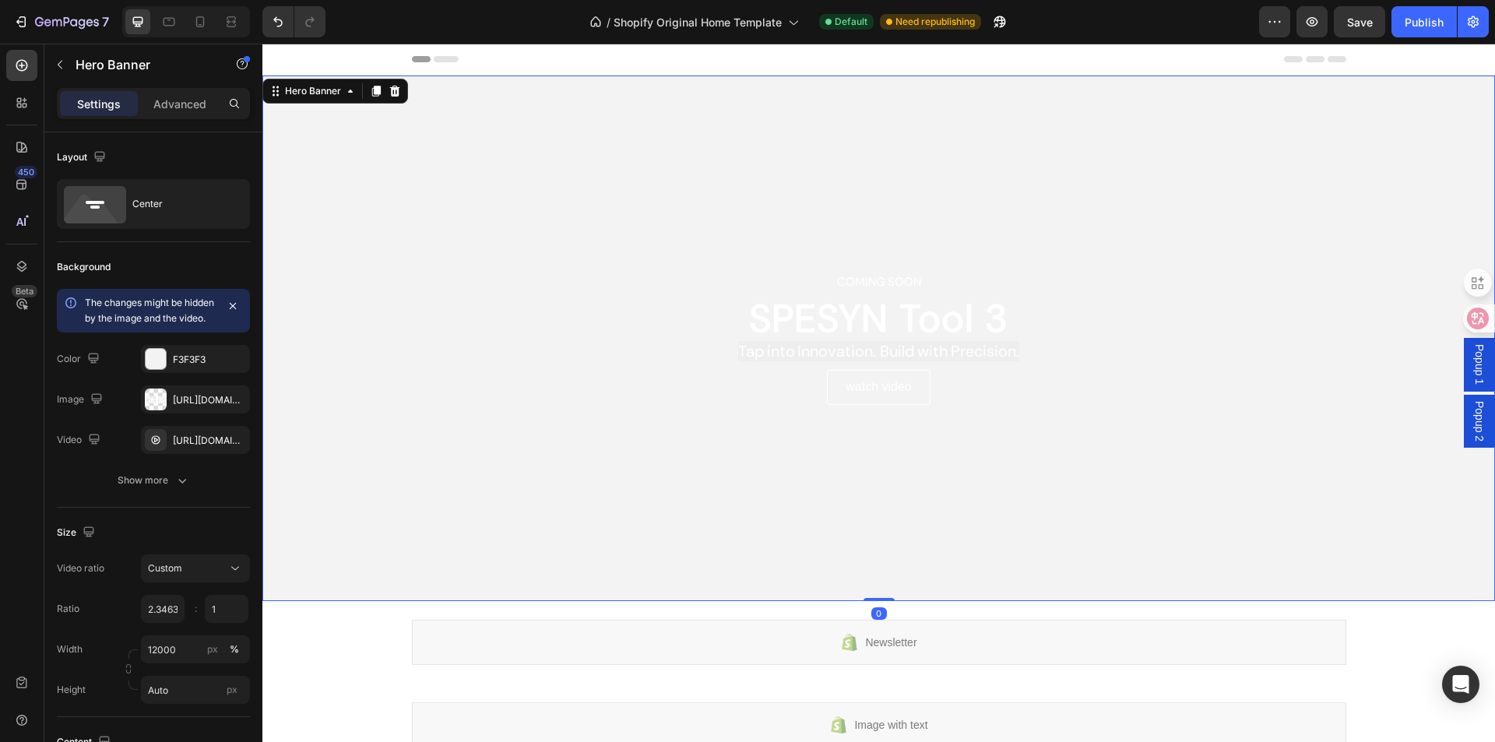
click at [372, 199] on div "Overlay" at bounding box center [878, 339] width 1233 height 526
click at [183, 204] on div "Center" at bounding box center [179, 204] width 95 height 36
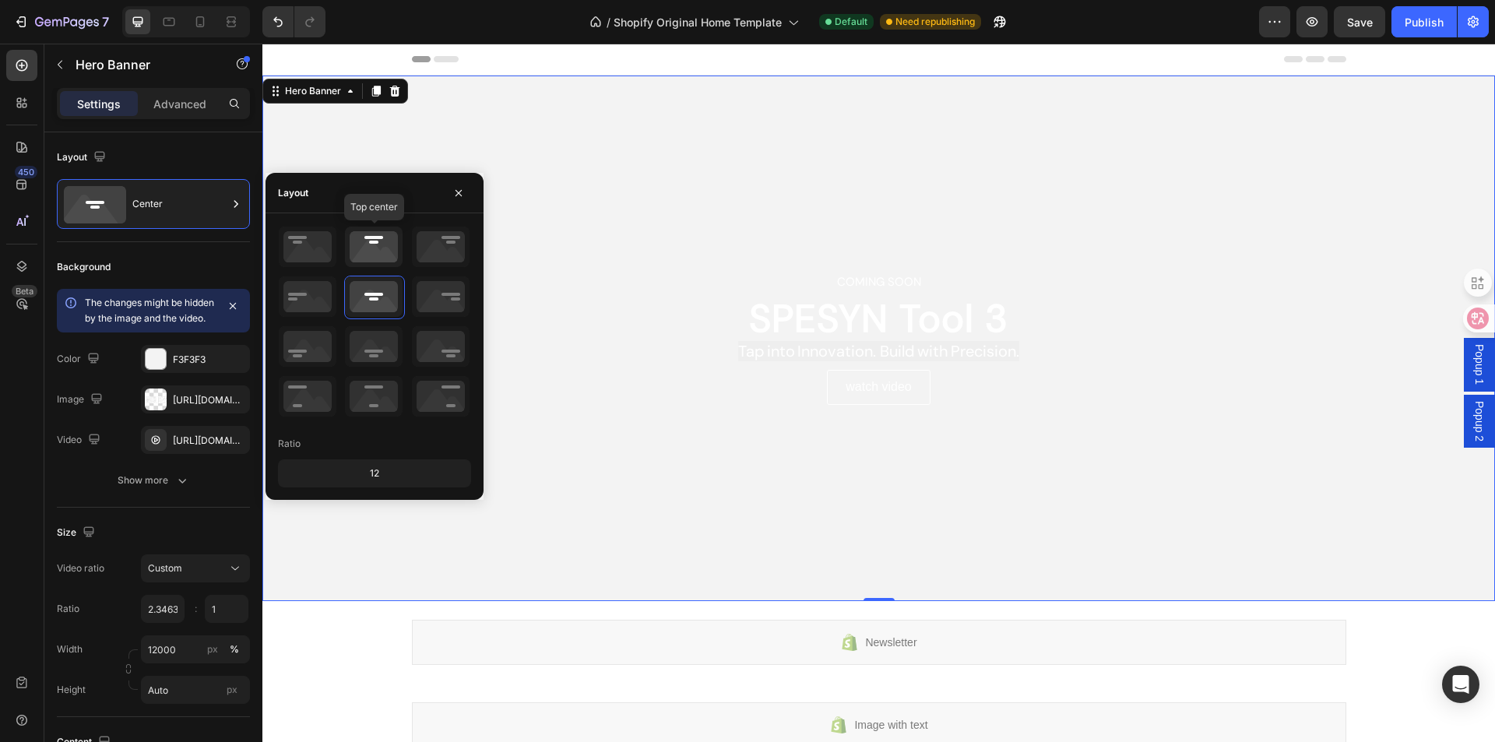
click at [372, 248] on icon at bounding box center [374, 247] width 58 height 41
click at [368, 289] on icon at bounding box center [374, 296] width 58 height 41
click at [608, 212] on div "Overlay" at bounding box center [878, 339] width 1233 height 526
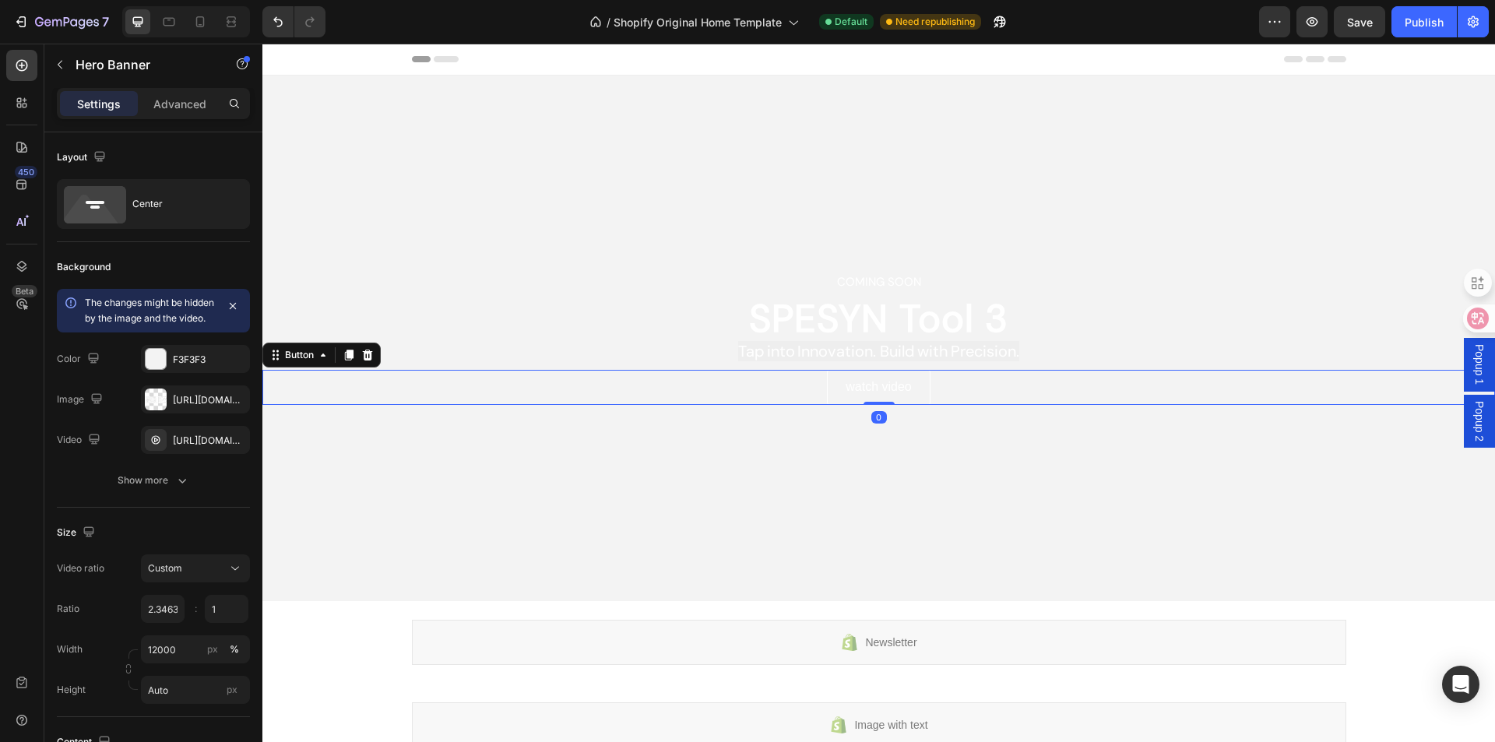
click at [976, 385] on div "Watch Video Button 0" at bounding box center [878, 387] width 1233 height 35
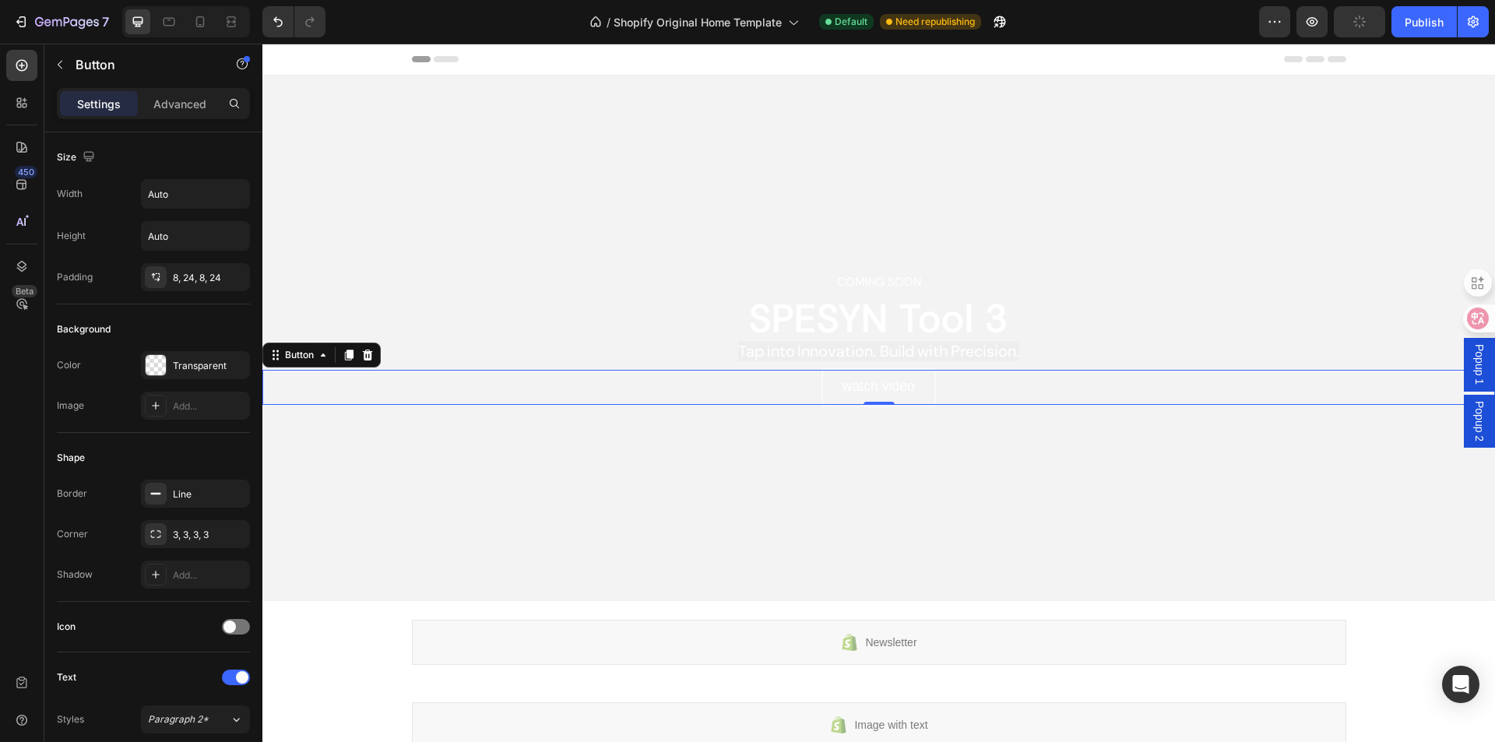
click at [912, 395] on link "Watch Video" at bounding box center [879, 387] width 114 height 38
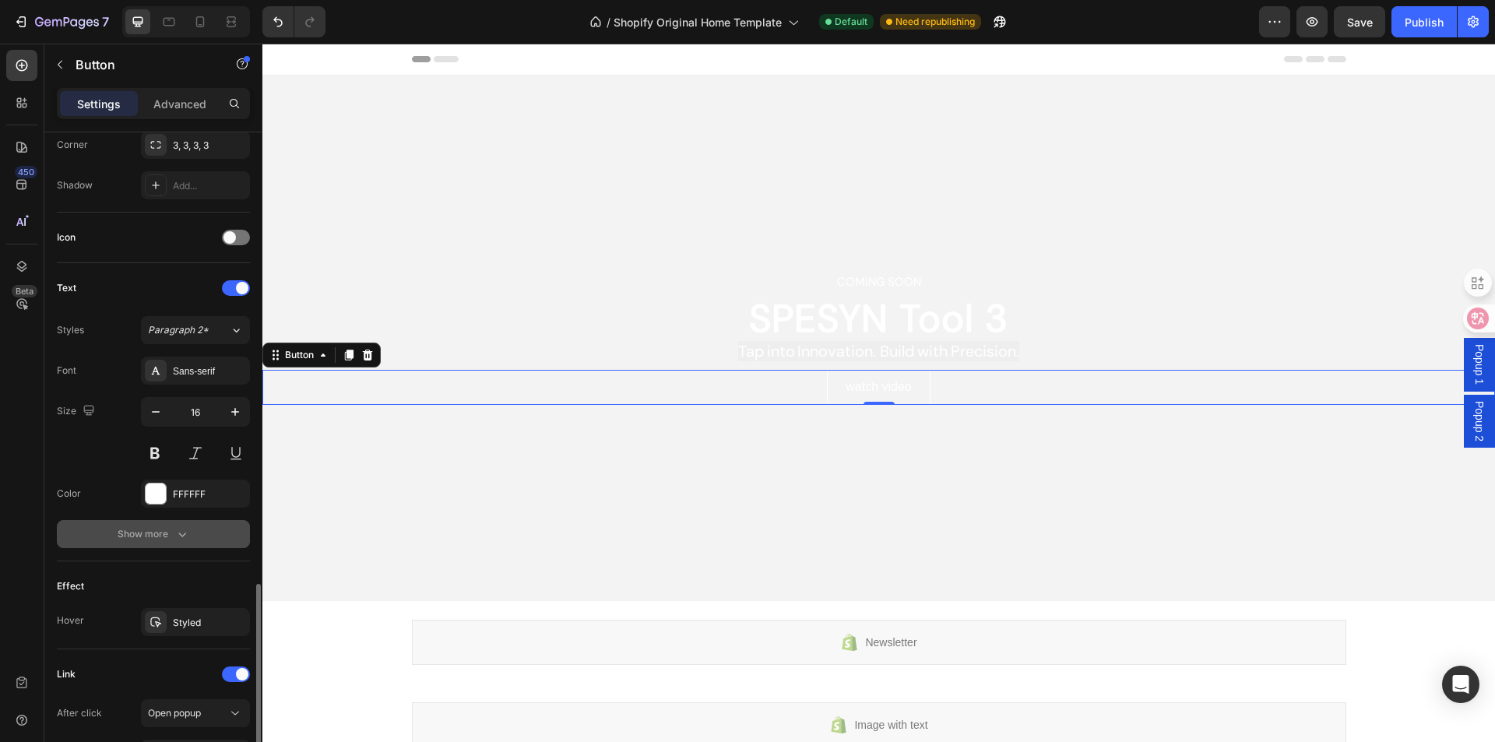
scroll to position [544, 0]
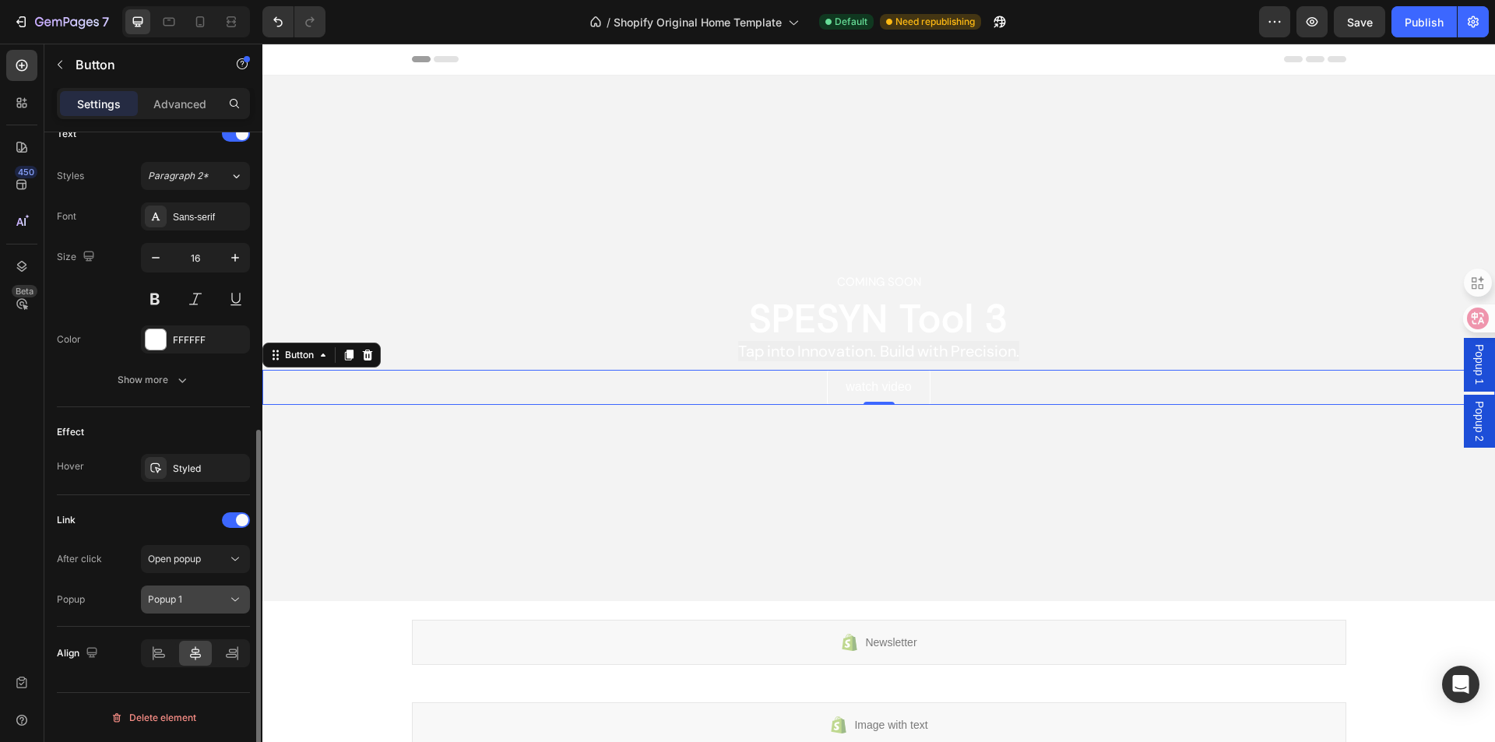
click at [209, 598] on div "Popup 1" at bounding box center [187, 600] width 79 height 14
click at [210, 562] on div "Open popup" at bounding box center [187, 559] width 79 height 14
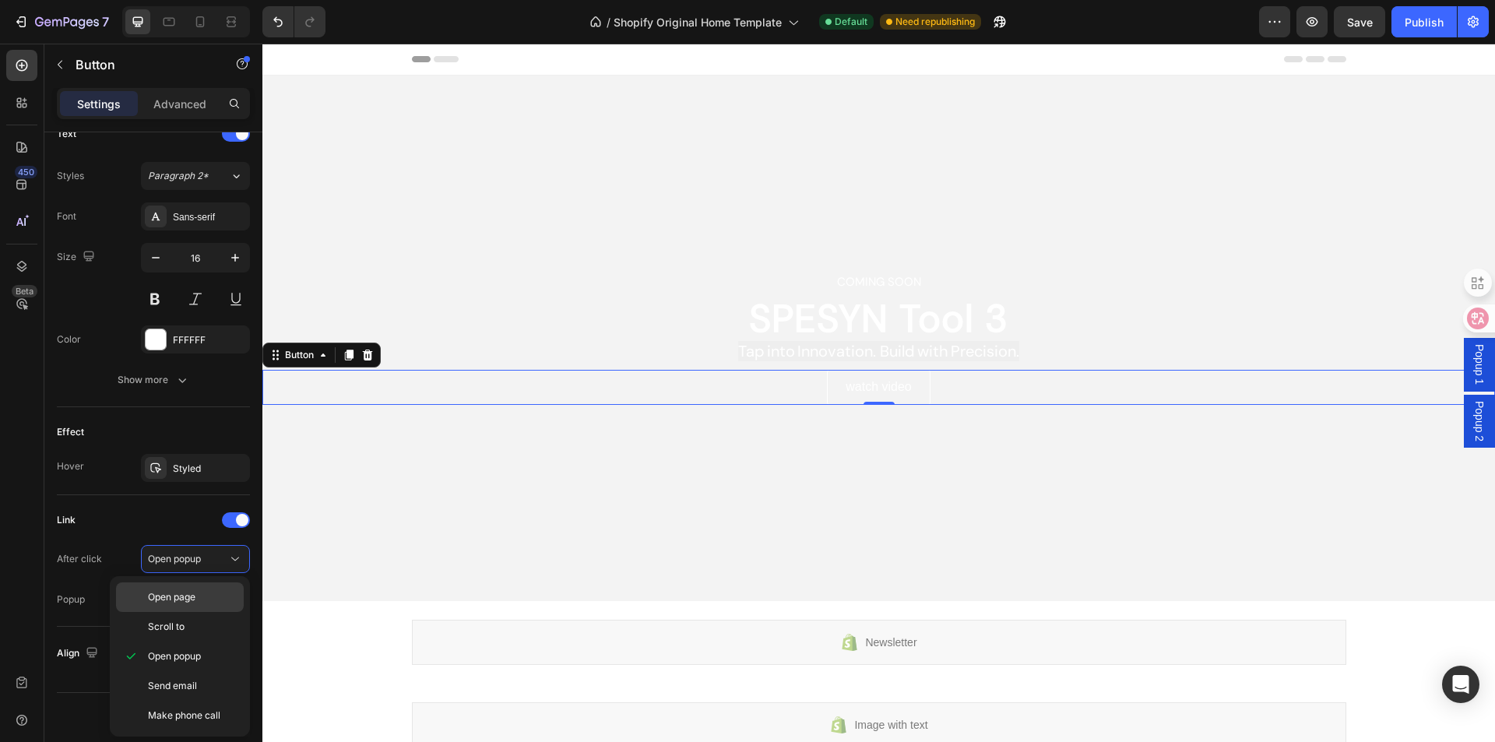
click at [210, 590] on p "Open page" at bounding box center [192, 597] width 89 height 14
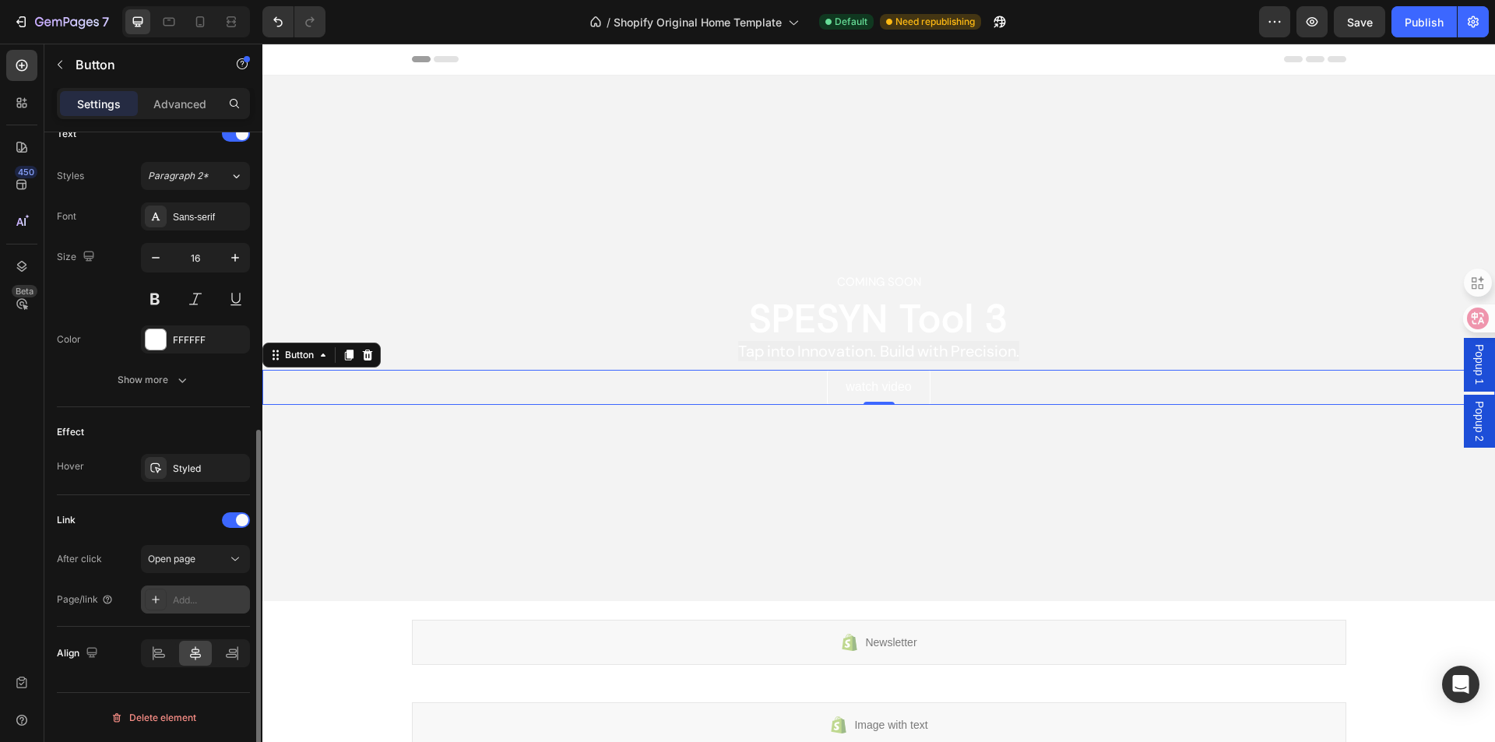
click at [208, 593] on div "Add..." at bounding box center [209, 600] width 73 height 14
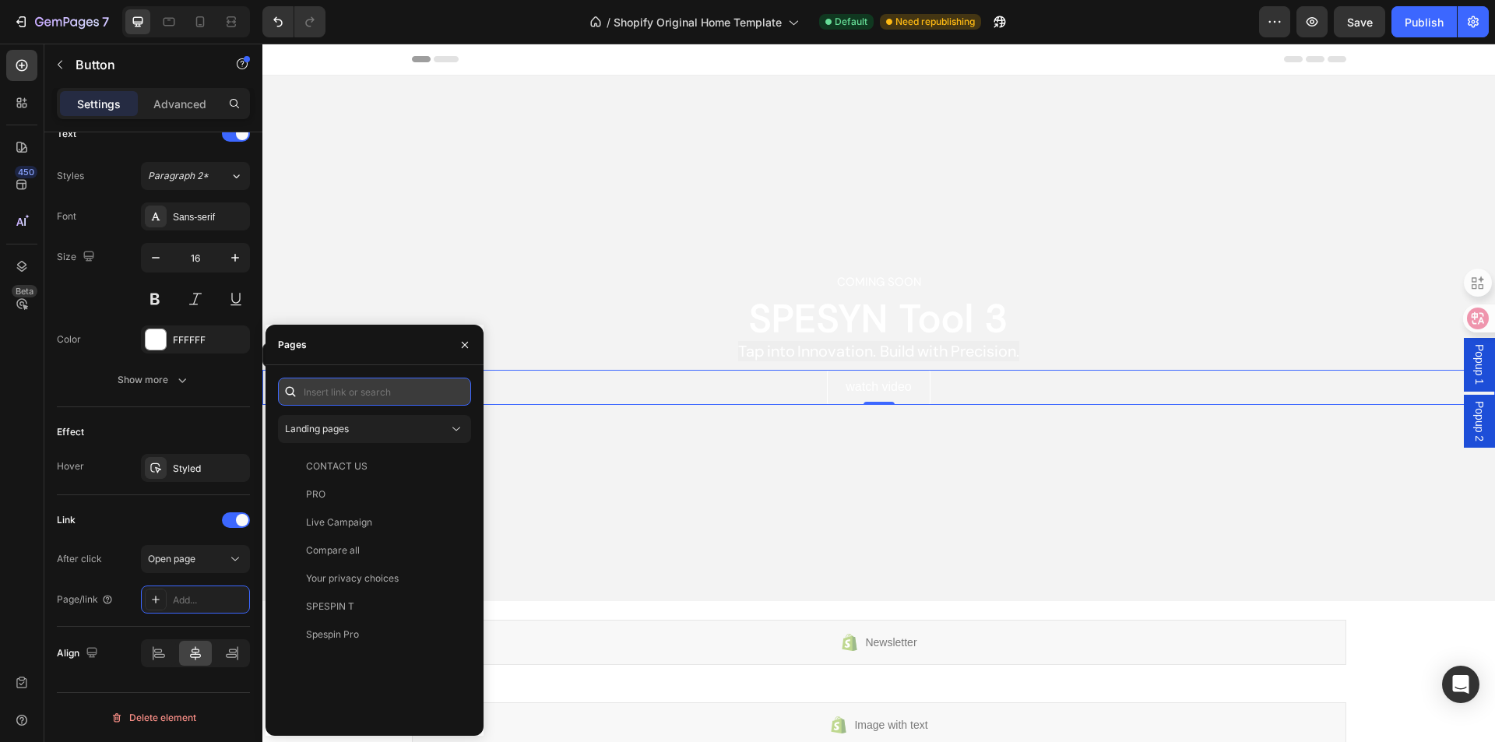
click at [371, 398] on input "text" at bounding box center [374, 392] width 193 height 28
type input "[DOMAIN_NAME]"
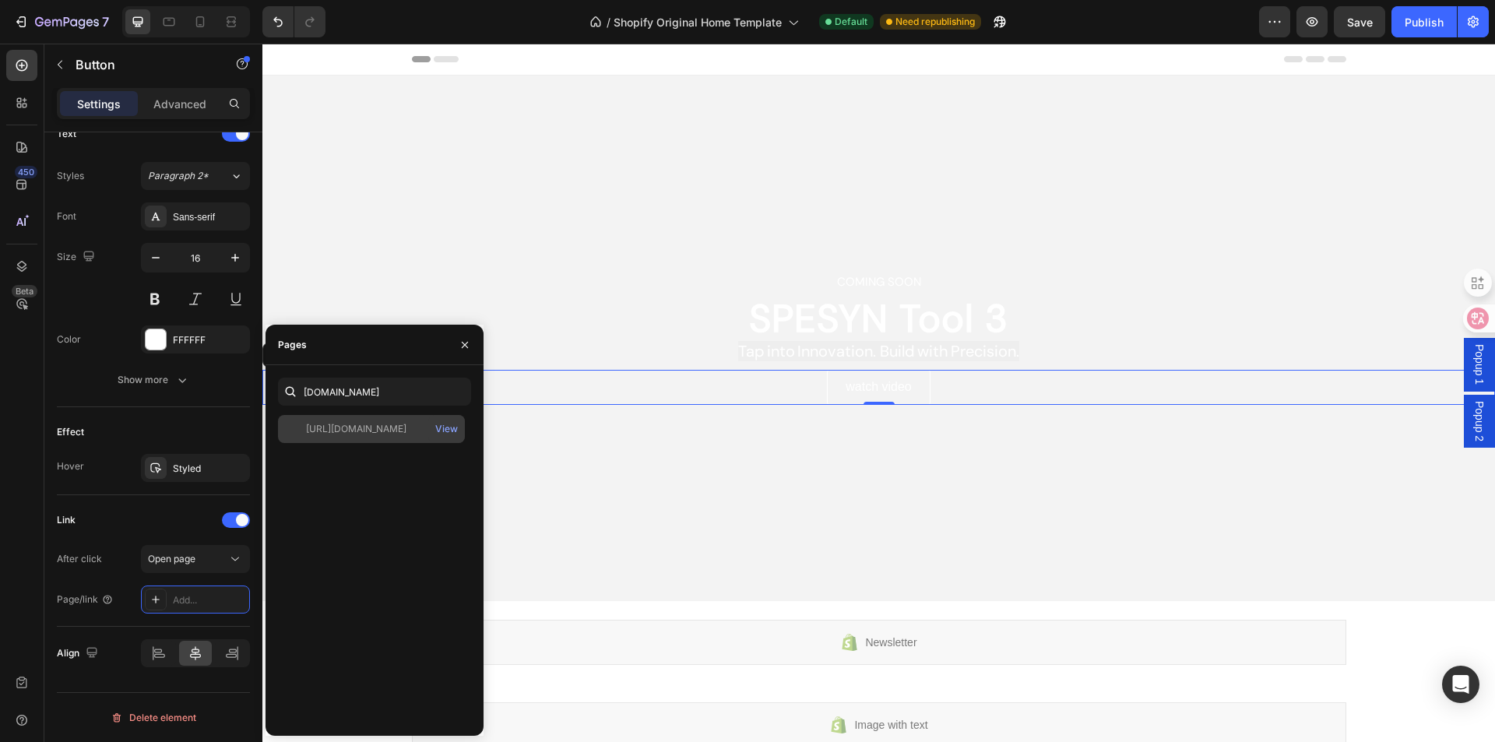
click at [368, 435] on div "[URL][DOMAIN_NAME]" at bounding box center [356, 429] width 100 height 14
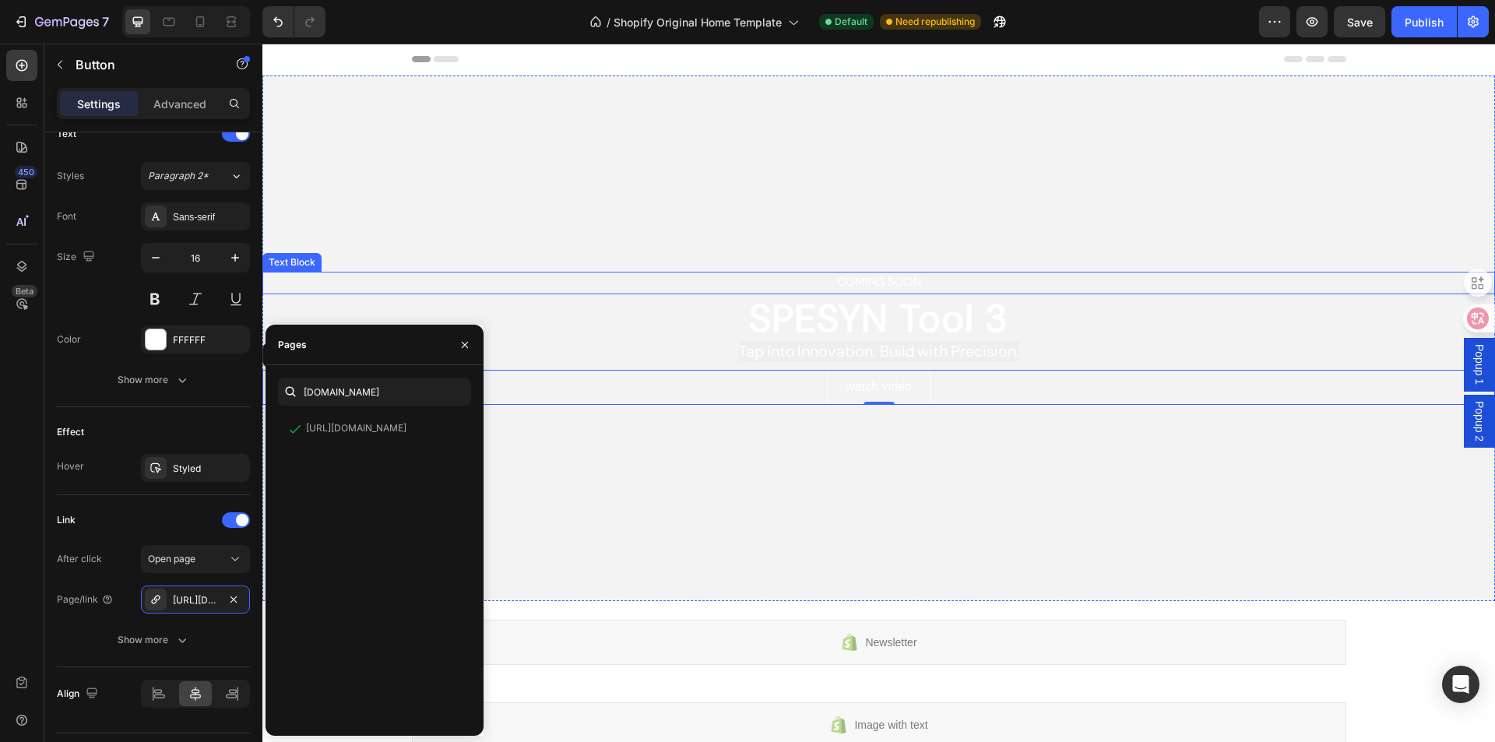
click at [373, 276] on p "coming soon" at bounding box center [879, 282] width 1230 height 21
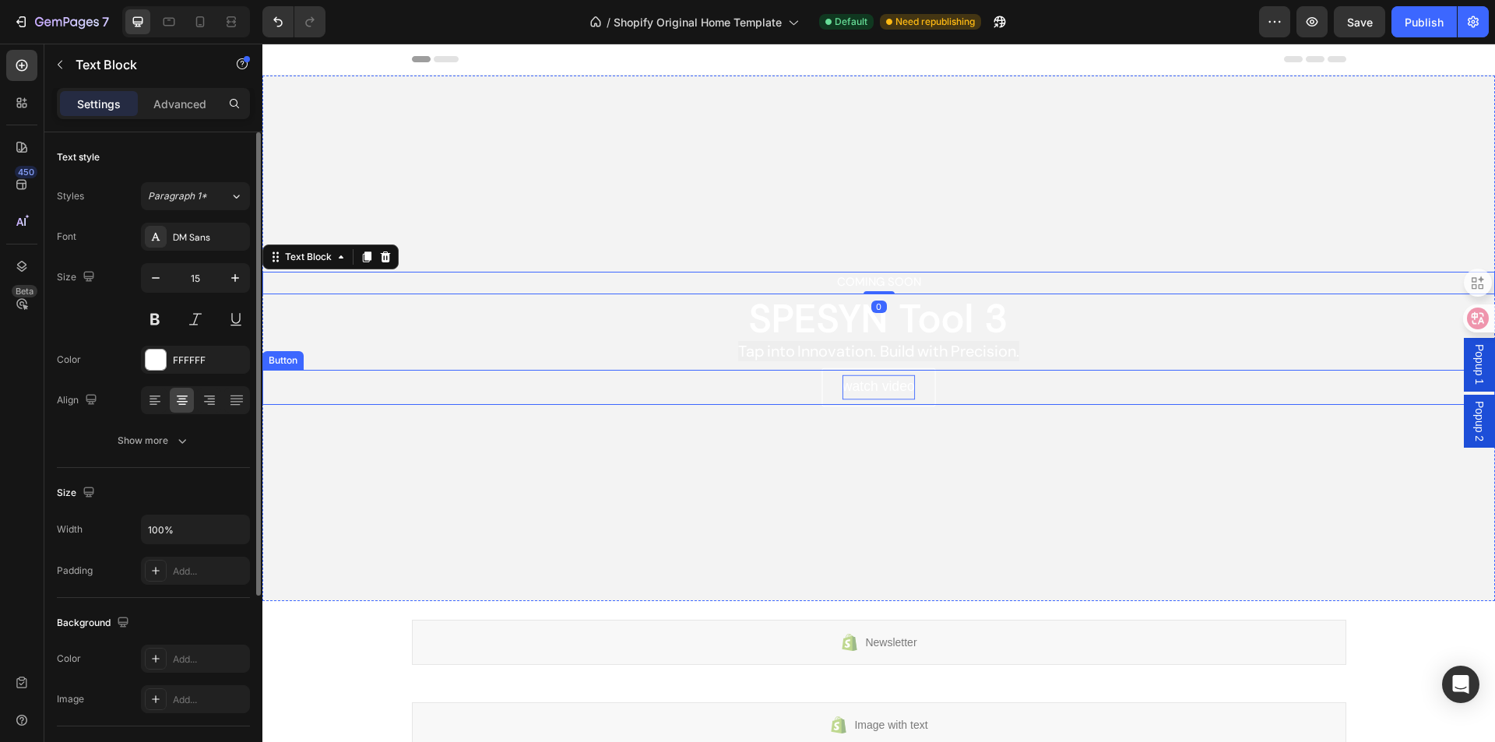
click at [882, 384] on p "Watch Video" at bounding box center [879, 387] width 72 height 25
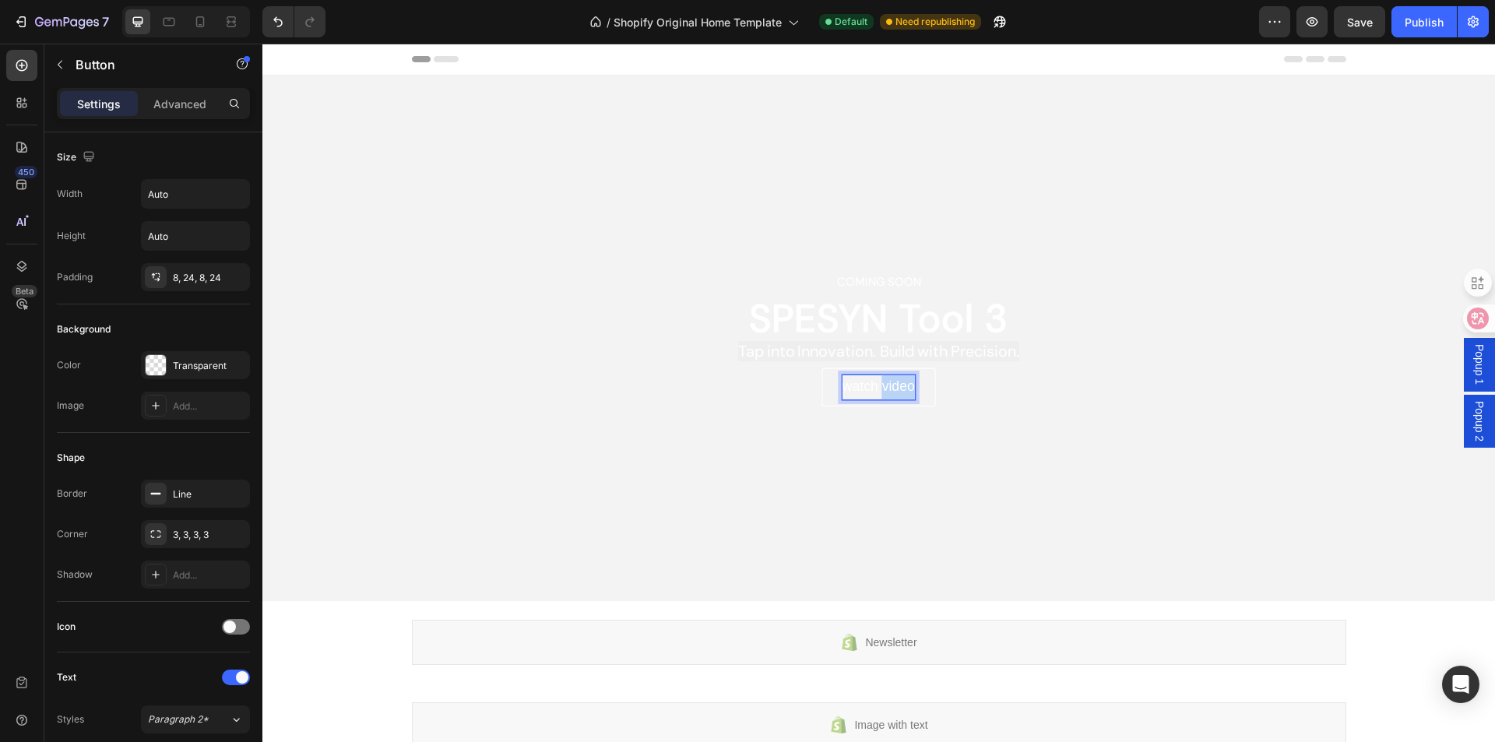
click at [882, 384] on p "Watch Video" at bounding box center [879, 387] width 72 height 25
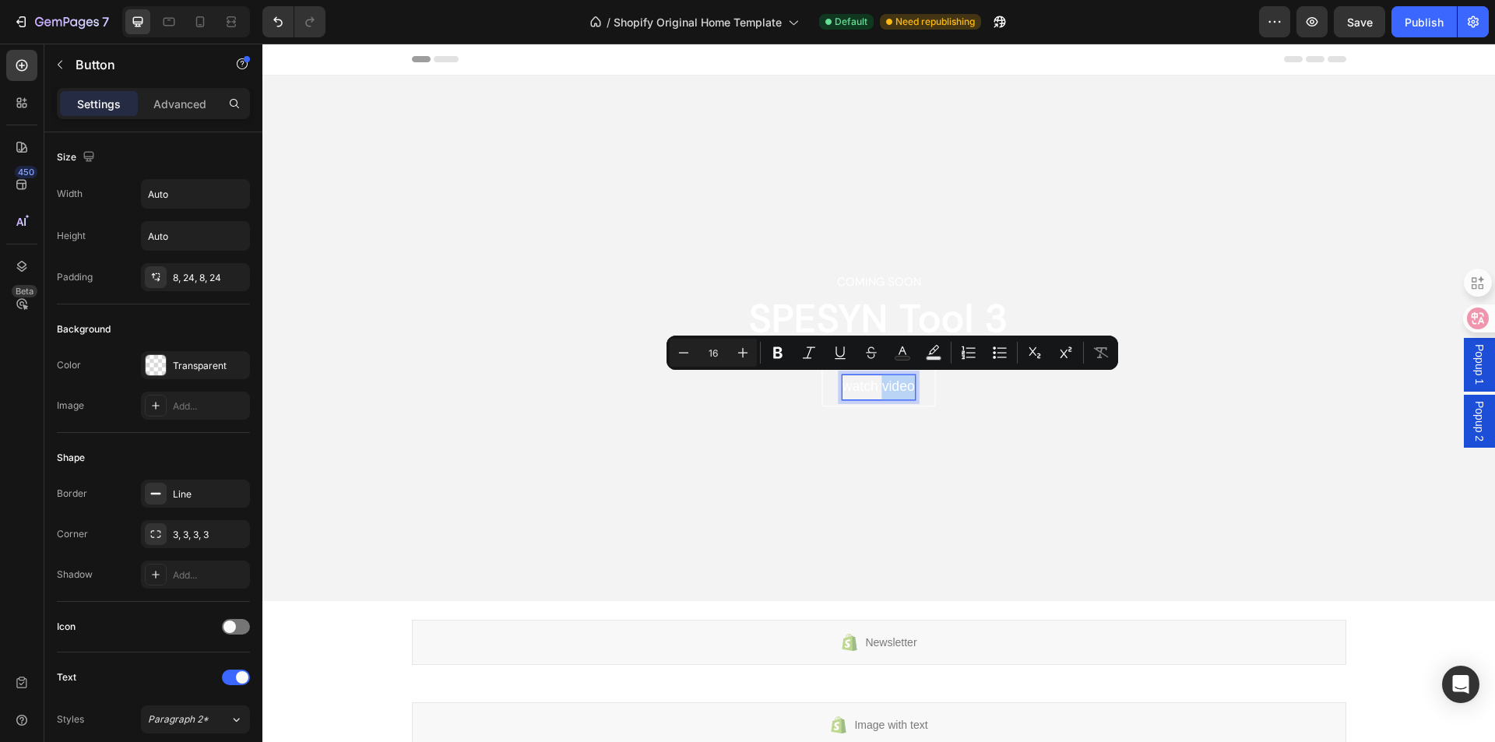
click at [882, 384] on p "Watch Video" at bounding box center [879, 387] width 72 height 25
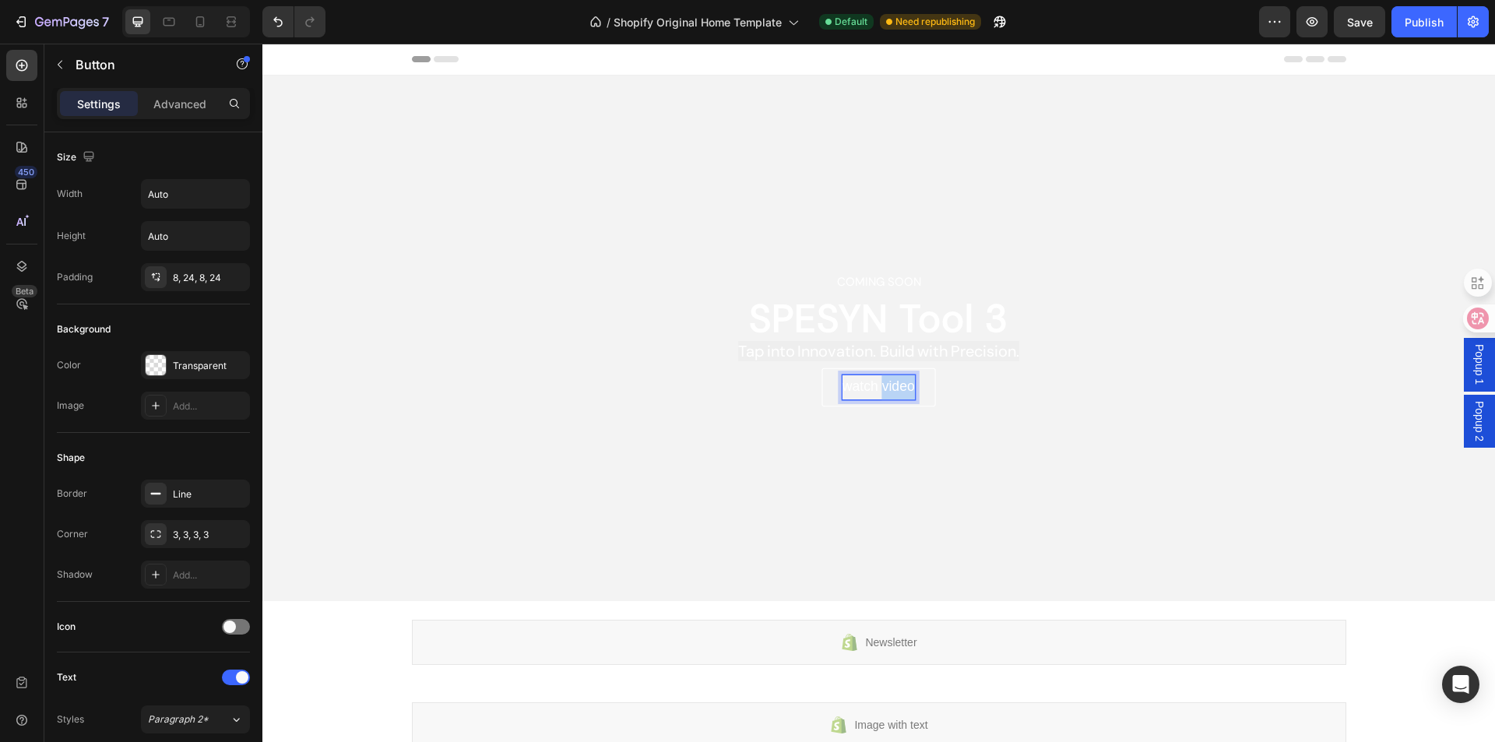
click at [882, 384] on p "Watch Video" at bounding box center [879, 387] width 72 height 25
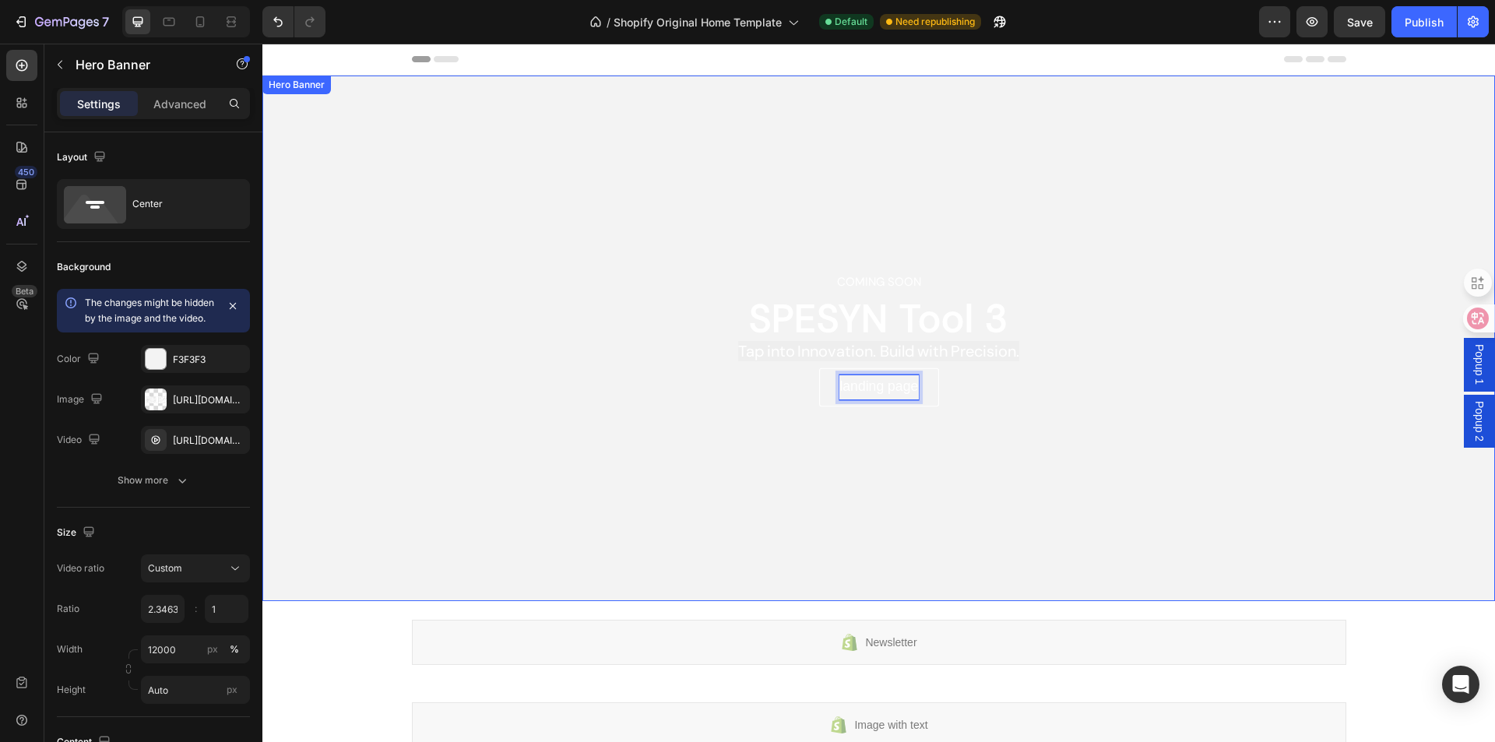
click at [1047, 252] on div "Overlay" at bounding box center [878, 339] width 1233 height 526
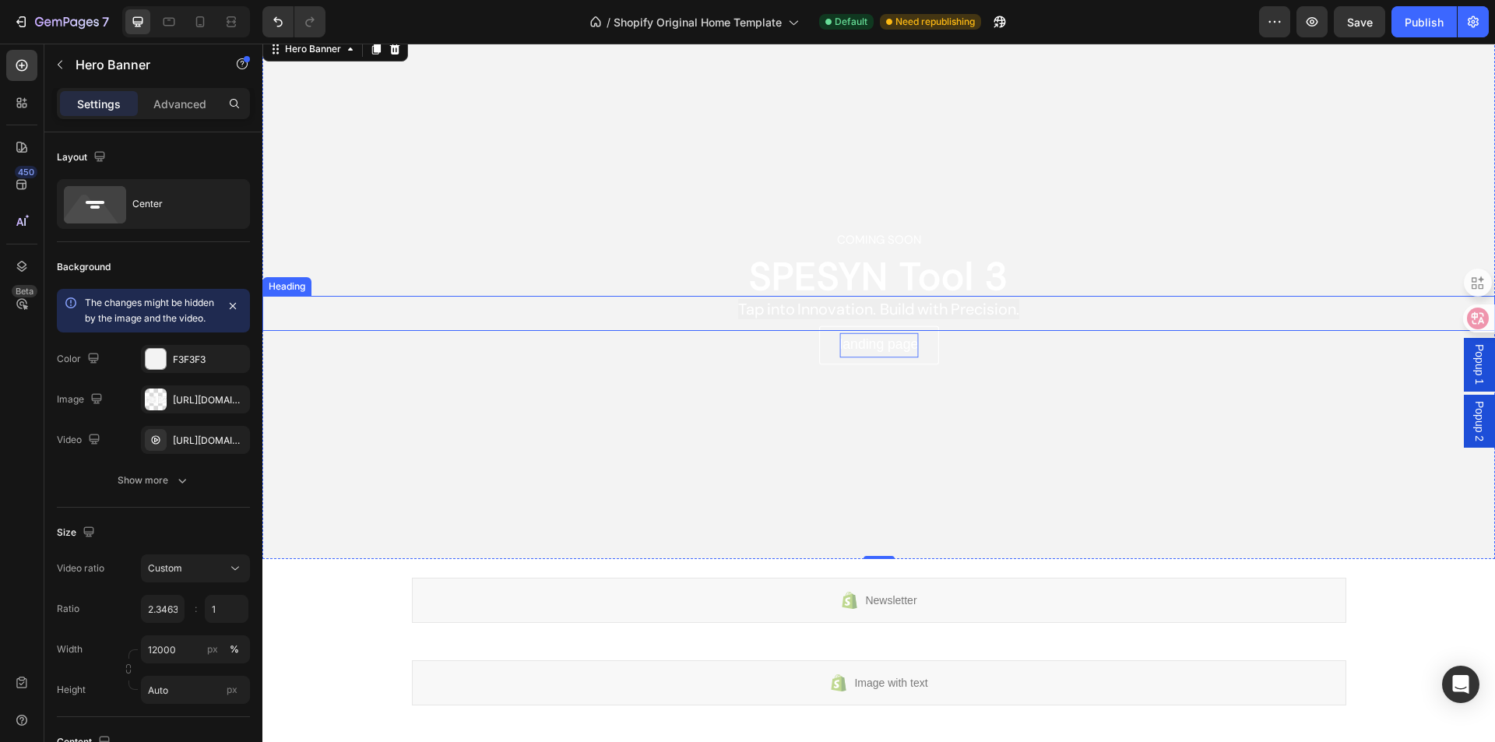
scroll to position [78, 0]
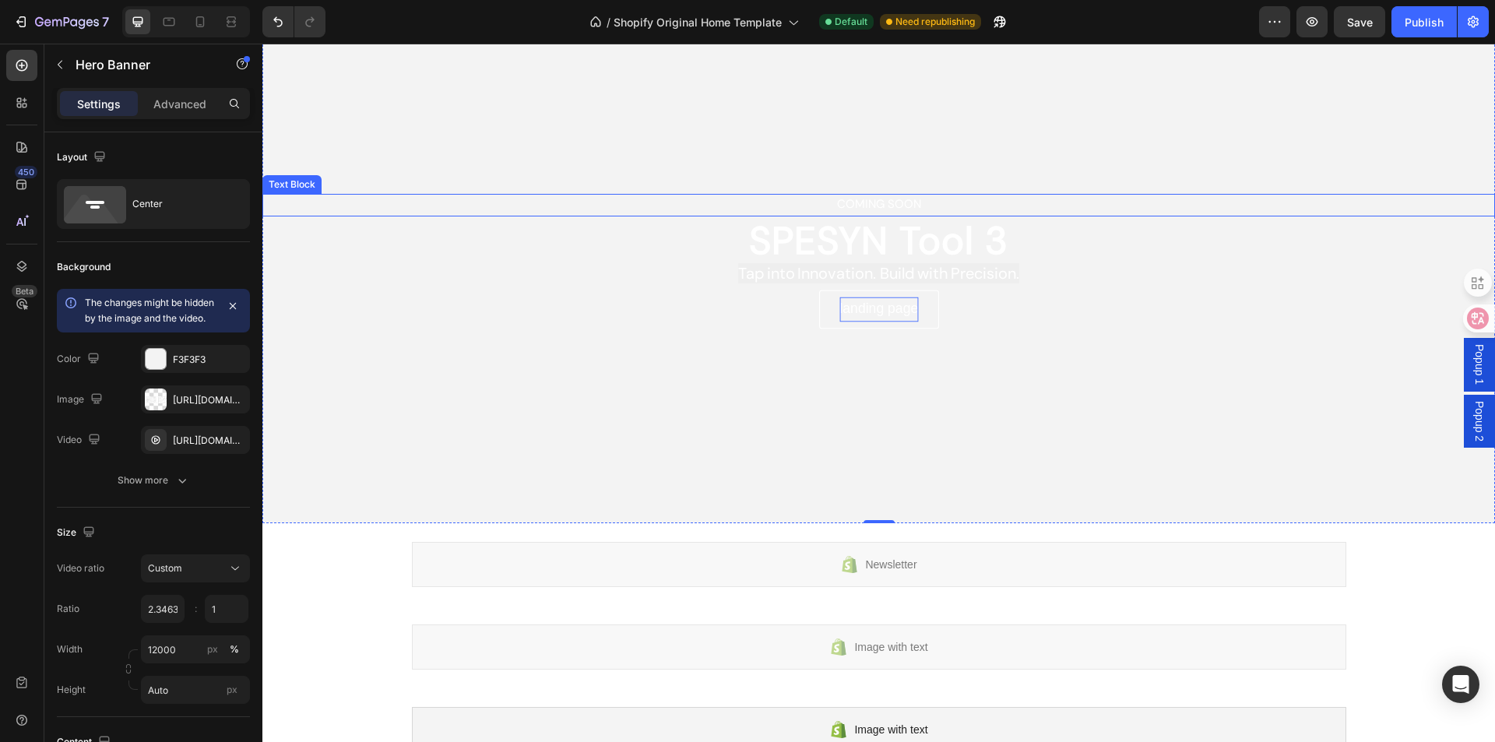
click at [1243, 203] on p "coming soon" at bounding box center [879, 204] width 1230 height 21
click at [484, 90] on div "Overlay" at bounding box center [878, 261] width 1233 height 526
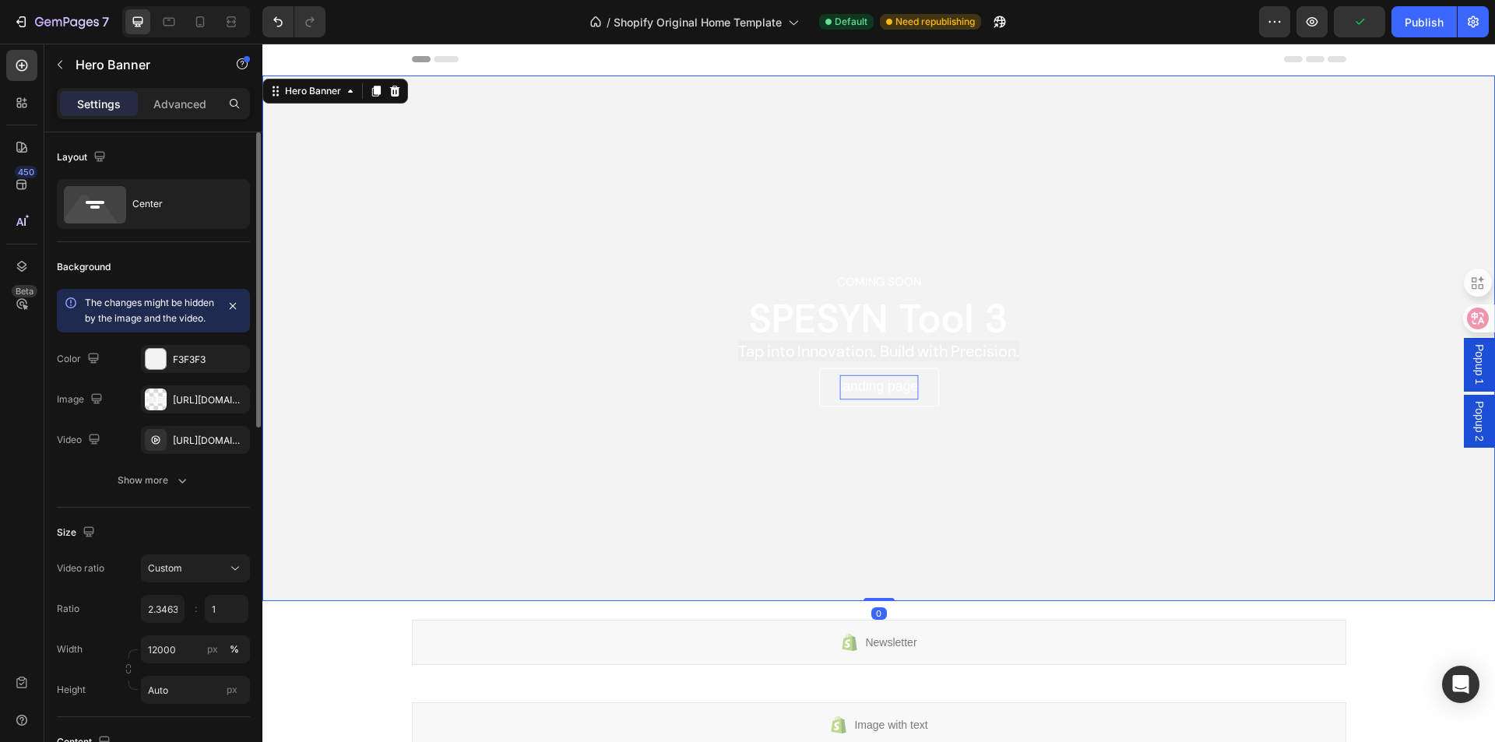
scroll to position [234, 0]
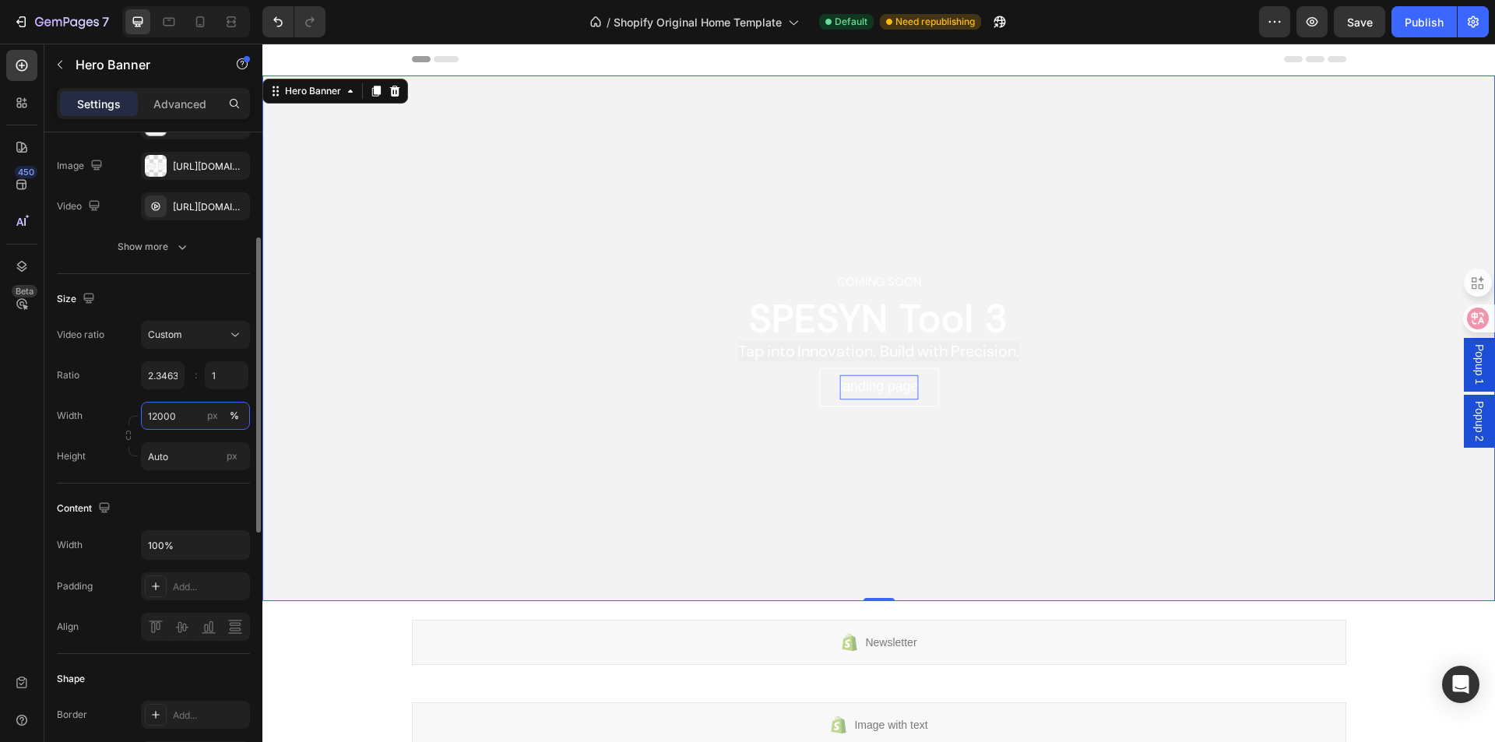
click at [177, 428] on input "12000" at bounding box center [195, 416] width 109 height 28
click at [181, 429] on input "12000" at bounding box center [195, 416] width 109 height 28
click at [154, 429] on input "12000" at bounding box center [195, 416] width 109 height 28
type input "15000"
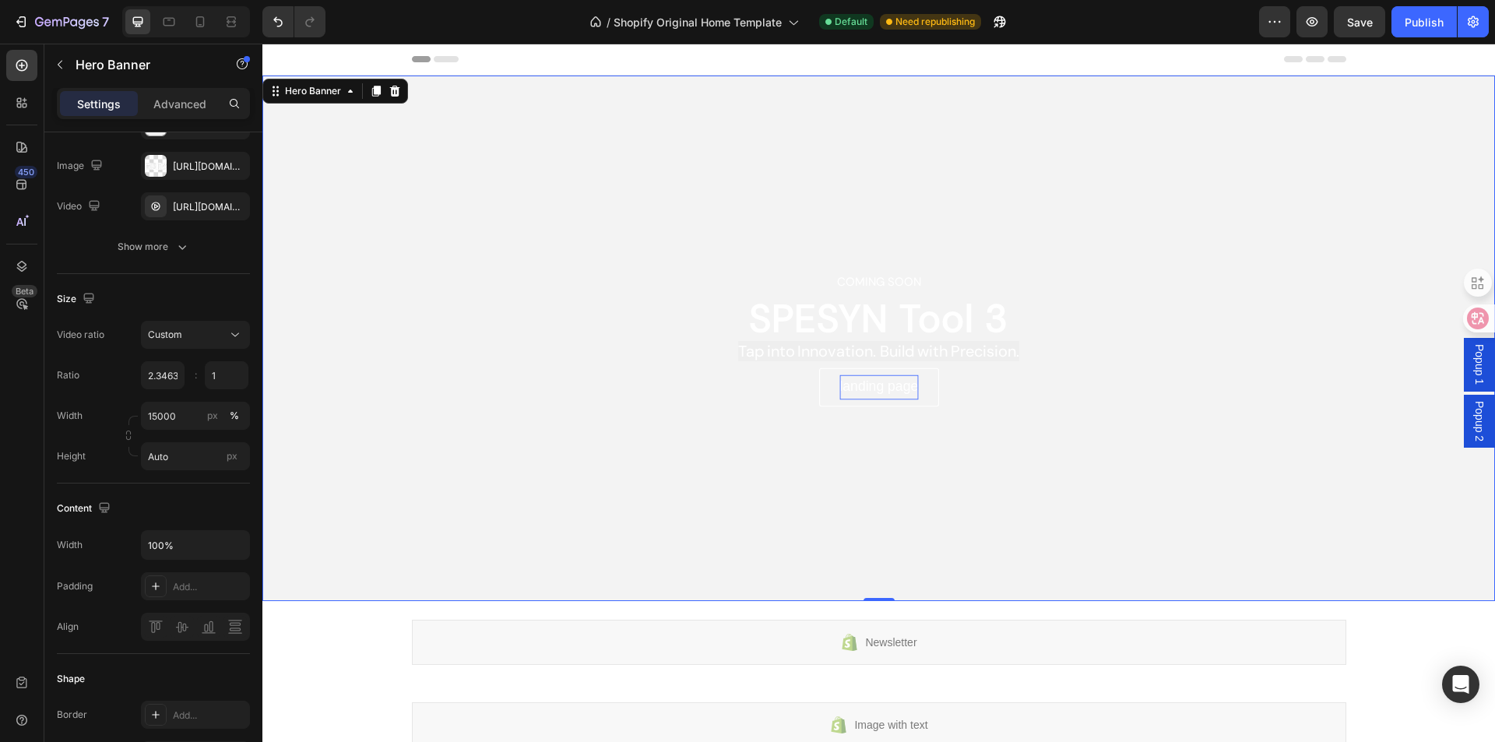
click at [298, 422] on div "Overlay" at bounding box center [878, 339] width 1233 height 526
click at [176, 389] on input "2.346336" at bounding box center [163, 375] width 44 height 28
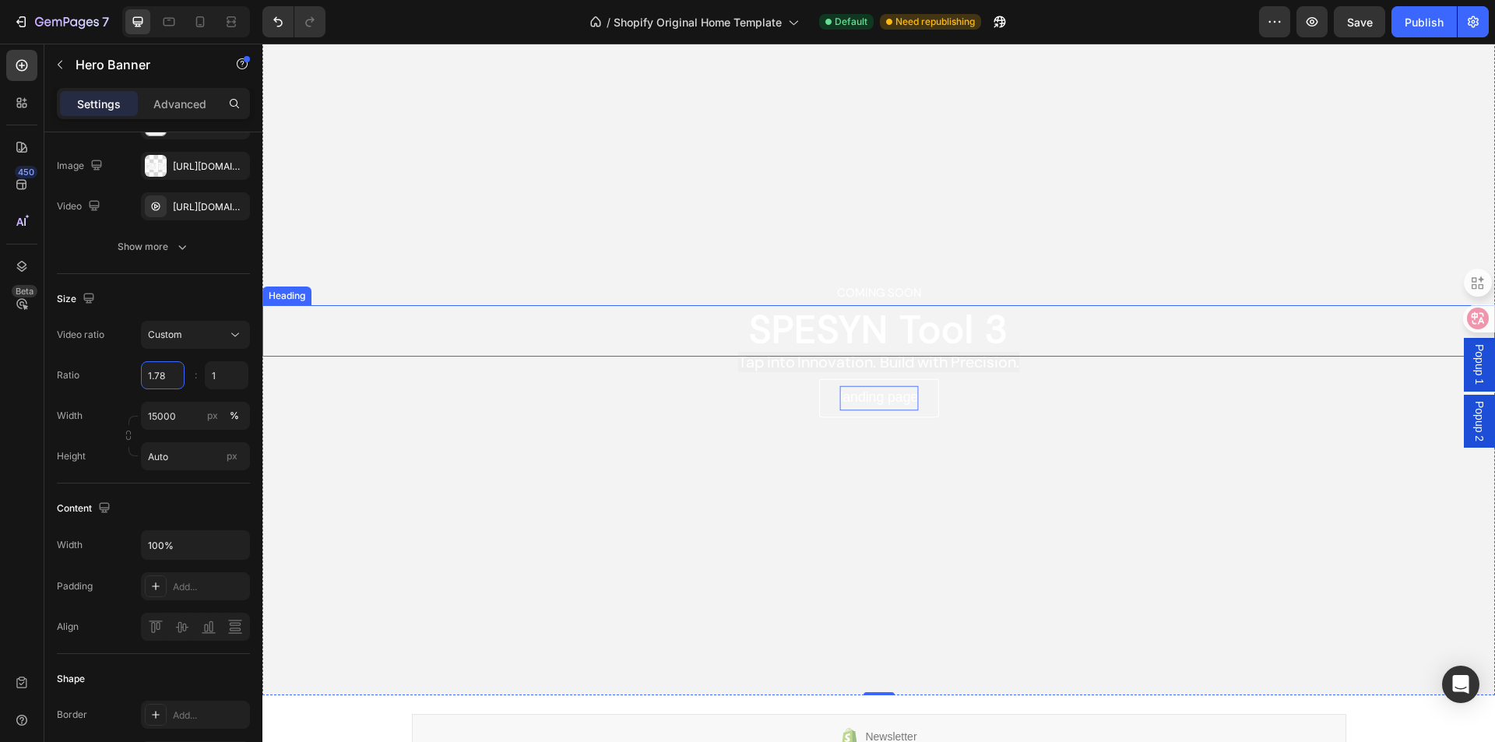
scroll to position [0, 0]
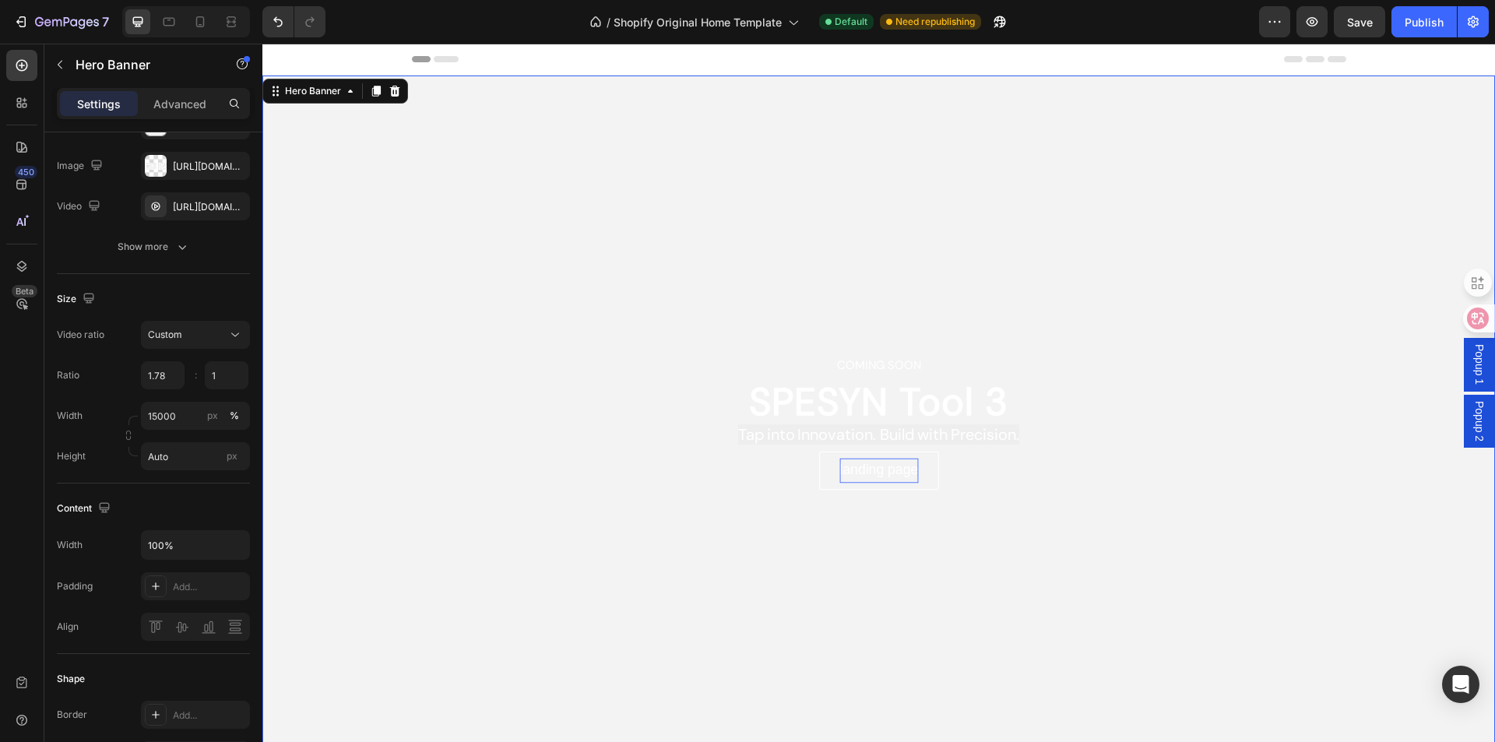
type input "1.78"
click at [765, 575] on div "Overlay" at bounding box center [878, 422] width 1233 height 692
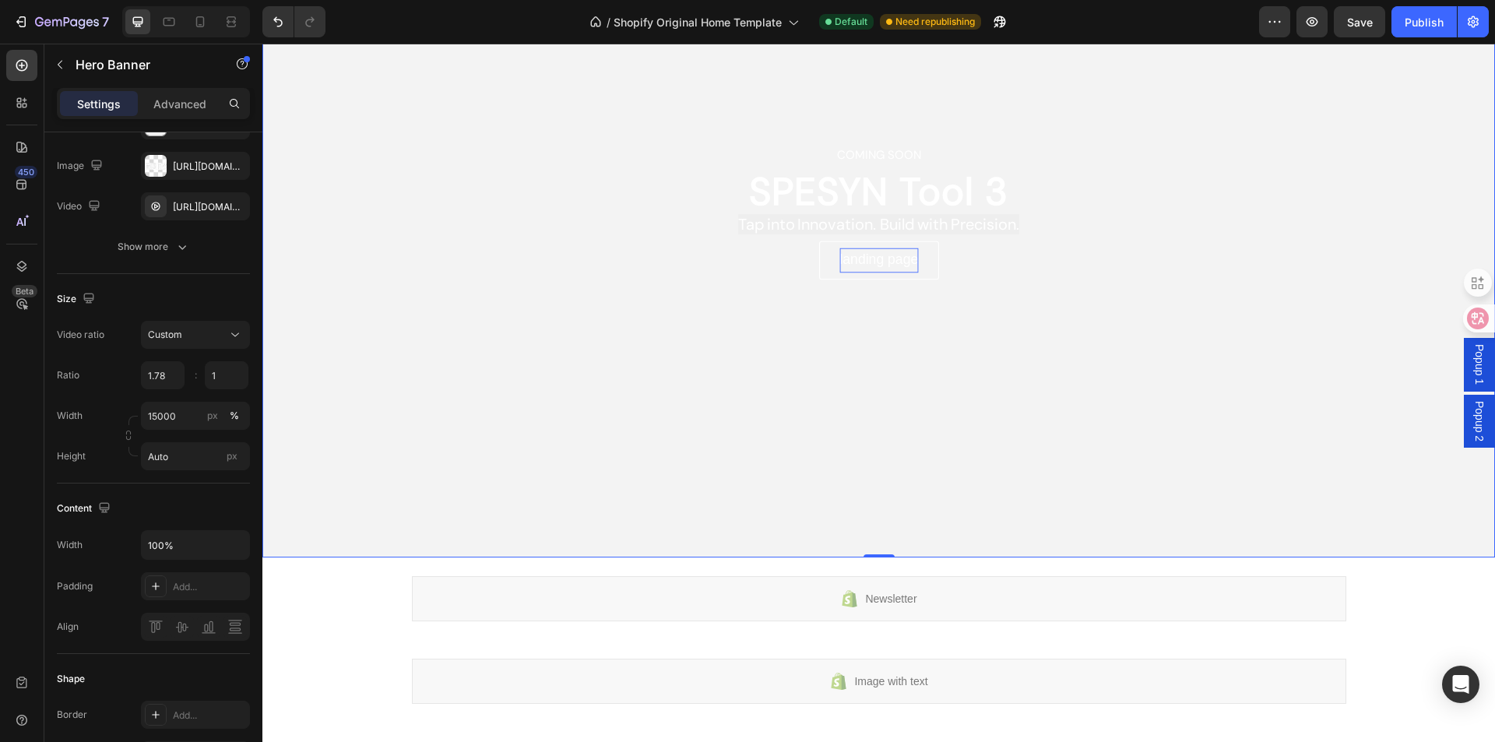
scroll to position [467, 0]
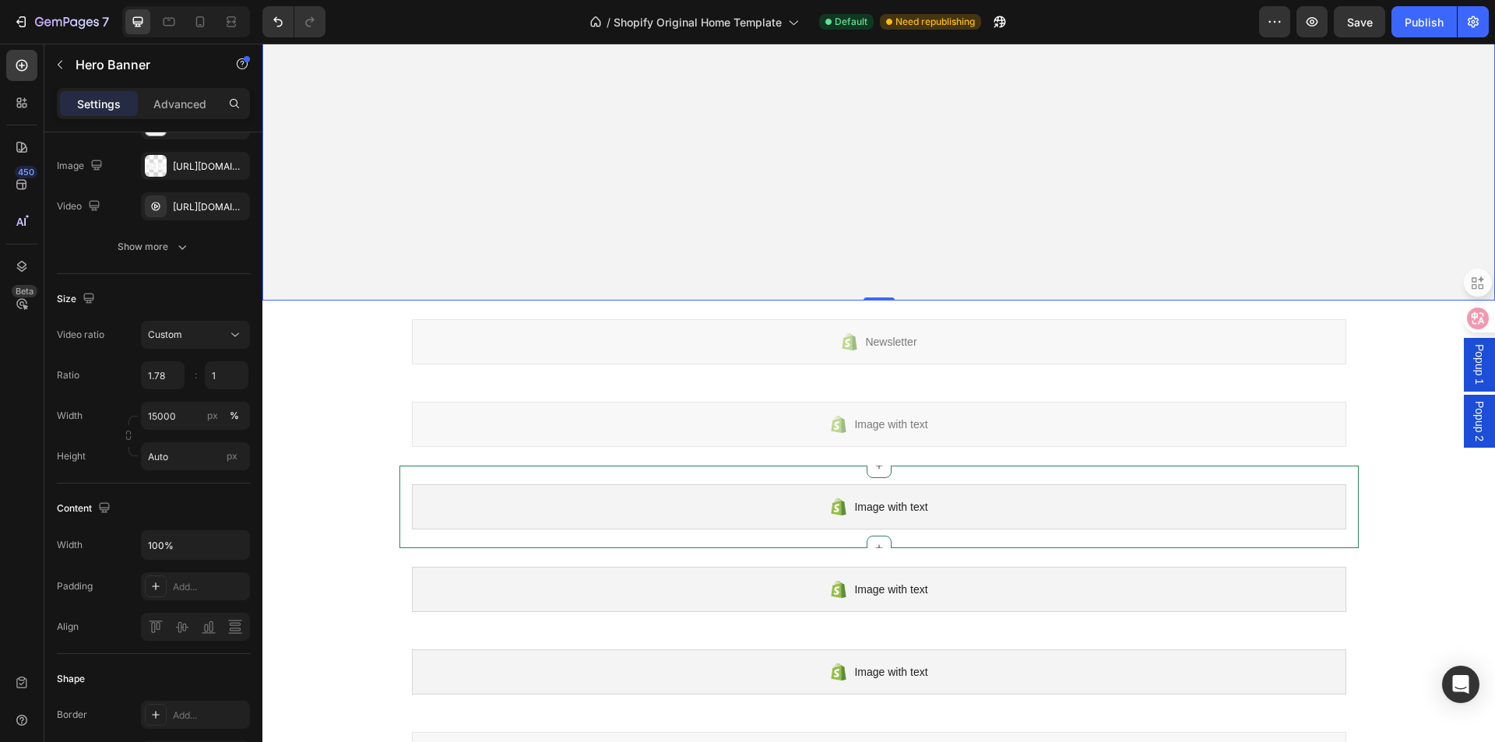
click at [995, 509] on div "Image with text" at bounding box center [879, 506] width 935 height 45
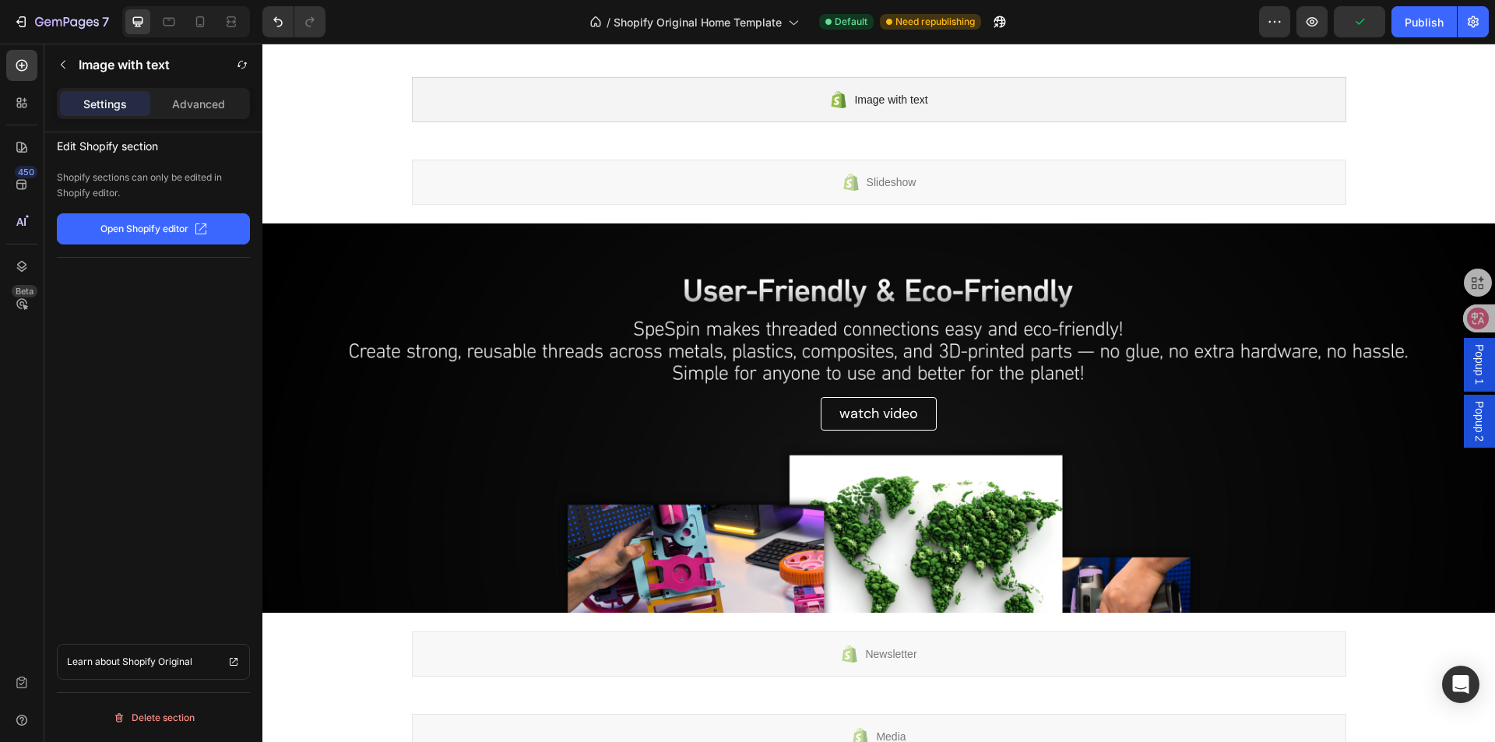
scroll to position [1013, 0]
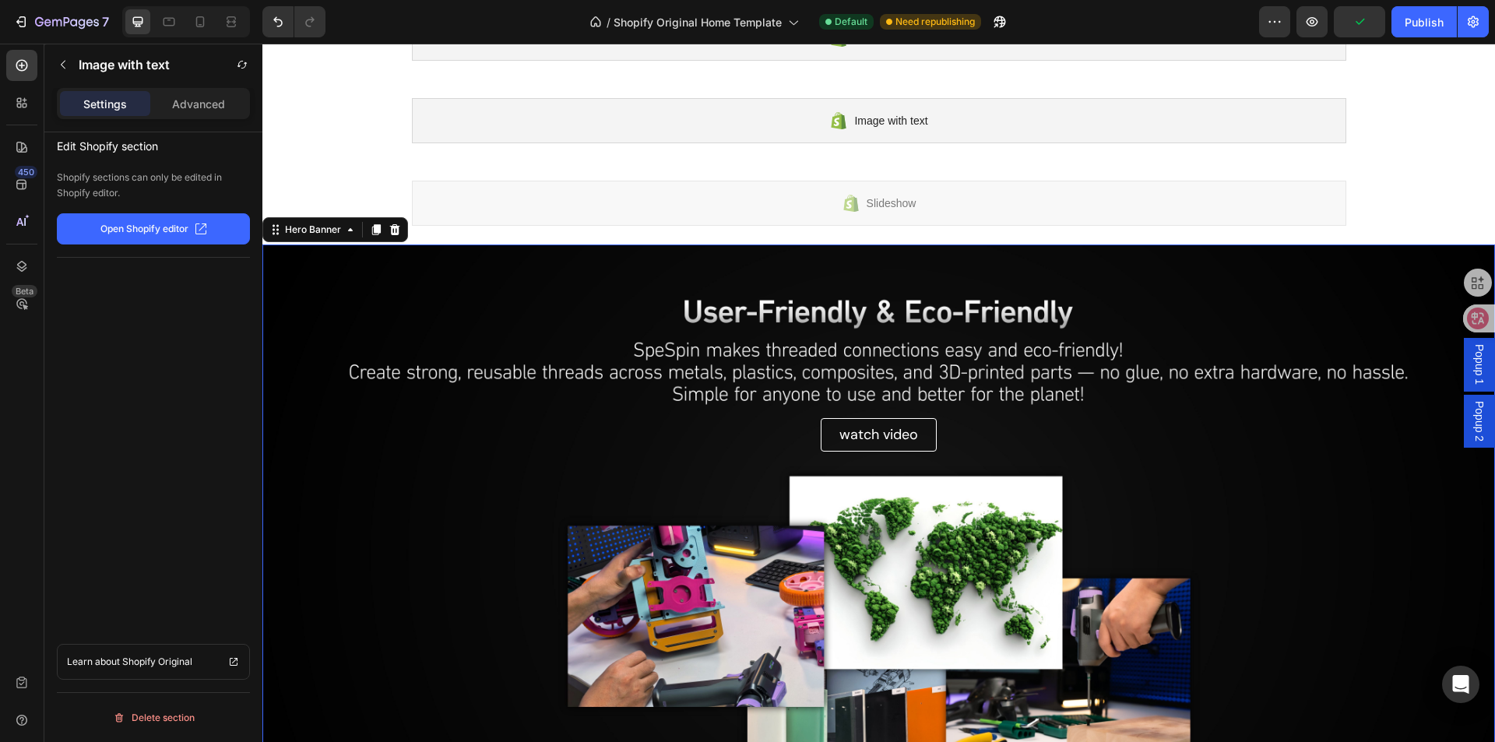
click at [1085, 465] on div "Background Image" at bounding box center [878, 545] width 1233 height 601
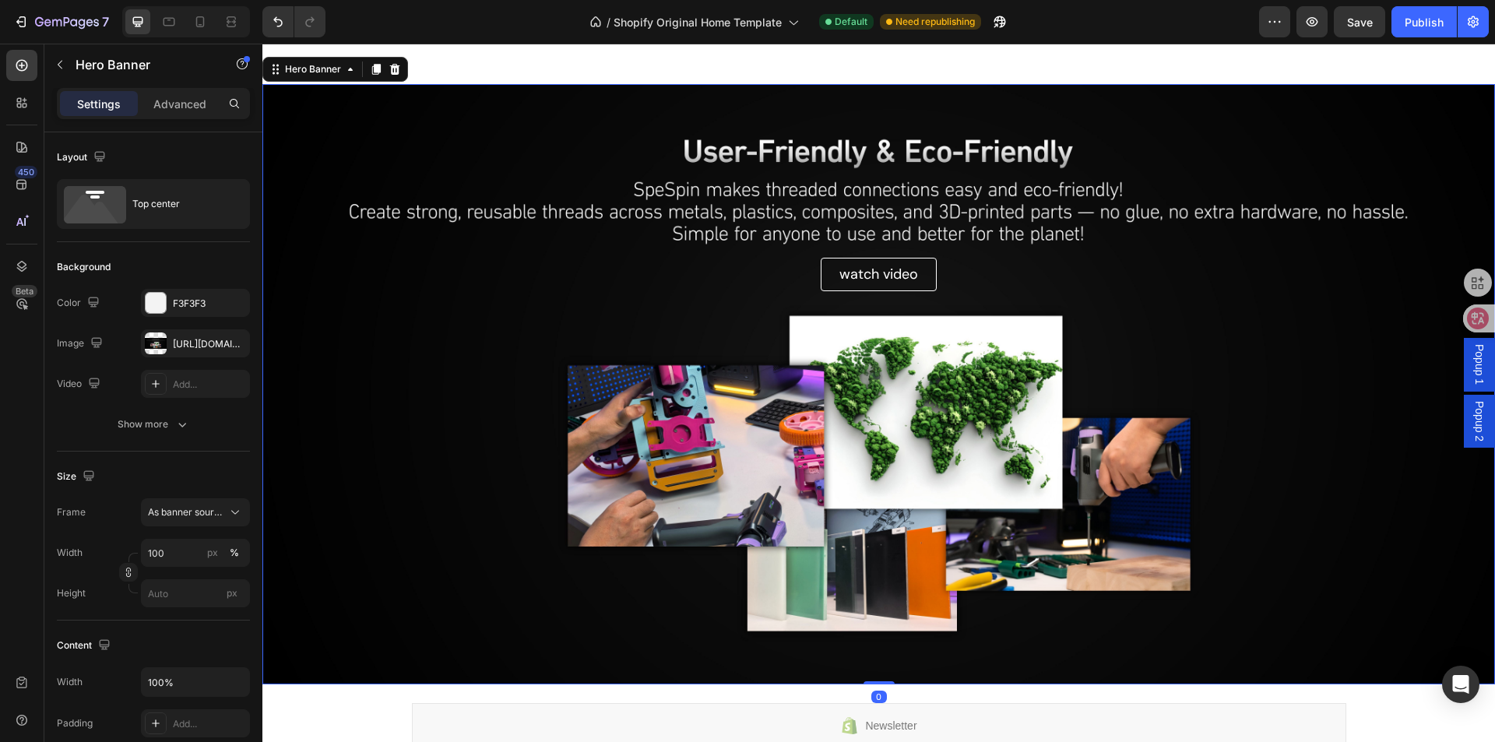
scroll to position [1168, 0]
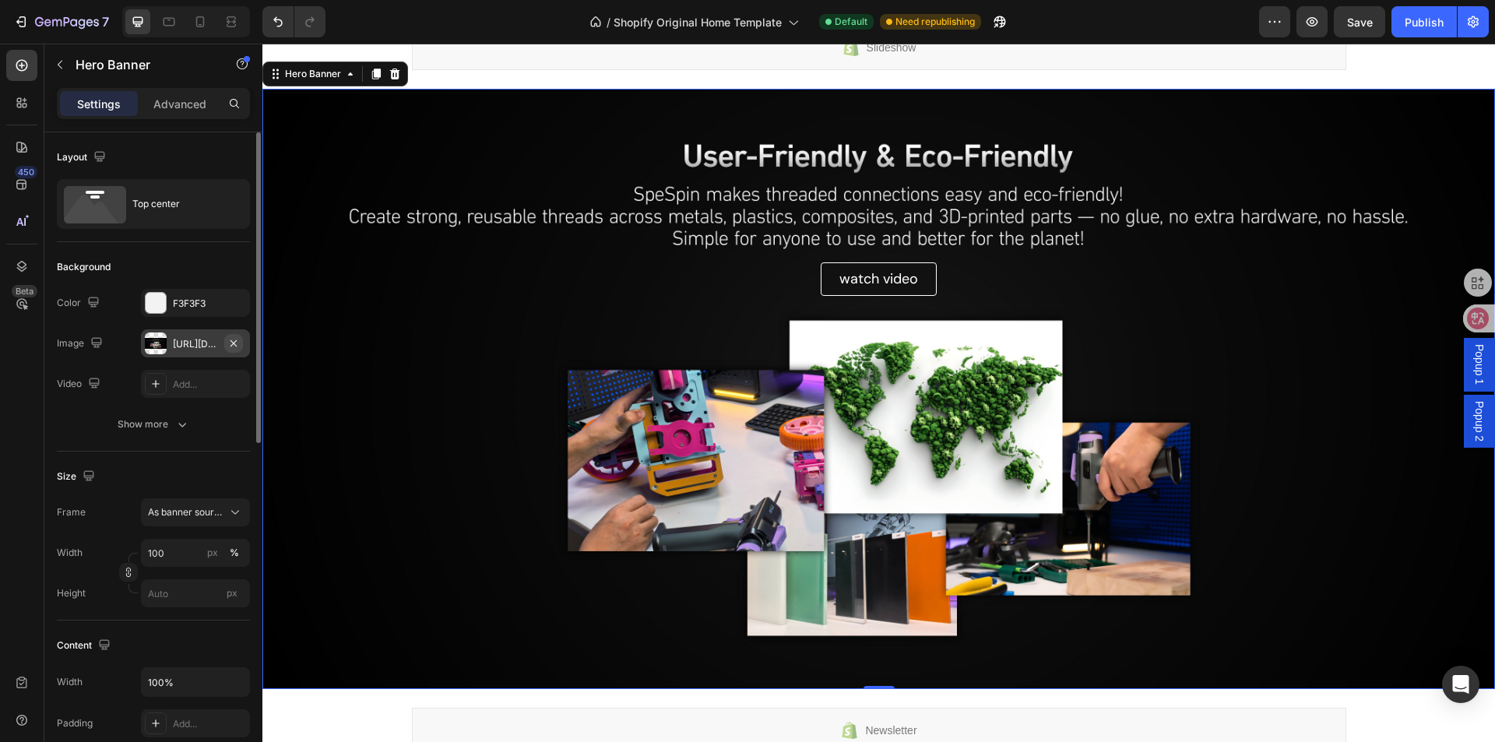
click at [230, 343] on icon "button" at bounding box center [233, 343] width 12 height 12
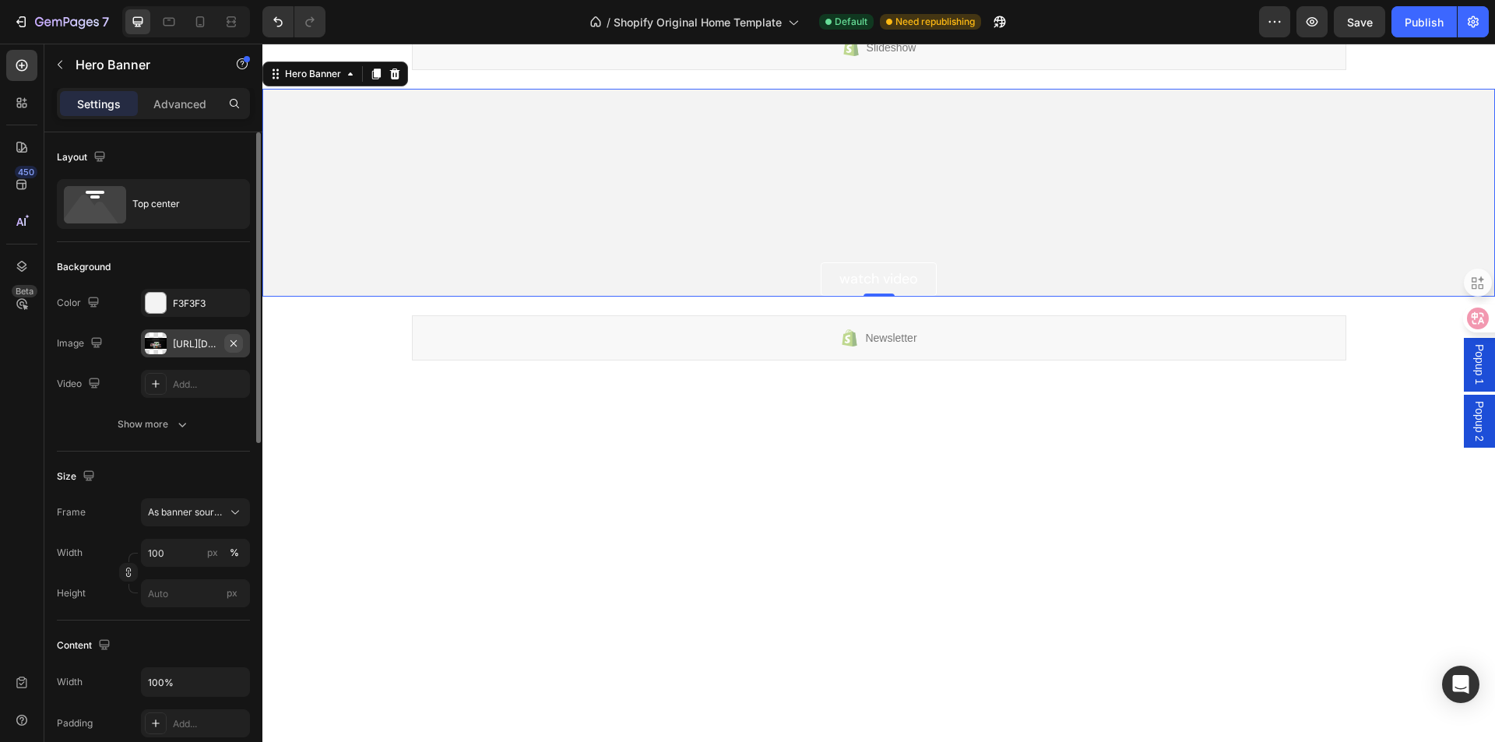
type input "Auto"
click at [218, 344] on div "Add..." at bounding box center [209, 344] width 73 height 14
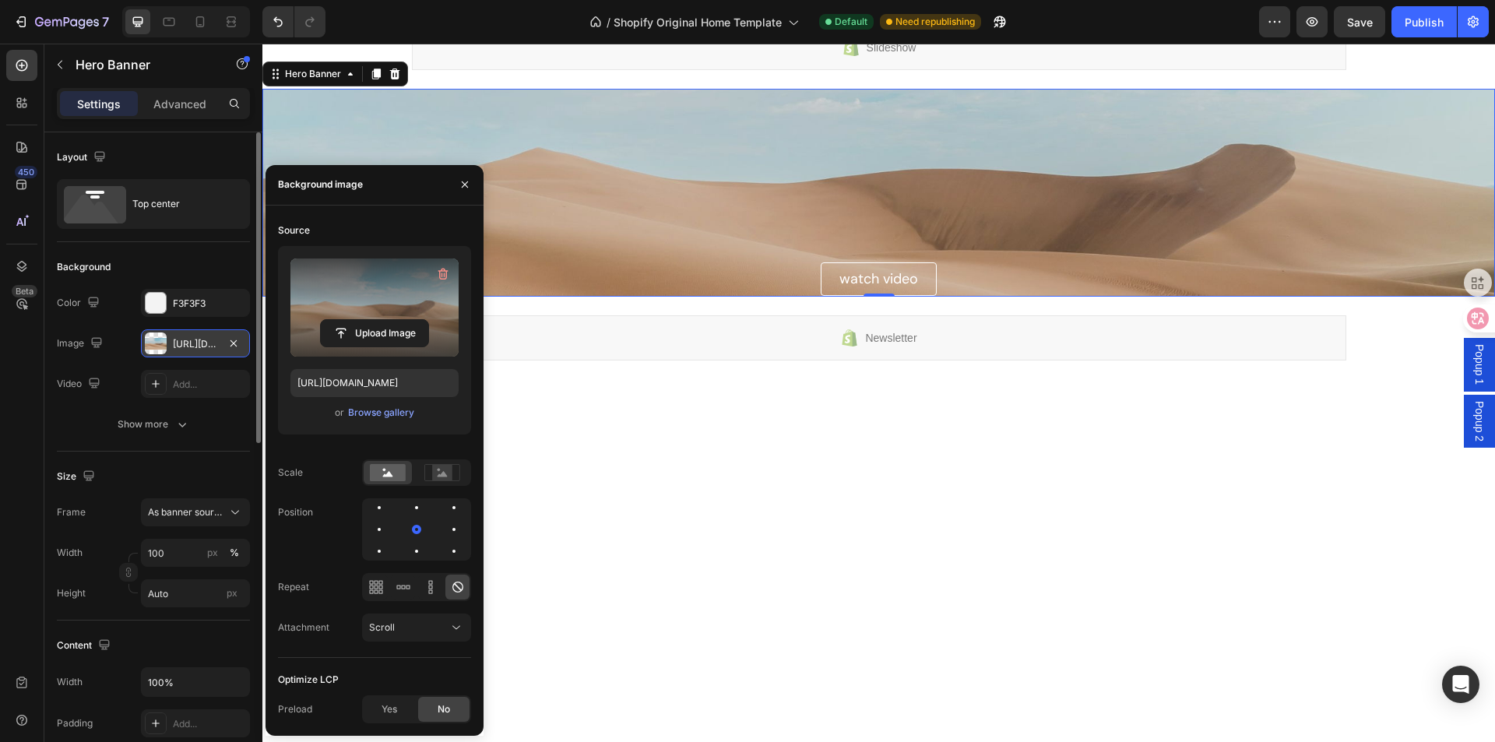
click at [376, 312] on label at bounding box center [375, 308] width 168 height 98
click at [376, 320] on input "file" at bounding box center [374, 333] width 107 height 26
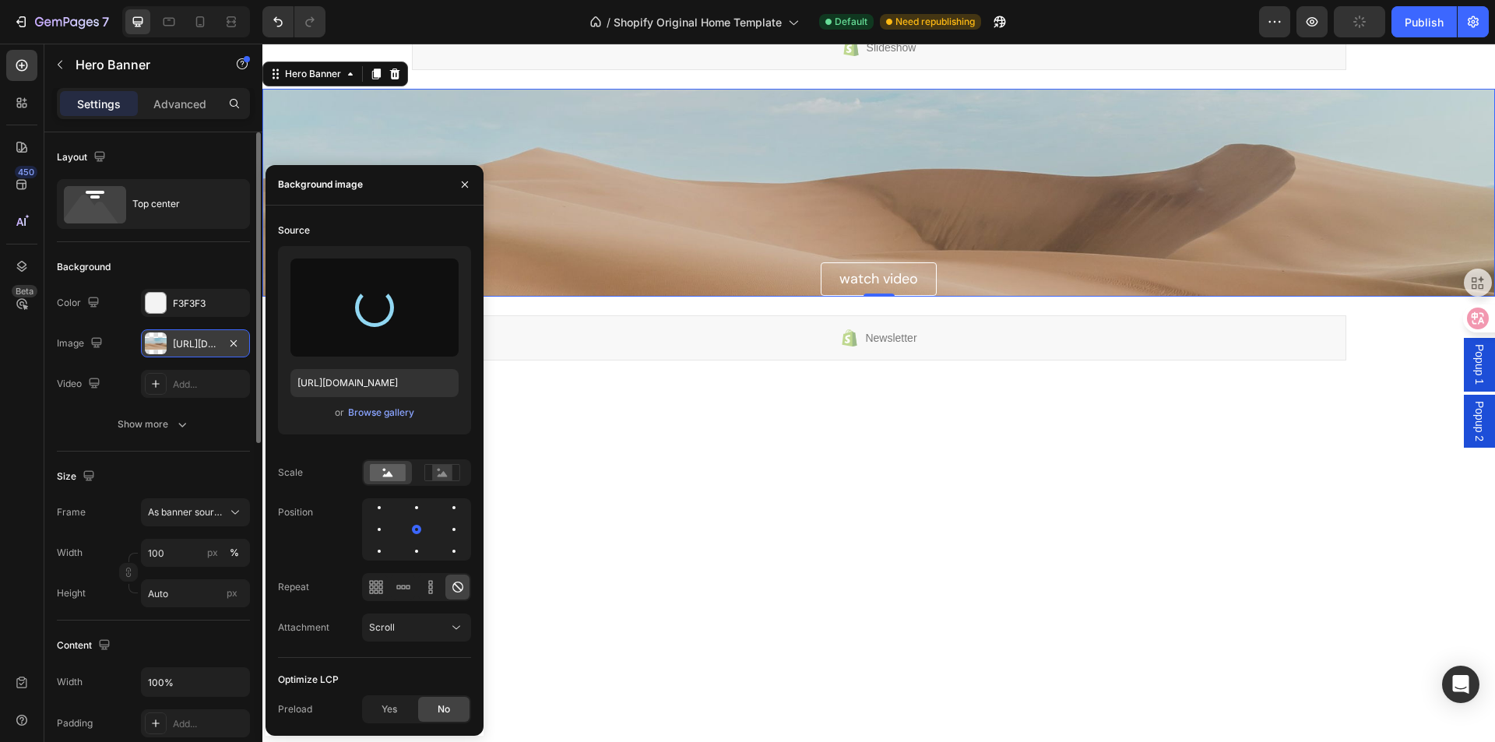
type input "[URL][DOMAIN_NAME]"
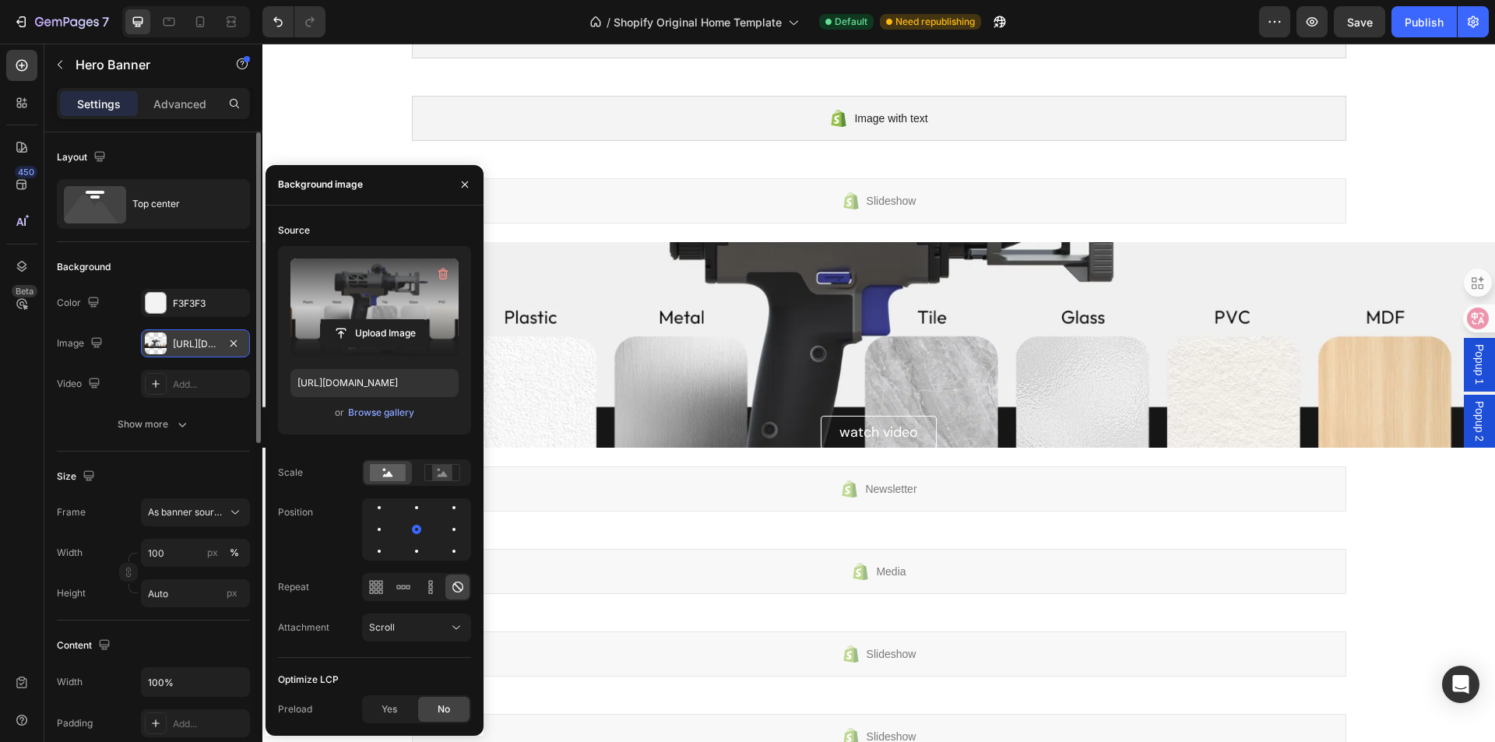
scroll to position [1013, 0]
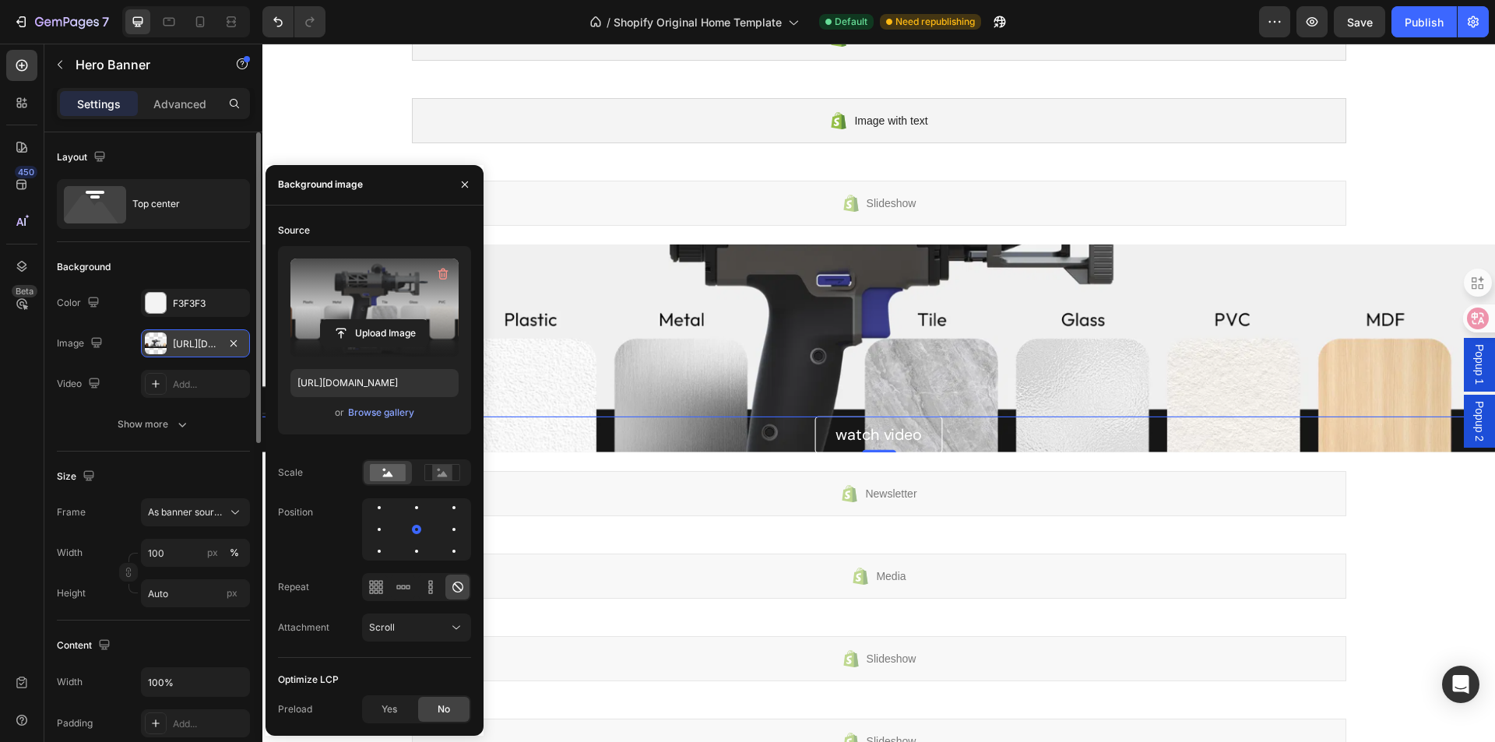
click at [930, 434] on link "watch video" at bounding box center [879, 434] width 128 height 37
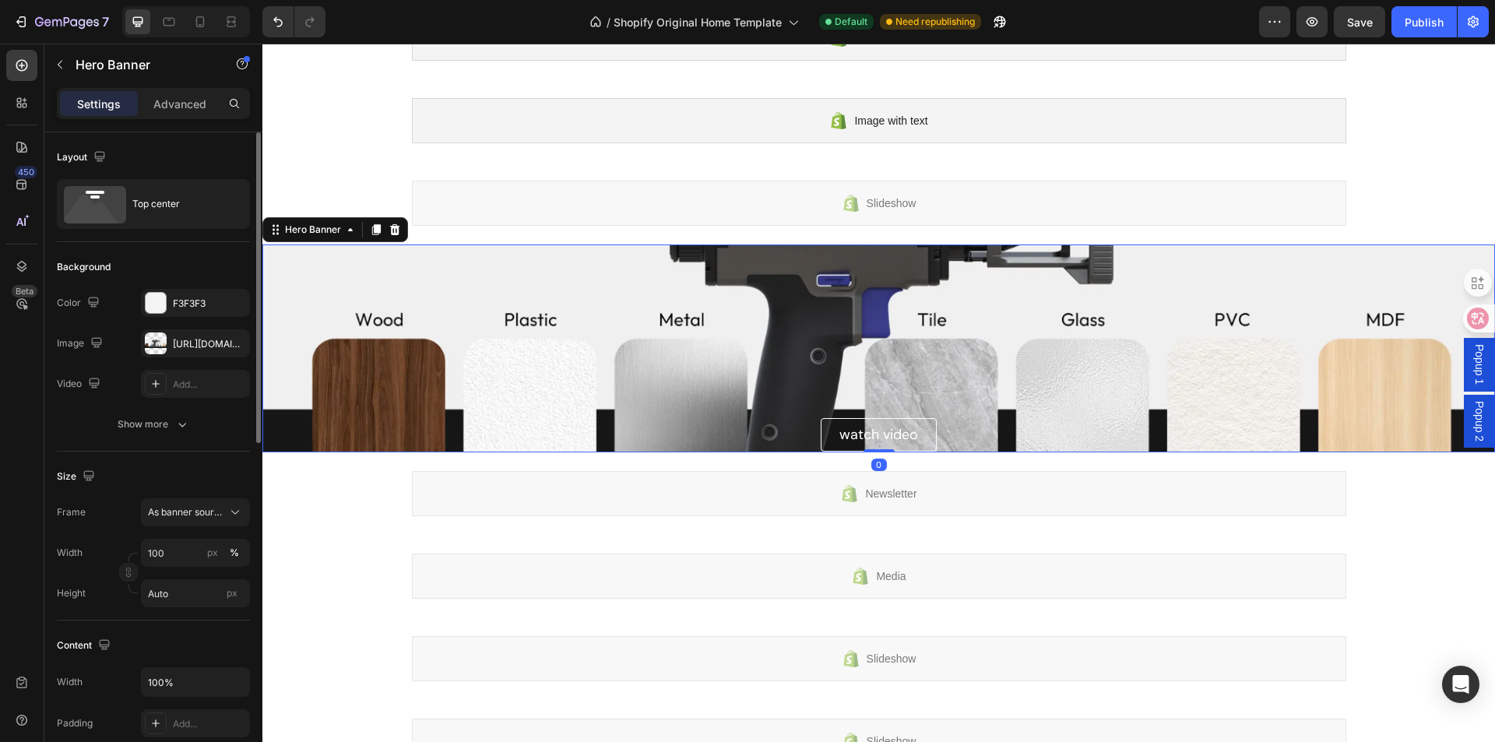
click at [588, 306] on div "watch video Button" at bounding box center [878, 349] width 1233 height 208
click at [586, 306] on div "watch video Button" at bounding box center [878, 349] width 1233 height 208
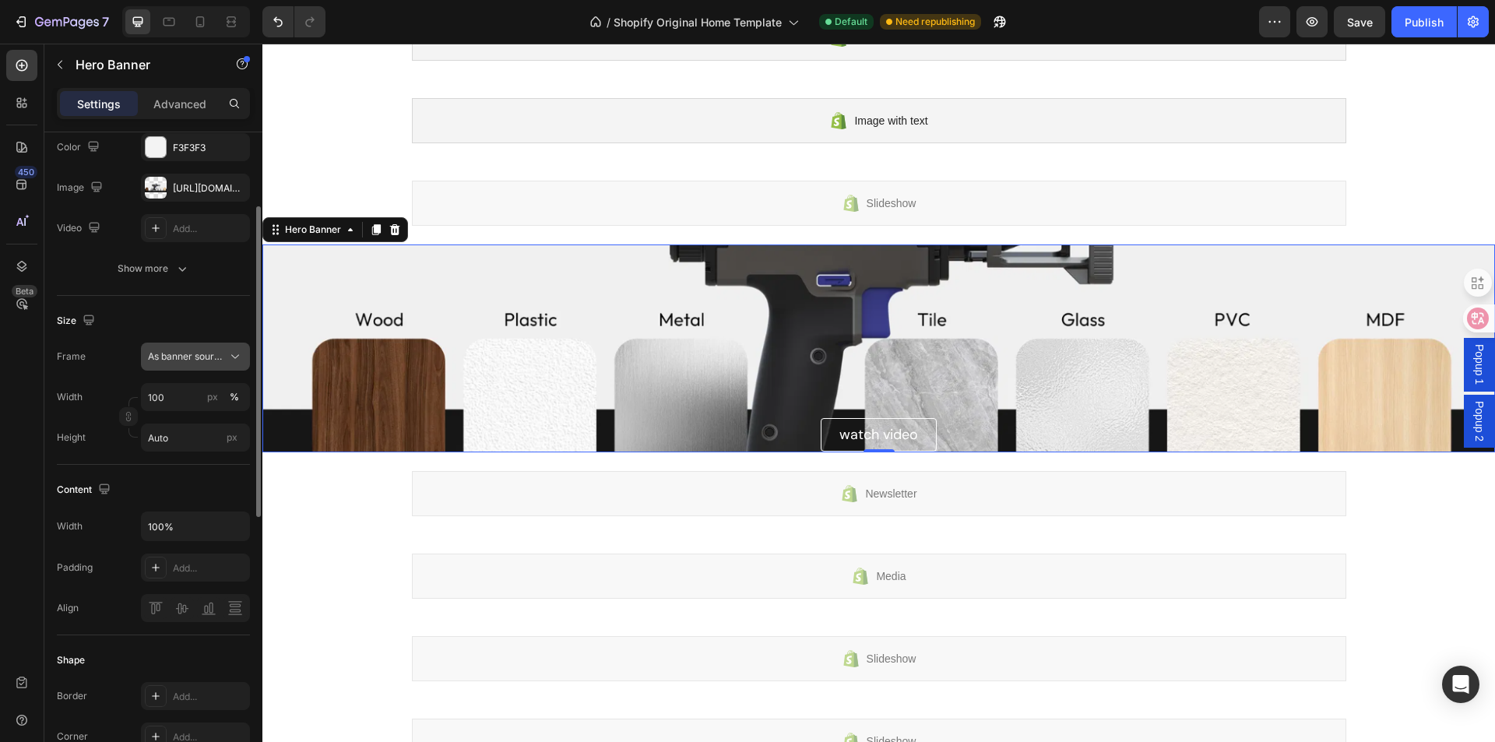
click at [204, 345] on button "As banner source" at bounding box center [195, 357] width 109 height 28
click at [203, 413] on div "Custom" at bounding box center [181, 422] width 125 height 28
click at [231, 493] on div "Content" at bounding box center [153, 489] width 193 height 25
click at [635, 333] on div "watch video Button" at bounding box center [878, 349] width 1233 height 208
click at [276, 32] on button "Undo/Redo" at bounding box center [277, 21] width 31 height 31
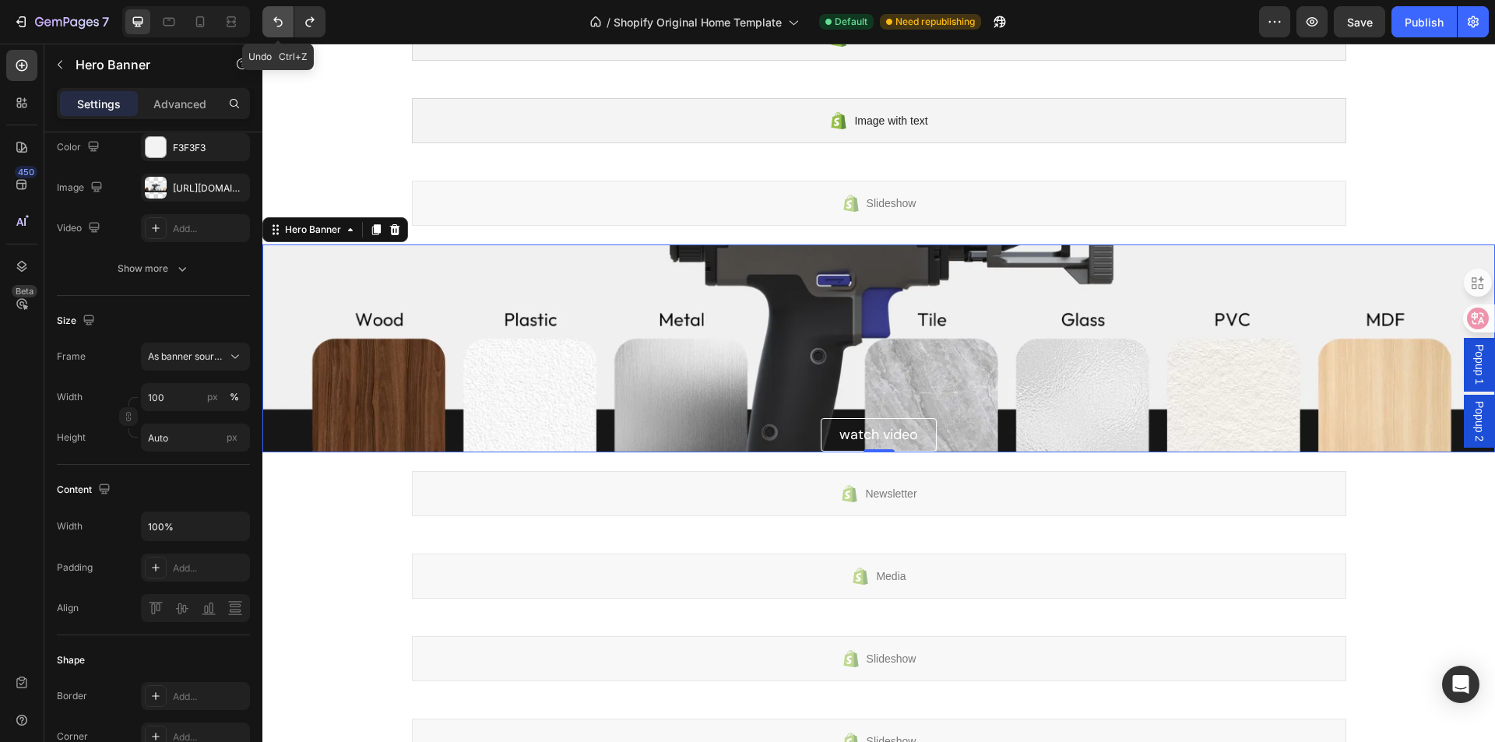
click at [276, 32] on button "Undo/Redo" at bounding box center [277, 21] width 31 height 31
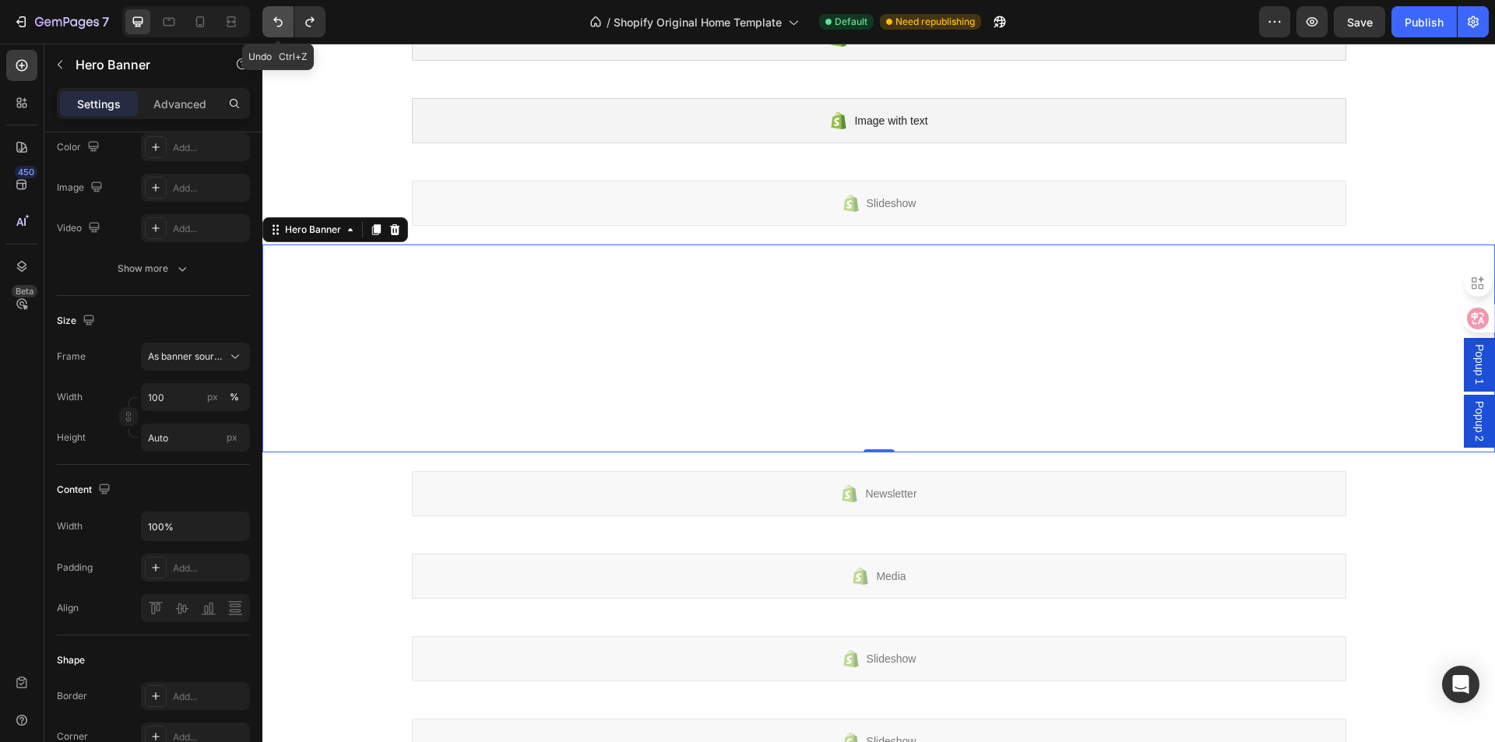
click at [276, 32] on button "Undo/Redo" at bounding box center [277, 21] width 31 height 31
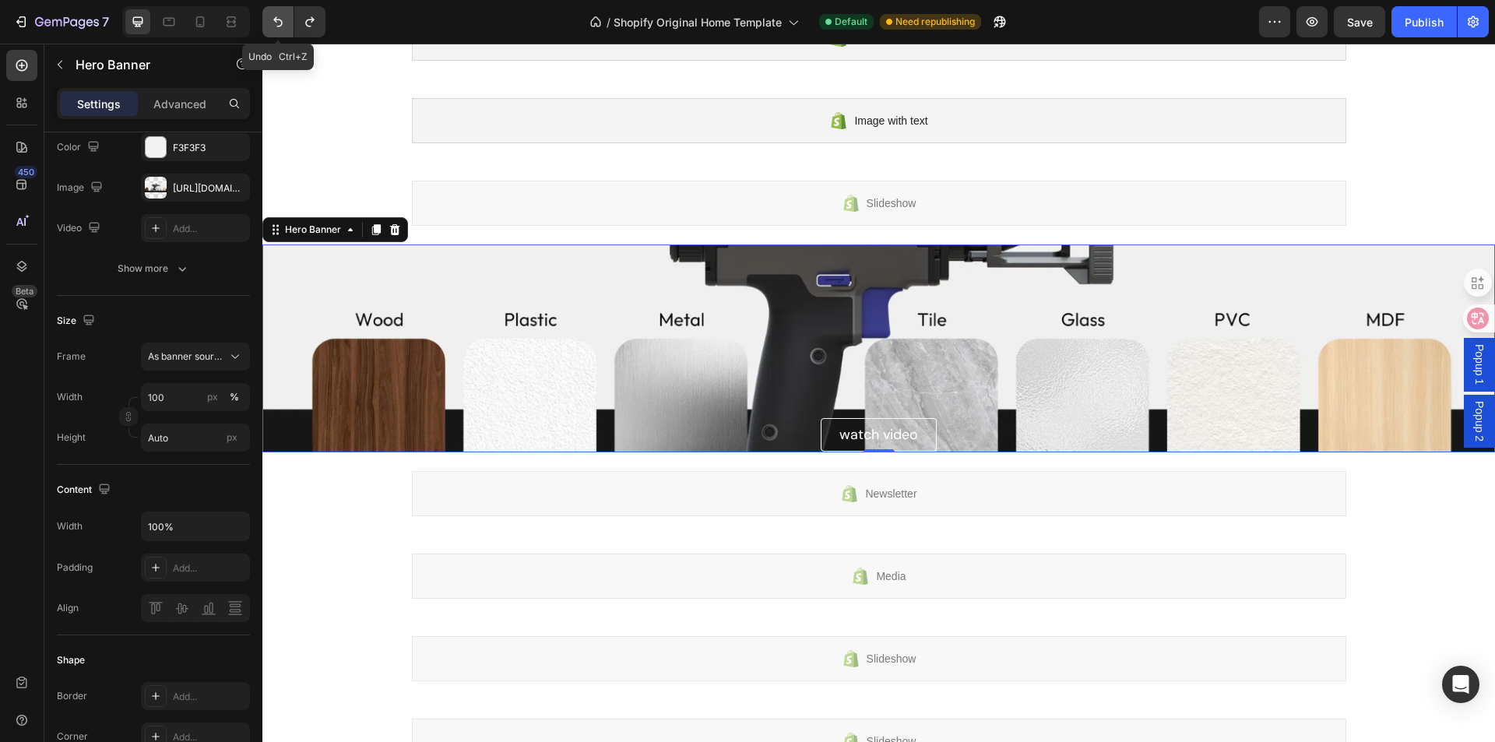
click at [276, 32] on button "Undo/Redo" at bounding box center [277, 21] width 31 height 31
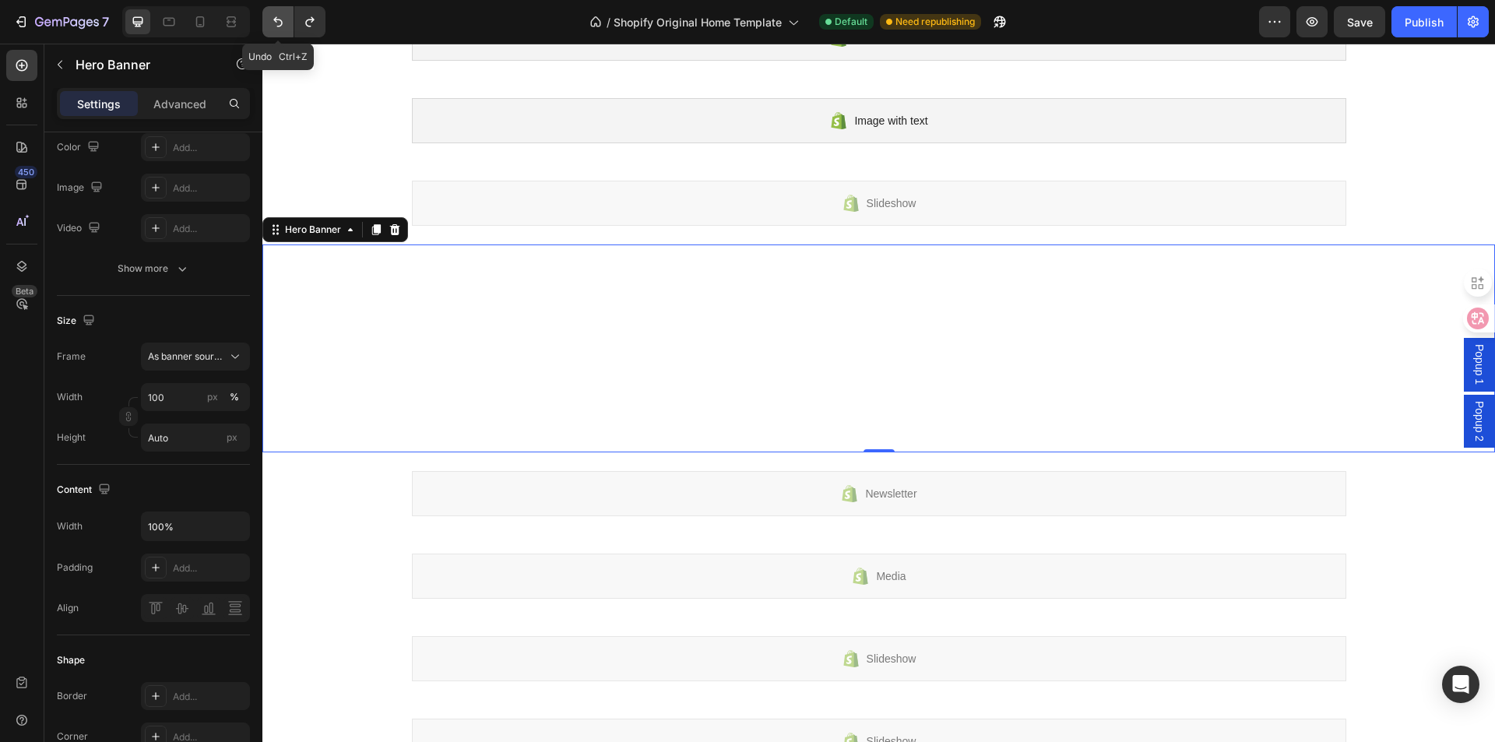
click at [276, 32] on button "Undo/Redo" at bounding box center [277, 21] width 31 height 31
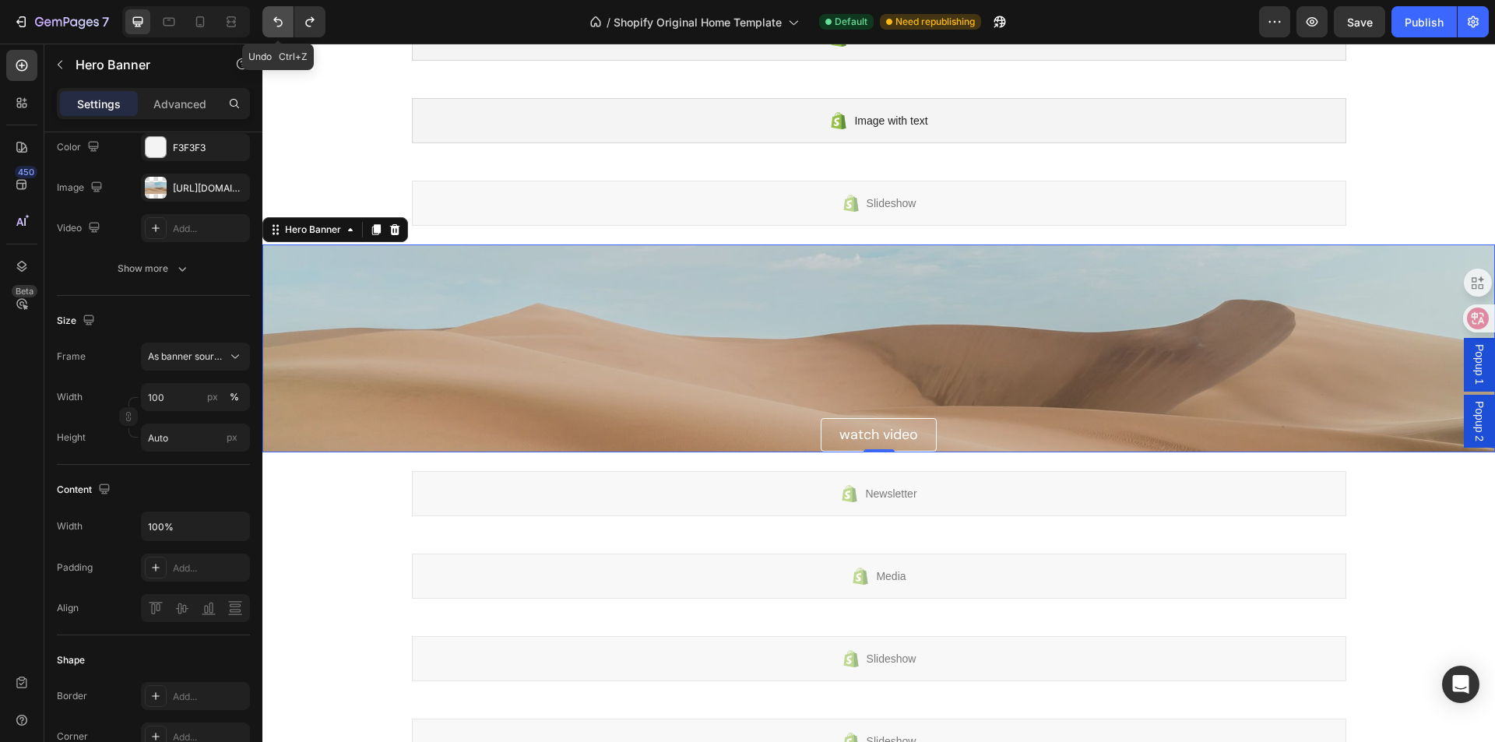
click at [276, 32] on button "Undo/Redo" at bounding box center [277, 21] width 31 height 31
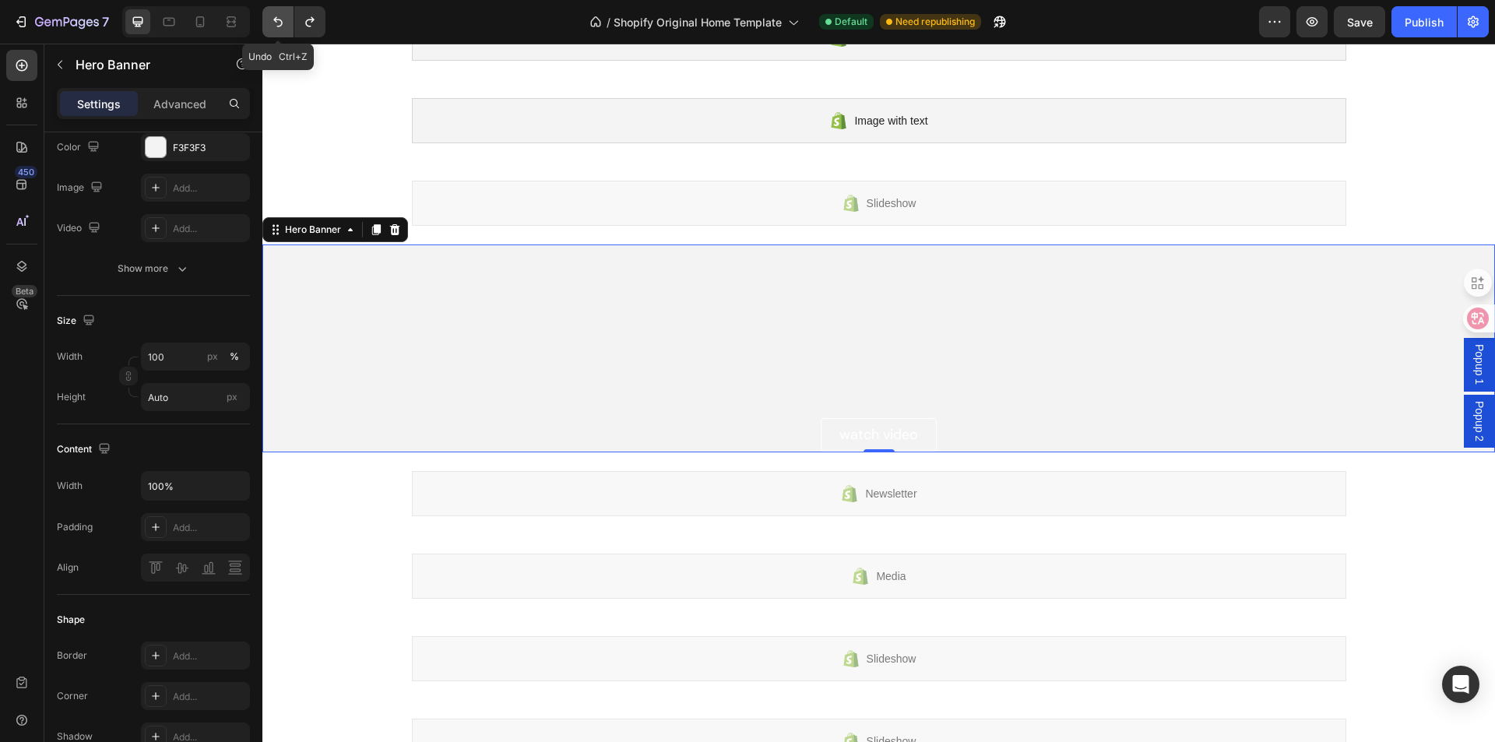
click at [276, 32] on button "Undo/Redo" at bounding box center [277, 21] width 31 height 31
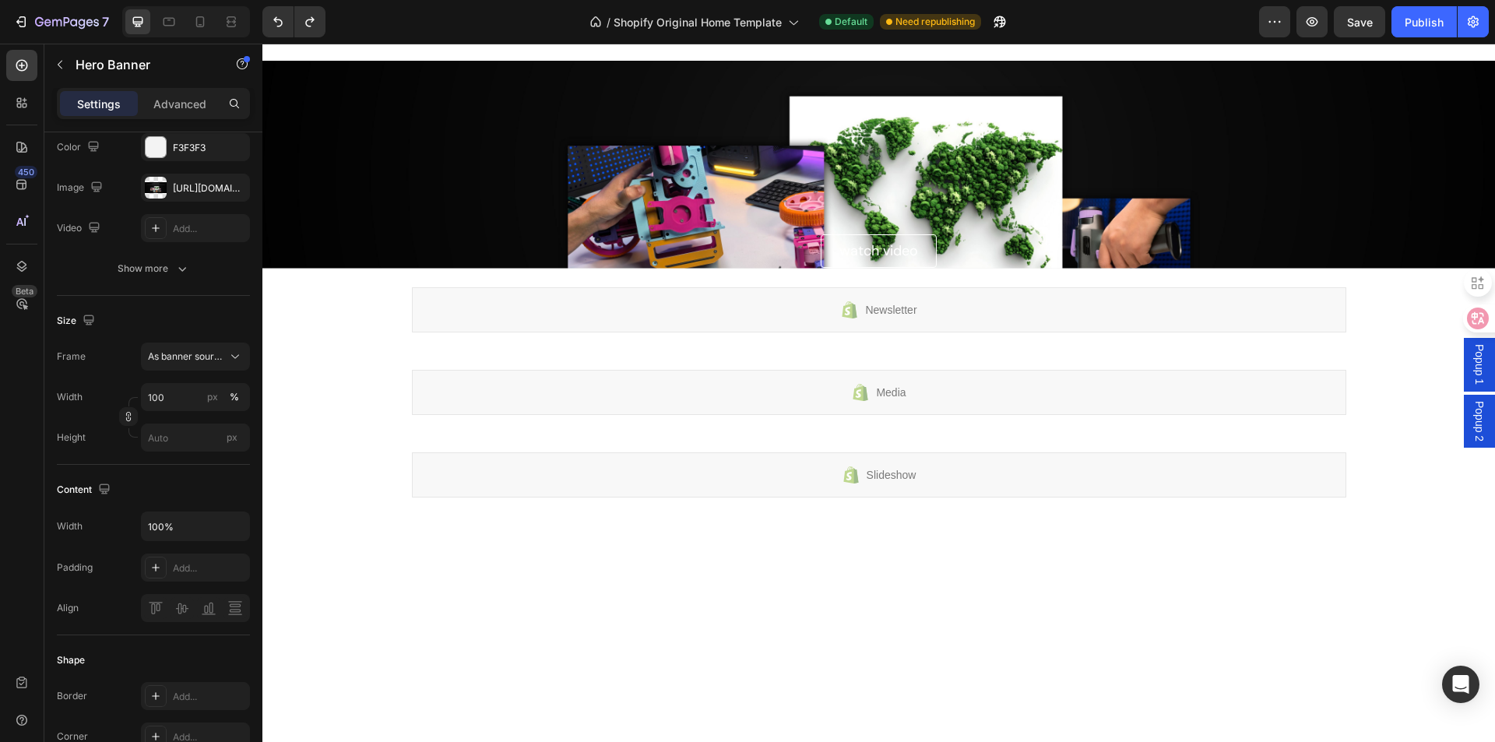
scroll to position [1402, 0]
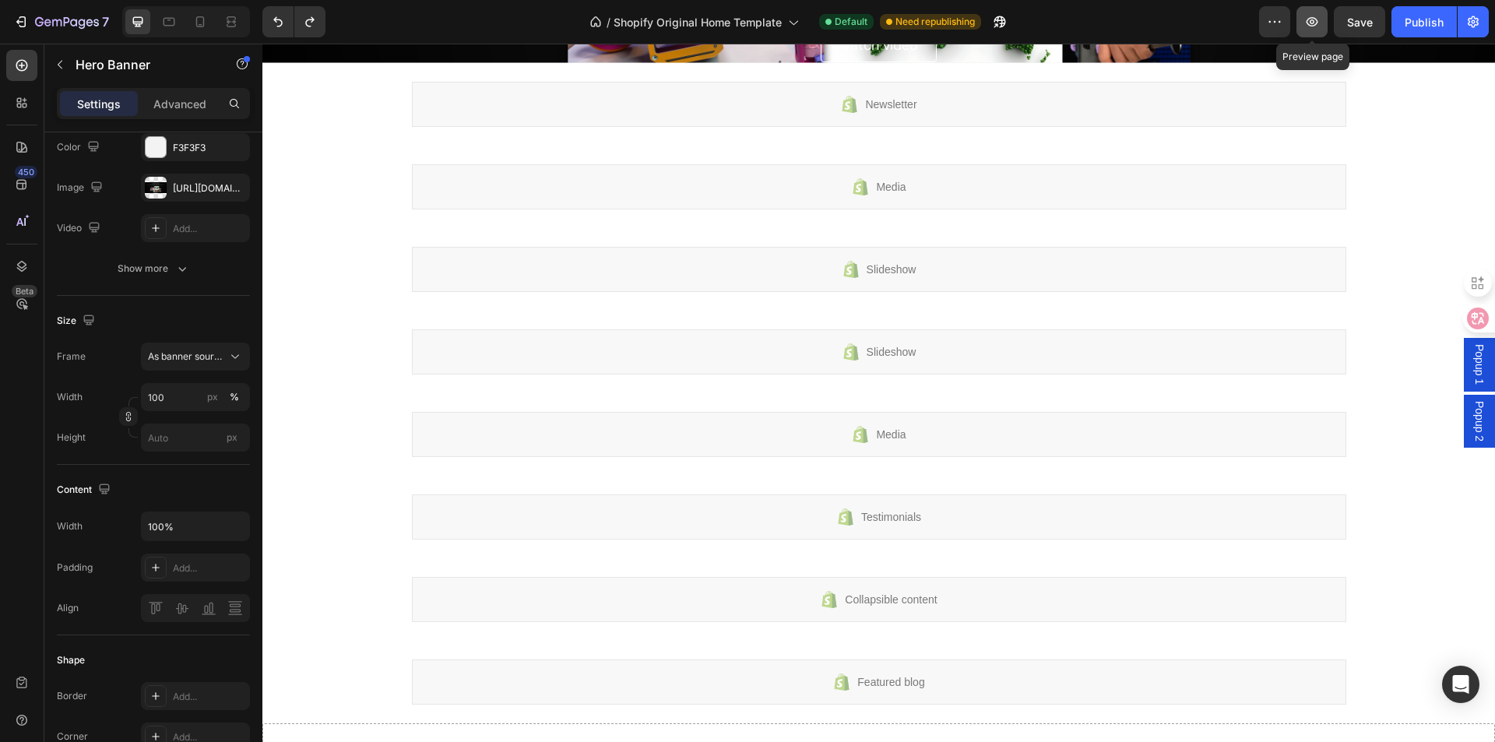
click at [1325, 16] on button "button" at bounding box center [1312, 21] width 31 height 31
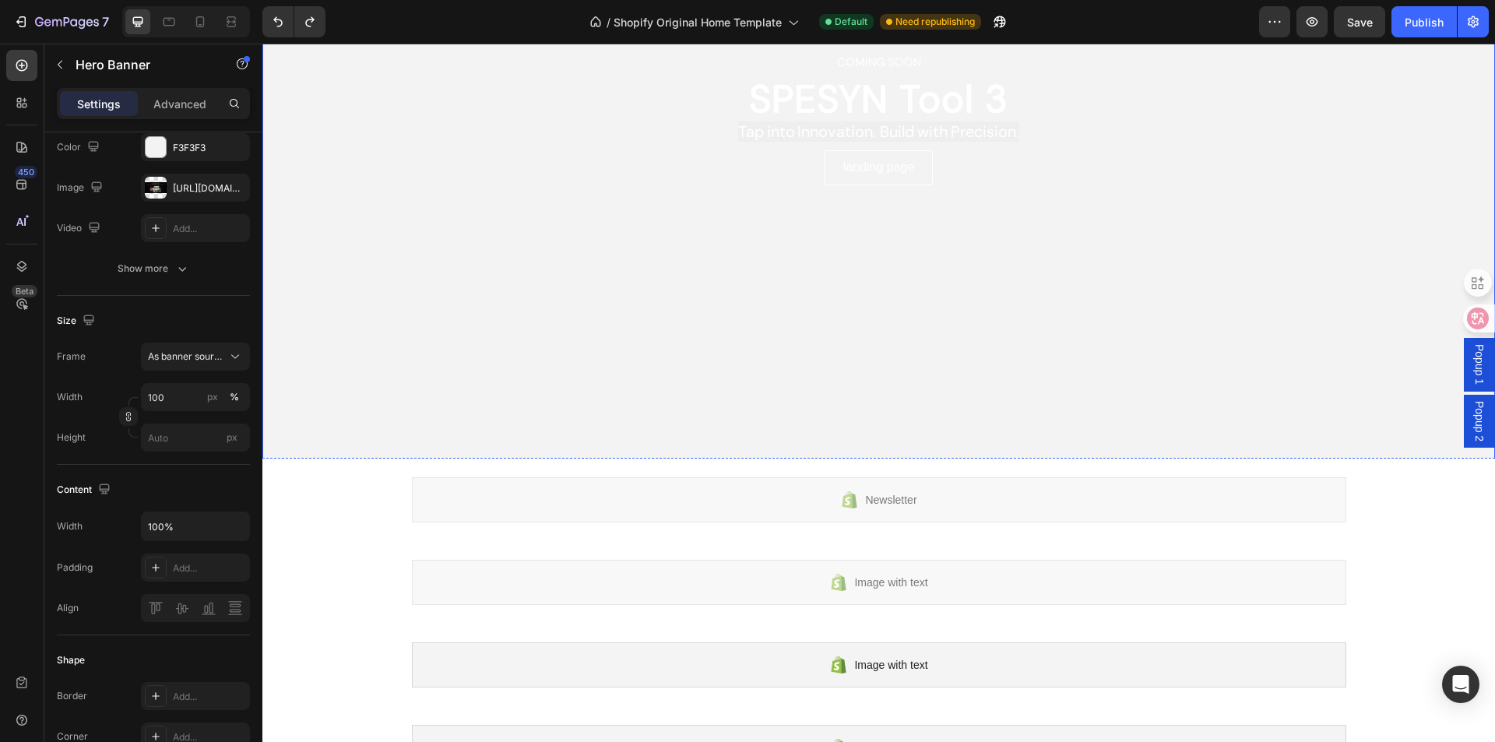
scroll to position [156, 0]
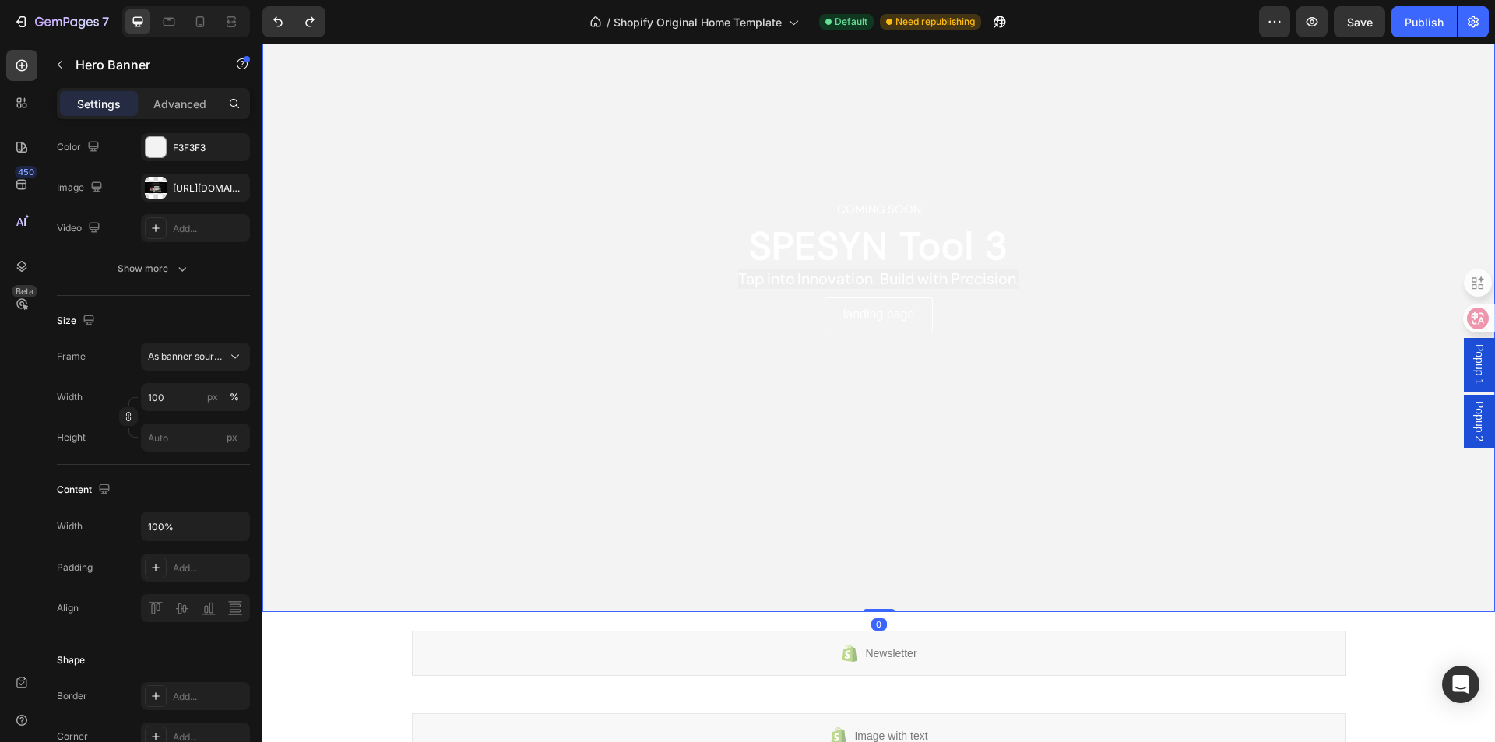
click at [565, 336] on div "Overlay" at bounding box center [878, 266] width 1233 height 692
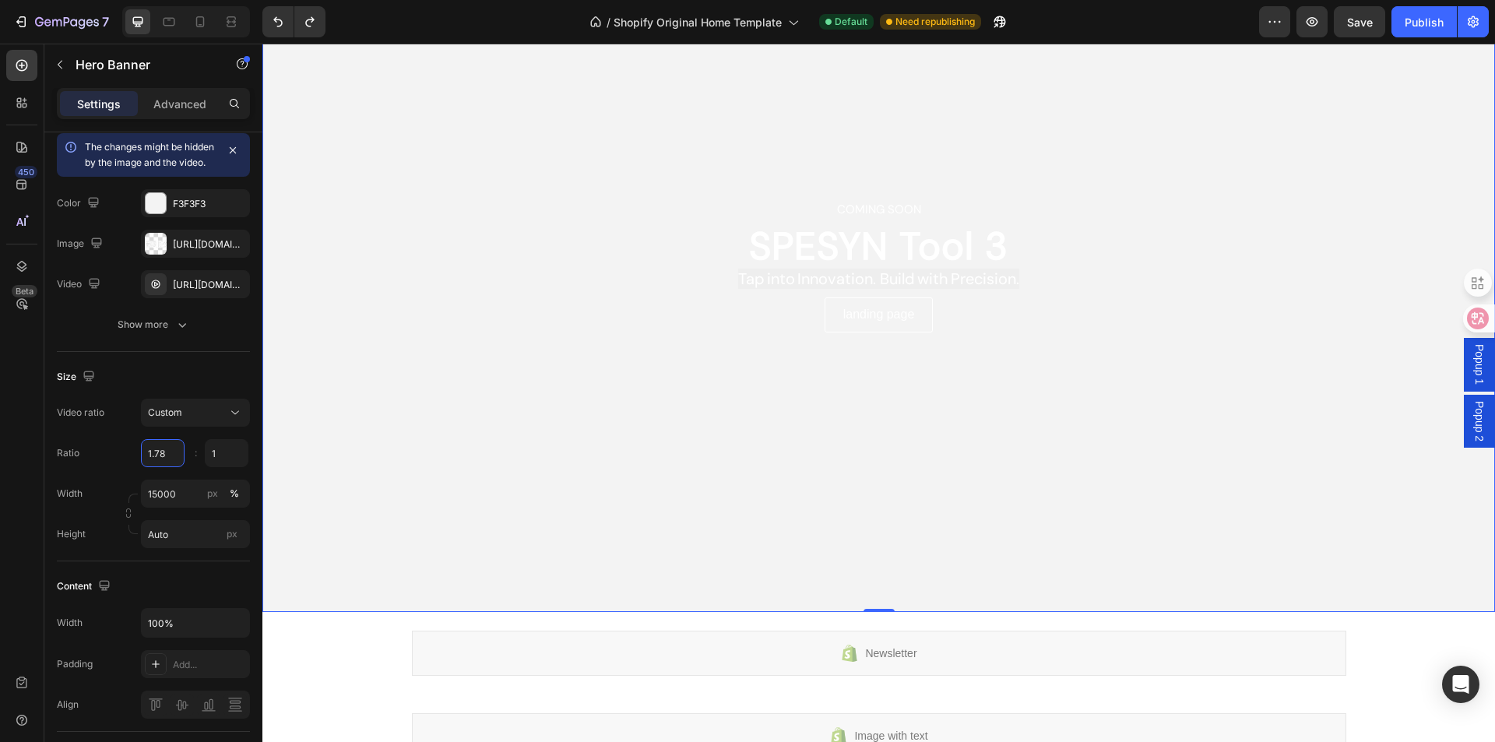
click at [168, 467] on input "1.78" at bounding box center [163, 453] width 44 height 28
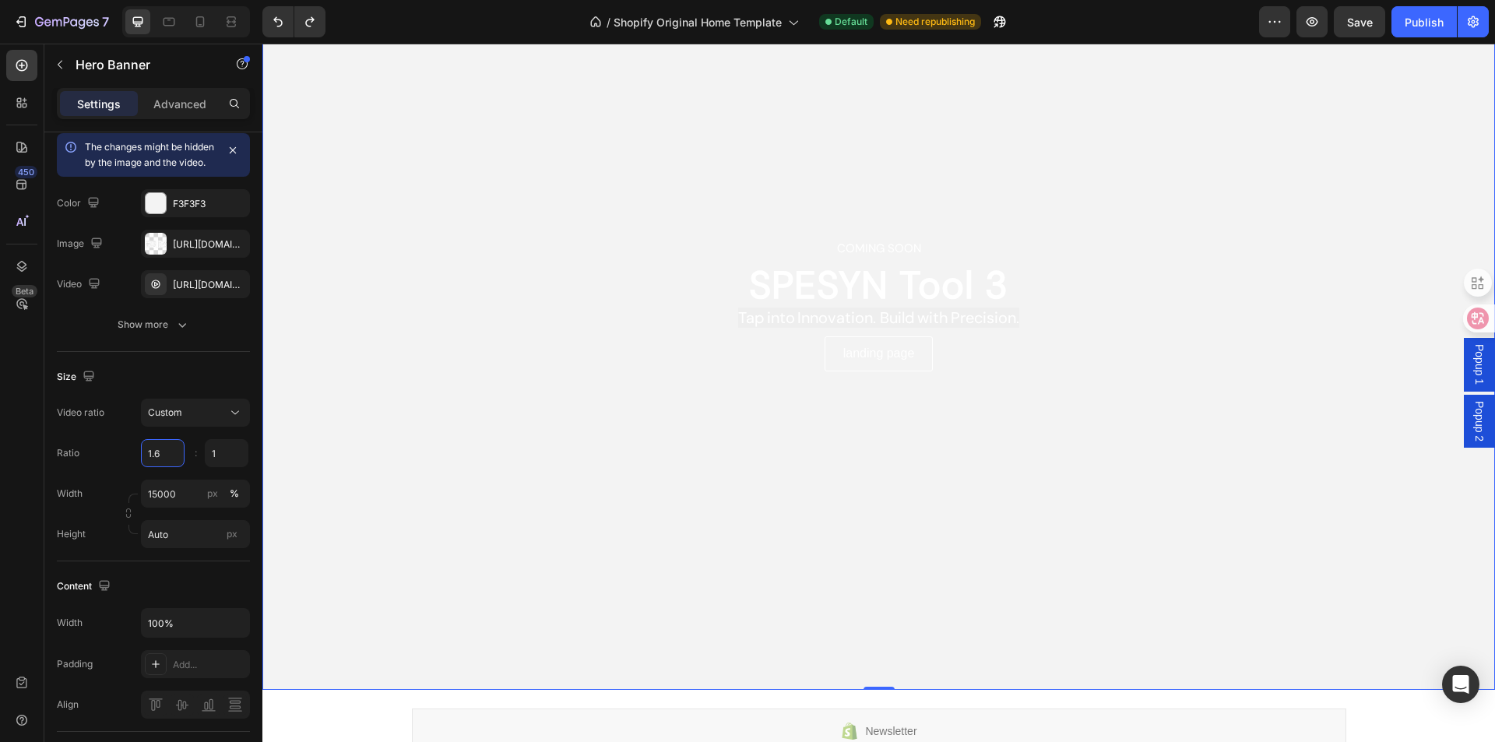
type input "1.69"
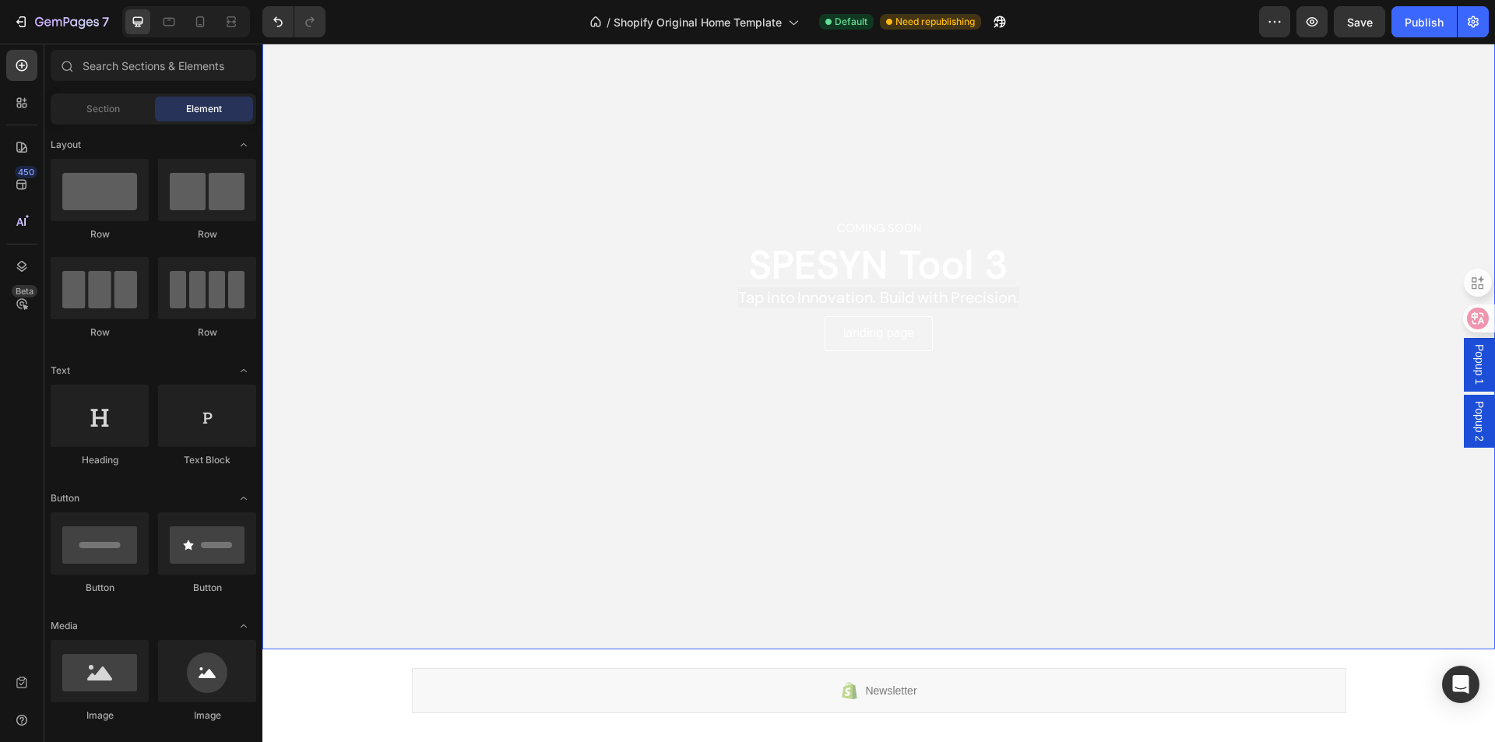
scroll to position [78, 0]
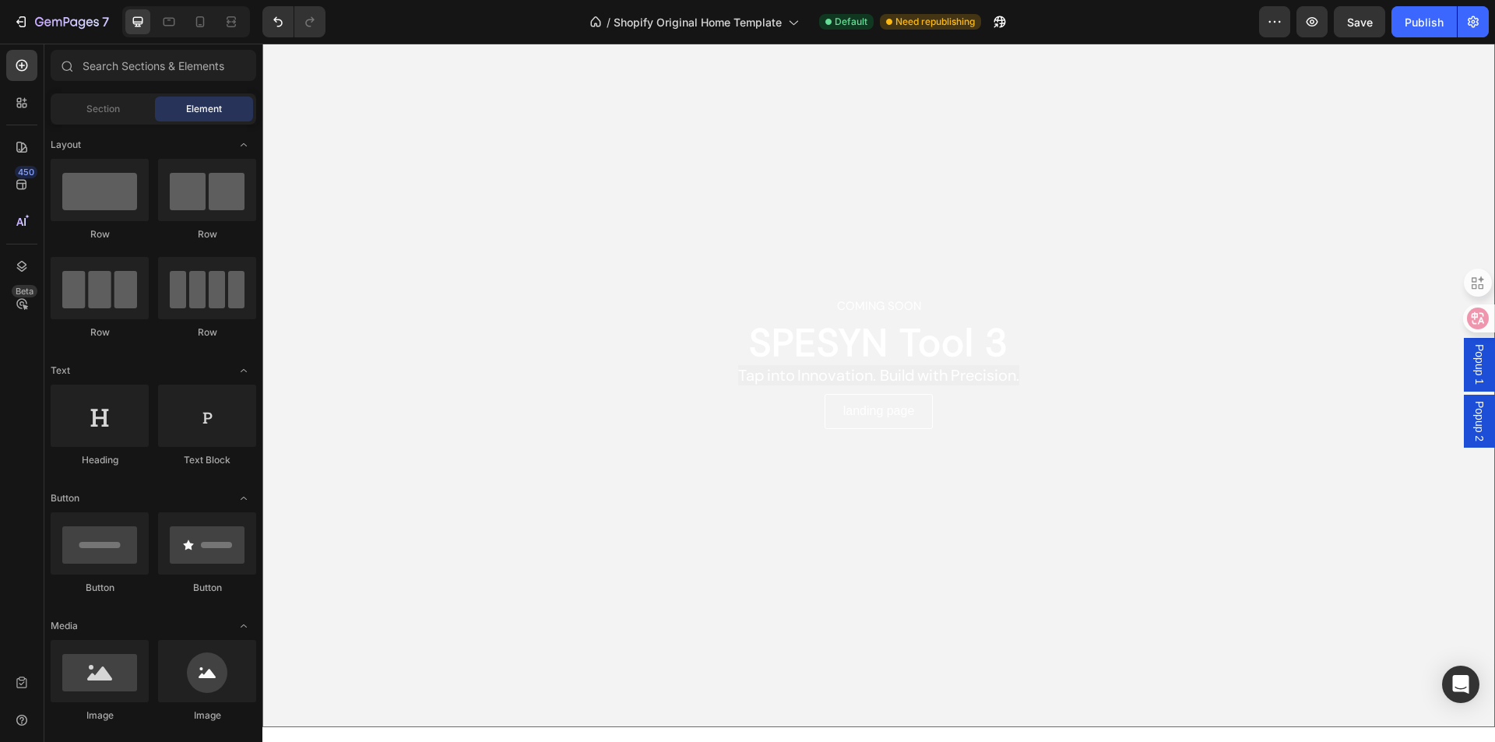
click at [498, 298] on p "coming soon" at bounding box center [879, 306] width 1230 height 21
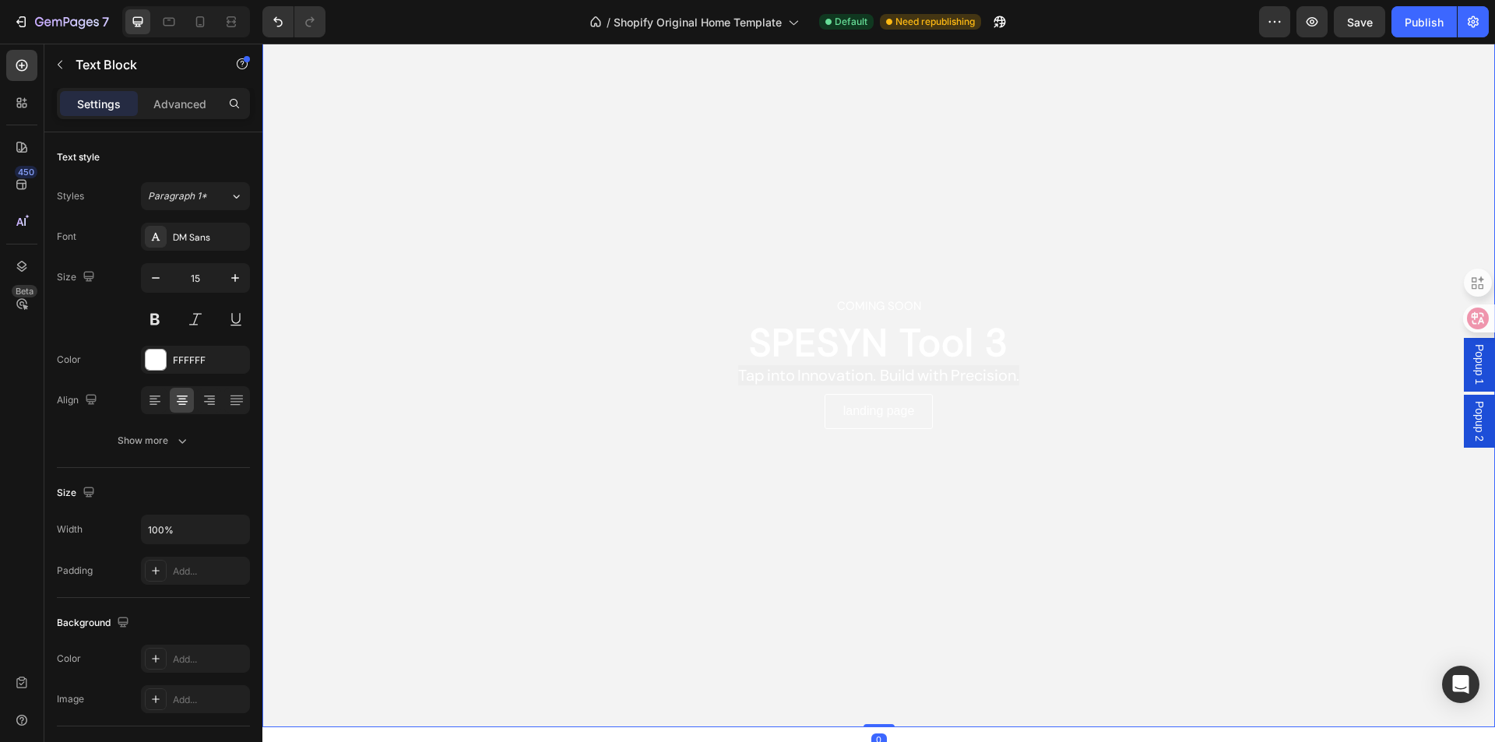
click at [504, 129] on div "Overlay" at bounding box center [878, 363] width 1233 height 730
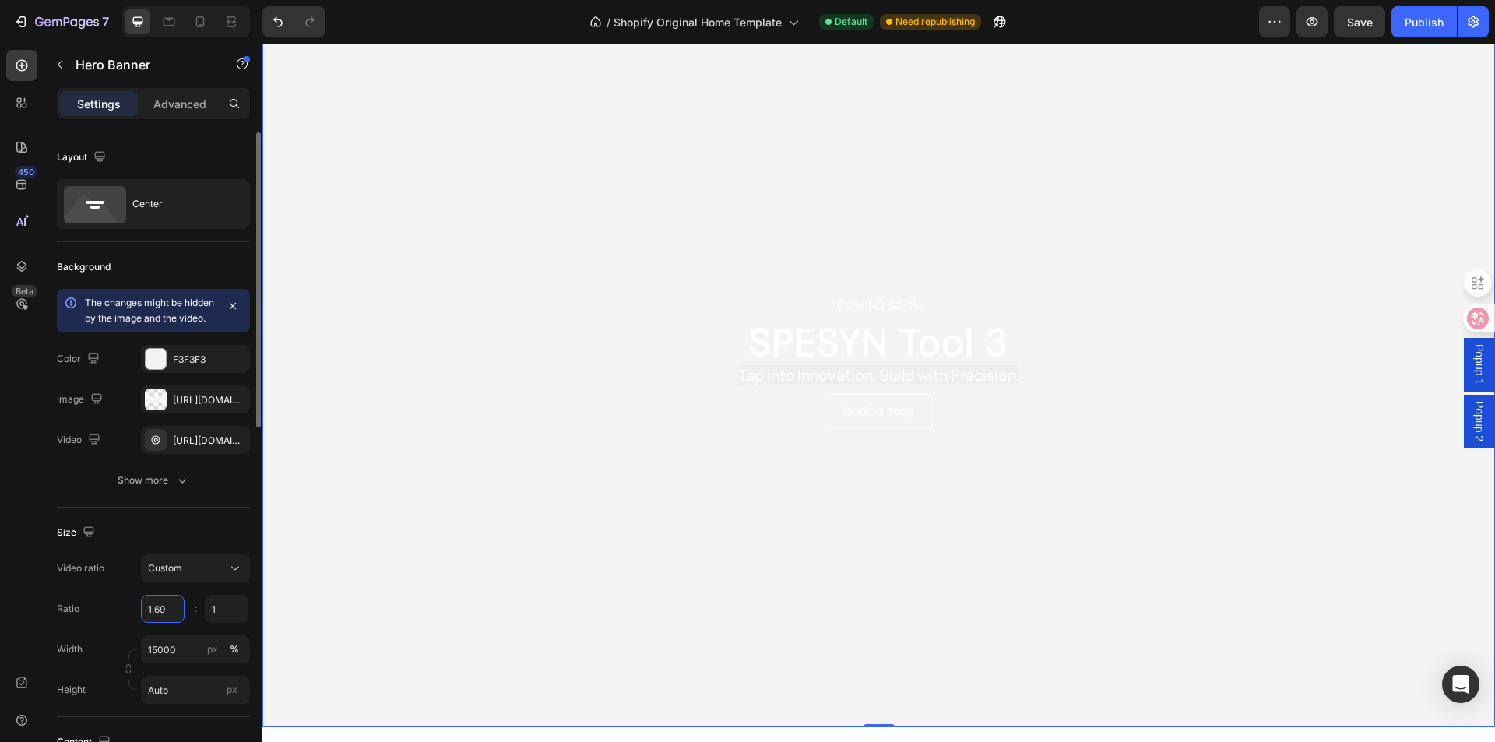
click at [160, 622] on input "1.69" at bounding box center [163, 609] width 44 height 28
drag, startPoint x: 155, startPoint y: 625, endPoint x: 169, endPoint y: 625, distance: 14.0
click at [169, 623] on input "1.69" at bounding box center [163, 609] width 44 height 28
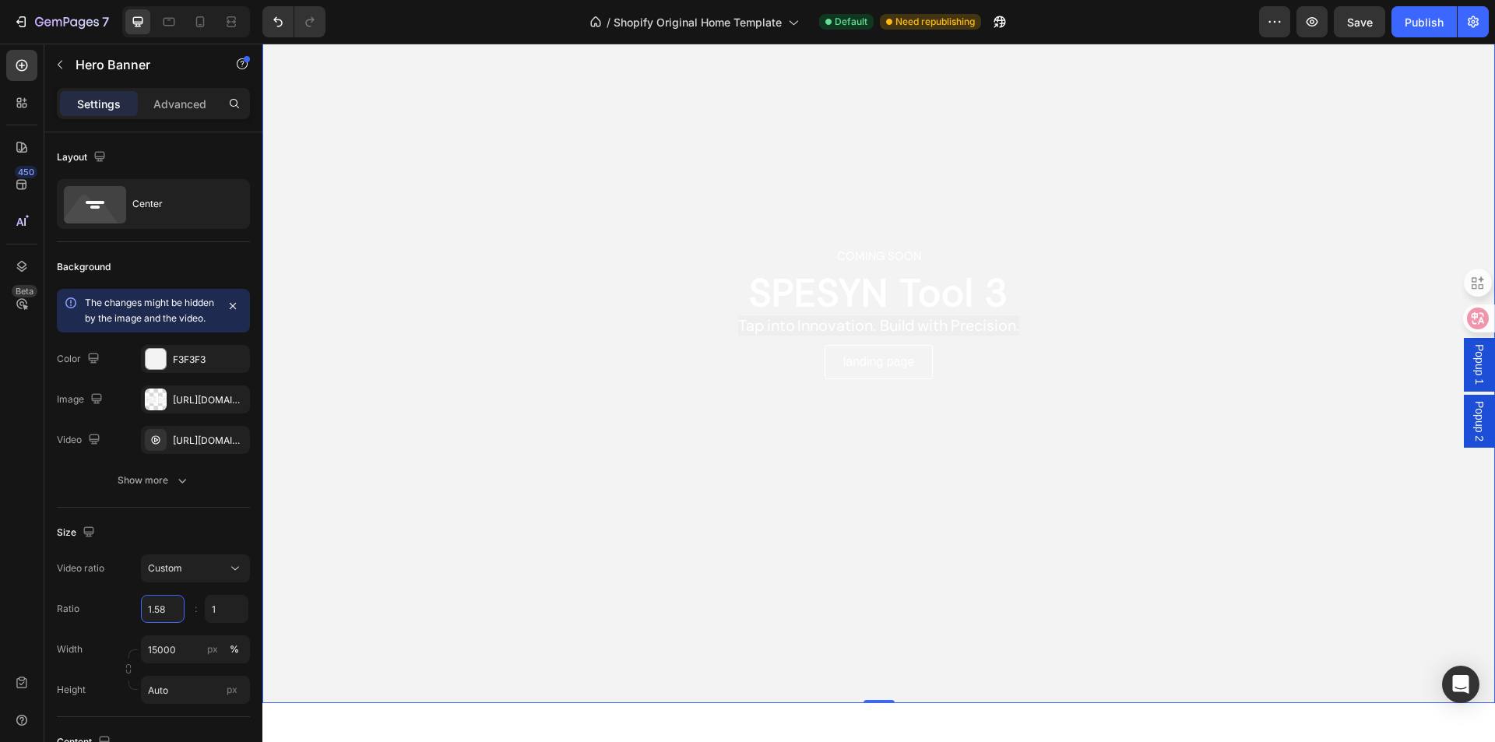
scroll to position [156, 0]
drag, startPoint x: 166, startPoint y: 629, endPoint x: 154, endPoint y: 629, distance: 11.7
click at [154, 623] on input "1.58" at bounding box center [163, 609] width 44 height 28
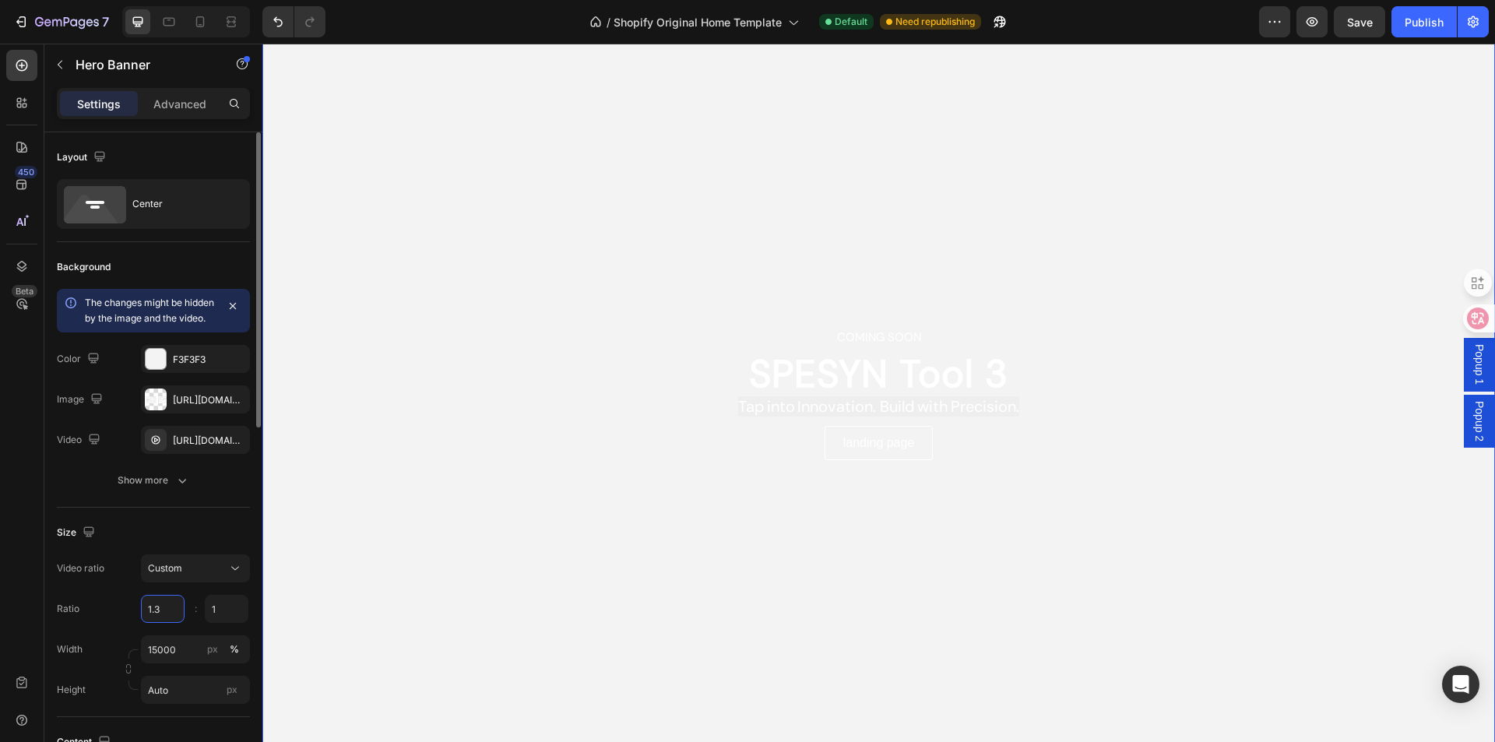
drag, startPoint x: 163, startPoint y: 628, endPoint x: 147, endPoint y: 628, distance: 15.6
click at [147, 623] on input "1.3" at bounding box center [163, 609] width 44 height 28
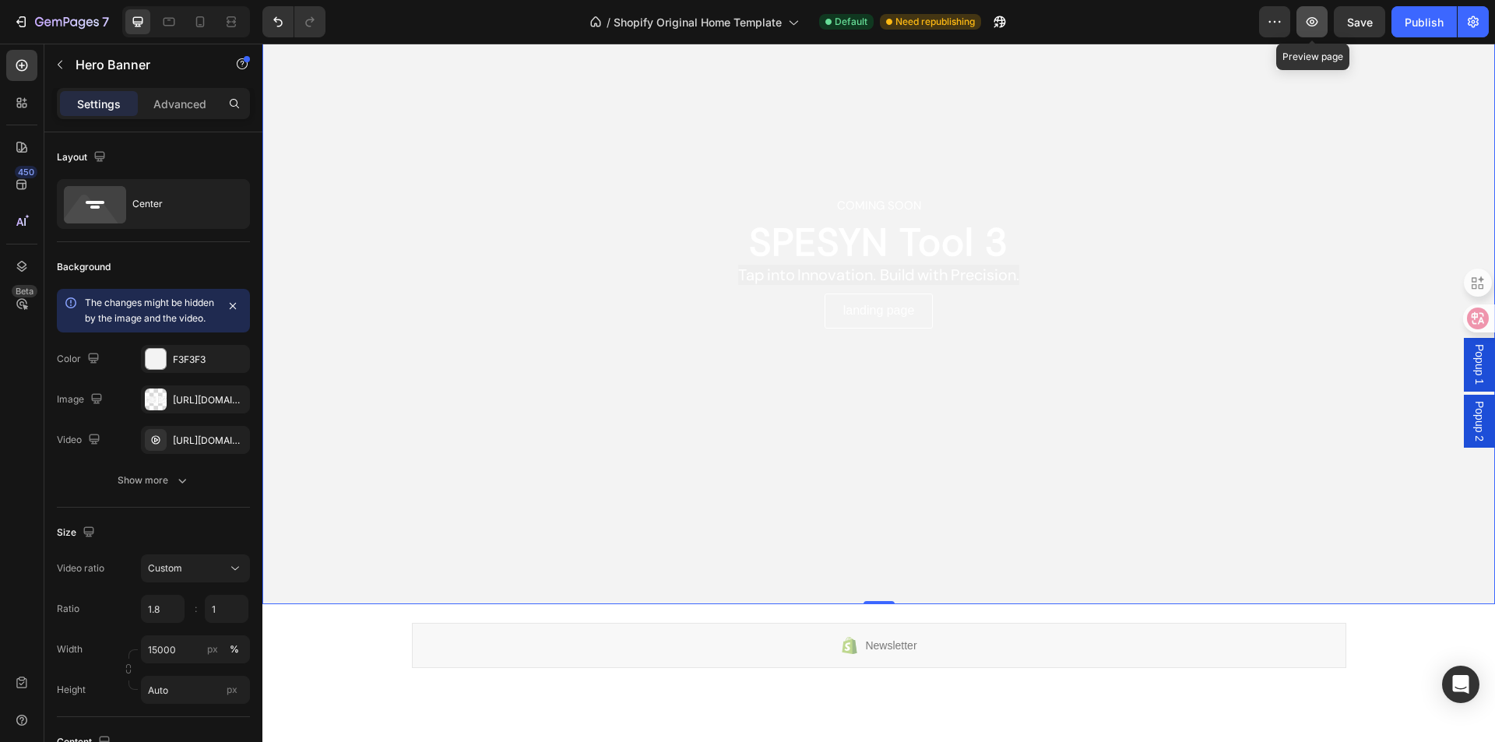
type input "1.8"
click at [1309, 18] on icon "button" at bounding box center [1313, 22] width 16 height 16
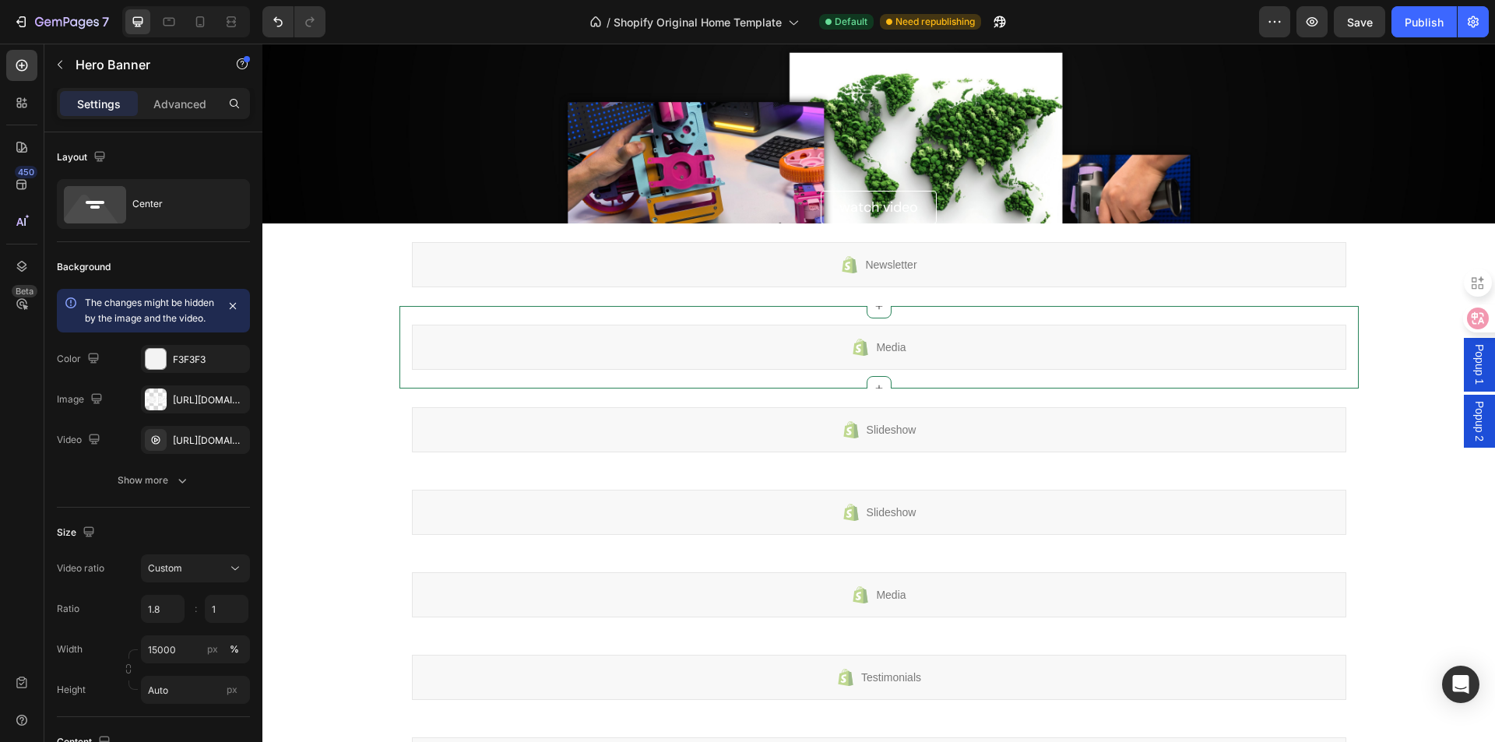
scroll to position [1090, 0]
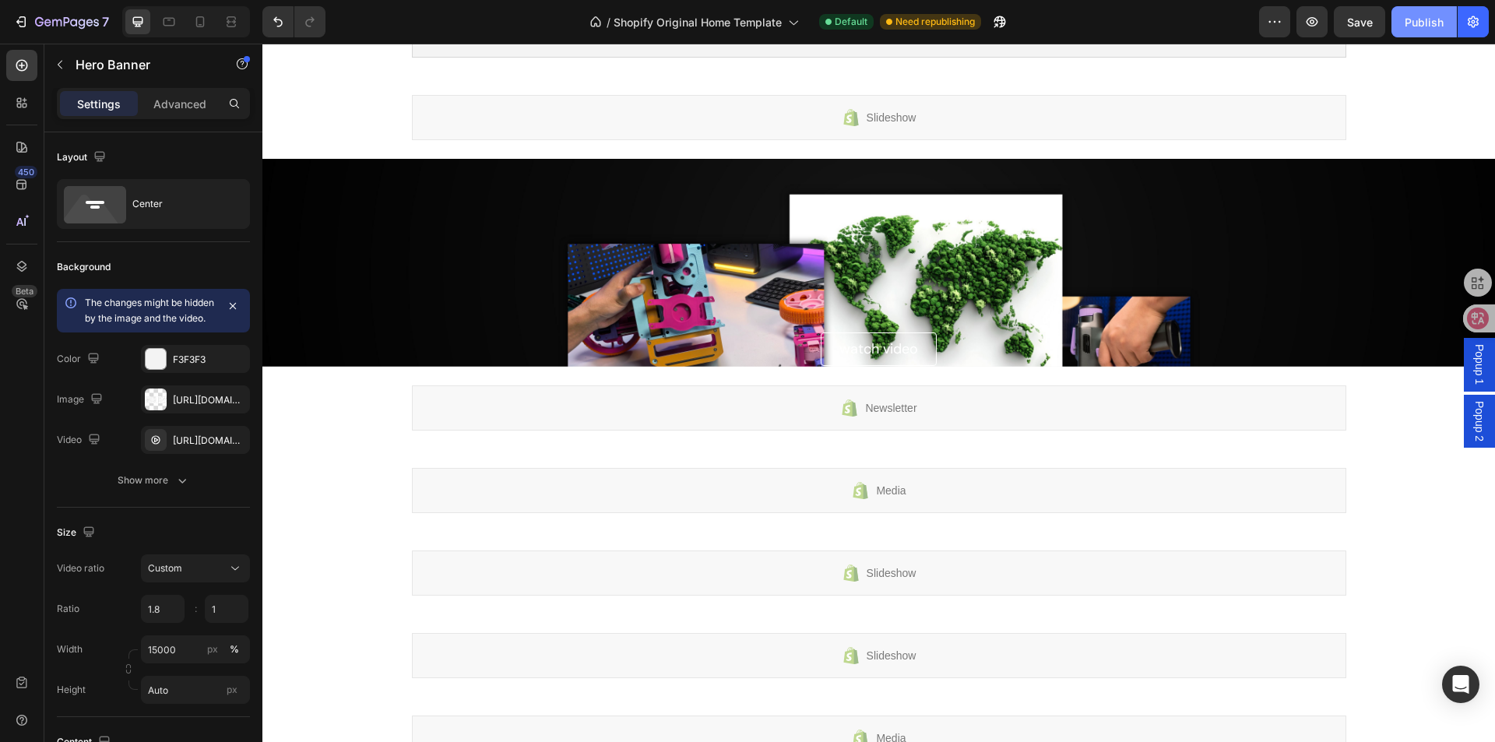
click at [1411, 23] on div "Publish" at bounding box center [1424, 22] width 39 height 16
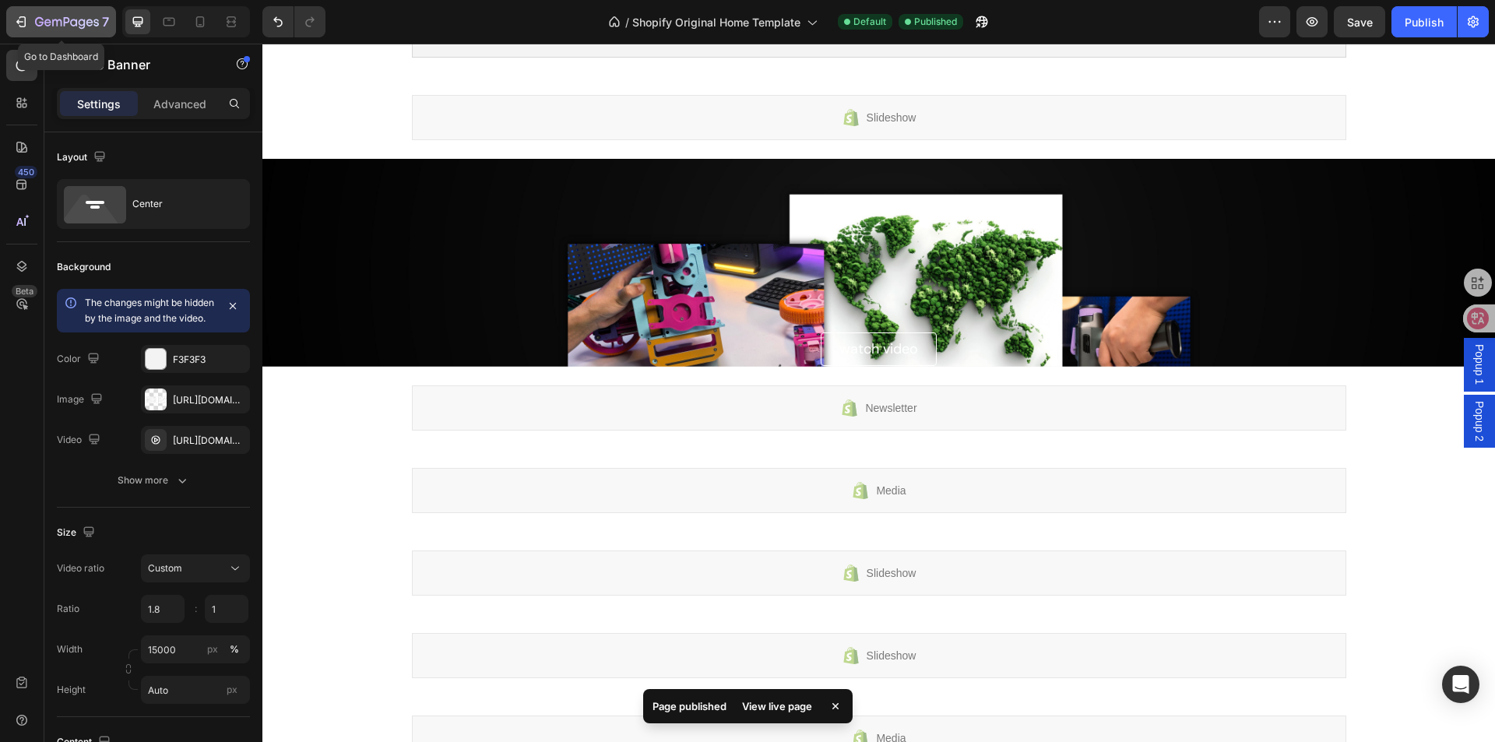
click at [18, 16] on icon "button" at bounding box center [21, 22] width 16 height 16
